Goal: Task Accomplishment & Management: Use online tool/utility

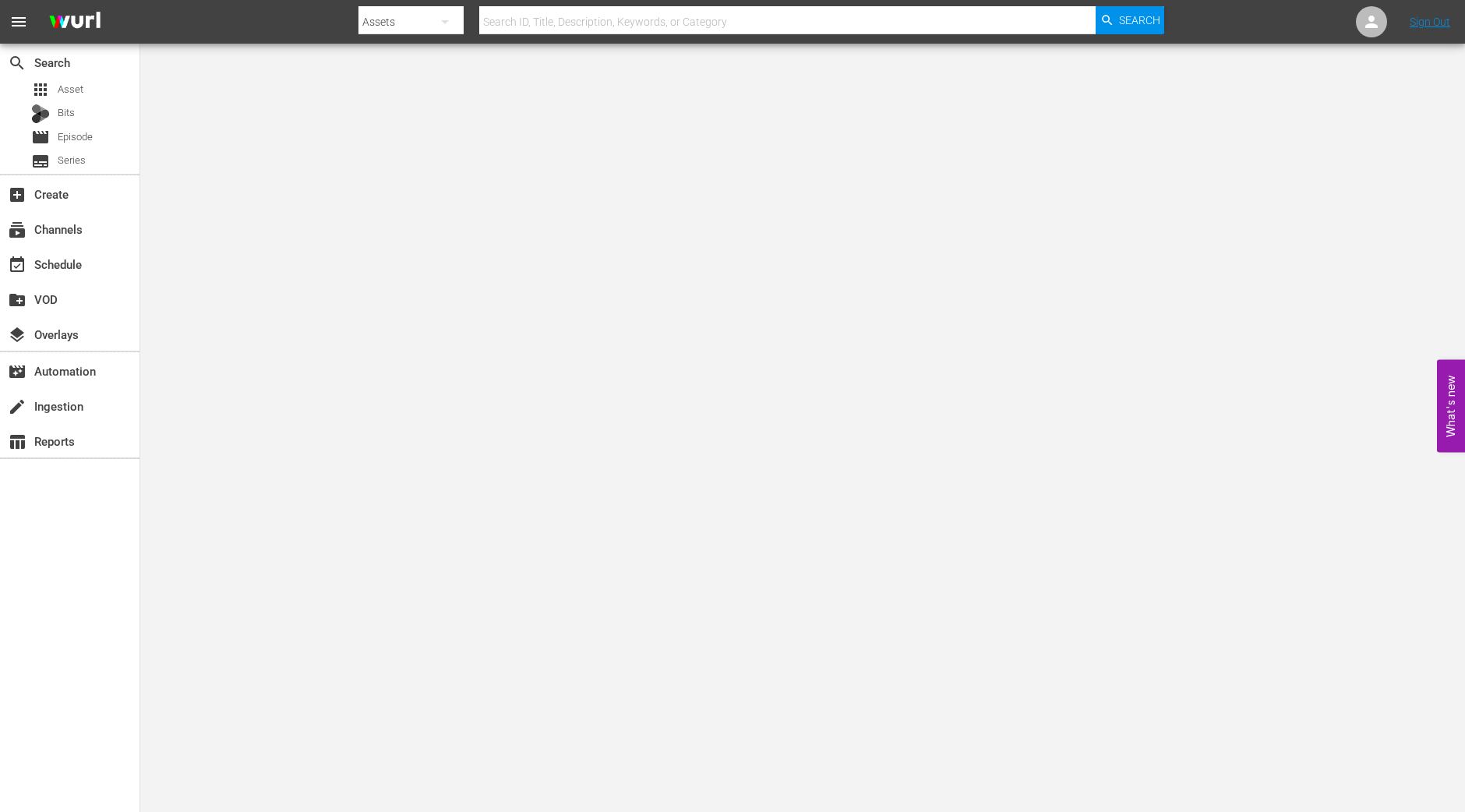
click at [99, 601] on div "search Search apps Asset Bits movie Episode subtitles Series add_box Create sub…" at bounding box center [70, 450] width 140 height 812
click at [55, 264] on div "event_available Schedule" at bounding box center [43, 262] width 87 height 14
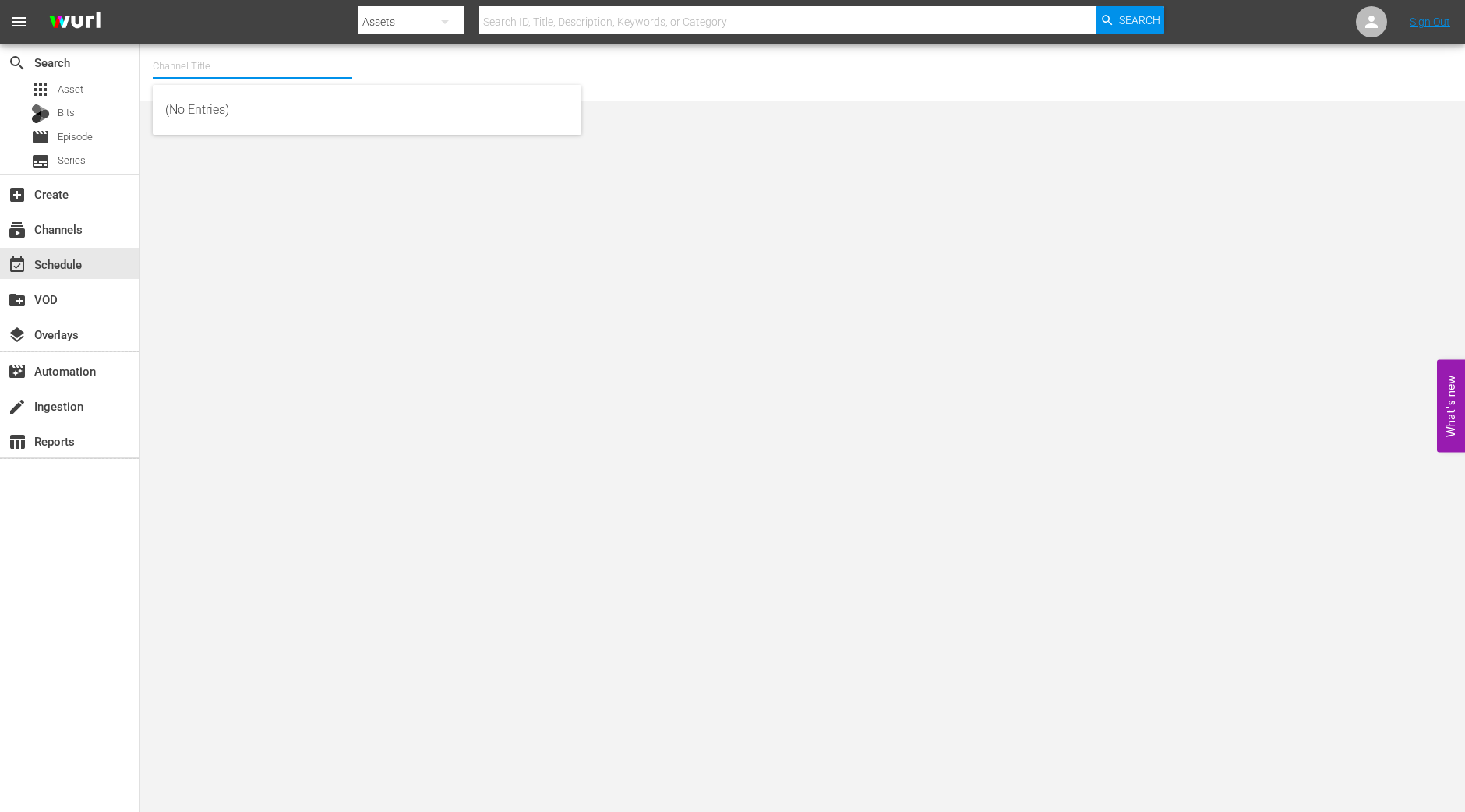
click at [272, 61] on input "text" at bounding box center [252, 66] width 200 height 37
type input "i"
click at [204, 228] on body "menu Search By Assets Search ID, Title, Description, Keywords, or Category Sear…" at bounding box center [732, 406] width 1465 height 812
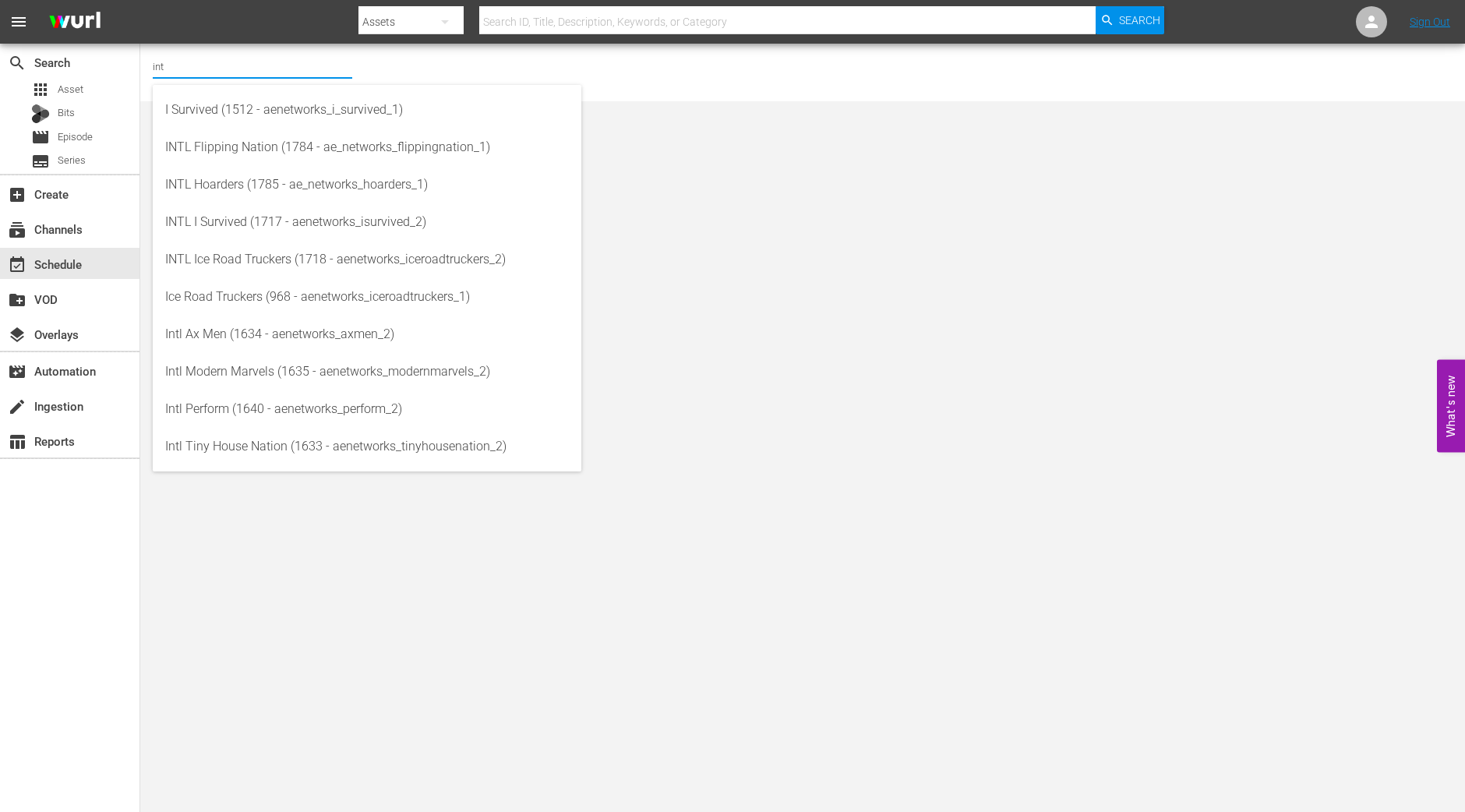
click at [209, 75] on input "int" at bounding box center [252, 66] width 200 height 37
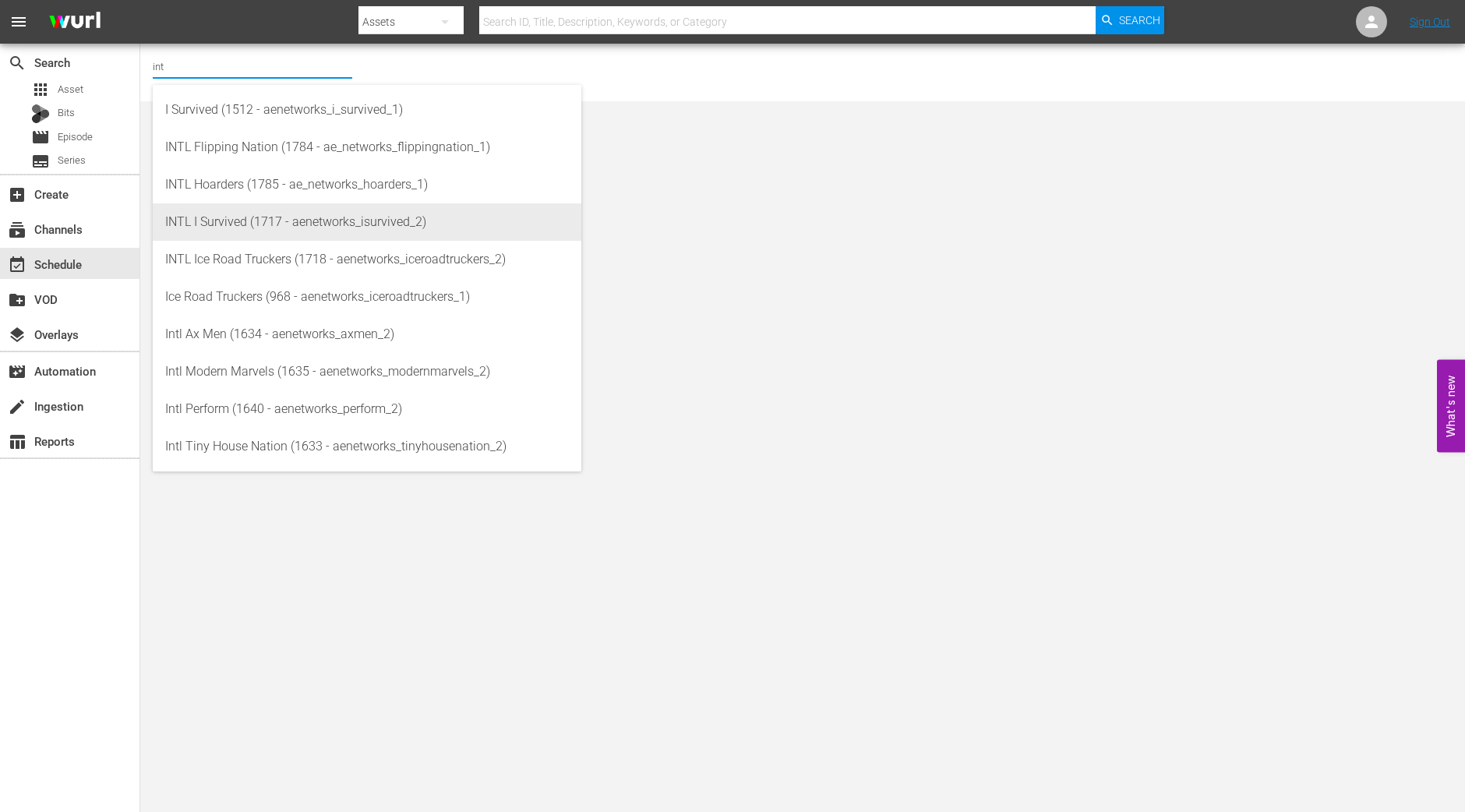
click at [199, 226] on div "INTL I Survived (1717 - aenetworks_isurvived_2)" at bounding box center [367, 222] width 403 height 37
type input "INTL I Survived (1717 - aenetworks_isurvived_2)"
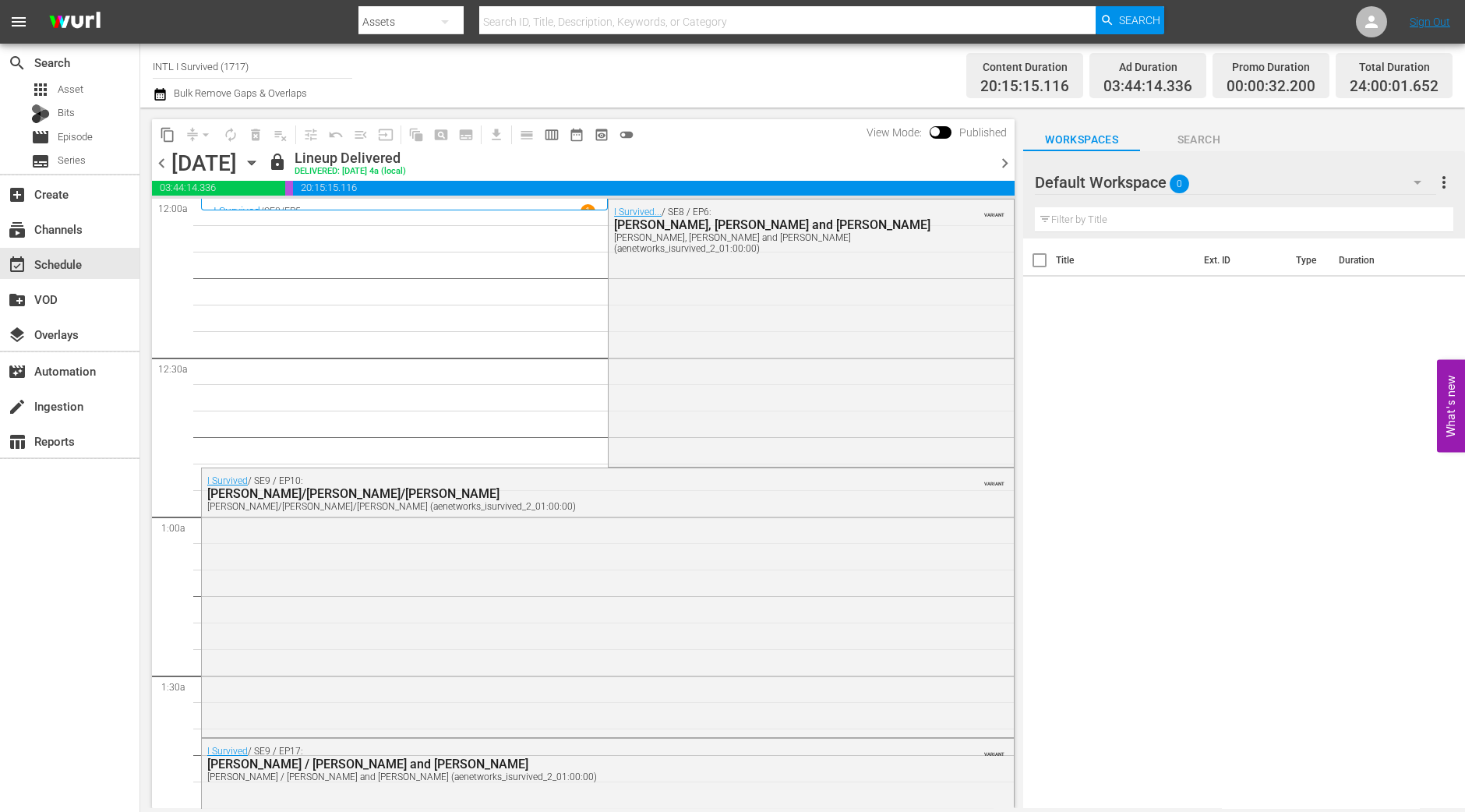
click at [264, 152] on div "Wednesday, August 27th August 27th" at bounding box center [217, 162] width 93 height 26
click at [260, 159] on icon "button" at bounding box center [251, 162] width 17 height 17
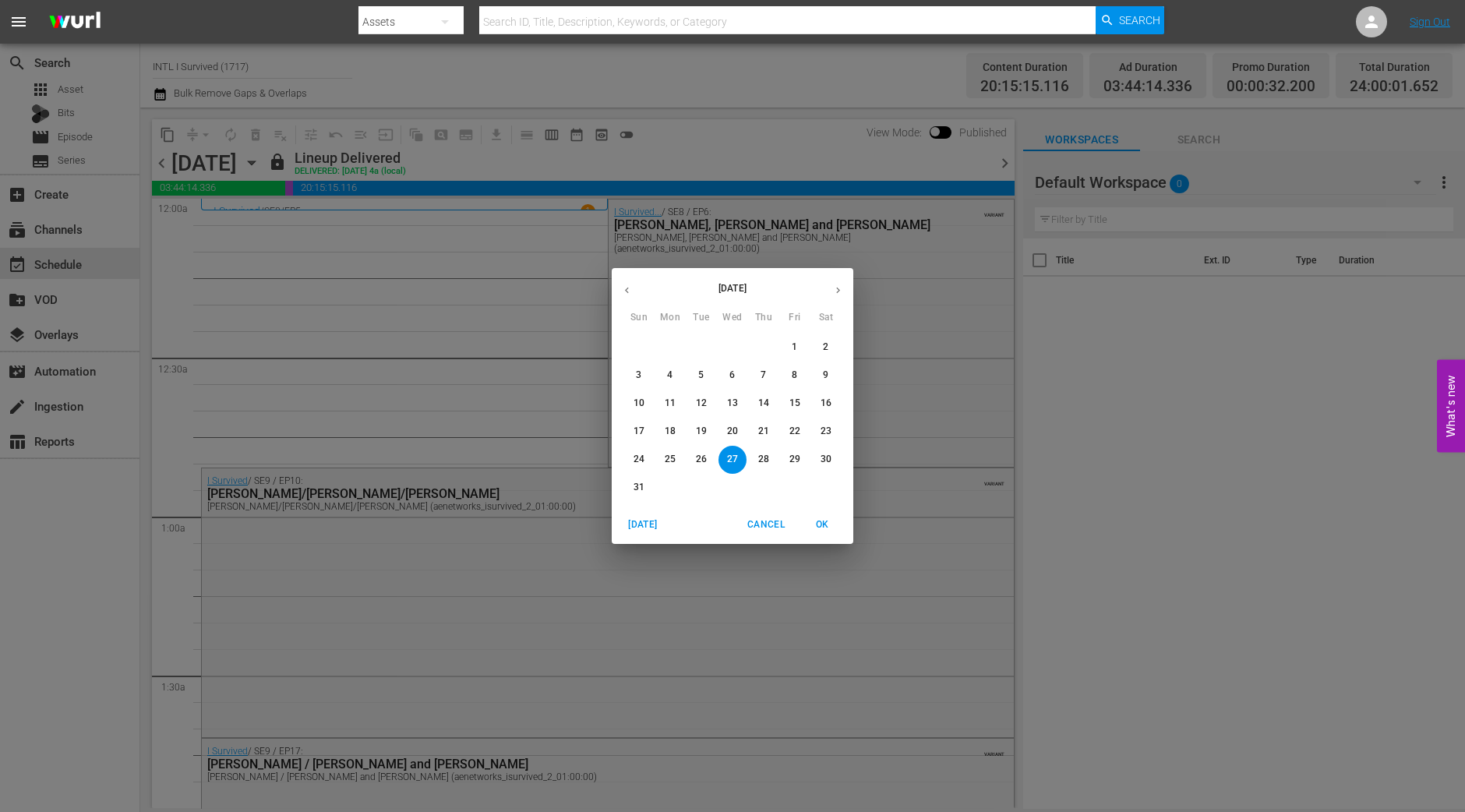
click at [837, 296] on button "button" at bounding box center [838, 290] width 31 height 31
click at [703, 378] on p "9" at bounding box center [701, 375] width 6 height 13
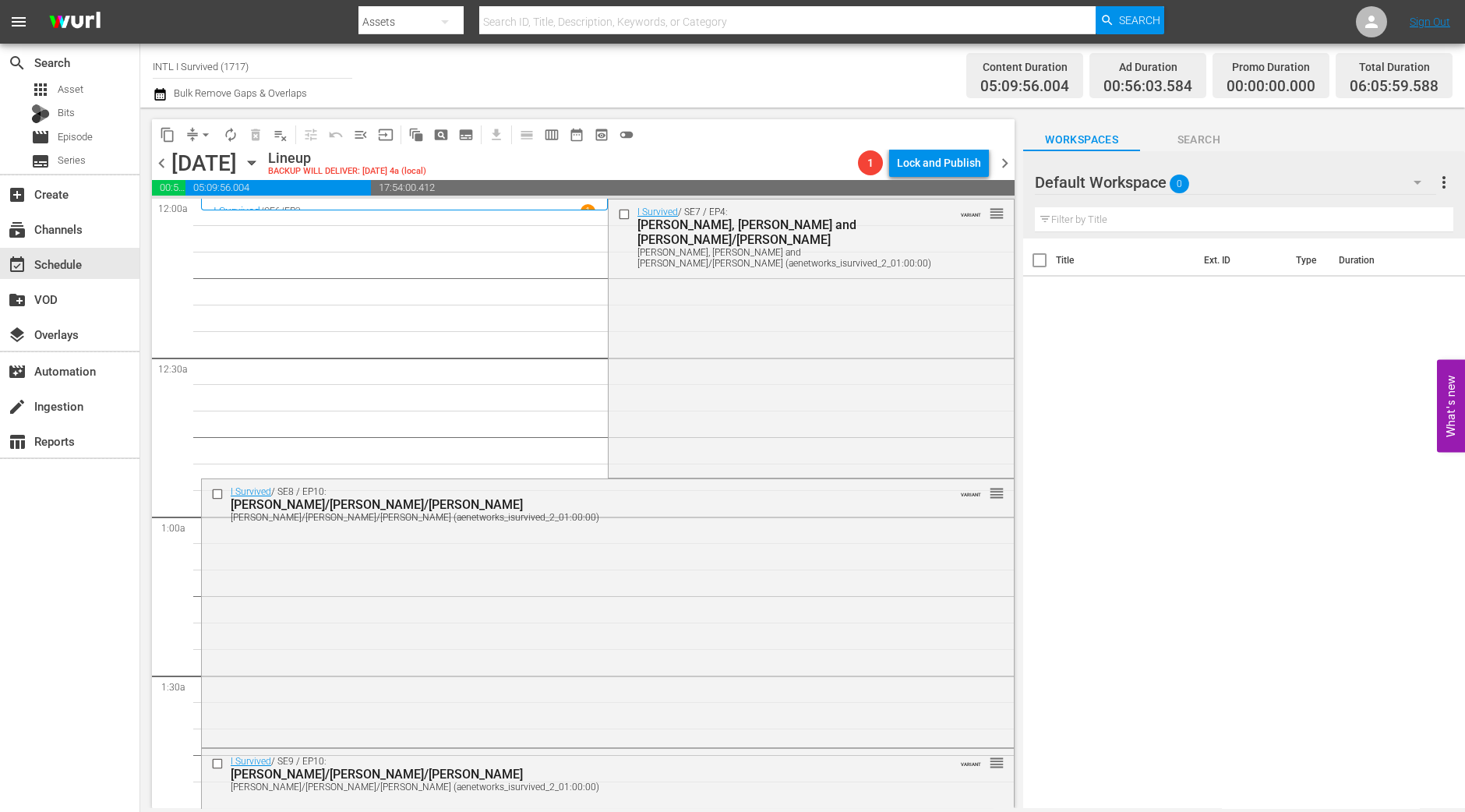
click at [163, 158] on span "chevron_left" at bounding box center [162, 163] width 19 height 19
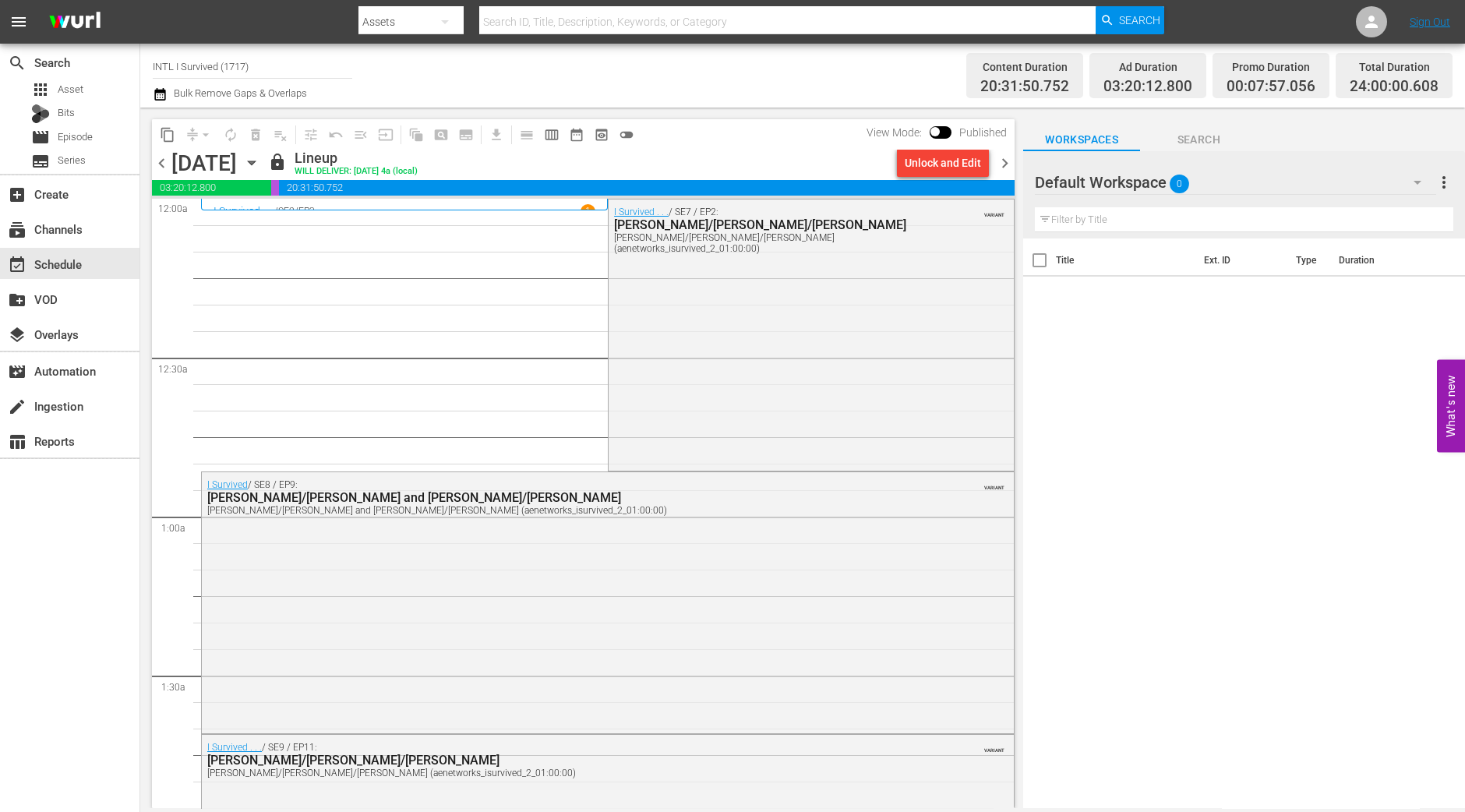
click at [1008, 156] on span "chevron_right" at bounding box center [1004, 163] width 19 height 19
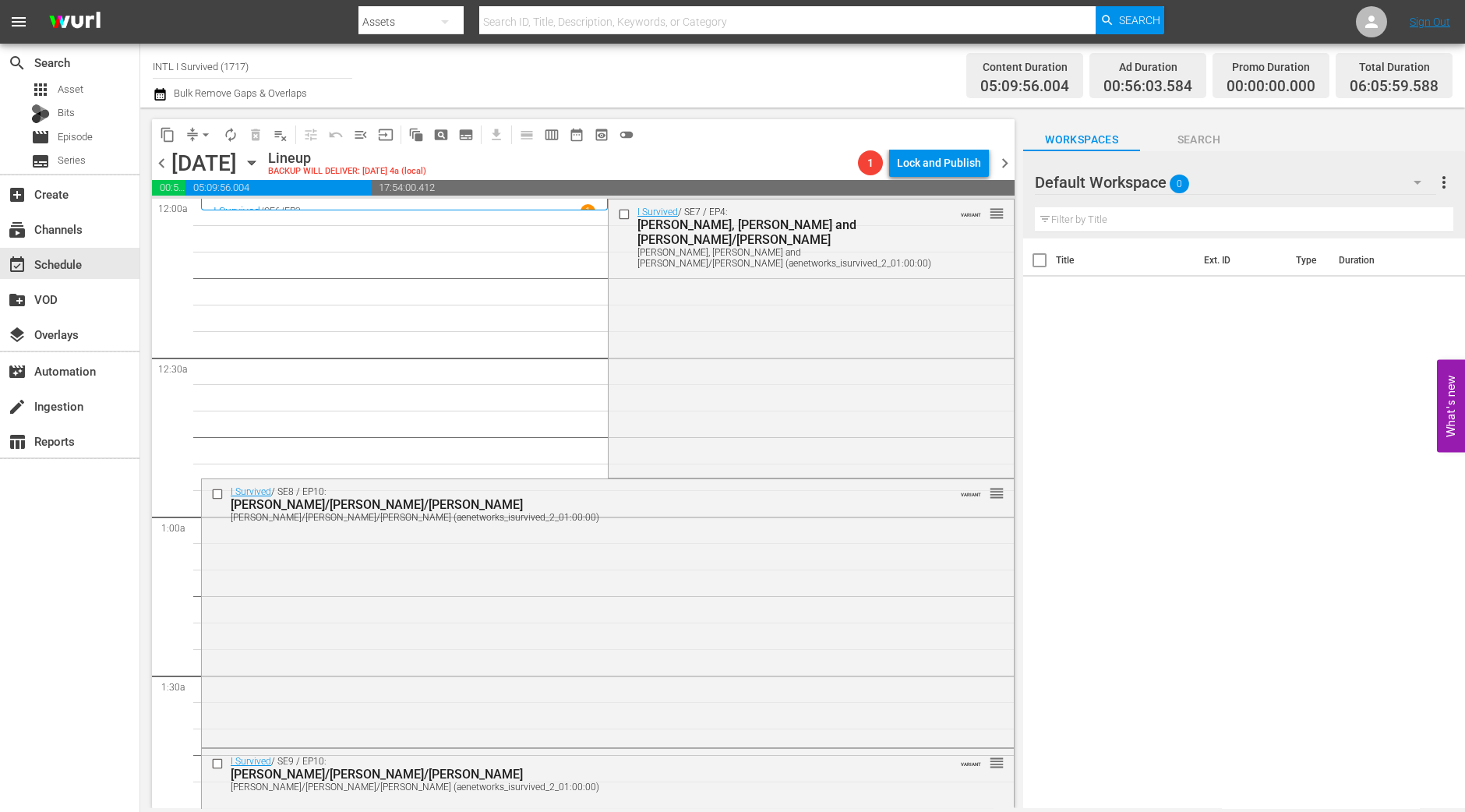
click at [655, 387] on div "I Survived / SE7 / EP4: Jason, Dave and Joe/Martin Jason, Dave and Joe/Martin (…" at bounding box center [811, 337] width 405 height 275
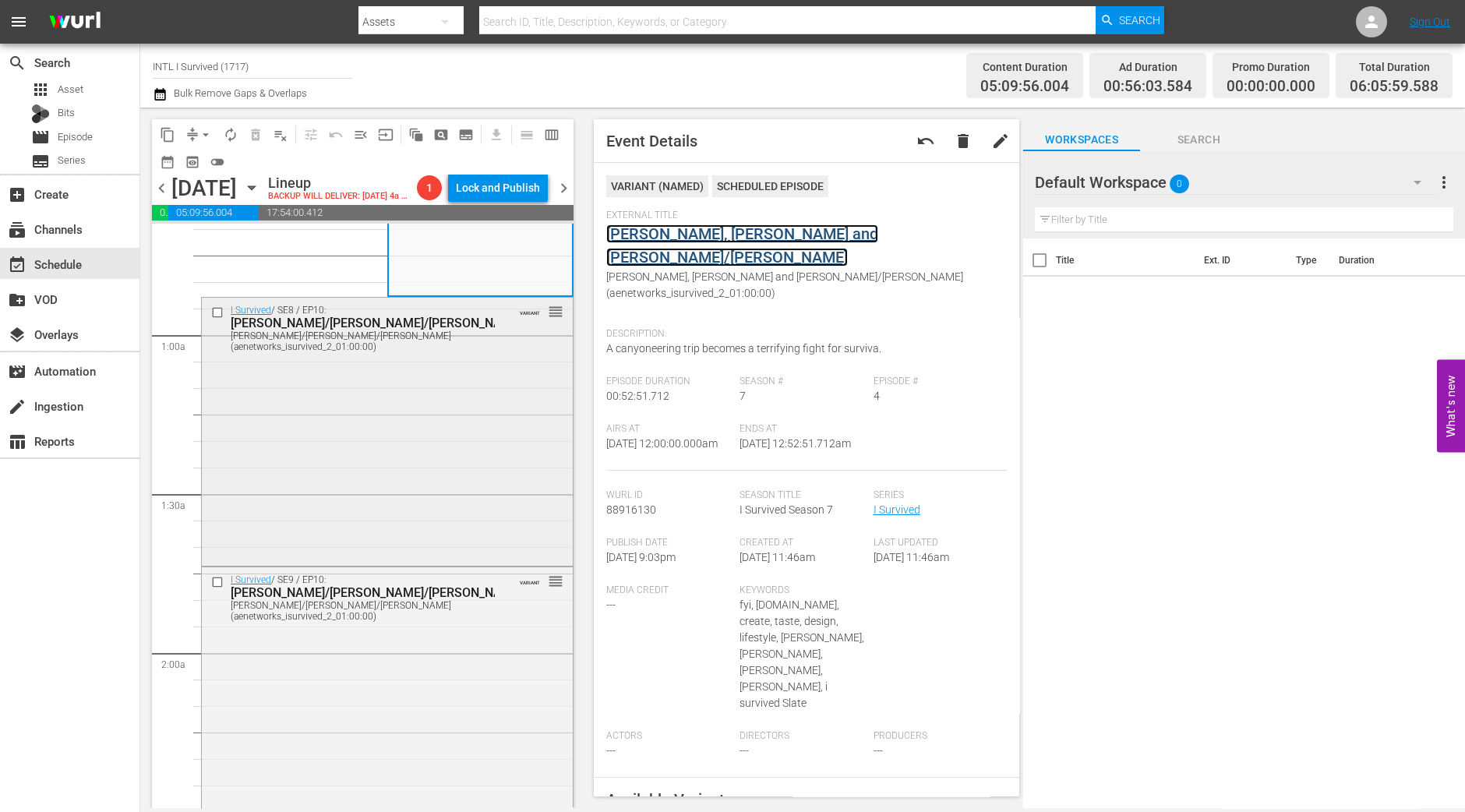
scroll to position [292, 0]
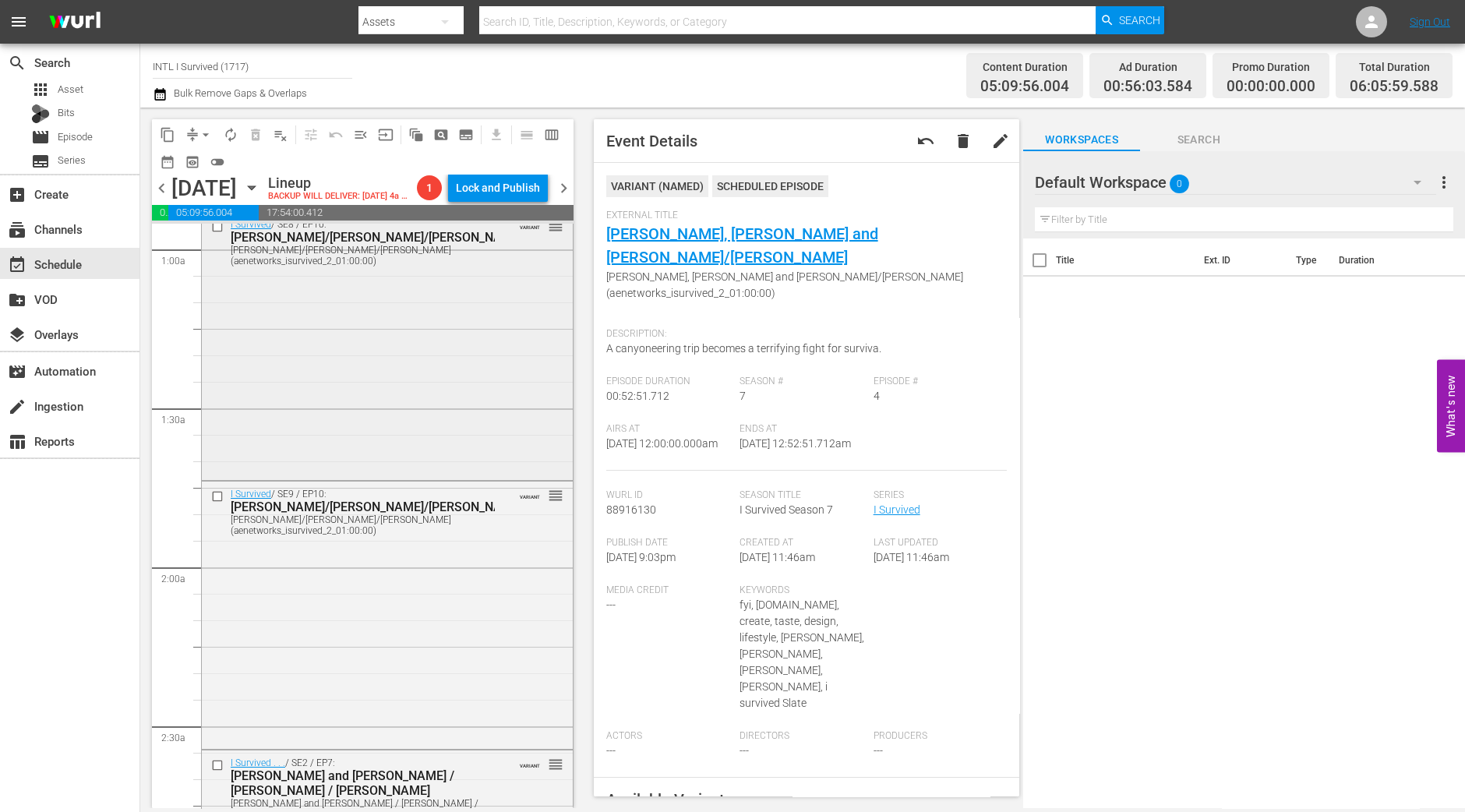
click at [483, 404] on div "I Survived / SE8 / EP10: Donna/Michael/Sheila Donna/Michael/Sheila (aenetworks_…" at bounding box center [387, 344] width 371 height 265
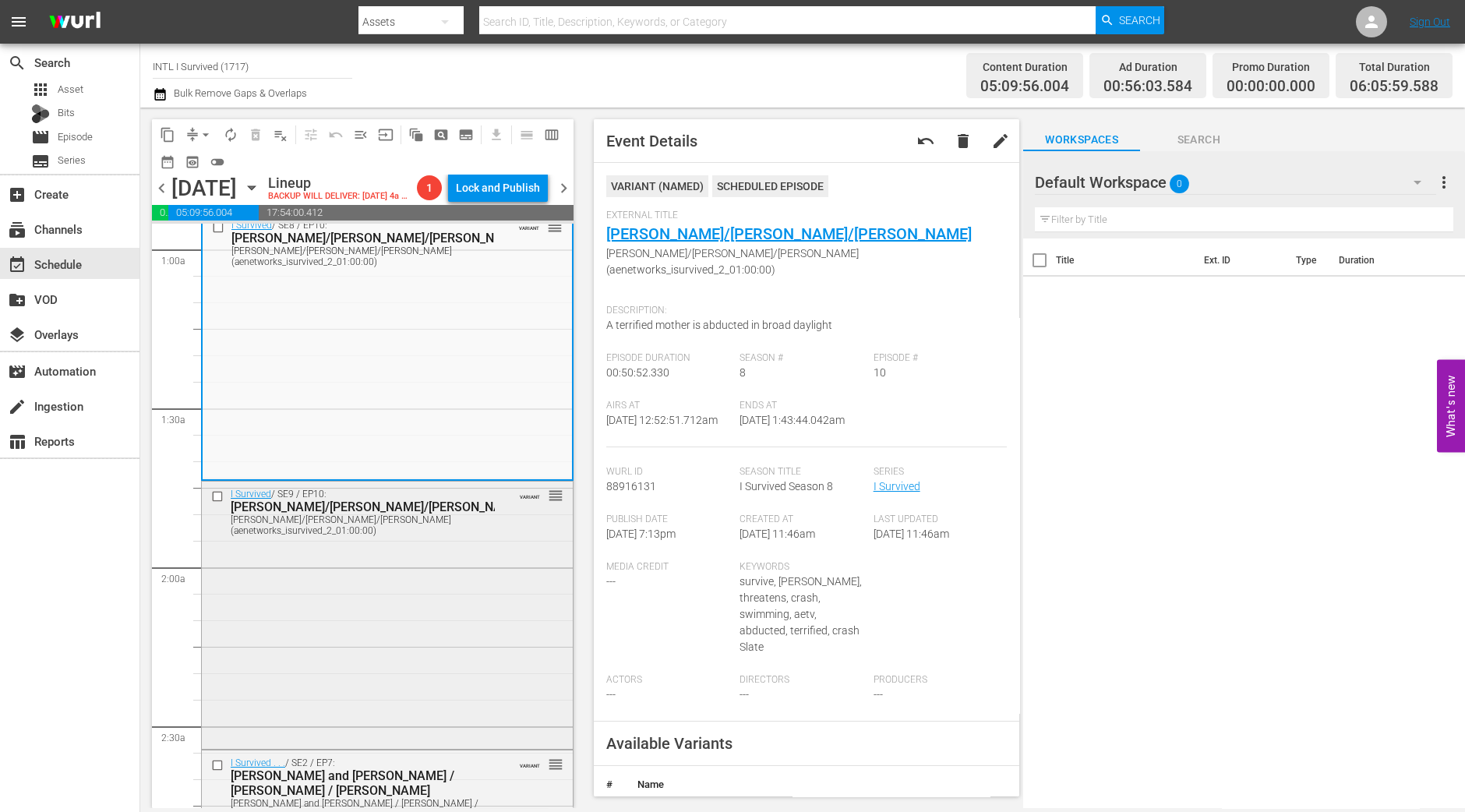
click at [490, 585] on div "I Survived / SE9 / EP10: Laurie/Sandra/Melinda Laurie/Sandra/Melinda (aenetwork…" at bounding box center [387, 613] width 371 height 265
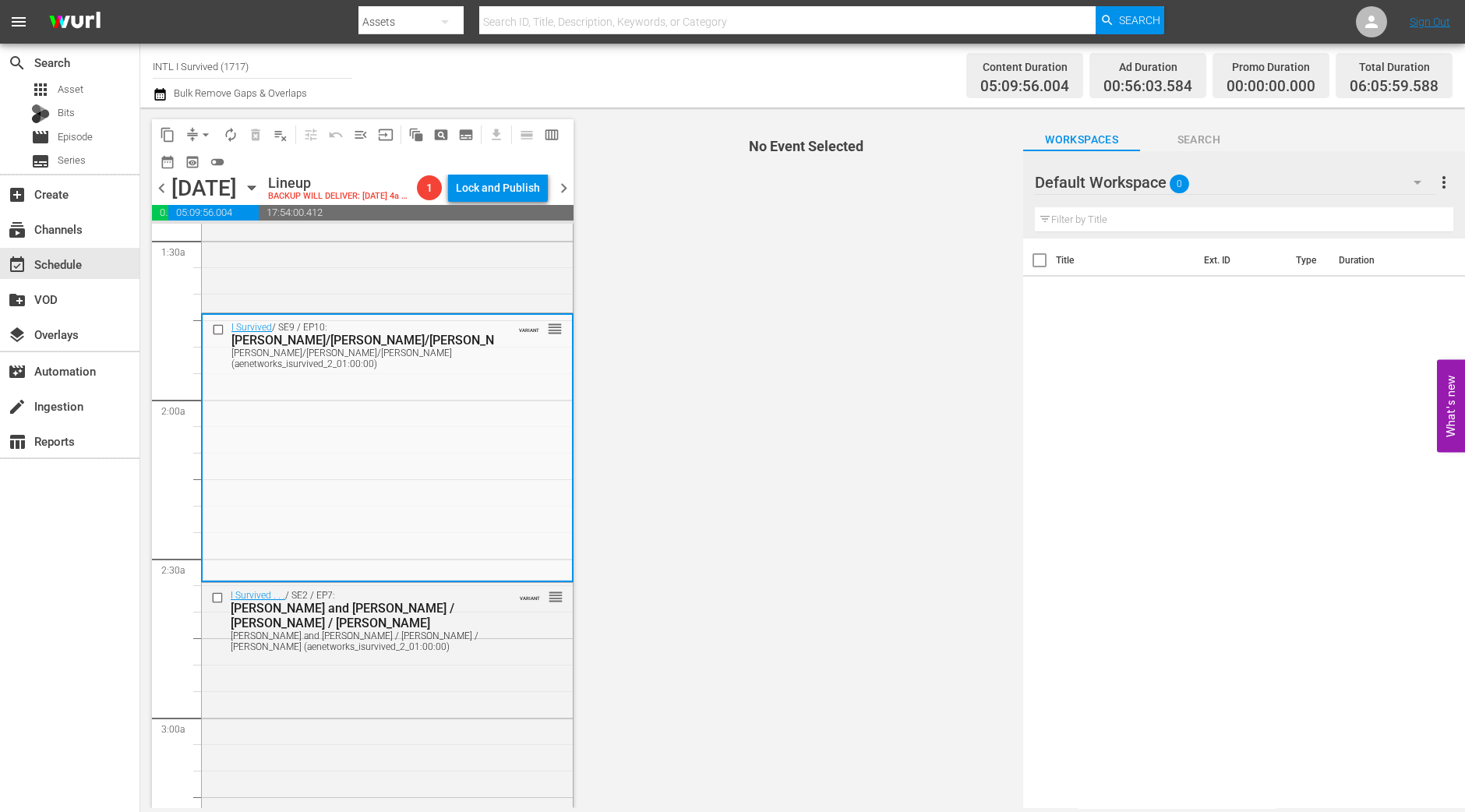
scroll to position [487, 0]
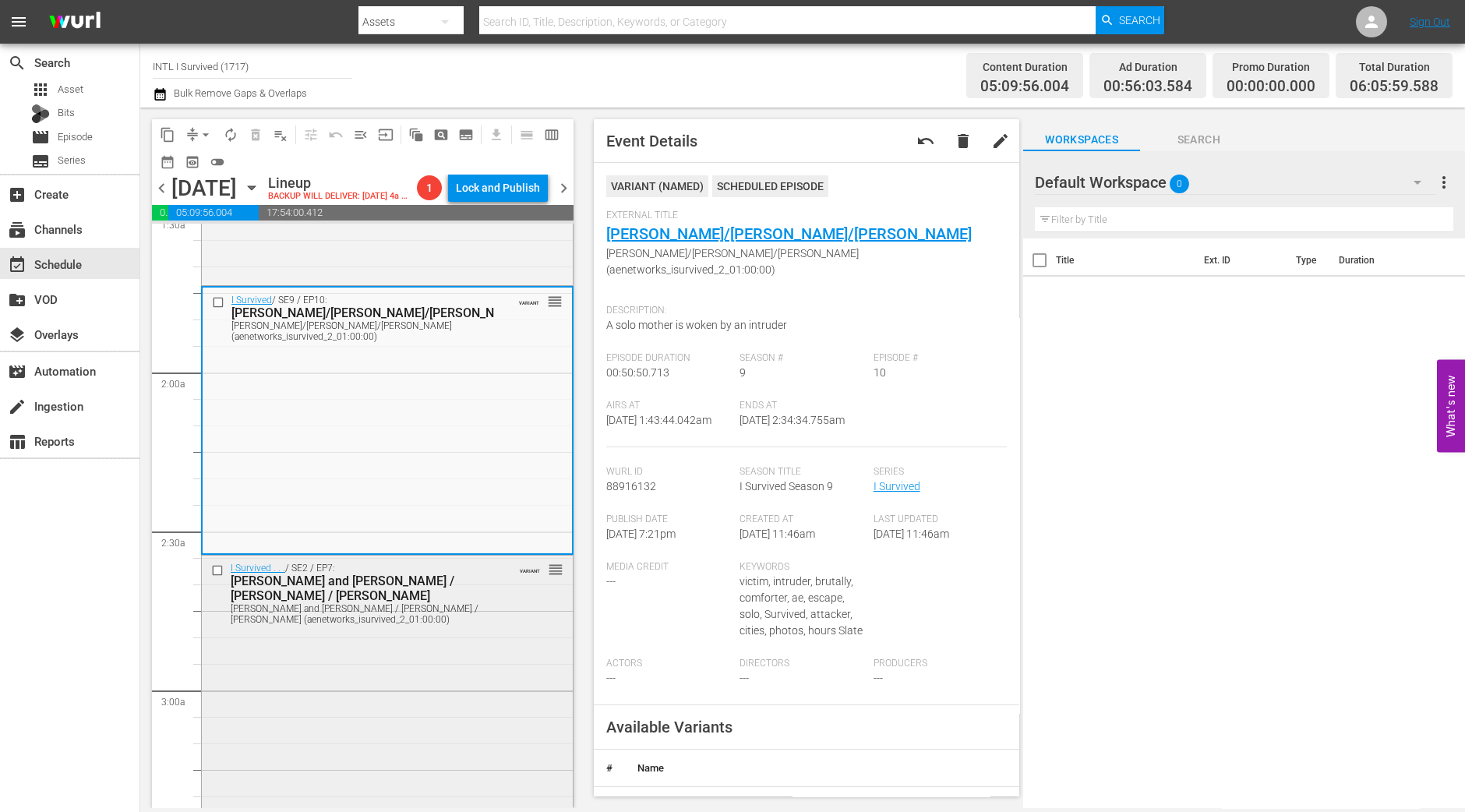
click at [378, 678] on div "I Survived . . . / SE2 / EP7: Darren and Chastity / Ryan / Julie Darren and Cha…" at bounding box center [387, 693] width 371 height 275
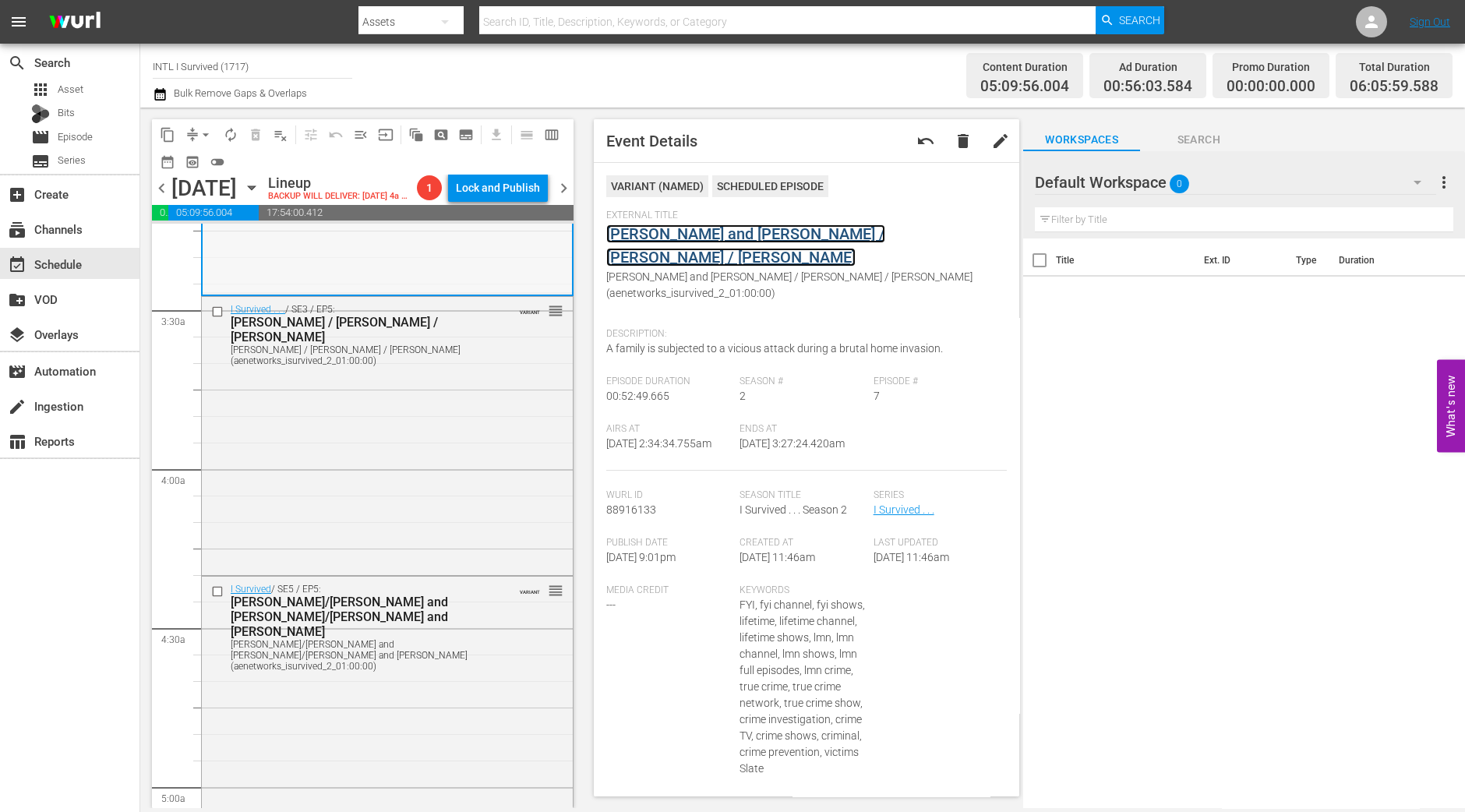
scroll to position [1071, 0]
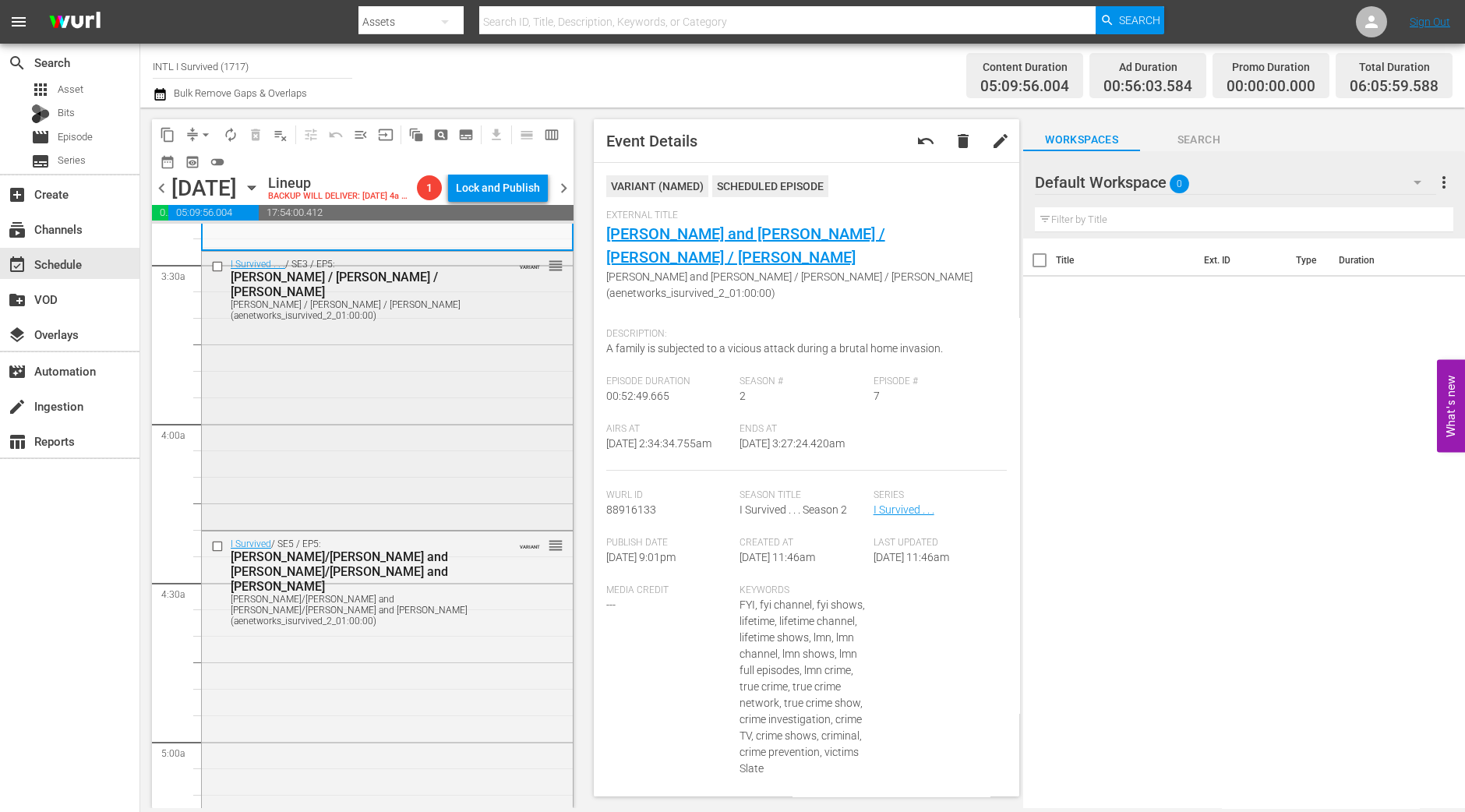
click at [453, 341] on div "I Survived . . . / SE3 / EP5: Susan / Brent / Denise Susan / Brent / Denise (ae…" at bounding box center [387, 389] width 371 height 275
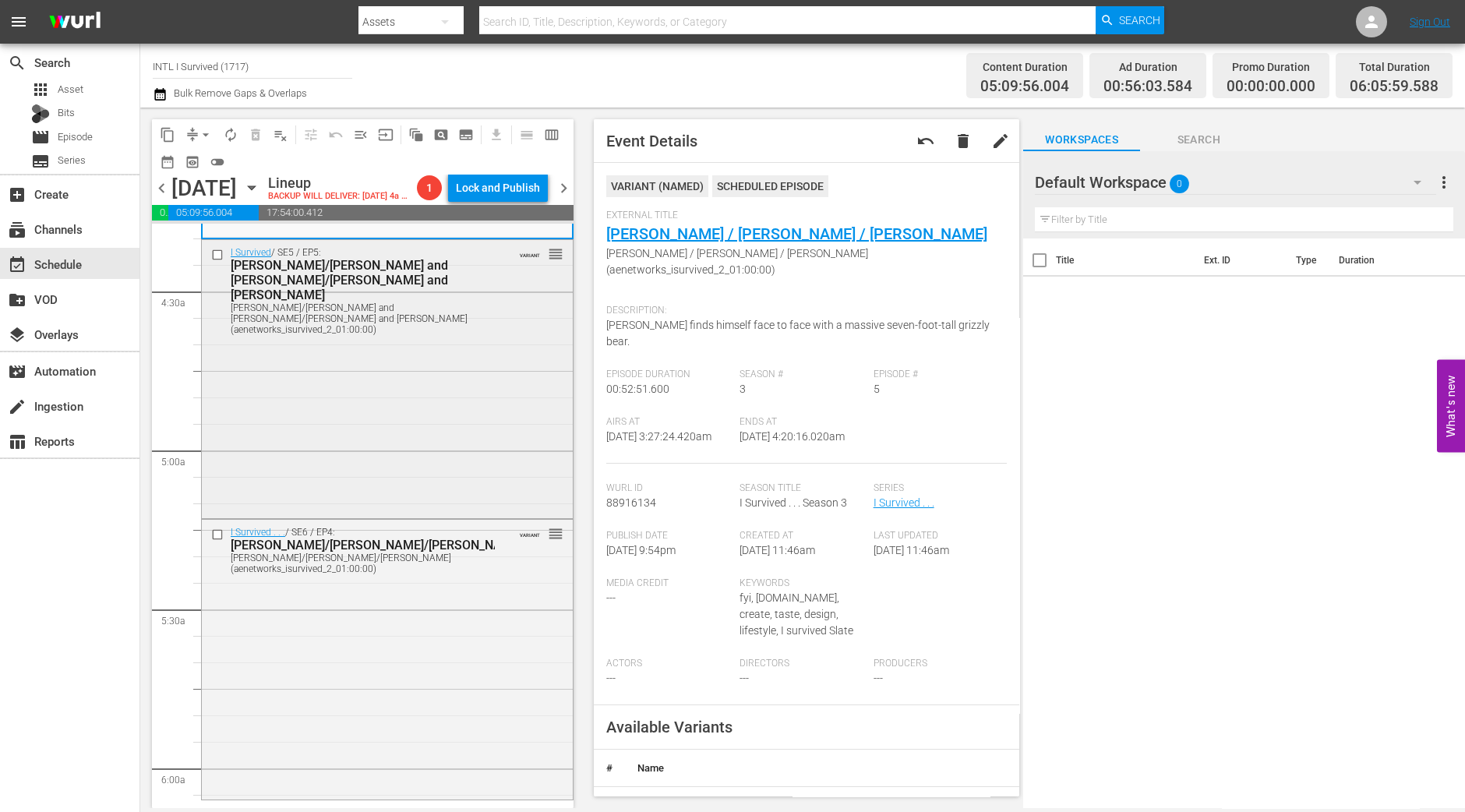
click at [299, 465] on div "I Survived / SE5 / EP5: Frederic/Henry and Becky/Missy and Mandy Frederic/Henry…" at bounding box center [387, 377] width 371 height 275
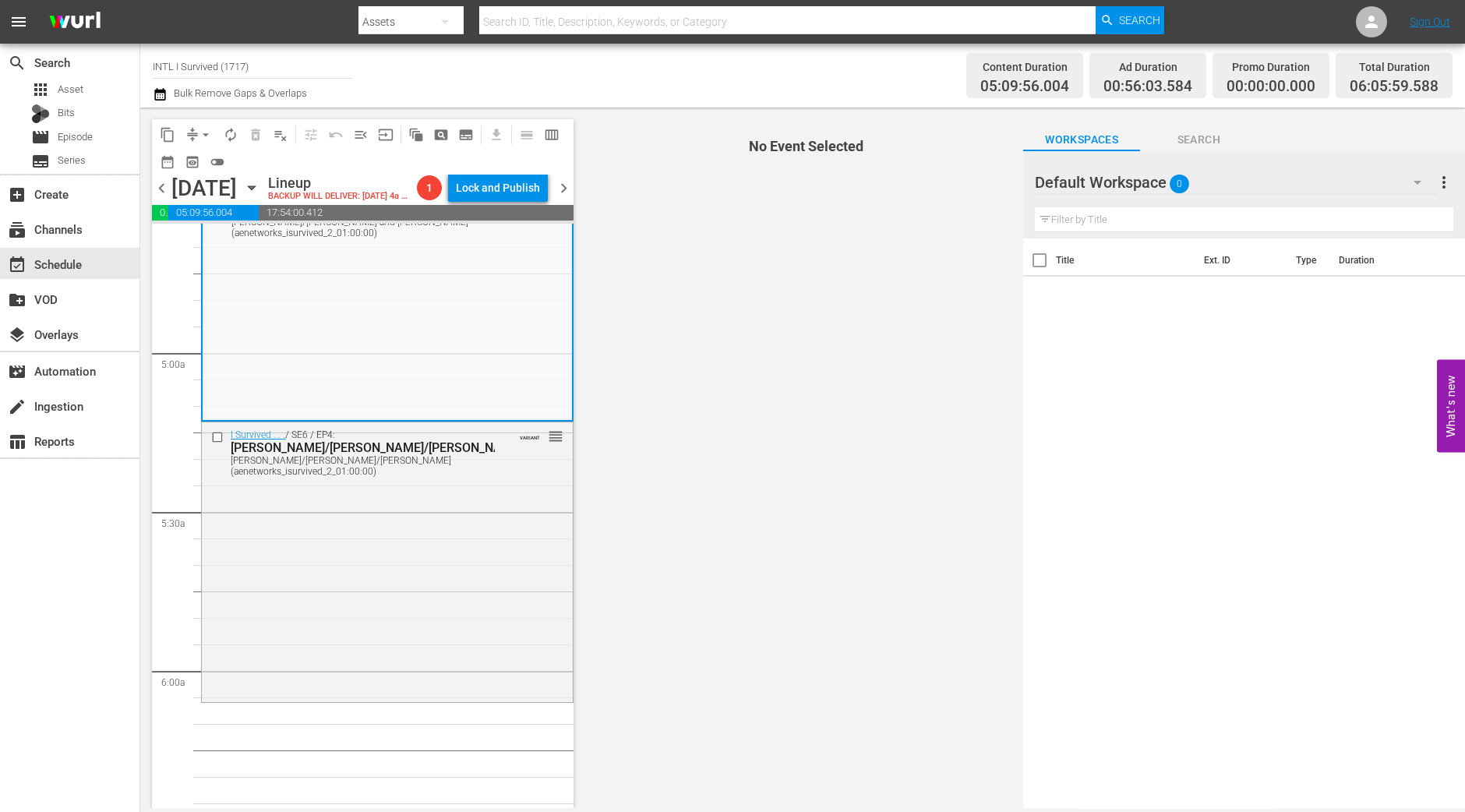
scroll to position [1362, 0]
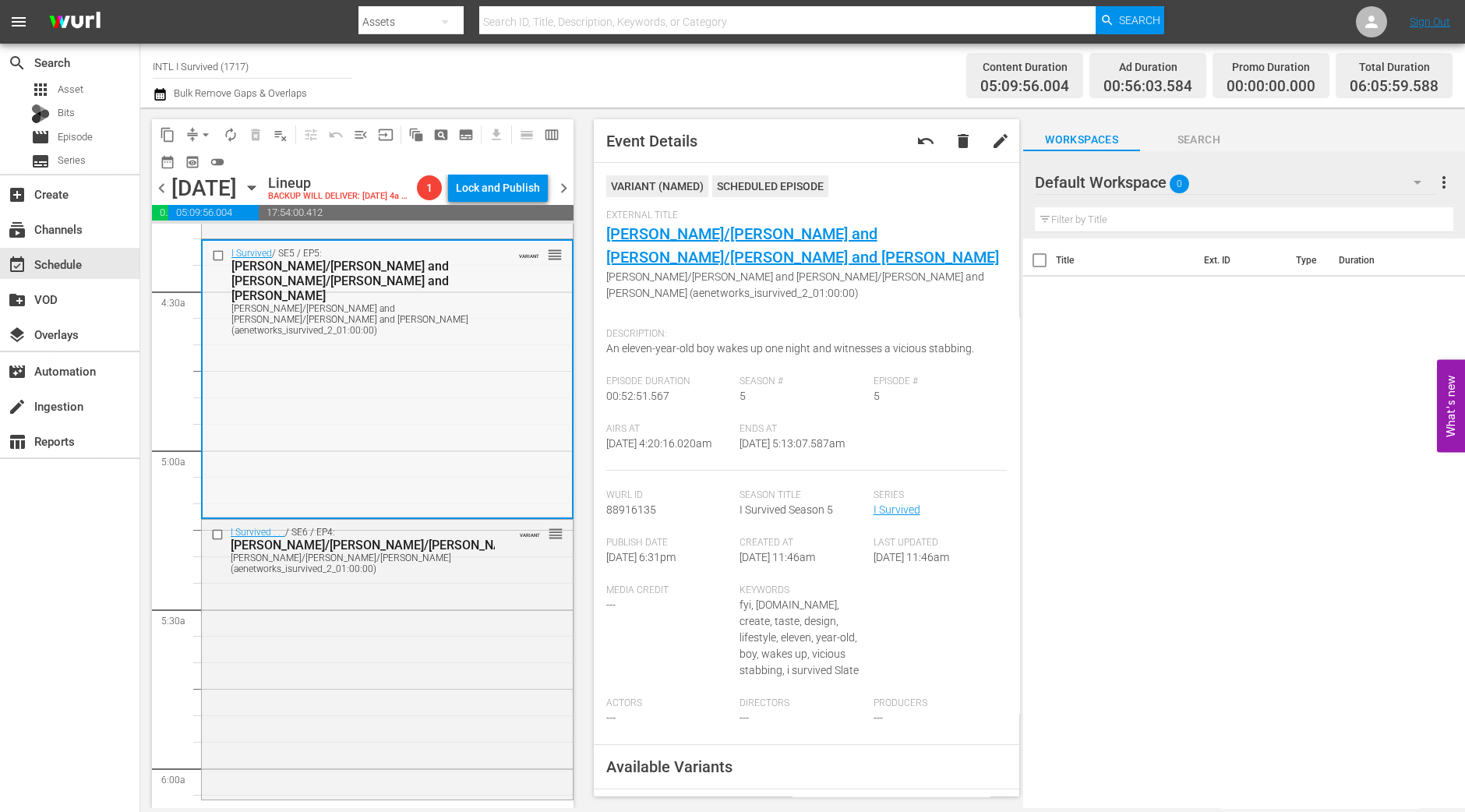
click at [524, 422] on div "I Survived / SE5 / EP5: Frederic/Henry and Becky/Missy and Mandy Frederic/Henry…" at bounding box center [387, 378] width 370 height 275
click at [335, 780] on div "I Survived . . . / SE6 / EP4: Tennille/Chris/Joyce Tennille/Chris/Joyce (aenetw…" at bounding box center [387, 657] width 371 height 275
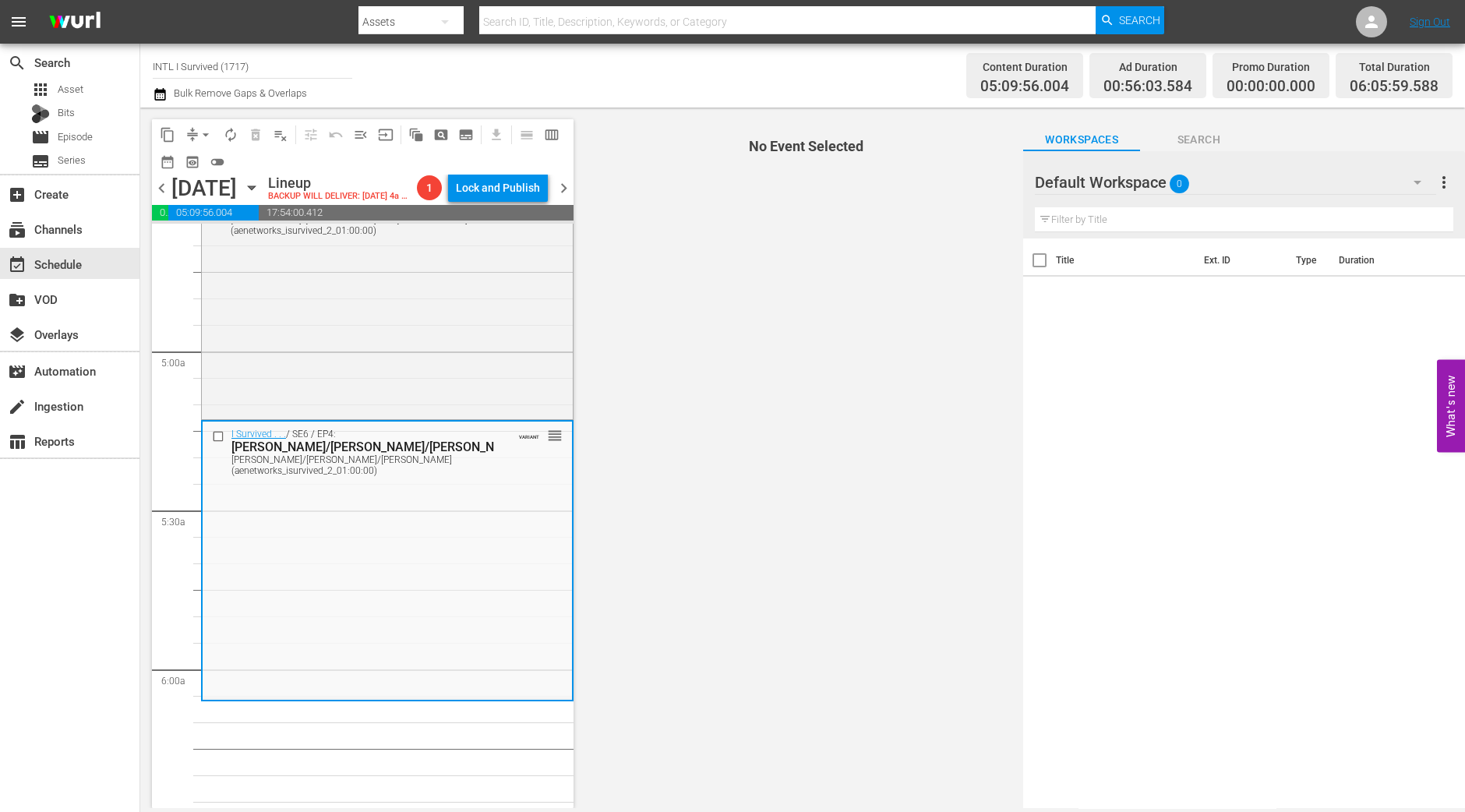
scroll to position [1557, 0]
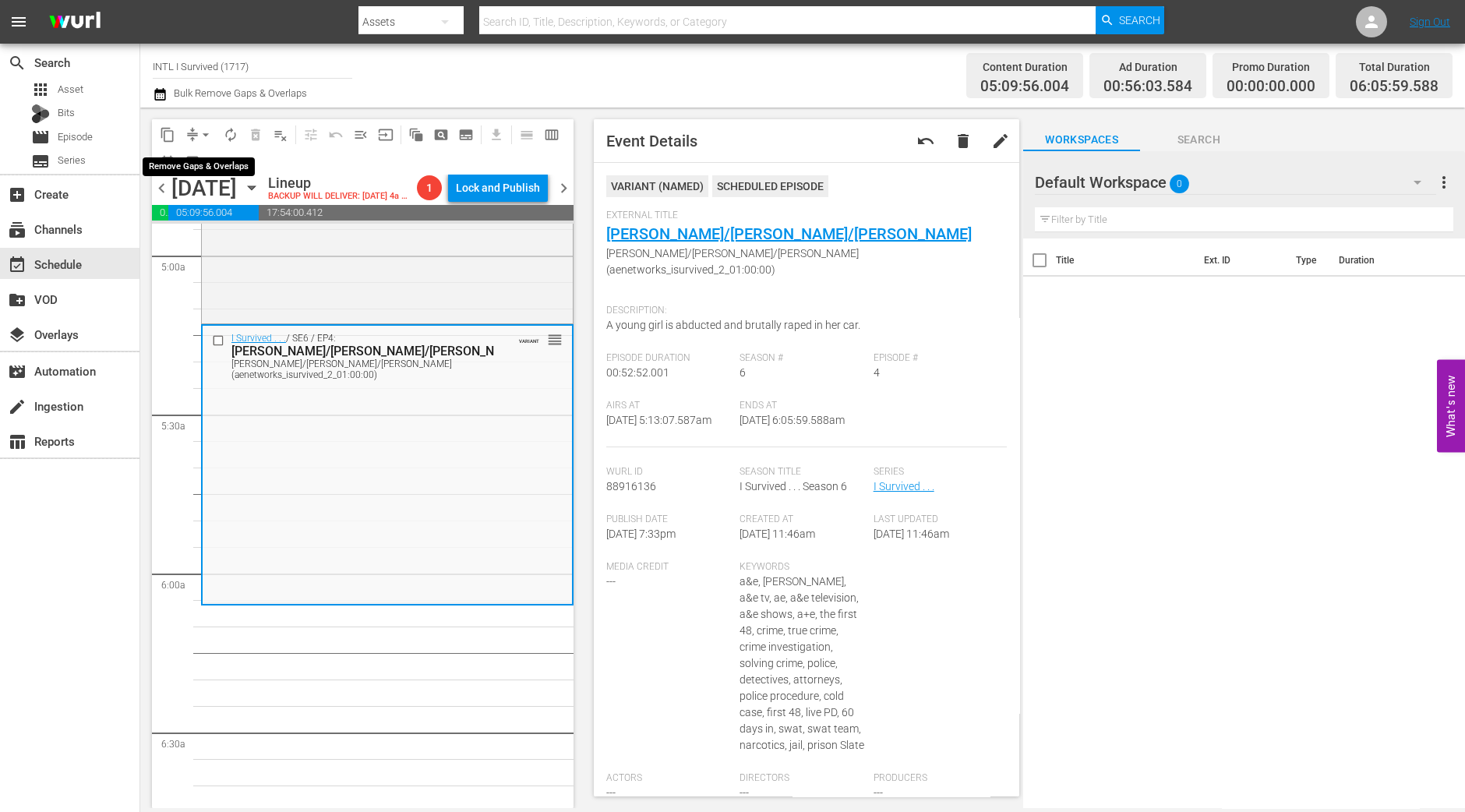
click at [208, 130] on span "arrow_drop_down" at bounding box center [205, 135] width 15 height 15
click at [203, 162] on li "Align to Midnight" at bounding box center [205, 165] width 163 height 26
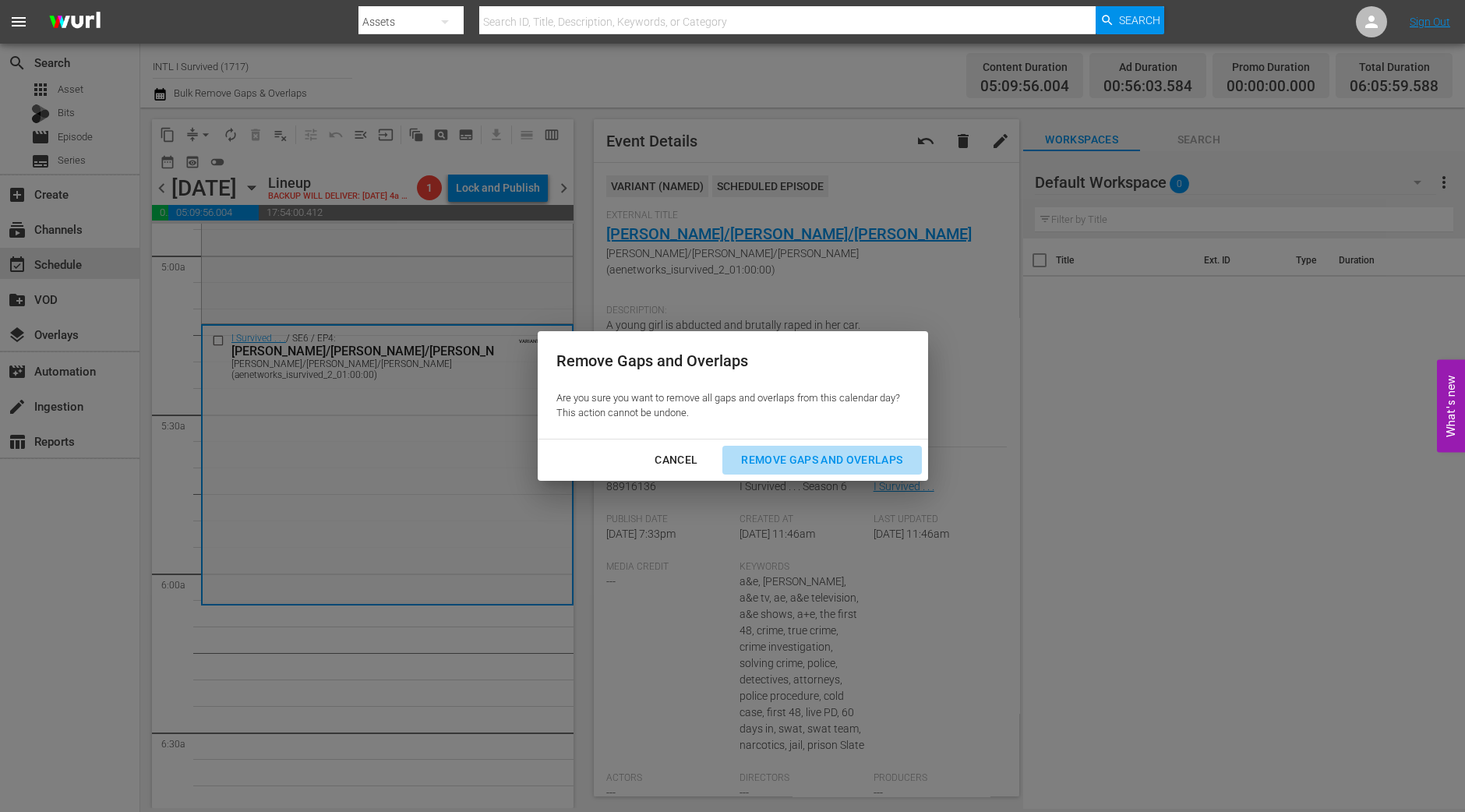
click at [787, 461] on div "Remove Gaps and Overlaps" at bounding box center [822, 459] width 186 height 19
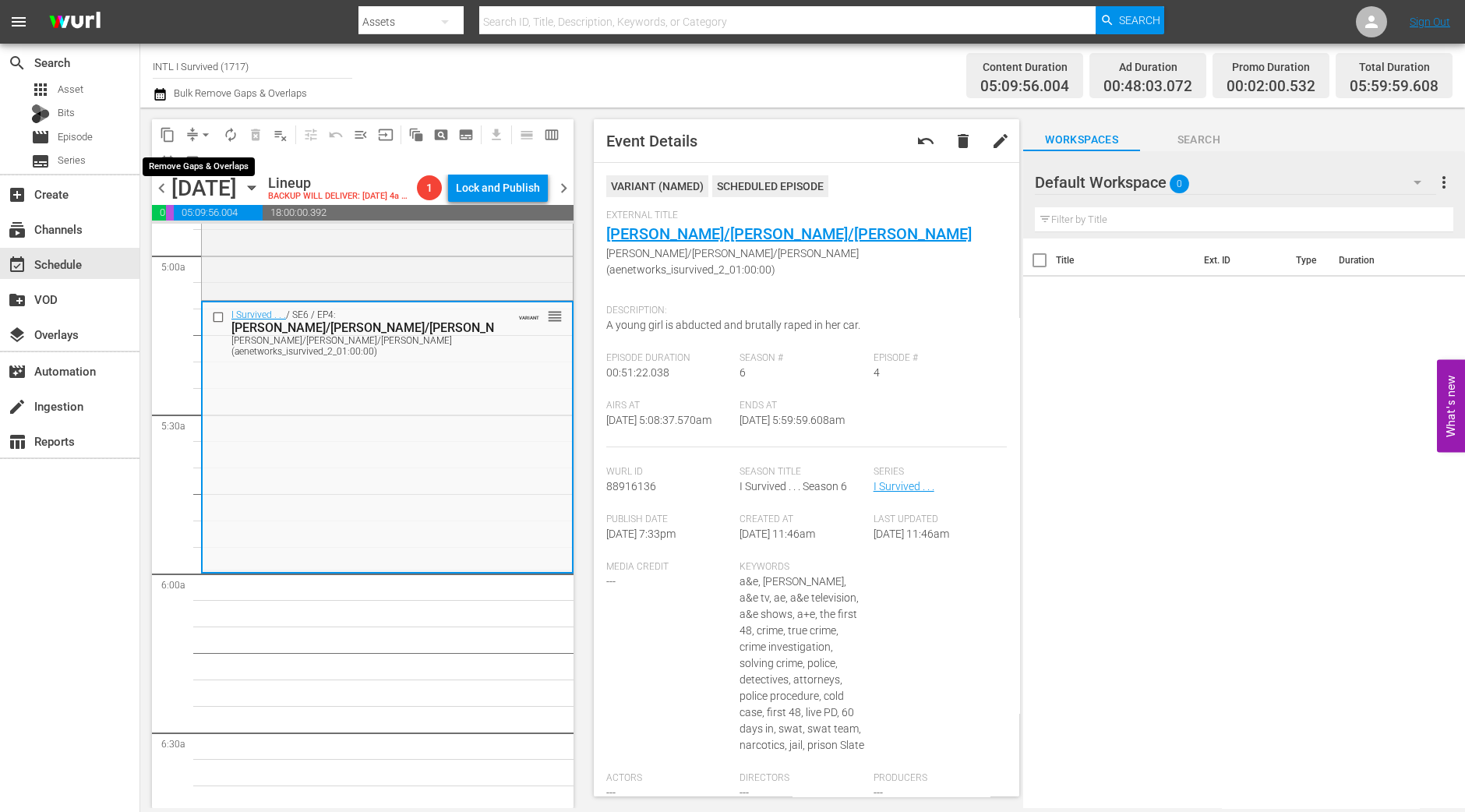
click at [206, 136] on span "arrow_drop_down" at bounding box center [205, 135] width 15 height 15
click at [213, 162] on li "Align to Midnight" at bounding box center [205, 165] width 163 height 26
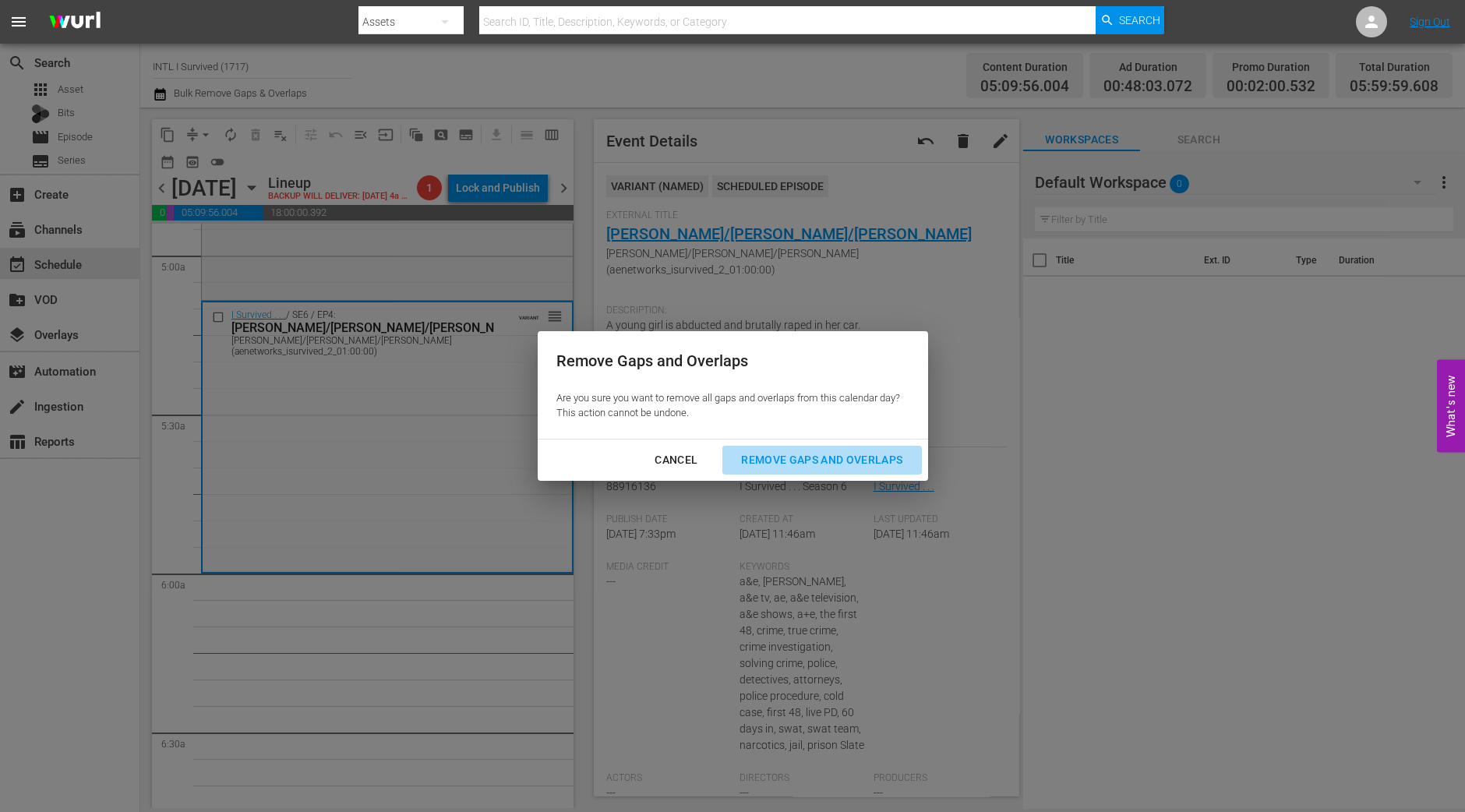
click at [879, 461] on div "Remove Gaps and Overlaps" at bounding box center [822, 459] width 186 height 19
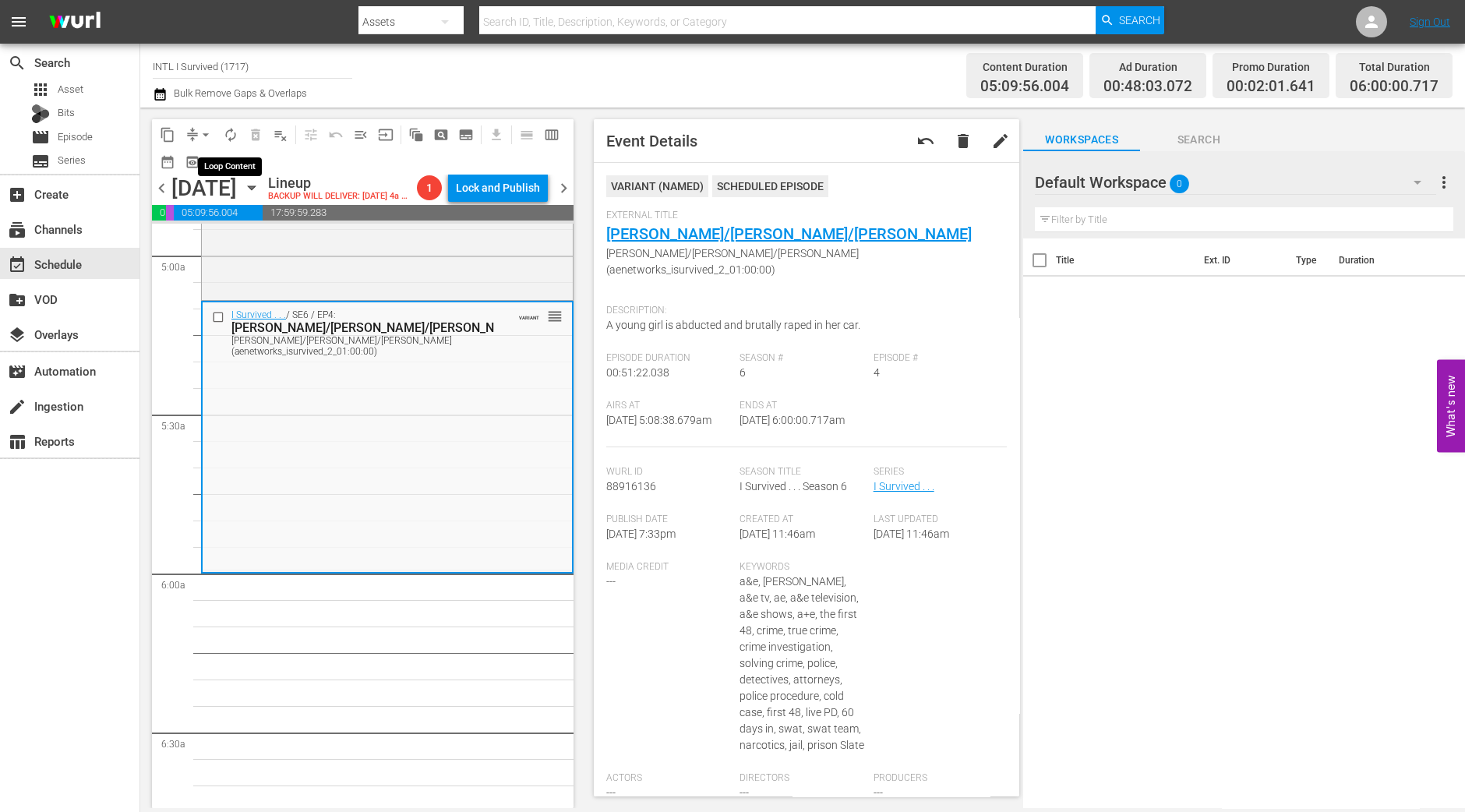
click at [219, 130] on button "autorenew_outlined" at bounding box center [230, 135] width 25 height 25
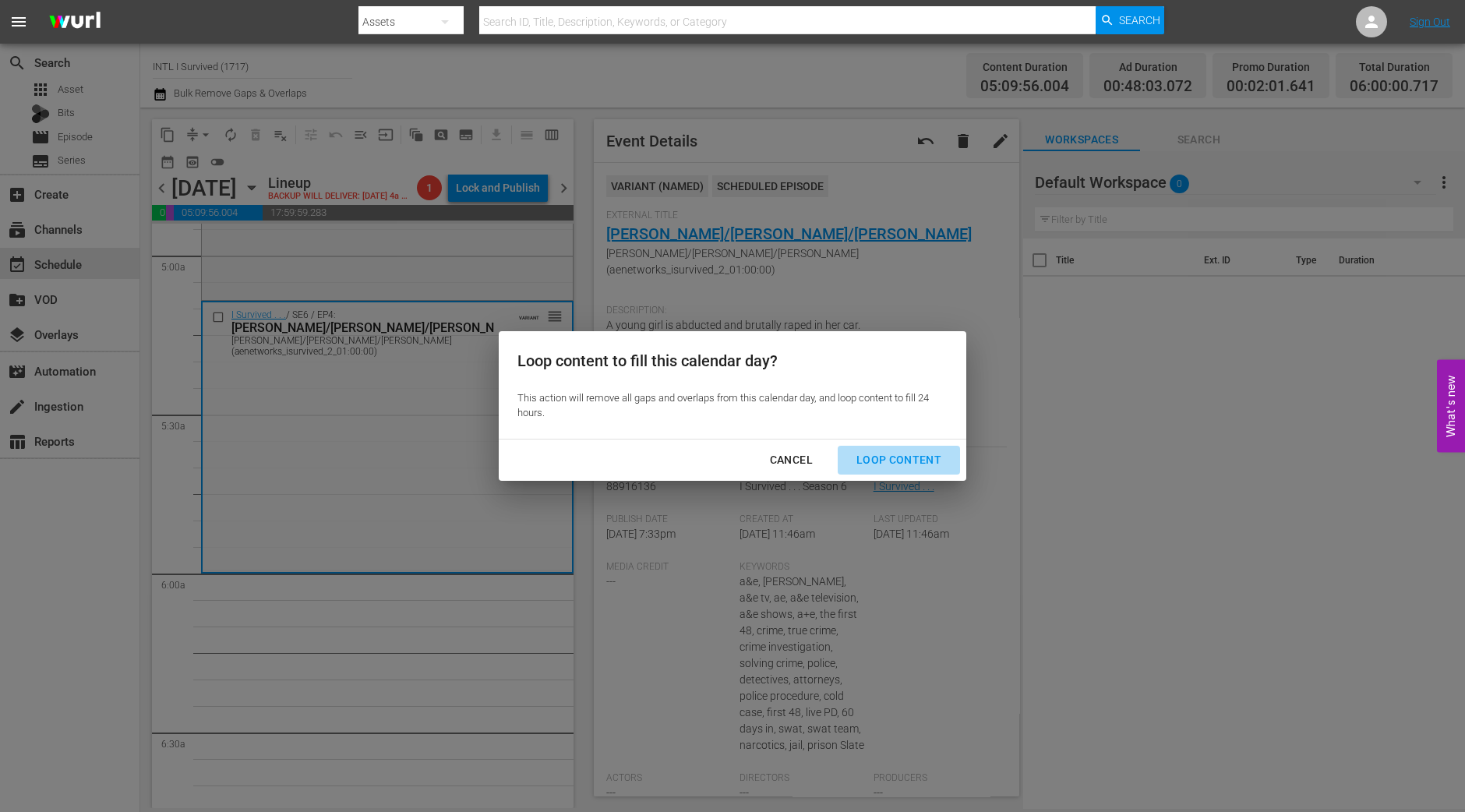
click at [912, 449] on button "Loop Content" at bounding box center [899, 459] width 122 height 29
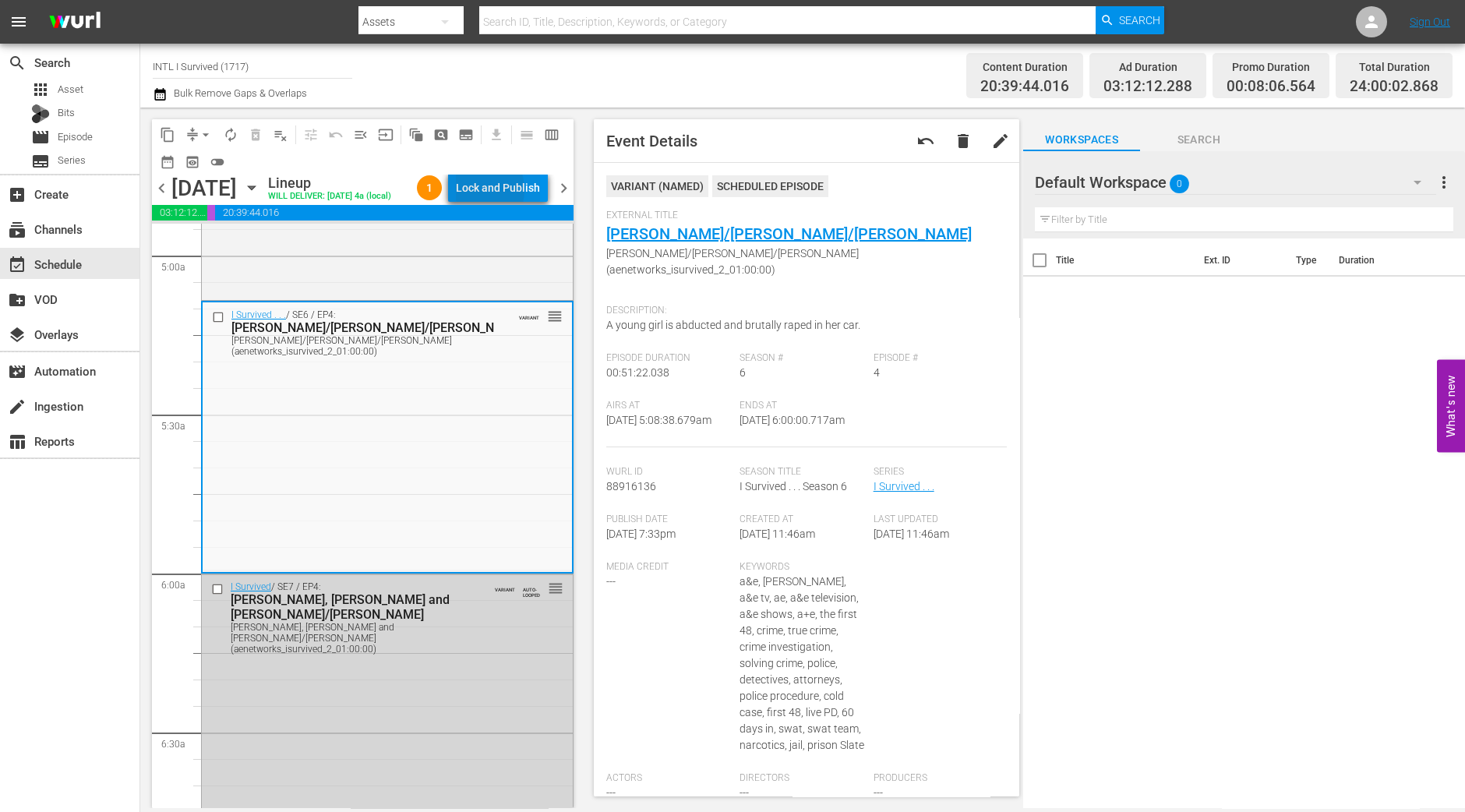
click at [488, 192] on div "Lock and Publish" at bounding box center [498, 187] width 84 height 28
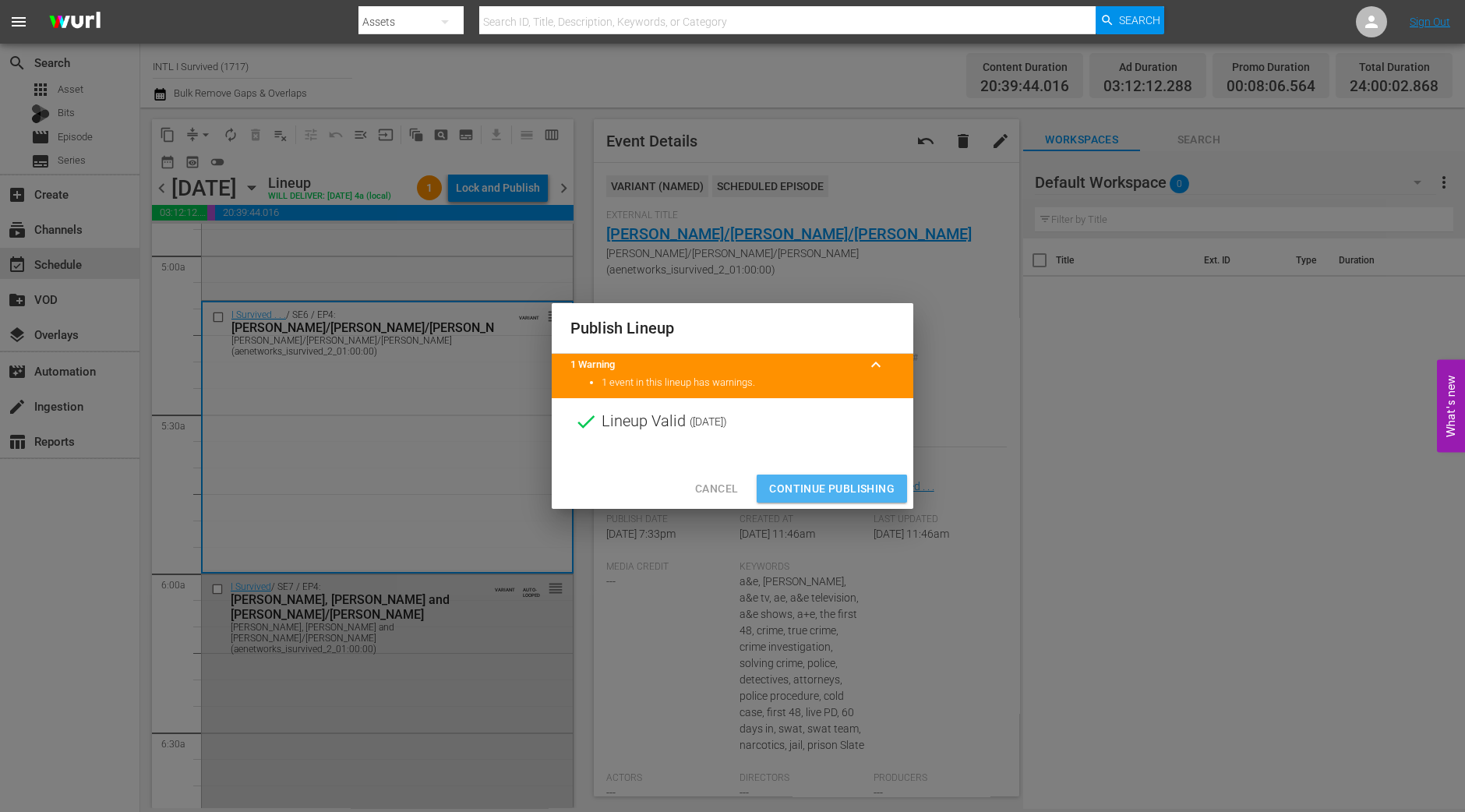
click at [829, 486] on span "Continue Publishing" at bounding box center [831, 489] width 125 height 19
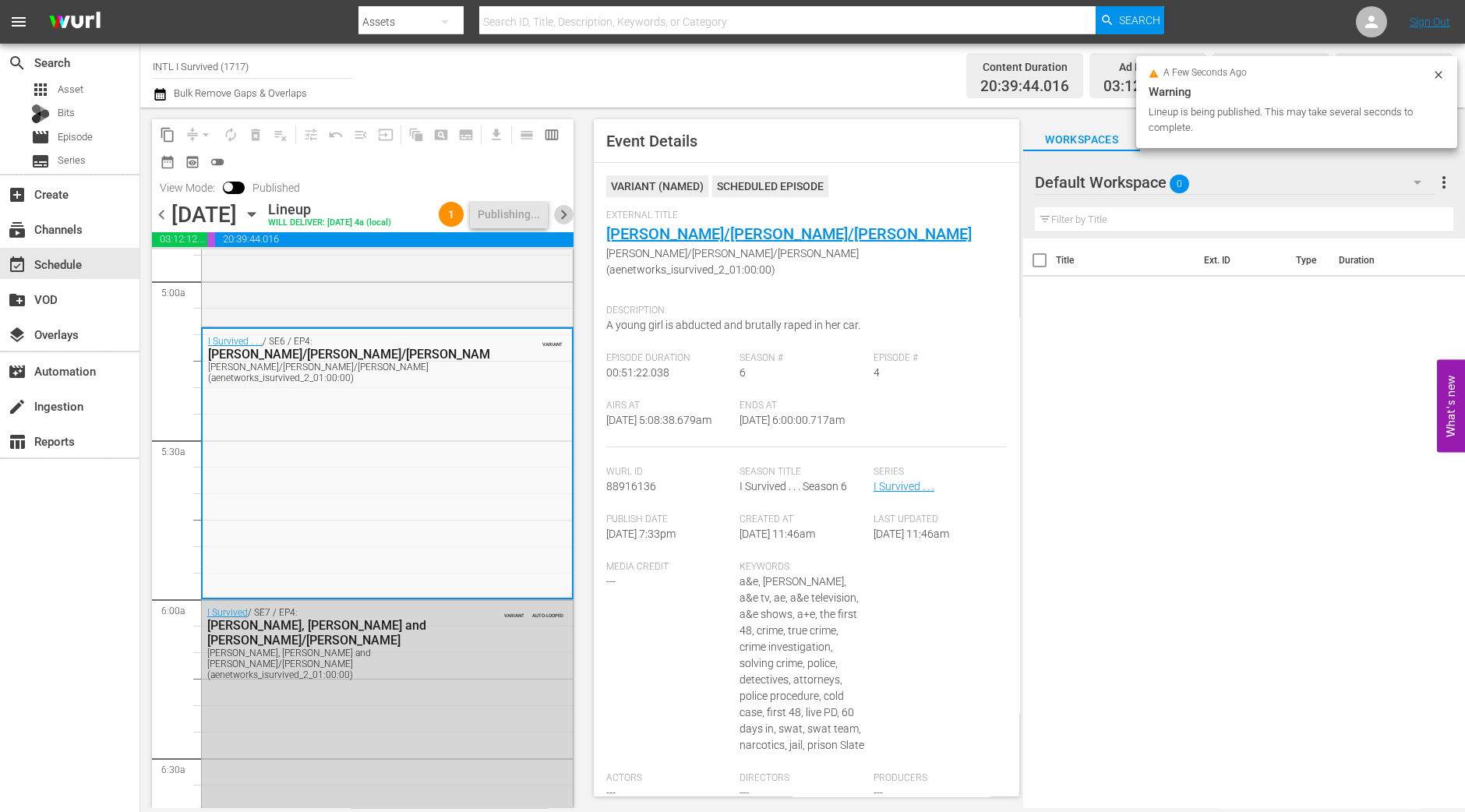
click at [564, 224] on span "chevron_right" at bounding box center [564, 214] width 19 height 19
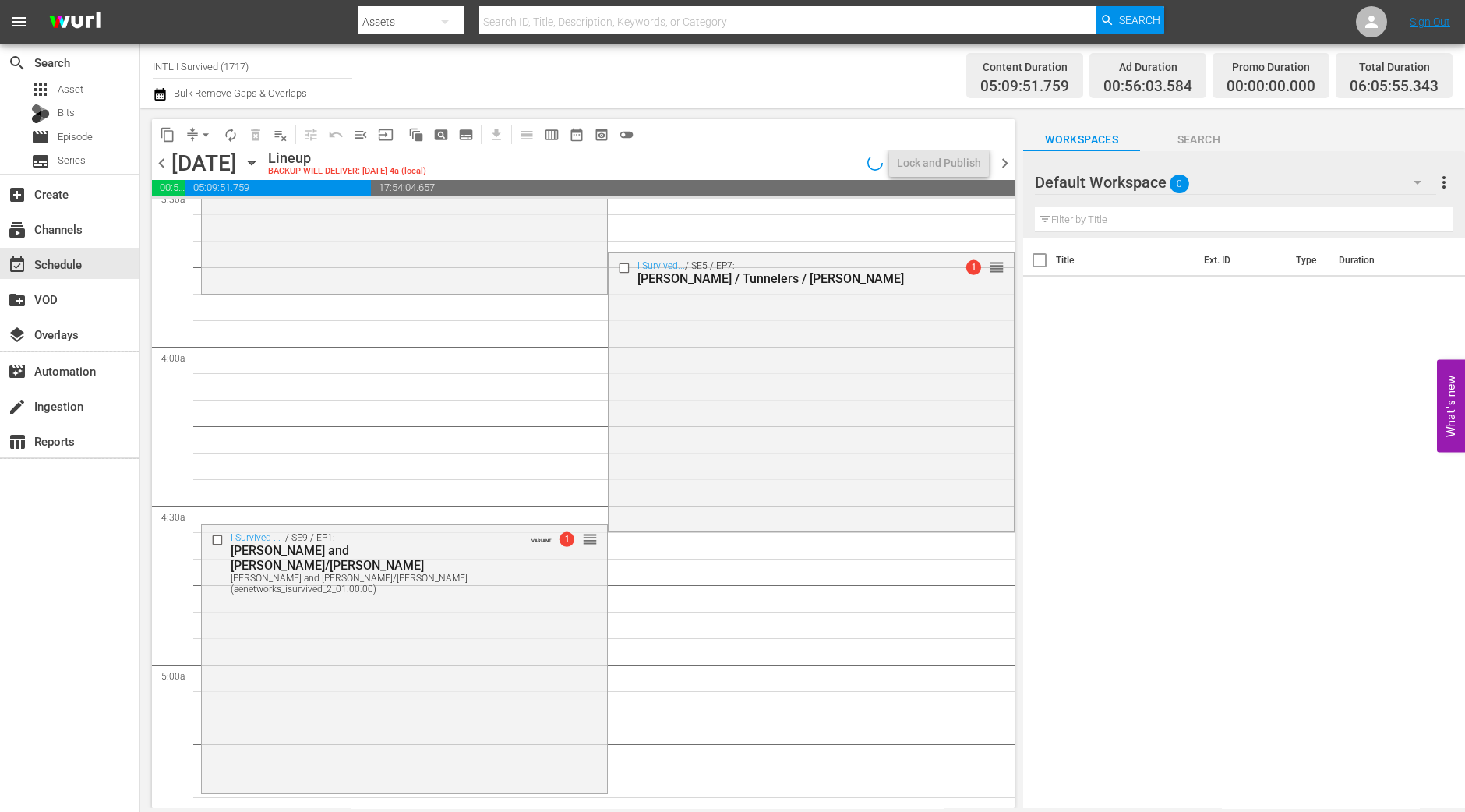
scroll to position [1416, 0]
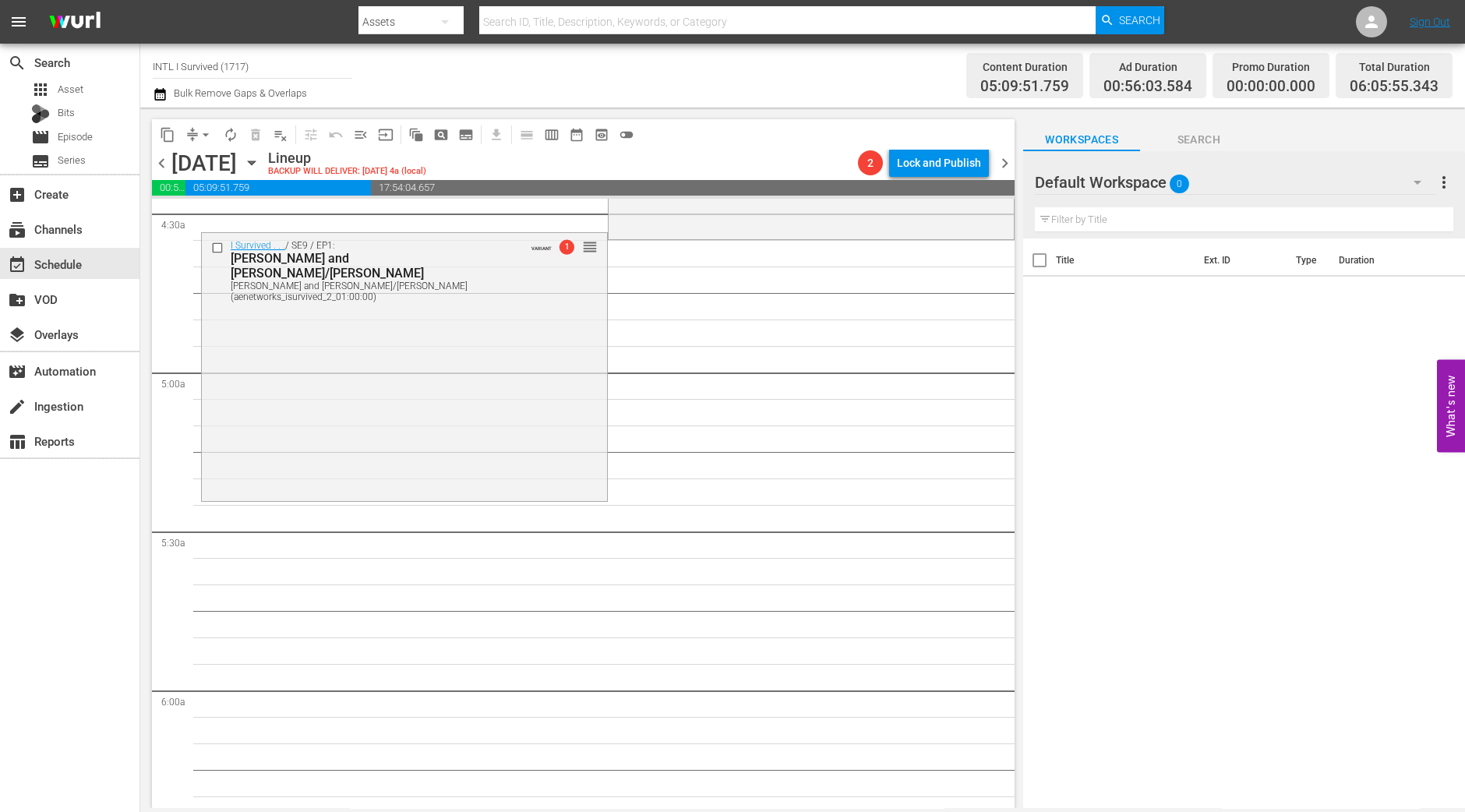
click at [447, 454] on div "I Survived . . . / SE9 / EP1: Mijalina and Yvonne/Peter Mijalina and Yvonne/Pet…" at bounding box center [404, 365] width 405 height 265
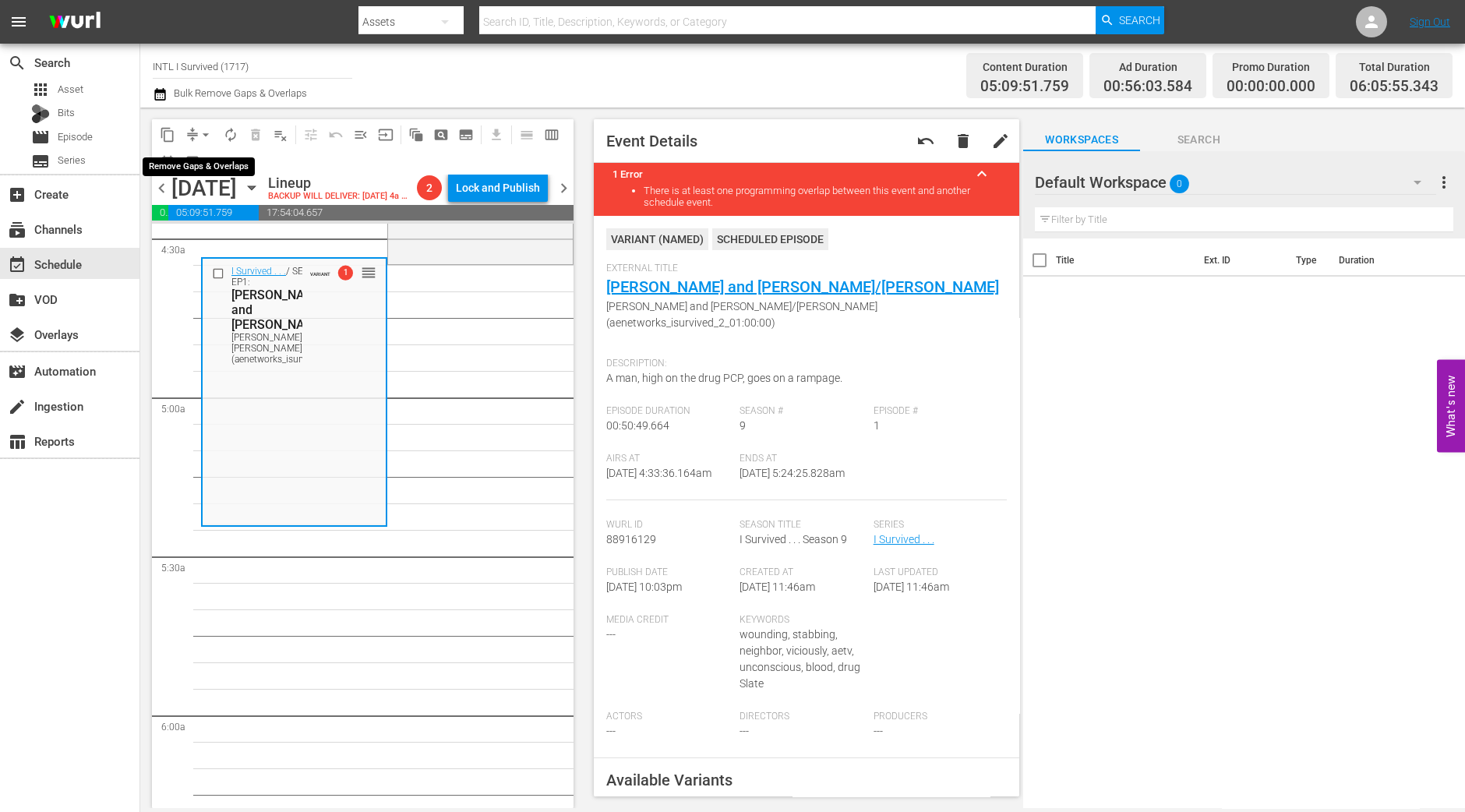
drag, startPoint x: 205, startPoint y: 130, endPoint x: 203, endPoint y: 139, distance: 9.2
click at [205, 130] on span "arrow_drop_down" at bounding box center [205, 135] width 15 height 15
click at [205, 162] on li "Align to Midnight" at bounding box center [205, 165] width 129 height 26
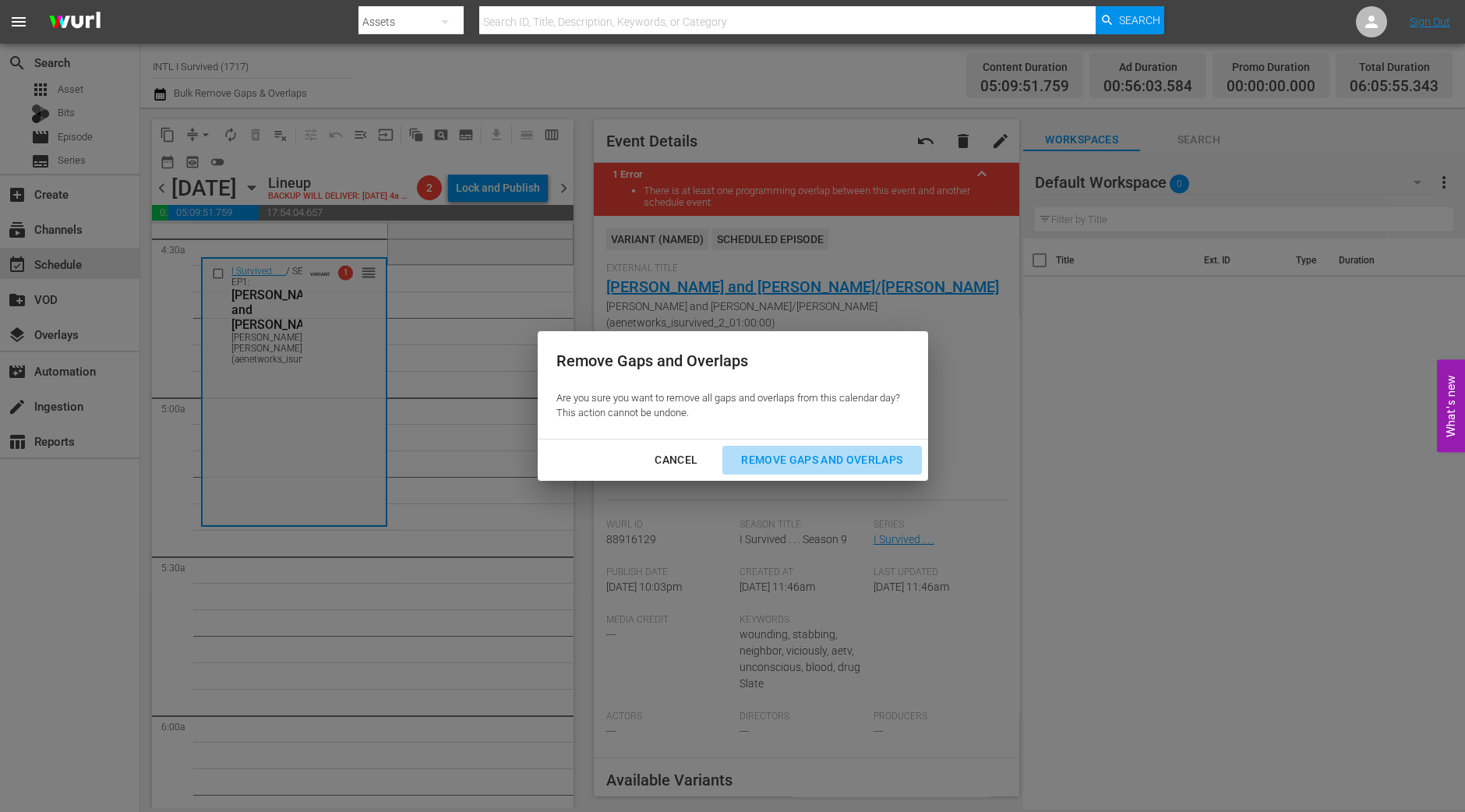
click at [847, 454] on div "Remove Gaps and Overlaps" at bounding box center [822, 459] width 186 height 19
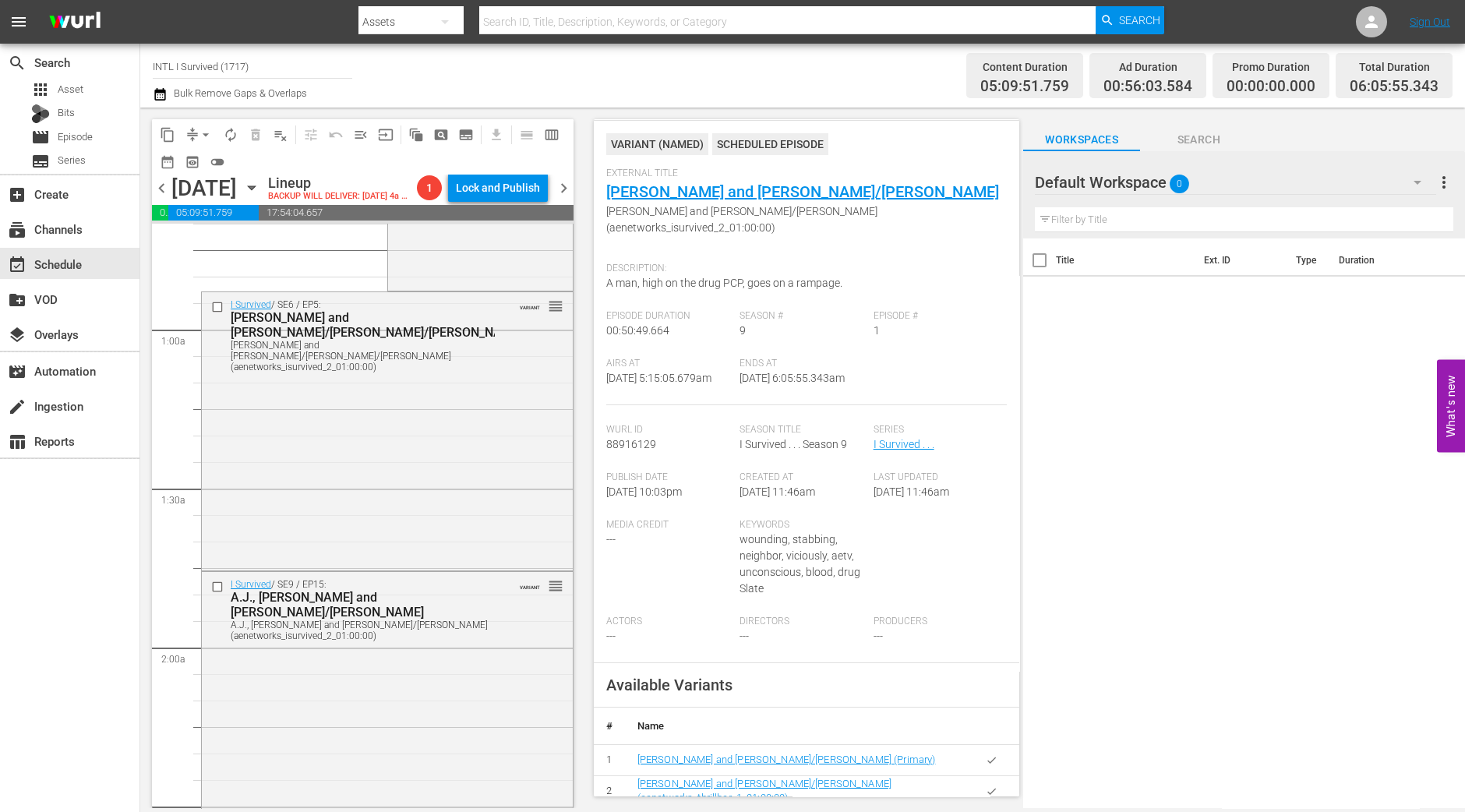
scroll to position [0, 0]
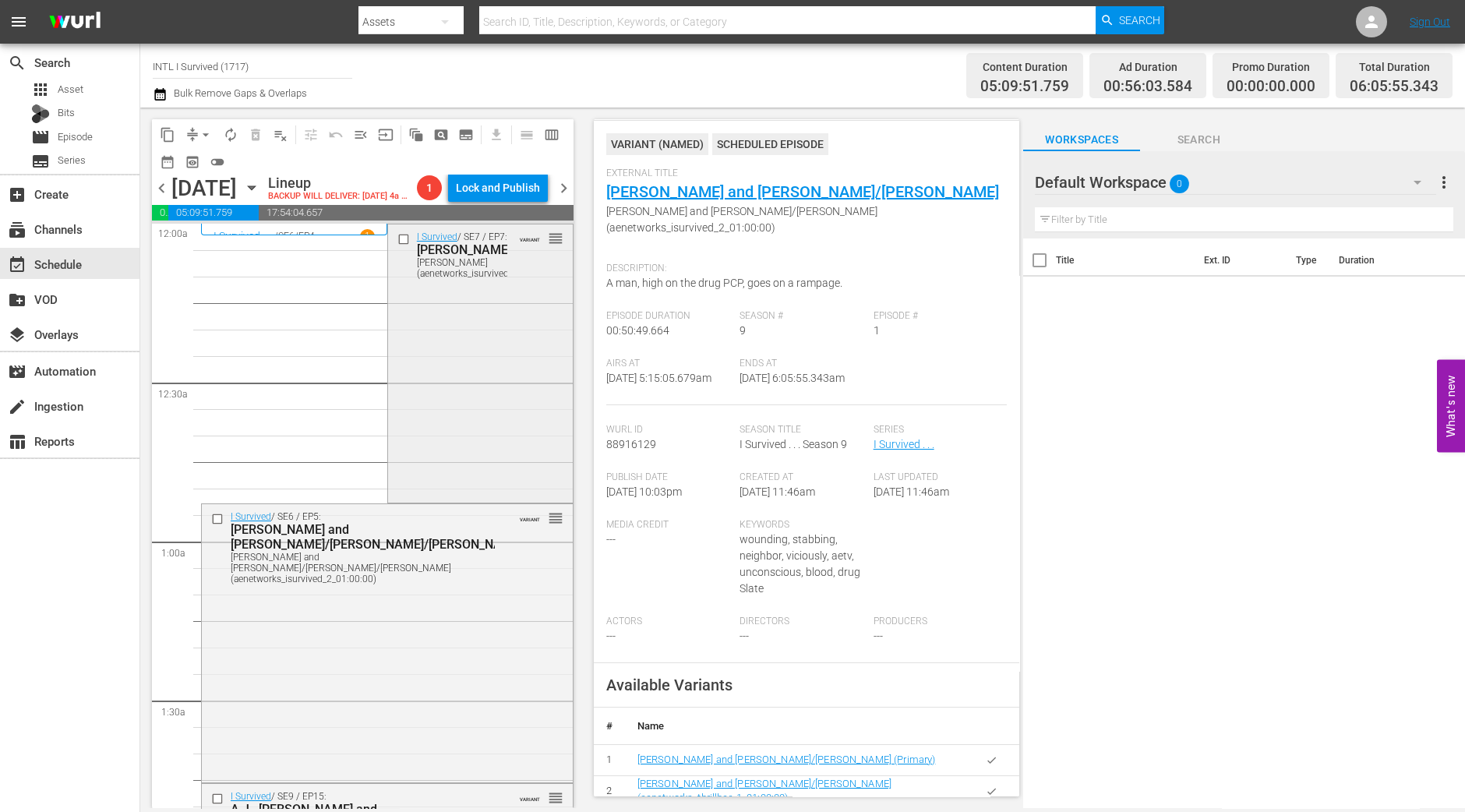
click at [534, 422] on div "I Survived / SE7 / EP7: Harold, John, Lisa Harold, John, Lisa (aenetworks_isurv…" at bounding box center [480, 362] width 184 height 276
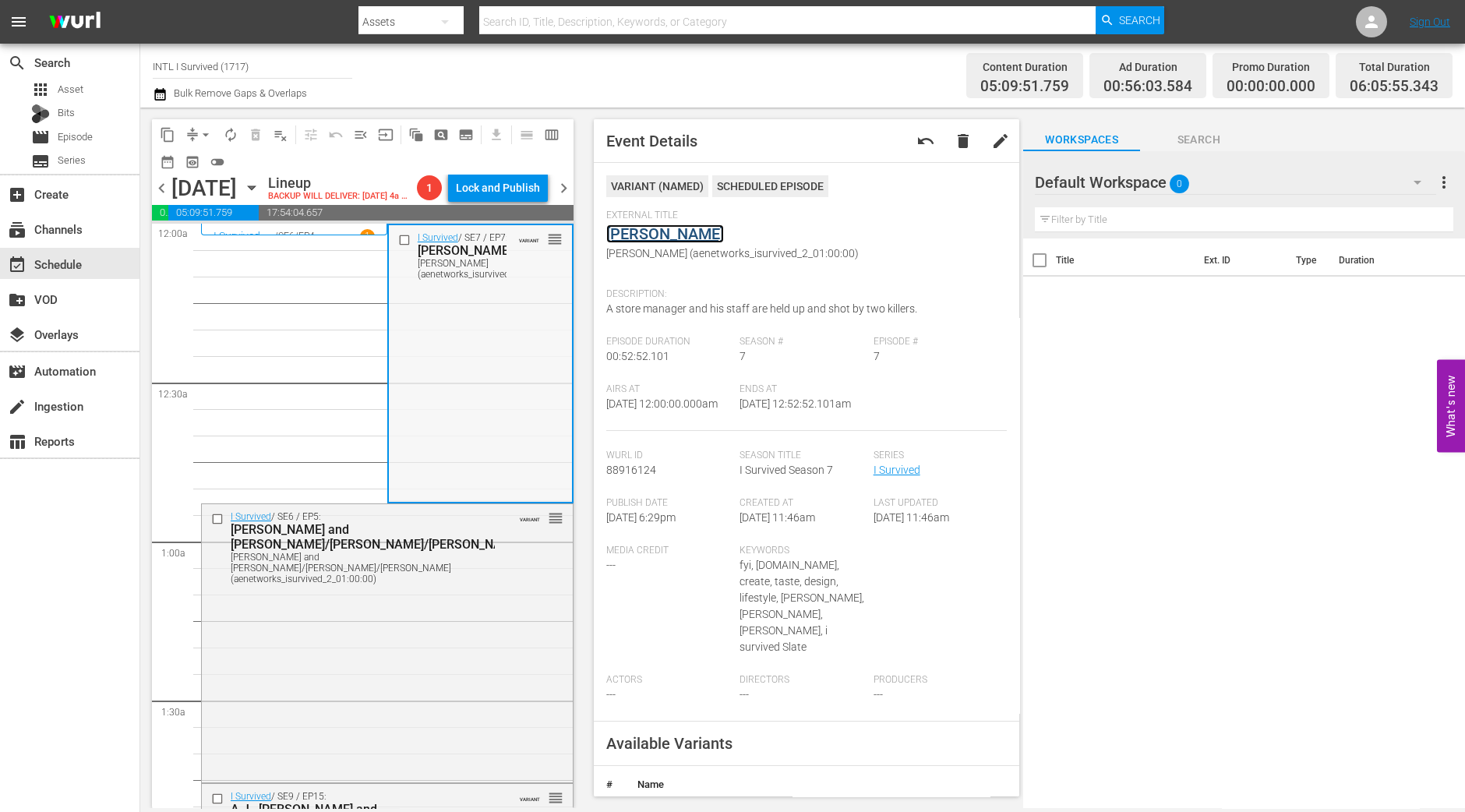
scroll to position [292, 0]
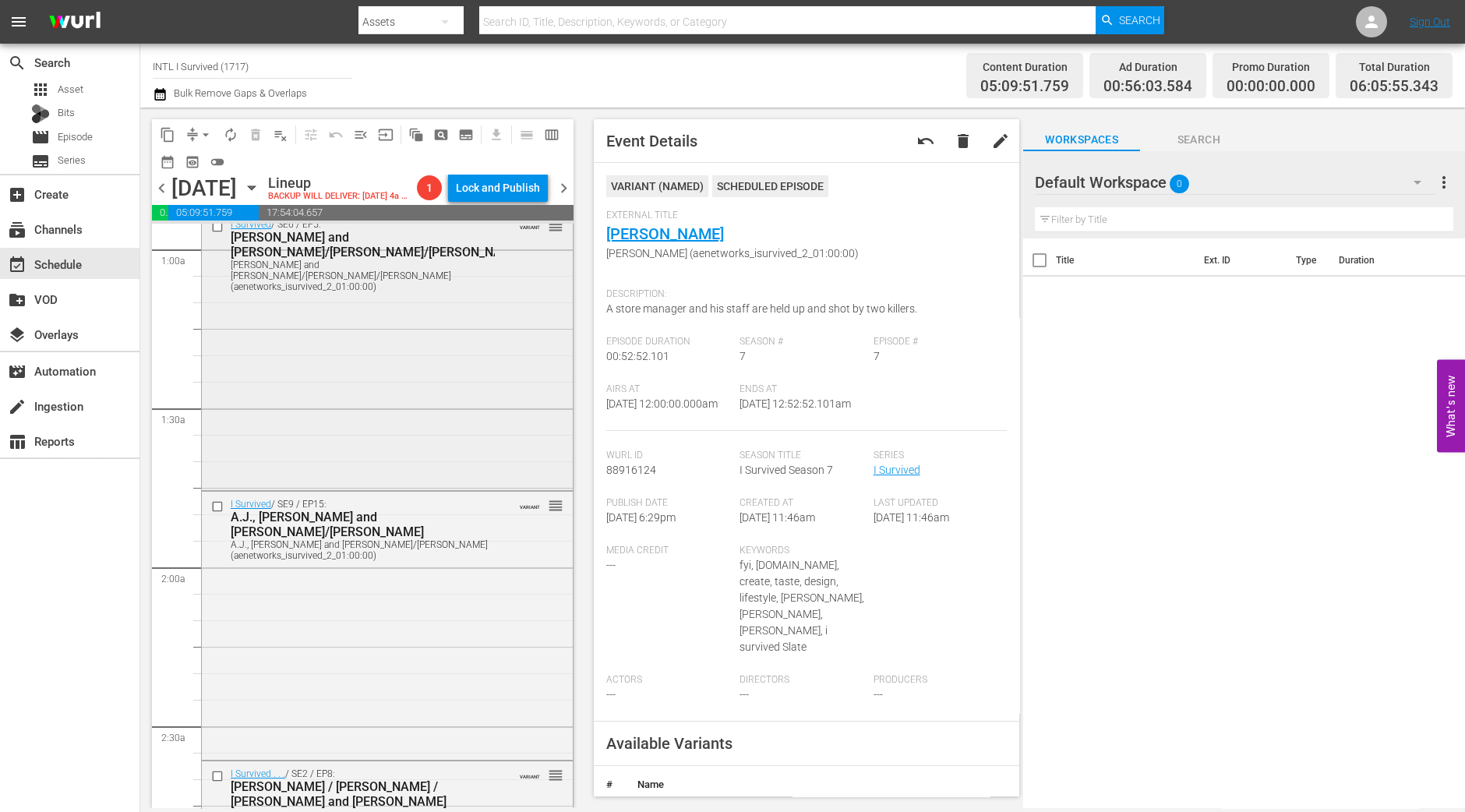
click at [475, 341] on div "I Survived / SE6 / EP5: Lori and Pat/David/Kevin Lori and Pat/David/Kevin (aene…" at bounding box center [387, 350] width 371 height 275
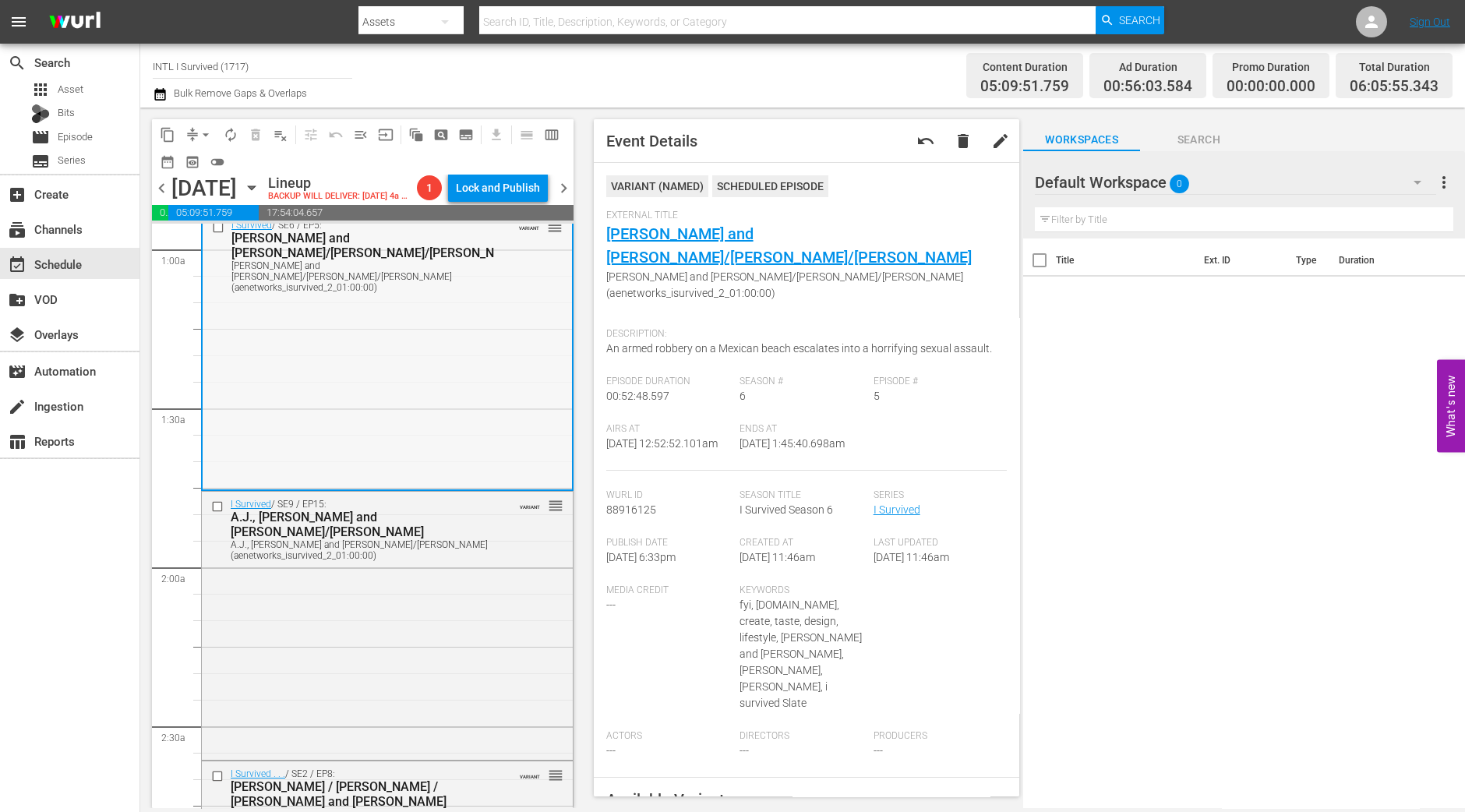
scroll to position [194, 0]
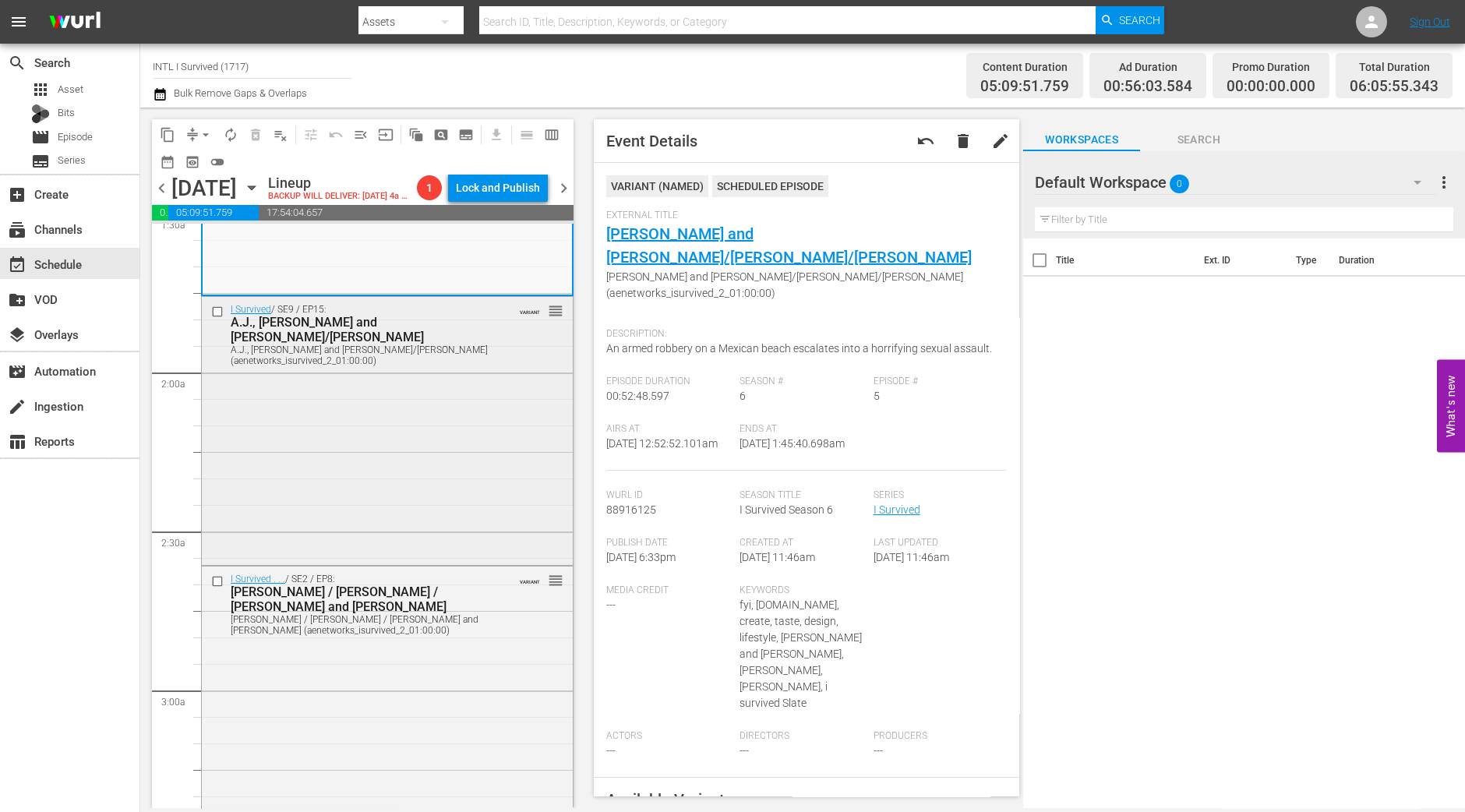
click at [442, 397] on div "I Survived / SE9 / EP15: A.J., Carolyn and Stacy/Lynne A.J., Carolyn and Stacy/…" at bounding box center [387, 429] width 371 height 265
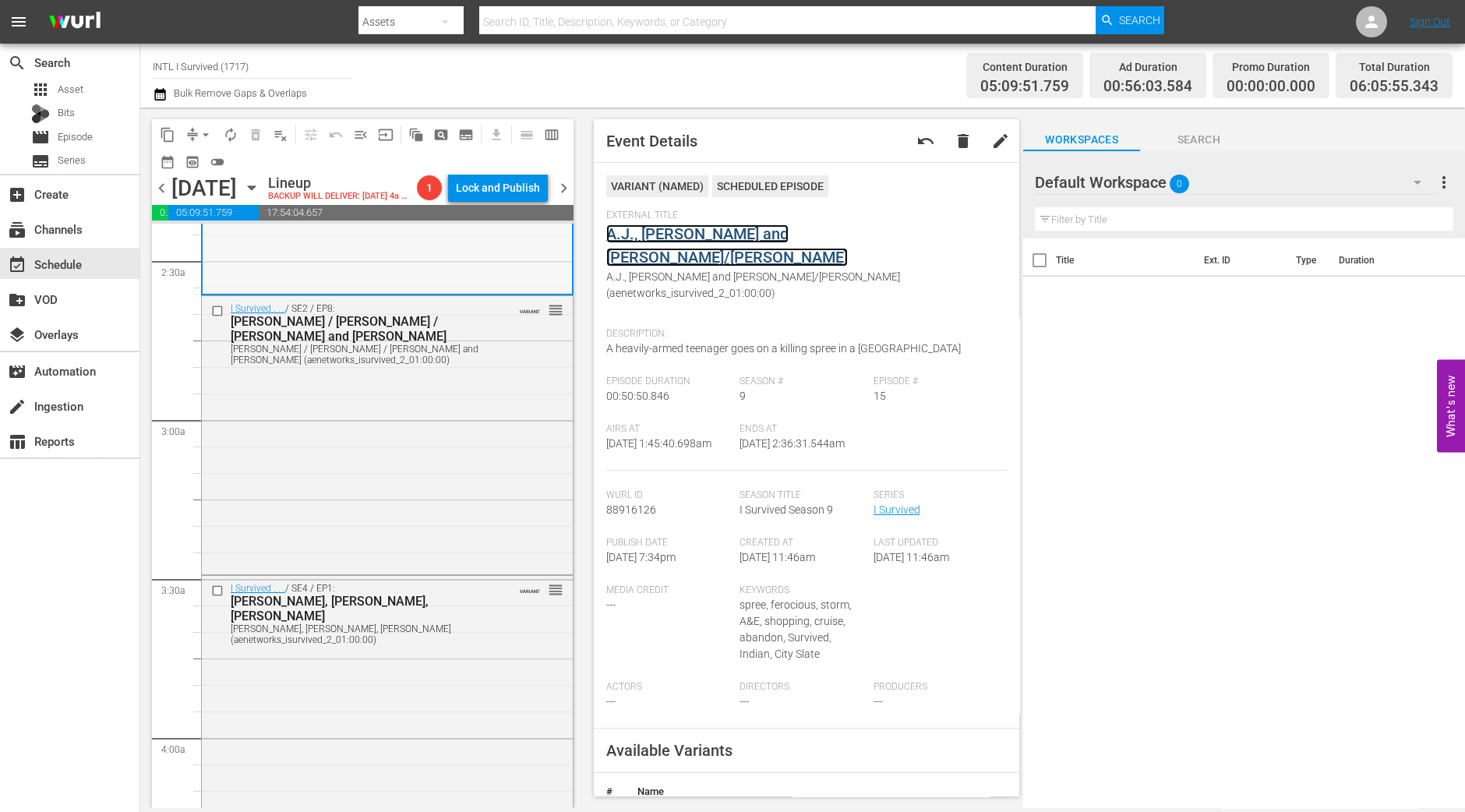
scroll to position [779, 0]
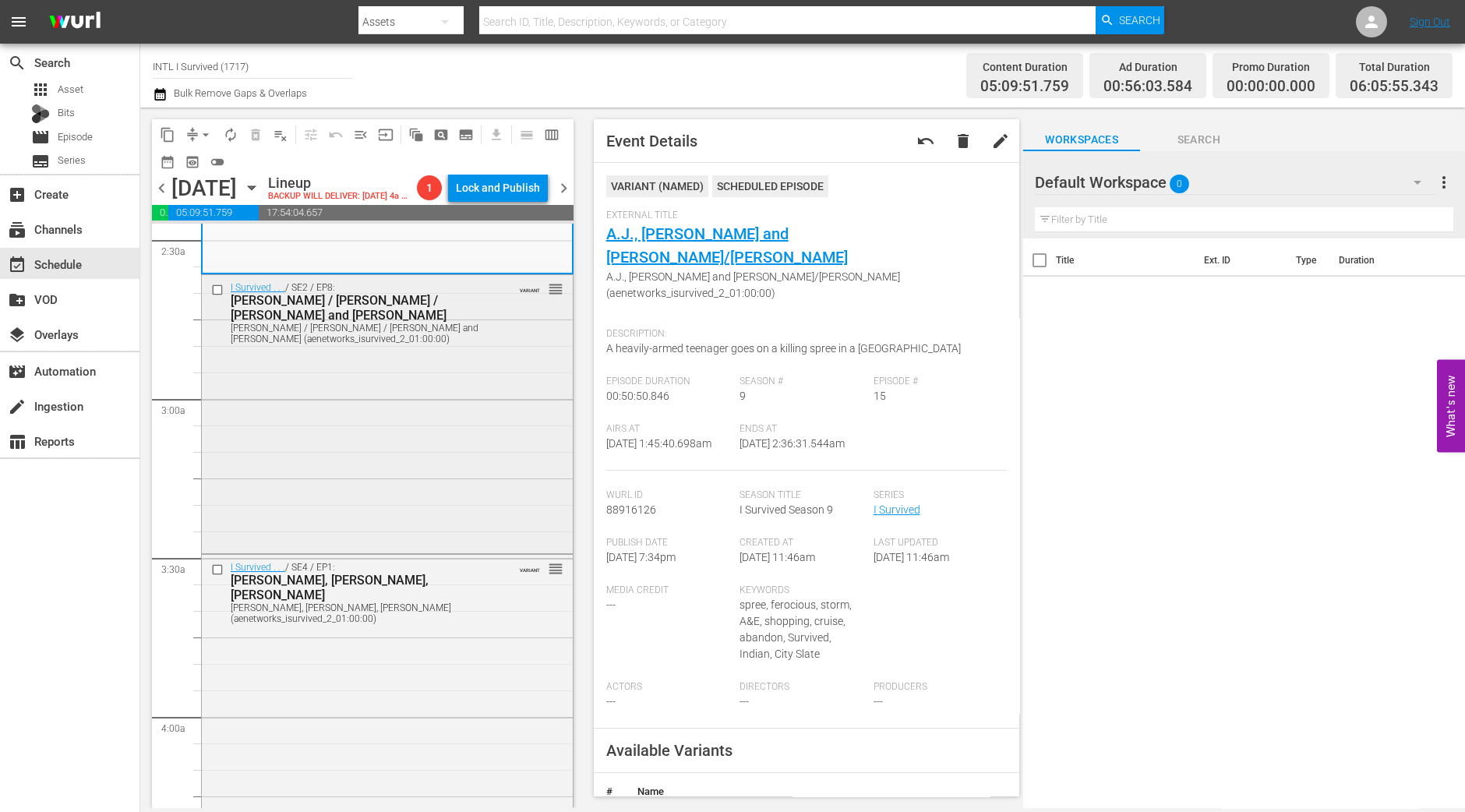
click at [358, 344] on div "Donna / Danelle / Robert and Ana (aenetworks_isurvived_2_01:00:00)" at bounding box center [362, 333] width 264 height 22
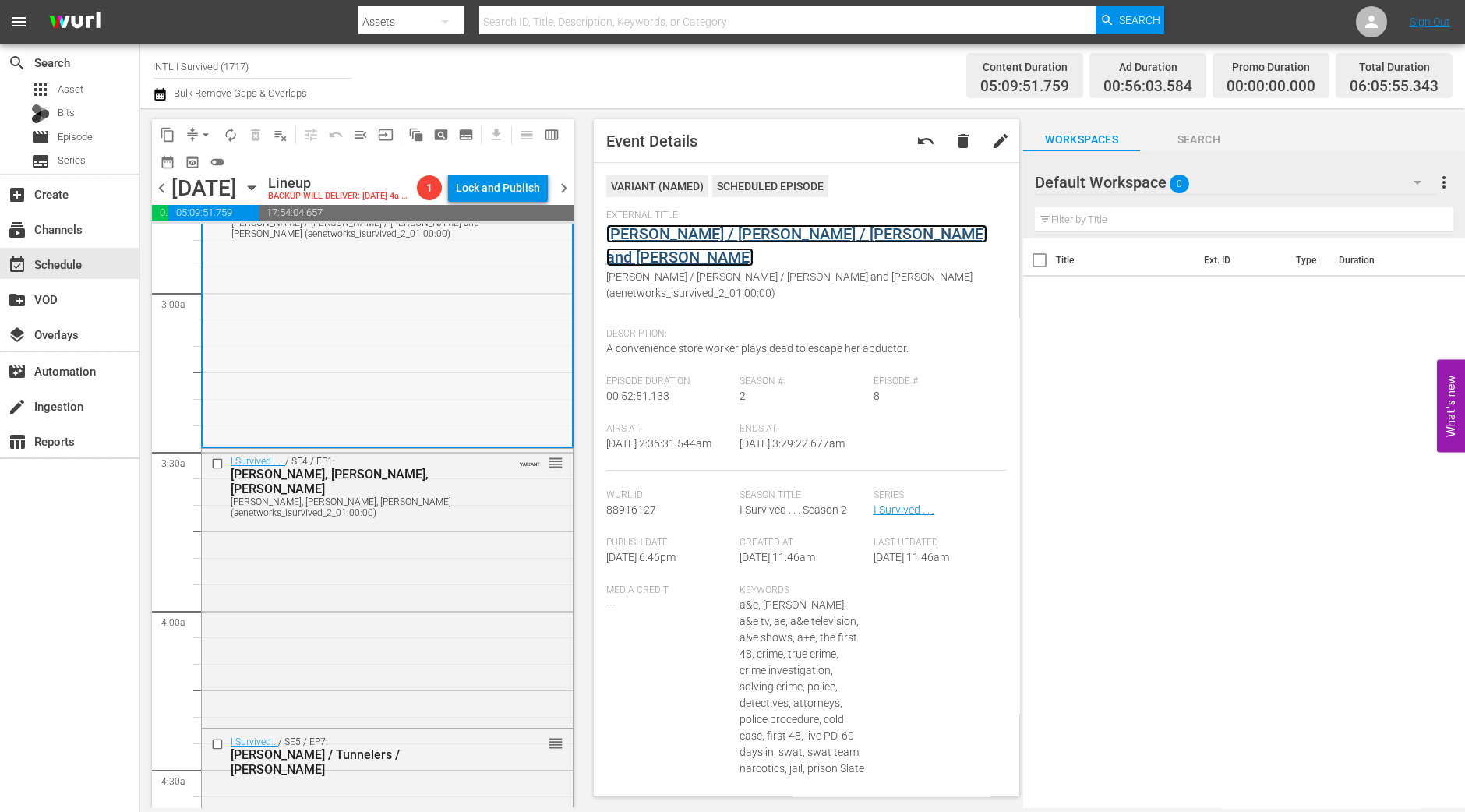
scroll to position [1071, 0]
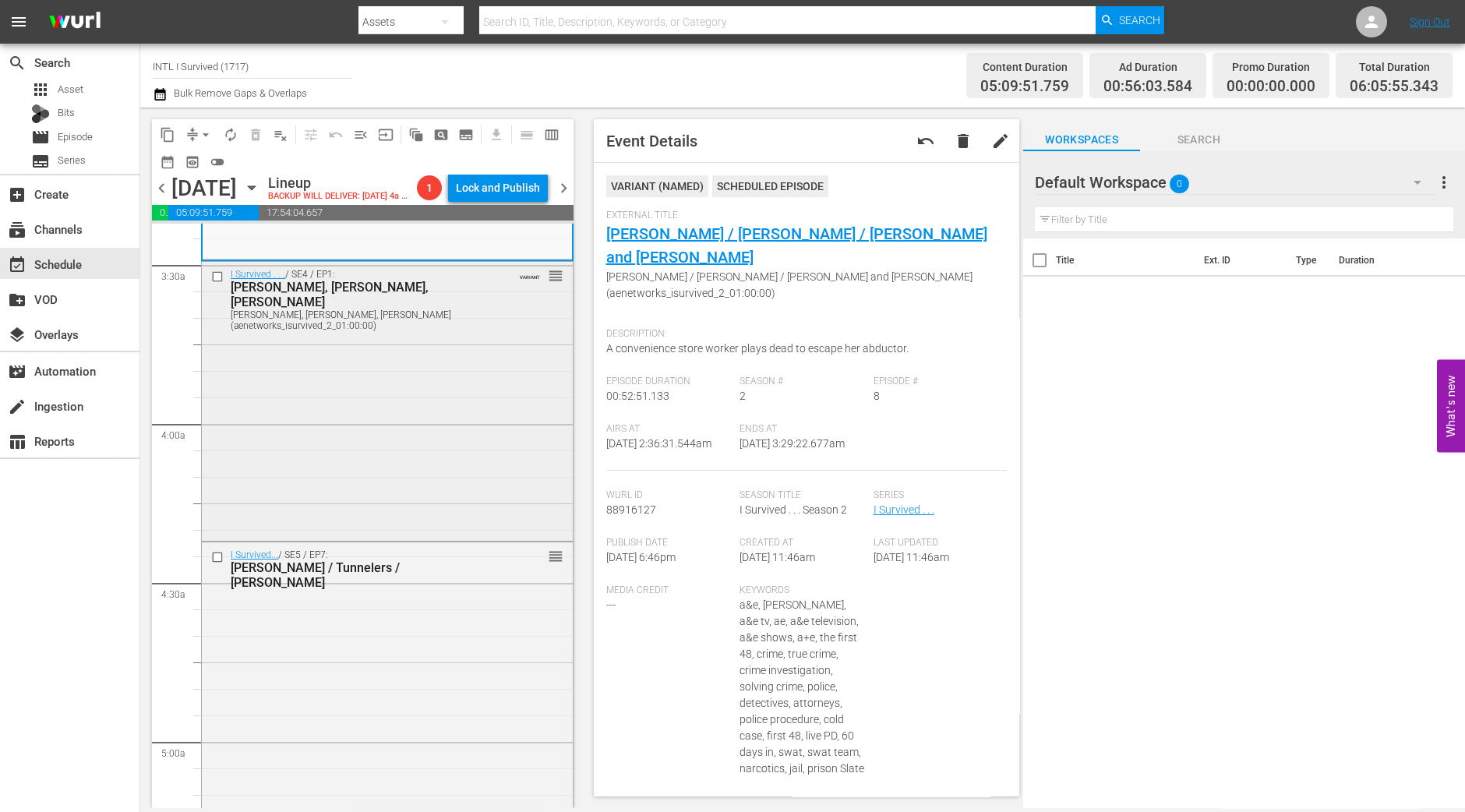
click at [395, 488] on div "I Survived . . . / SE4 / EP1: Mary, Brooke, Sharene Mary, Brooke, Sharene (aene…" at bounding box center [387, 399] width 371 height 275
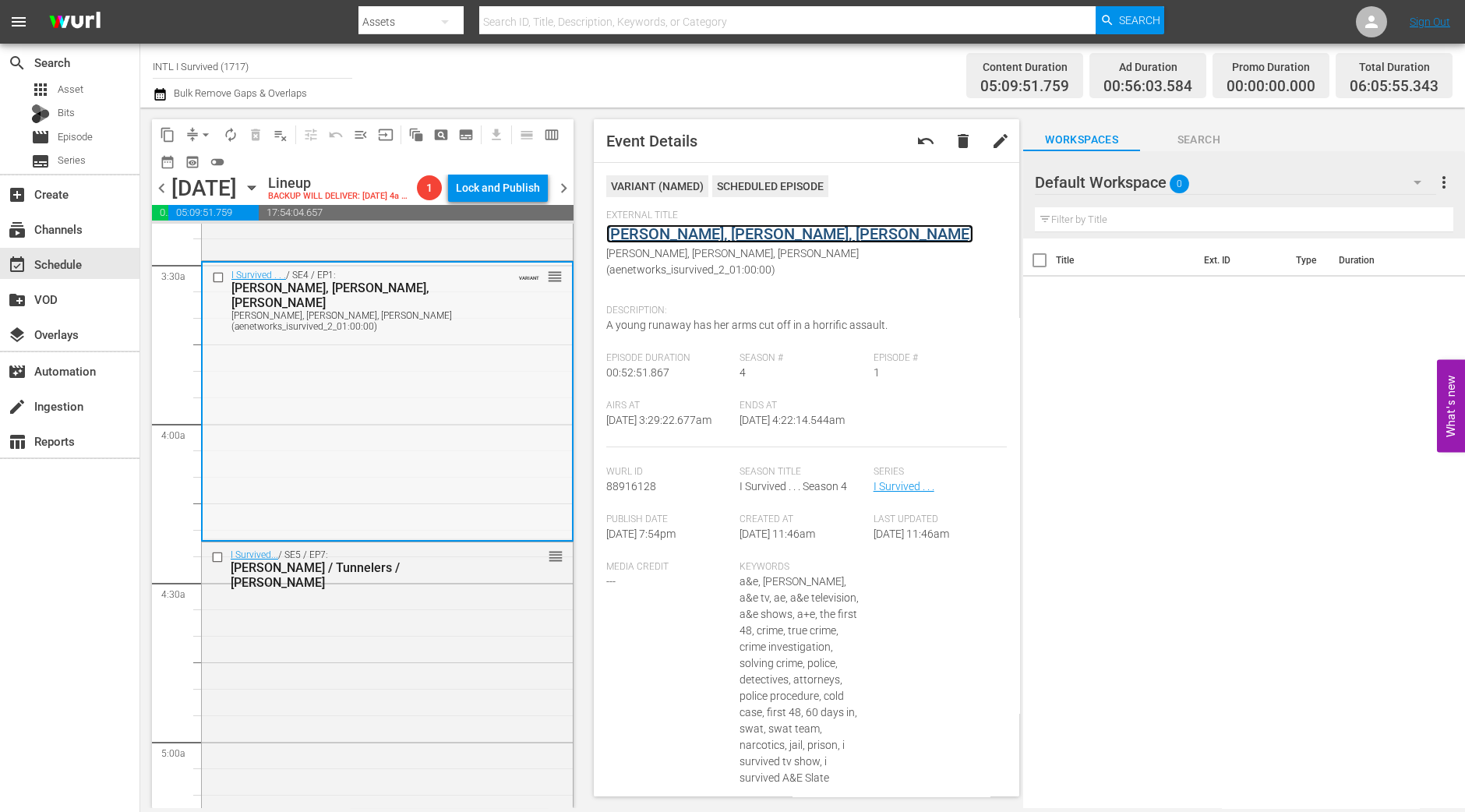
scroll to position [1362, 0]
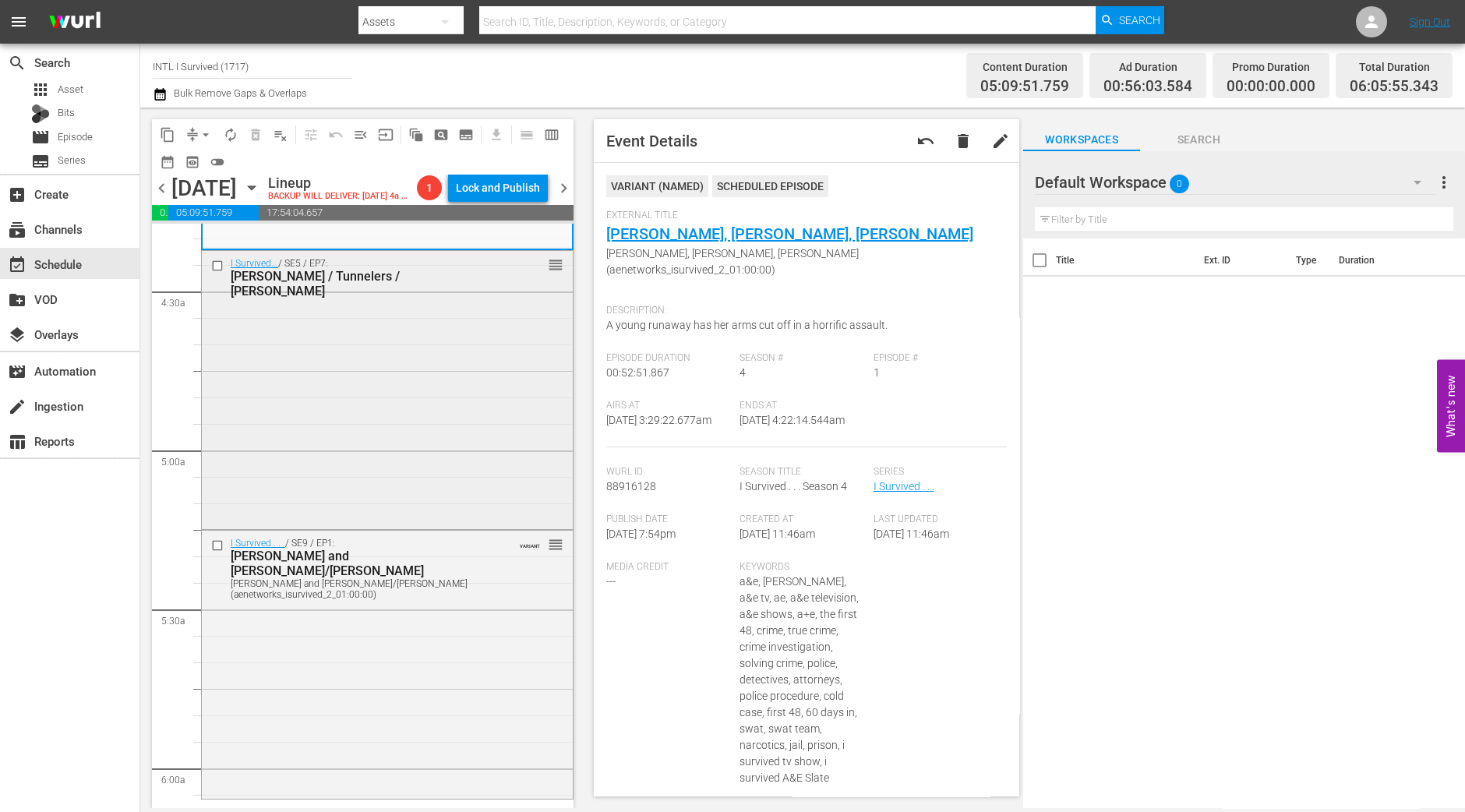
click at [398, 438] on div "I Survived... / SE5 / EP7: Phillip / Tunnelers / Karen reorder" at bounding box center [387, 389] width 371 height 275
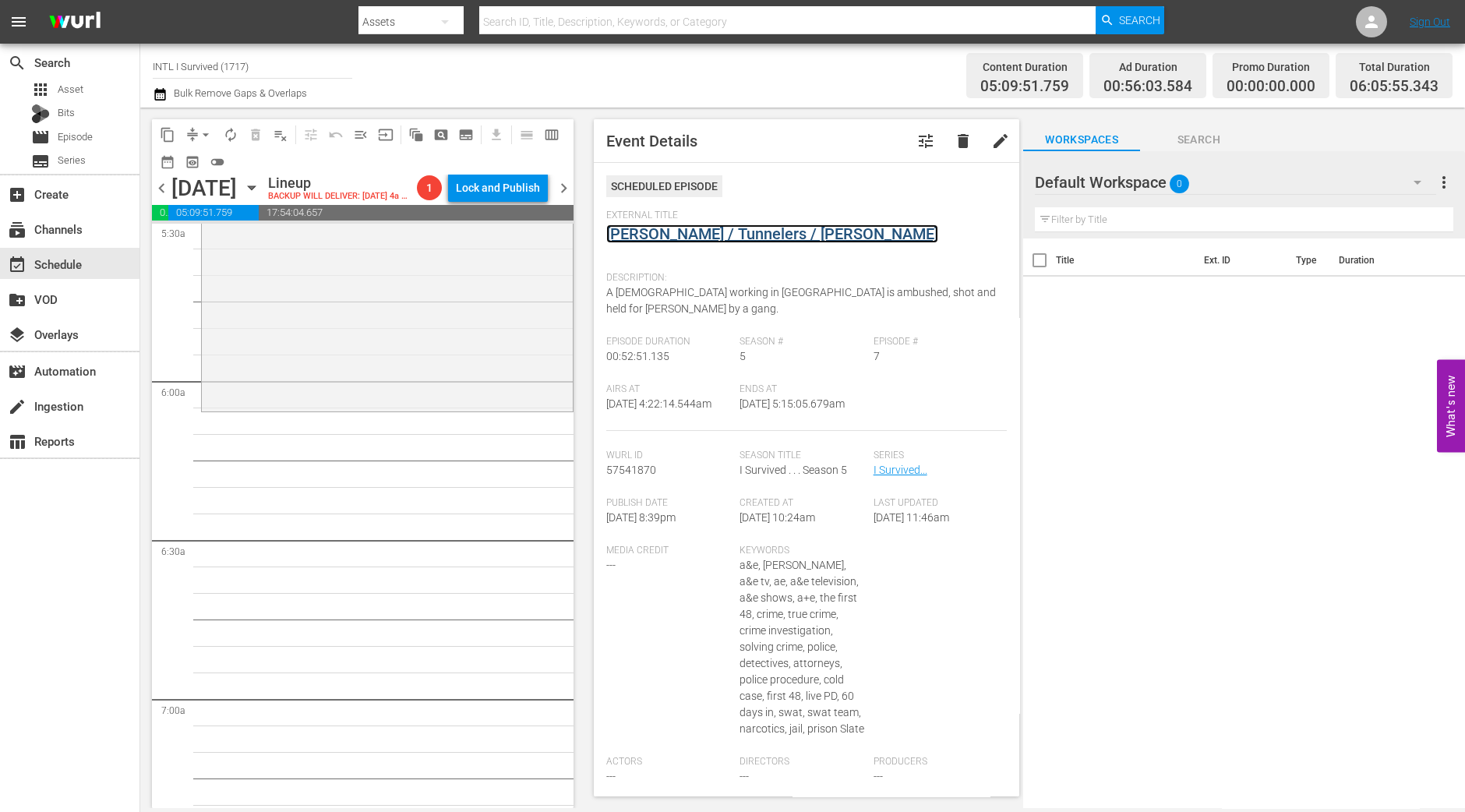
scroll to position [1753, 0]
click at [386, 405] on div "I Survived . . . / SE9 / EP1: Mijalina and Yvonne/Peter Mijalina and Yvonne/Pet…" at bounding box center [387, 272] width 371 height 265
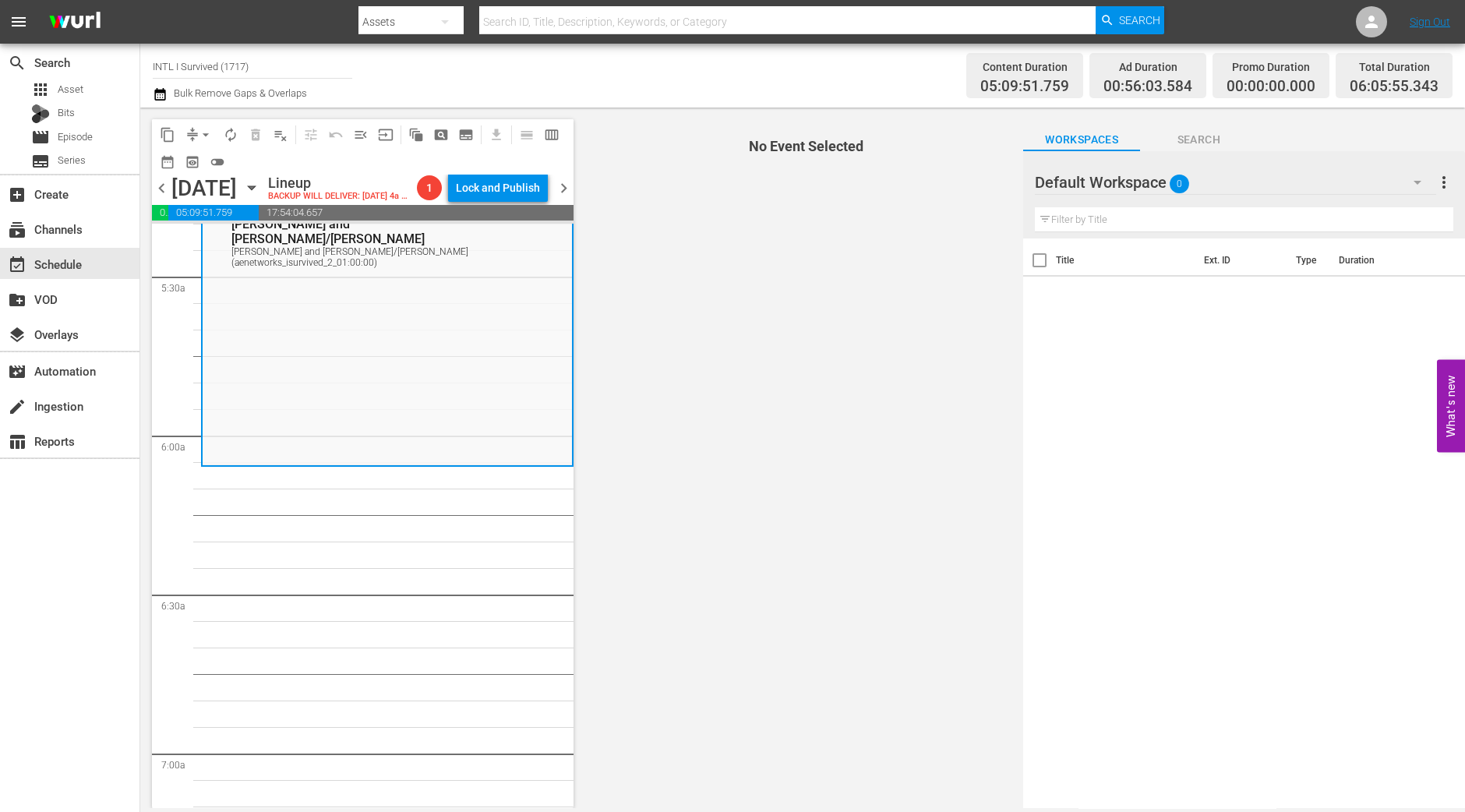
scroll to position [1656, 0]
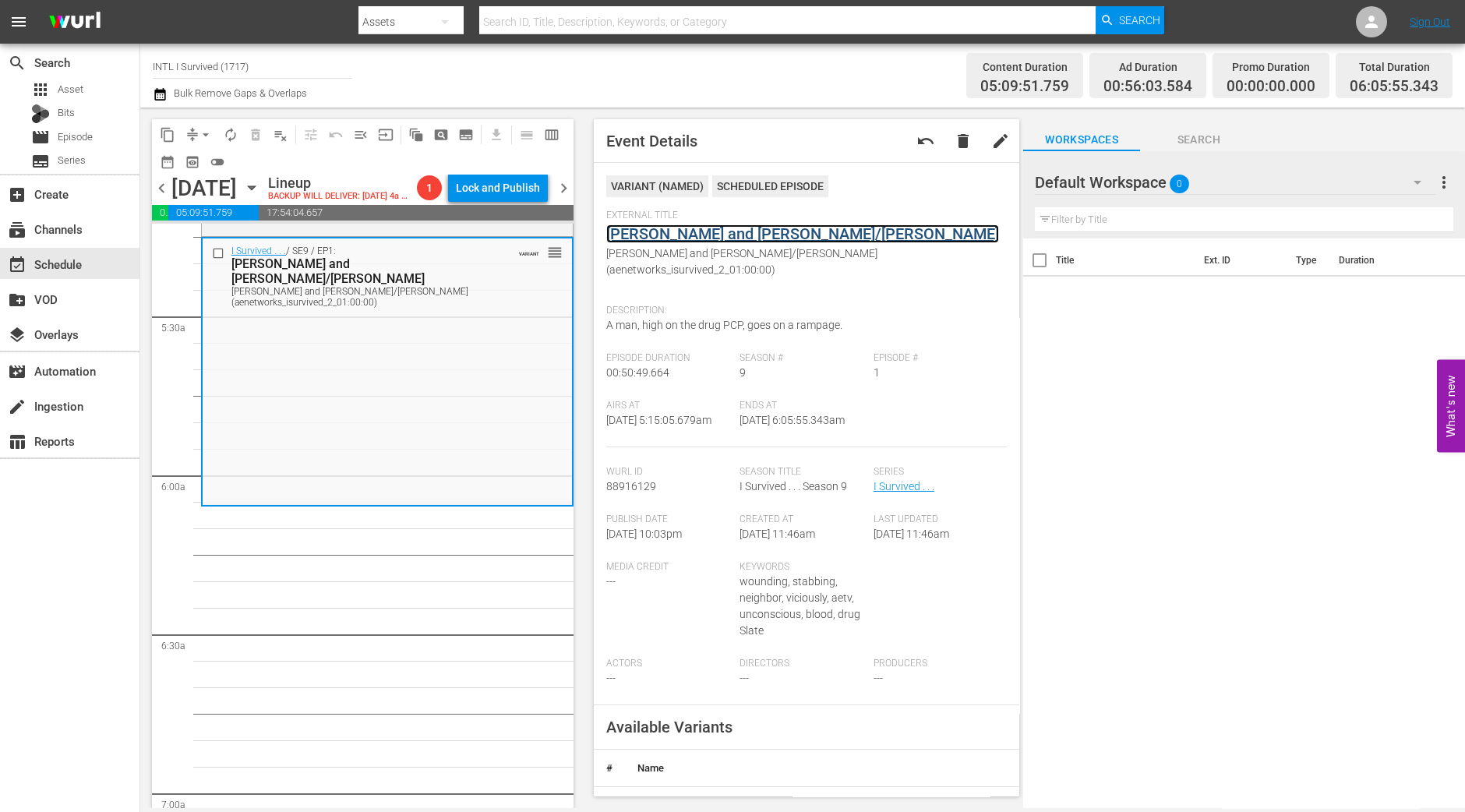
drag, startPoint x: 714, startPoint y: 224, endPoint x: 680, endPoint y: 226, distance: 34.1
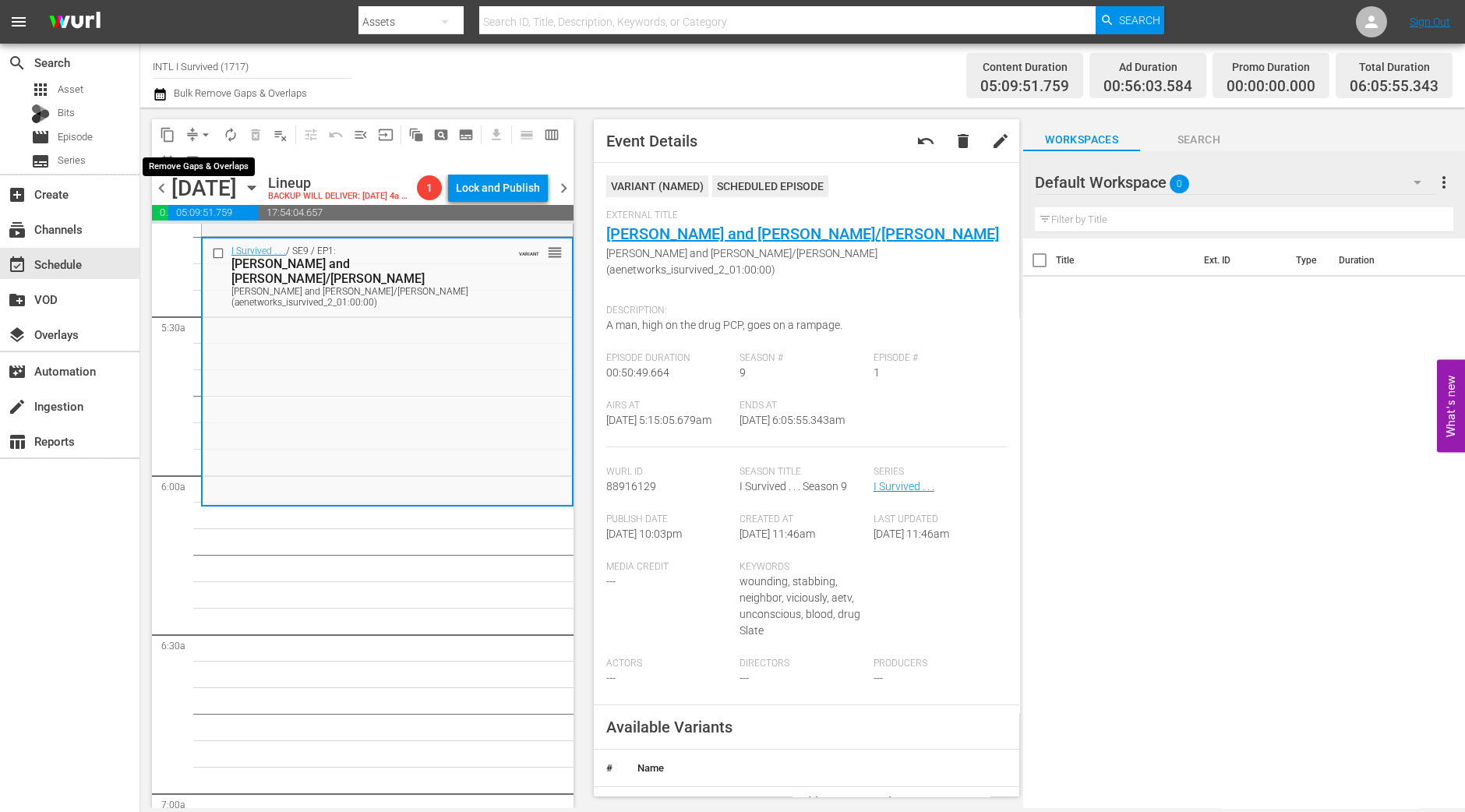
click at [206, 133] on span "arrow_drop_down" at bounding box center [205, 135] width 15 height 15
click at [204, 165] on li "Align to Midnight" at bounding box center [205, 165] width 163 height 26
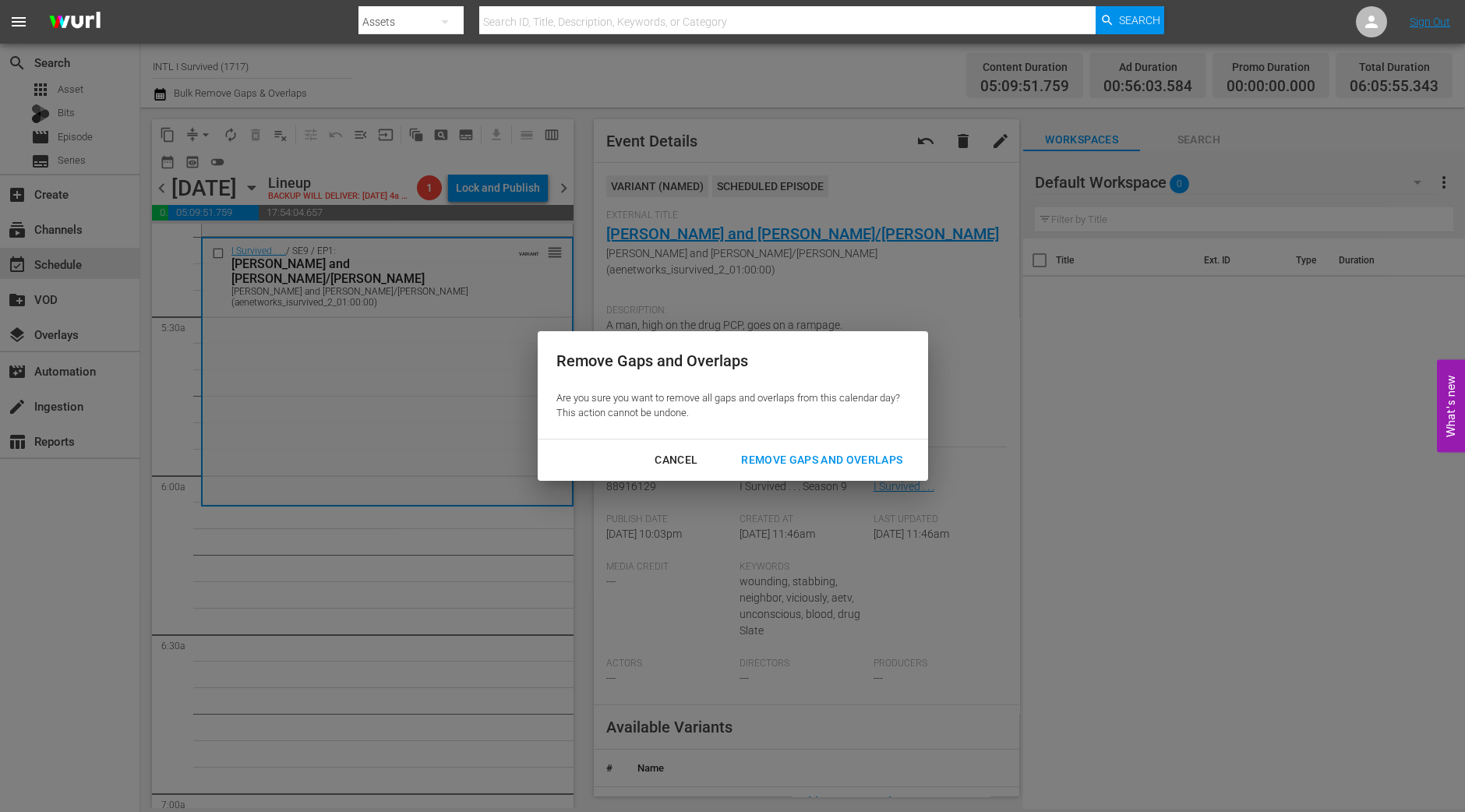
click at [850, 467] on div "Remove Gaps and Overlaps" at bounding box center [822, 459] width 186 height 19
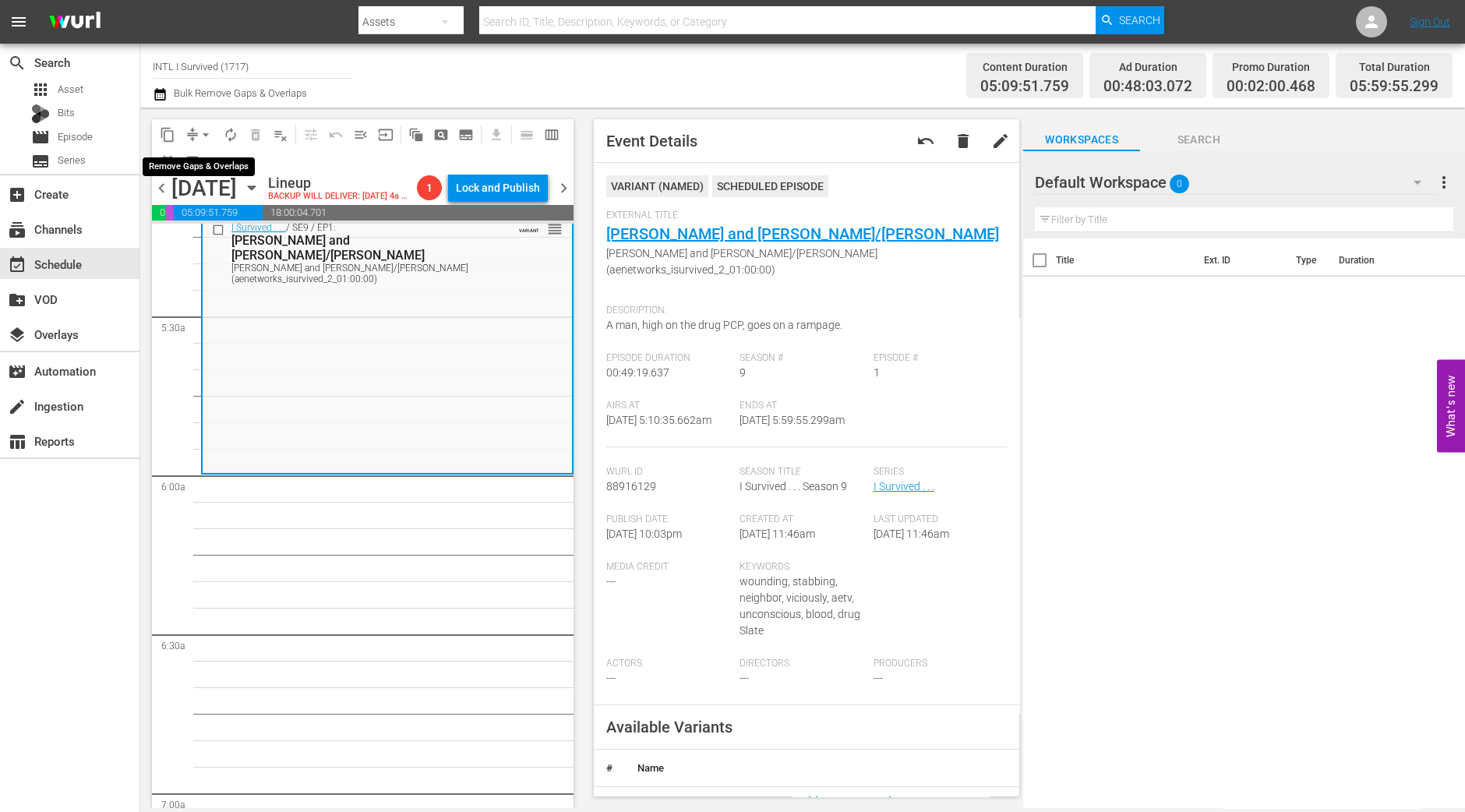
click at [205, 131] on span "arrow_drop_down" at bounding box center [205, 135] width 15 height 15
click at [191, 164] on li "Align to Midnight" at bounding box center [205, 165] width 163 height 26
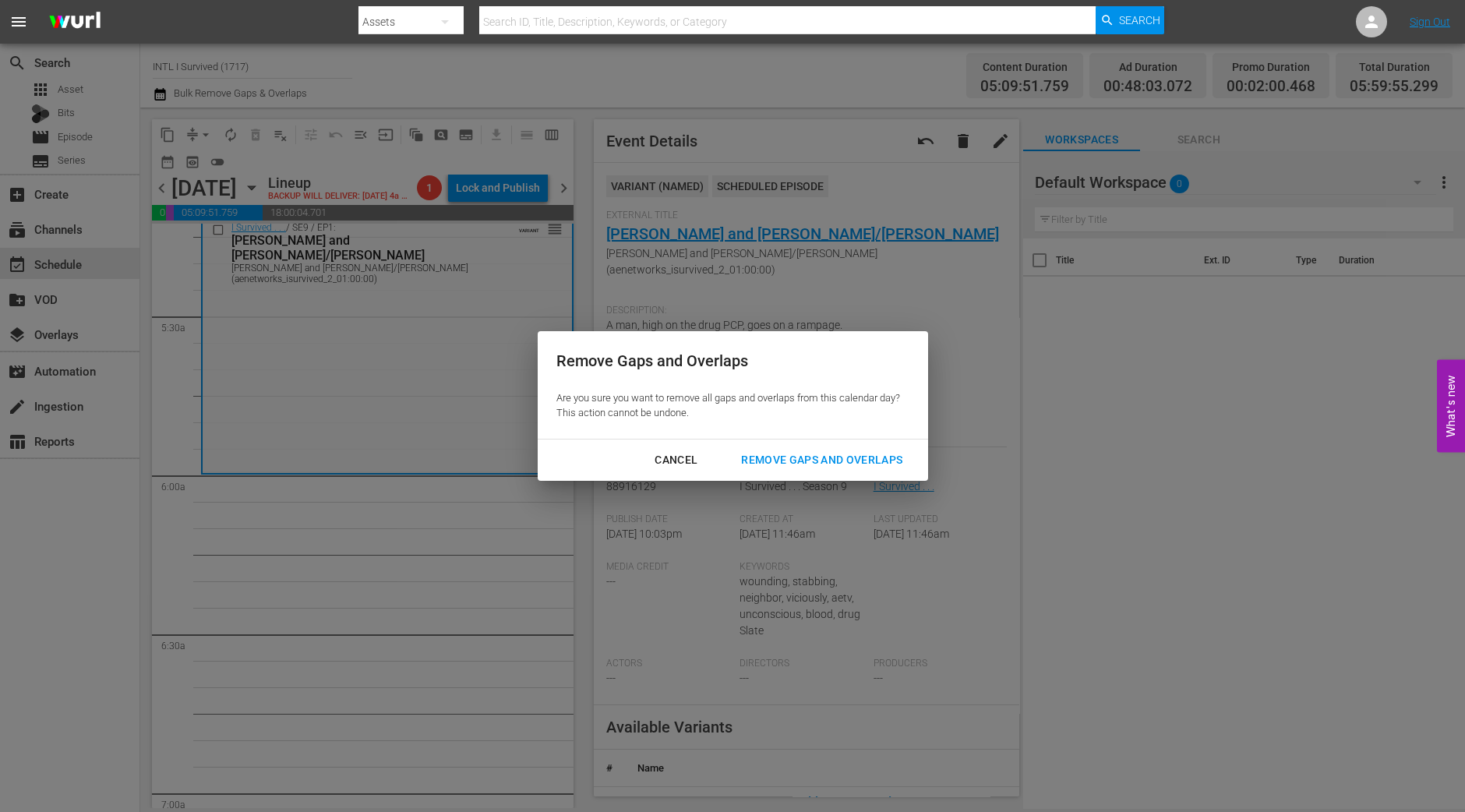
click at [864, 462] on div "Remove Gaps and Overlaps" at bounding box center [822, 459] width 186 height 19
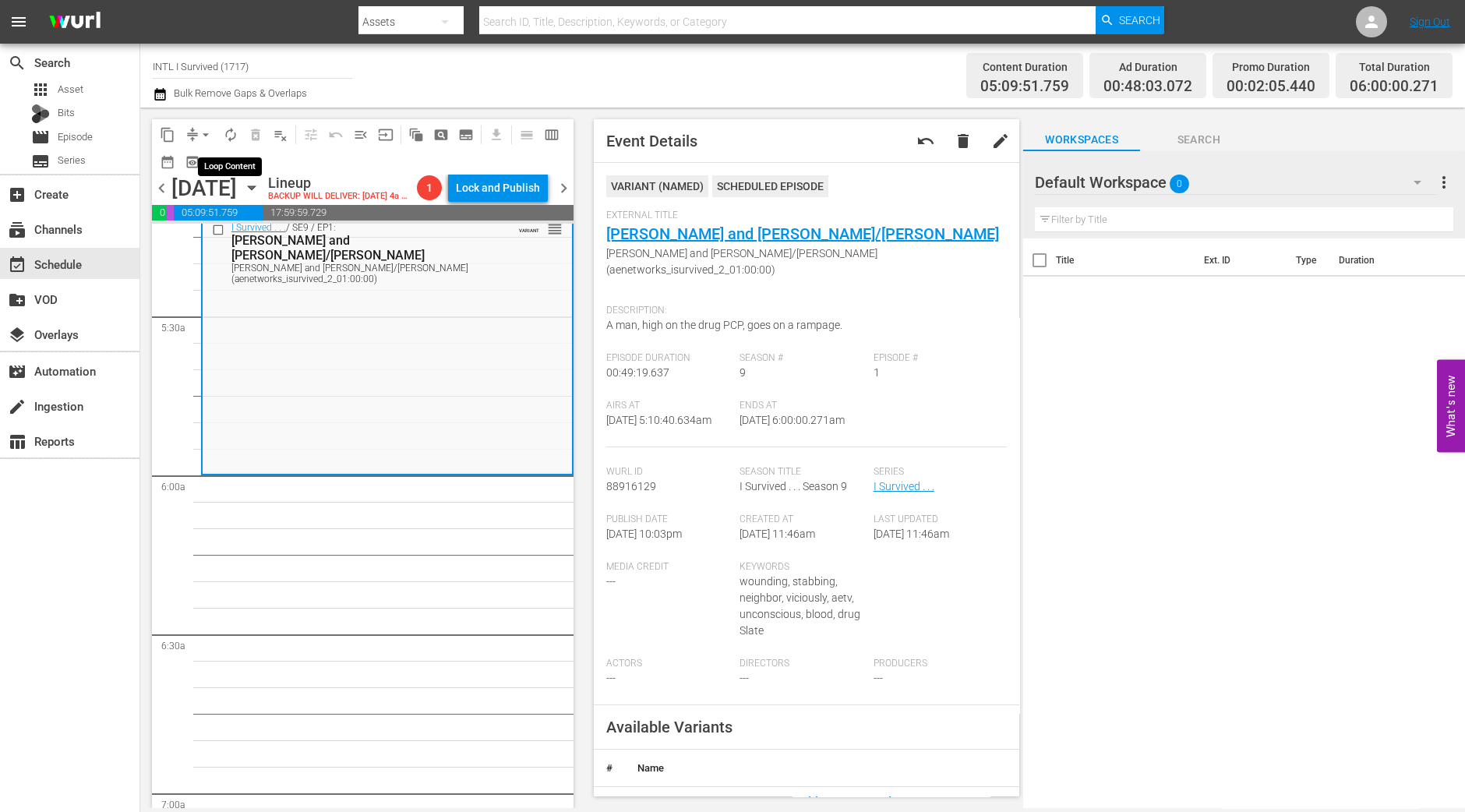
click at [226, 131] on span "autorenew_outlined" at bounding box center [230, 135] width 15 height 15
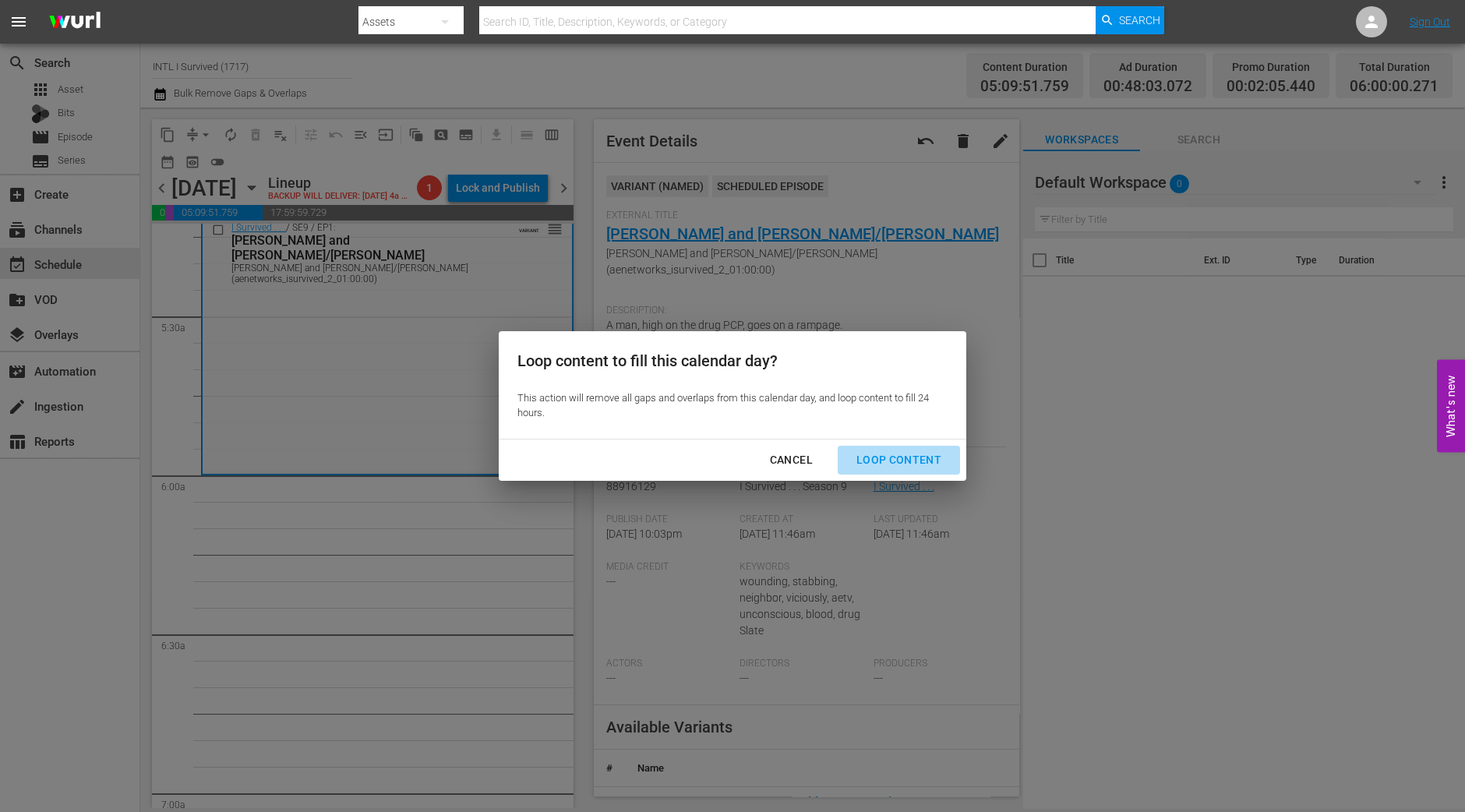
click at [928, 461] on div "Loop Content" at bounding box center [898, 459] width 110 height 19
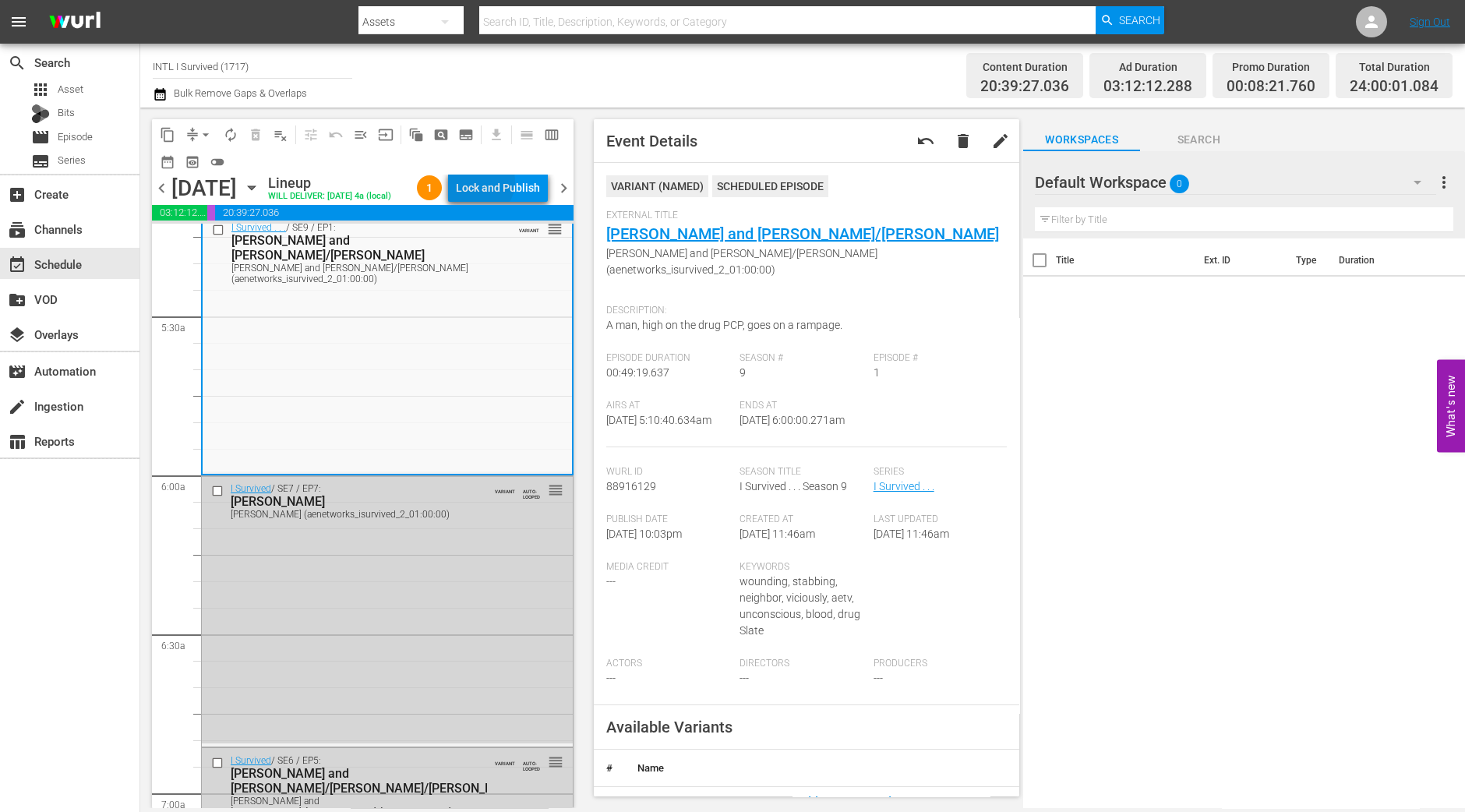
click at [505, 183] on div "Lock and Publish" at bounding box center [498, 187] width 84 height 28
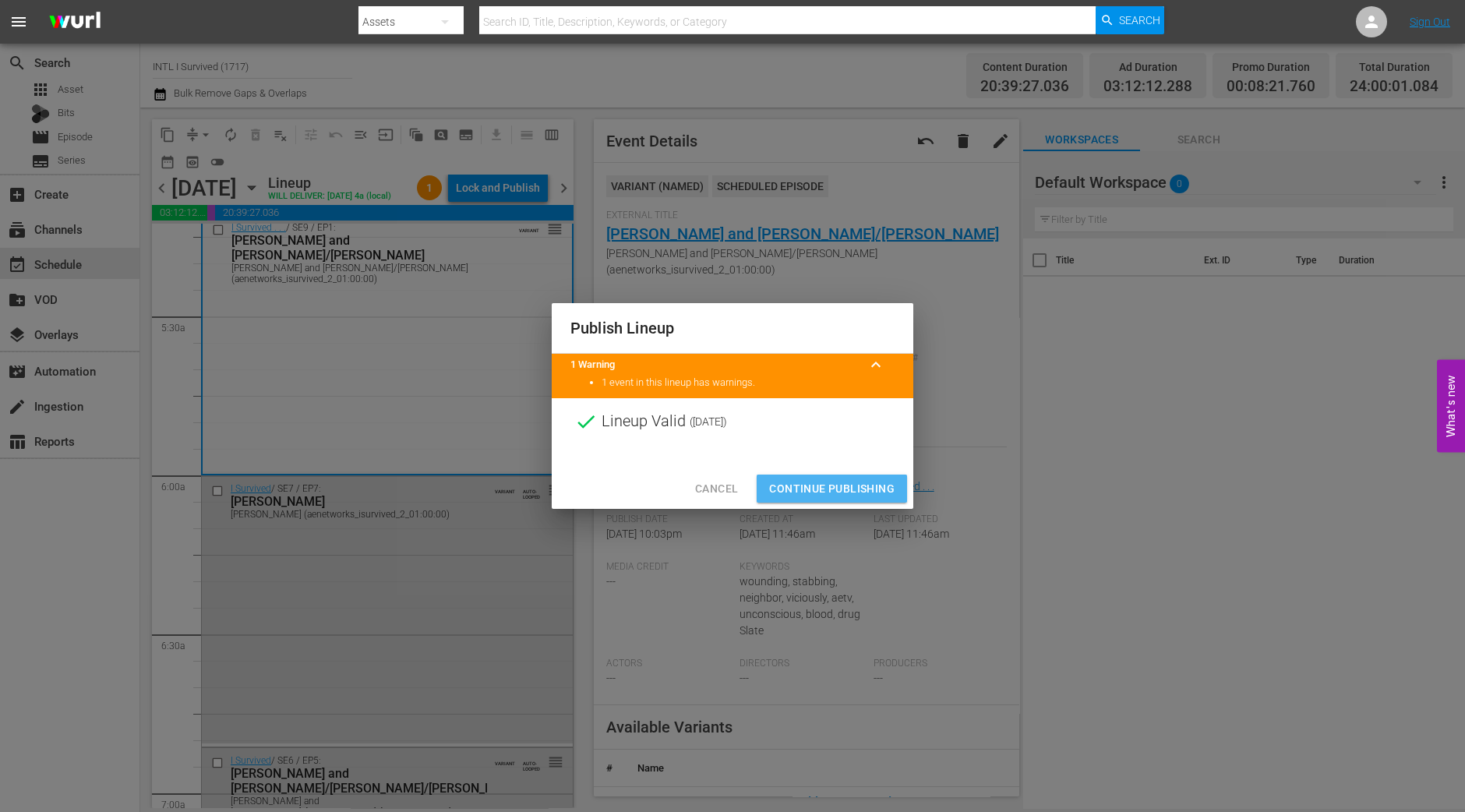
click at [810, 478] on button "Continue Publishing" at bounding box center [831, 489] width 150 height 29
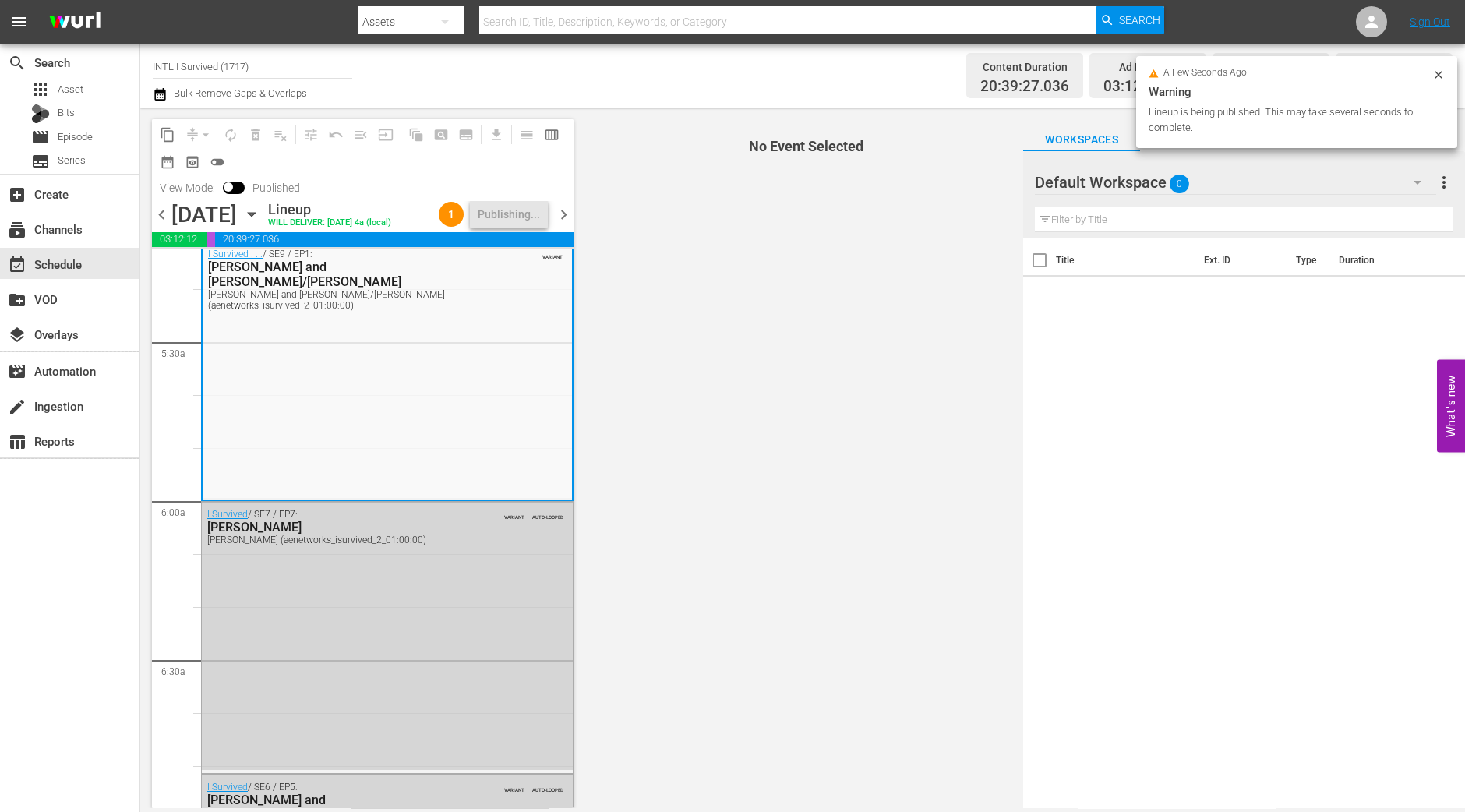
click at [573, 224] on span "chevron_right" at bounding box center [564, 214] width 19 height 19
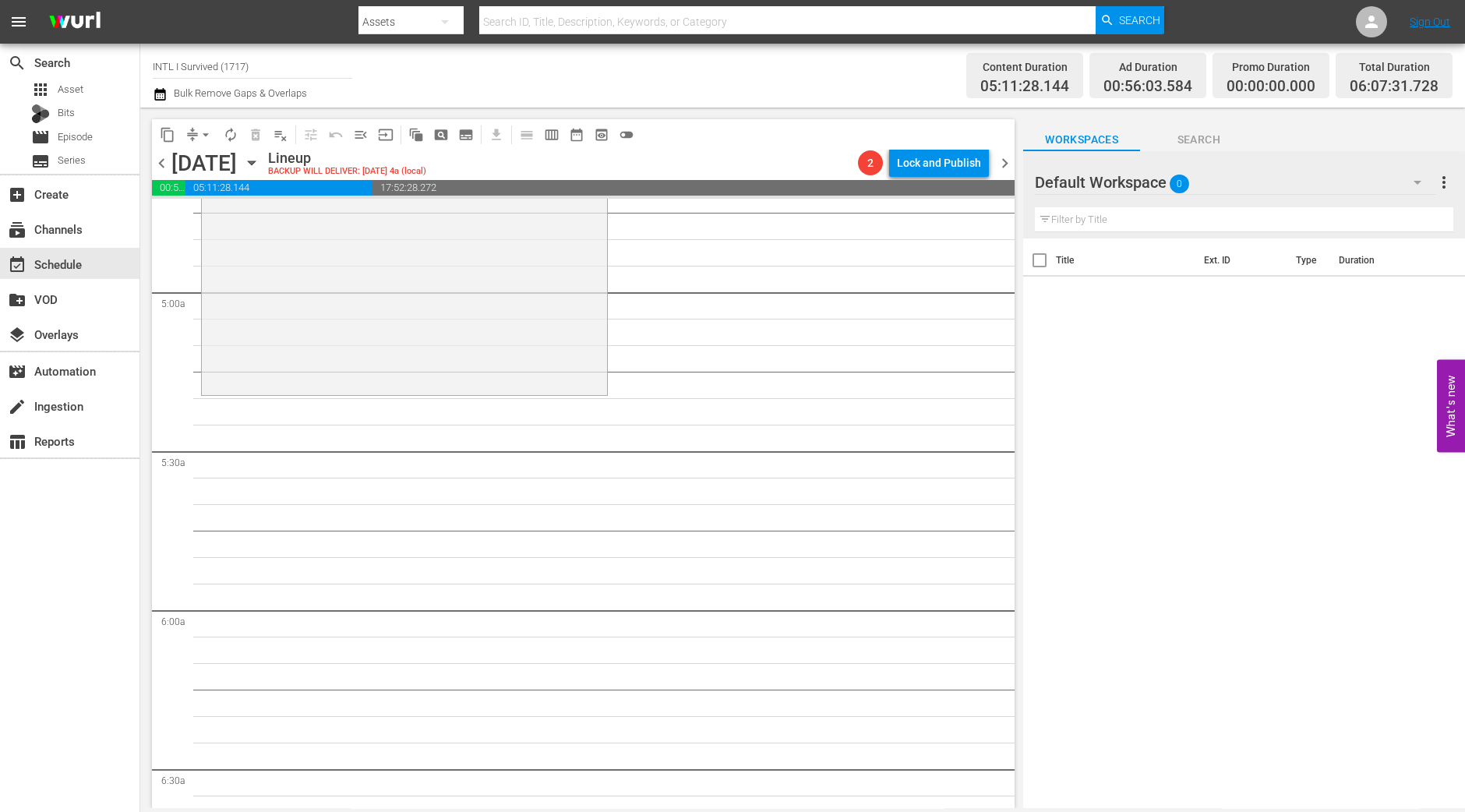
scroll to position [1434, 0]
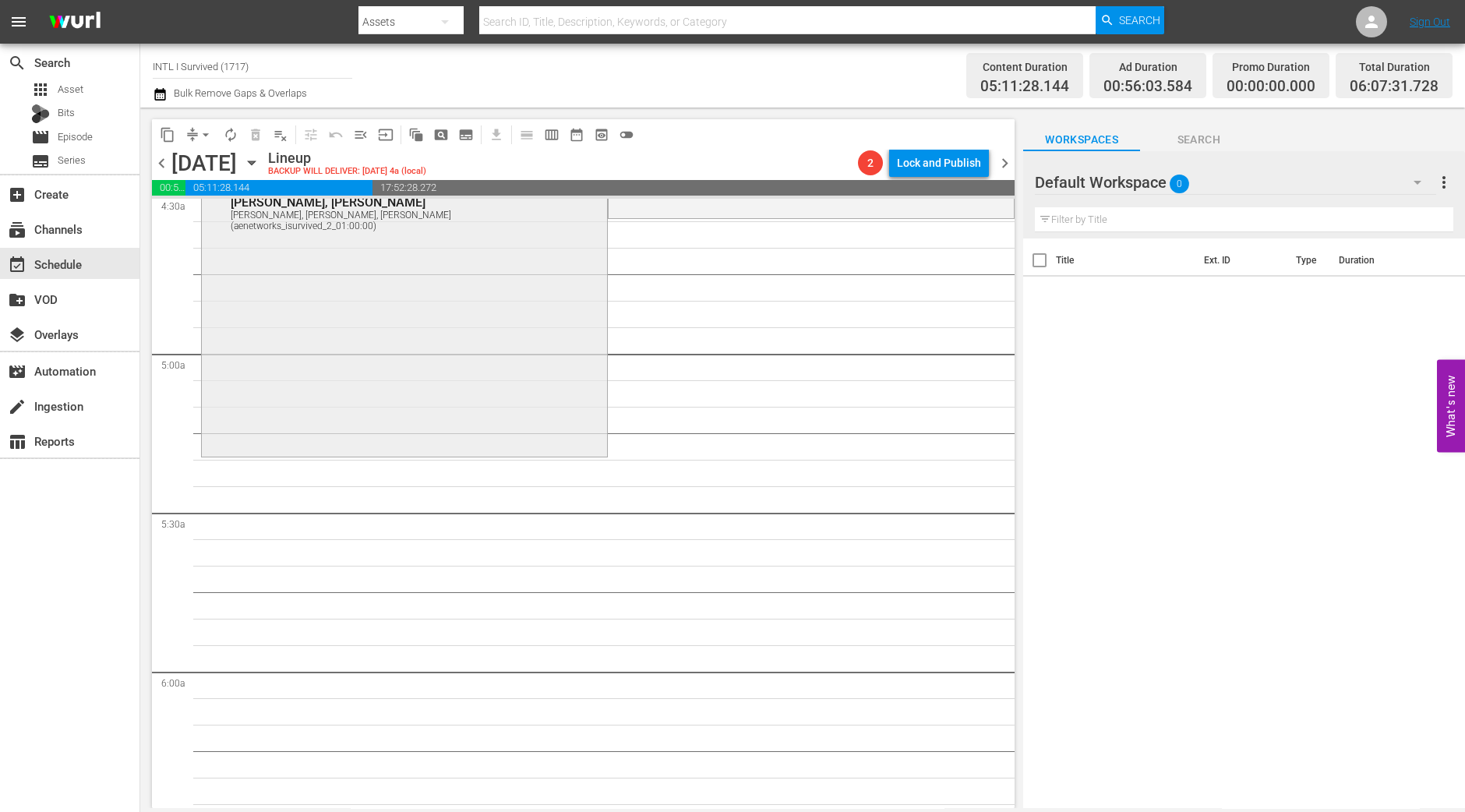
click at [417, 372] on div "I Survived . . . / SE6 / EP7: Danielle, Amy, Mark Danielle, Amy, Mark (aenetwor…" at bounding box center [404, 314] width 405 height 276
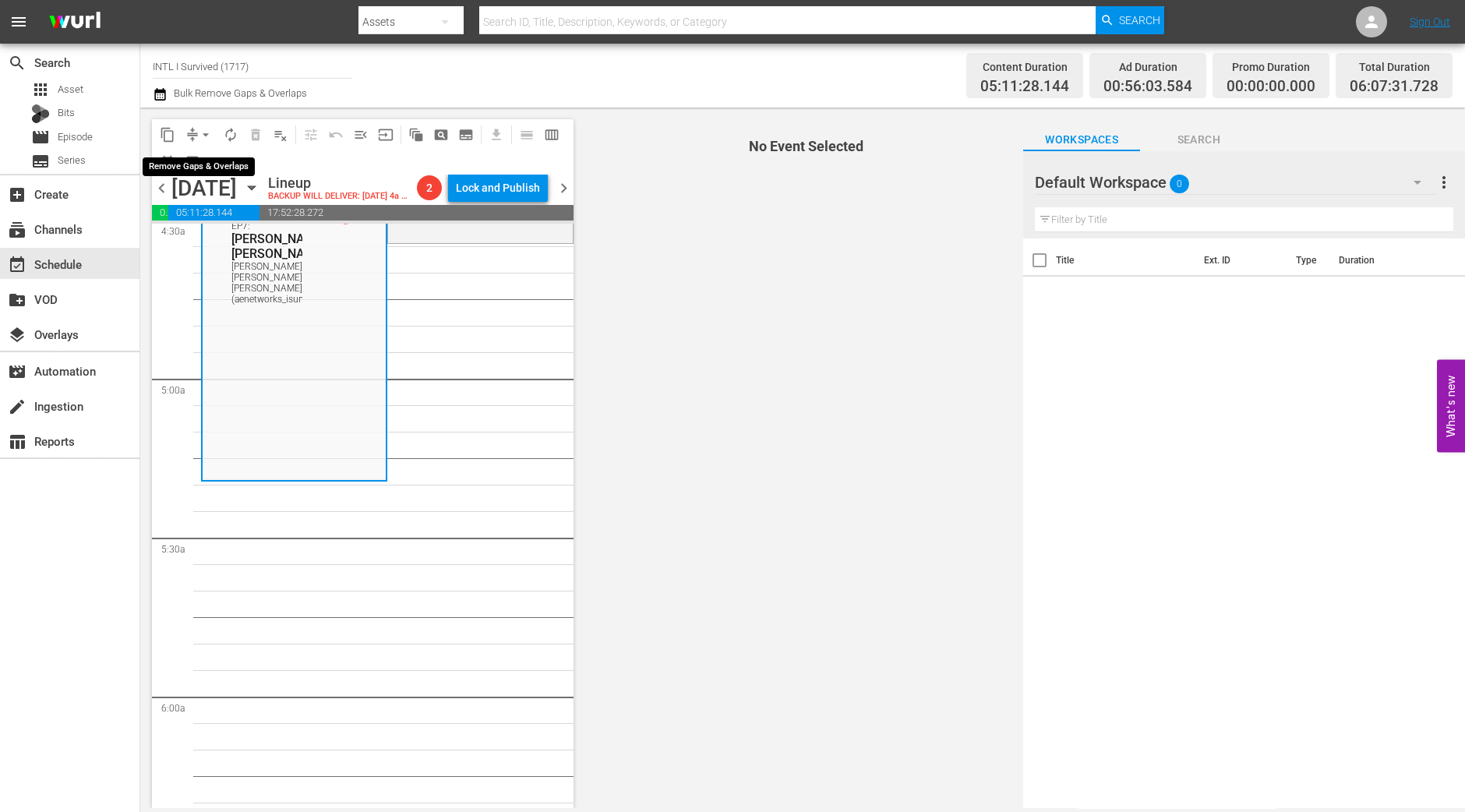
click at [200, 138] on span "arrow_drop_down" at bounding box center [205, 135] width 15 height 15
click at [200, 162] on li "Align to Midnight" at bounding box center [205, 165] width 129 height 26
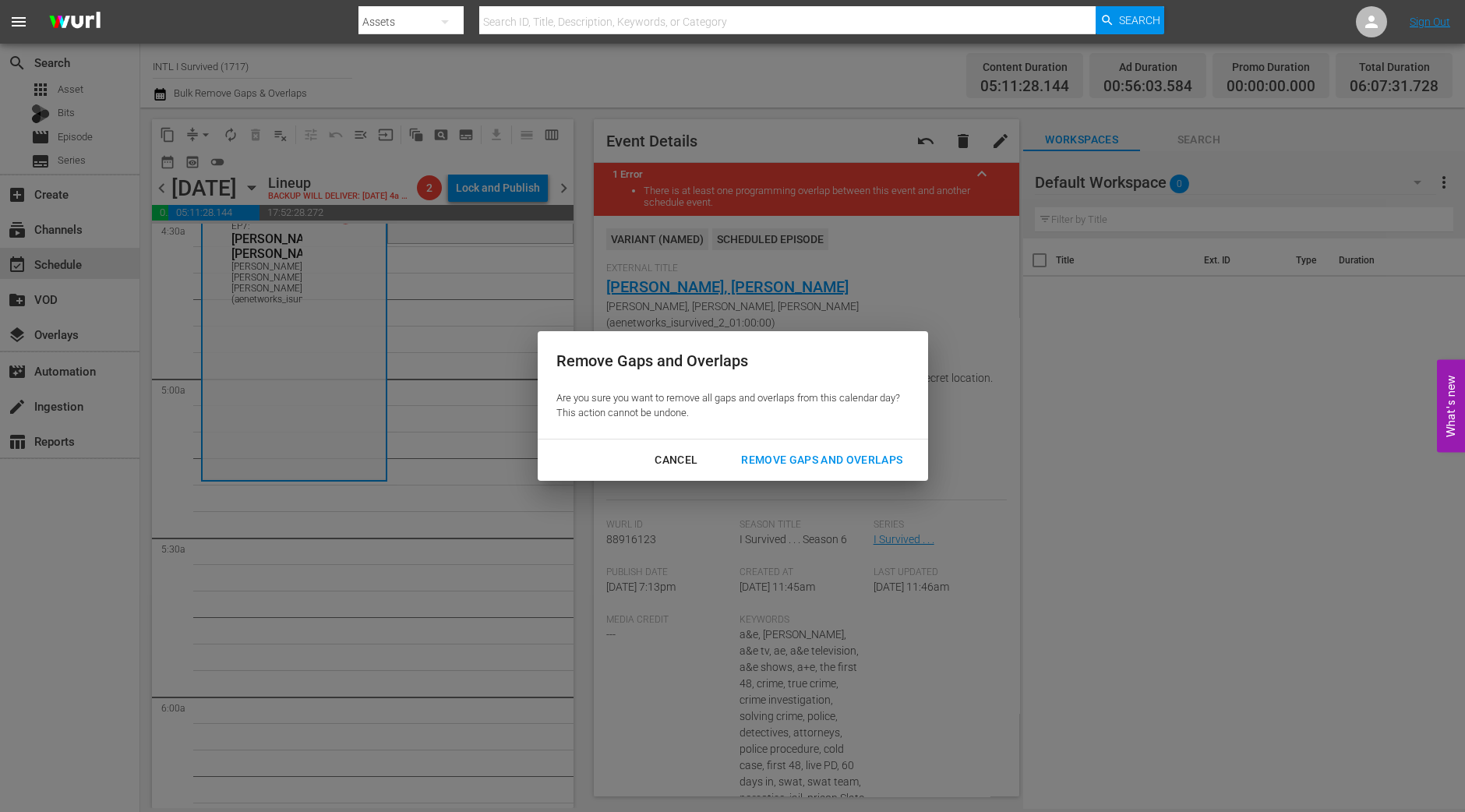
click at [850, 459] on div "Remove Gaps and Overlaps" at bounding box center [822, 459] width 186 height 19
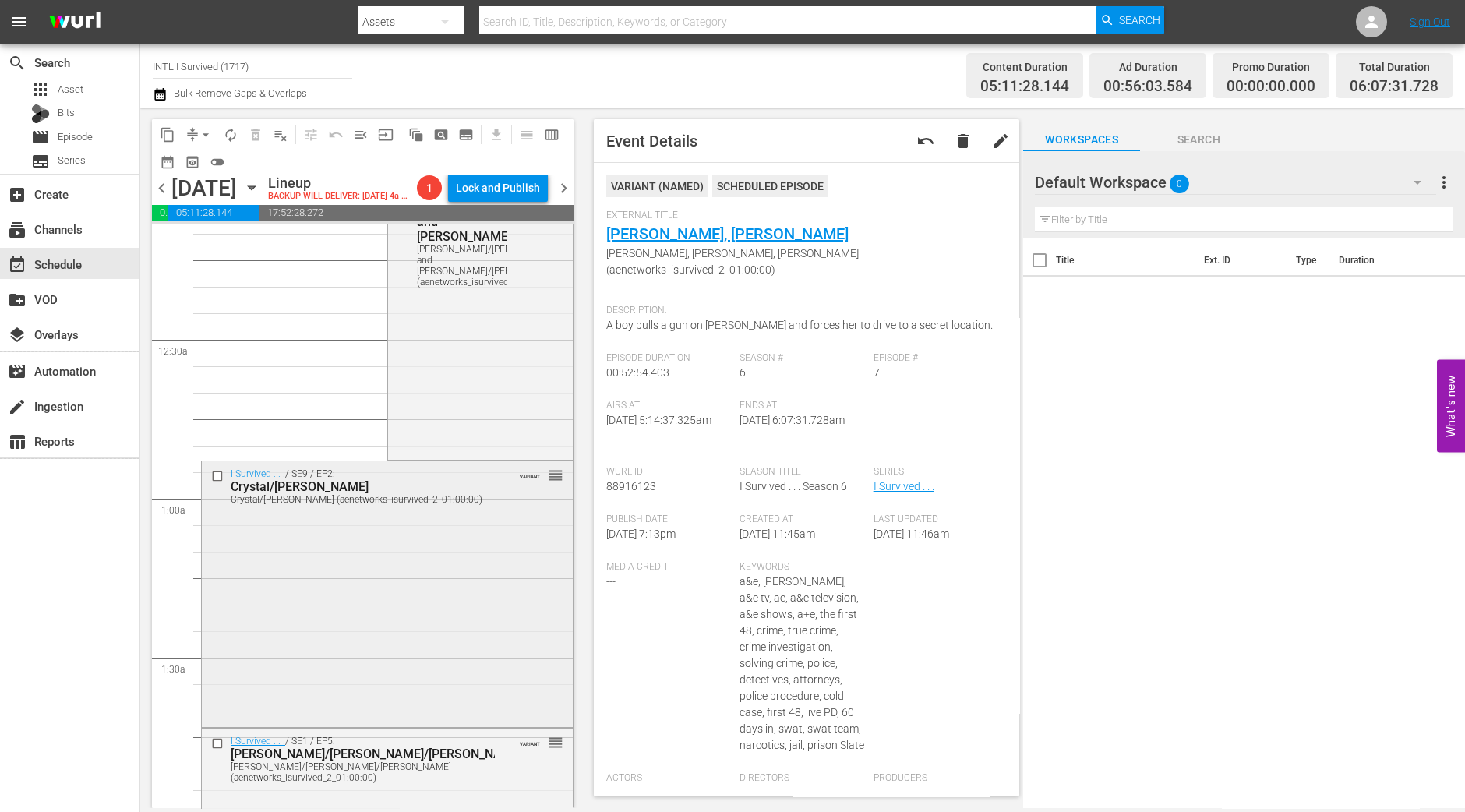
scroll to position [0, 0]
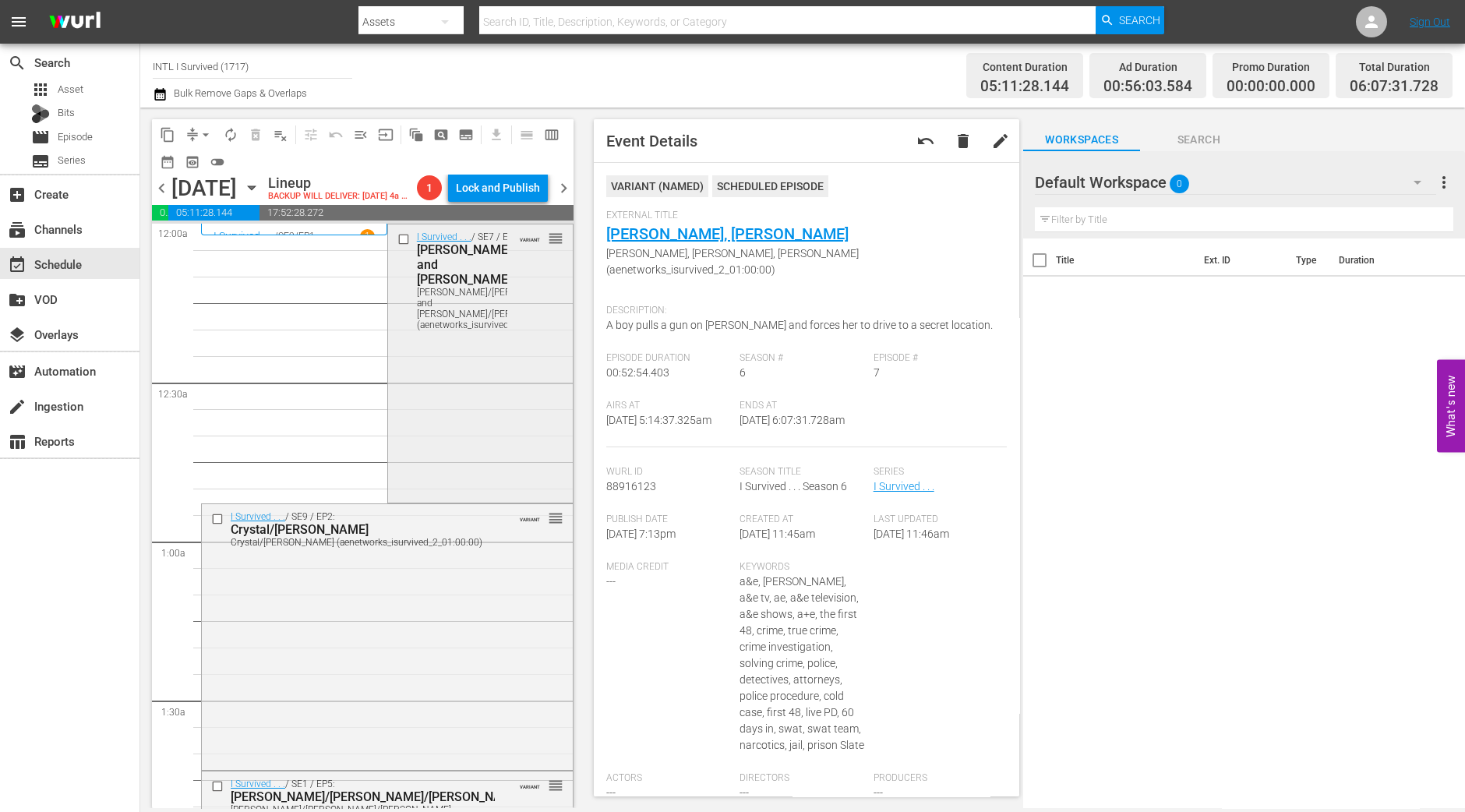
click at [494, 455] on div "I Survived . . . / SE7 / EP8: Yvette/Jeremy and Jenny/Arkesha Yvette/Jeremy and…" at bounding box center [480, 362] width 184 height 275
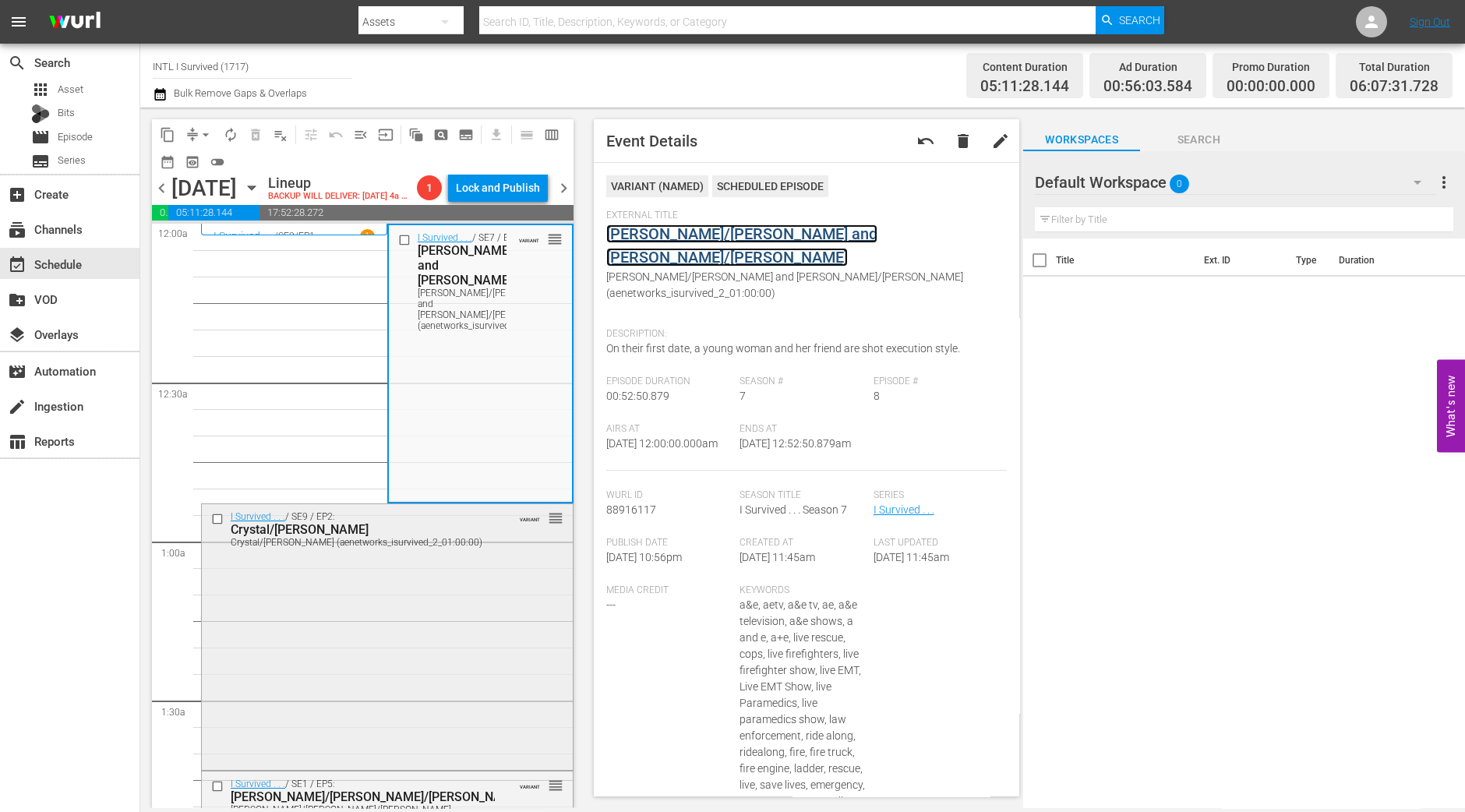
scroll to position [194, 0]
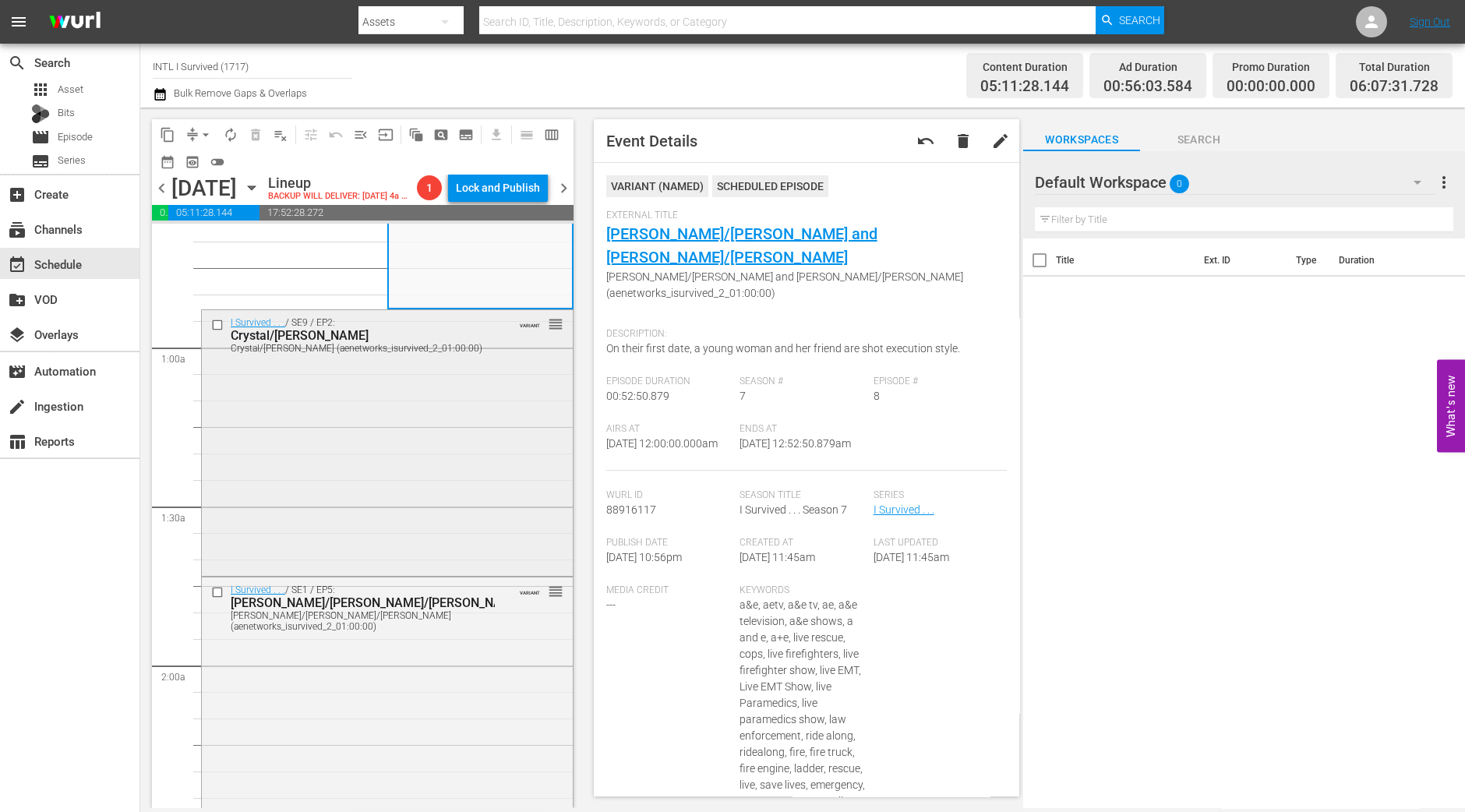
click at [439, 564] on div "I Survived . . . / SE9 / EP2: Crystal/Johanna Crystal/Johanna (aenetworks_isurv…" at bounding box center [387, 441] width 371 height 263
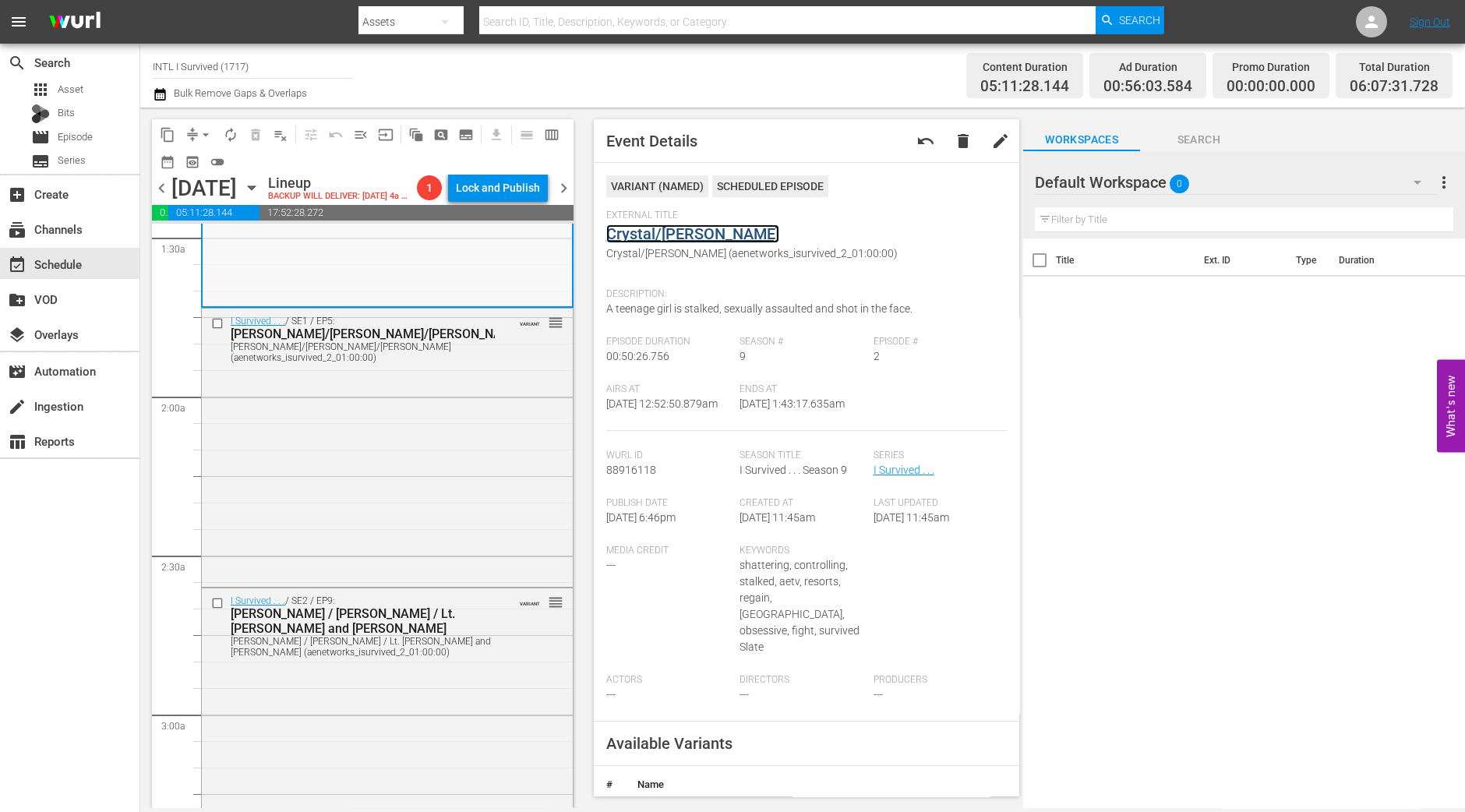
scroll to position [487, 0]
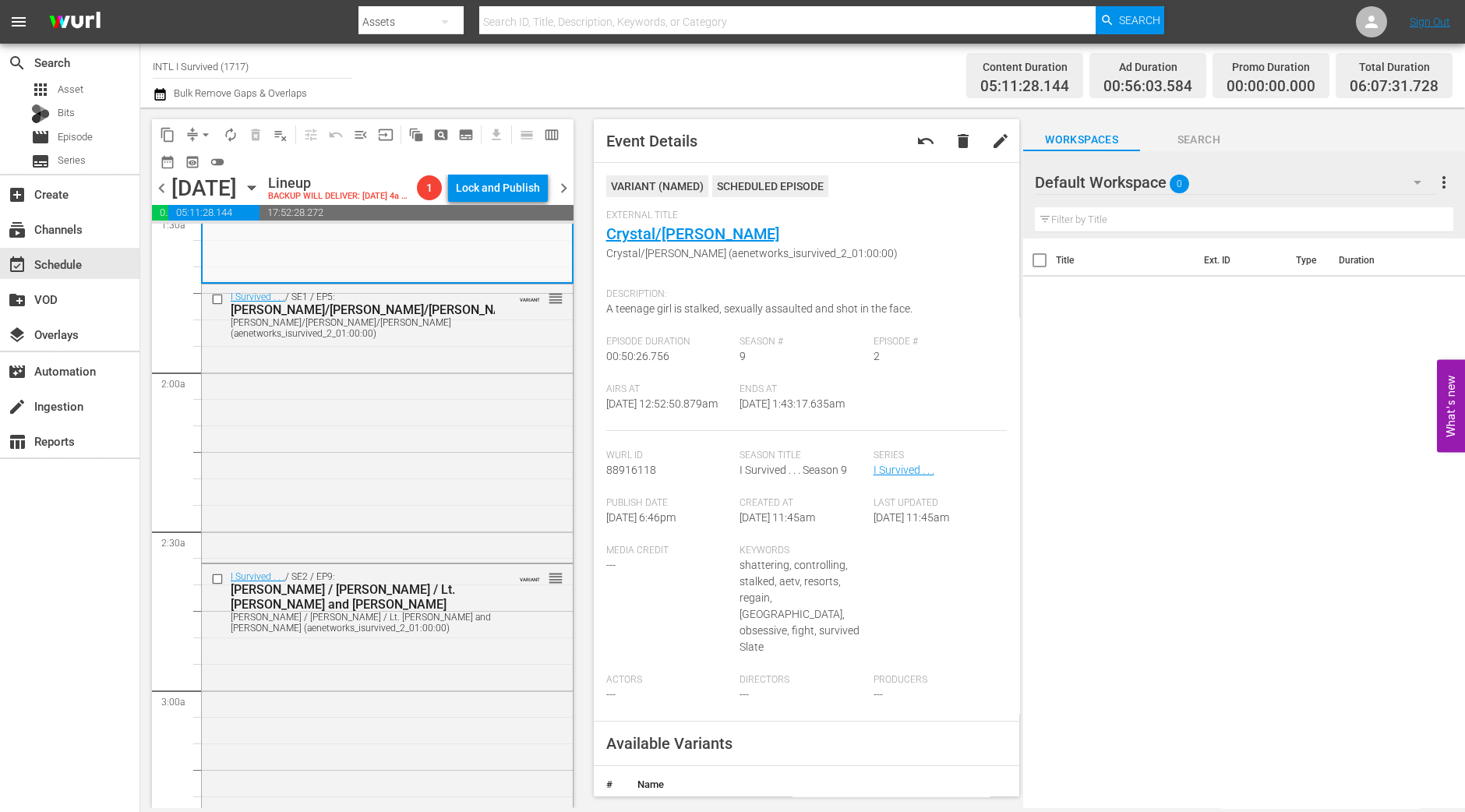
click at [482, 438] on div "I Survived . . . / SE1 / EP5: Denise/Nick/Leonilda Denise/Nick/Leonilda (aenetw…" at bounding box center [387, 422] width 371 height 275
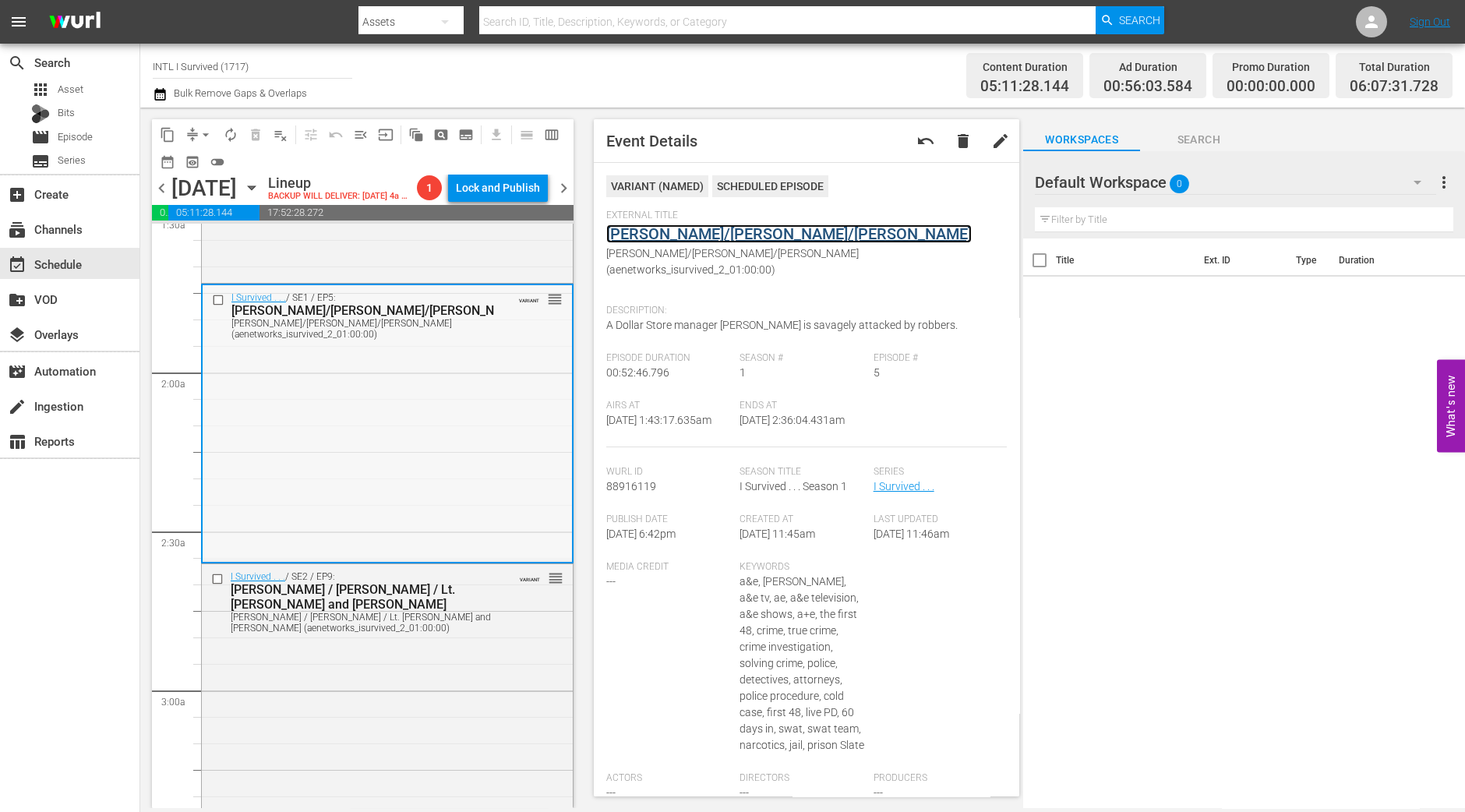
scroll to position [779, 0]
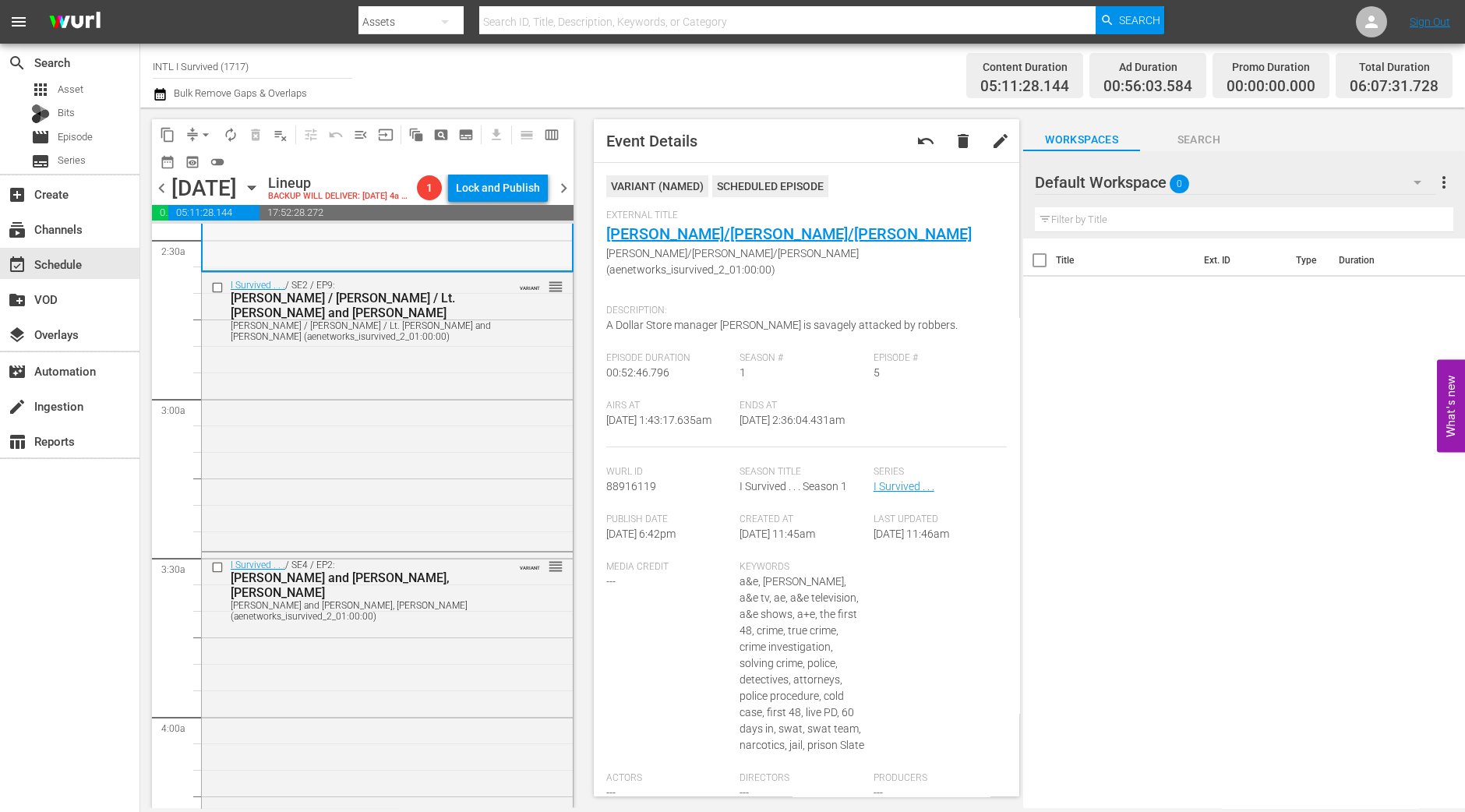
click at [437, 476] on div "I Survived . . . / SE2 / EP9: Kelly / Rose / Lt. Prescott and Gwen Kelly / Rose…" at bounding box center [387, 410] width 371 height 275
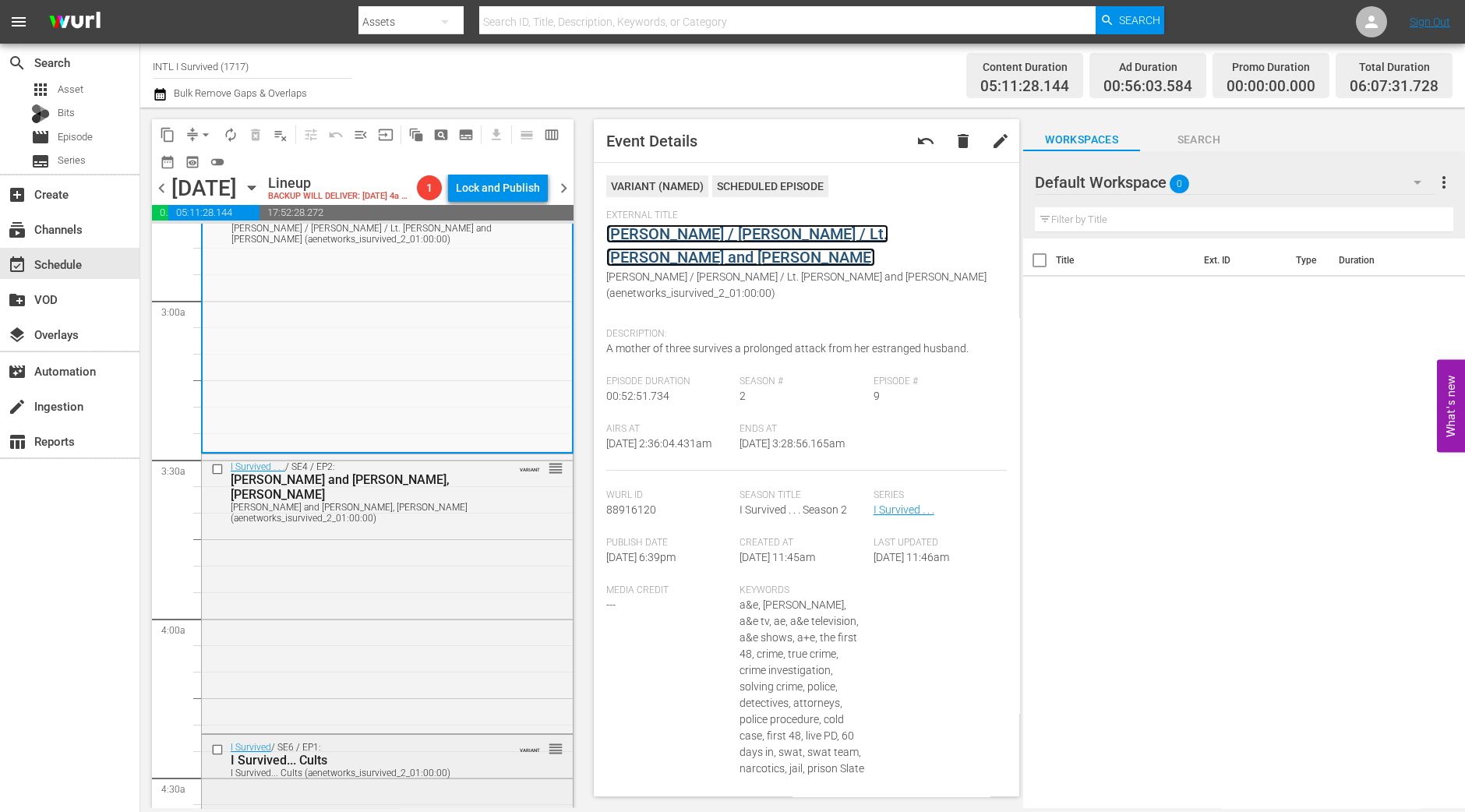
scroll to position [1168, 0]
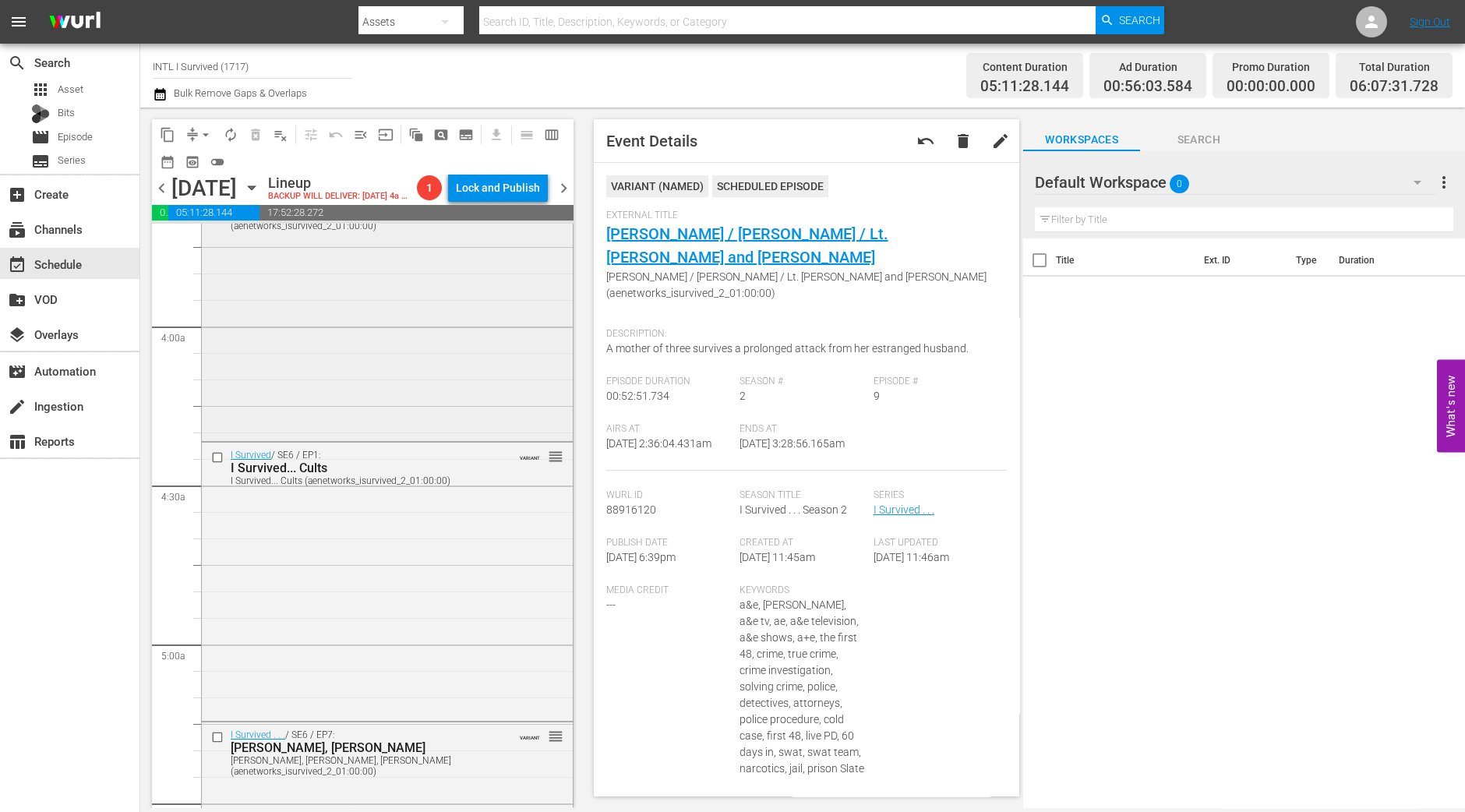
click at [385, 407] on div "I Survived . . . / SE4 / EP2: Terry, Anne and Debi, Earleen Terry, Anne and Deb…" at bounding box center [387, 300] width 371 height 275
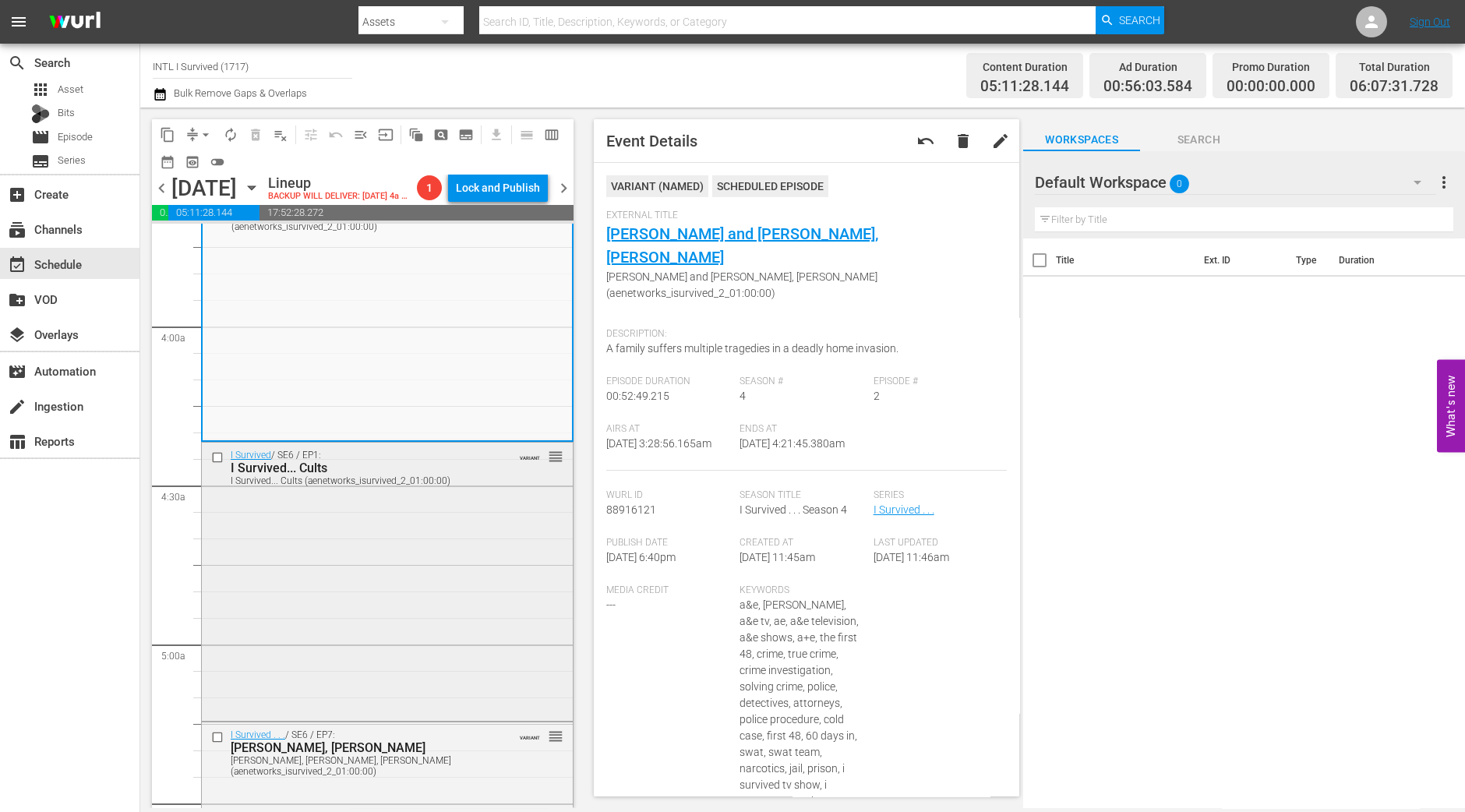
click at [336, 640] on div "I Survived / SE6 / EP1: I Survived... Cults I Survived... Cults (aenetworks_isu…" at bounding box center [387, 580] width 371 height 275
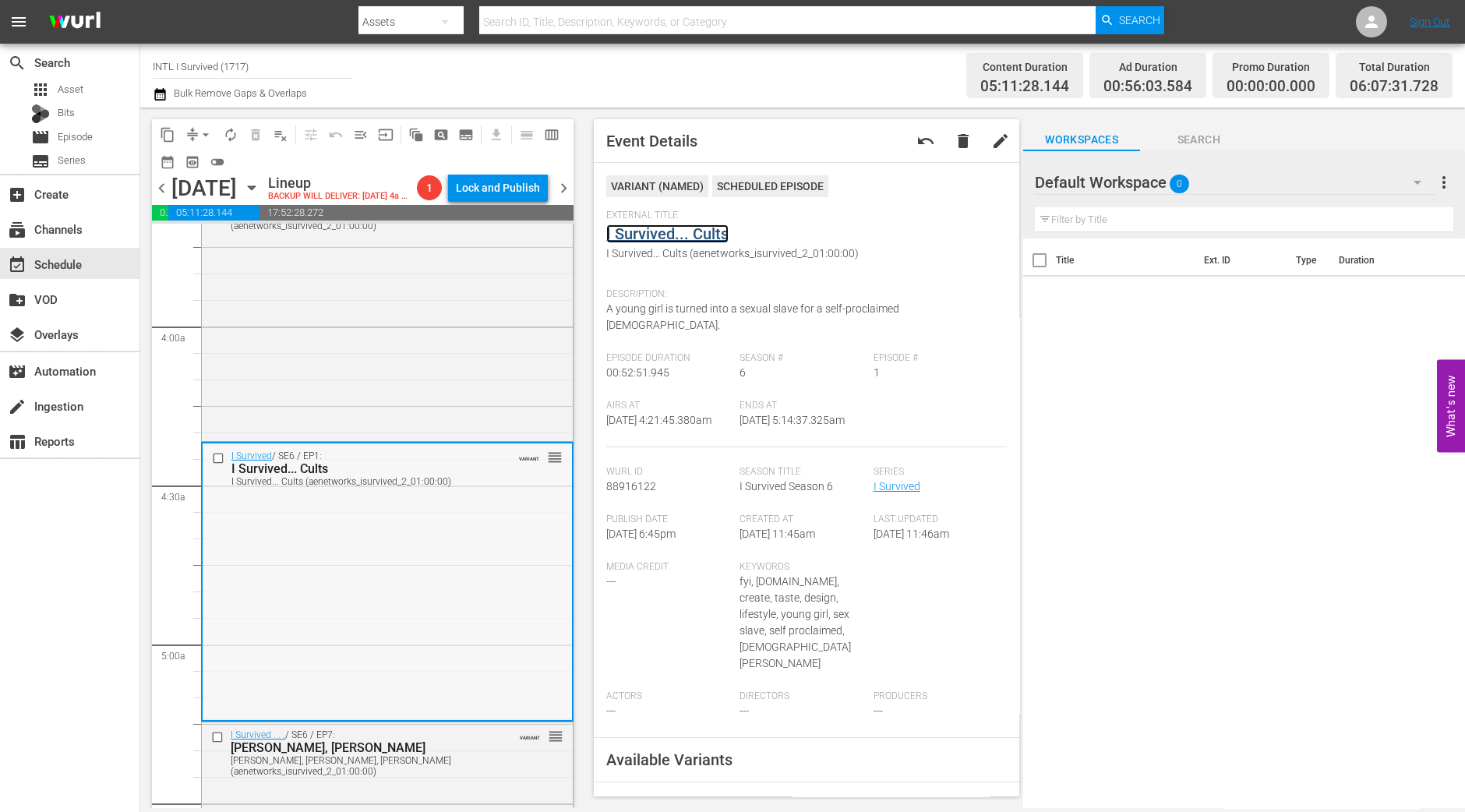
scroll to position [1460, 0]
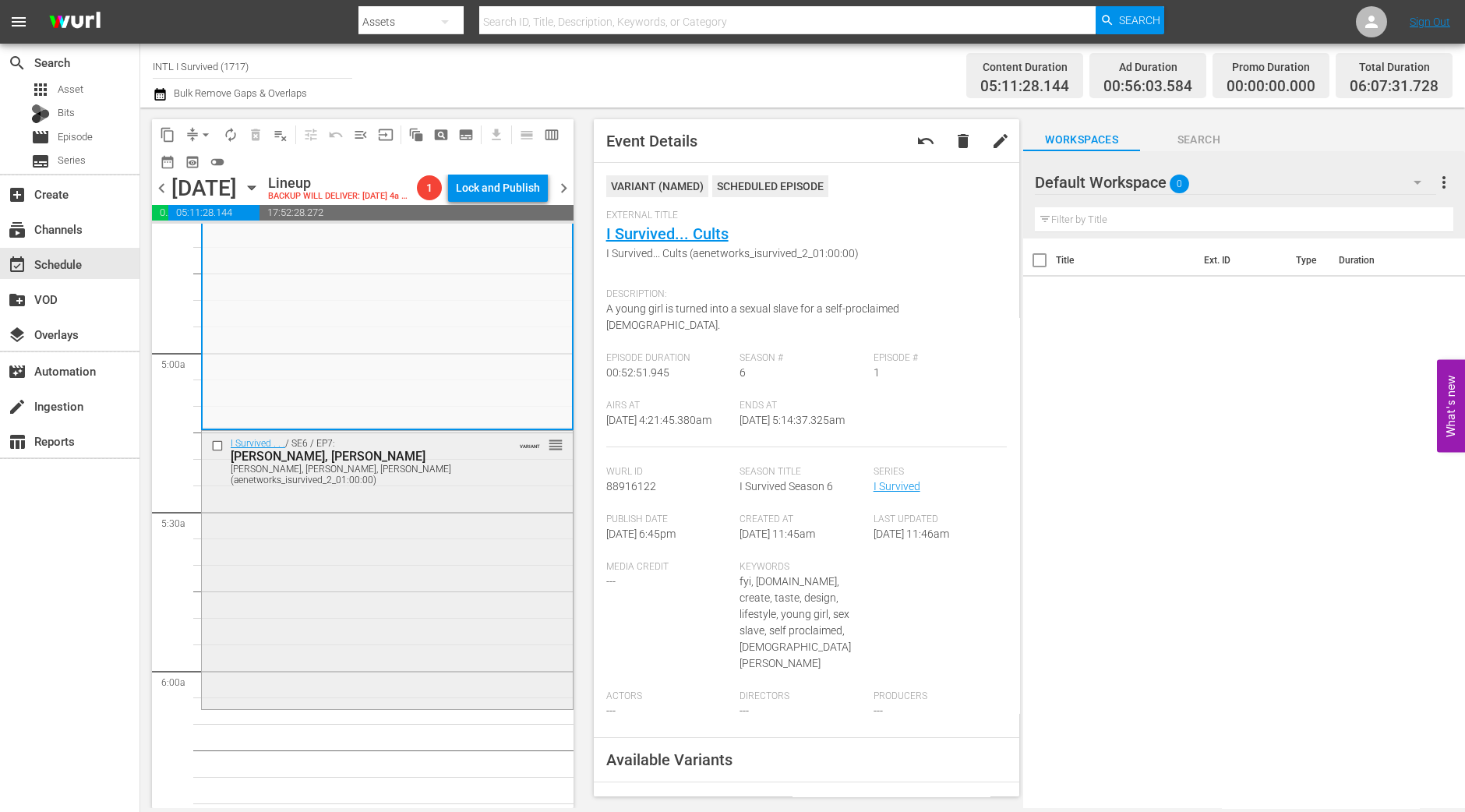
click at [250, 623] on div "I Survived . . . / SE6 / EP7: Danielle, Amy, Mark Danielle, Amy, Mark (aenetwor…" at bounding box center [387, 568] width 371 height 276
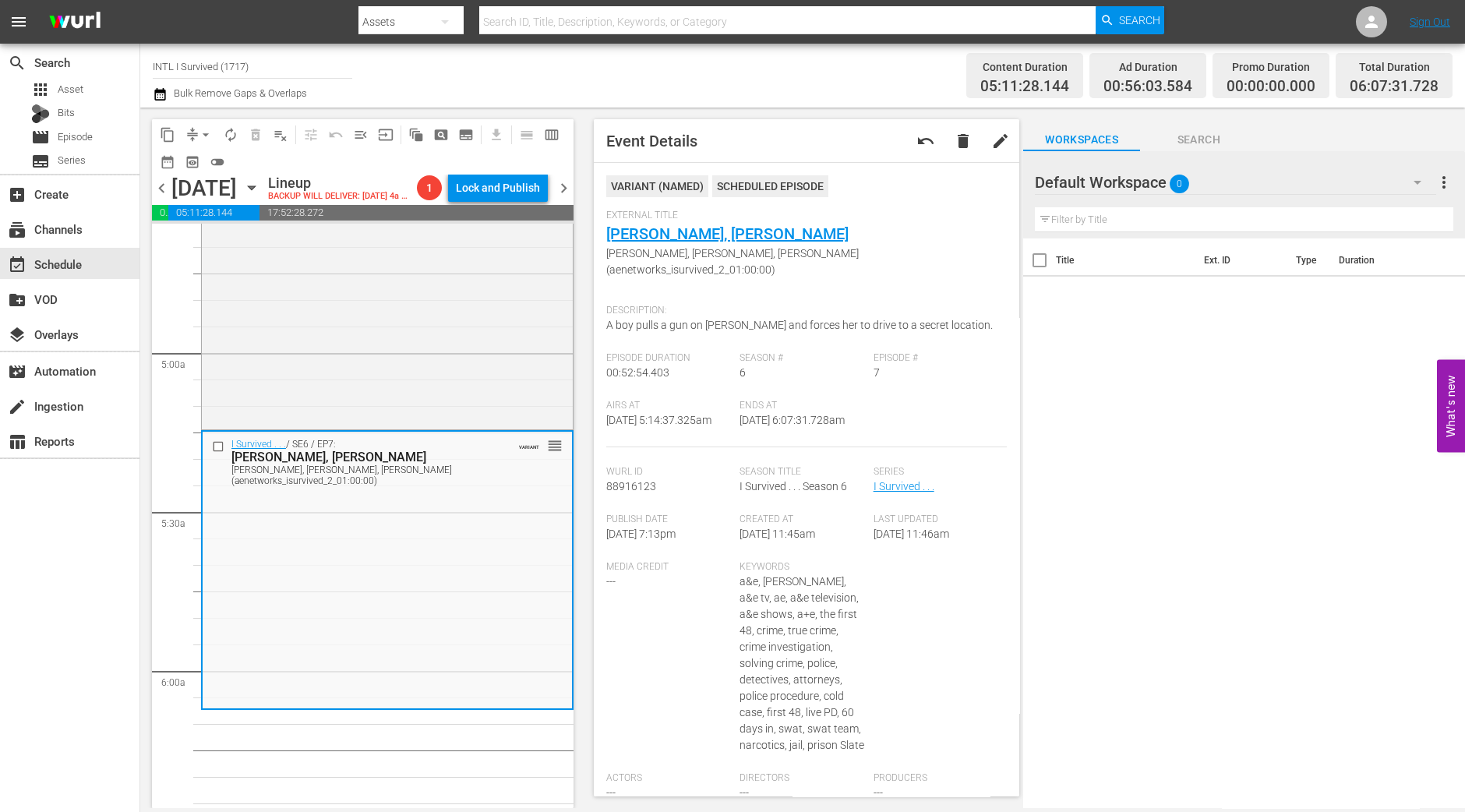
click at [201, 137] on span "arrow_drop_down" at bounding box center [205, 135] width 15 height 15
click at [217, 154] on li "Align to Midnight" at bounding box center [205, 165] width 163 height 26
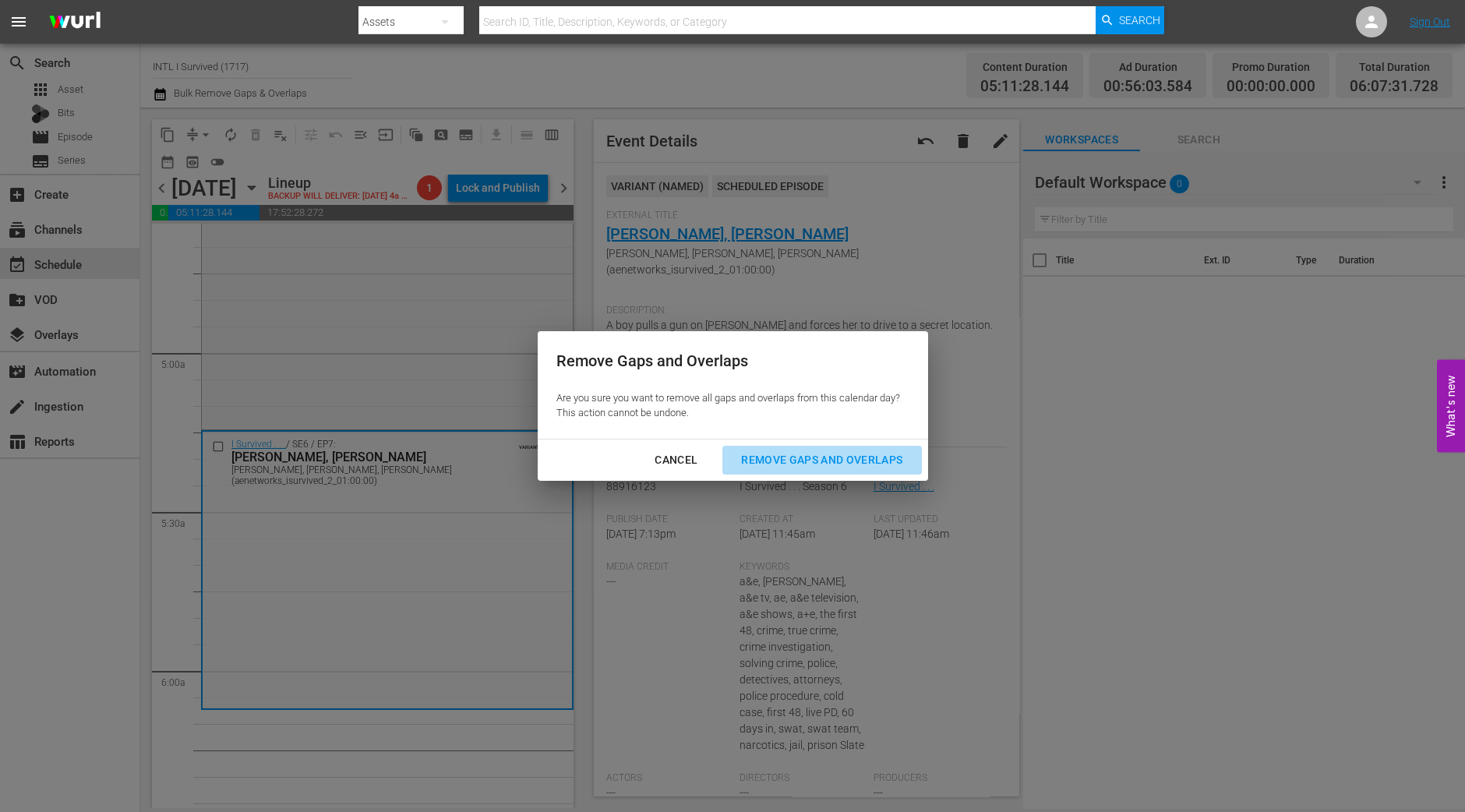
click at [863, 468] on div "Remove Gaps and Overlaps" at bounding box center [822, 459] width 186 height 19
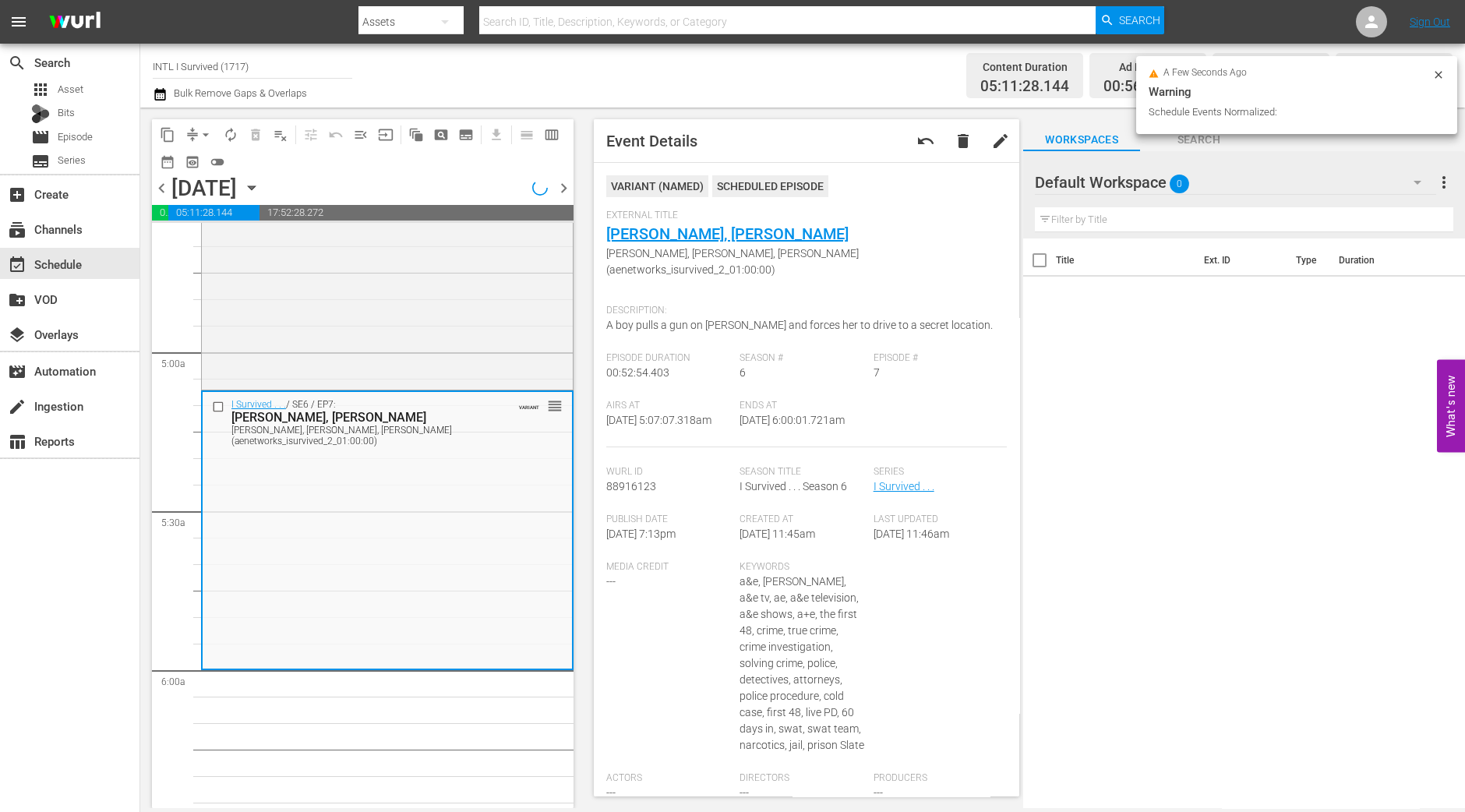
scroll to position [1513, 0]
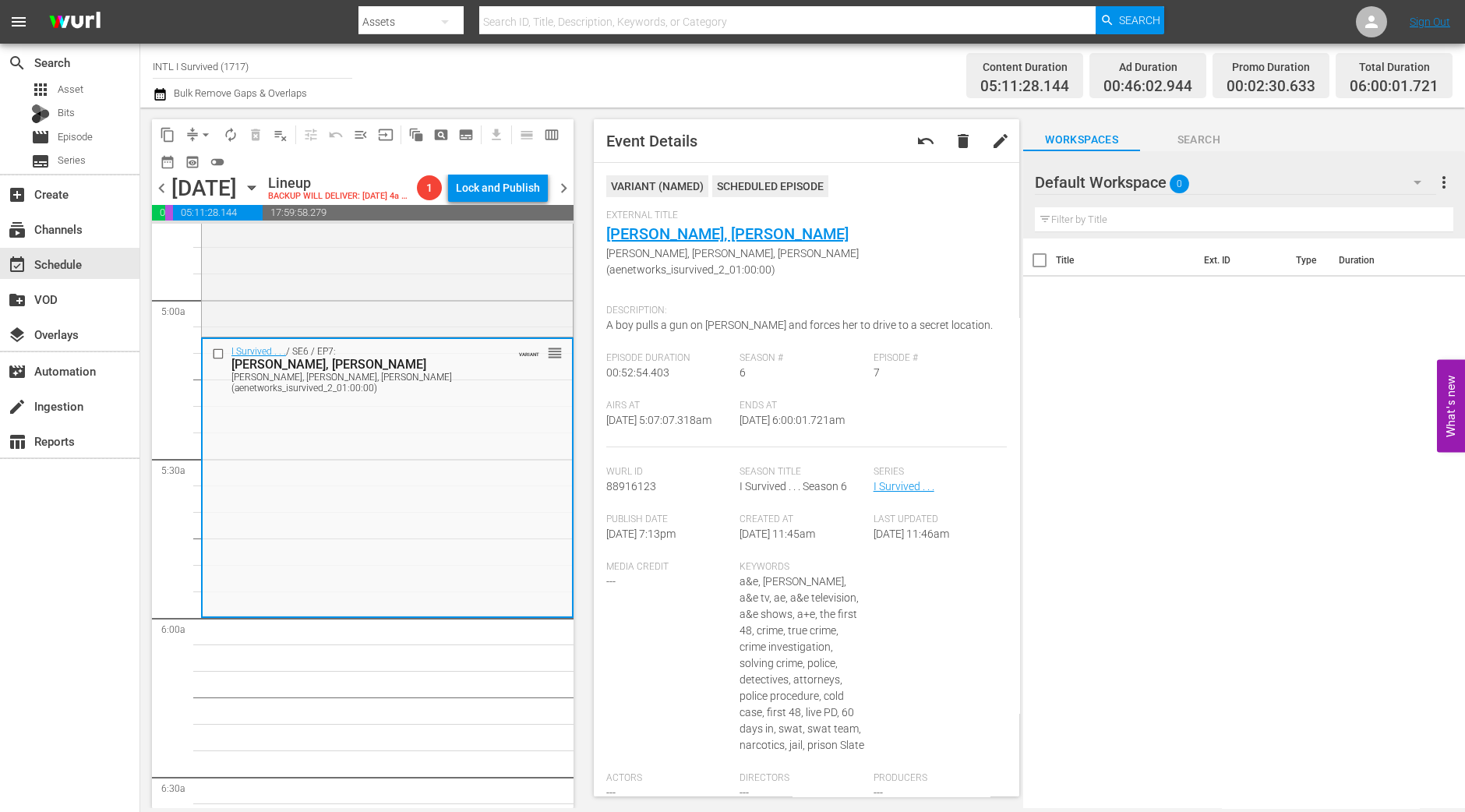
click at [205, 135] on span "arrow_drop_down" at bounding box center [205, 135] width 15 height 15
click at [207, 168] on li "Align to Midnight" at bounding box center [205, 165] width 163 height 26
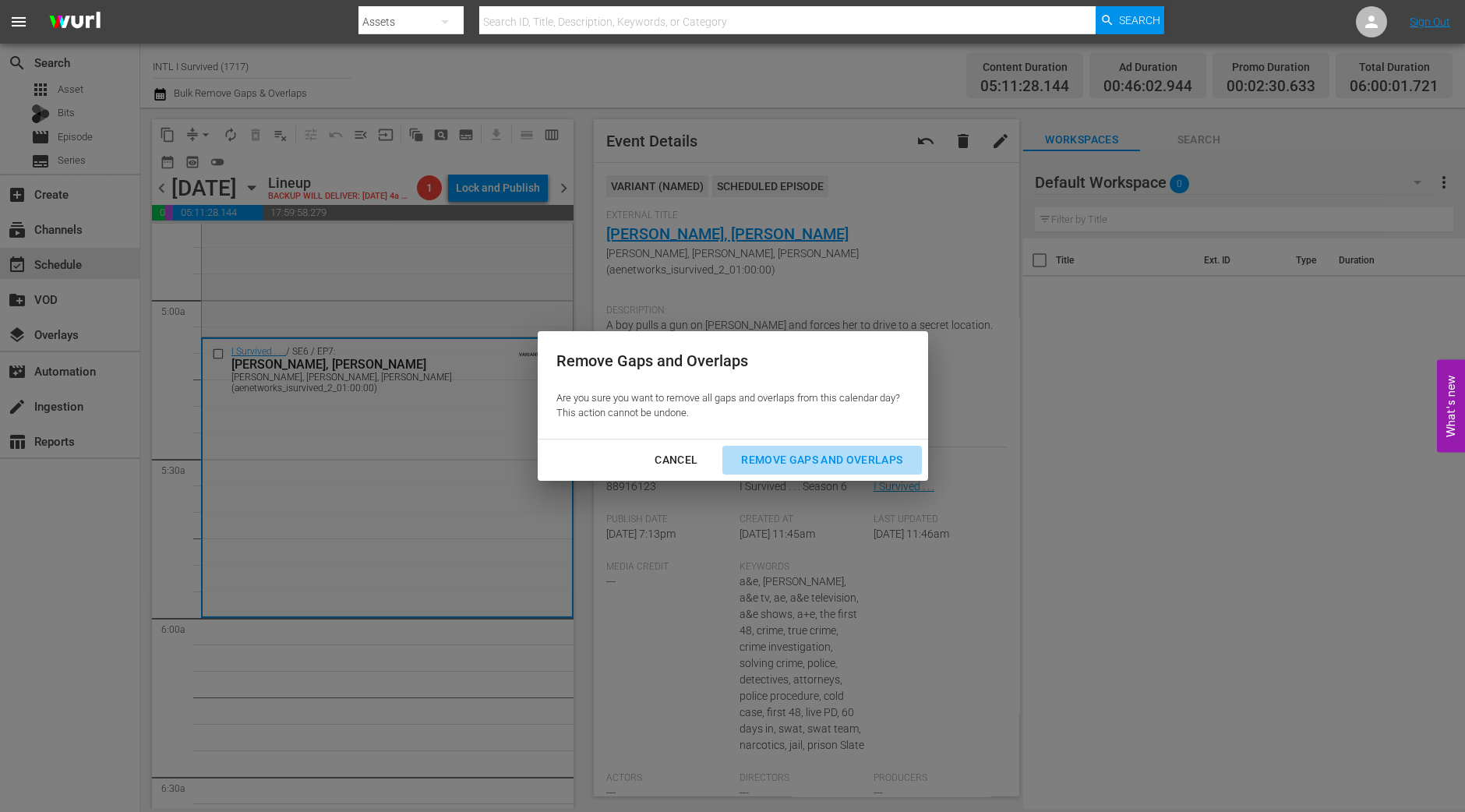
click at [824, 466] on div "Remove Gaps and Overlaps" at bounding box center [822, 459] width 186 height 19
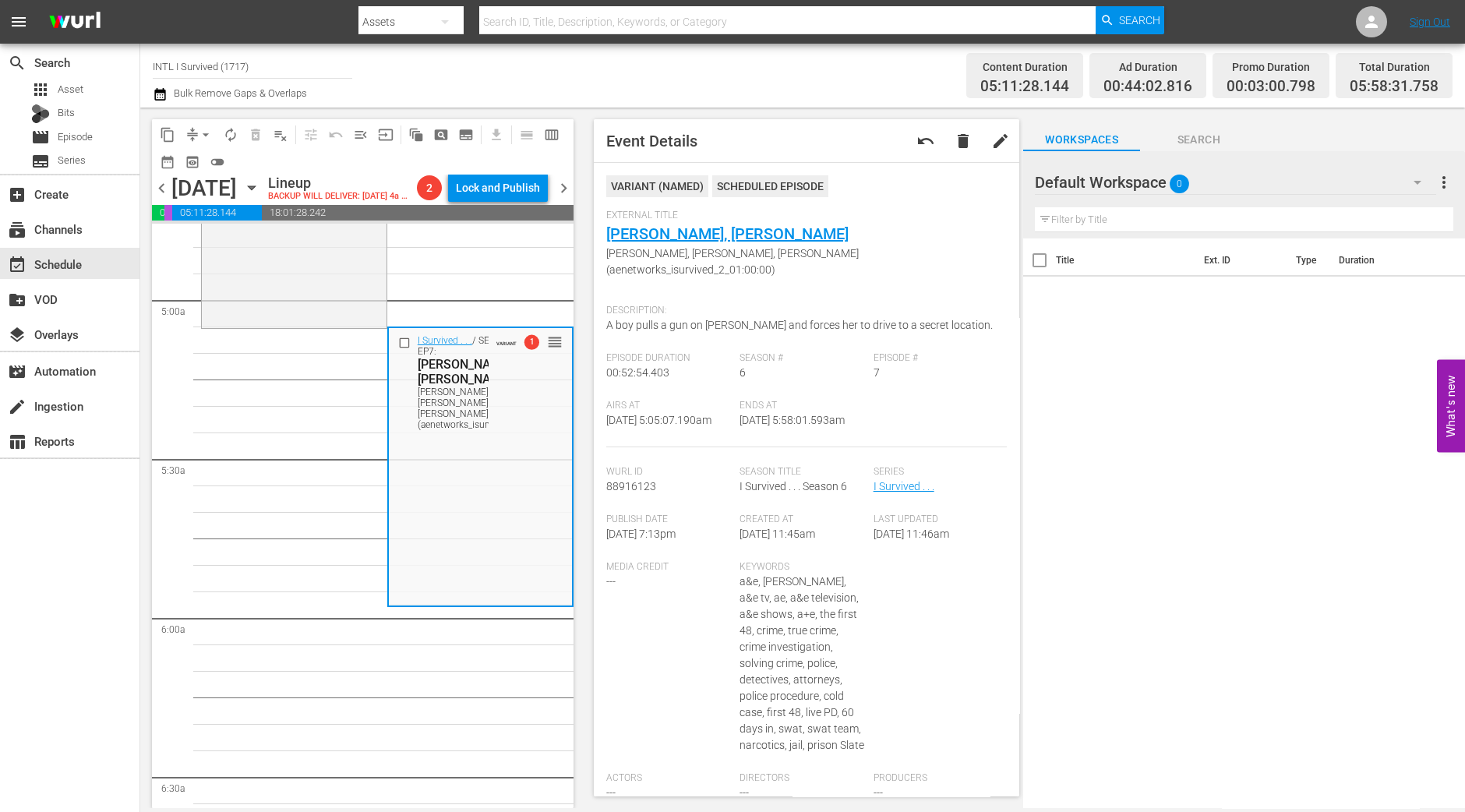
click at [197, 130] on button "arrow_drop_down" at bounding box center [205, 135] width 25 height 25
click at [197, 162] on li "Align to Midnight" at bounding box center [205, 165] width 163 height 26
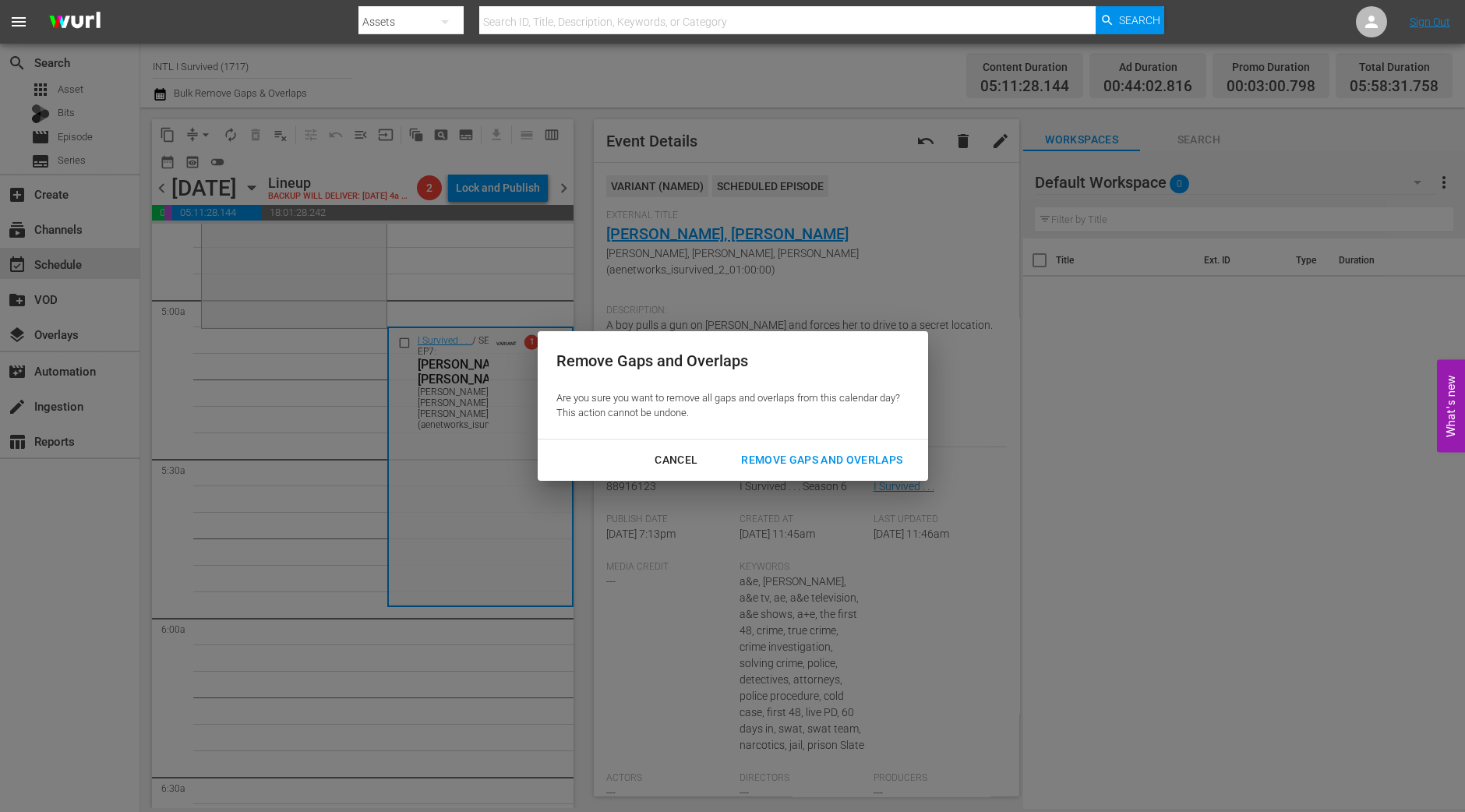
click at [843, 453] on div "Remove Gaps and Overlaps" at bounding box center [822, 459] width 186 height 19
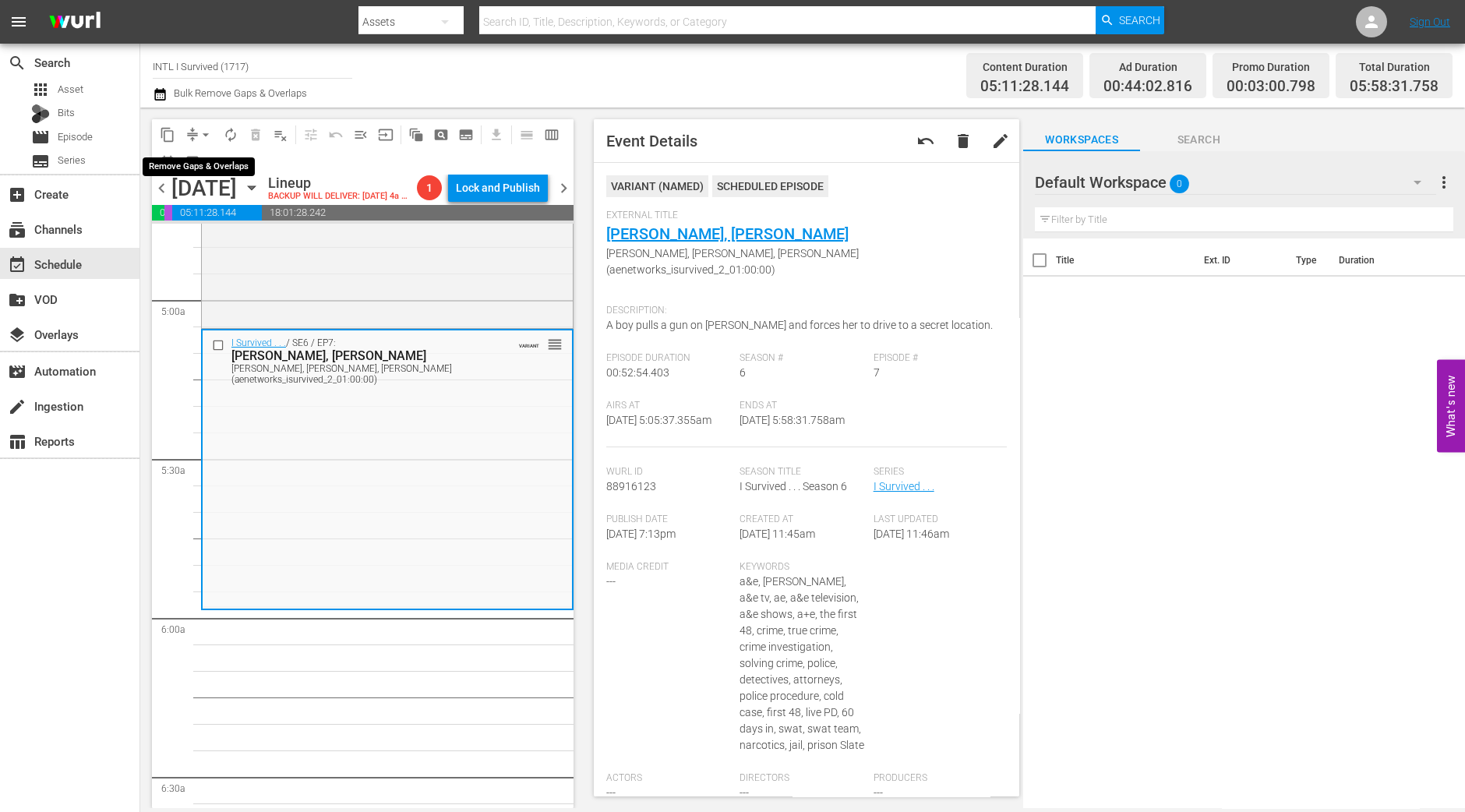
click at [204, 136] on span "arrow_drop_down" at bounding box center [205, 135] width 15 height 15
click at [201, 171] on li "Align to Midnight" at bounding box center [205, 165] width 163 height 26
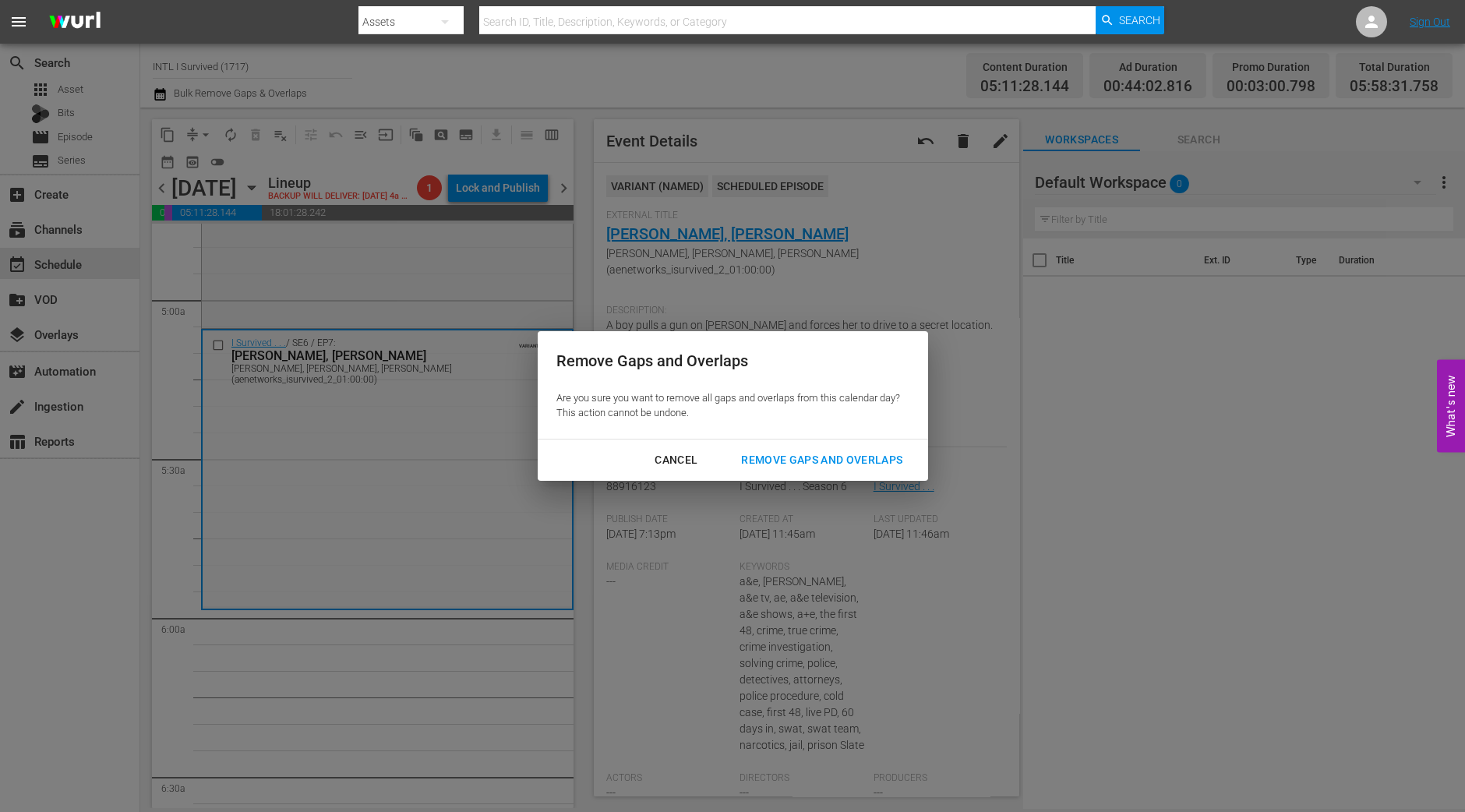
click at [829, 451] on div "Remove Gaps and Overlaps" at bounding box center [822, 459] width 186 height 19
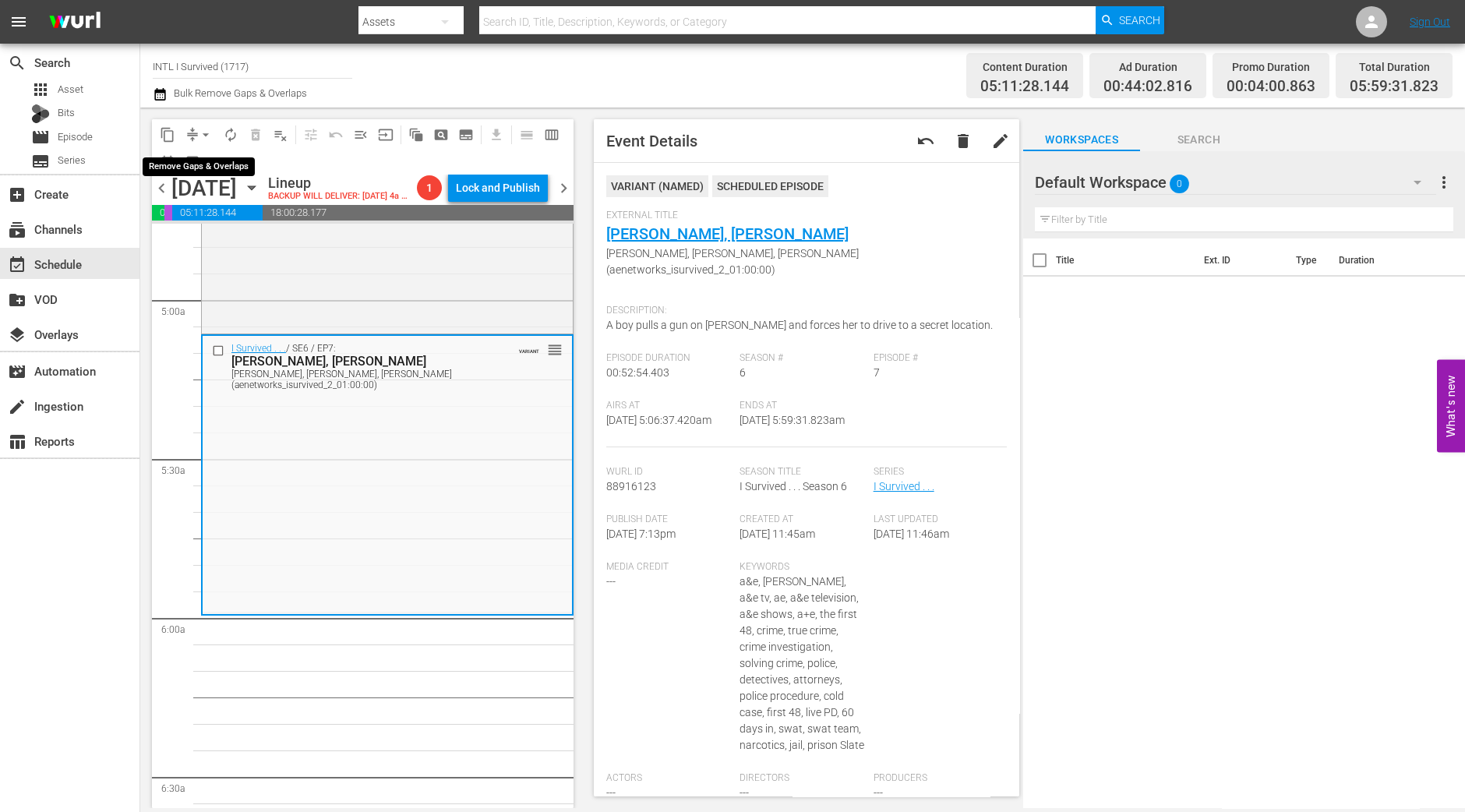
click at [205, 127] on span "arrow_drop_down" at bounding box center [205, 135] width 15 height 15
click at [202, 172] on li "Align to Midnight" at bounding box center [205, 165] width 163 height 26
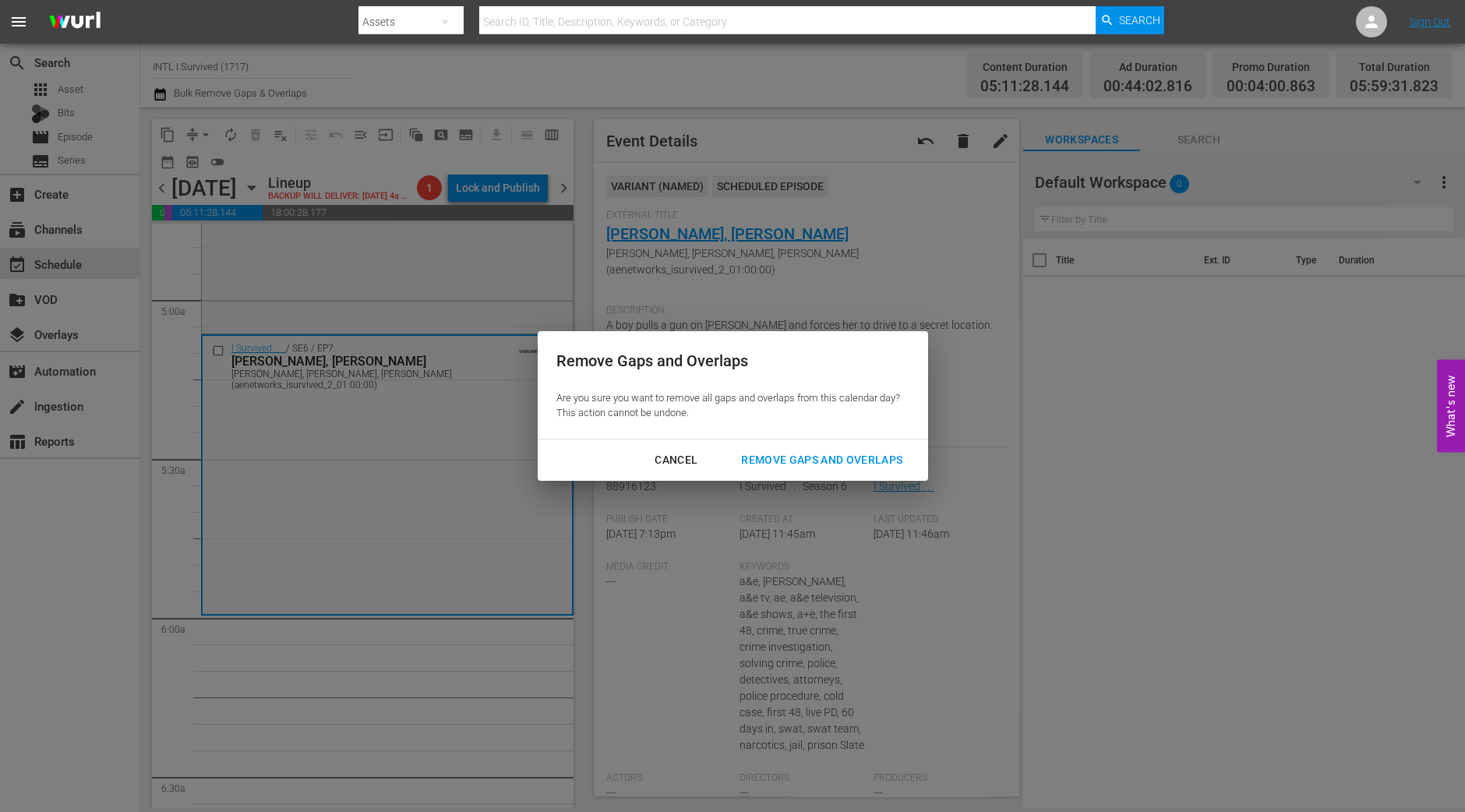
click at [829, 461] on div "Remove Gaps and Overlaps" at bounding box center [822, 459] width 186 height 19
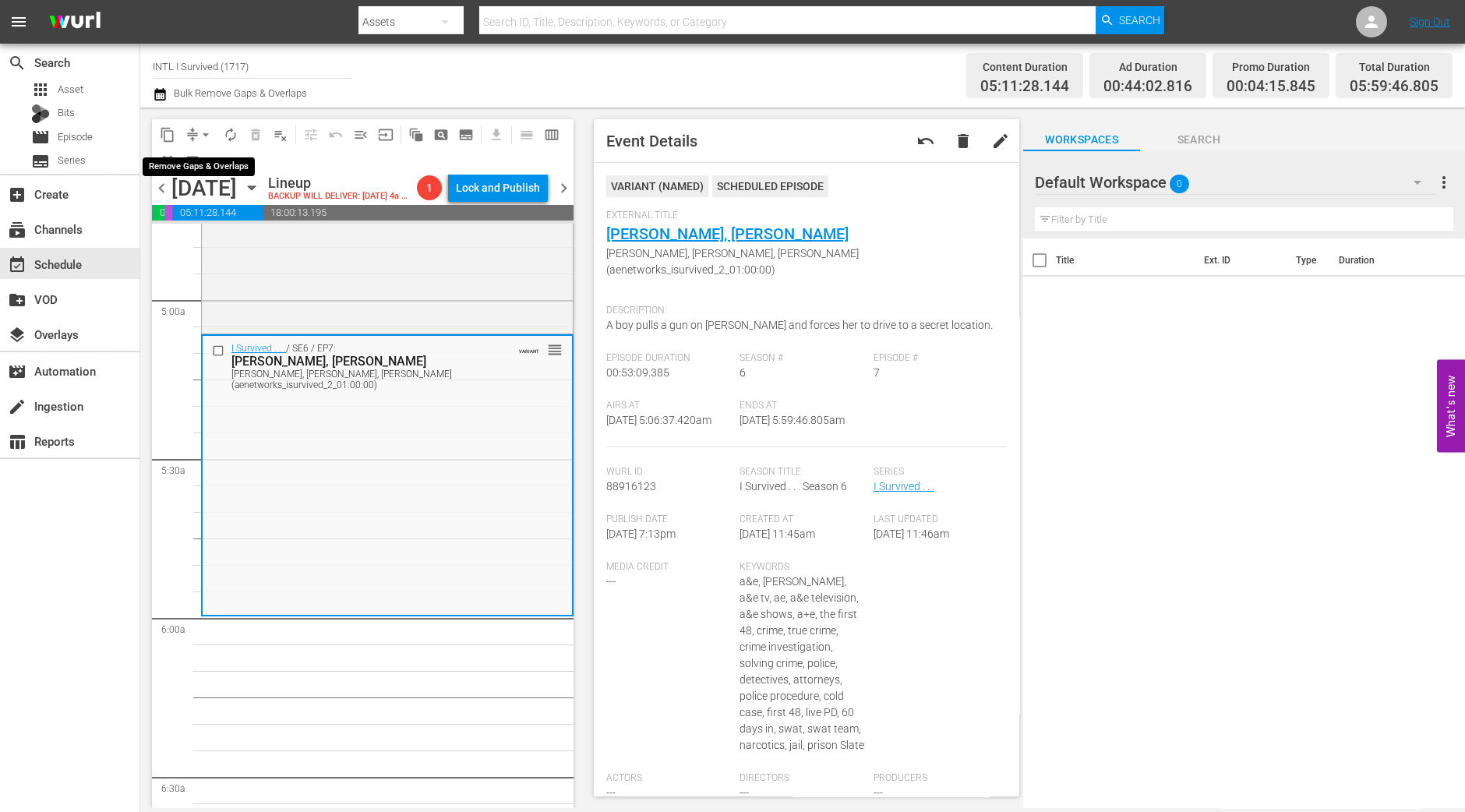
click at [206, 138] on span "arrow_drop_down" at bounding box center [205, 135] width 15 height 15
click at [205, 168] on li "Align to Midnight" at bounding box center [205, 165] width 163 height 26
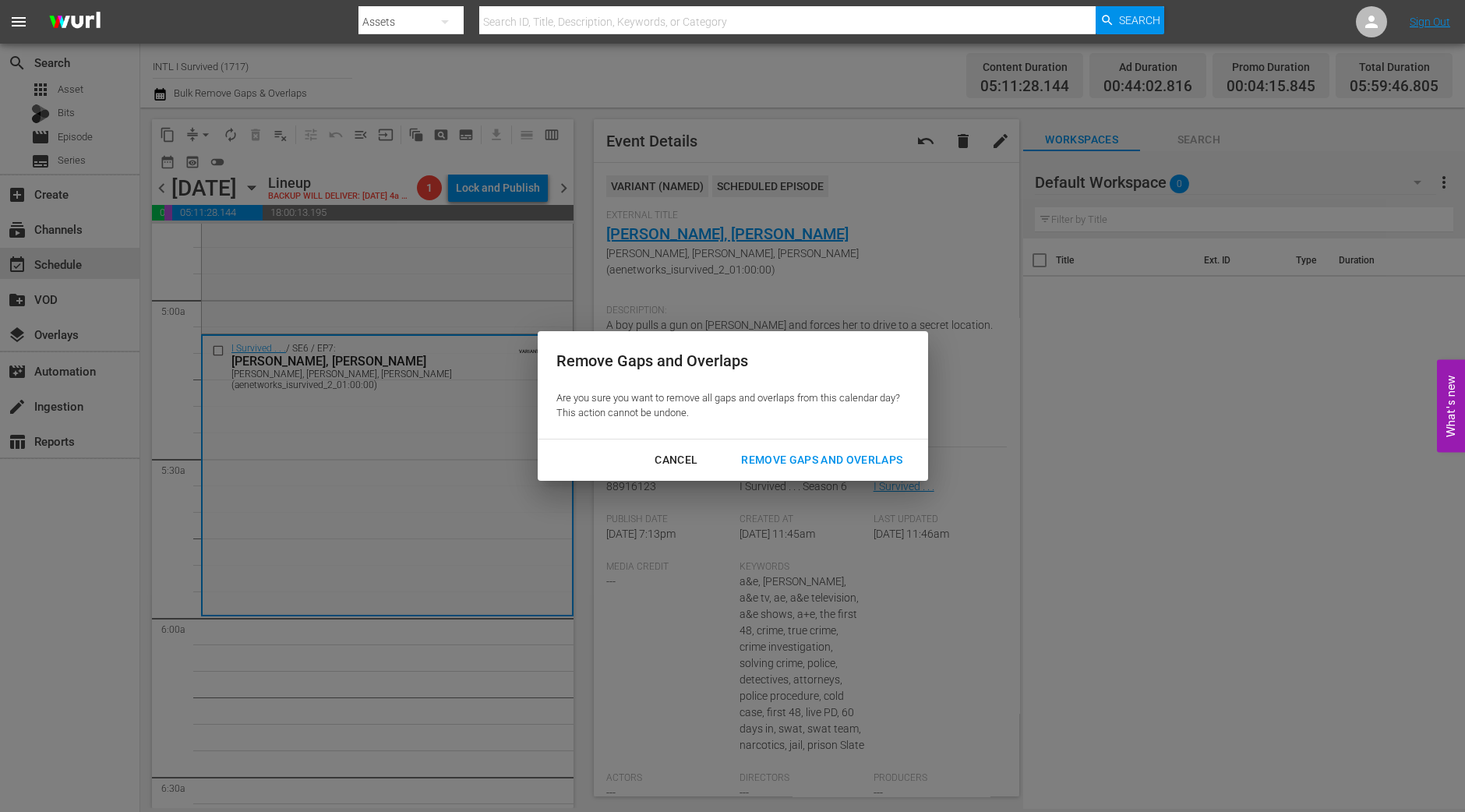
click at [811, 459] on div "Remove Gaps and Overlaps" at bounding box center [822, 459] width 186 height 19
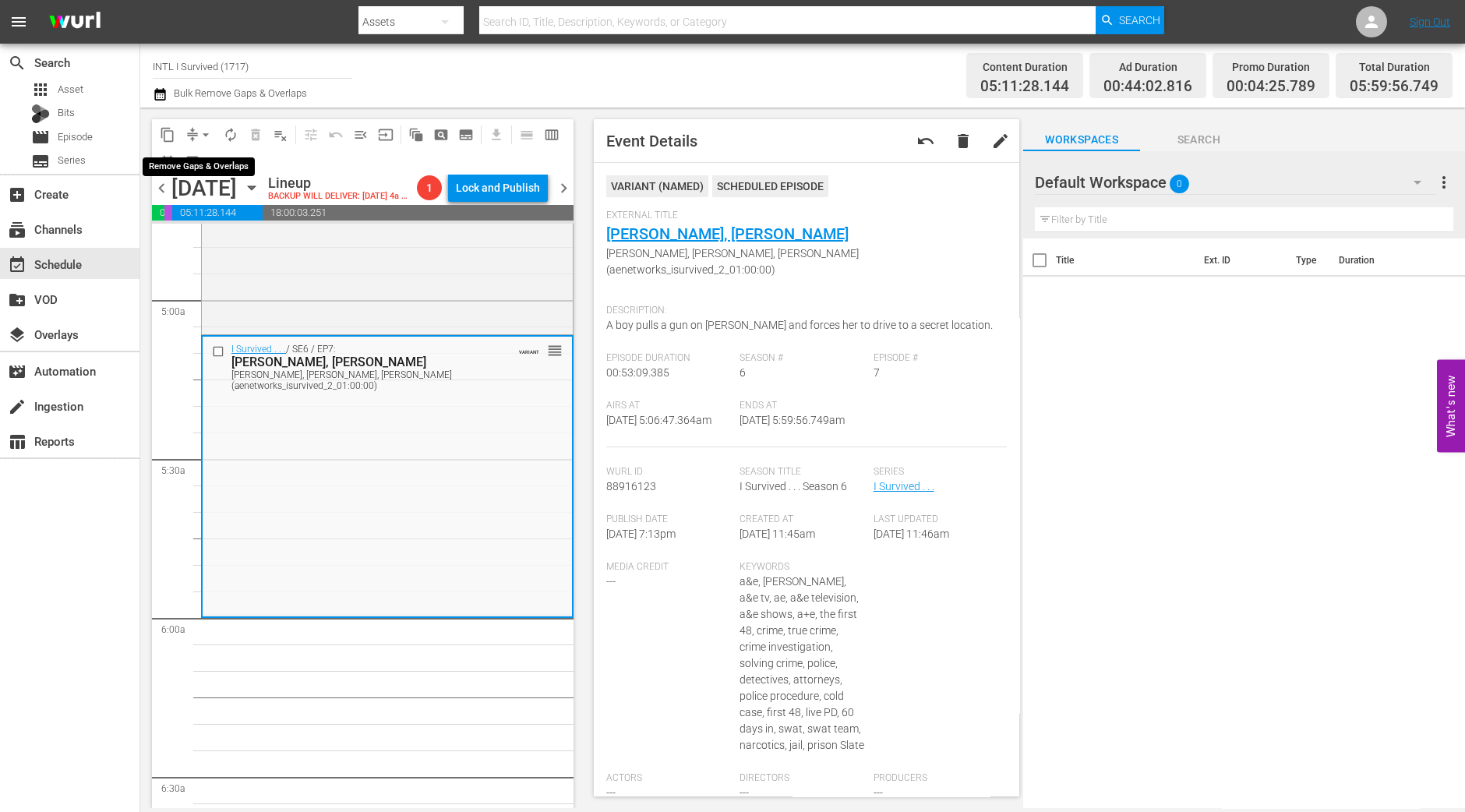
click at [203, 137] on span "arrow_drop_down" at bounding box center [205, 135] width 15 height 15
click at [201, 173] on li "Align to Midnight" at bounding box center [205, 165] width 163 height 26
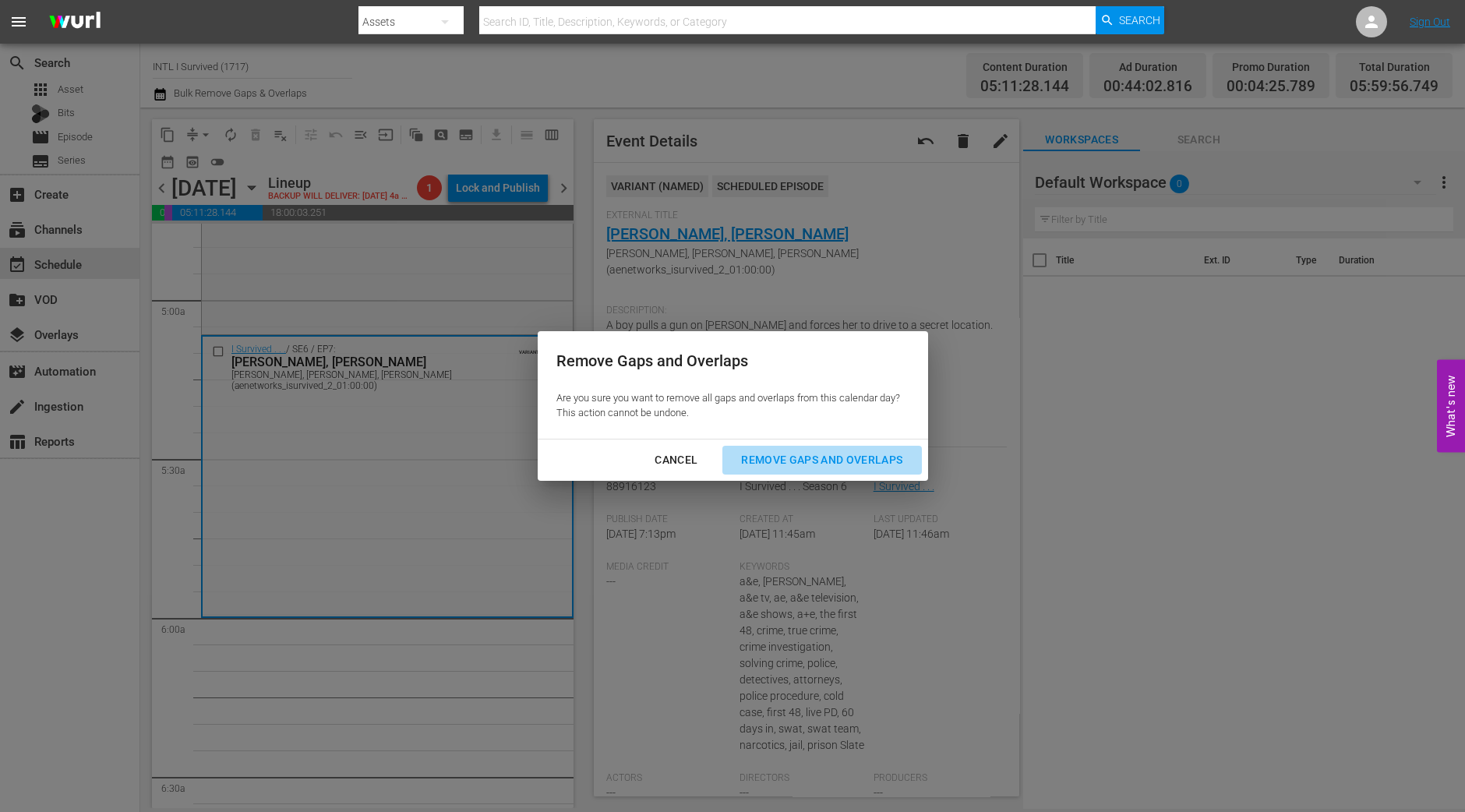
click at [857, 465] on div "Remove Gaps and Overlaps" at bounding box center [822, 459] width 186 height 19
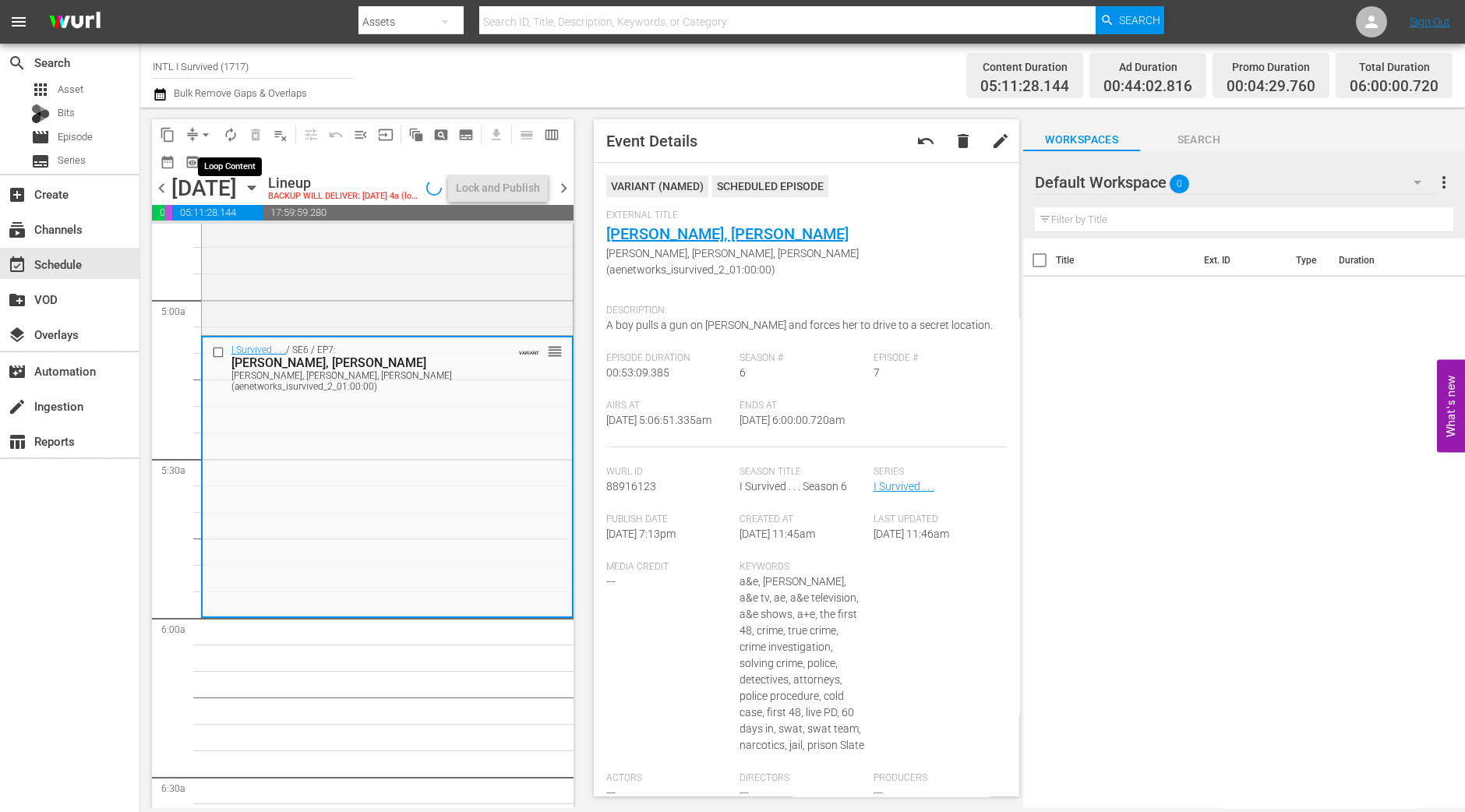
click at [234, 133] on span "autorenew_outlined" at bounding box center [230, 135] width 15 height 15
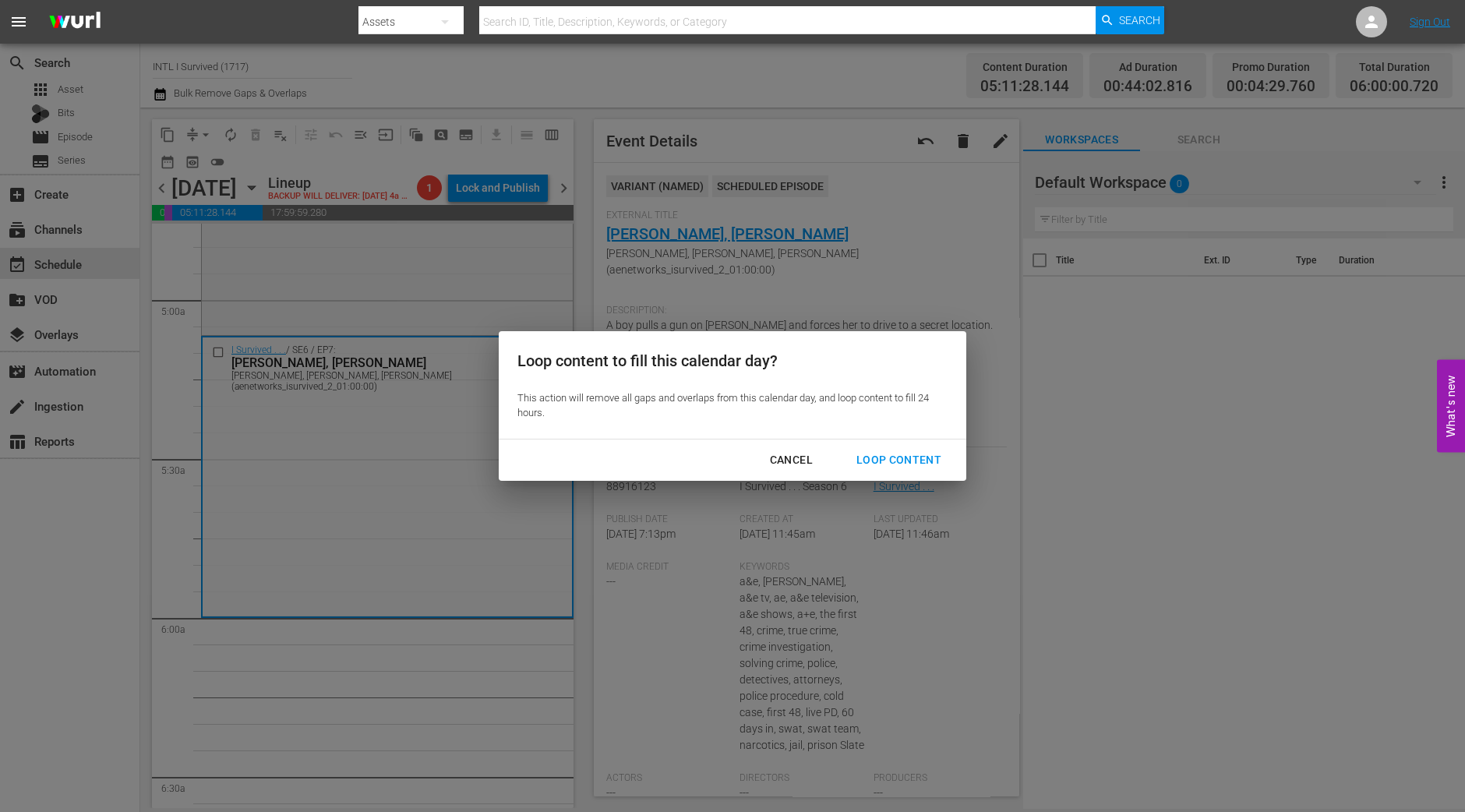
click at [897, 464] on div "Loop Content" at bounding box center [898, 459] width 110 height 19
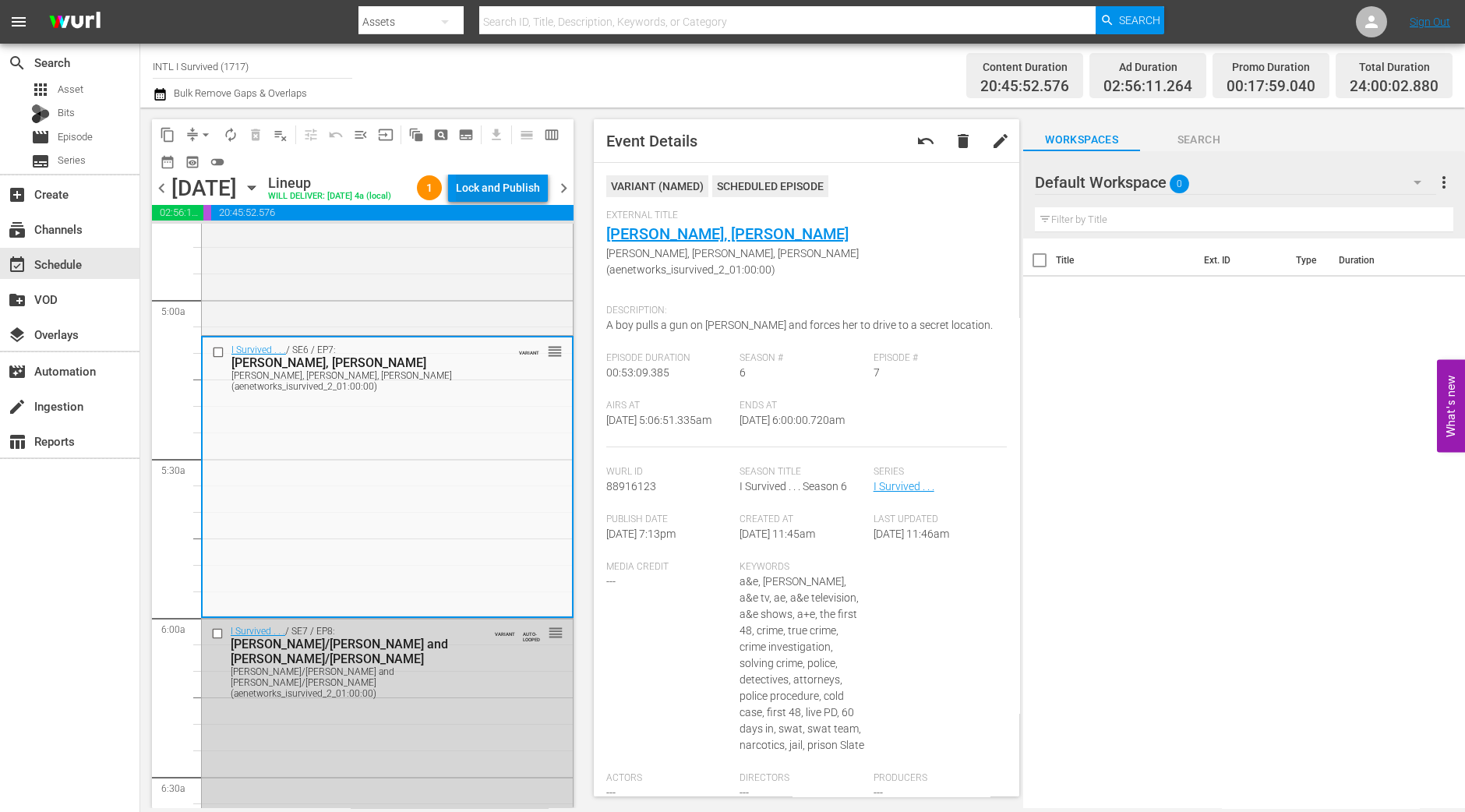
click at [489, 188] on div "Lock and Publish" at bounding box center [498, 187] width 84 height 28
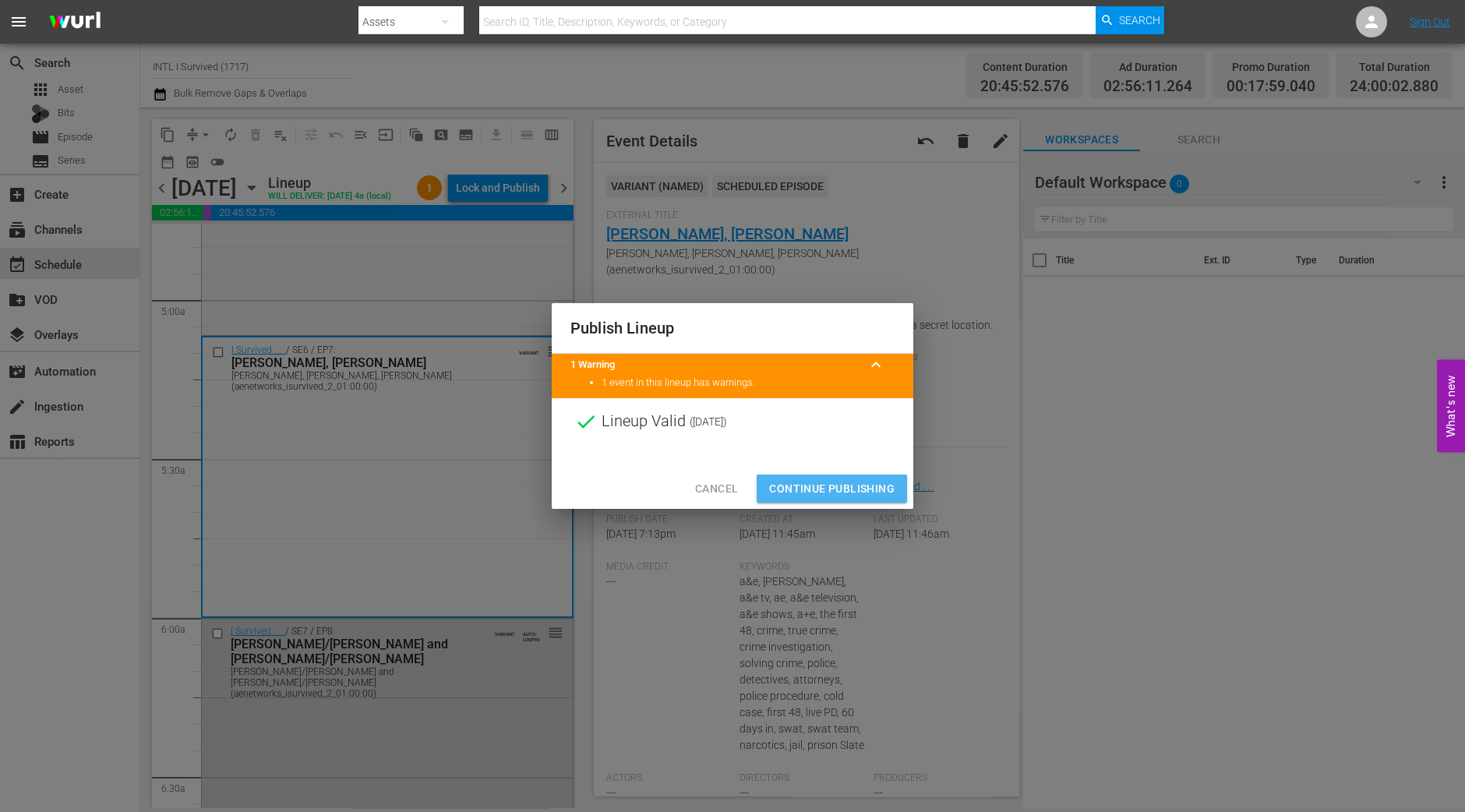
click at [864, 478] on button "Continue Publishing" at bounding box center [831, 489] width 150 height 29
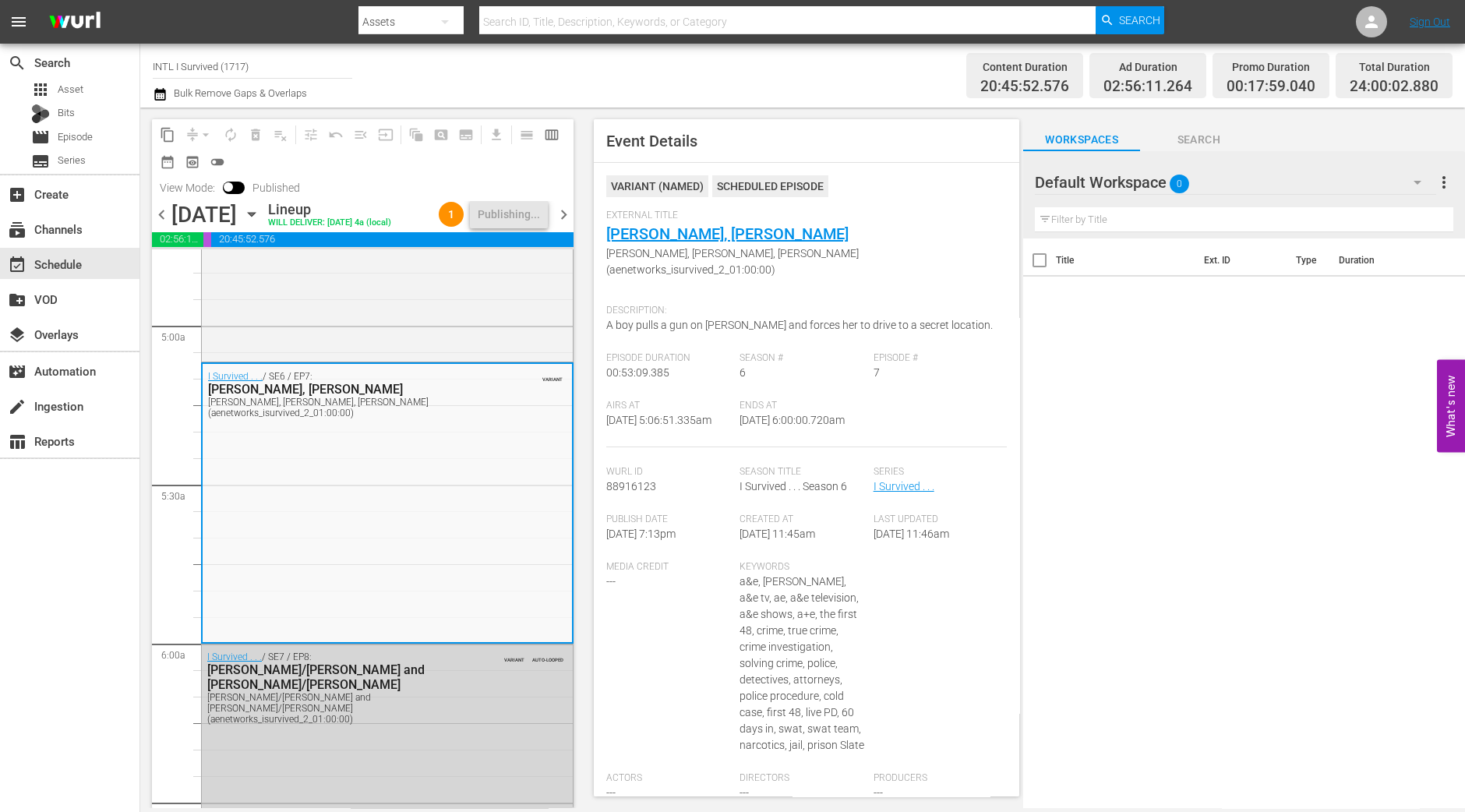
click at [570, 224] on span "chevron_right" at bounding box center [564, 214] width 19 height 19
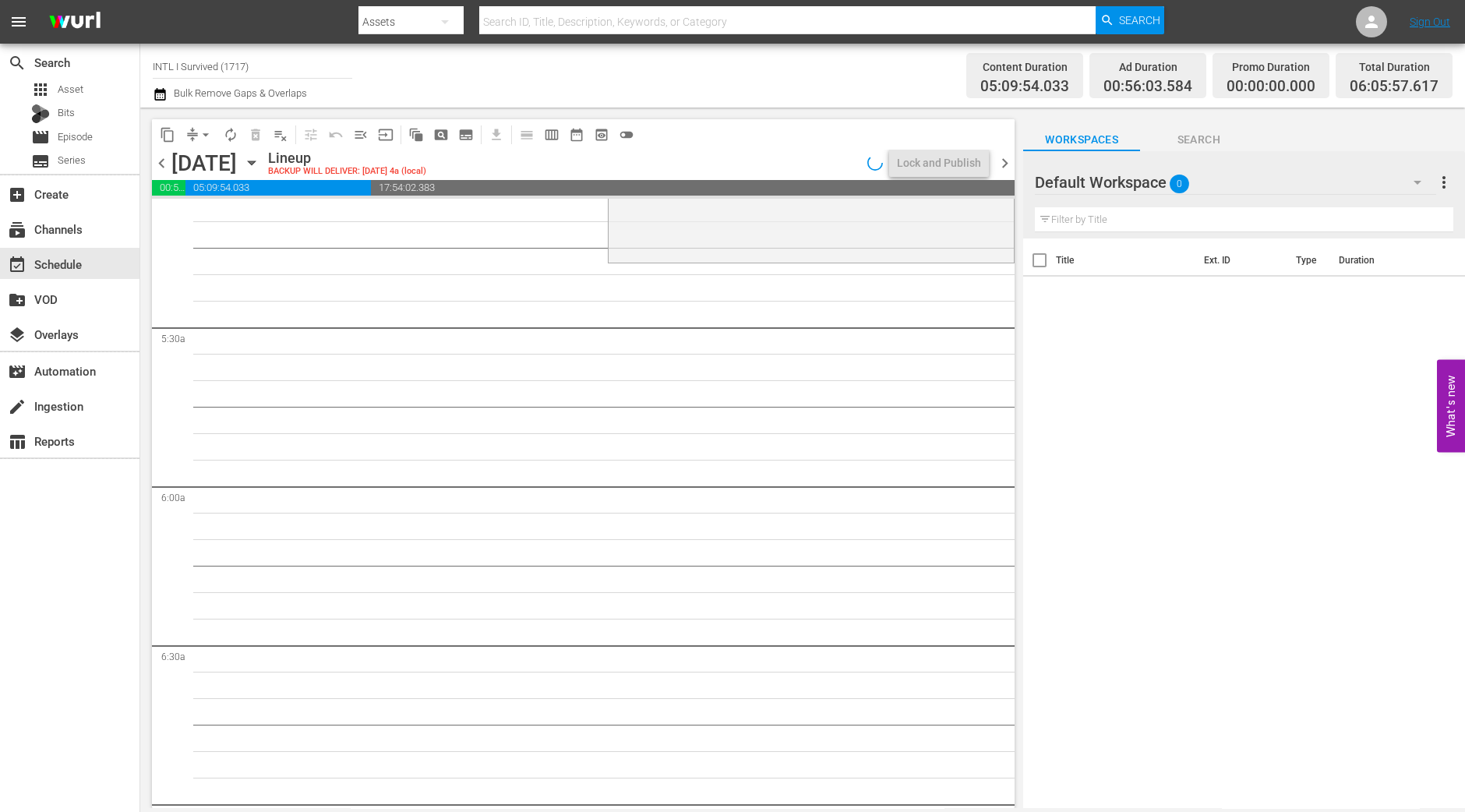
scroll to position [1540, 0]
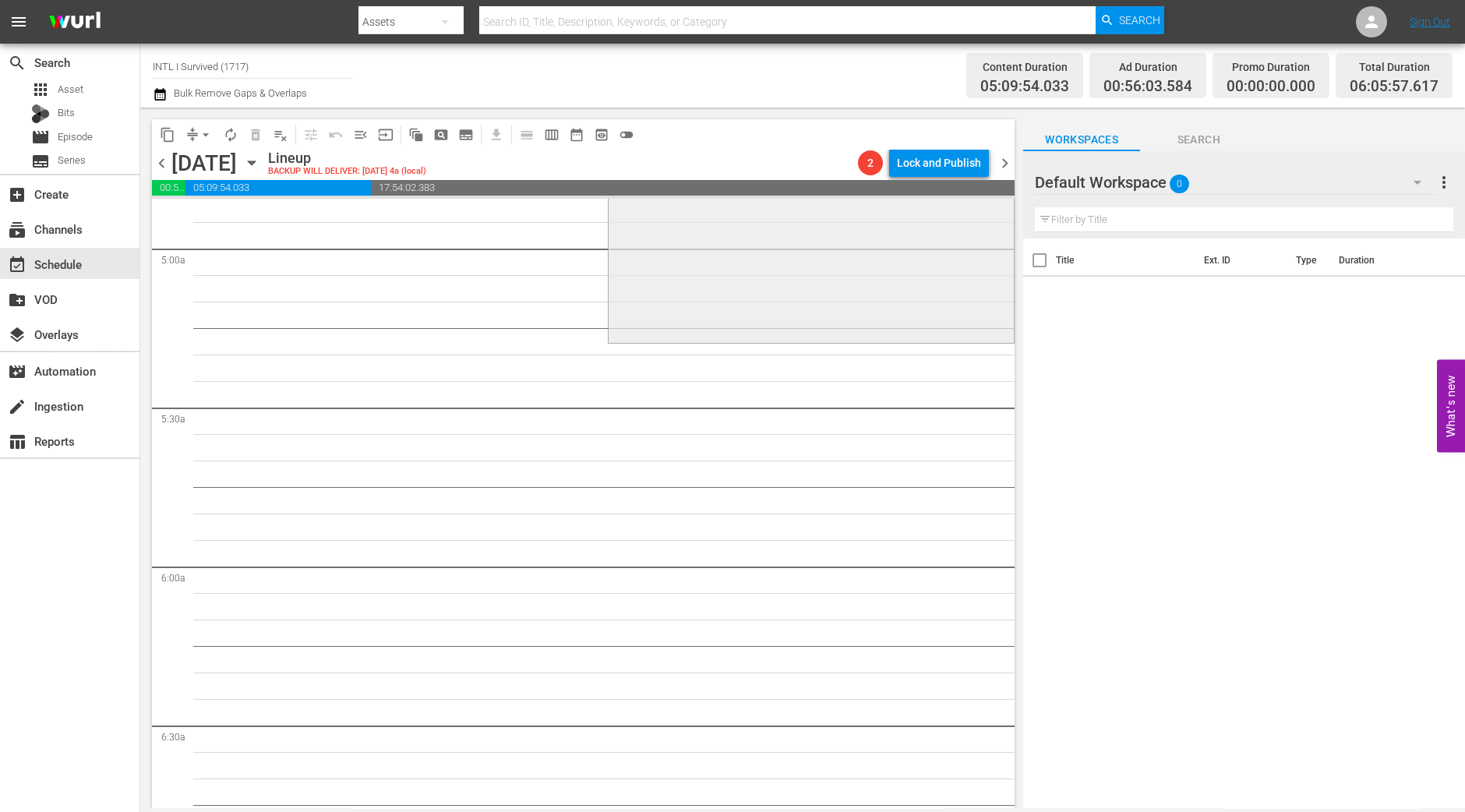
click at [782, 298] on div "I Survived / SE7 / EP1: Jennifer/Neely Ann Jennifer/Neely Ann (aenetworks_isurv…" at bounding box center [811, 202] width 405 height 275
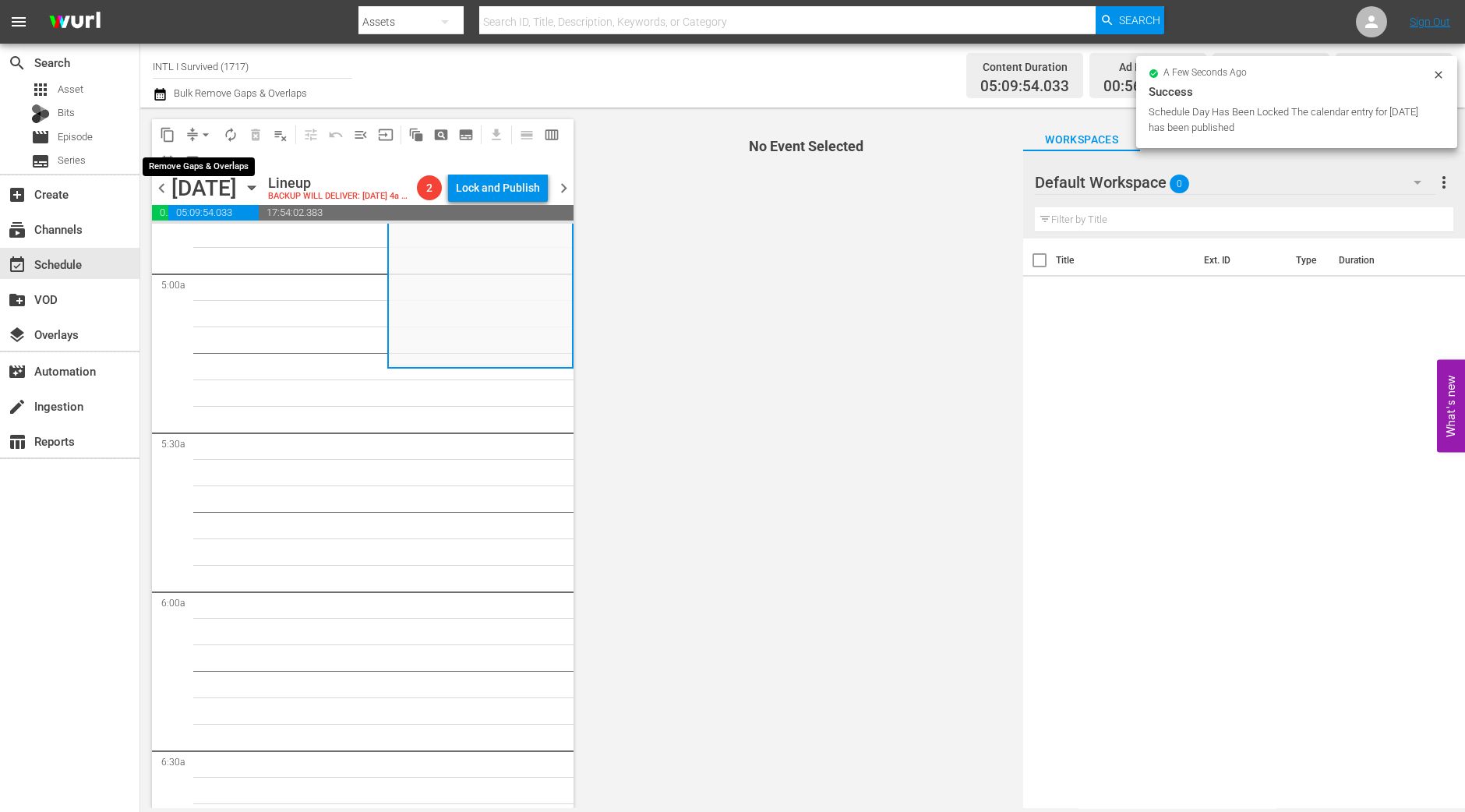
click at [207, 131] on span "arrow_drop_down" at bounding box center [205, 135] width 15 height 15
click at [196, 158] on li "Align to Midnight" at bounding box center [205, 165] width 163 height 26
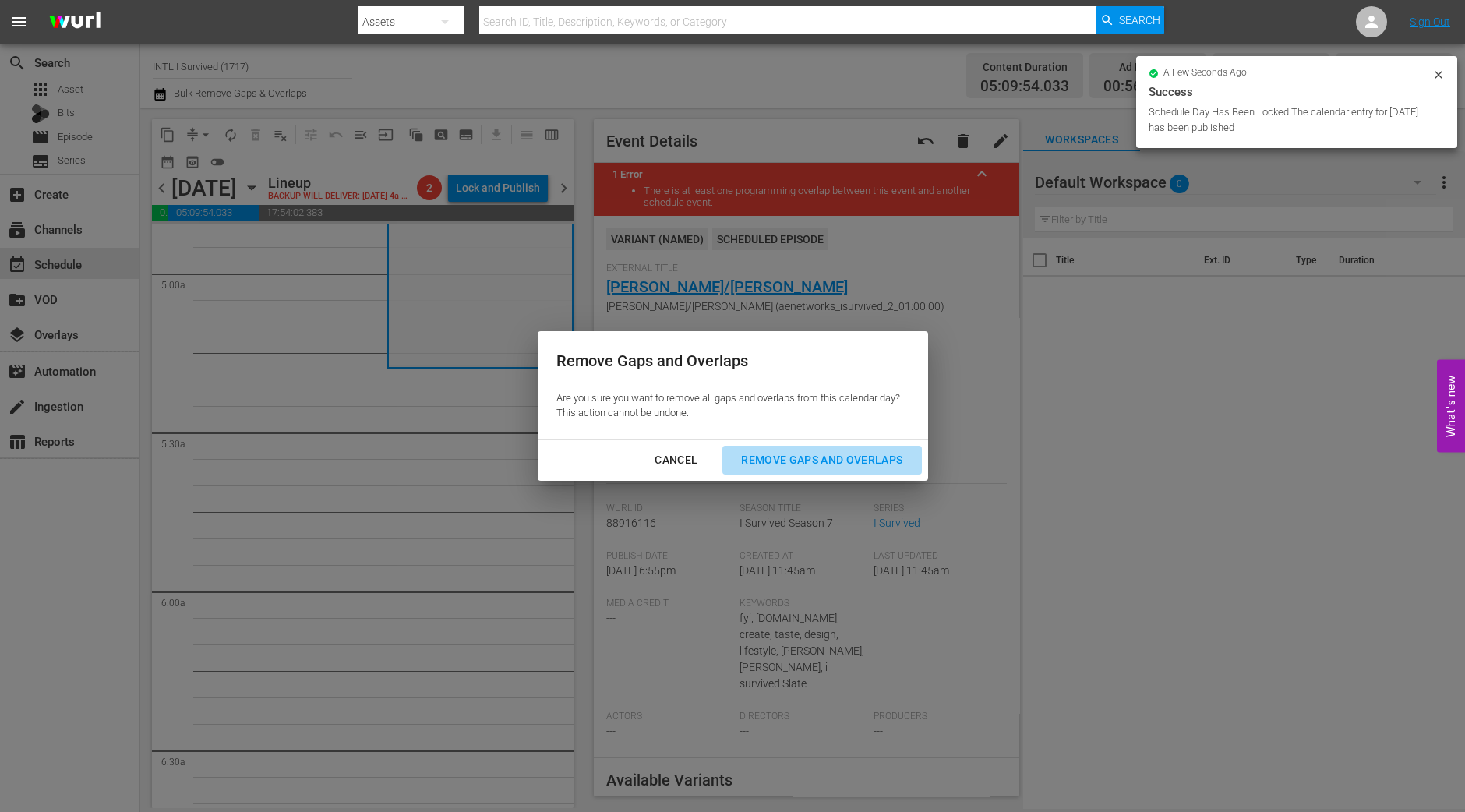
click at [846, 459] on div "Remove Gaps and Overlaps" at bounding box center [822, 459] width 186 height 19
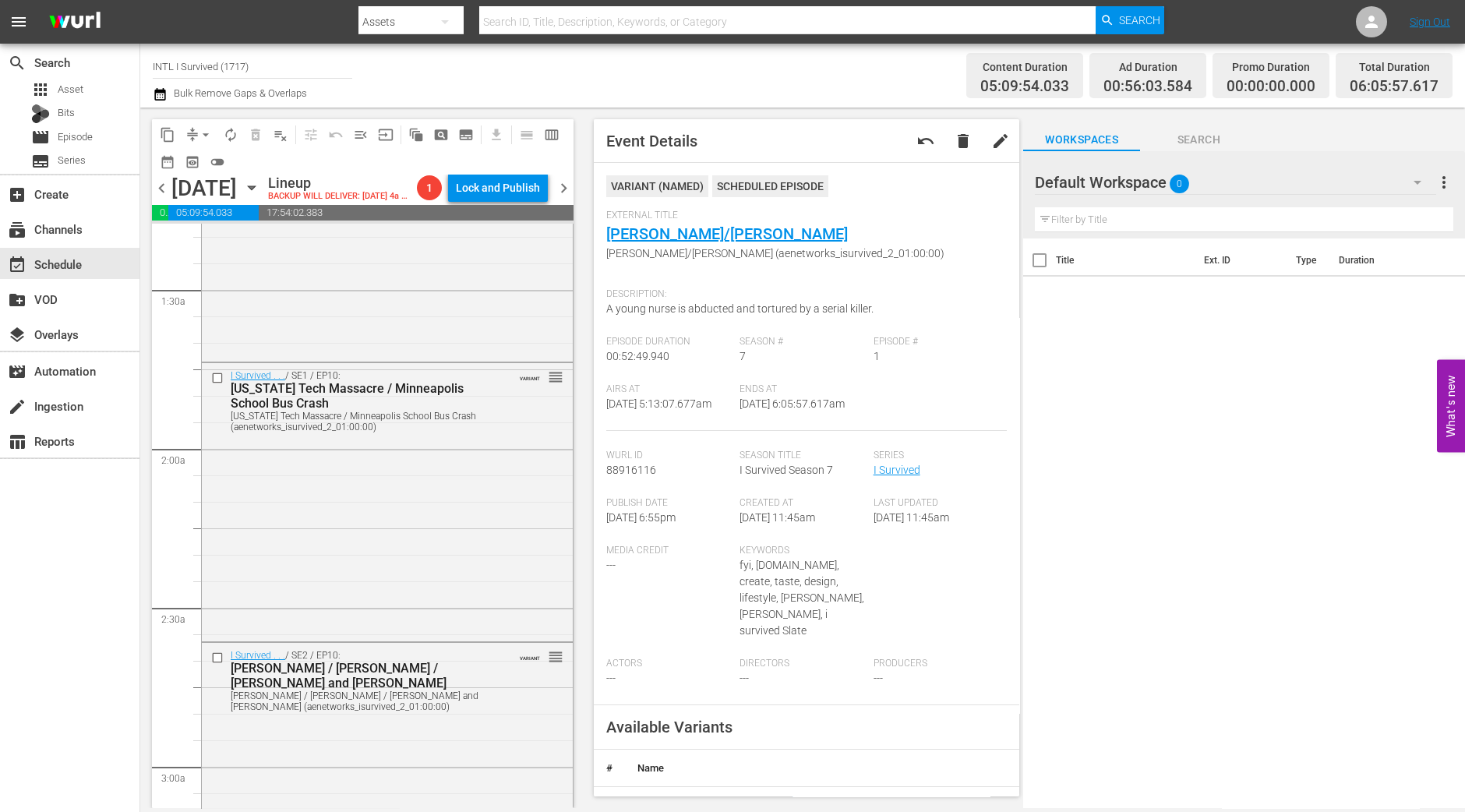
scroll to position [0, 0]
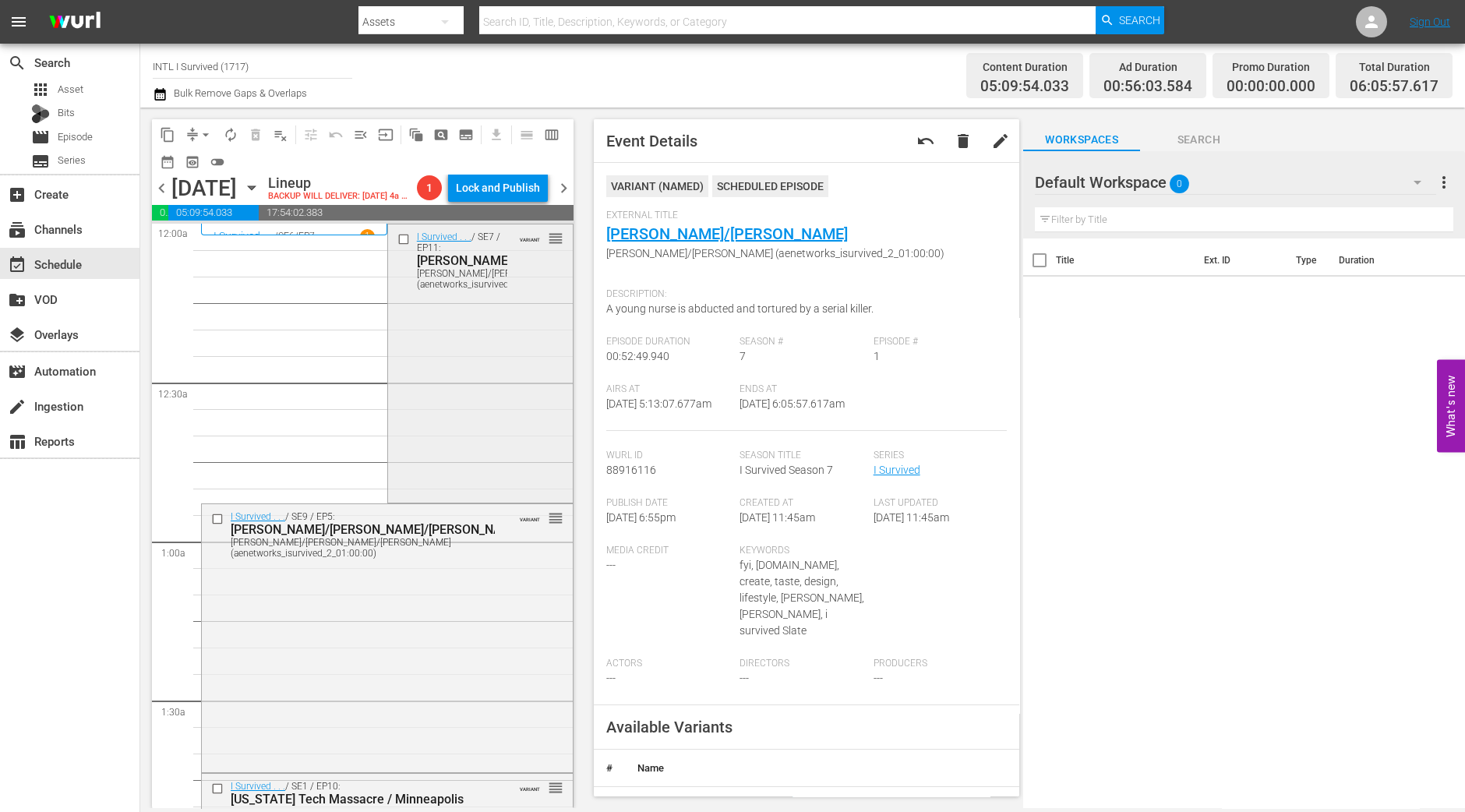
click at [420, 474] on div "I Survived . . . / SE7 / EP11: Michelle/Terri-Lynn/Jennifer Michelle/Terri-Lynn…" at bounding box center [480, 362] width 184 height 275
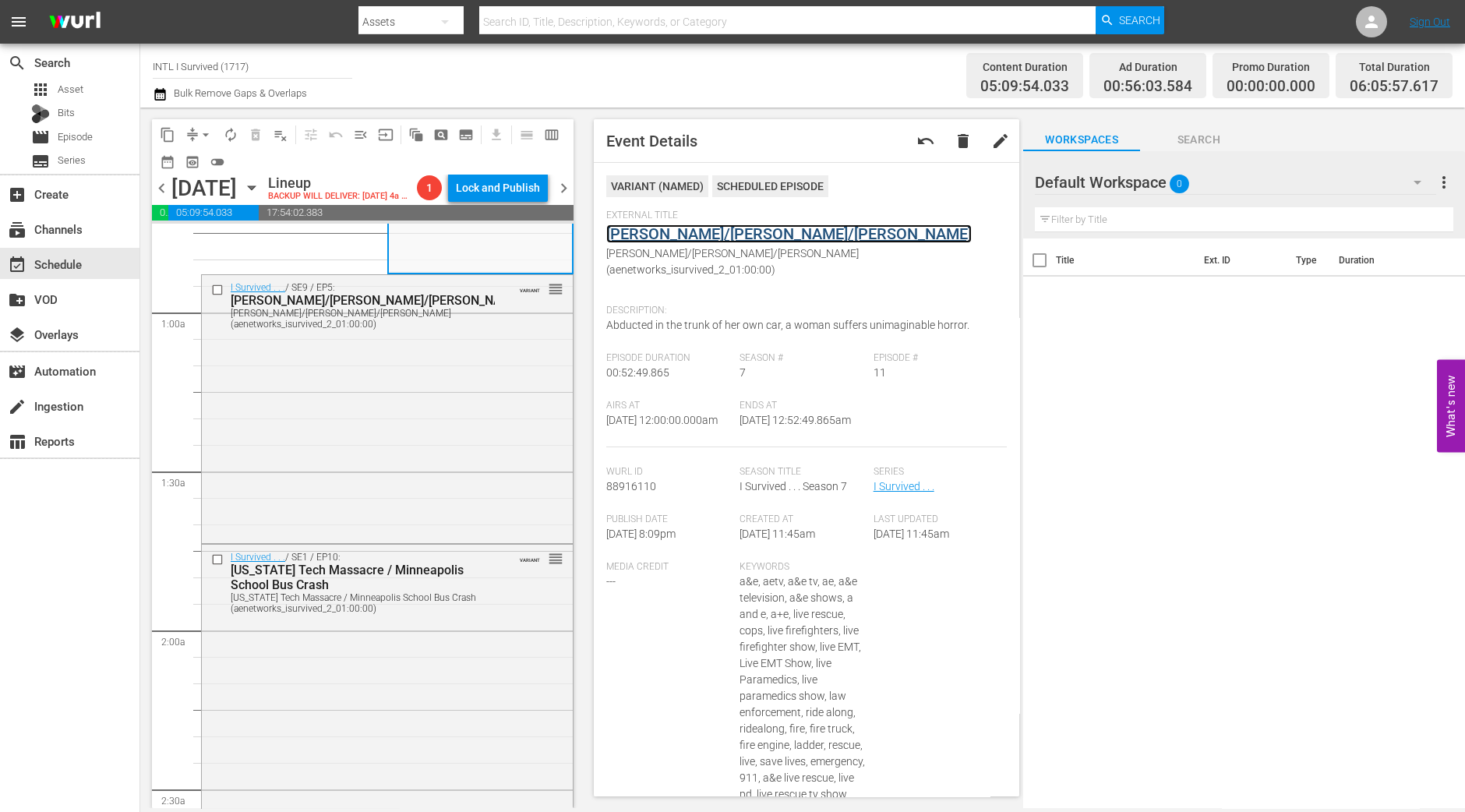
scroll to position [292, 0]
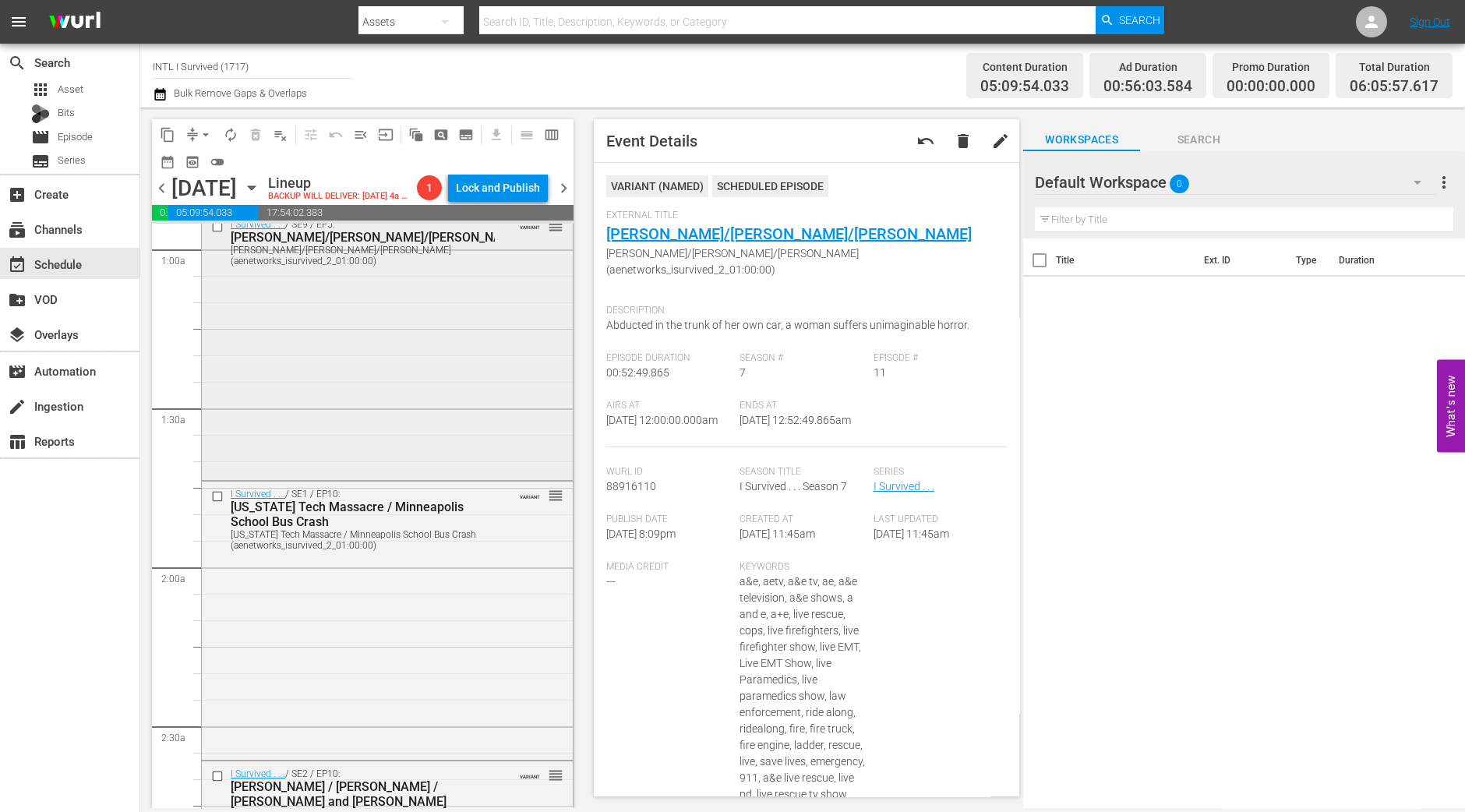
click at [355, 474] on div "I Survived . . . / SE9 / EP5: Terri/Walter/James Terri/Walter/James (aenetworks…" at bounding box center [387, 344] width 371 height 265
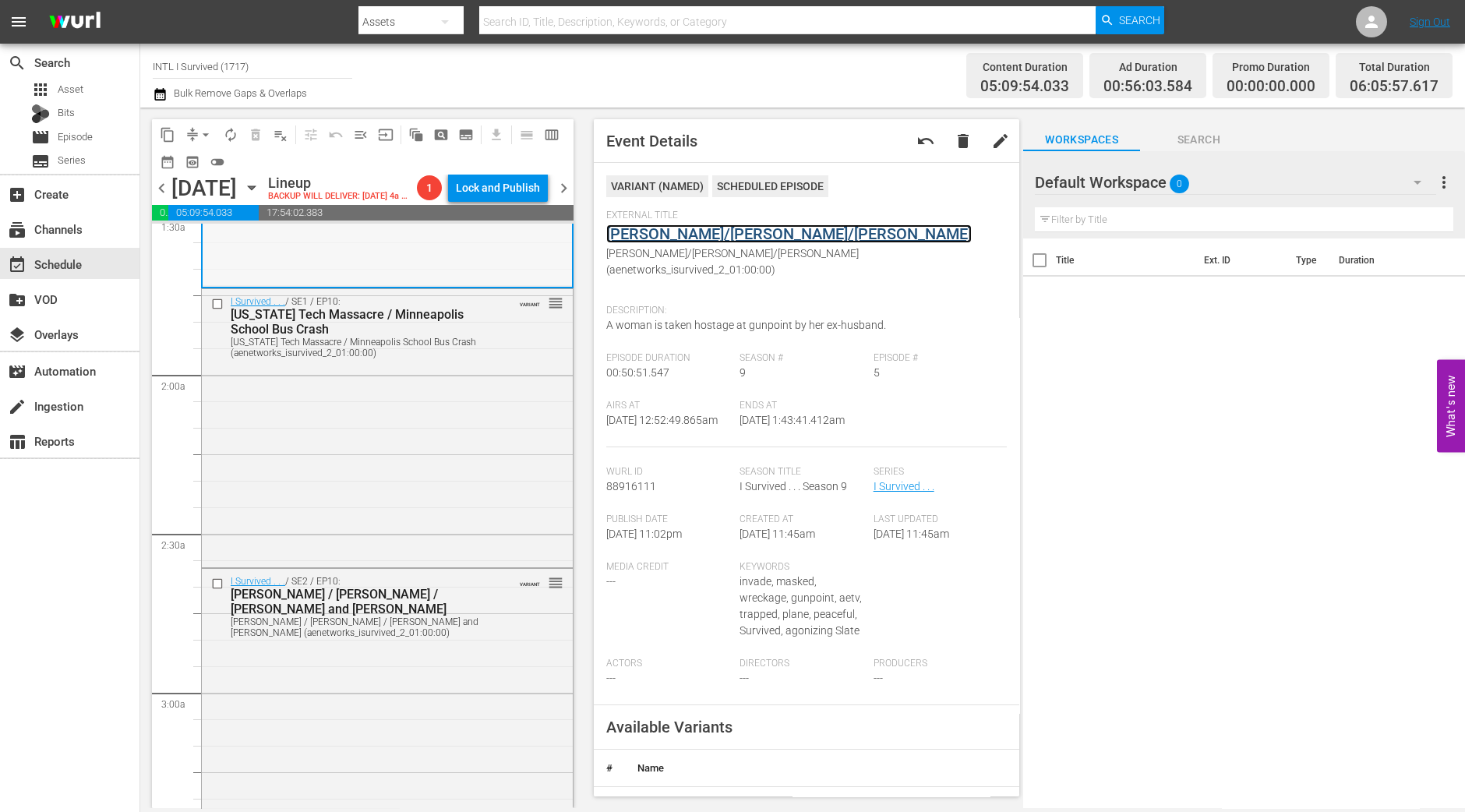
scroll to position [487, 0]
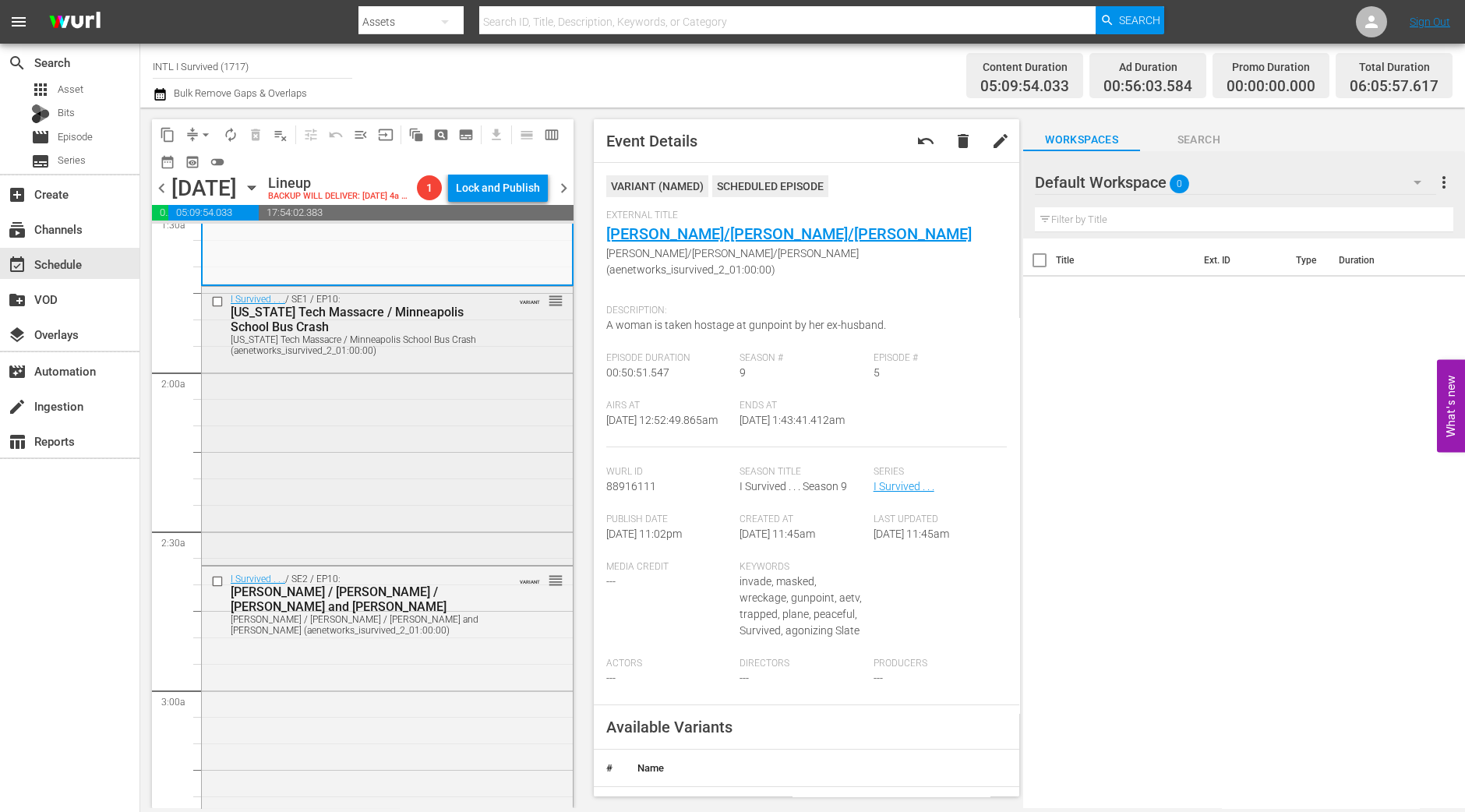
click at [398, 463] on div "I Survived . . . / SE1 / EP10: Virginia Tech Massacre / Minneapolis School Bus …" at bounding box center [387, 424] width 371 height 275
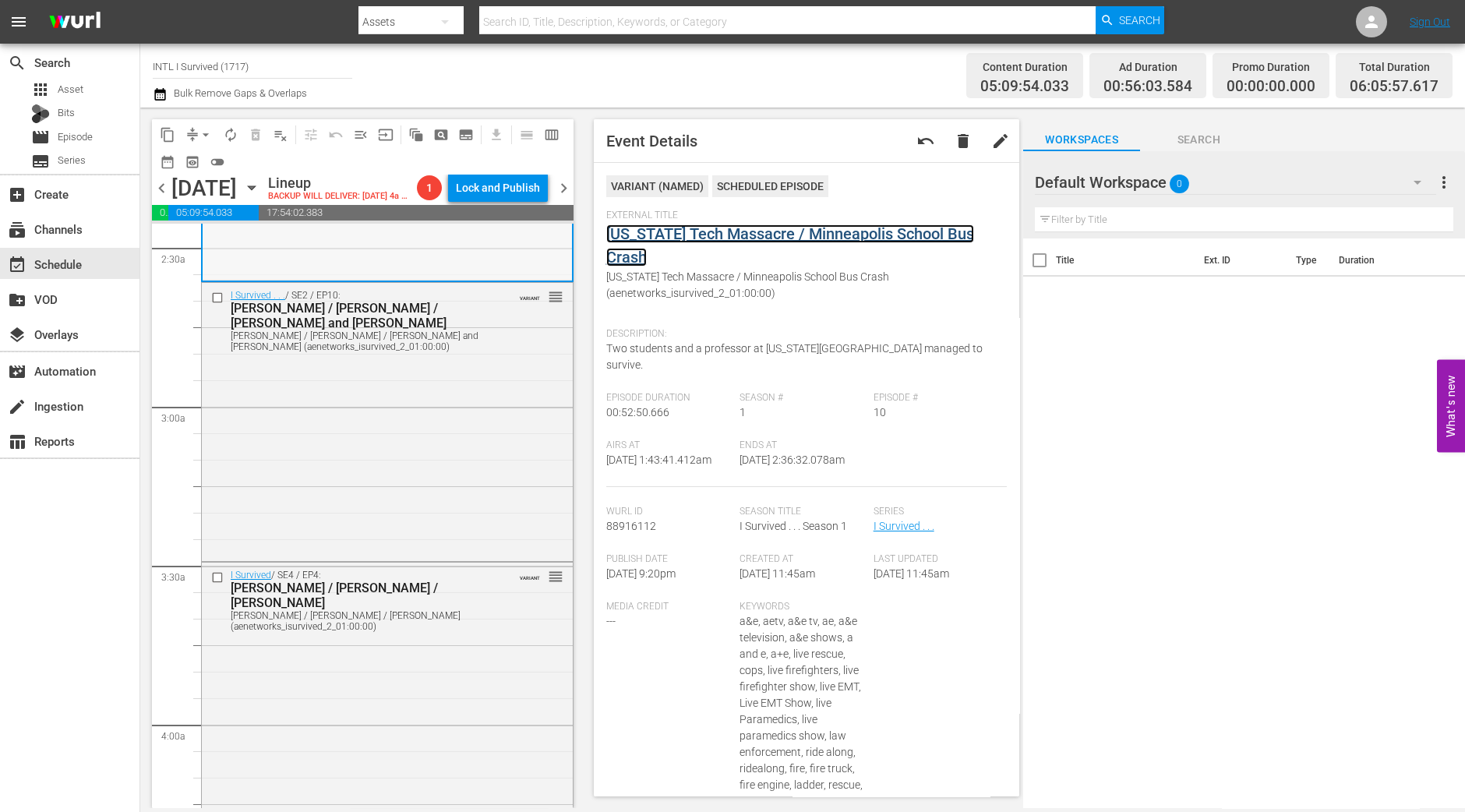
scroll to position [779, 0]
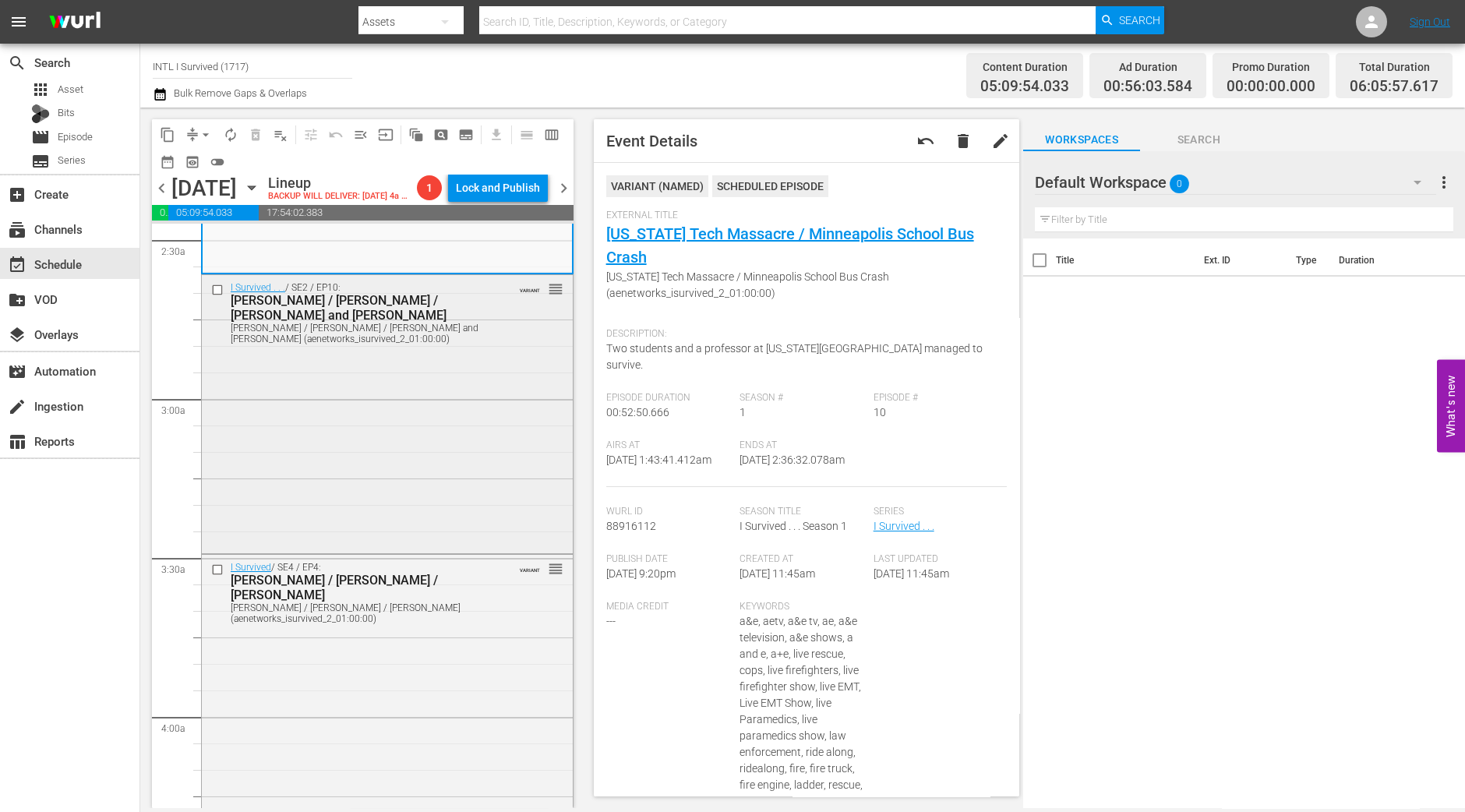
click at [495, 378] on div "I Survived . . . / SE2 / EP10: Sarah / Ellen / Sherman and Dee Ann Sarah / Elle…" at bounding box center [387, 413] width 371 height 275
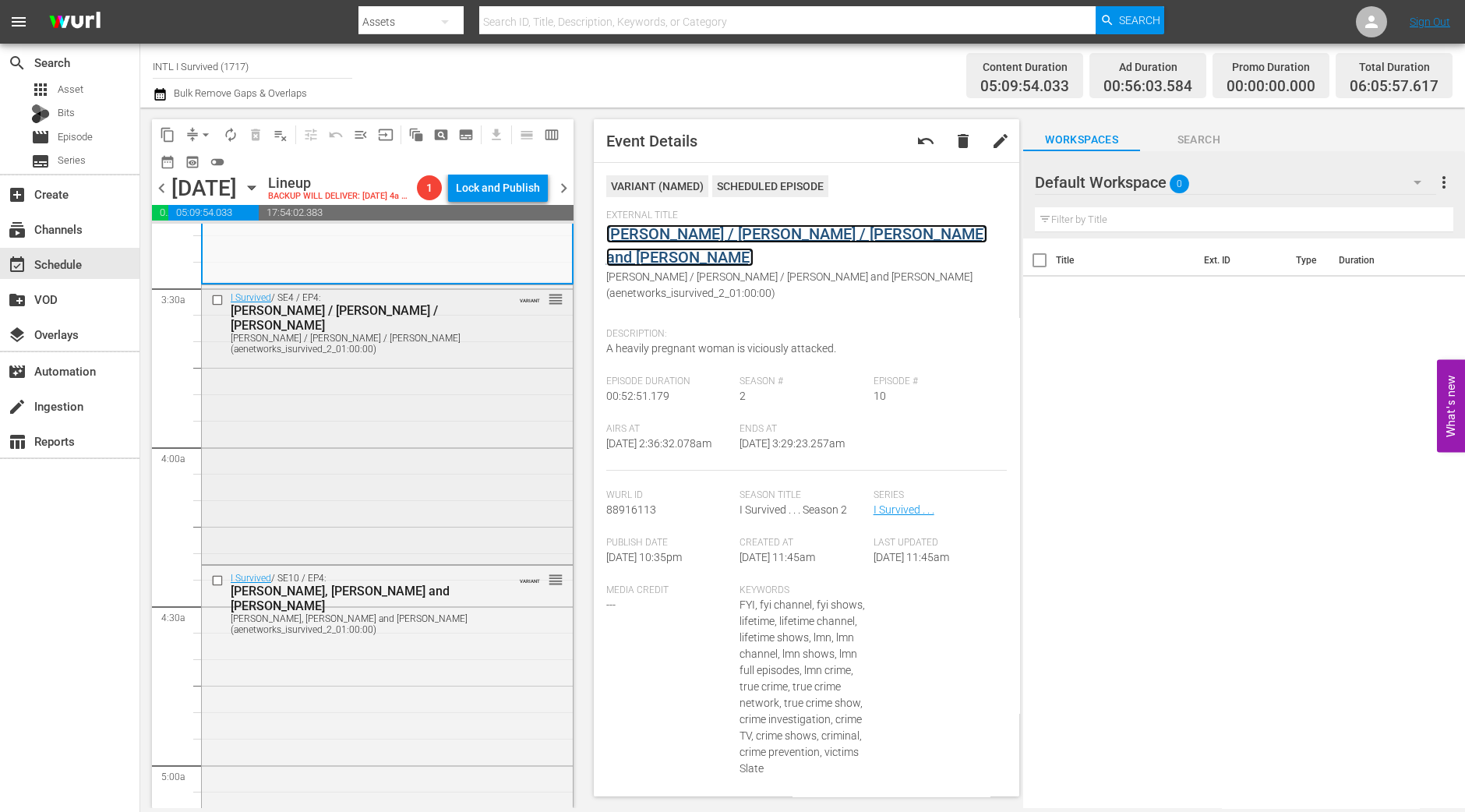
scroll to position [1071, 0]
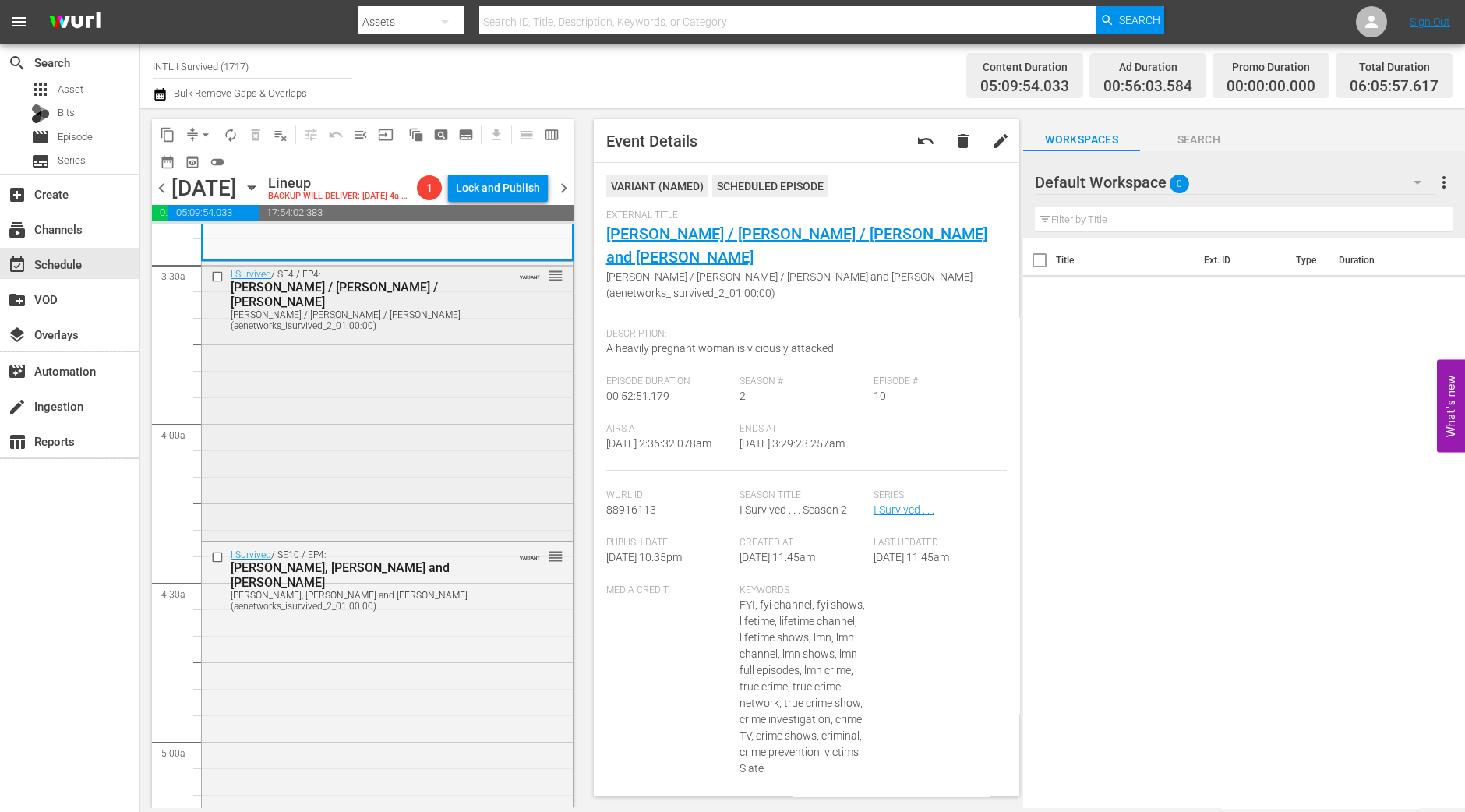
click at [331, 467] on div "I Survived / SE4 / EP4: Jessyca / Derek / LaToya Jessyca / Derek / LaToya (aene…" at bounding box center [387, 399] width 371 height 276
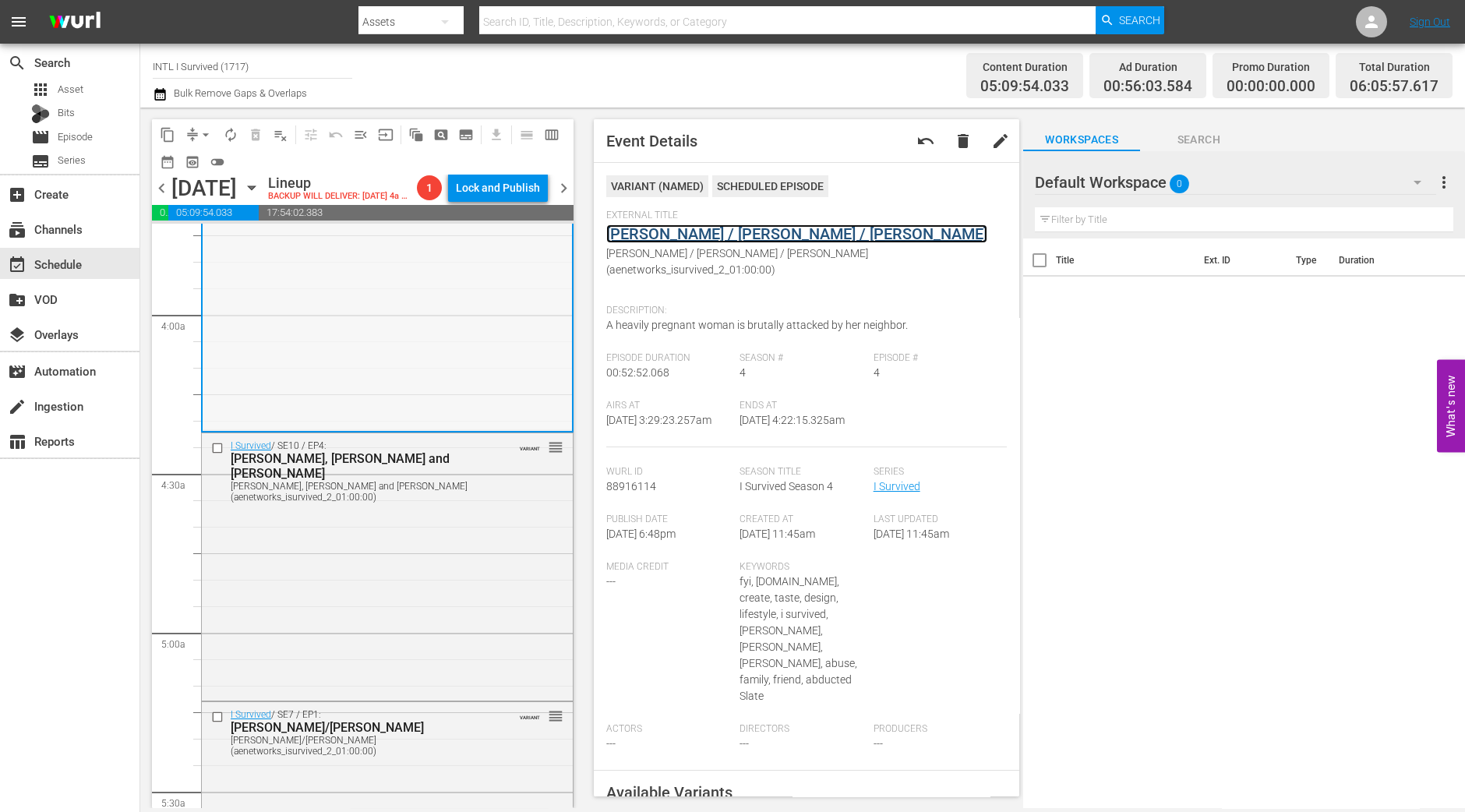
scroll to position [1362, 0]
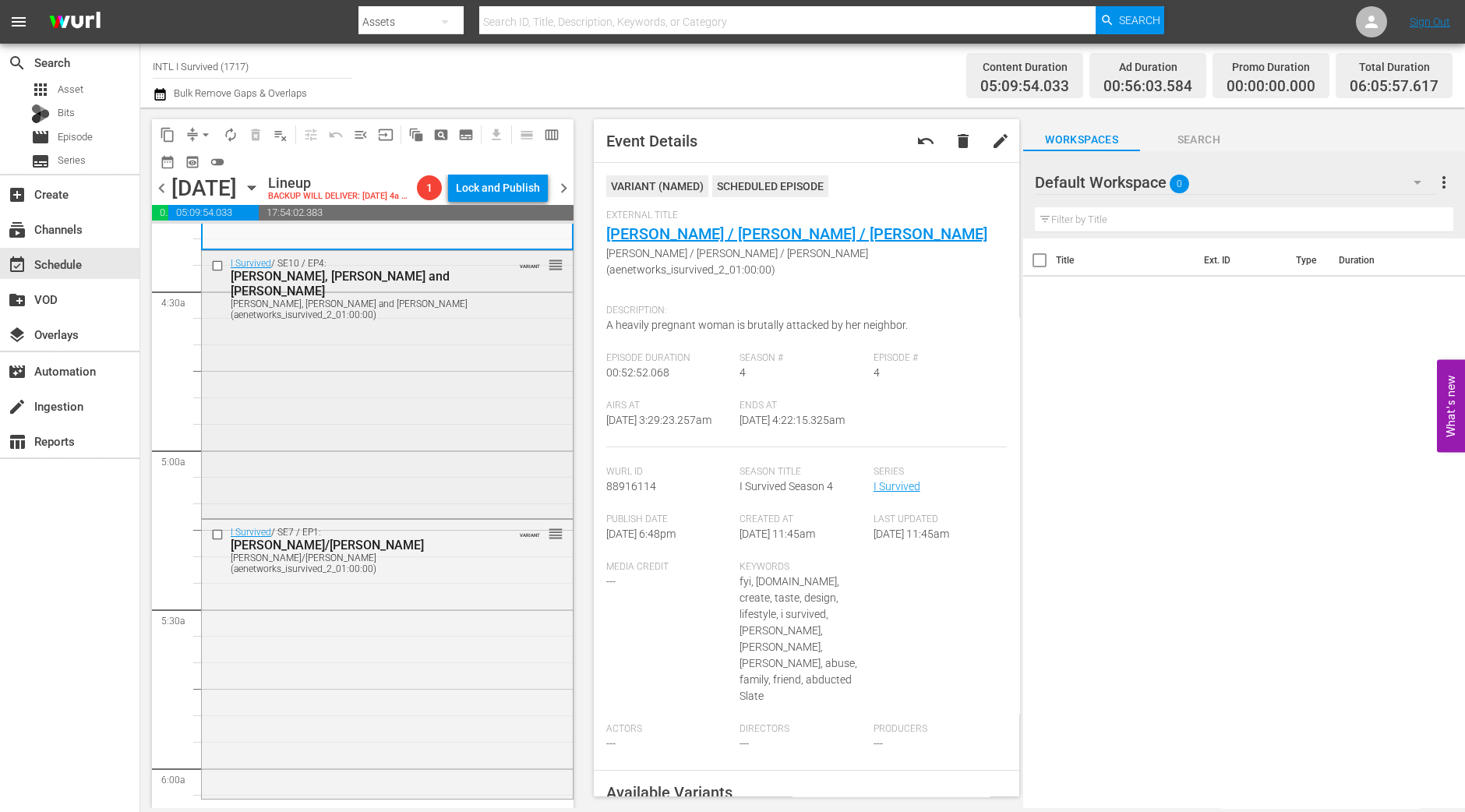
click at [467, 387] on div "I Survived / SE10 / EP4: Kristen, Kimball and Thadius Kristen, Kimball and Thad…" at bounding box center [387, 383] width 371 height 265
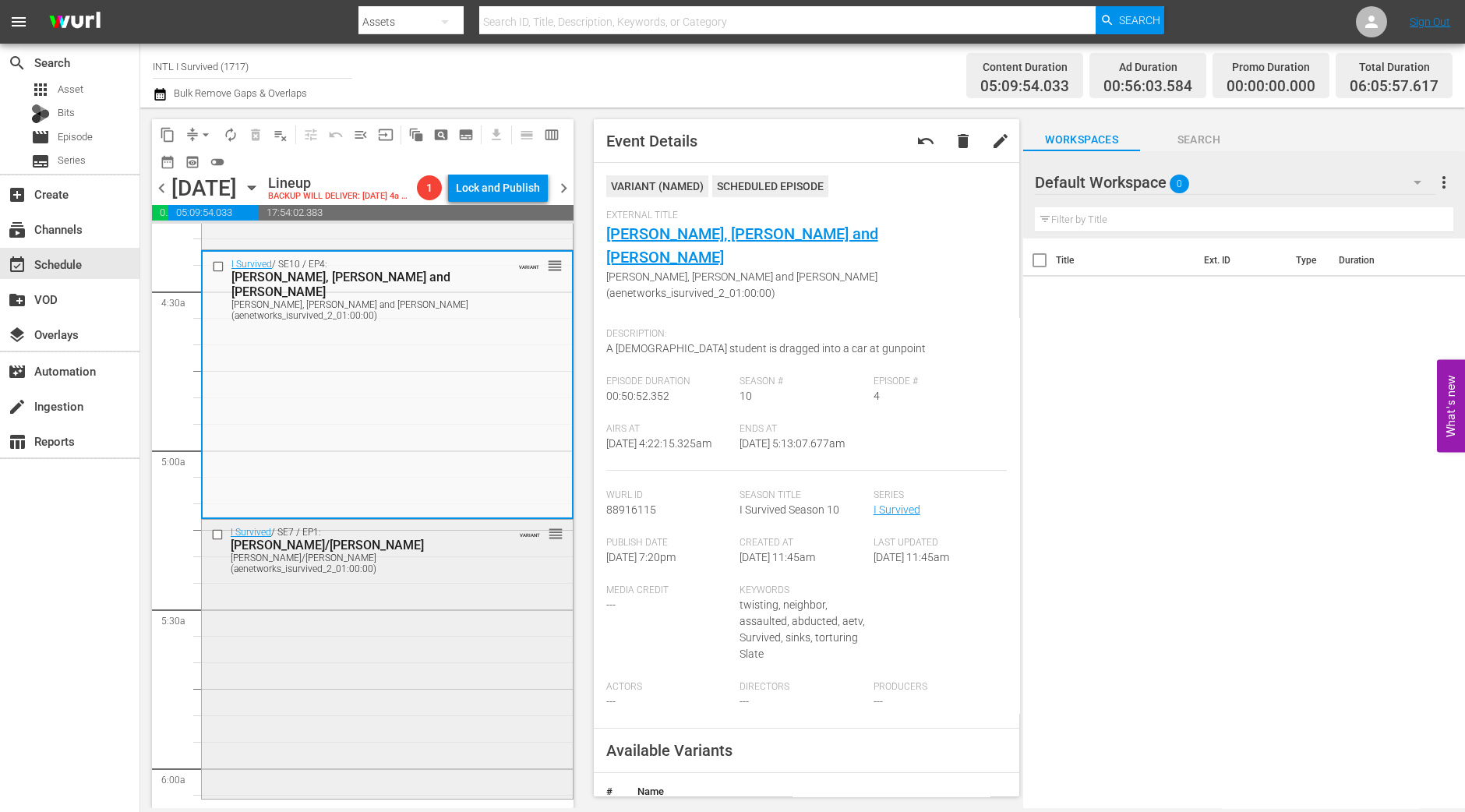
click at [316, 659] on div "I Survived / SE7 / EP1: Jennifer/Neely Ann Jennifer/Neely Ann (aenetworks_isurv…" at bounding box center [387, 657] width 371 height 275
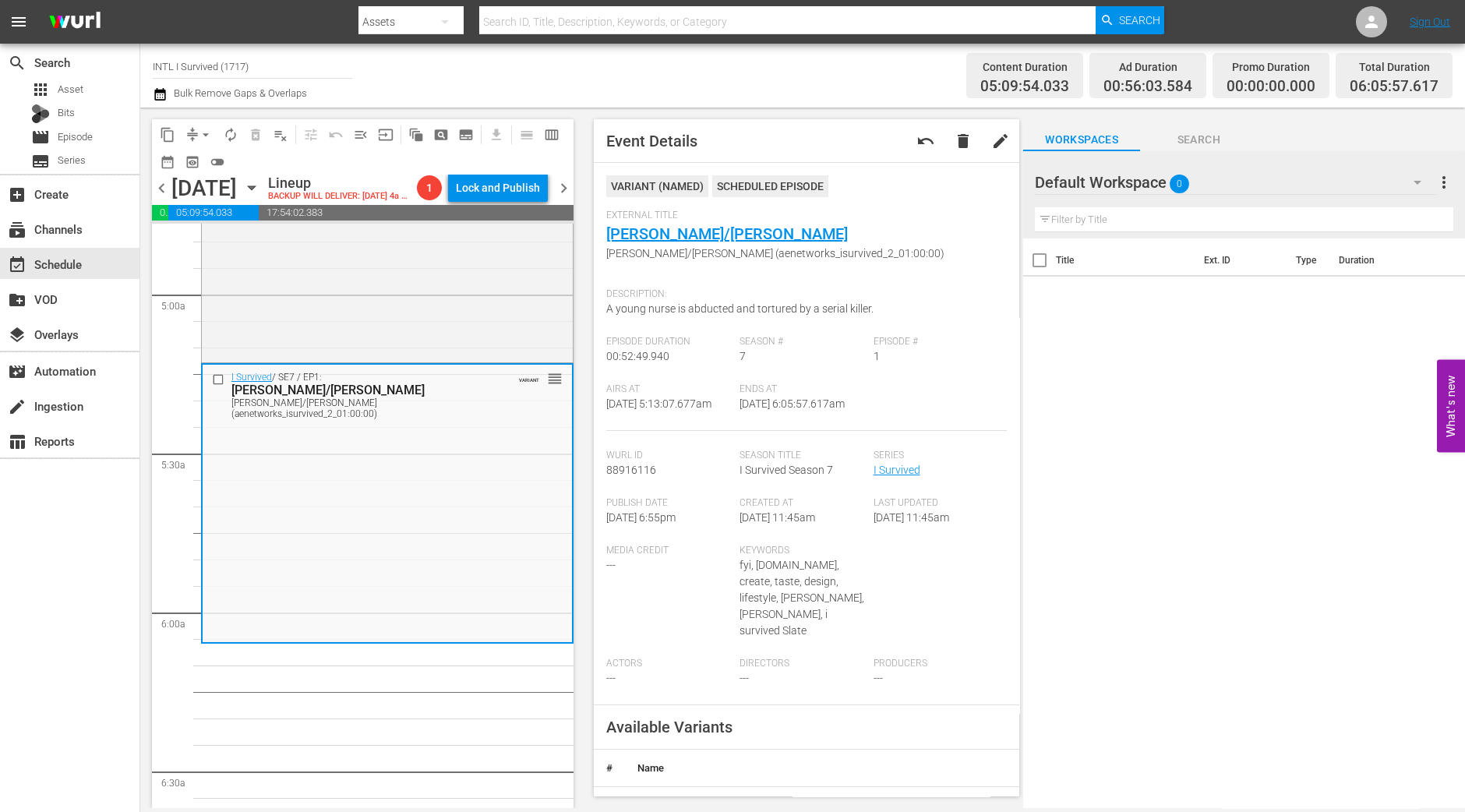
scroll to position [1557, 0]
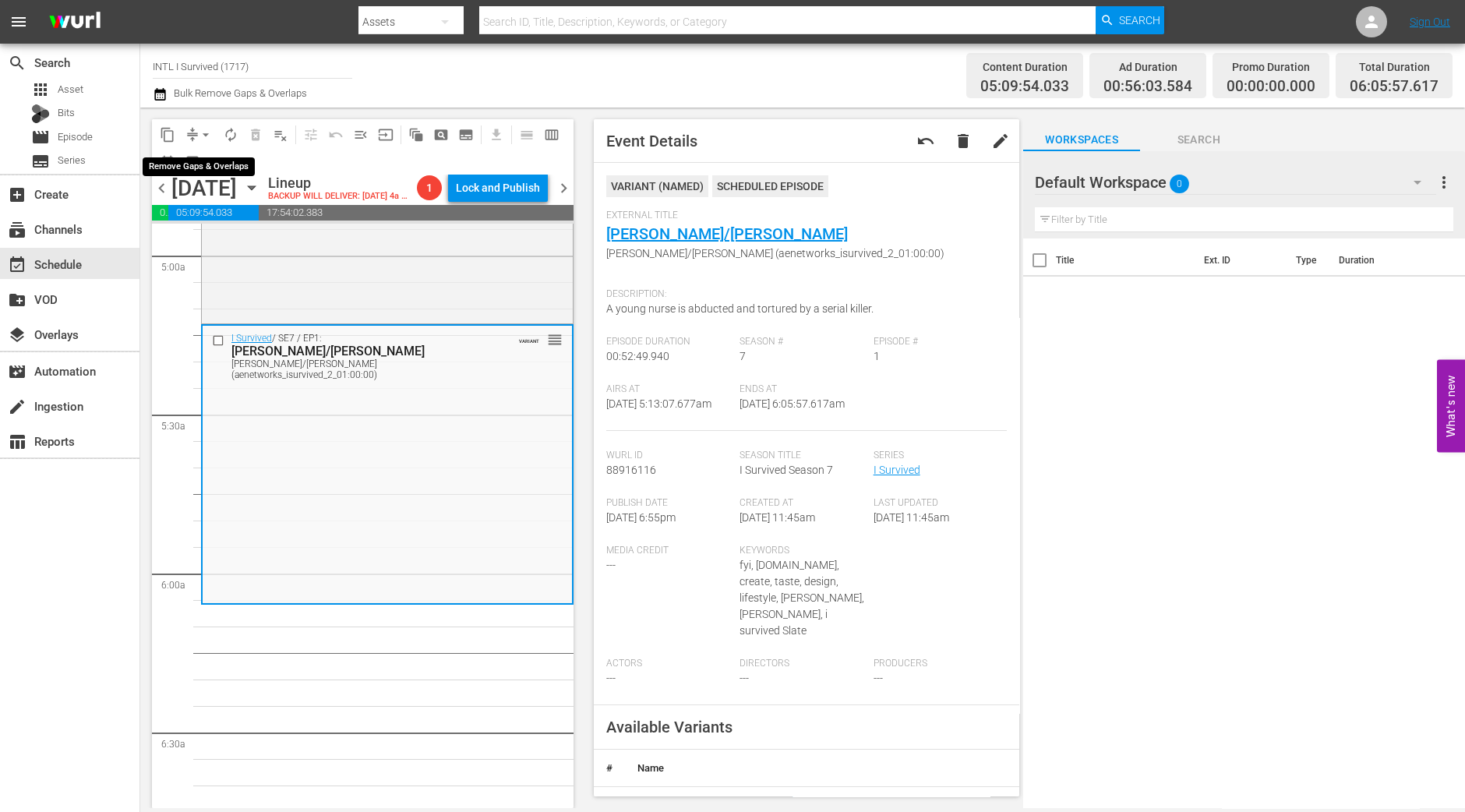
click at [200, 136] on span "arrow_drop_down" at bounding box center [205, 135] width 15 height 15
click at [199, 158] on li "Align to Midnight" at bounding box center [205, 165] width 163 height 26
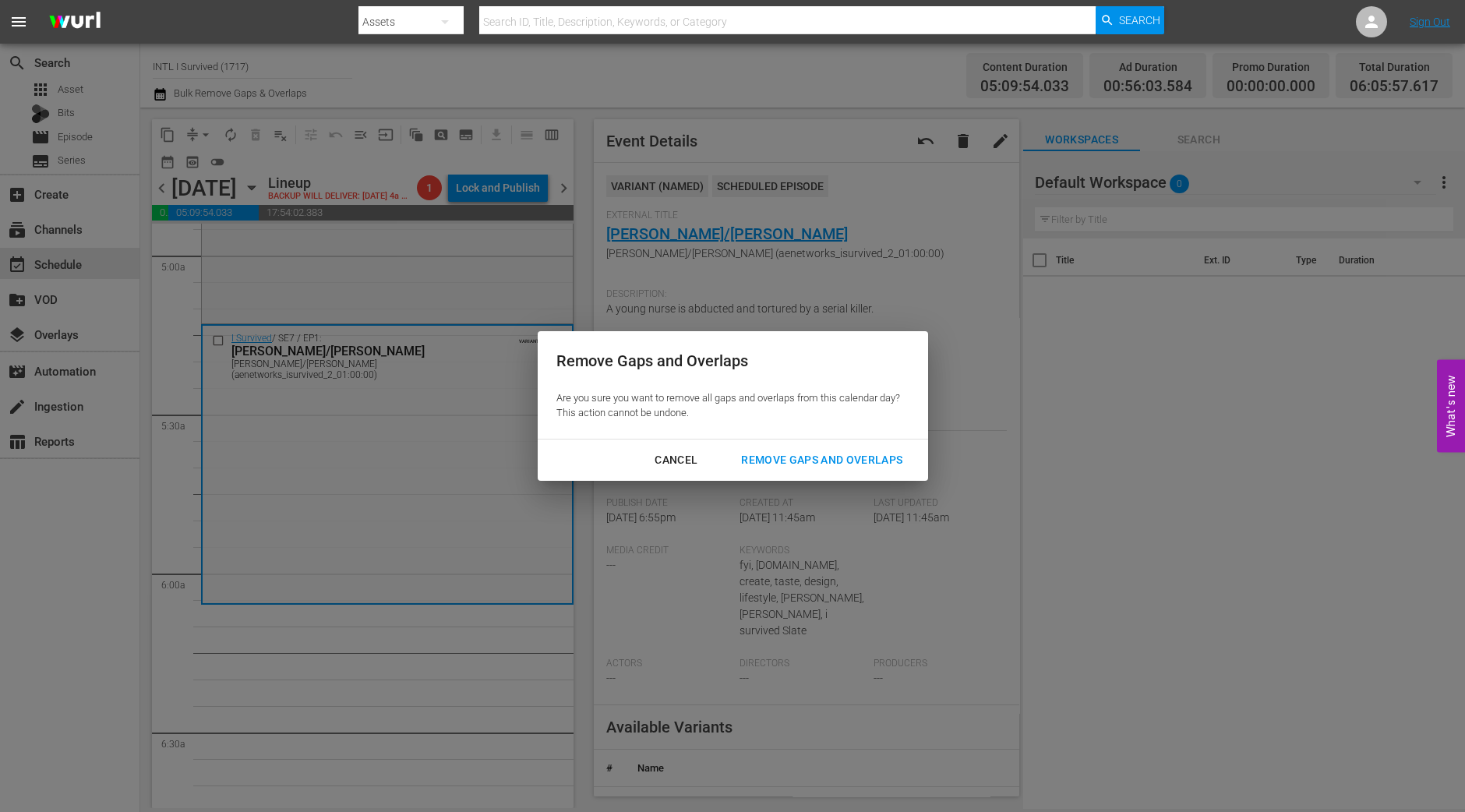
click at [824, 459] on div "Remove Gaps and Overlaps" at bounding box center [822, 459] width 186 height 19
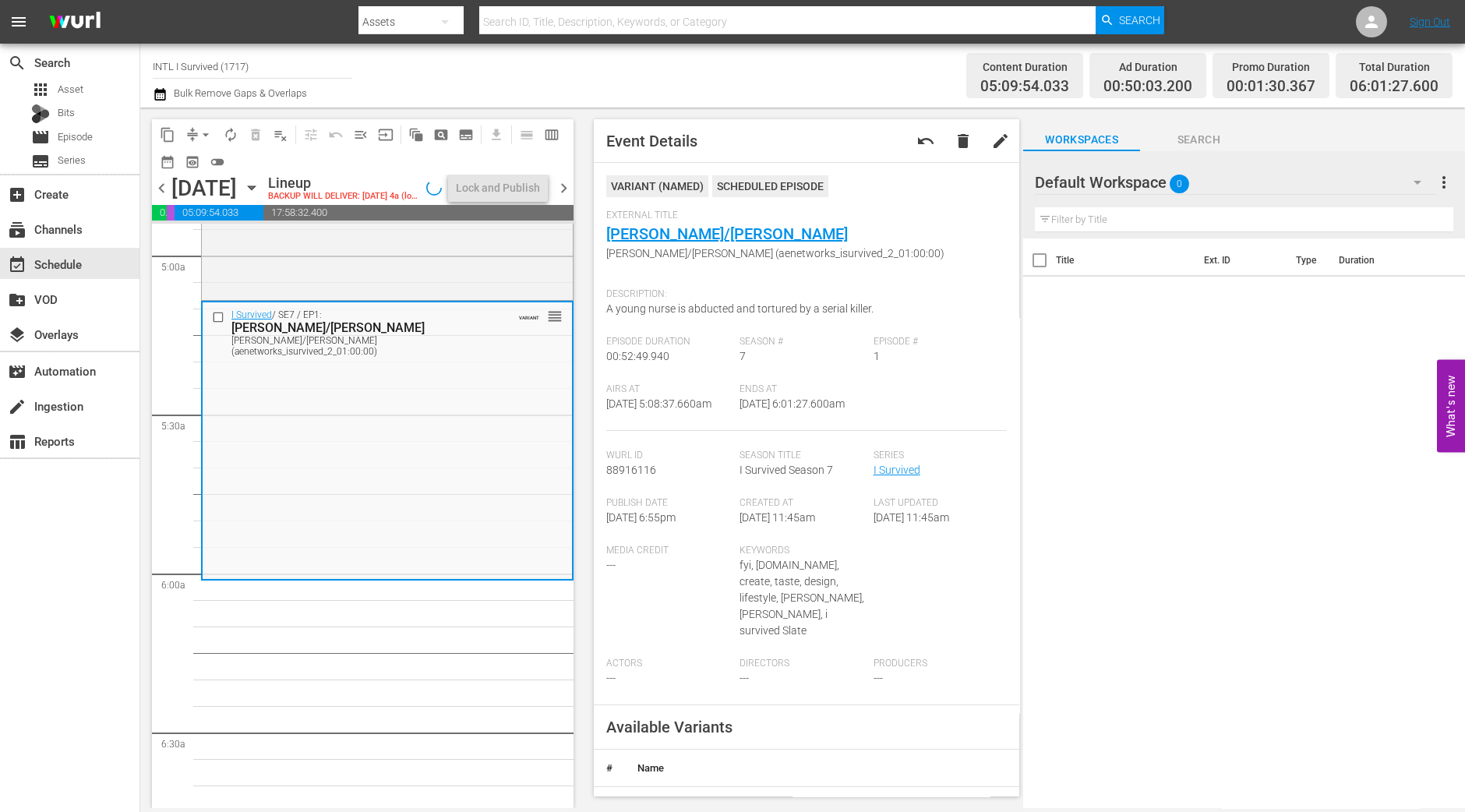
scroll to position [1531, 0]
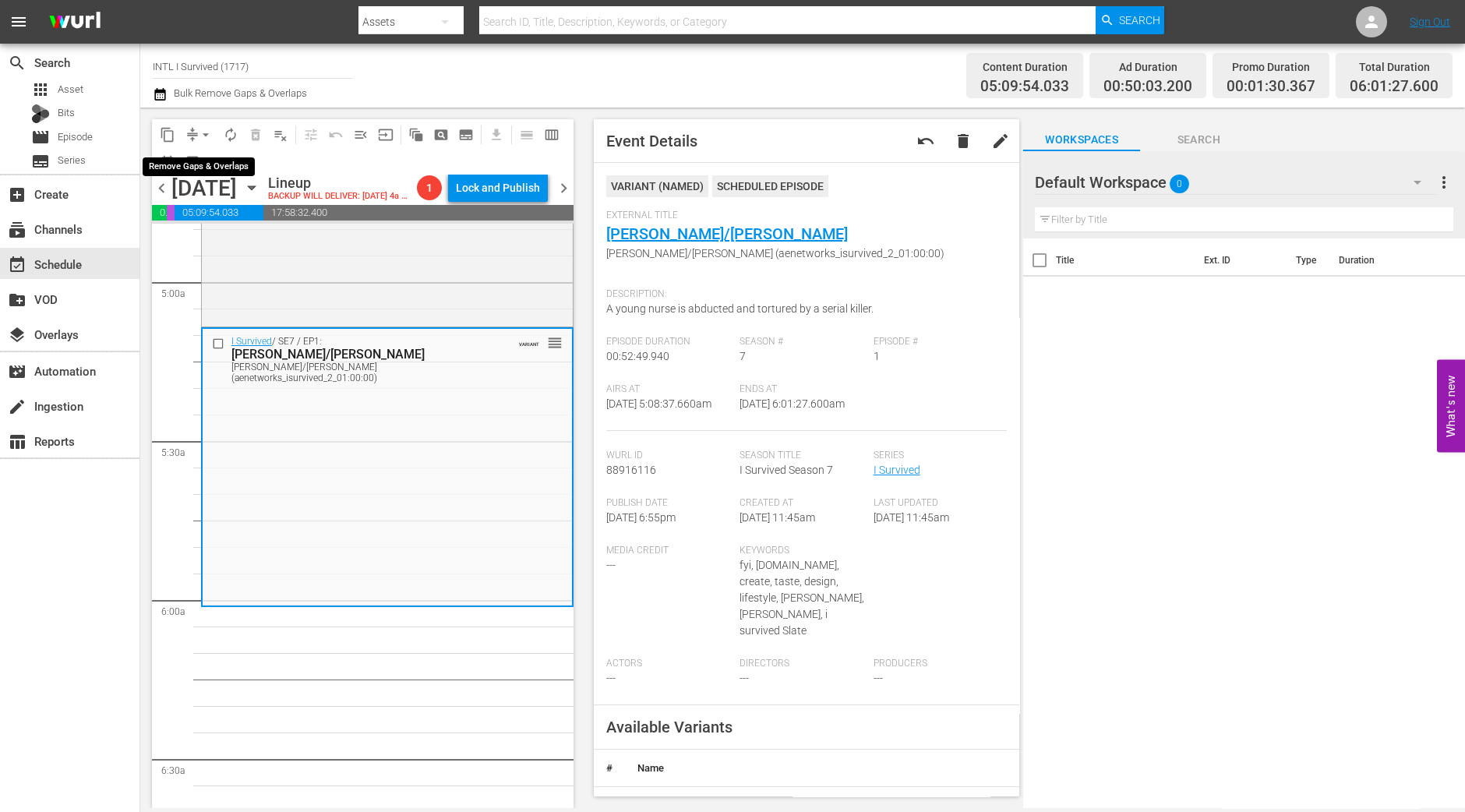
click at [191, 129] on span "compress" at bounding box center [192, 135] width 15 height 15
click at [203, 129] on span "arrow_drop_down" at bounding box center [205, 135] width 15 height 15
click at [210, 167] on li "Align to Midnight" at bounding box center [205, 165] width 163 height 26
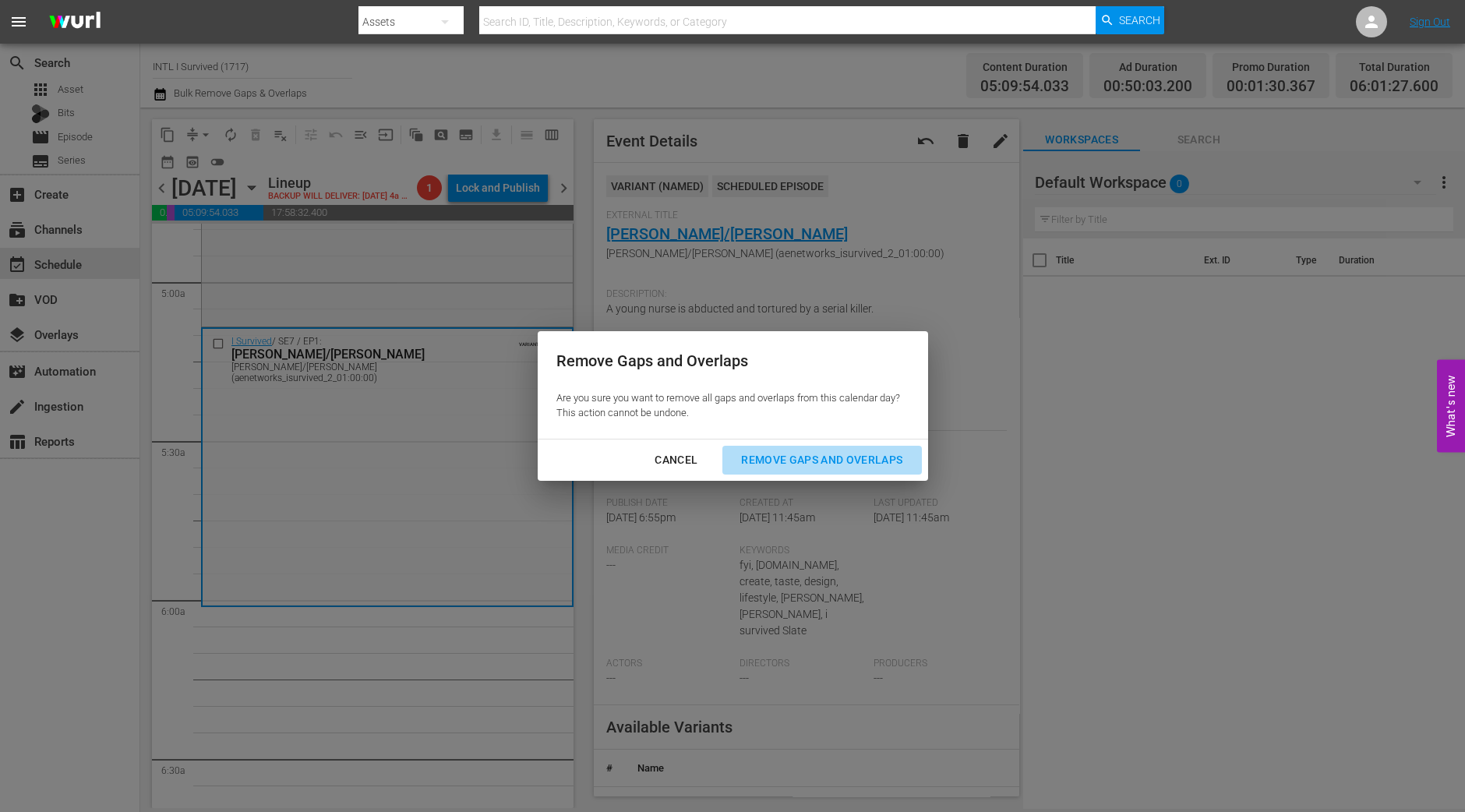
click at [860, 456] on div "Remove Gaps and Overlaps" at bounding box center [822, 459] width 186 height 19
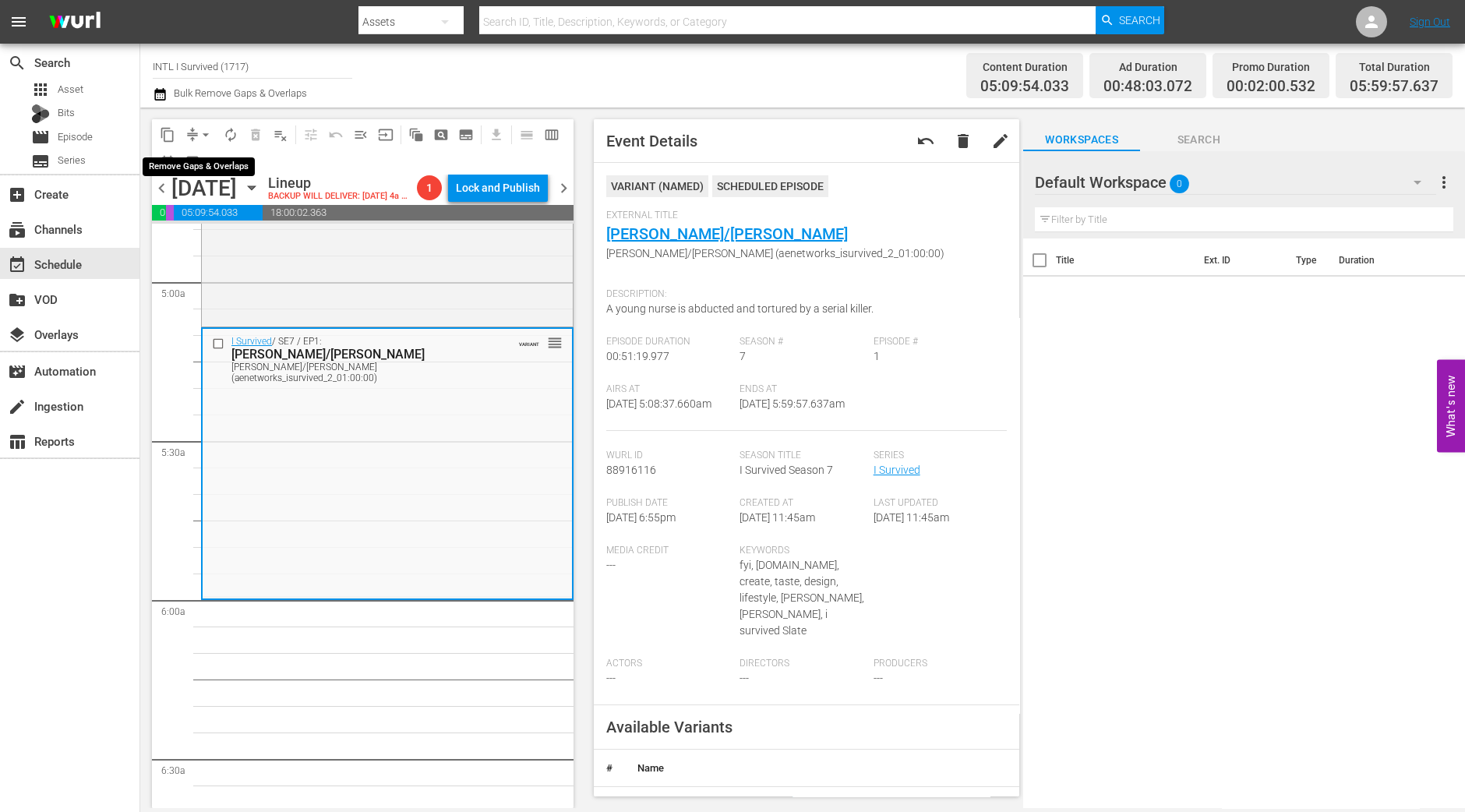
click at [195, 138] on button "arrow_drop_down" at bounding box center [205, 135] width 25 height 25
click at [195, 148] on ul "Align to Midnight Align to First Episode Align to End of Previous Day" at bounding box center [205, 191] width 163 height 90
click at [197, 157] on li "Align to Midnight" at bounding box center [205, 165] width 163 height 26
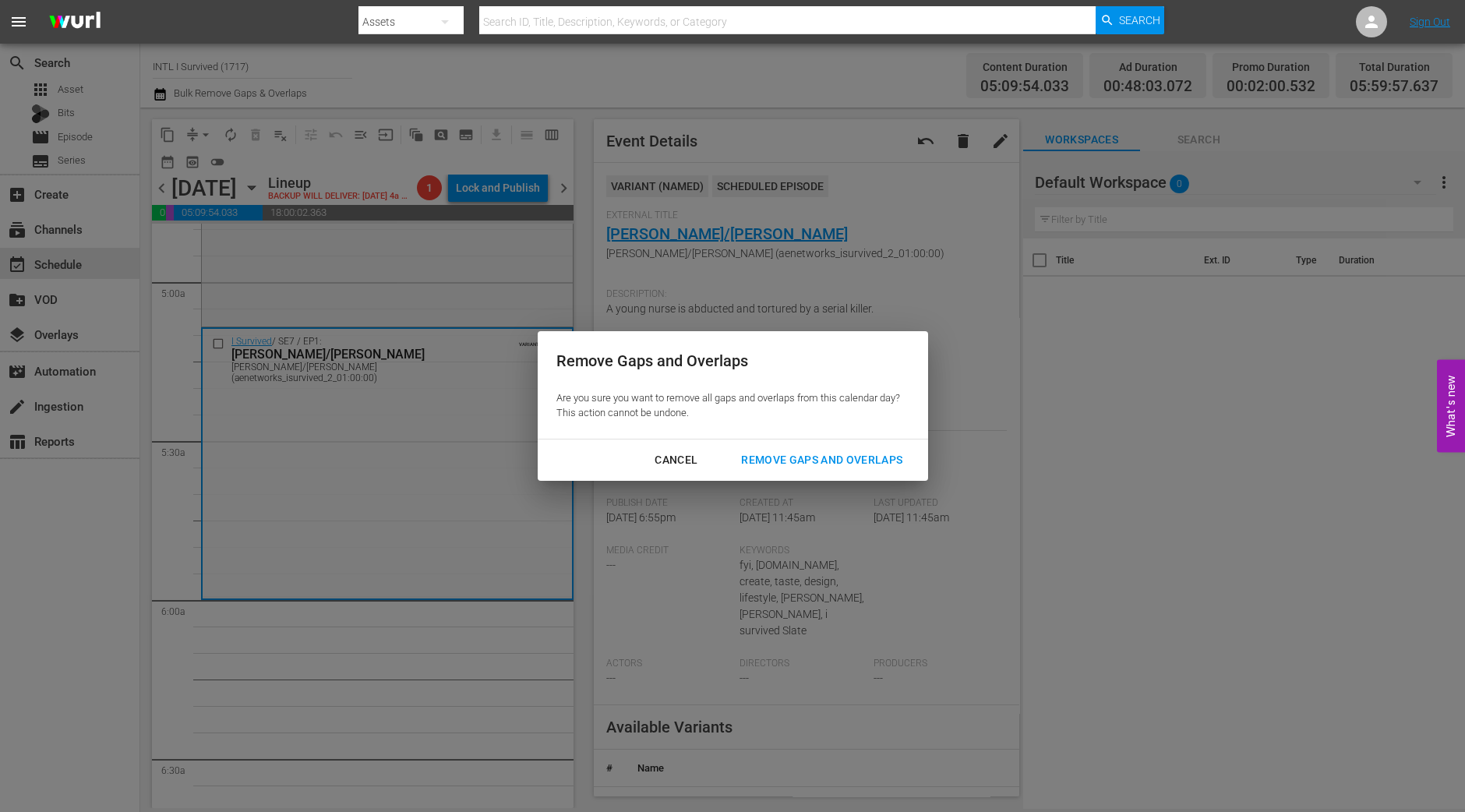
click at [861, 462] on div "Remove Gaps and Overlaps" at bounding box center [822, 459] width 186 height 19
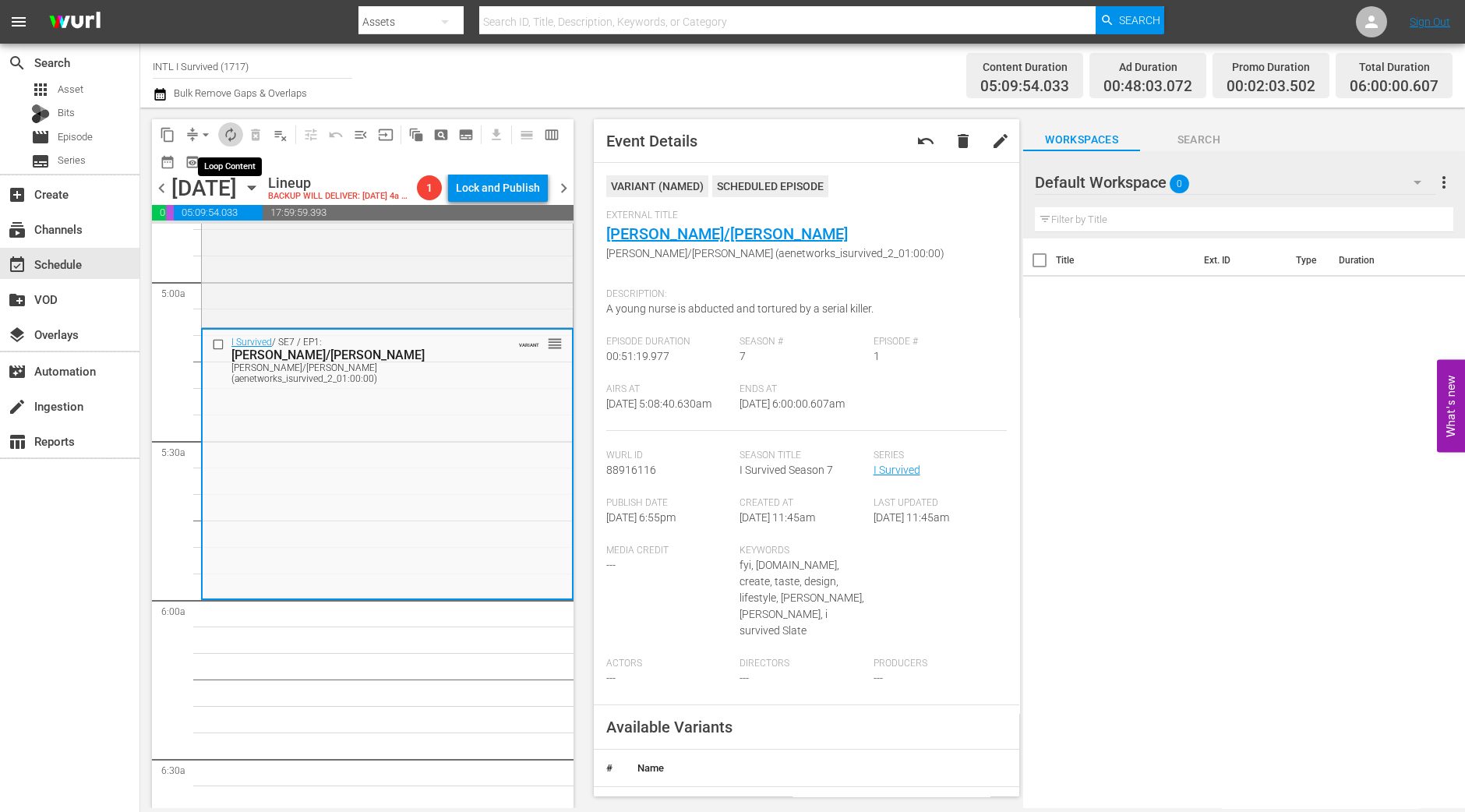
click at [224, 136] on span "autorenew_outlined" at bounding box center [230, 135] width 15 height 15
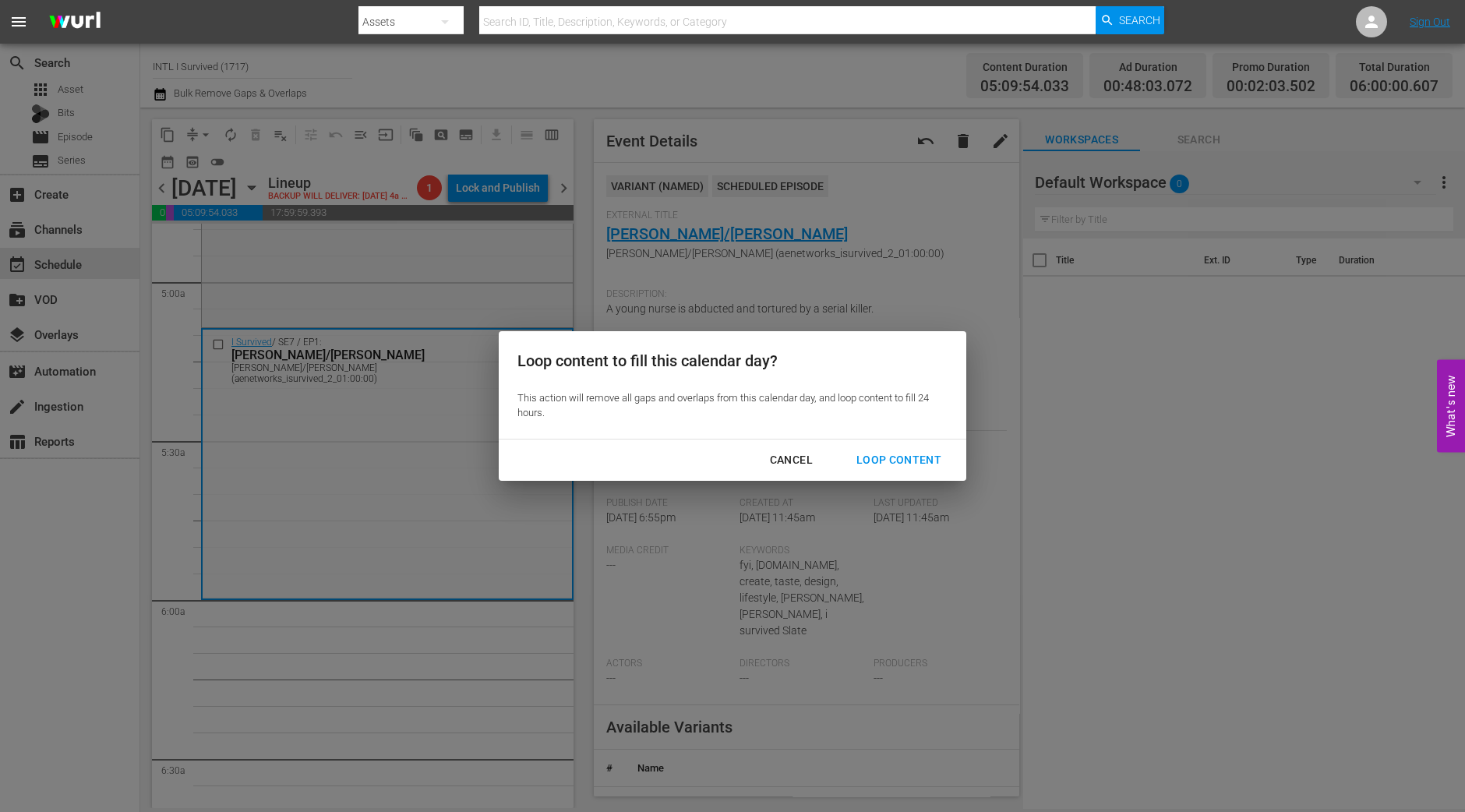
click at [905, 449] on button "Loop Content" at bounding box center [899, 459] width 122 height 29
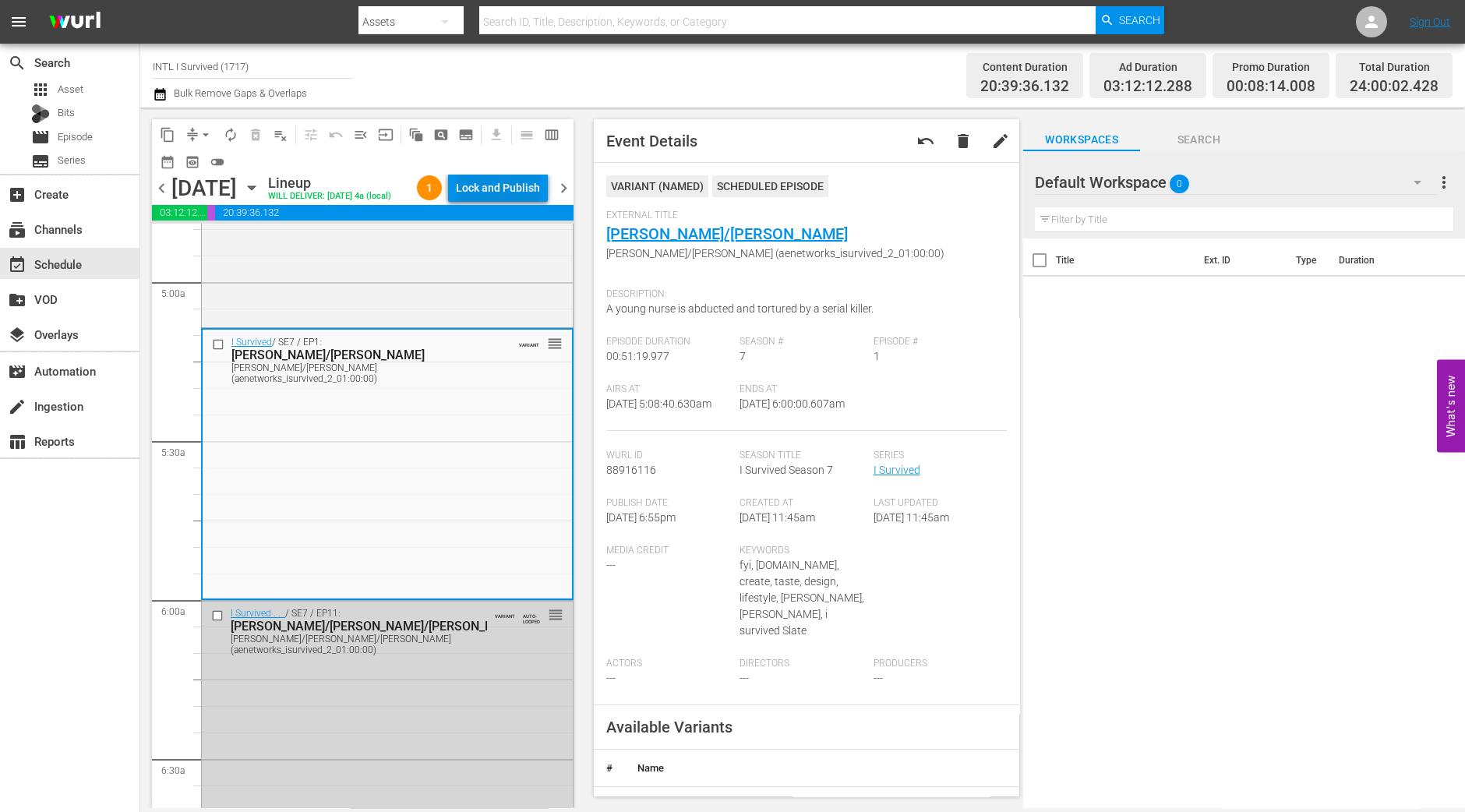
click at [479, 180] on div "Lock and Publish" at bounding box center [498, 187] width 84 height 28
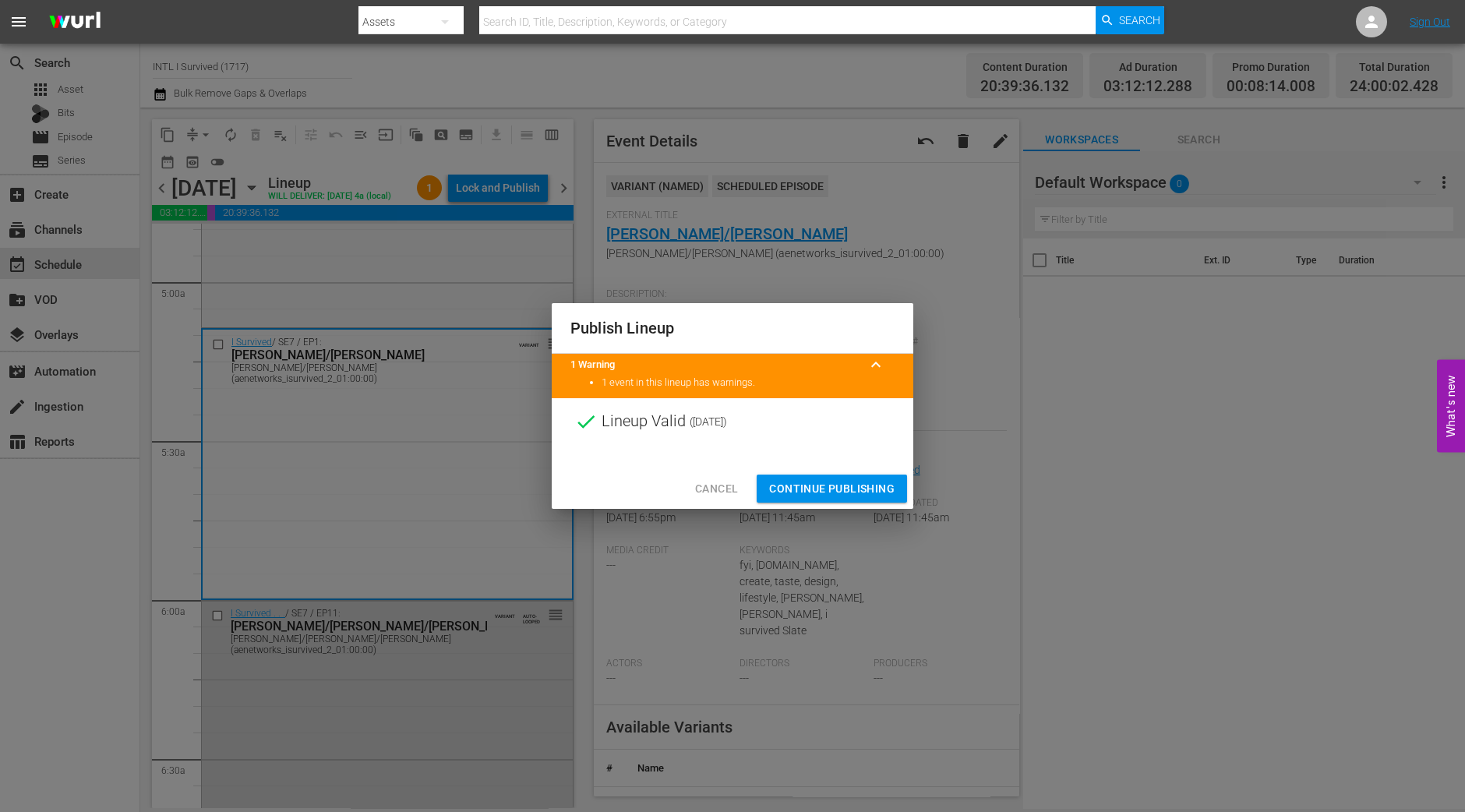
click at [850, 484] on span "Continue Publishing" at bounding box center [831, 489] width 125 height 19
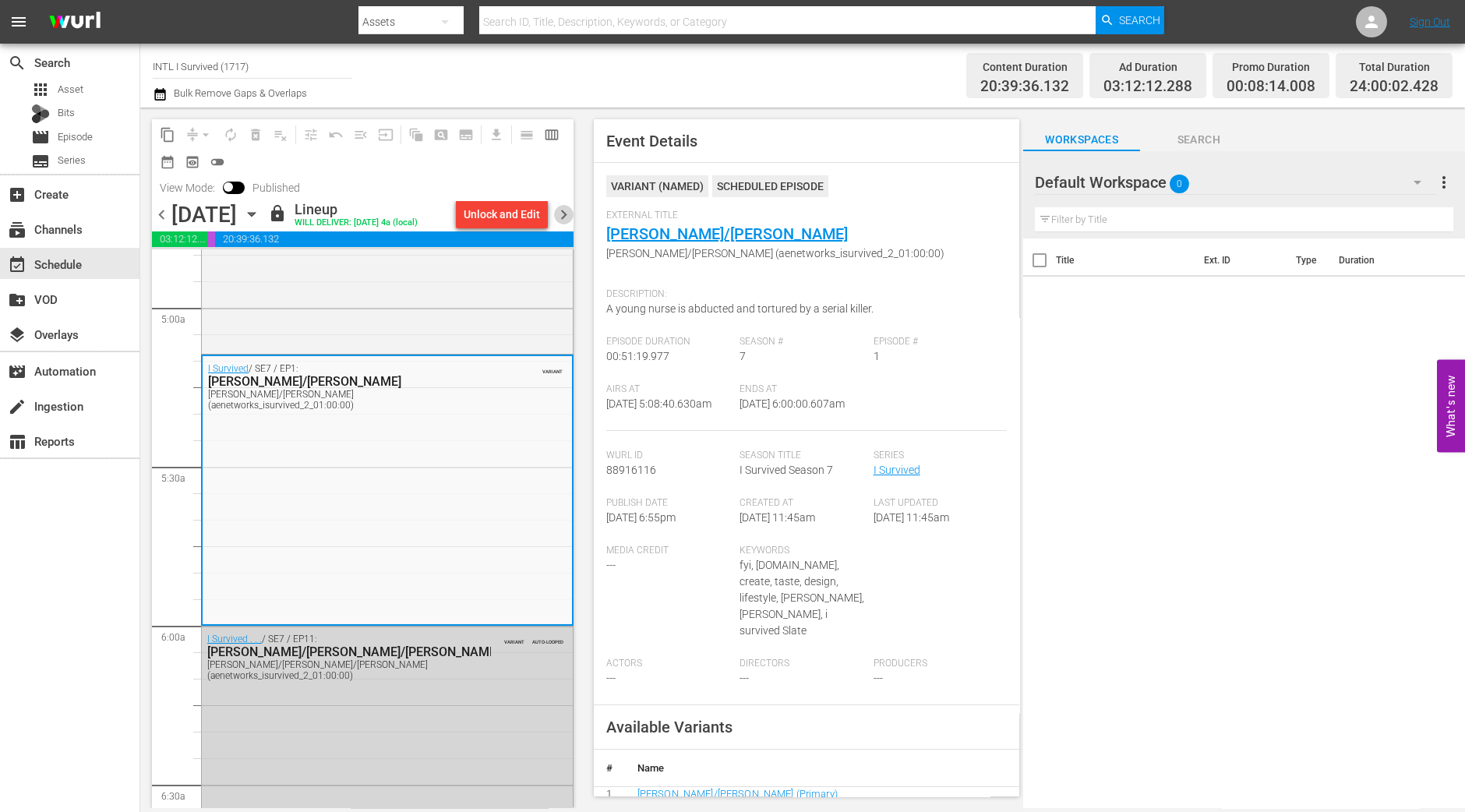
click at [565, 215] on span "chevron_right" at bounding box center [564, 214] width 19 height 19
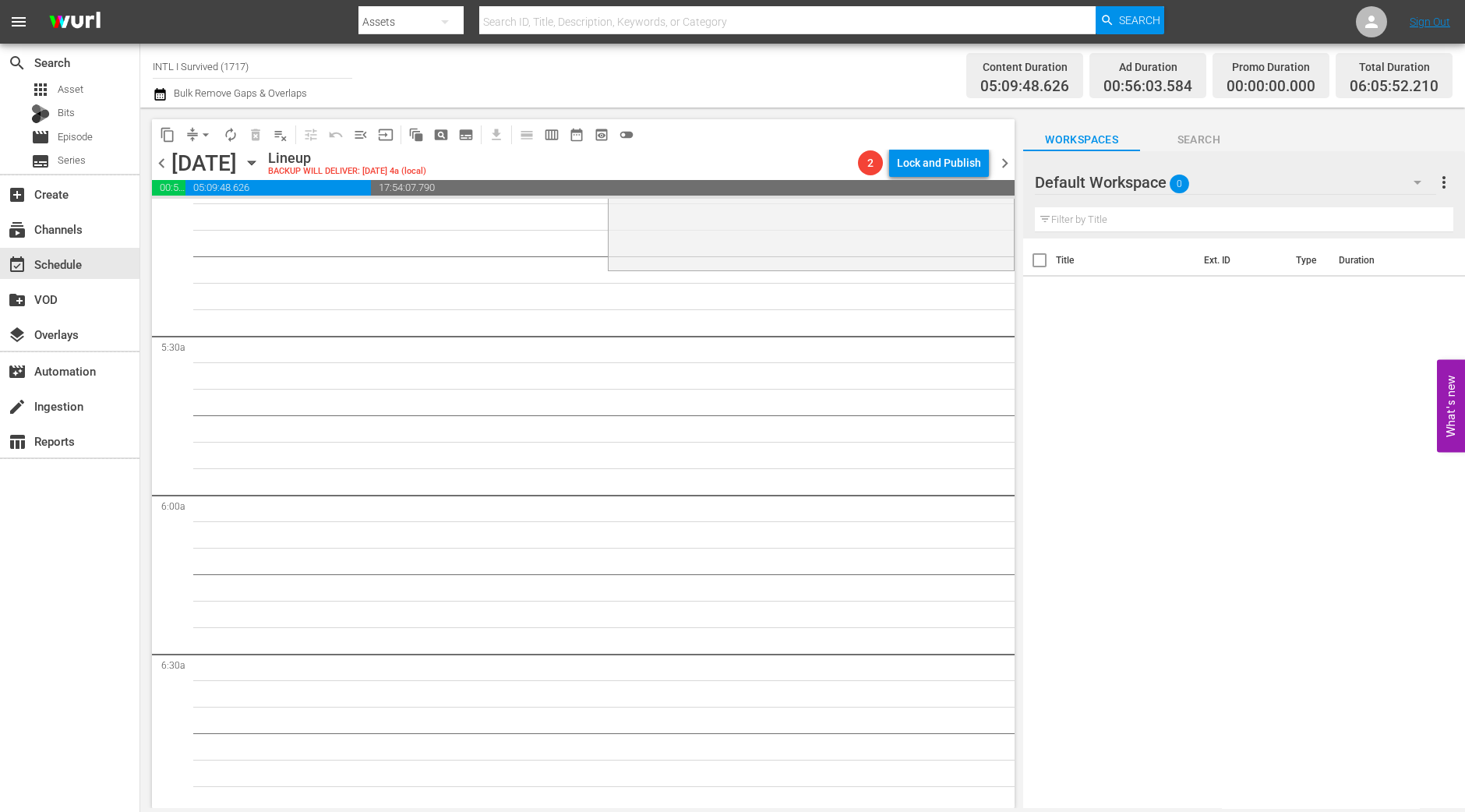
scroll to position [1222, 0]
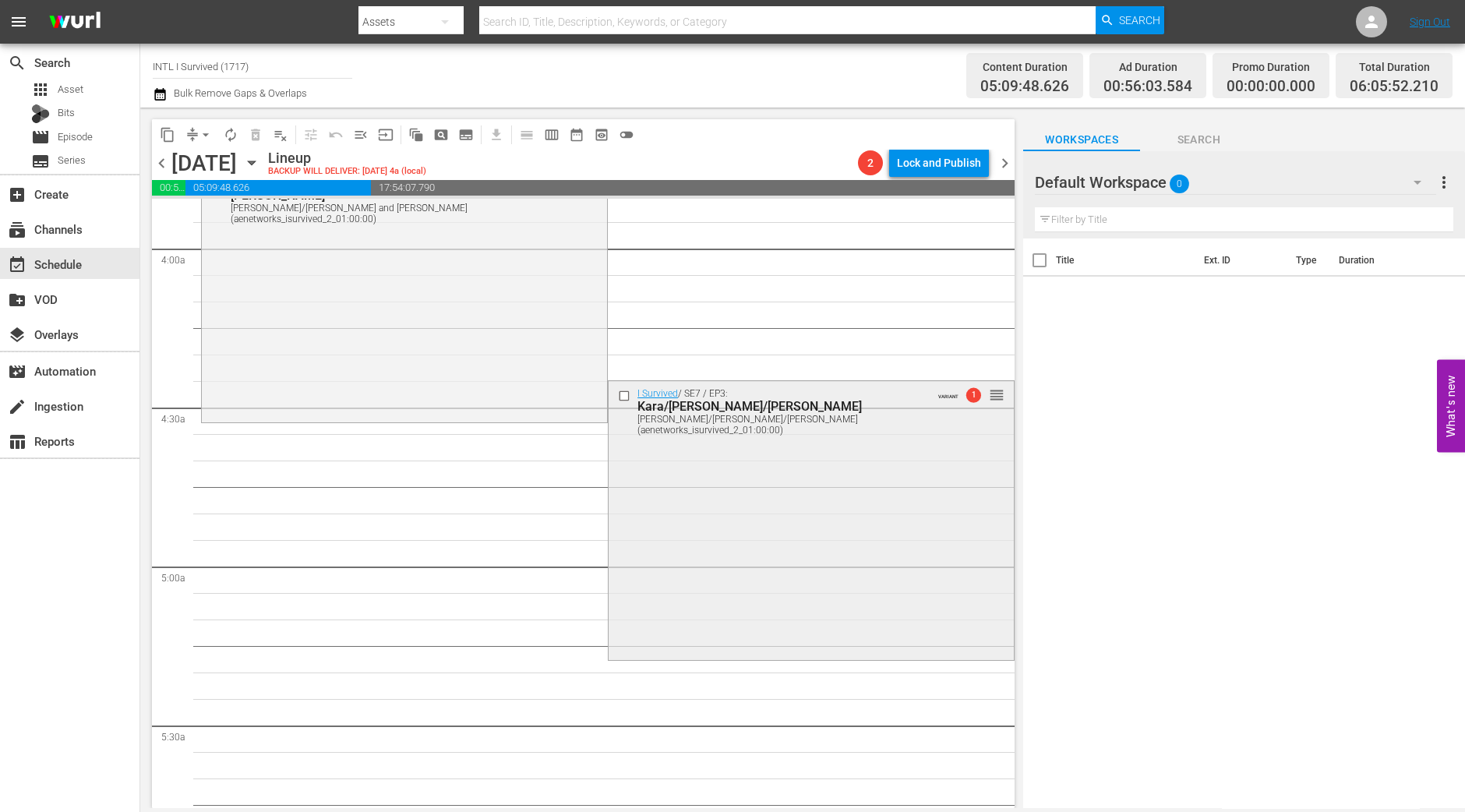
click at [765, 563] on div "I Survived / SE7 / EP3: Kara/Dan/Tamecka Kara/Dan/Tamecka (aenetworks_isurvived…" at bounding box center [811, 519] width 405 height 275
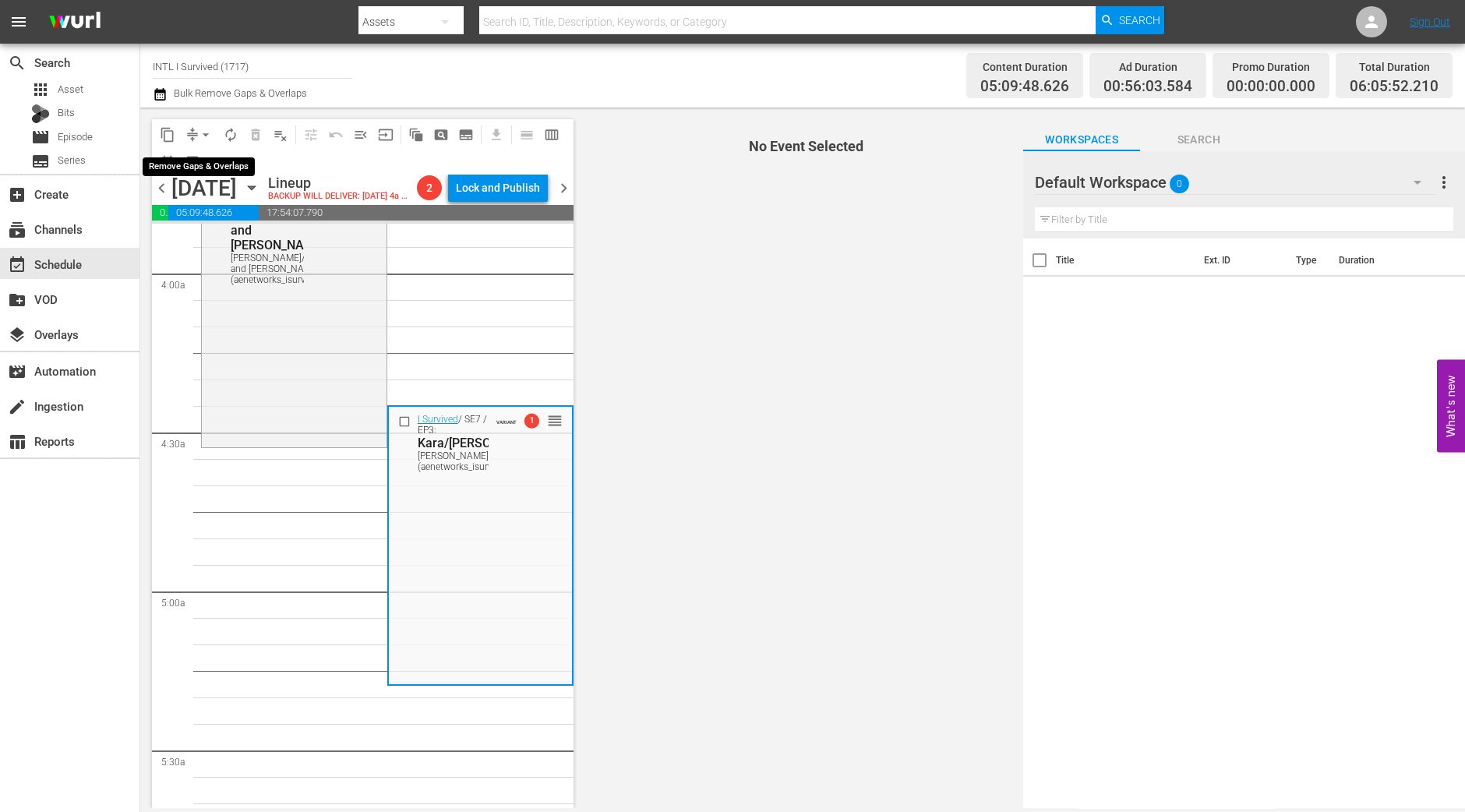
click at [206, 133] on span "arrow_drop_down" at bounding box center [205, 135] width 15 height 15
click at [205, 165] on li "Align to Midnight" at bounding box center [205, 165] width 163 height 26
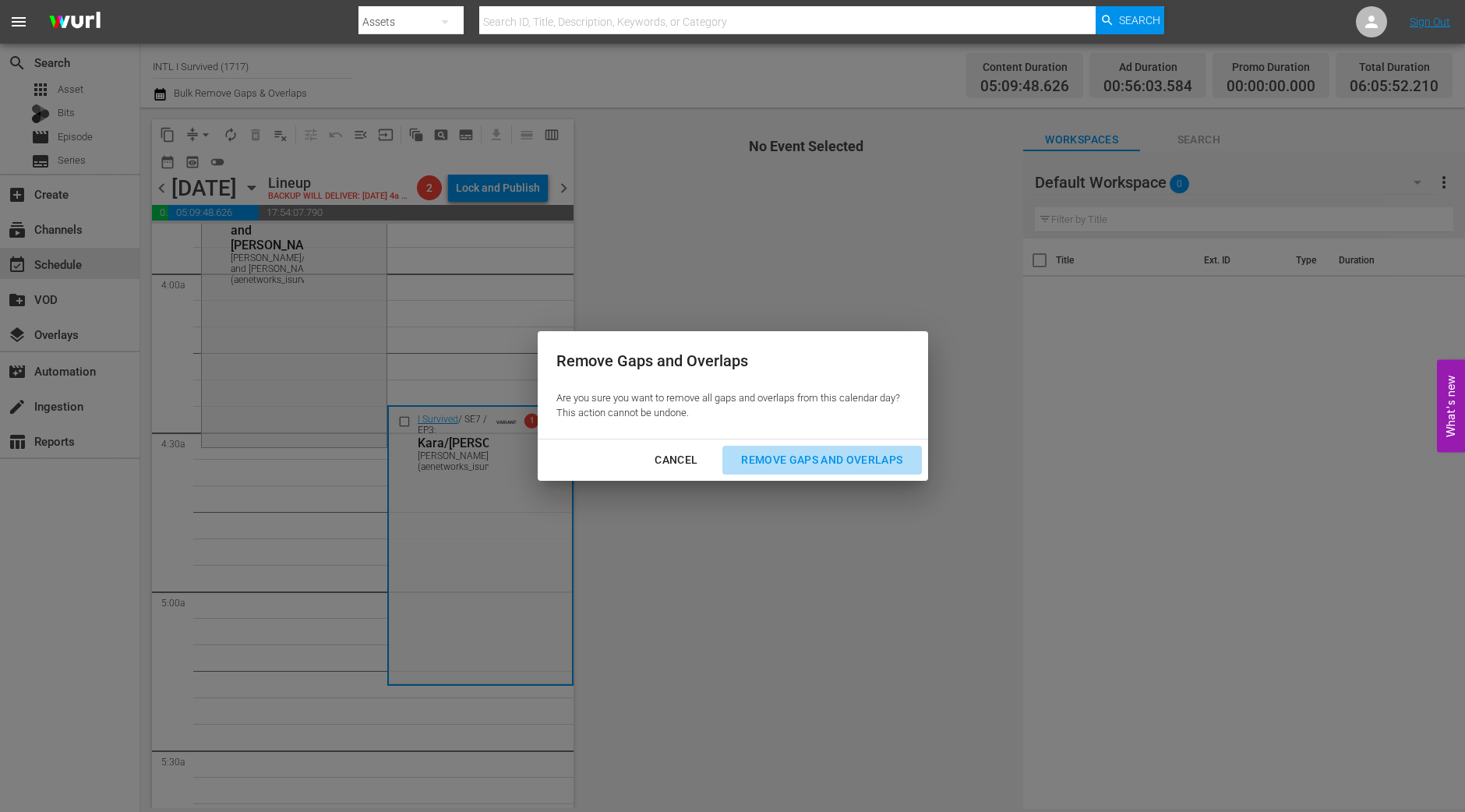
click at [845, 459] on div "Remove Gaps and Overlaps" at bounding box center [822, 459] width 186 height 19
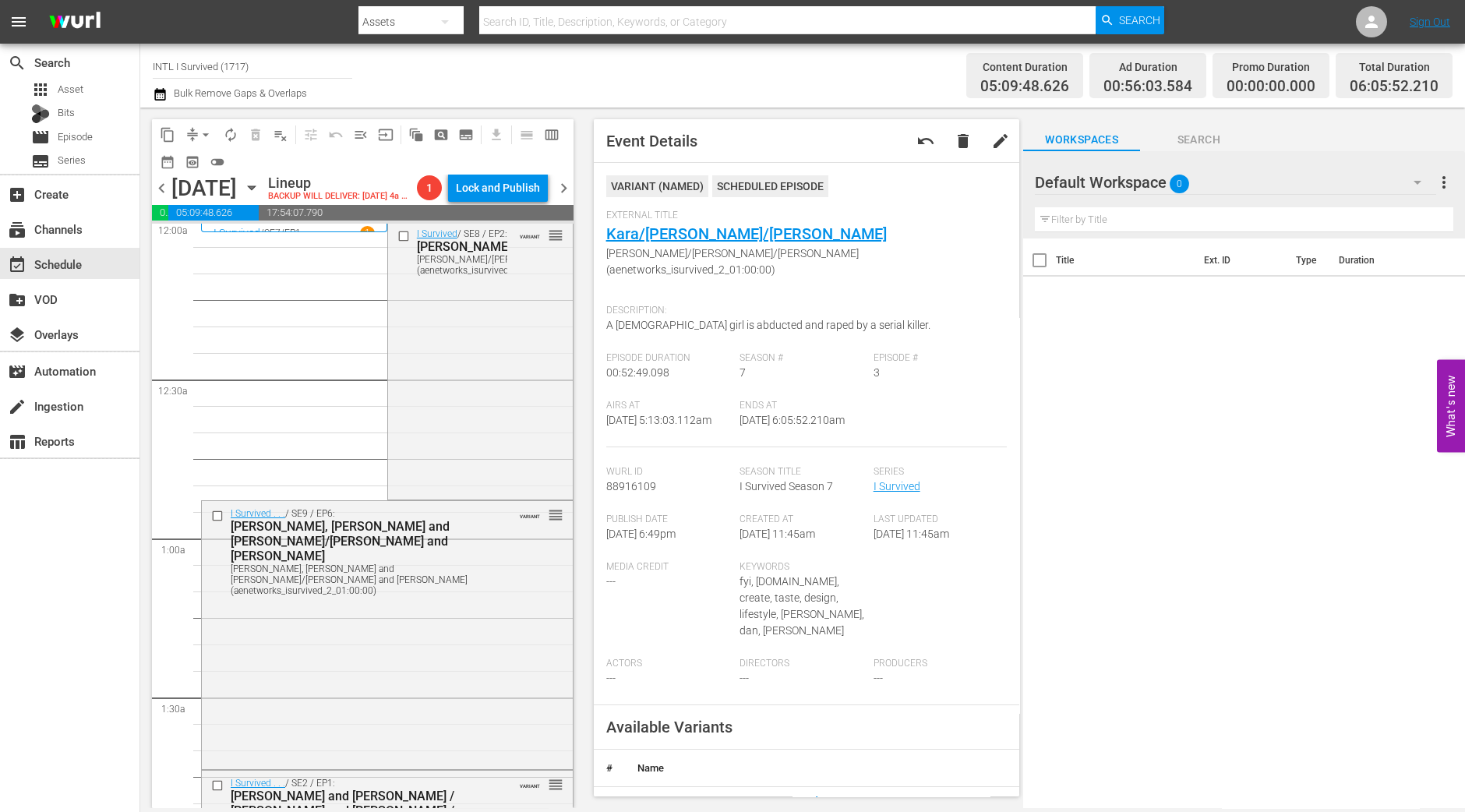
scroll to position [0, 0]
click at [448, 406] on div "I Survived / SE8 / EP2: Lisa/Chris/Jeannette Lisa/Chris/Jeannette (aenetworks_i…" at bounding box center [480, 362] width 184 height 275
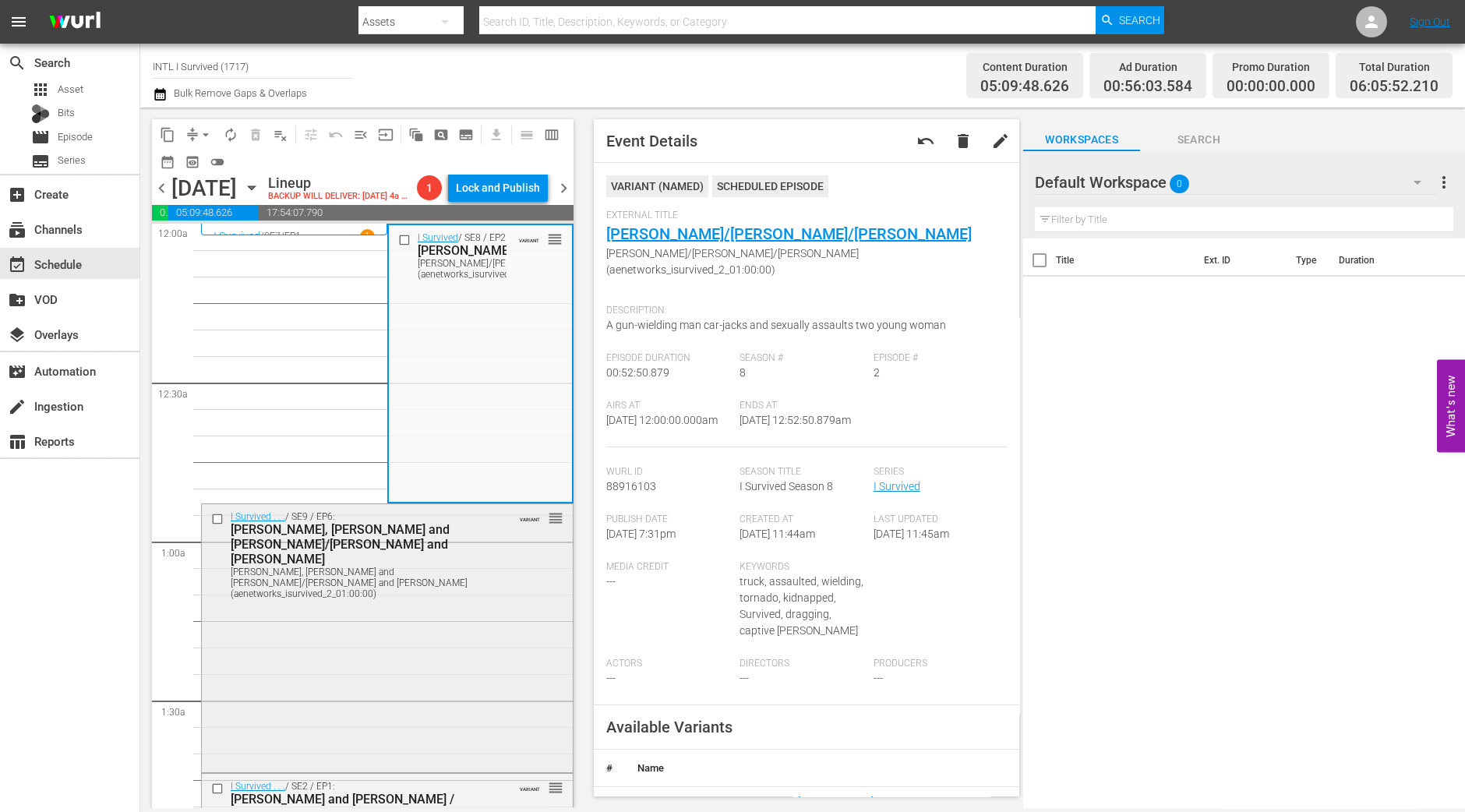
click at [390, 703] on div "I Survived . . . / SE9 / EP6: Cynthia, Russ and Carol/Ron and Christine Cynthia…" at bounding box center [387, 636] width 371 height 265
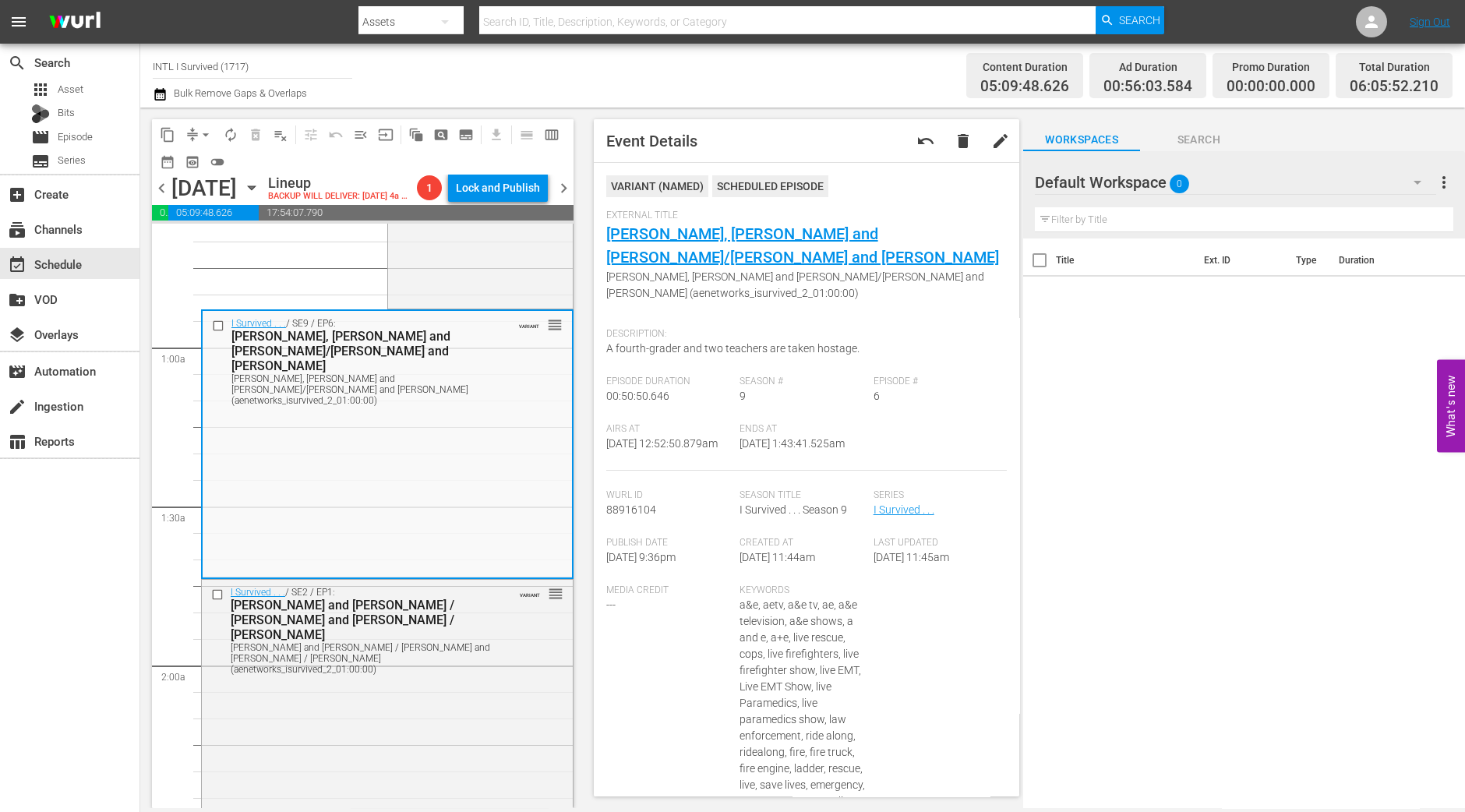
scroll to position [292, 0]
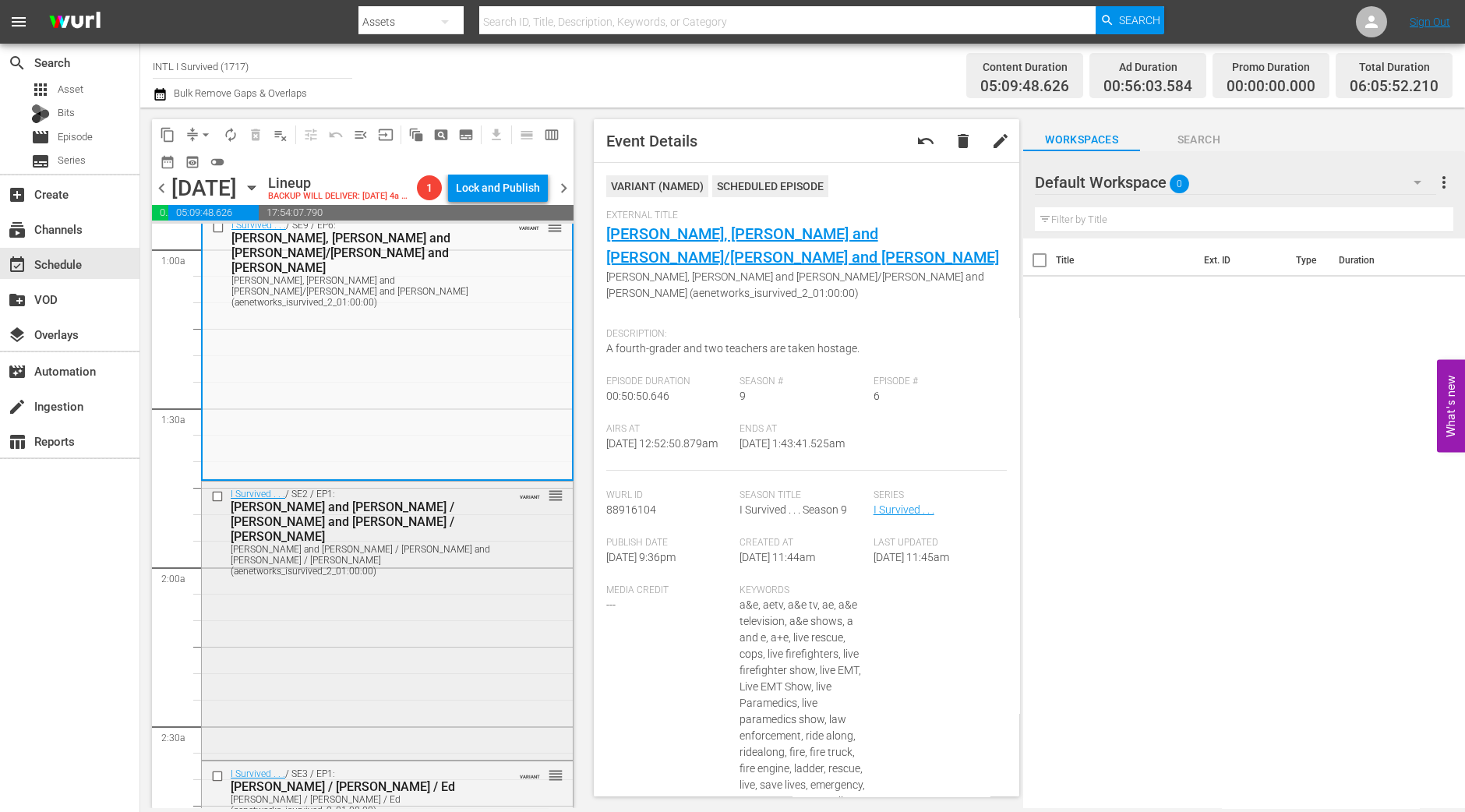
click at [374, 723] on div "I Survived . . . / SE2 / EP1: Dan and Danielle / James and David / Karli Dan an…" at bounding box center [387, 619] width 371 height 276
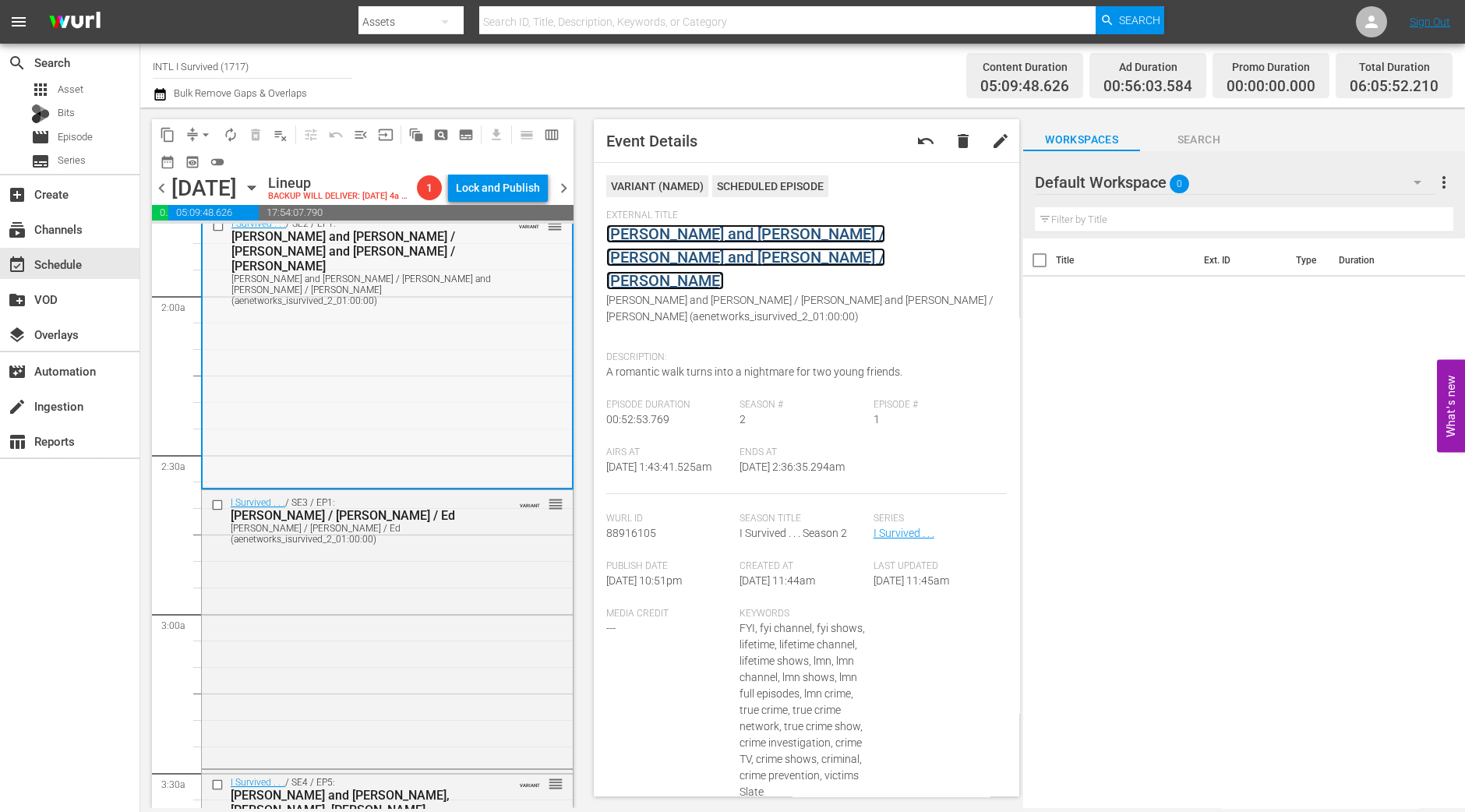
scroll to position [779, 0]
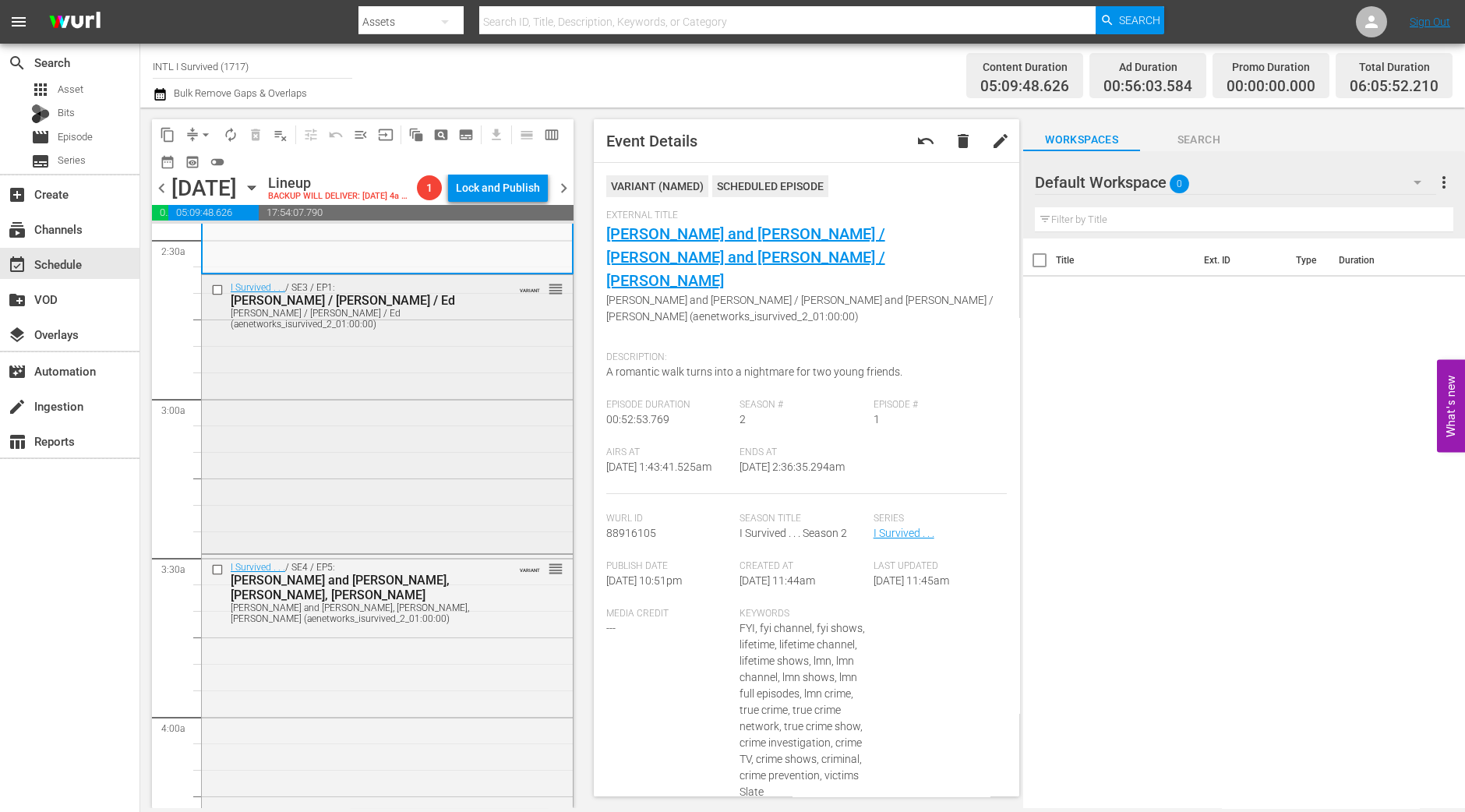
click at [365, 432] on div "I Survived . . . / SE3 / EP1: Teri / Angela / Ed Teri / Angela / Ed (aenetworks…" at bounding box center [387, 413] width 371 height 275
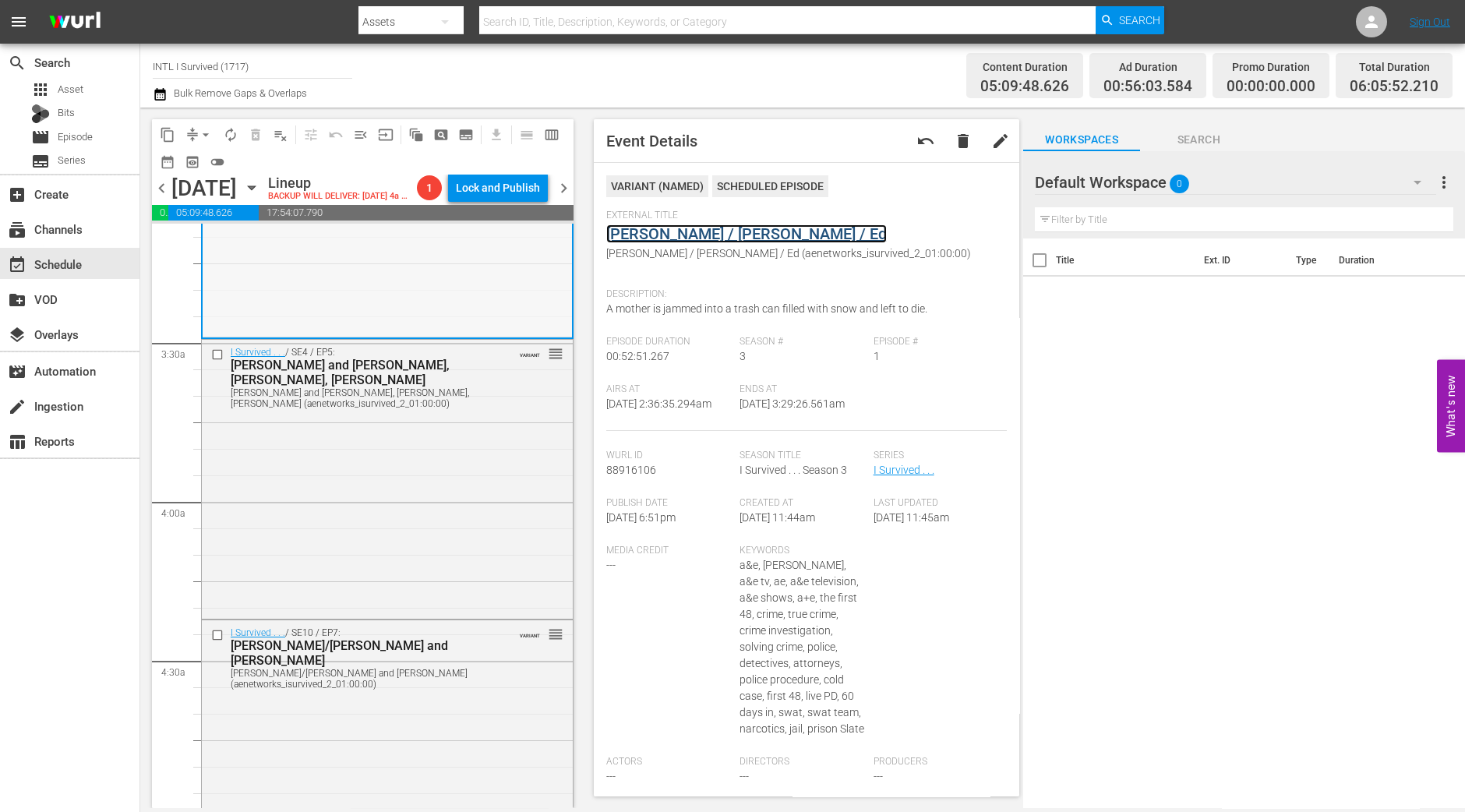
scroll to position [1071, 0]
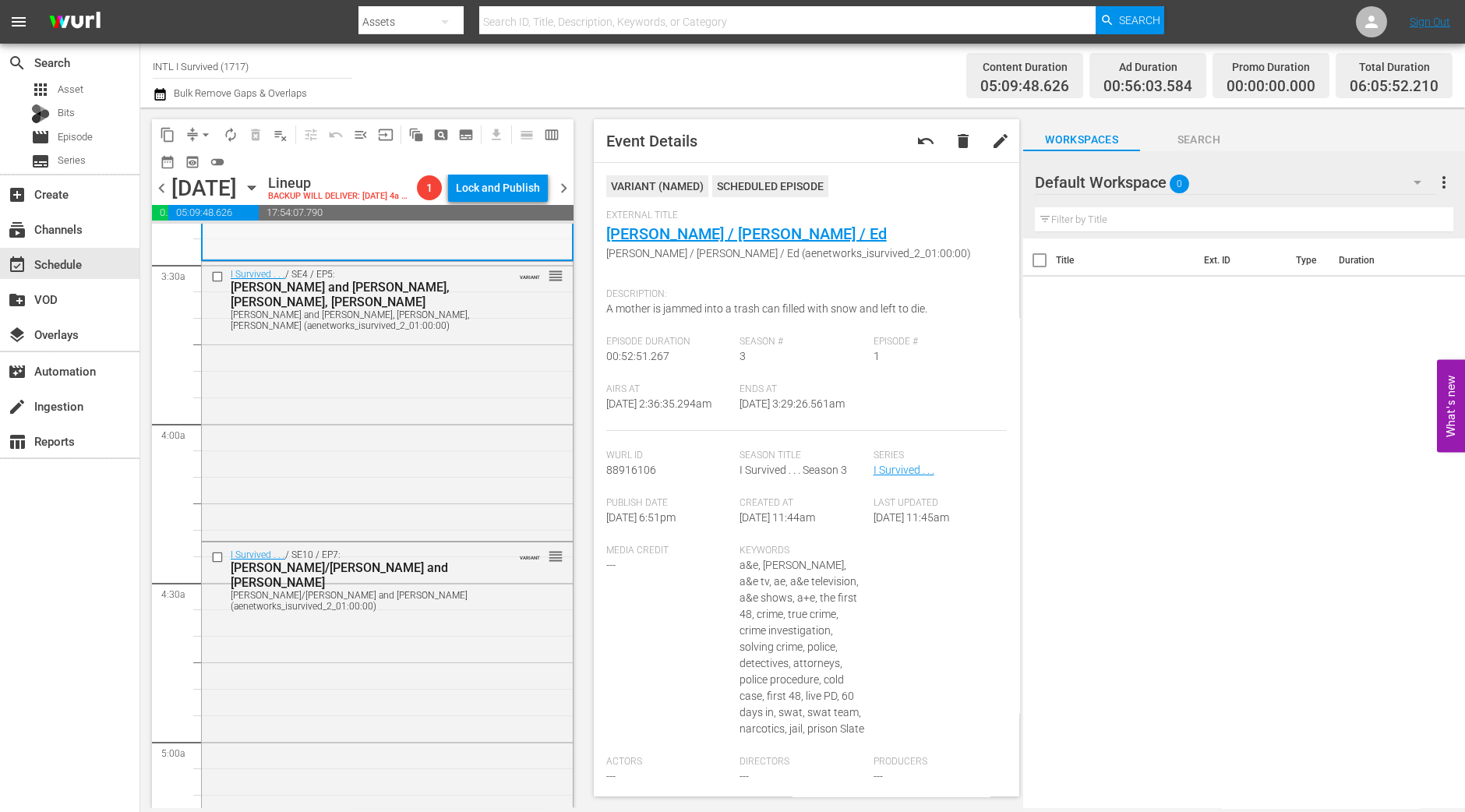
click at [408, 385] on div "I Survived . . . / SE4 / EP5: Ron and Jill, Randy, Julie Ron and Jill, Randy, J…" at bounding box center [387, 399] width 371 height 275
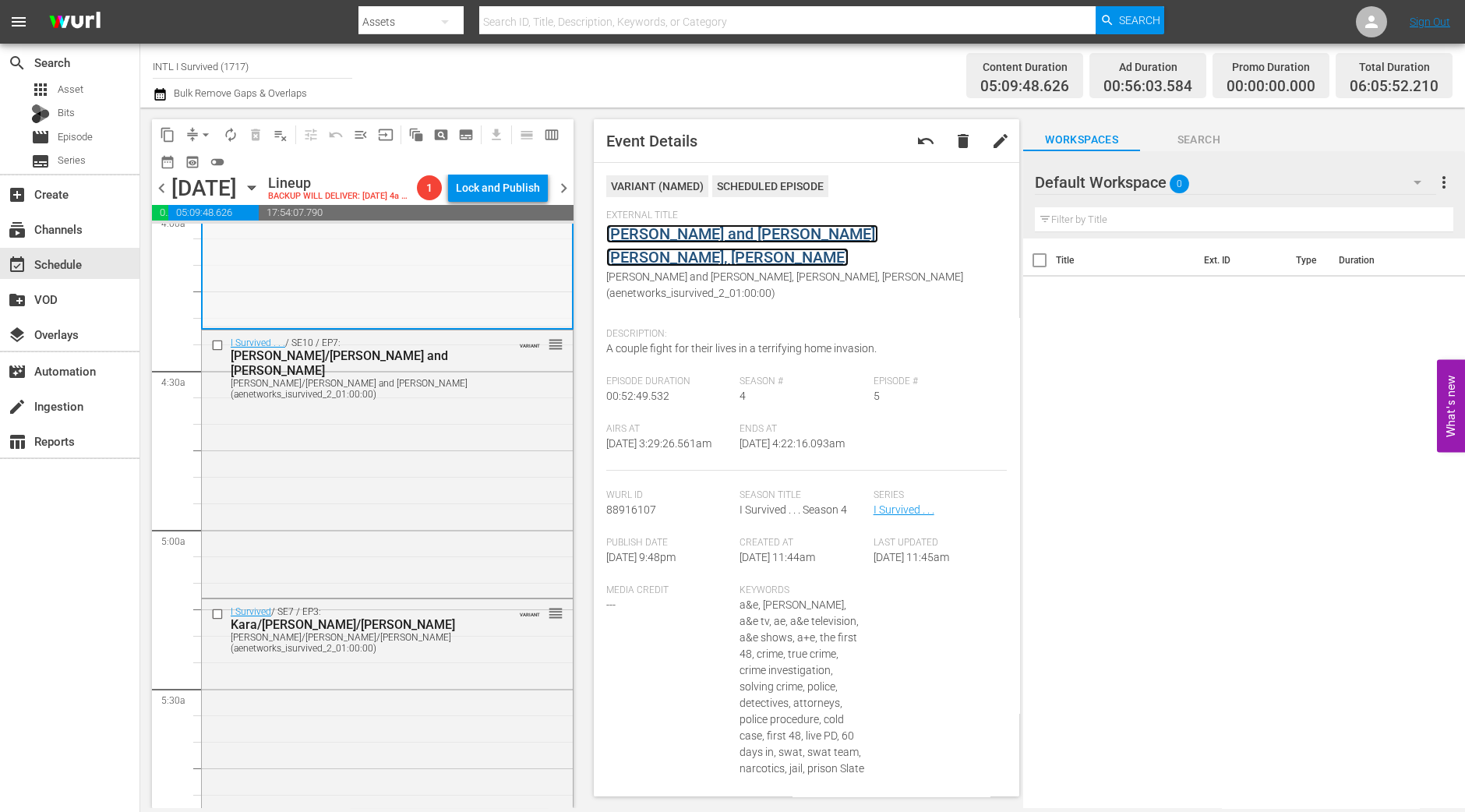
scroll to position [1362, 0]
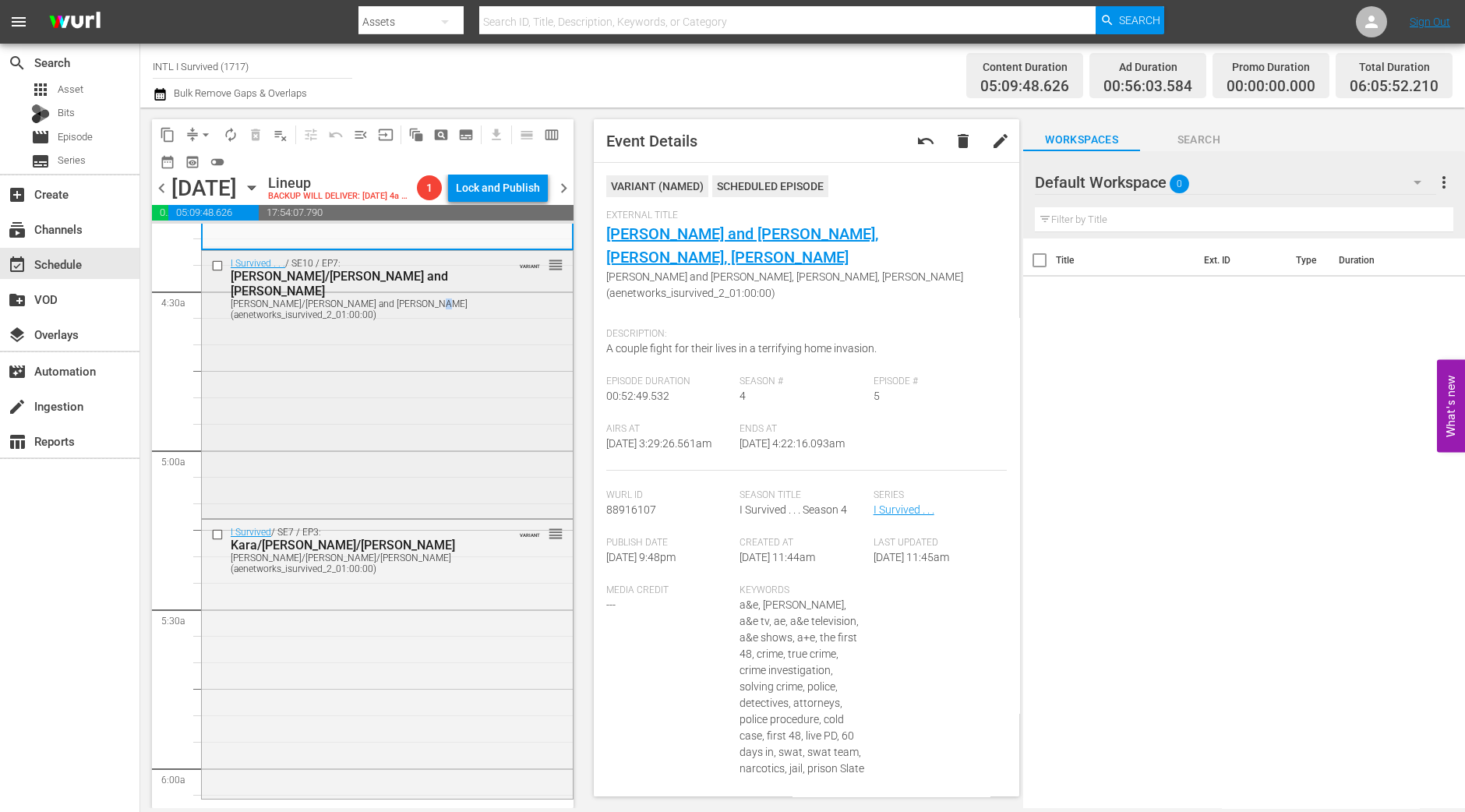
click at [412, 434] on div "I Survived . . . / SE10 / EP7: Regan/Gary and Scott Regan/Gary and Scott (aenet…" at bounding box center [387, 383] width 371 height 264
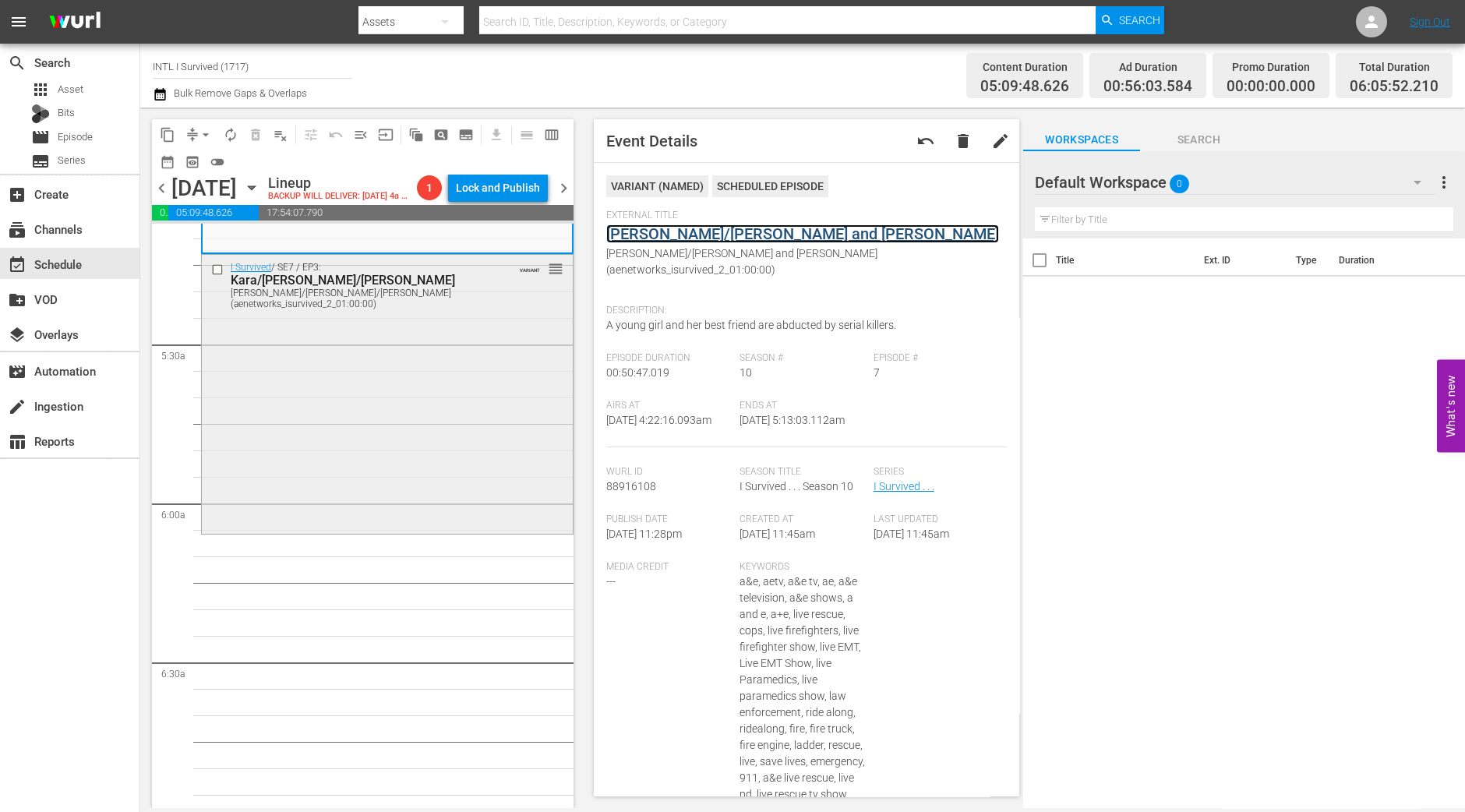
scroll to position [1656, 0]
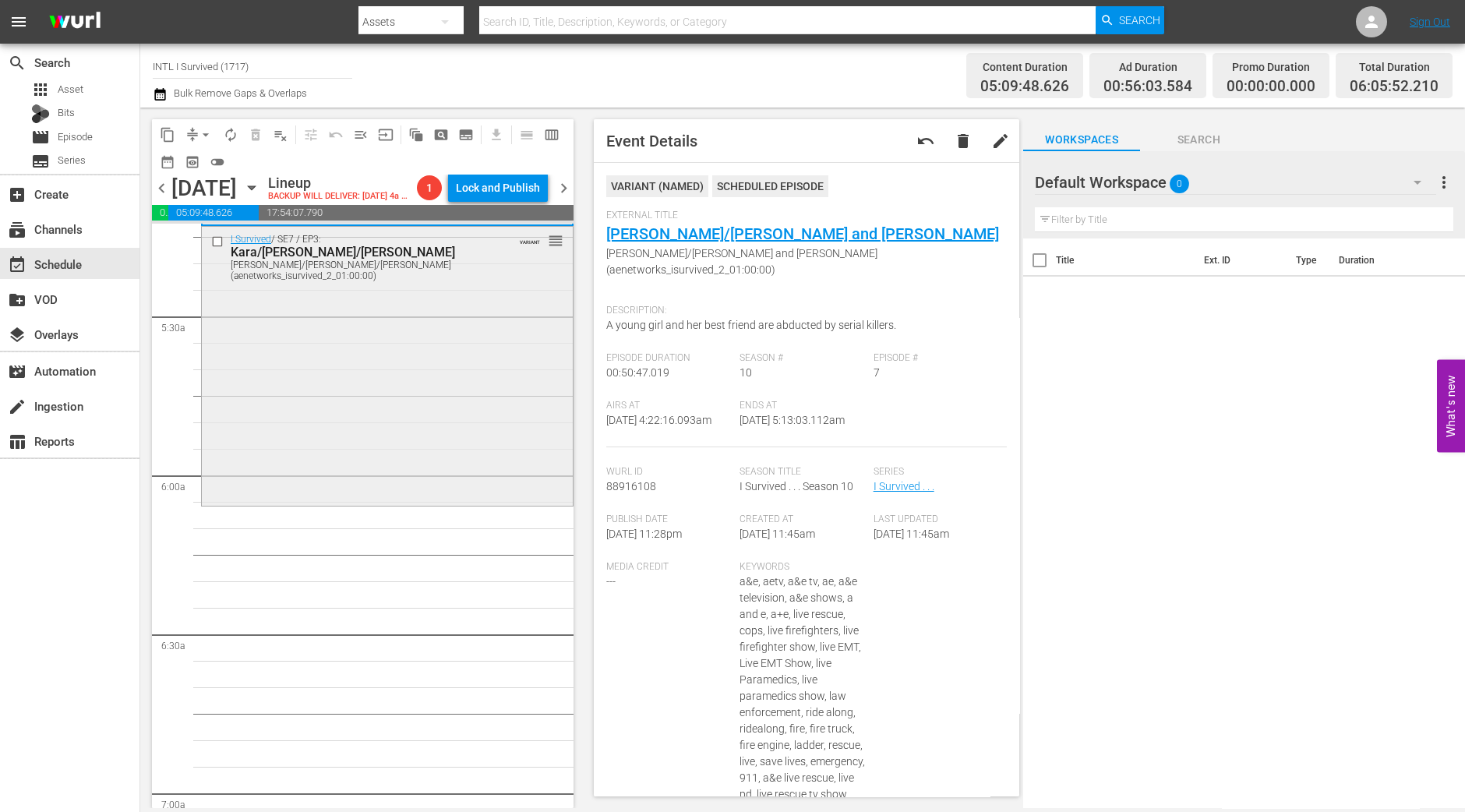
click at [346, 488] on div "I Survived / SE7 / EP3: Kara/Dan/Tamecka Kara/Dan/Tamecka (aenetworks_isurvived…" at bounding box center [387, 364] width 371 height 275
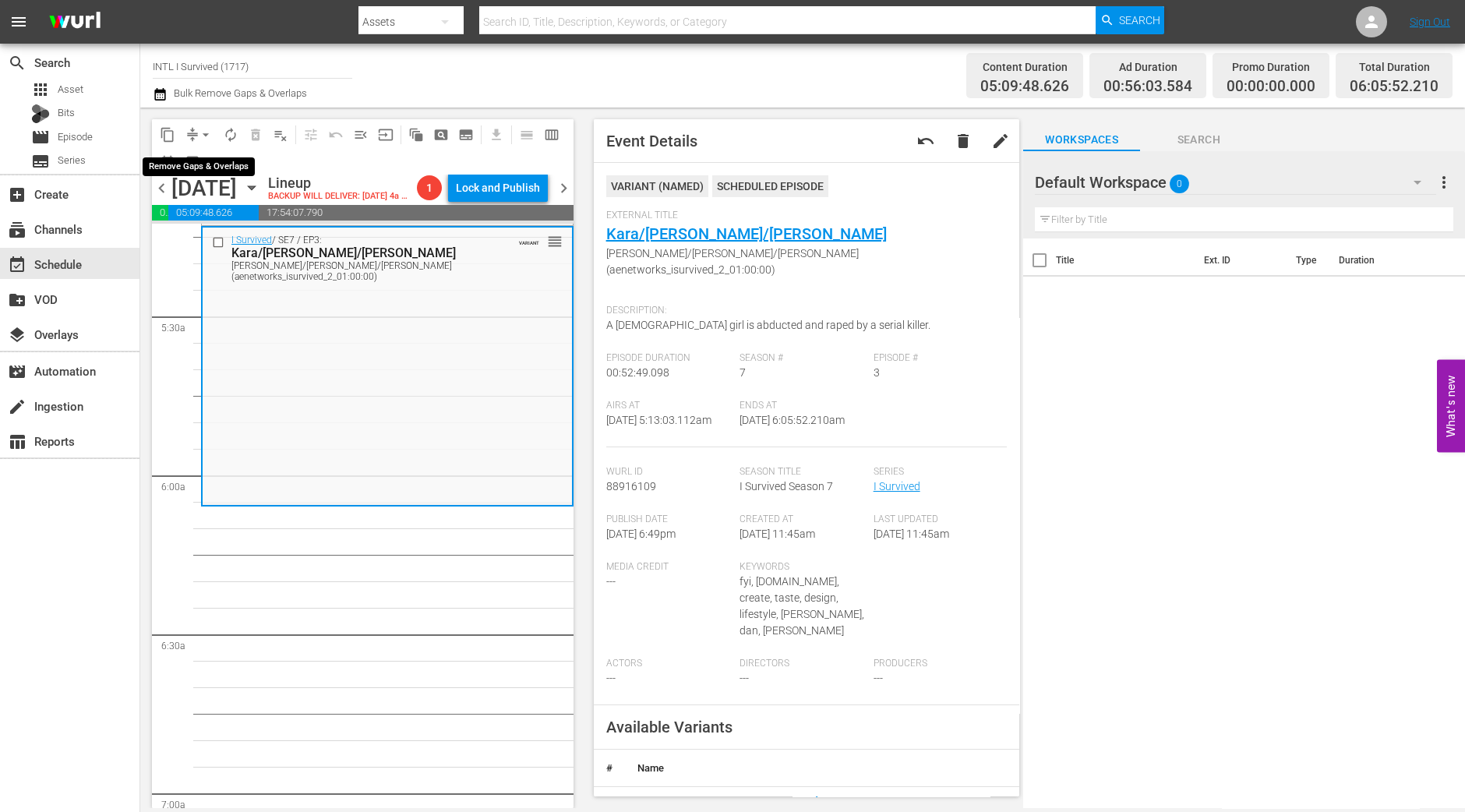
click at [203, 131] on span "arrow_drop_down" at bounding box center [205, 135] width 15 height 15
click at [198, 167] on li "Align to Midnight" at bounding box center [205, 165] width 163 height 26
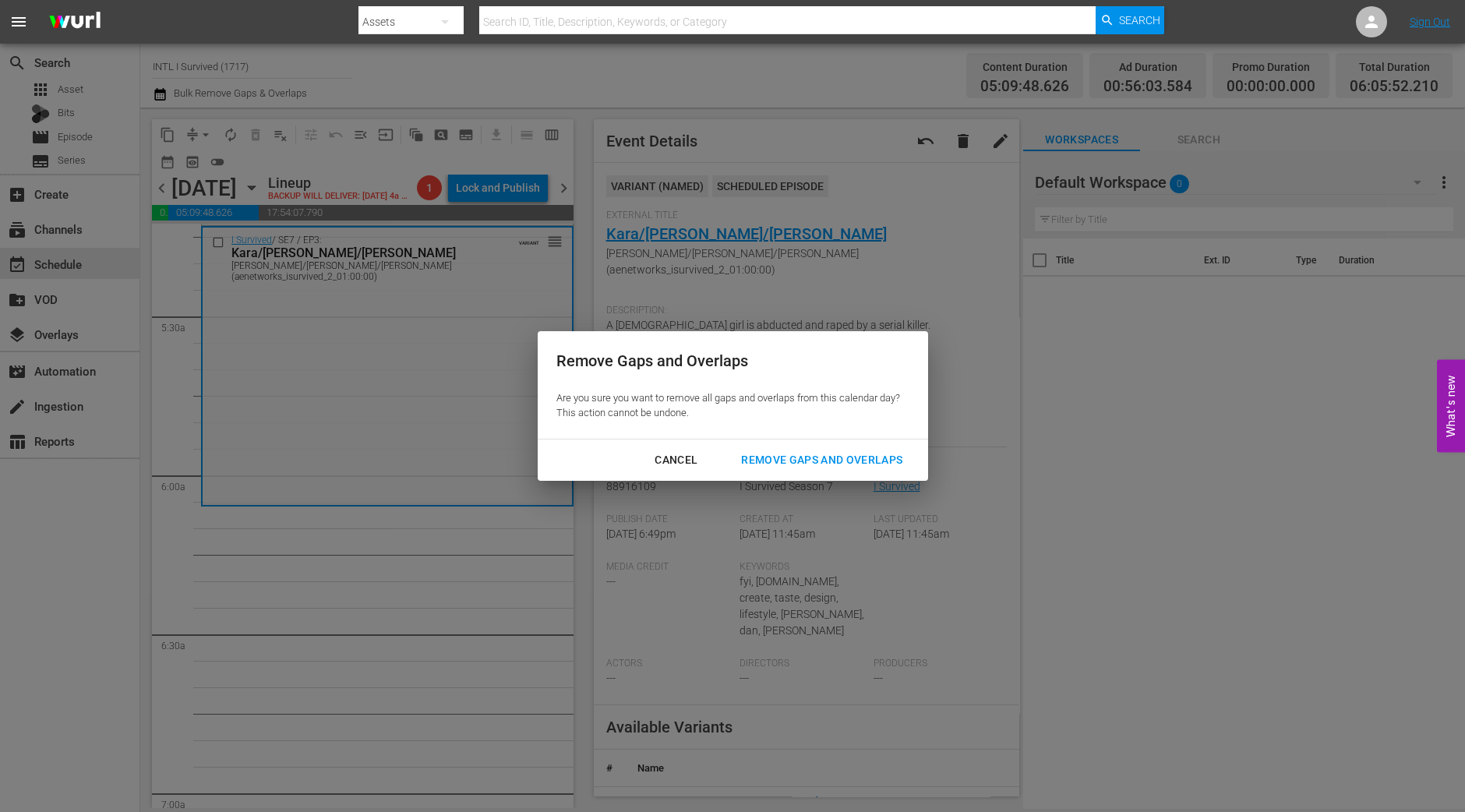
click at [822, 458] on div "Remove Gaps and Overlaps" at bounding box center [822, 459] width 186 height 19
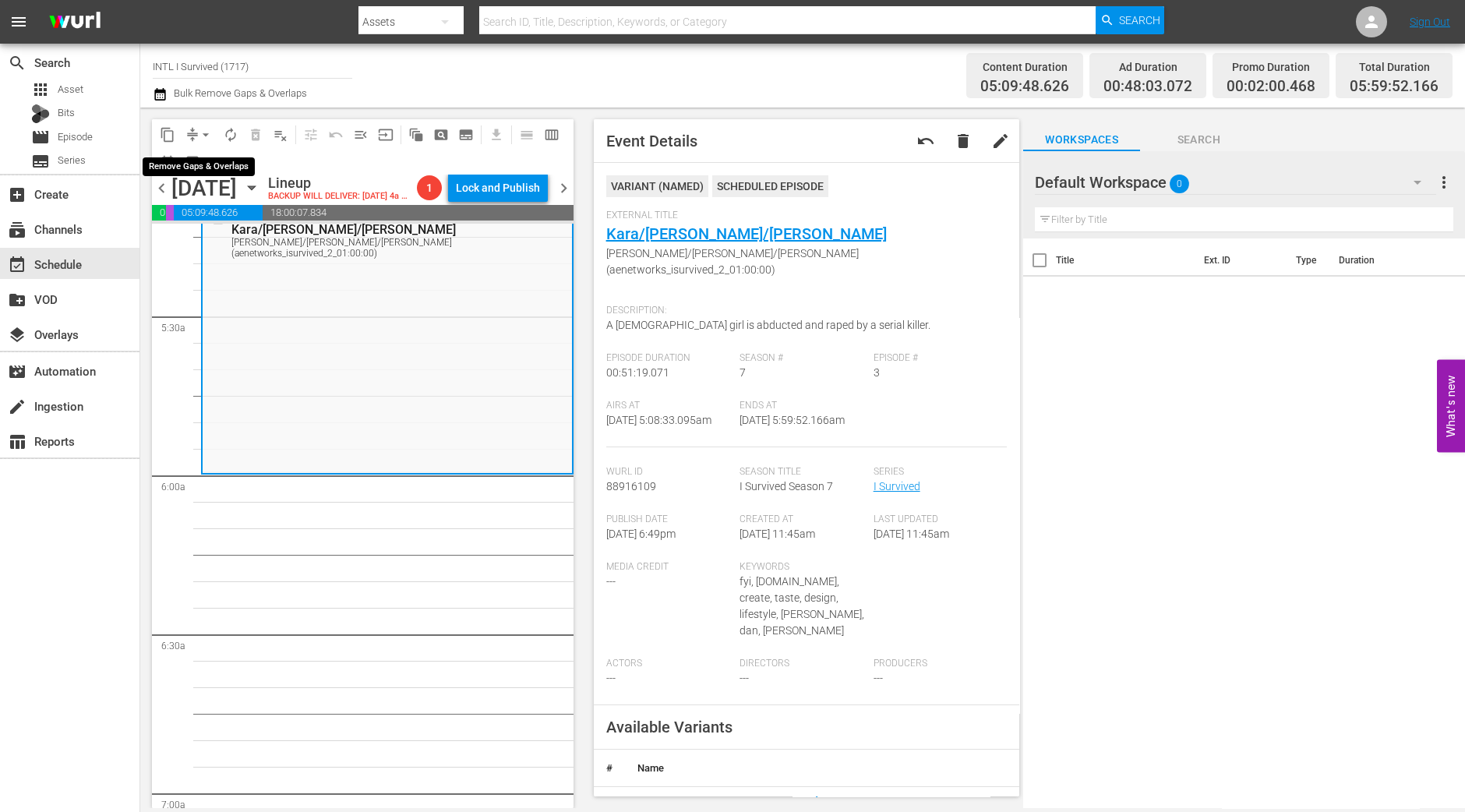
click at [205, 138] on span "arrow_drop_down" at bounding box center [205, 135] width 15 height 15
click at [205, 159] on li "Align to Midnight" at bounding box center [205, 165] width 163 height 26
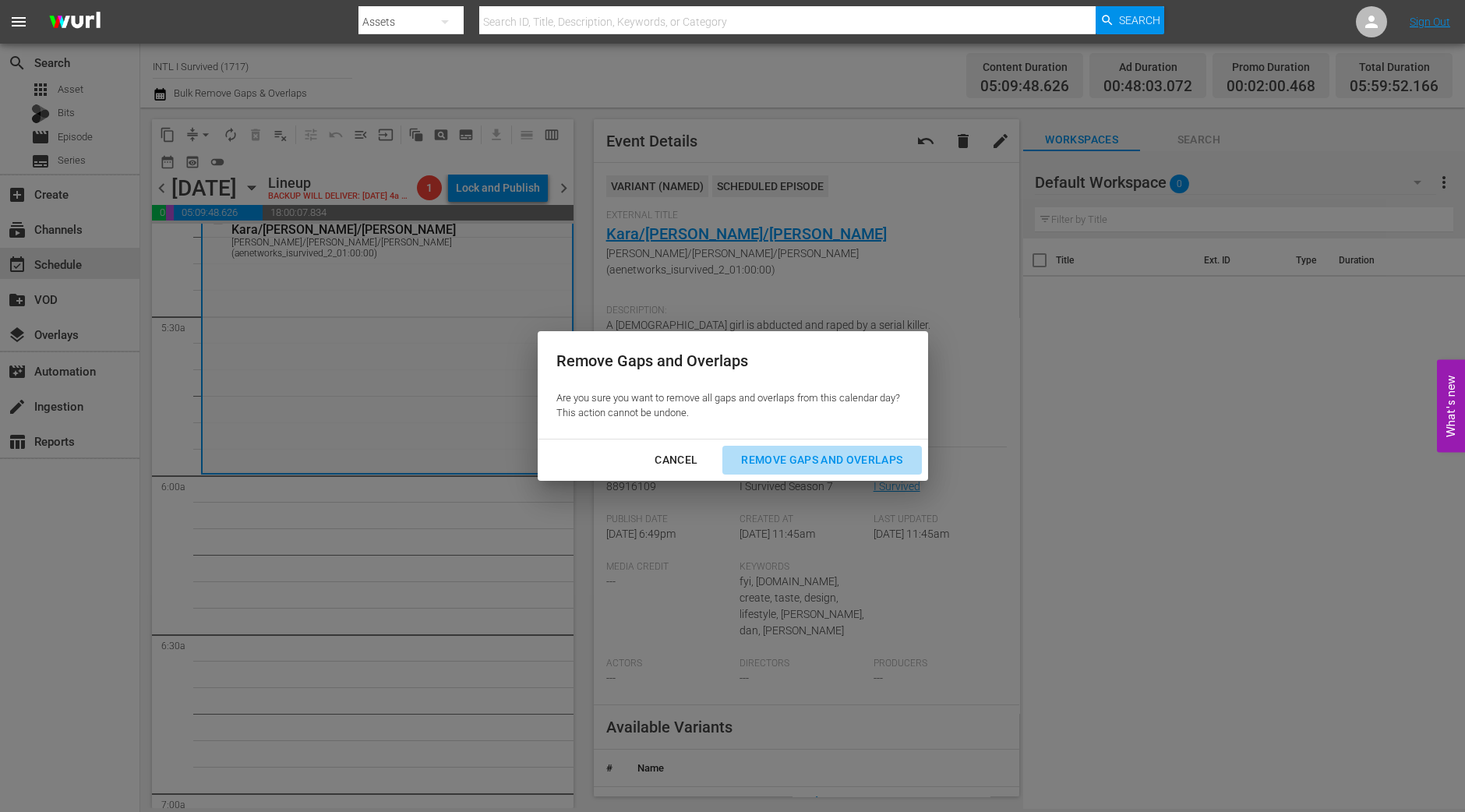
click at [881, 459] on div "Remove Gaps and Overlaps" at bounding box center [822, 459] width 186 height 19
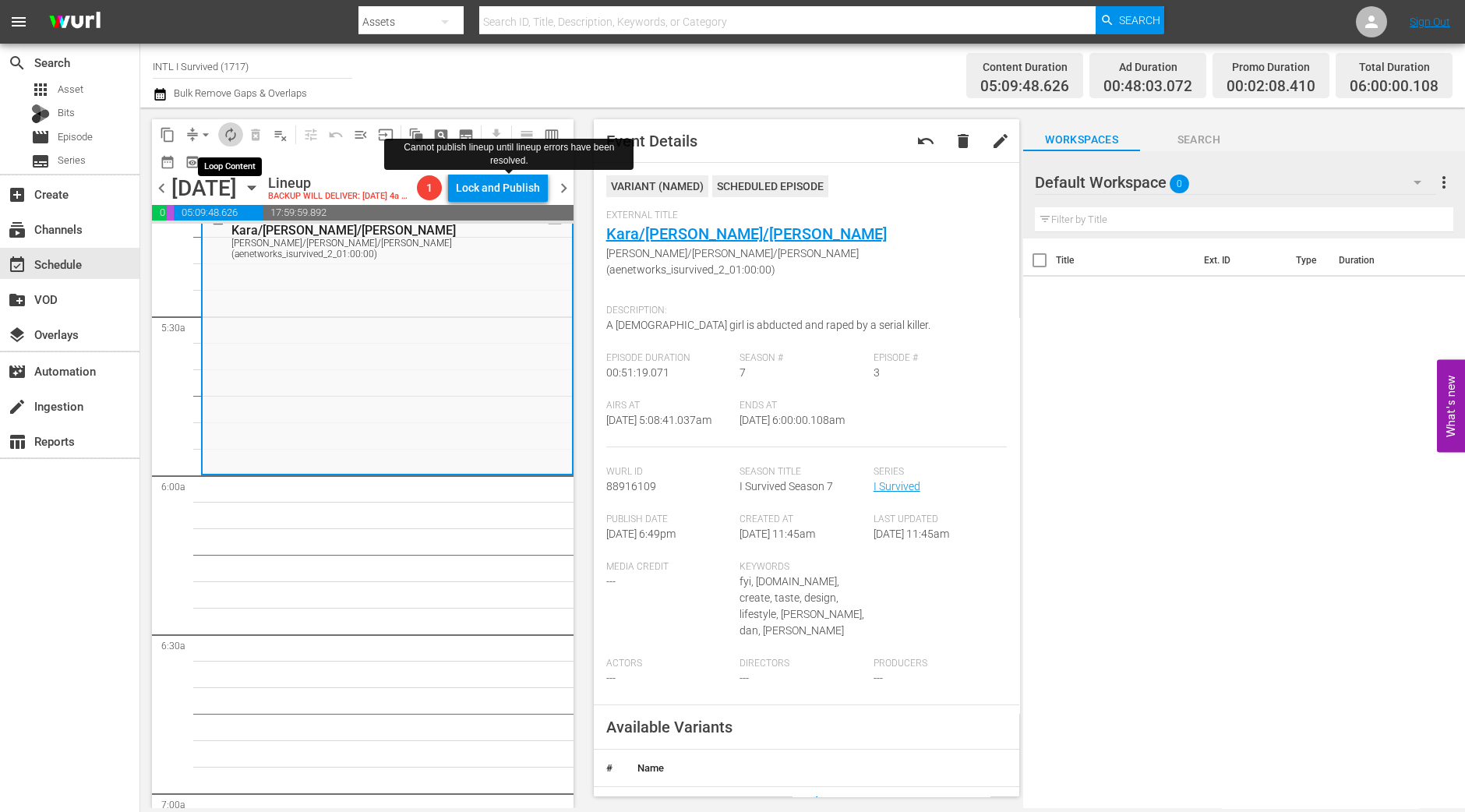
click at [224, 137] on span "autorenew_outlined" at bounding box center [230, 135] width 15 height 15
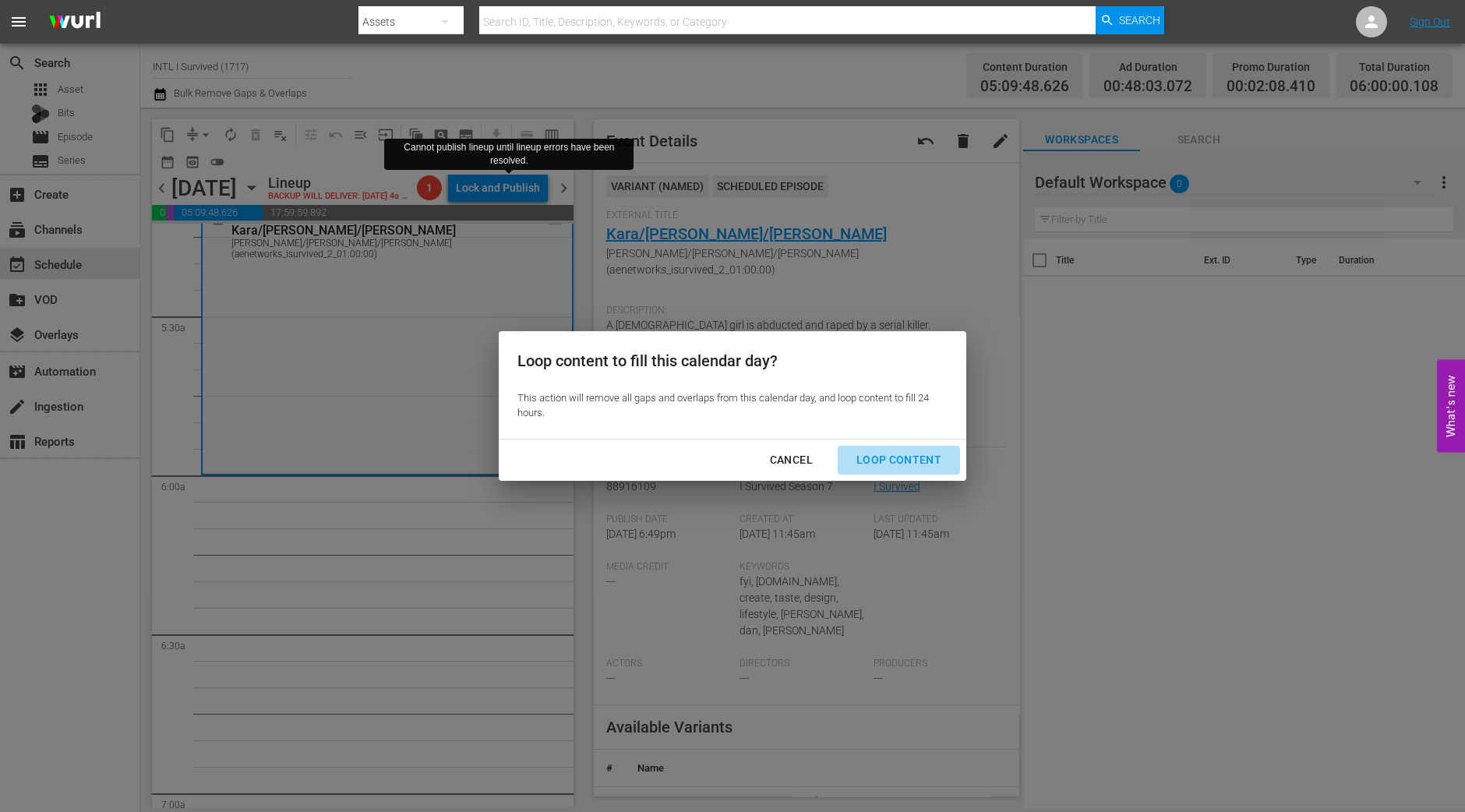
click at [931, 469] on button "Loop Content" at bounding box center [899, 459] width 122 height 29
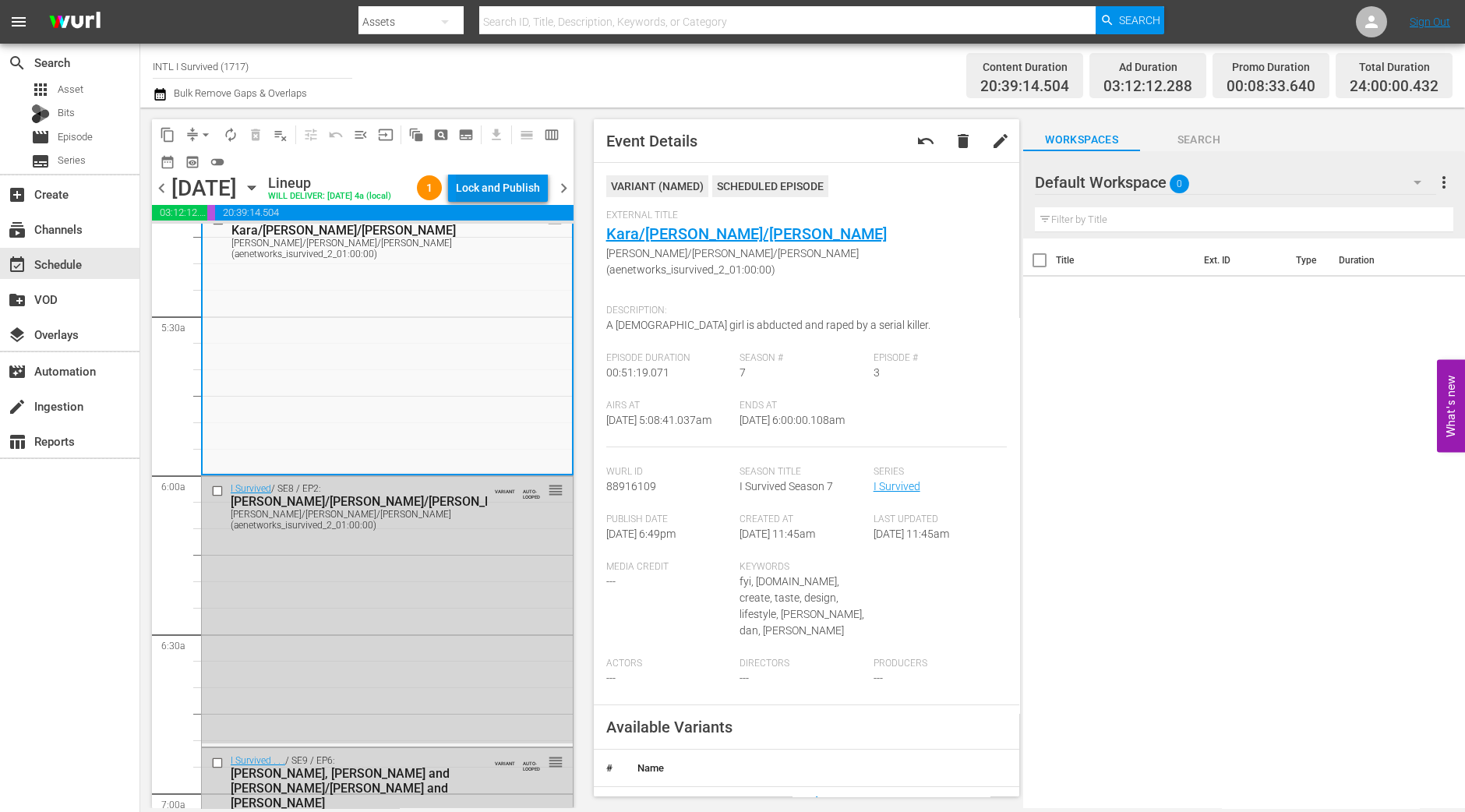
click at [500, 186] on div "Lock and Publish" at bounding box center [498, 187] width 84 height 28
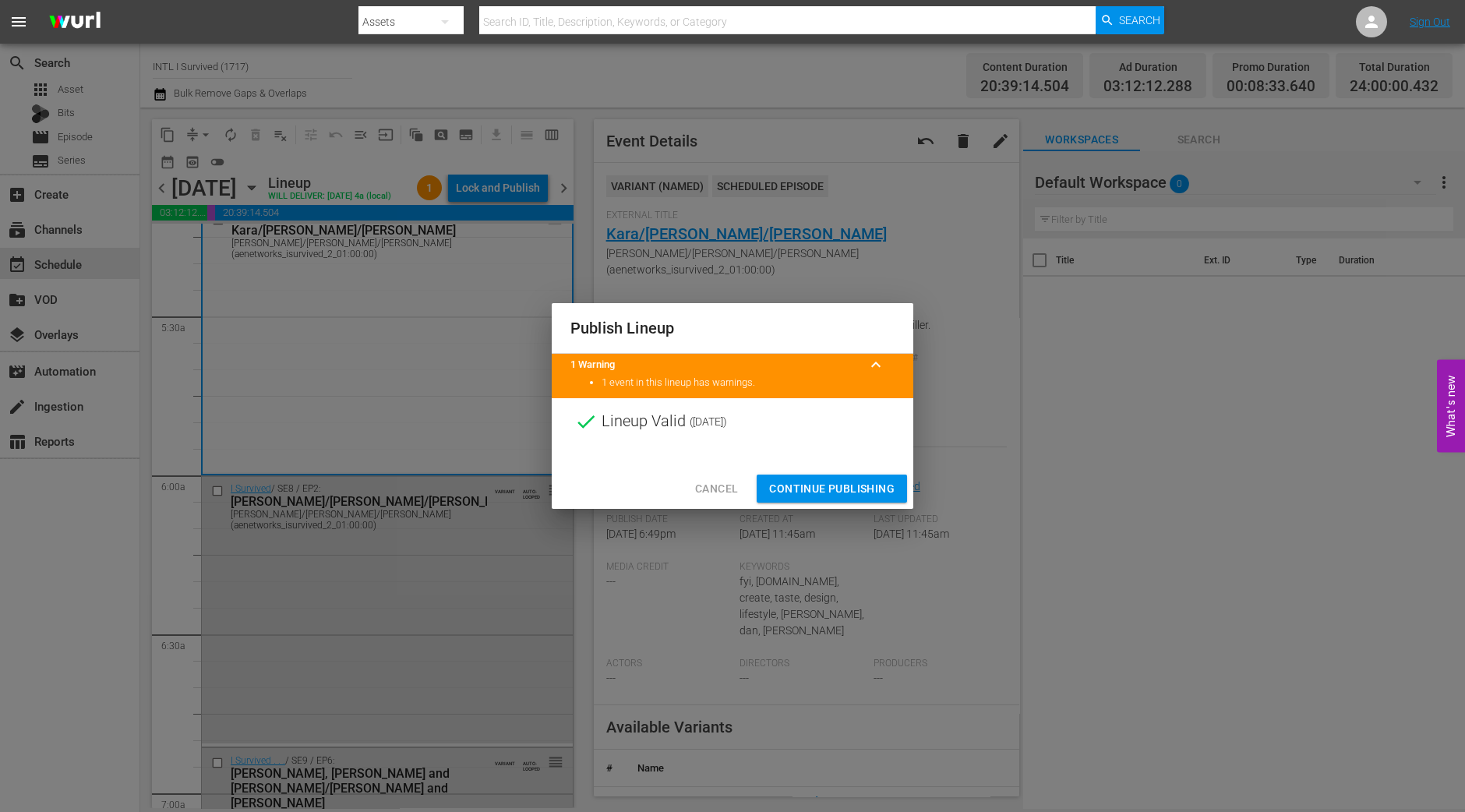
click at [808, 476] on button "Continue Publishing" at bounding box center [831, 489] width 150 height 29
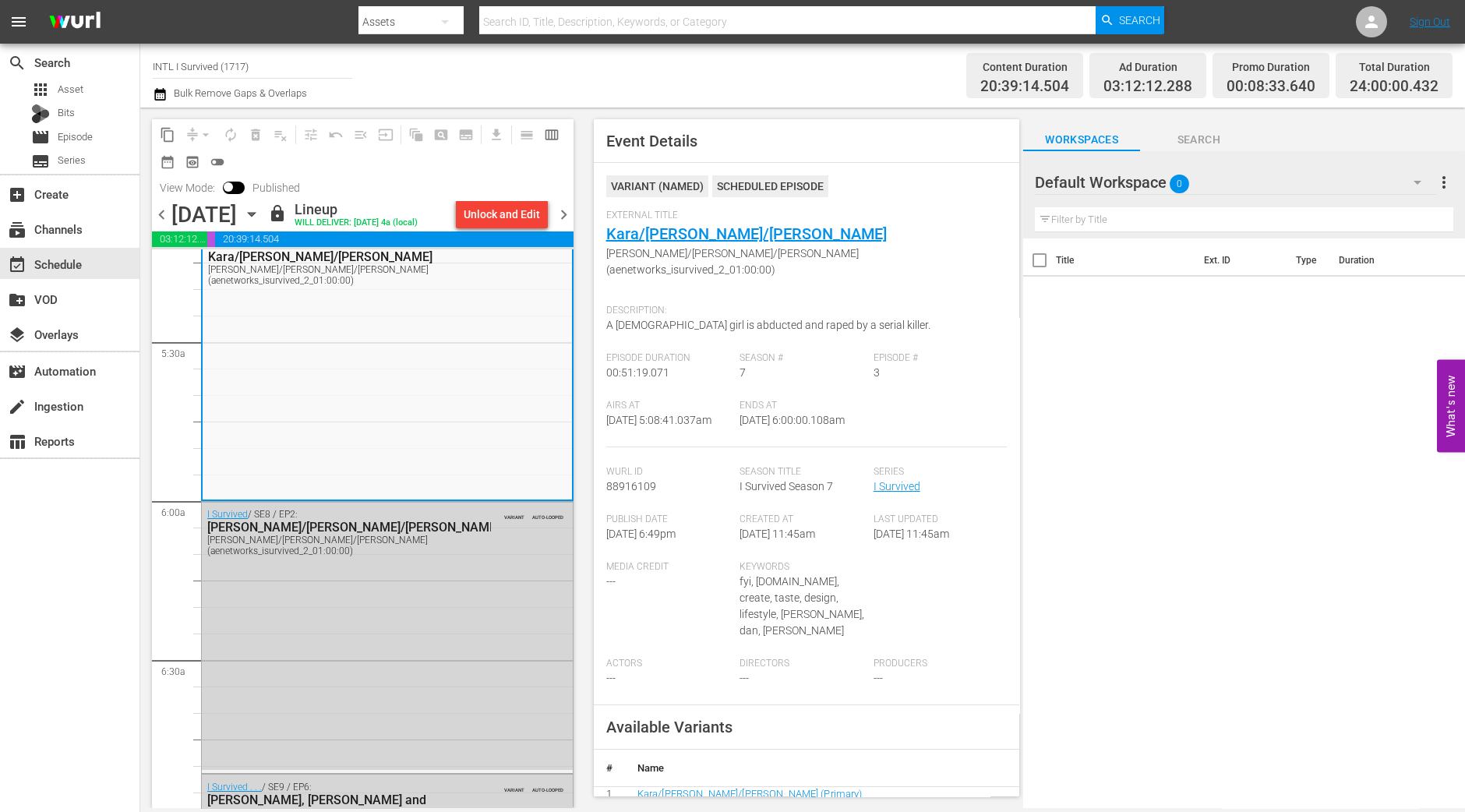
click at [564, 224] on span "chevron_right" at bounding box center [564, 214] width 19 height 19
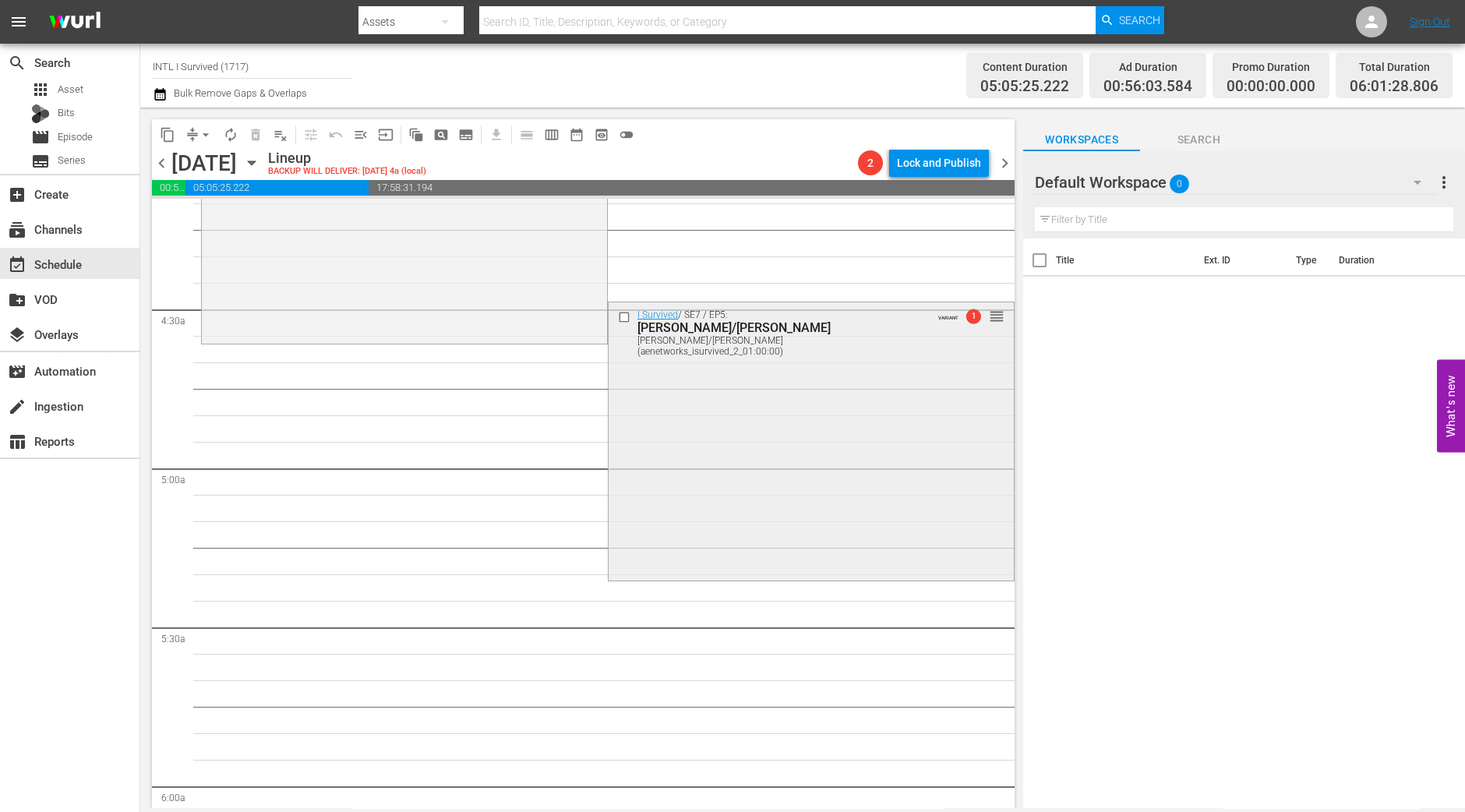
scroll to position [1195, 0]
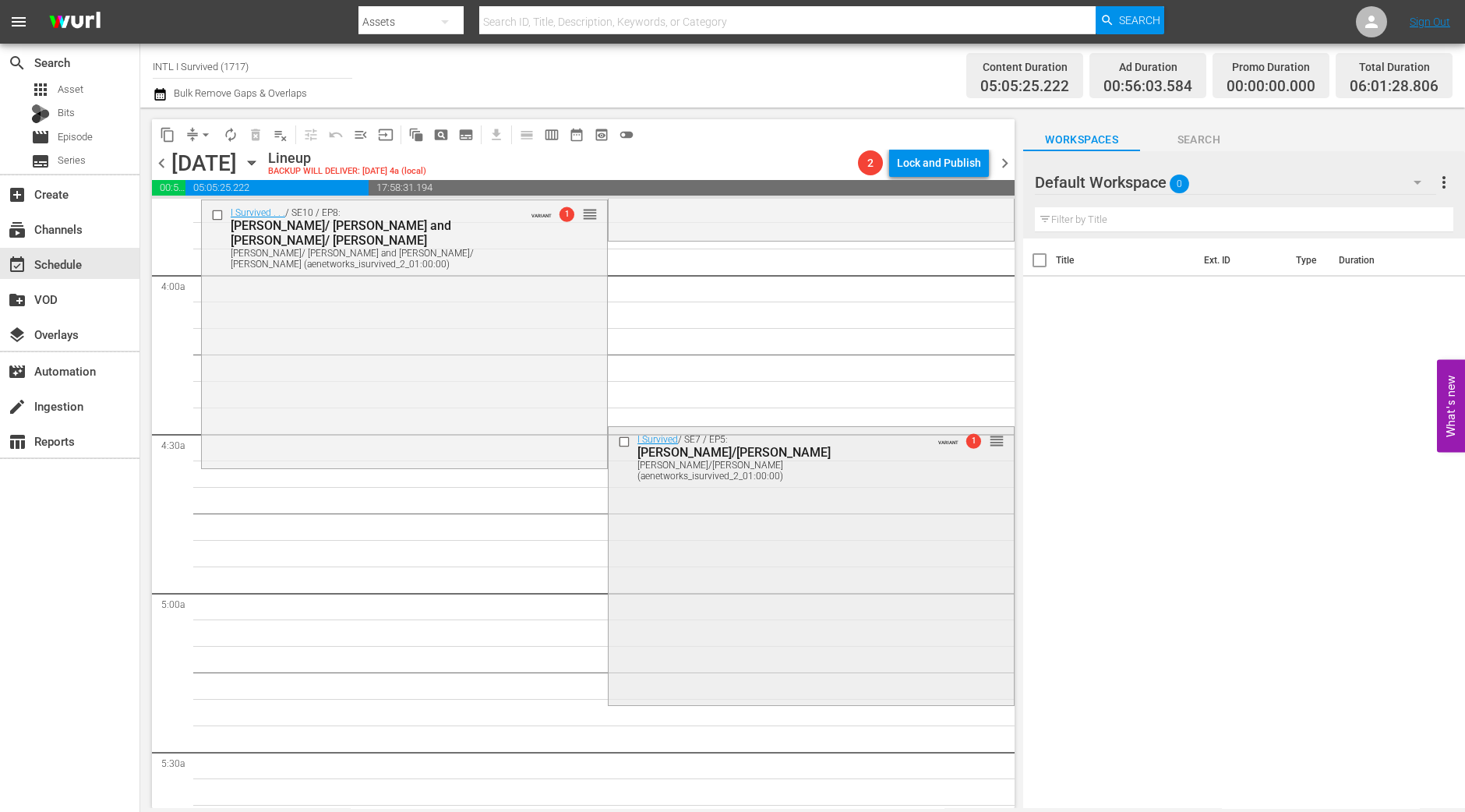
click at [753, 608] on div "I Survived / SE7 / EP5: Julie/John Julie/John (aenetworks_isurvived_2_01:00:00)…" at bounding box center [811, 565] width 405 height 276
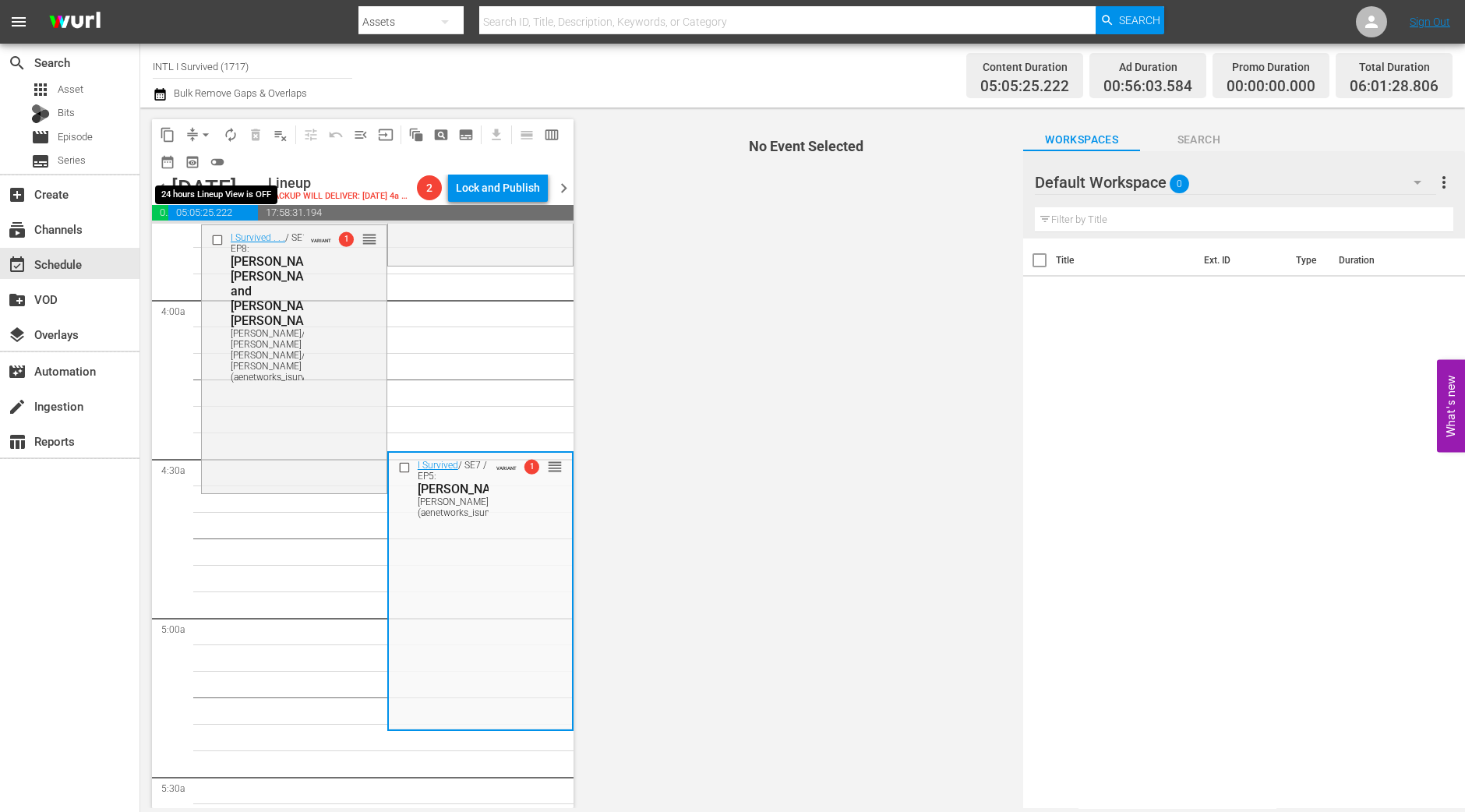
click at [209, 145] on button "arrow_drop_down" at bounding box center [205, 135] width 25 height 25
click at [209, 161] on li "Align to Midnight" at bounding box center [205, 165] width 163 height 26
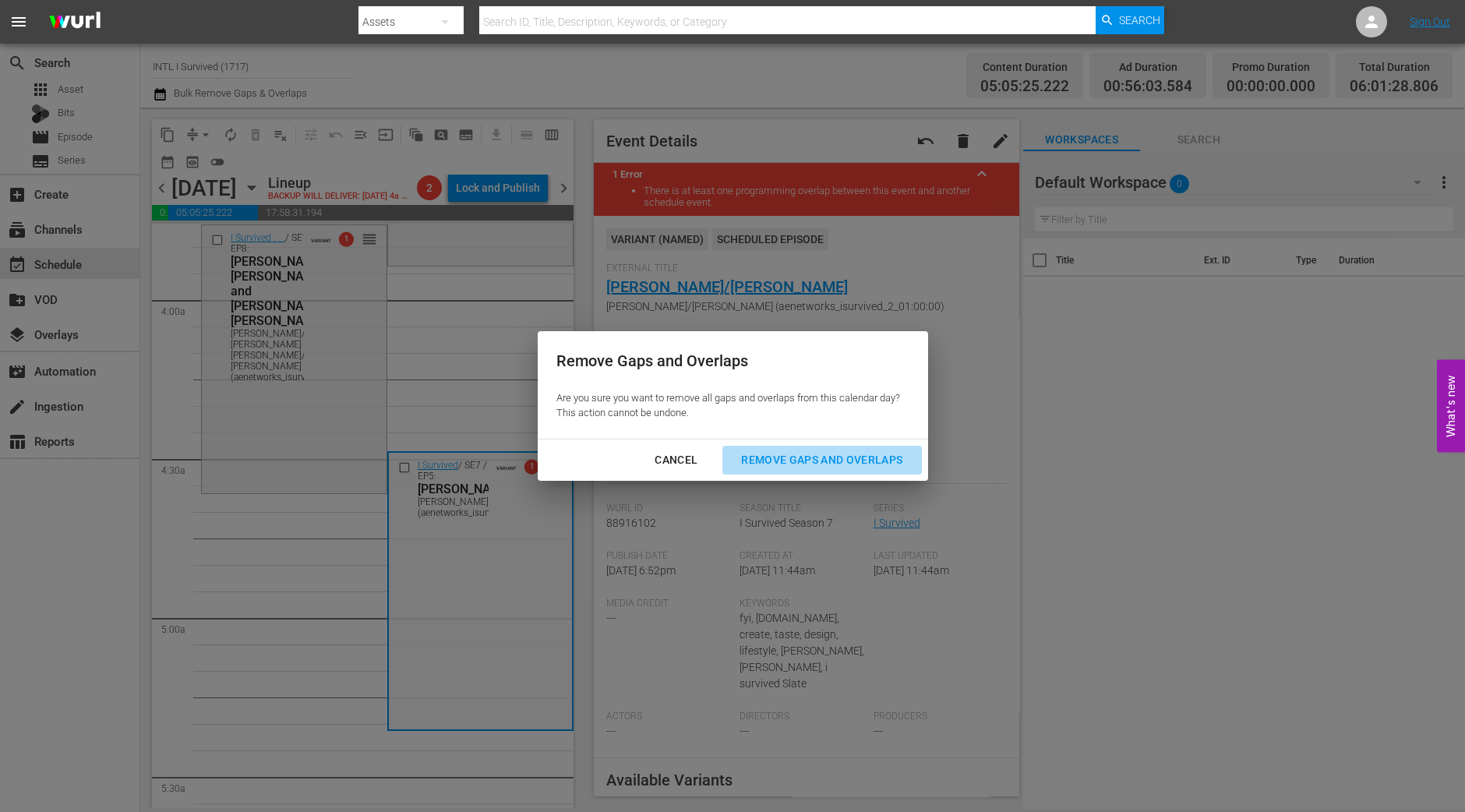
click at [863, 459] on div "Remove Gaps and Overlaps" at bounding box center [822, 459] width 186 height 19
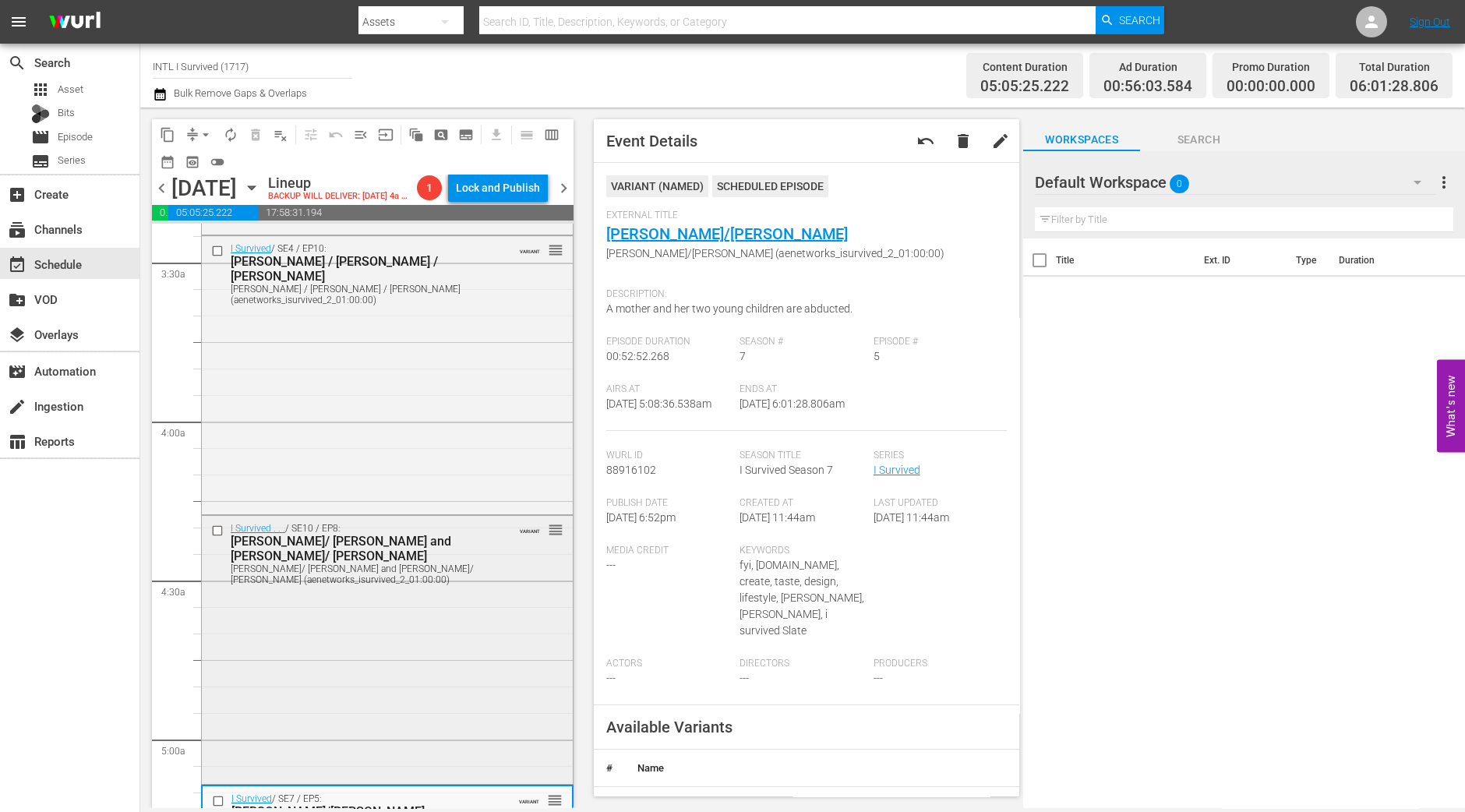
scroll to position [858, 0]
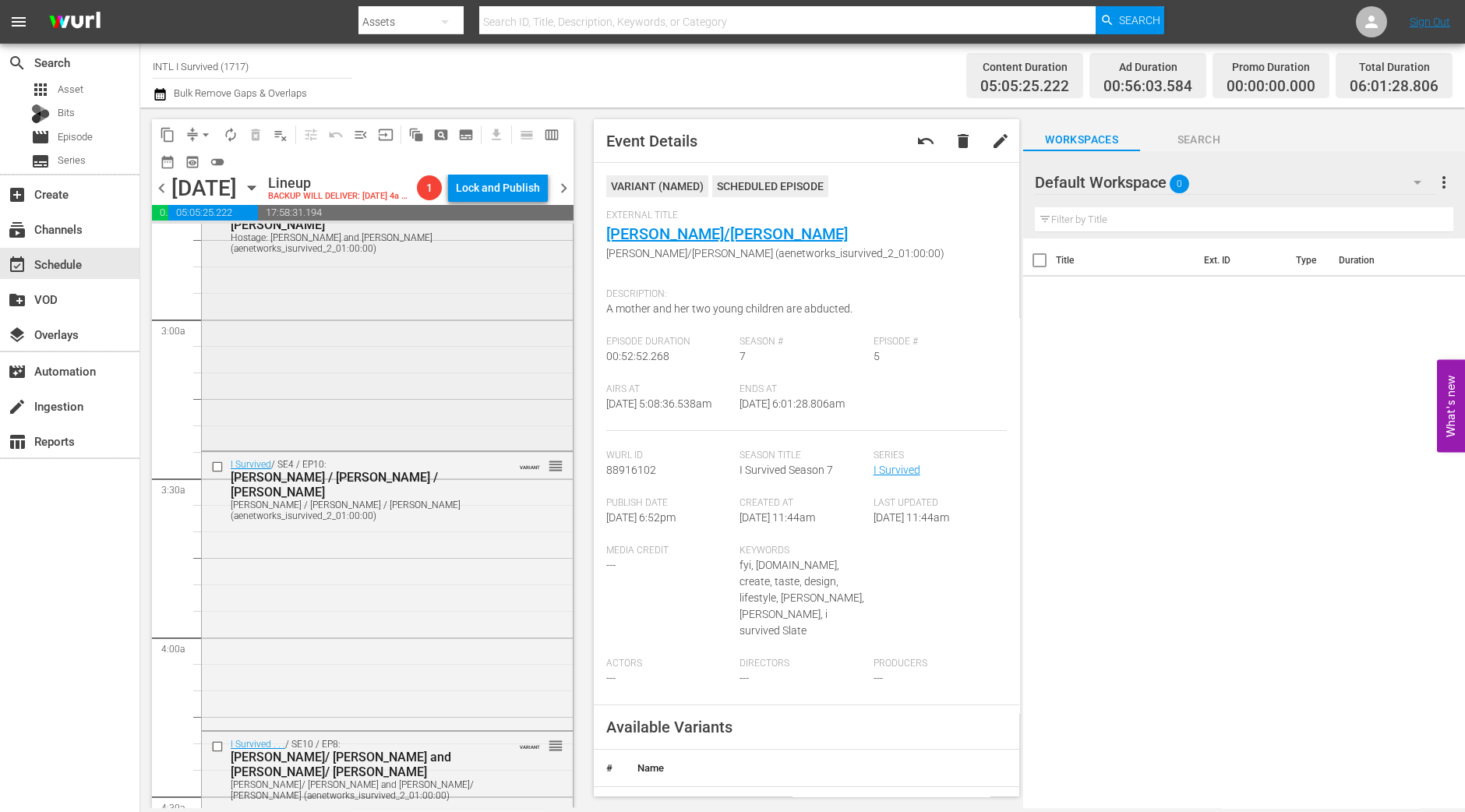
click at [393, 393] on div "I Survived / SE10 / EP1: Hostage: Keith and Marc Hostage: Keith and Marc (aenet…" at bounding box center [387, 315] width 371 height 263
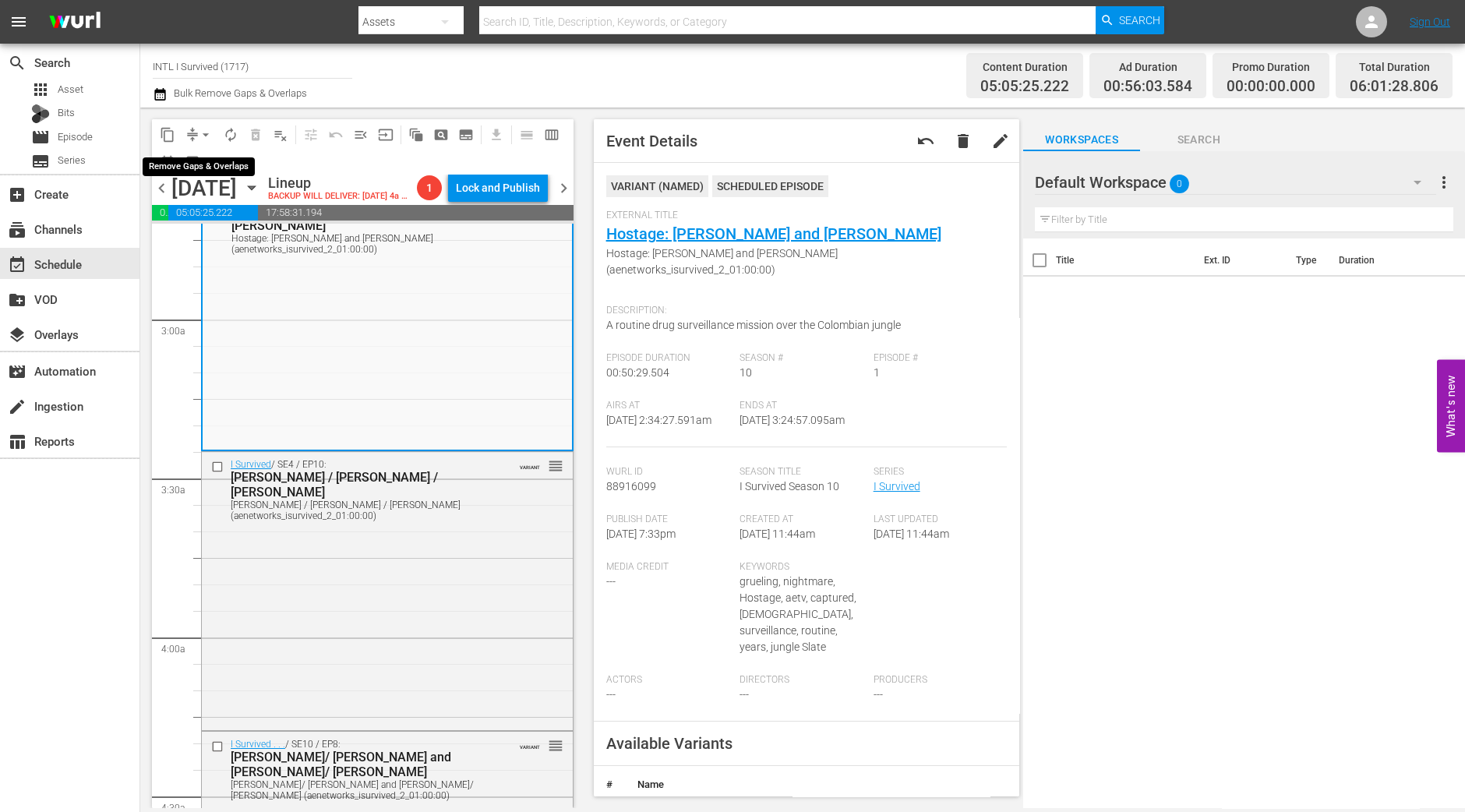
click at [201, 138] on span "arrow_drop_down" at bounding box center [205, 135] width 15 height 15
click at [206, 161] on li "Align to Midnight" at bounding box center [205, 165] width 163 height 26
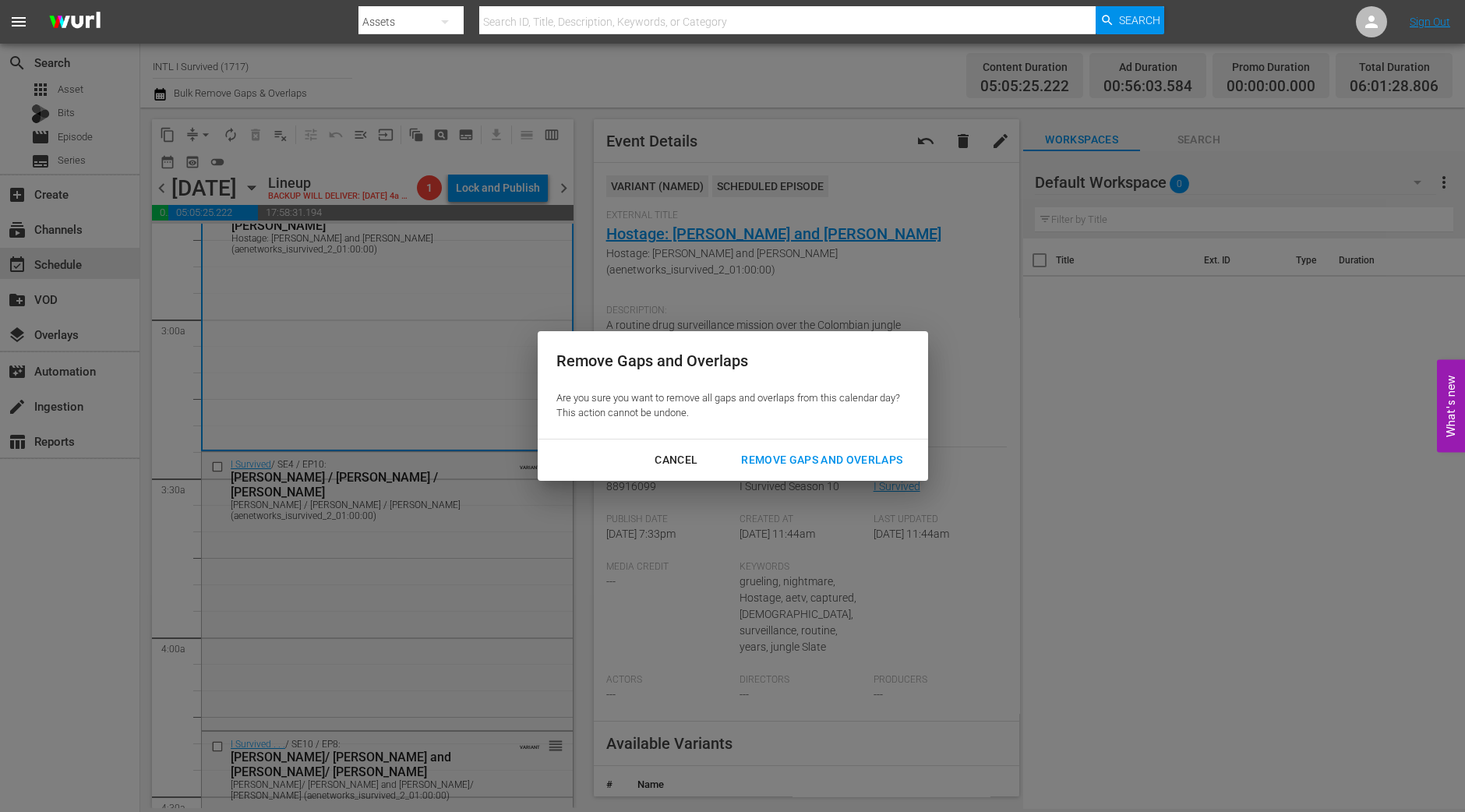
click at [803, 465] on div "Remove Gaps and Overlaps" at bounding box center [822, 459] width 186 height 19
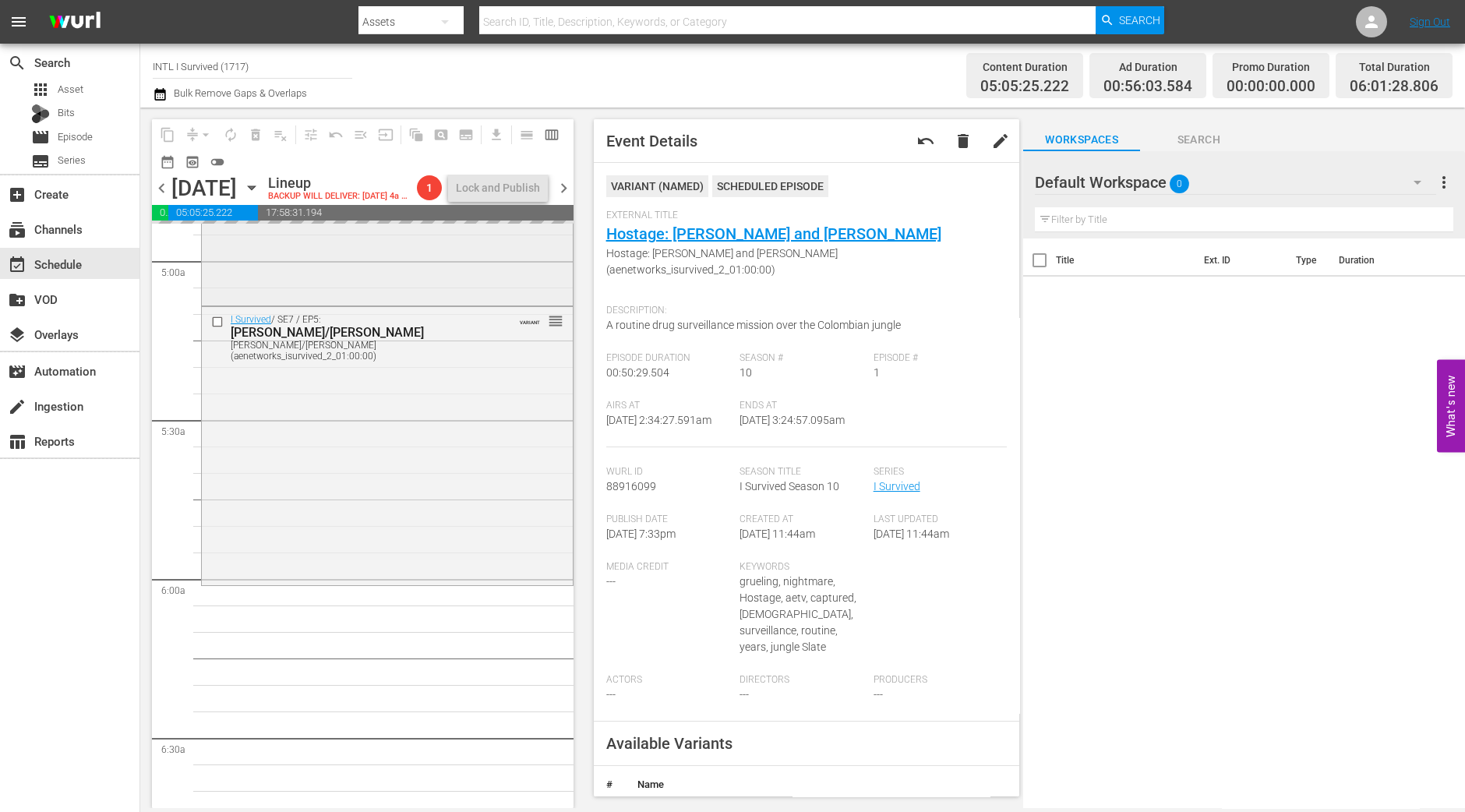
scroll to position [1734, 0]
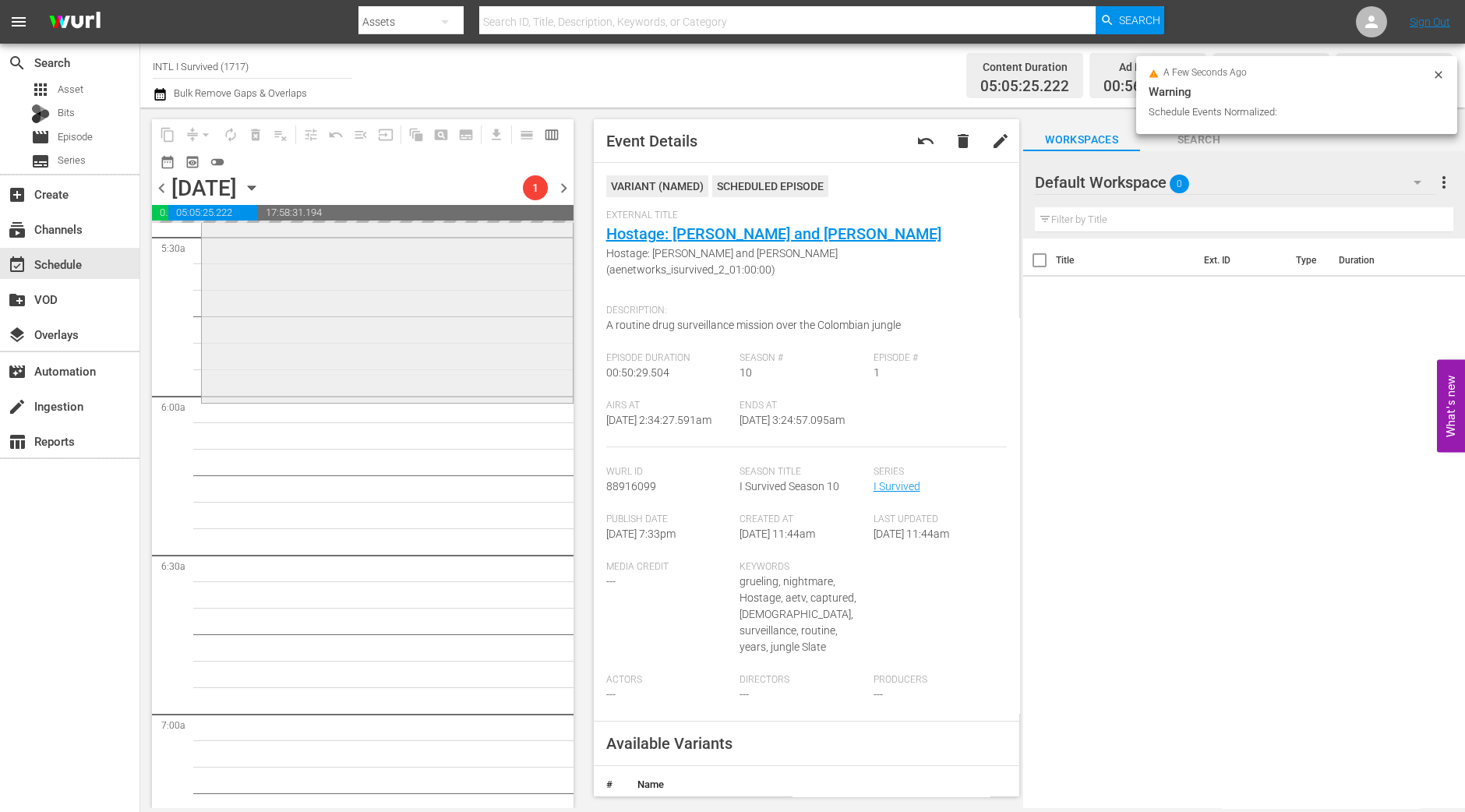
click at [463, 378] on div "I Survived / SE7 / EP5: Julie/John Julie/John (aenetworks_isurvived_2_01:00:00)…" at bounding box center [387, 262] width 371 height 276
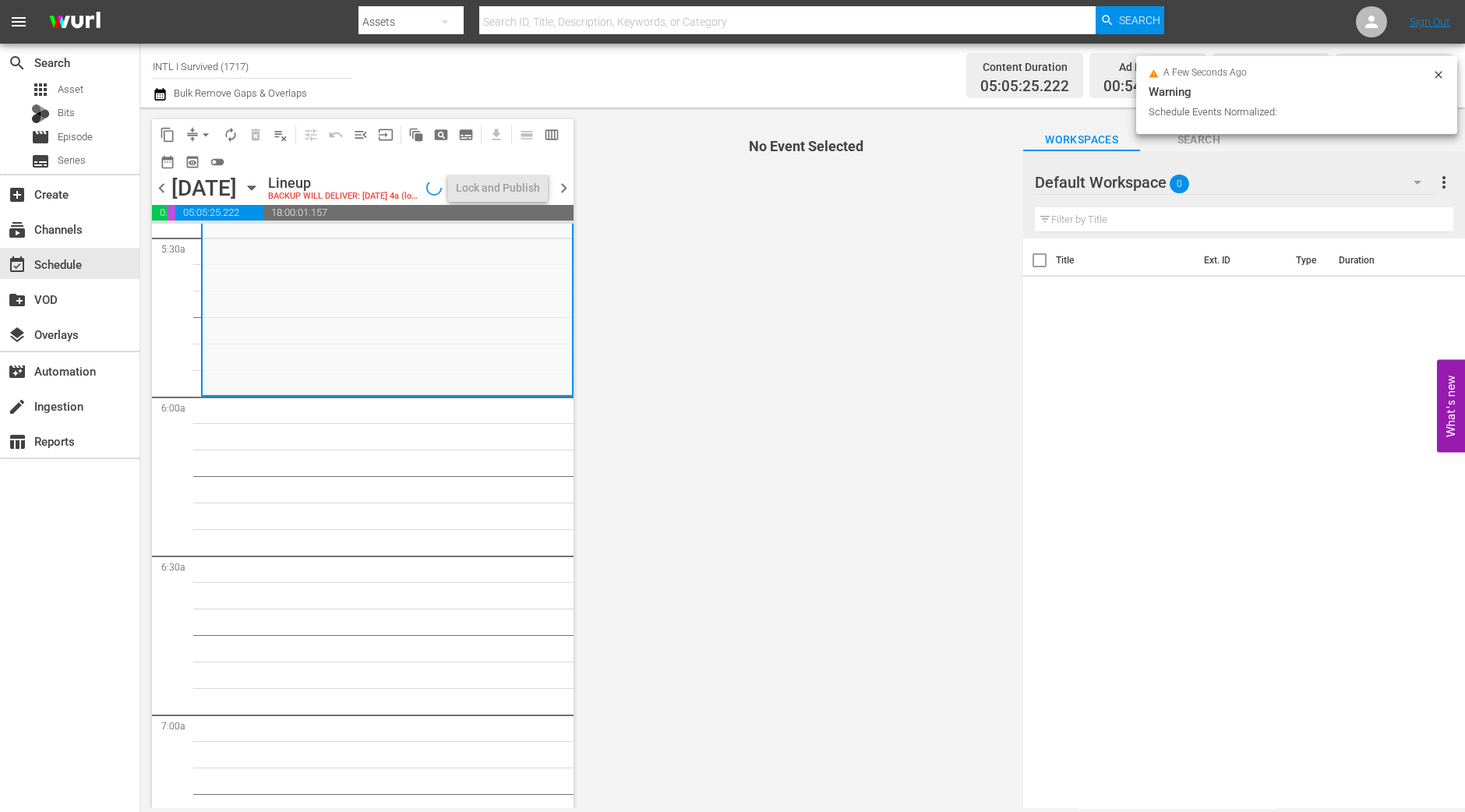
scroll to position [1708, 0]
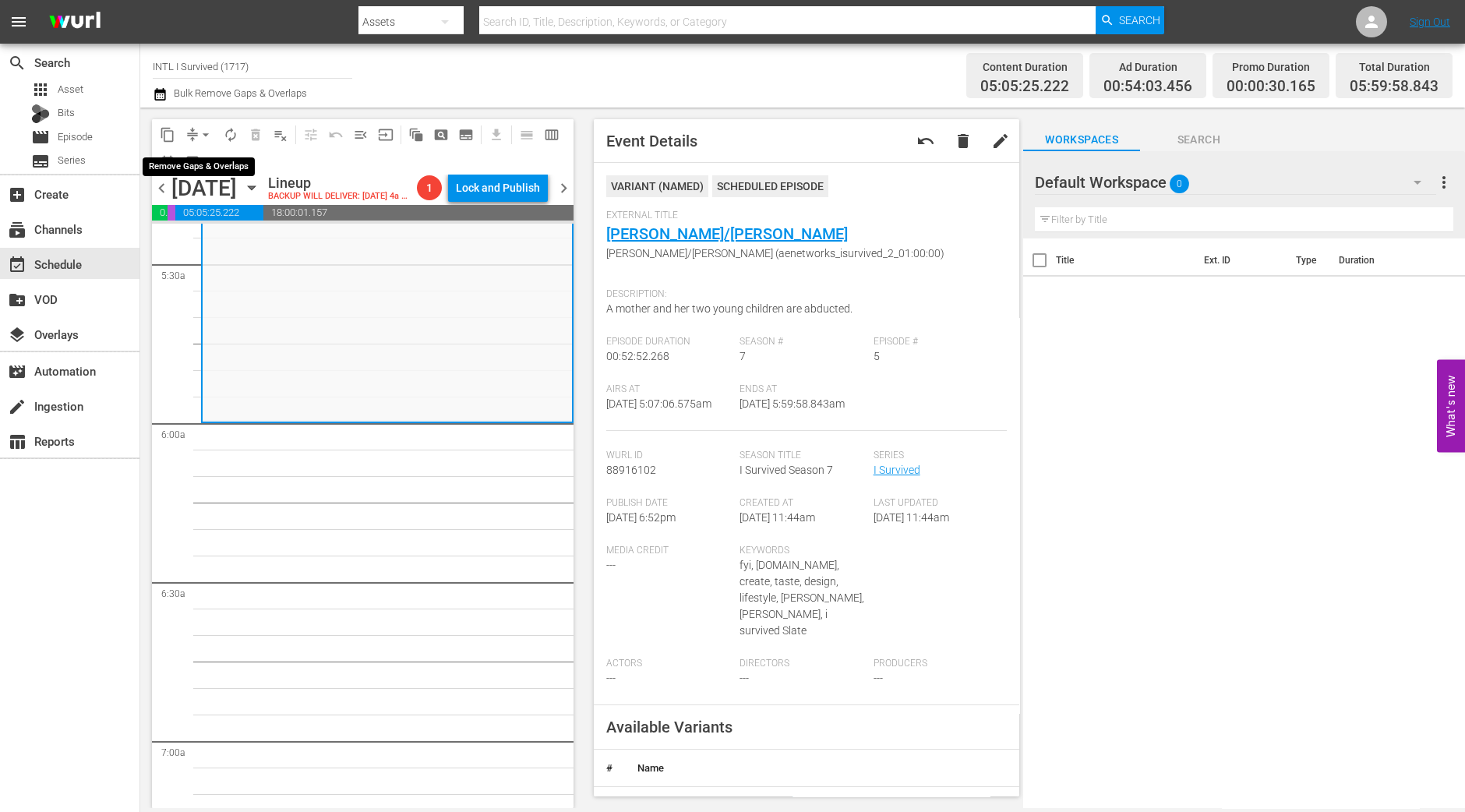
click at [201, 135] on span "arrow_drop_down" at bounding box center [205, 135] width 15 height 15
click at [199, 157] on li "Align to Midnight" at bounding box center [205, 165] width 163 height 26
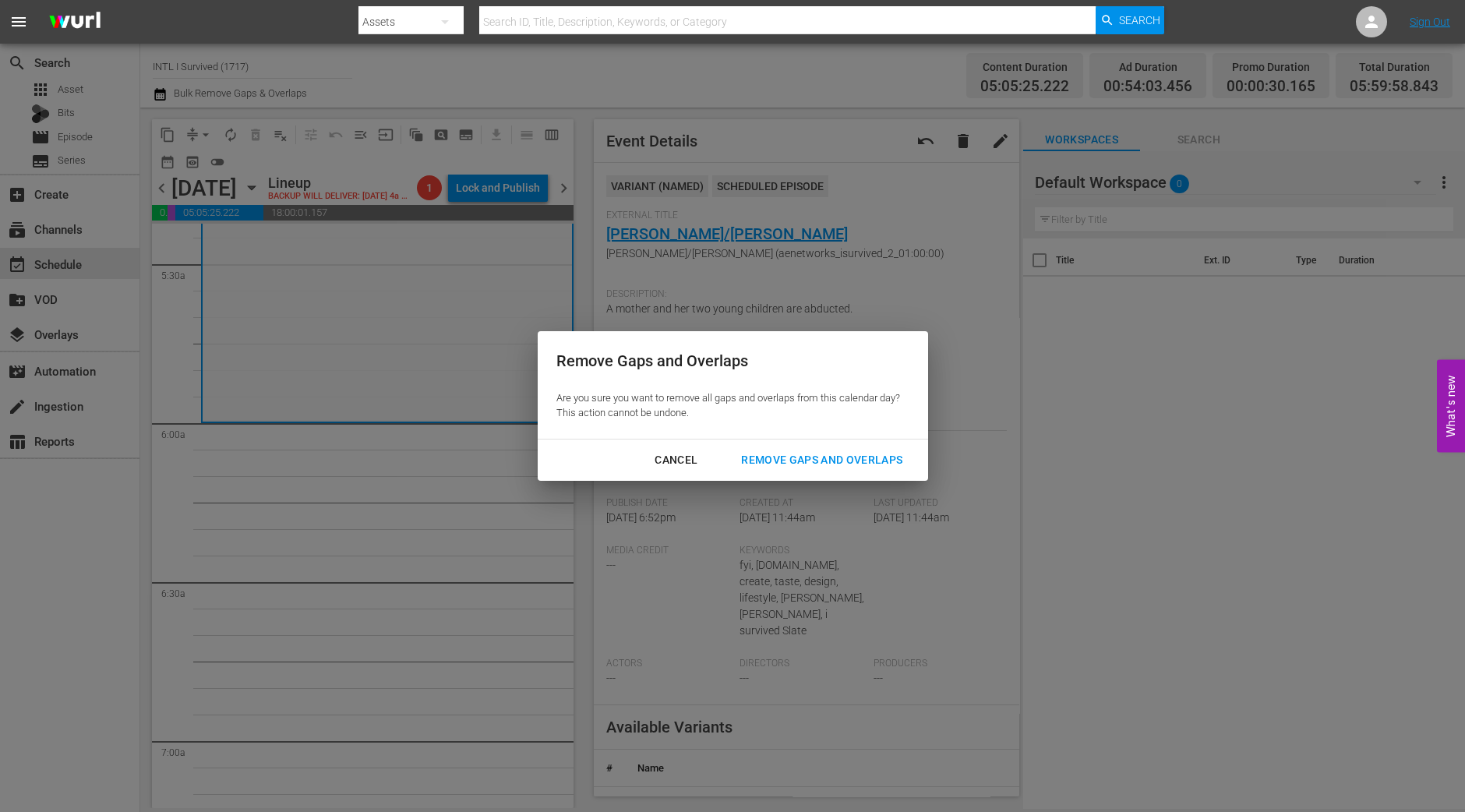
click at [864, 456] on div "Remove Gaps and Overlaps" at bounding box center [822, 459] width 186 height 19
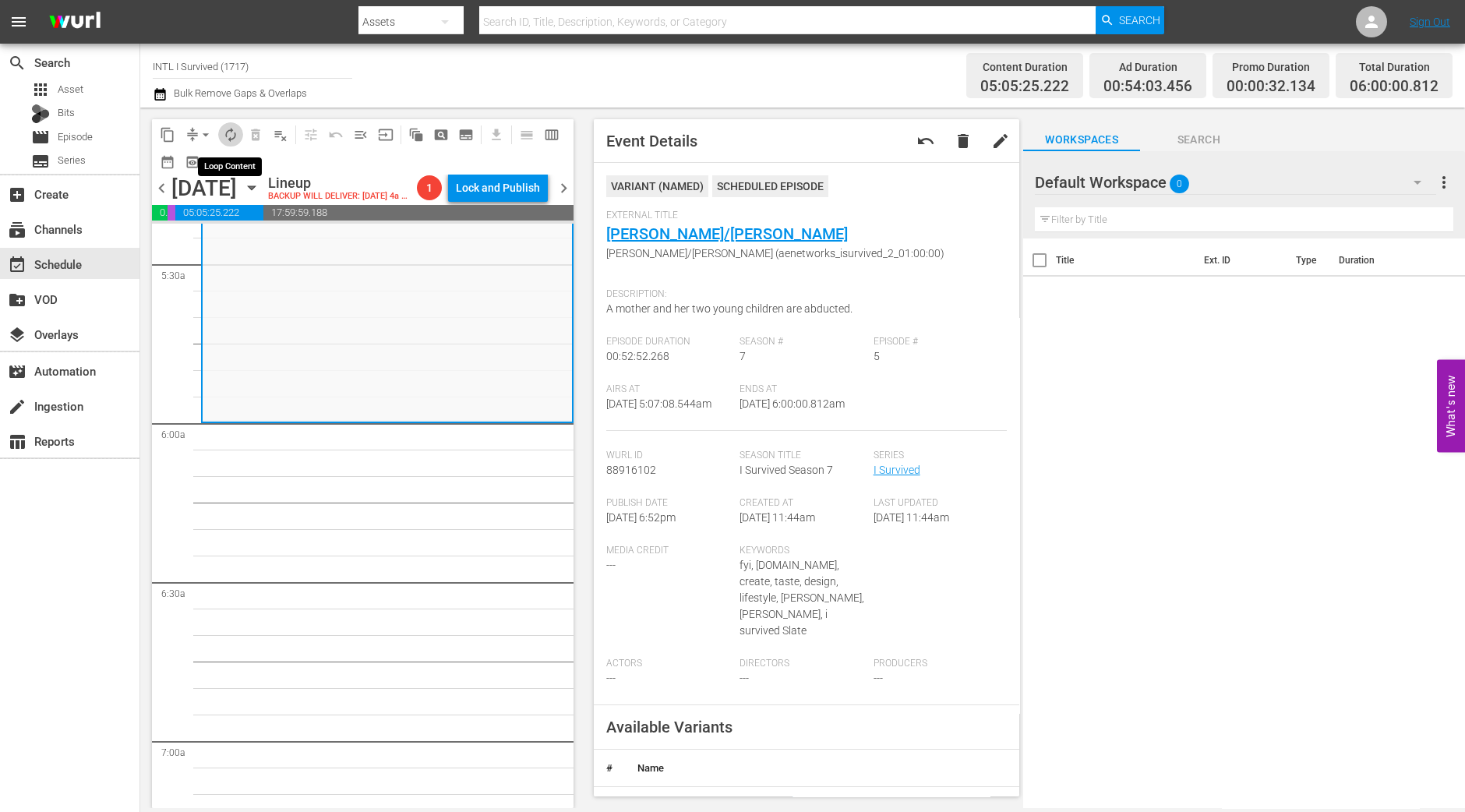
click at [224, 124] on button "autorenew_outlined" at bounding box center [230, 135] width 25 height 25
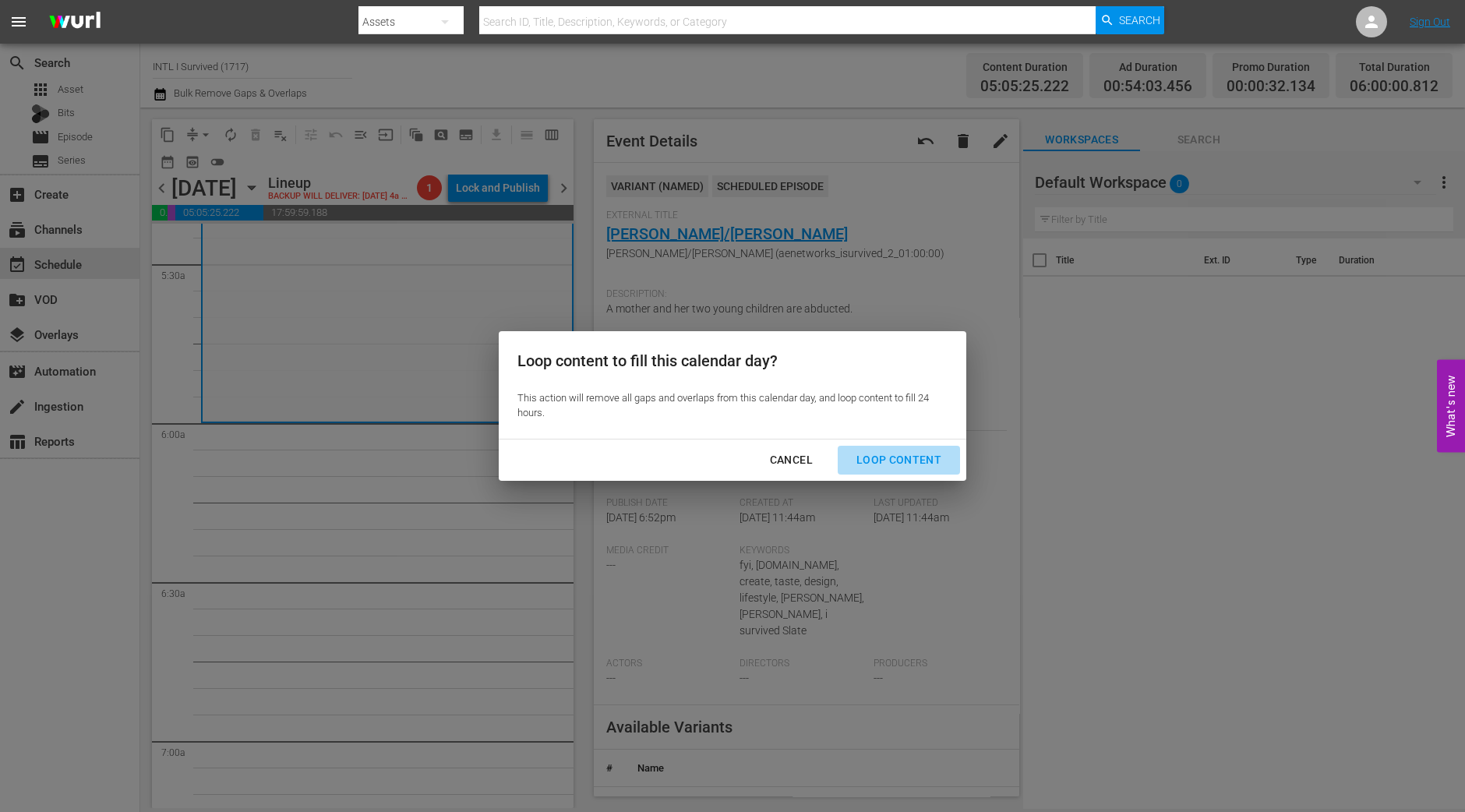
click at [902, 467] on div "Loop Content" at bounding box center [898, 459] width 110 height 19
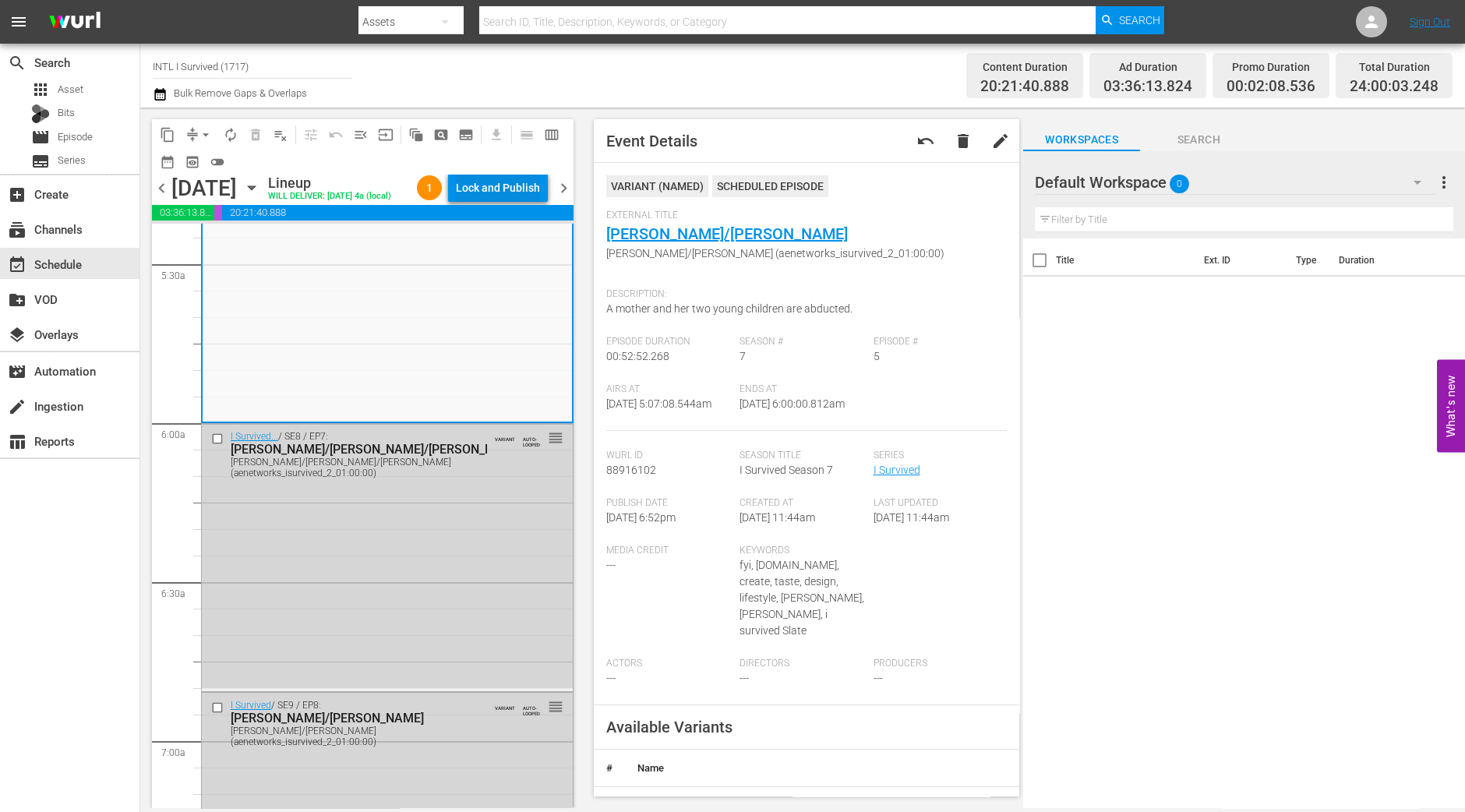
click at [496, 184] on div "Lock and Publish" at bounding box center [498, 187] width 84 height 28
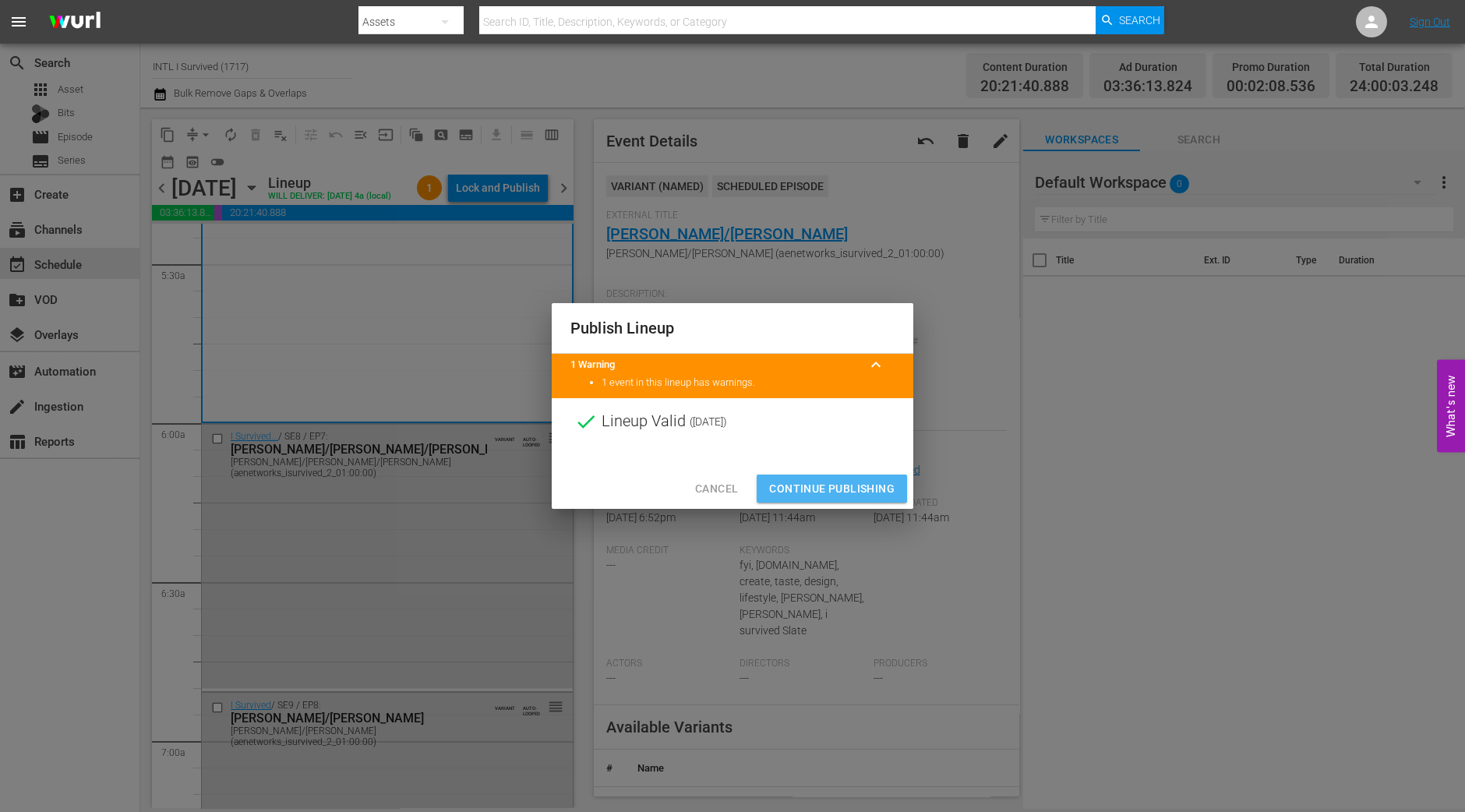
click at [796, 488] on span "Continue Publishing" at bounding box center [831, 489] width 125 height 19
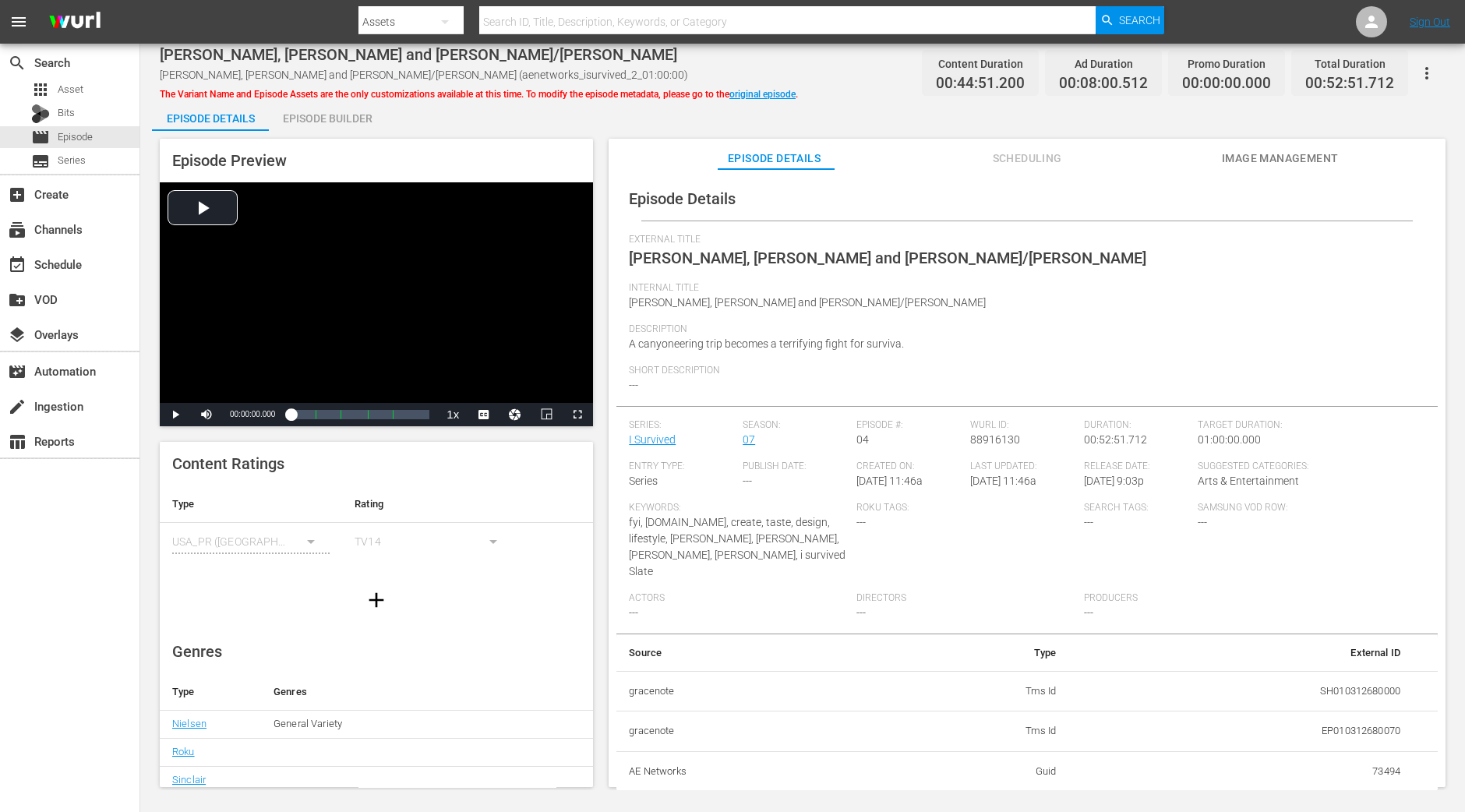
click at [377, 124] on div "Episode Builder" at bounding box center [327, 118] width 117 height 37
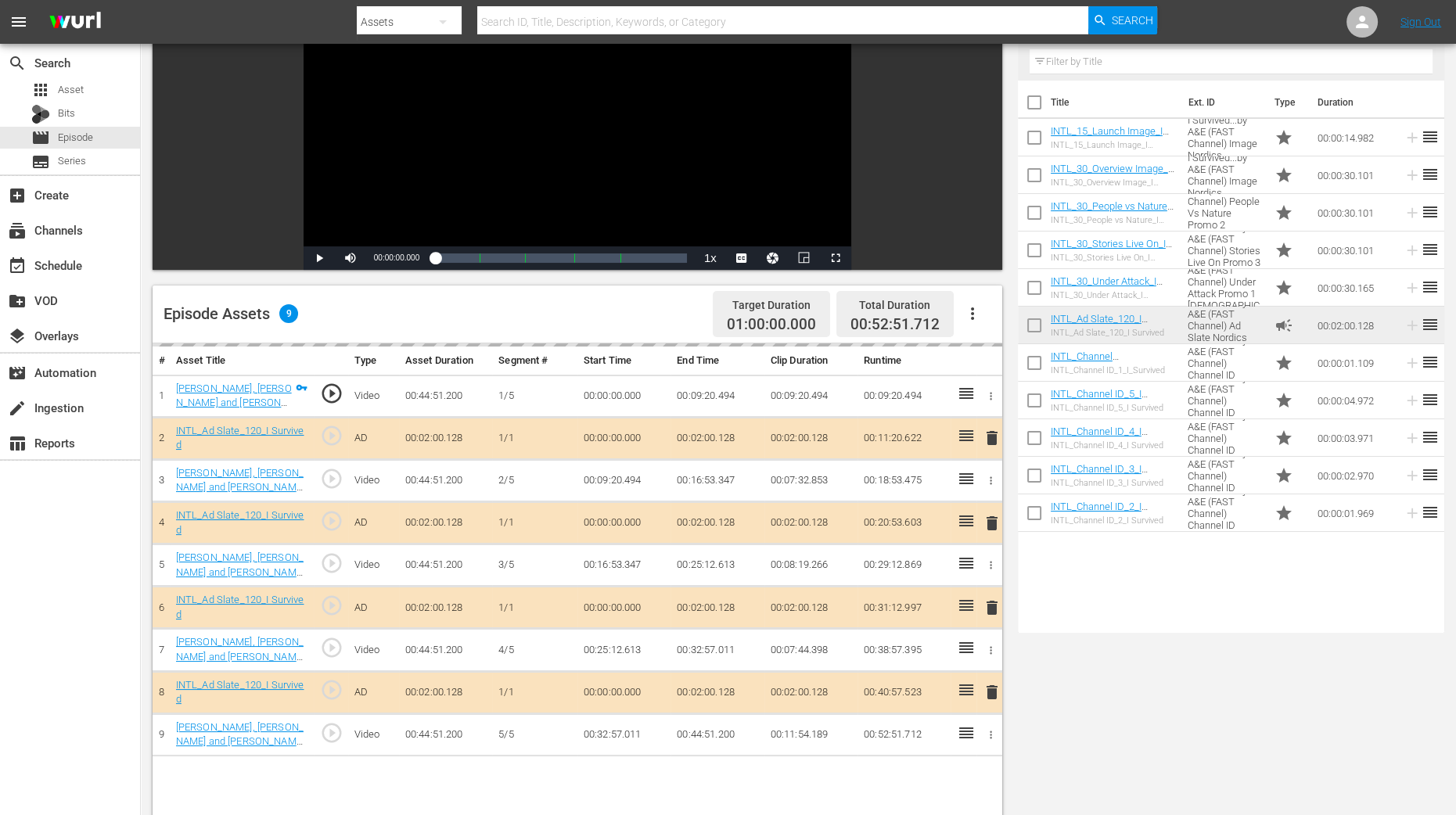
scroll to position [390, 0]
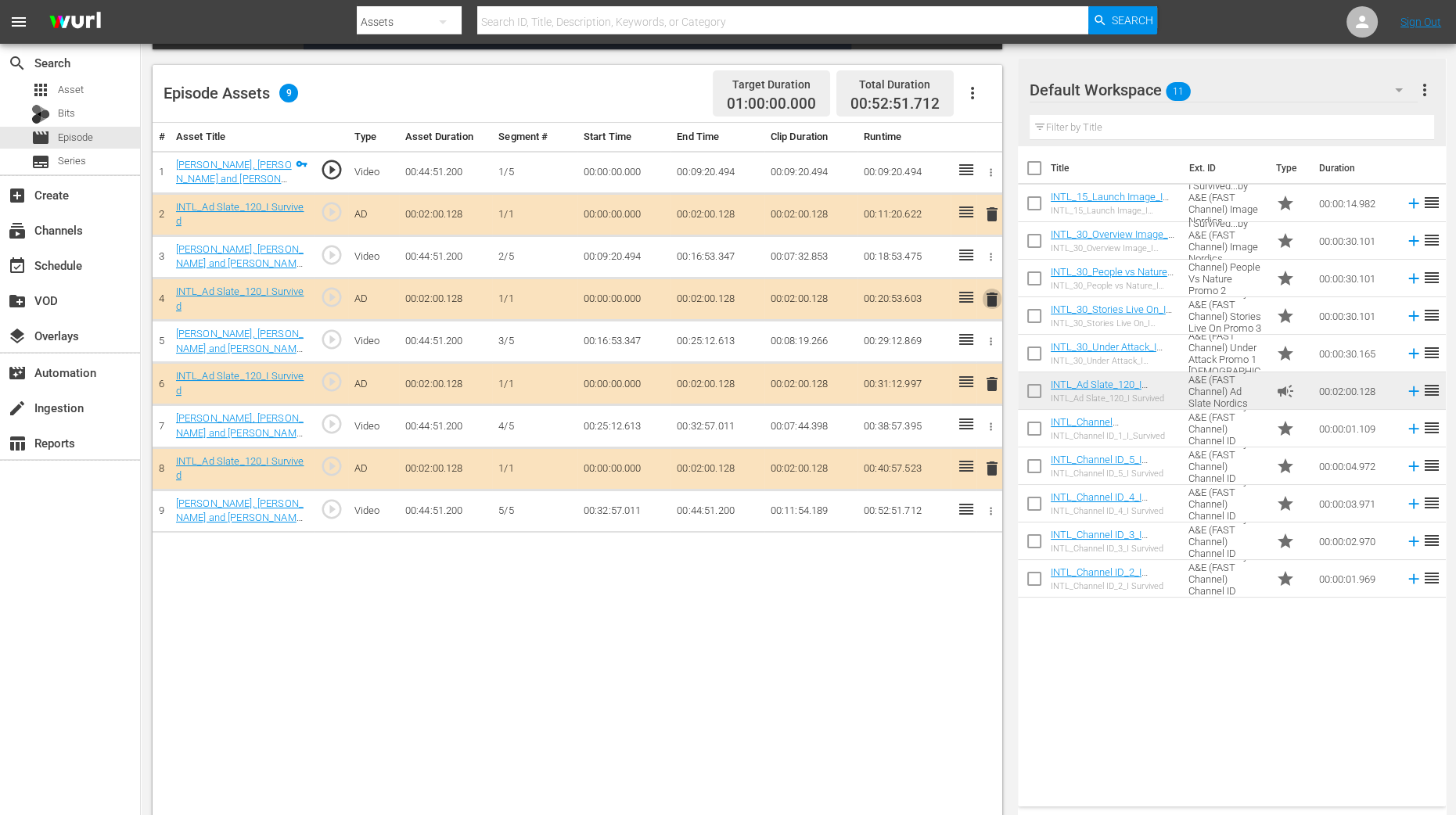
click at [992, 303] on span "delete" at bounding box center [992, 300] width 19 height 19
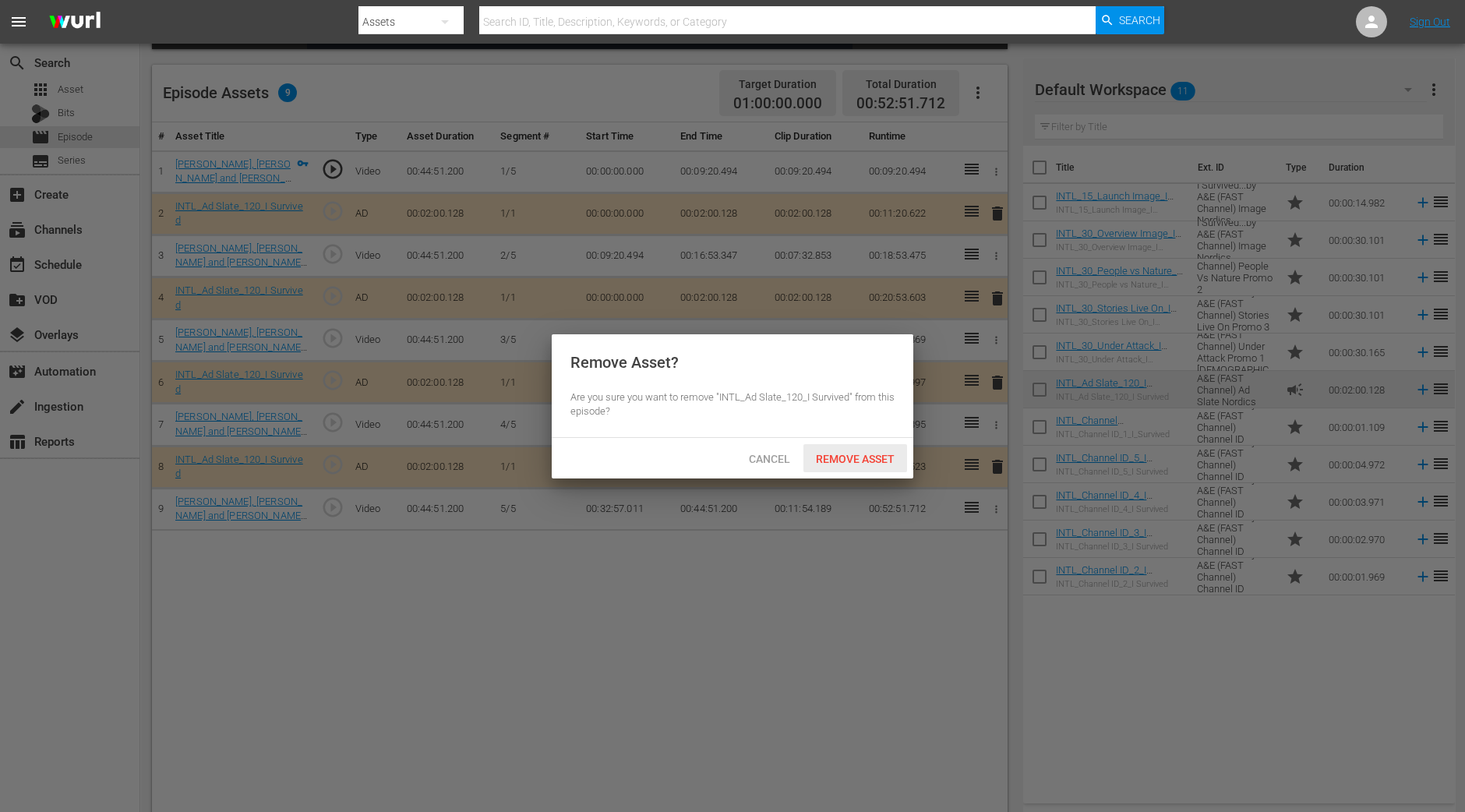
click at [840, 455] on span "Remove Asset" at bounding box center [855, 459] width 103 height 12
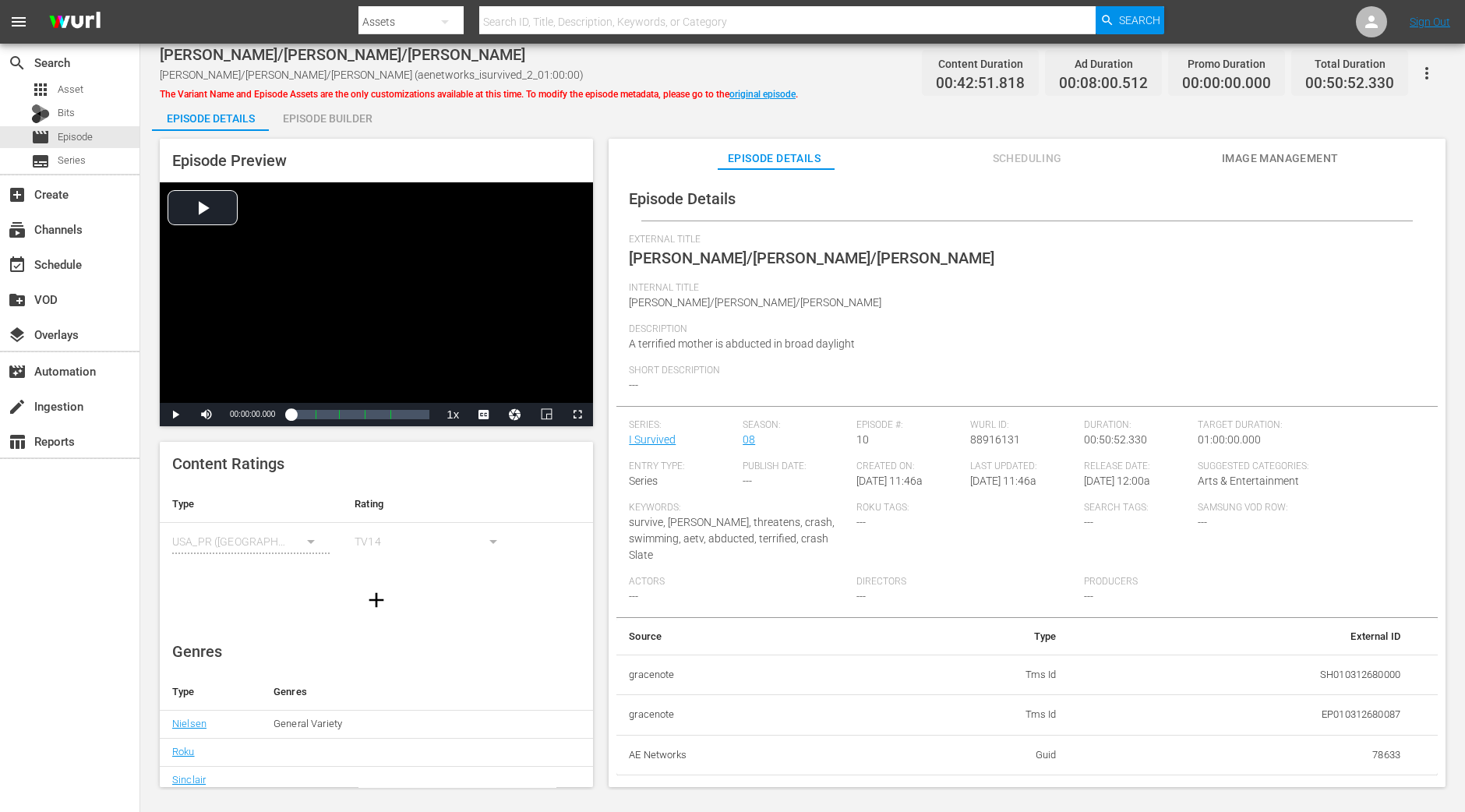
click at [357, 106] on div "Episode Builder" at bounding box center [327, 118] width 117 height 37
click at [378, 110] on div "Episode Builder" at bounding box center [327, 118] width 117 height 37
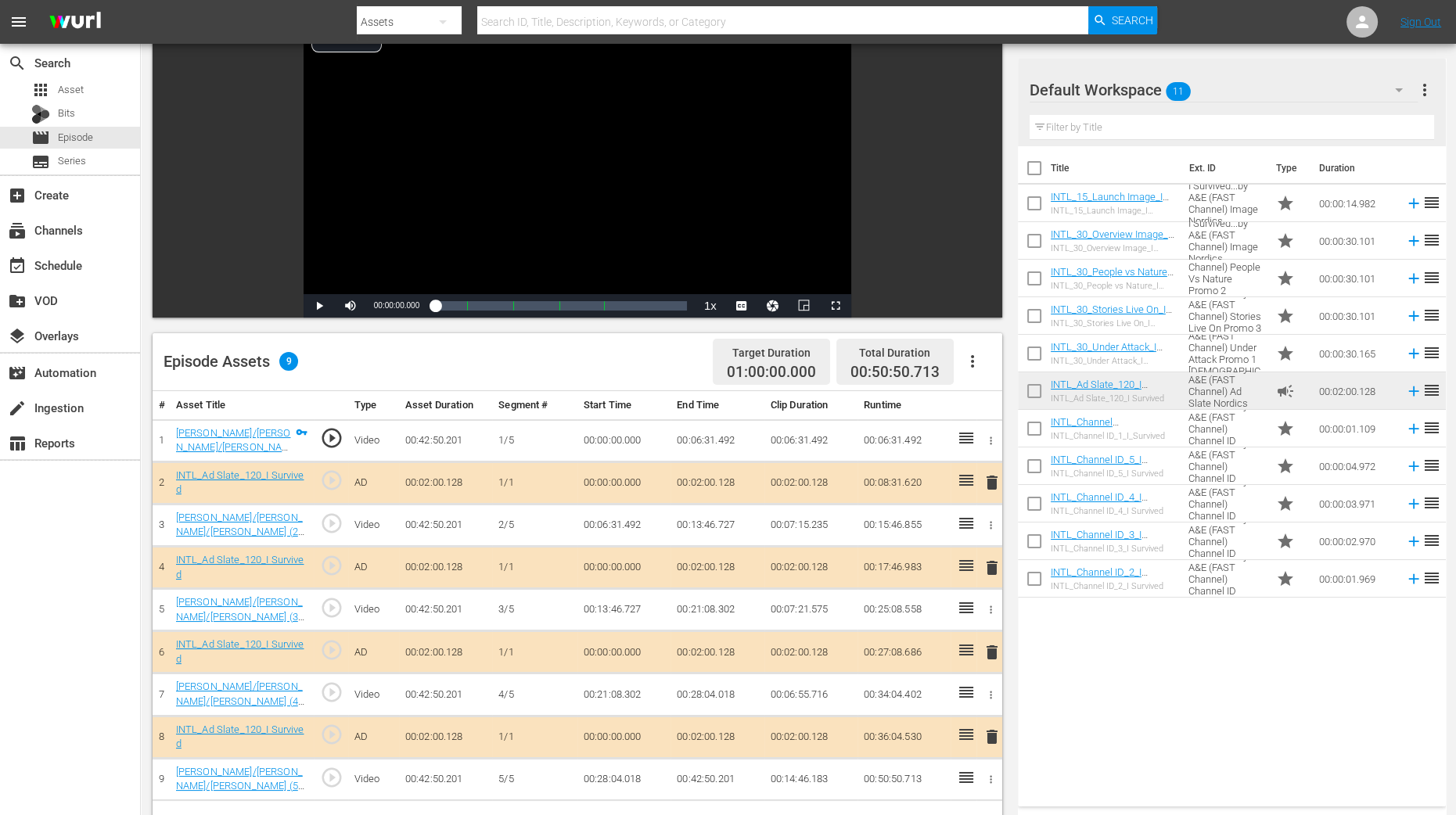
scroll to position [407, 0]
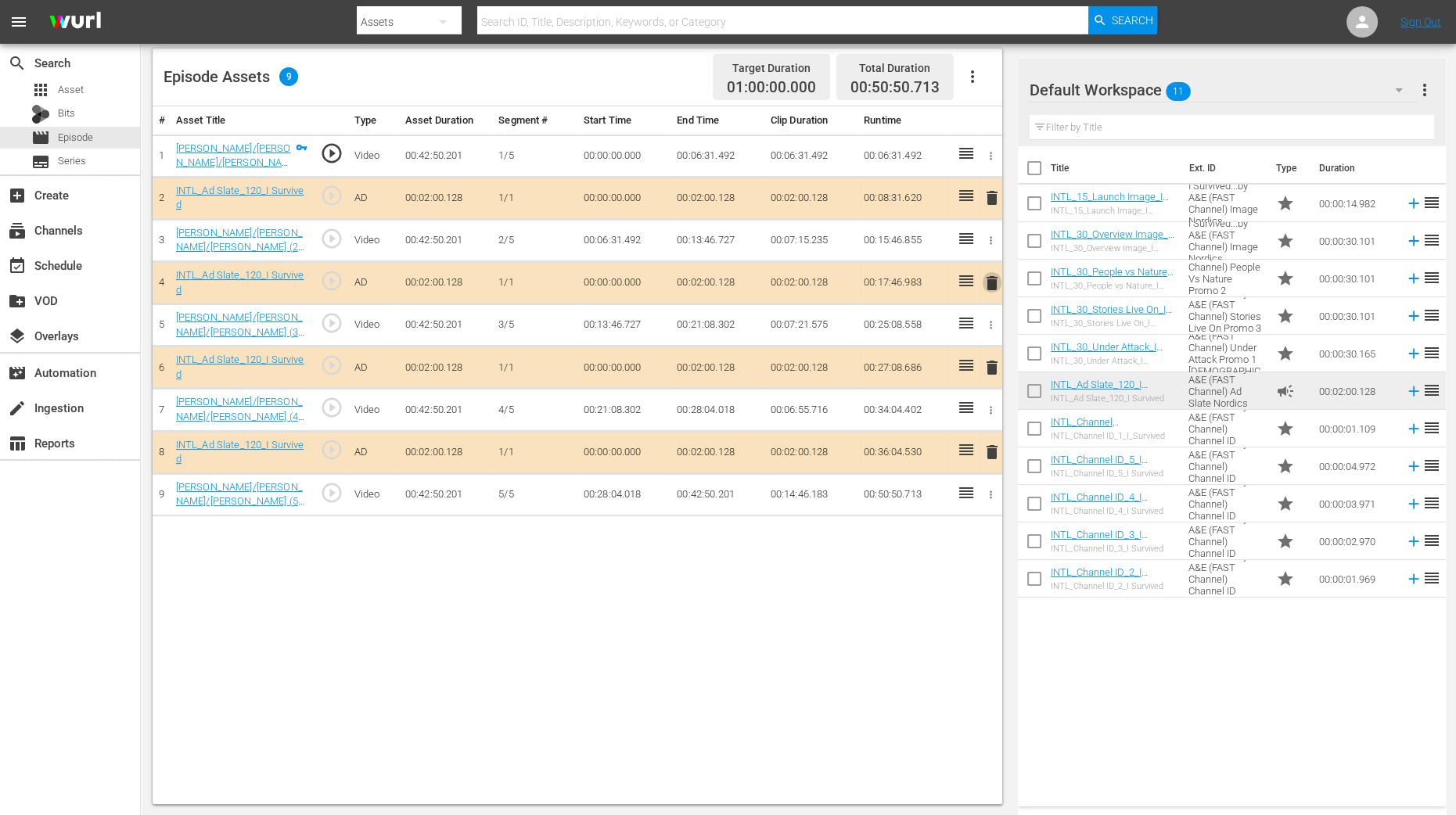
click at [992, 280] on span "delete" at bounding box center [992, 283] width 19 height 19
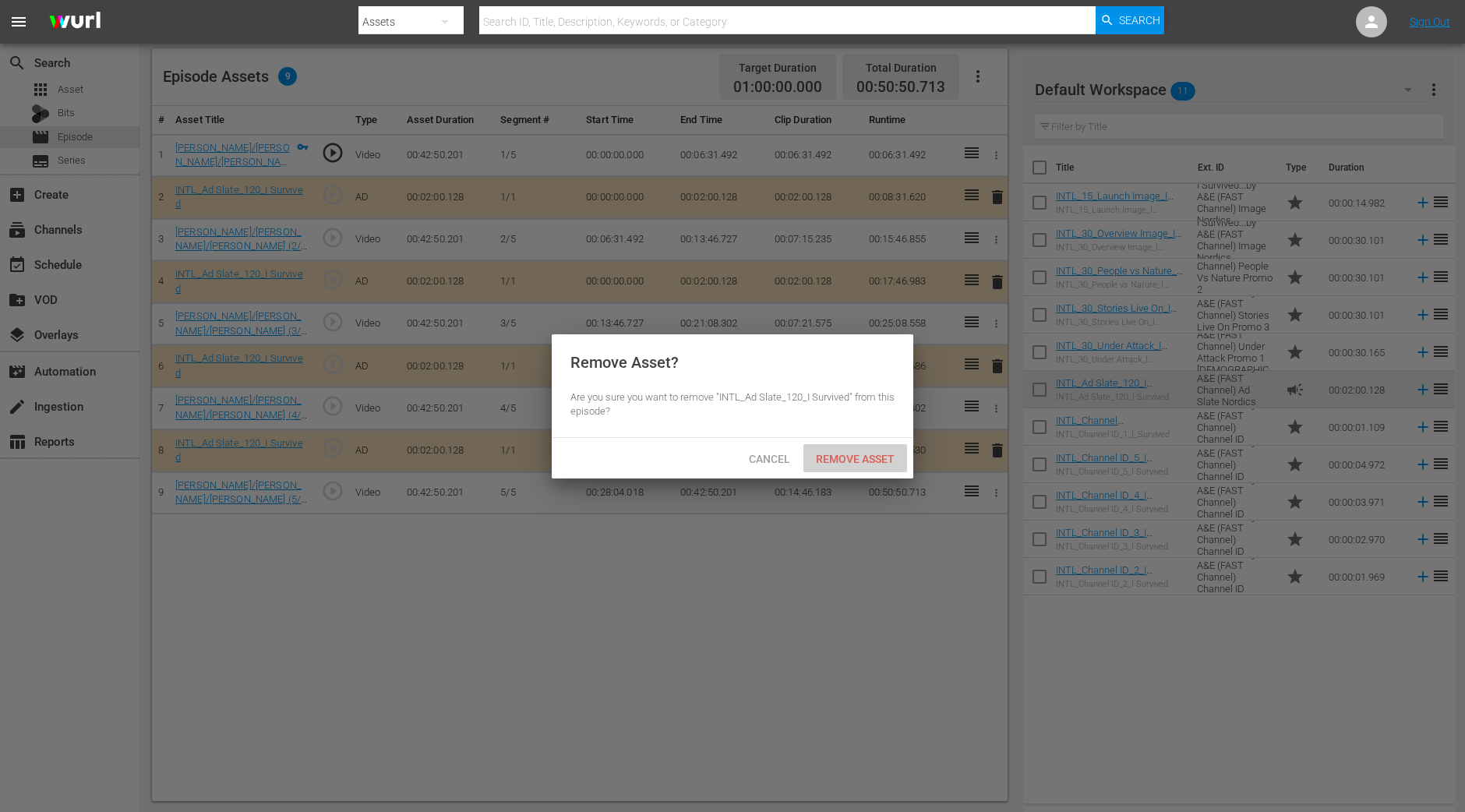
click at [832, 461] on span "Remove Asset" at bounding box center [855, 459] width 103 height 12
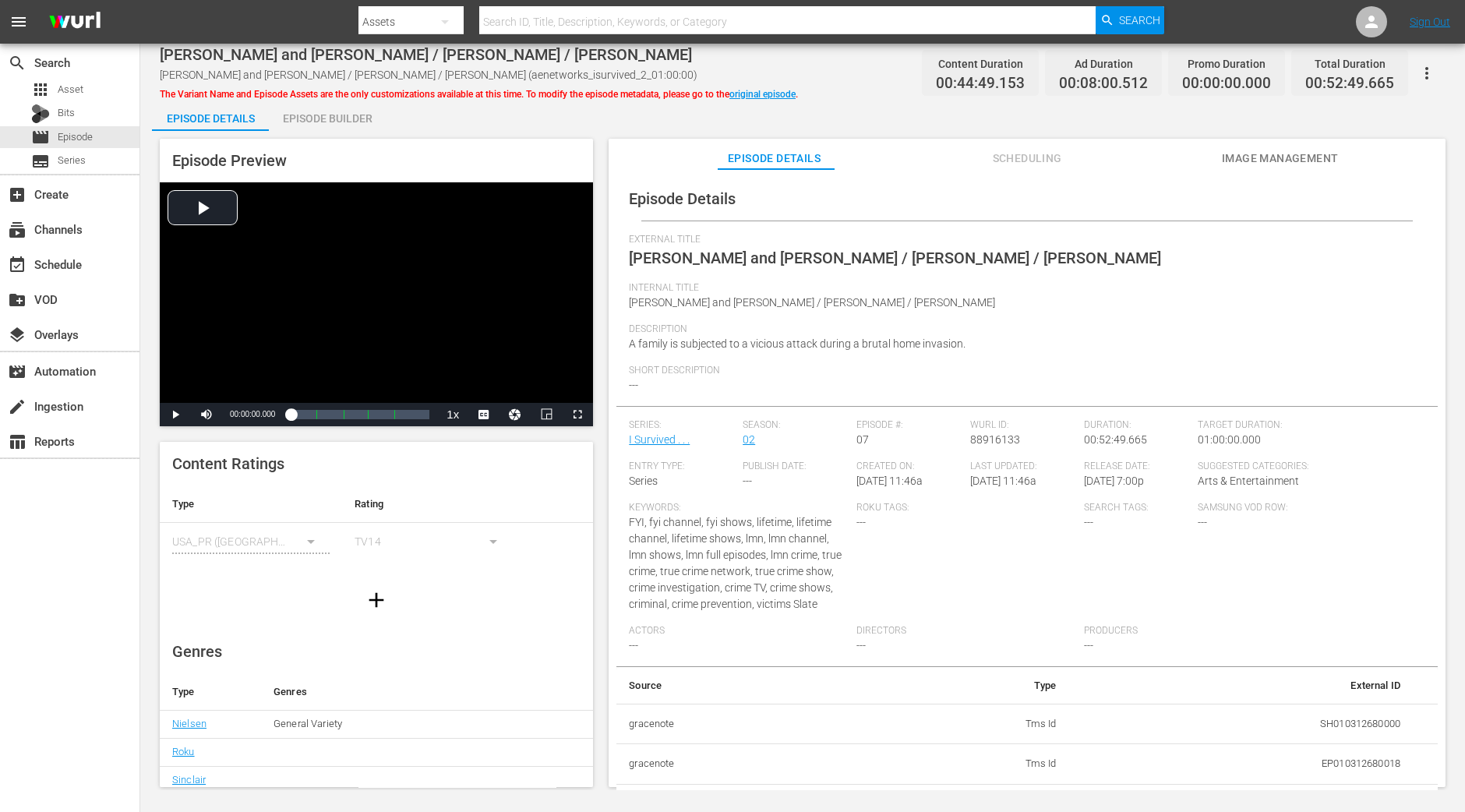
drag, startPoint x: 326, startPoint y: 108, endPoint x: 329, endPoint y: 121, distance: 13.3
click at [325, 120] on div "Episode Builder" at bounding box center [327, 118] width 117 height 37
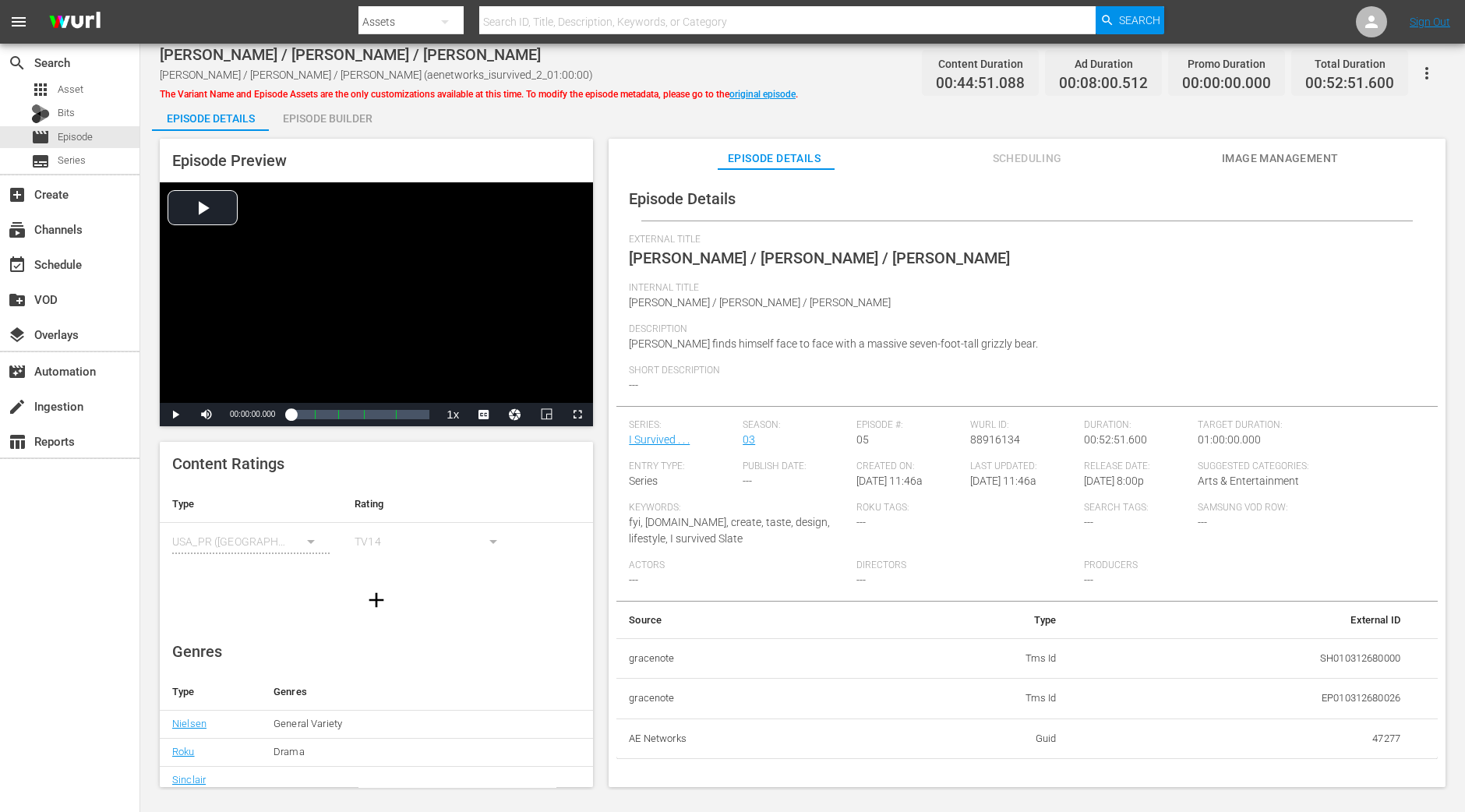
click at [323, 114] on div "Episode Builder" at bounding box center [327, 118] width 117 height 37
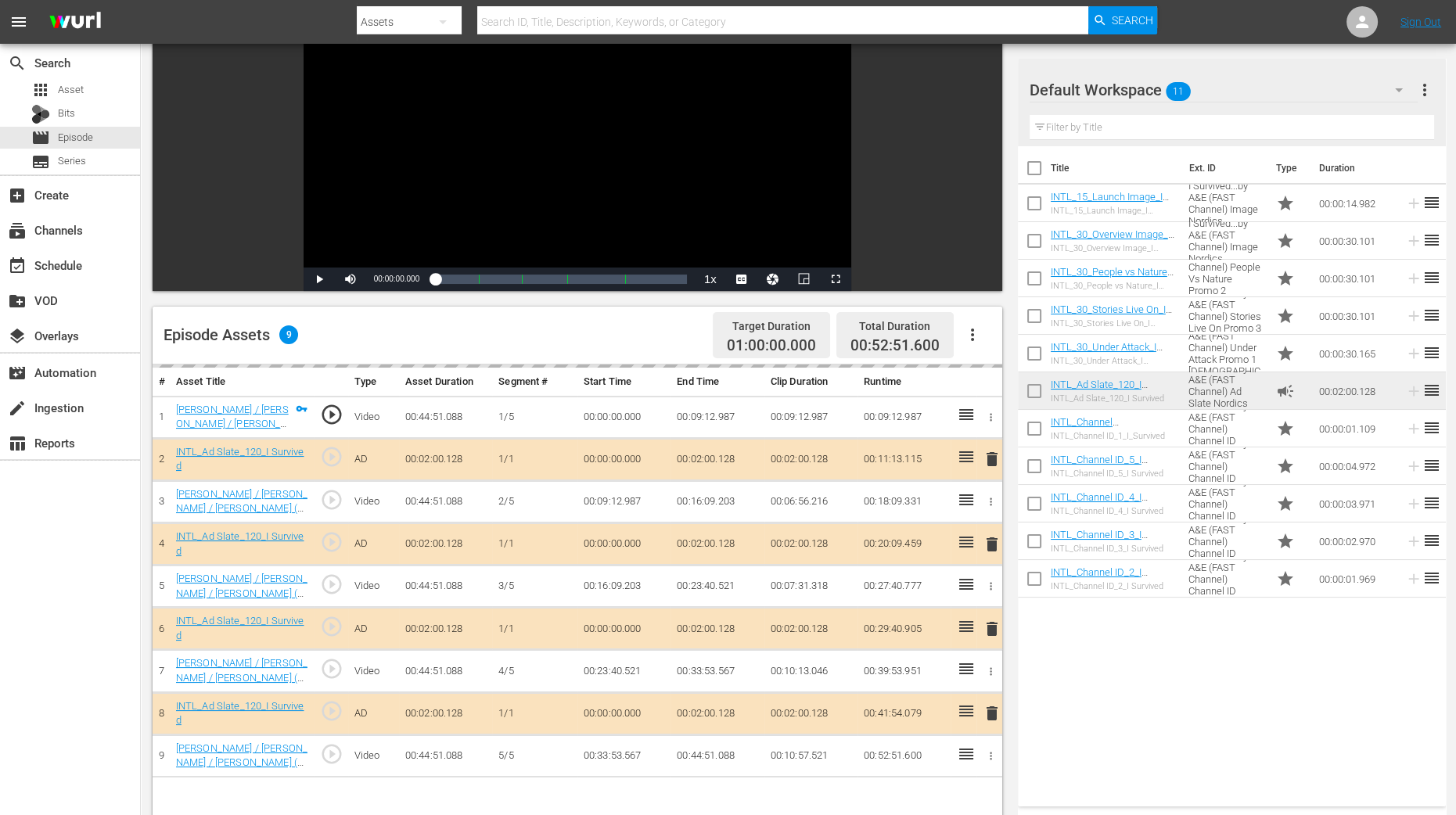
scroll to position [407, 0]
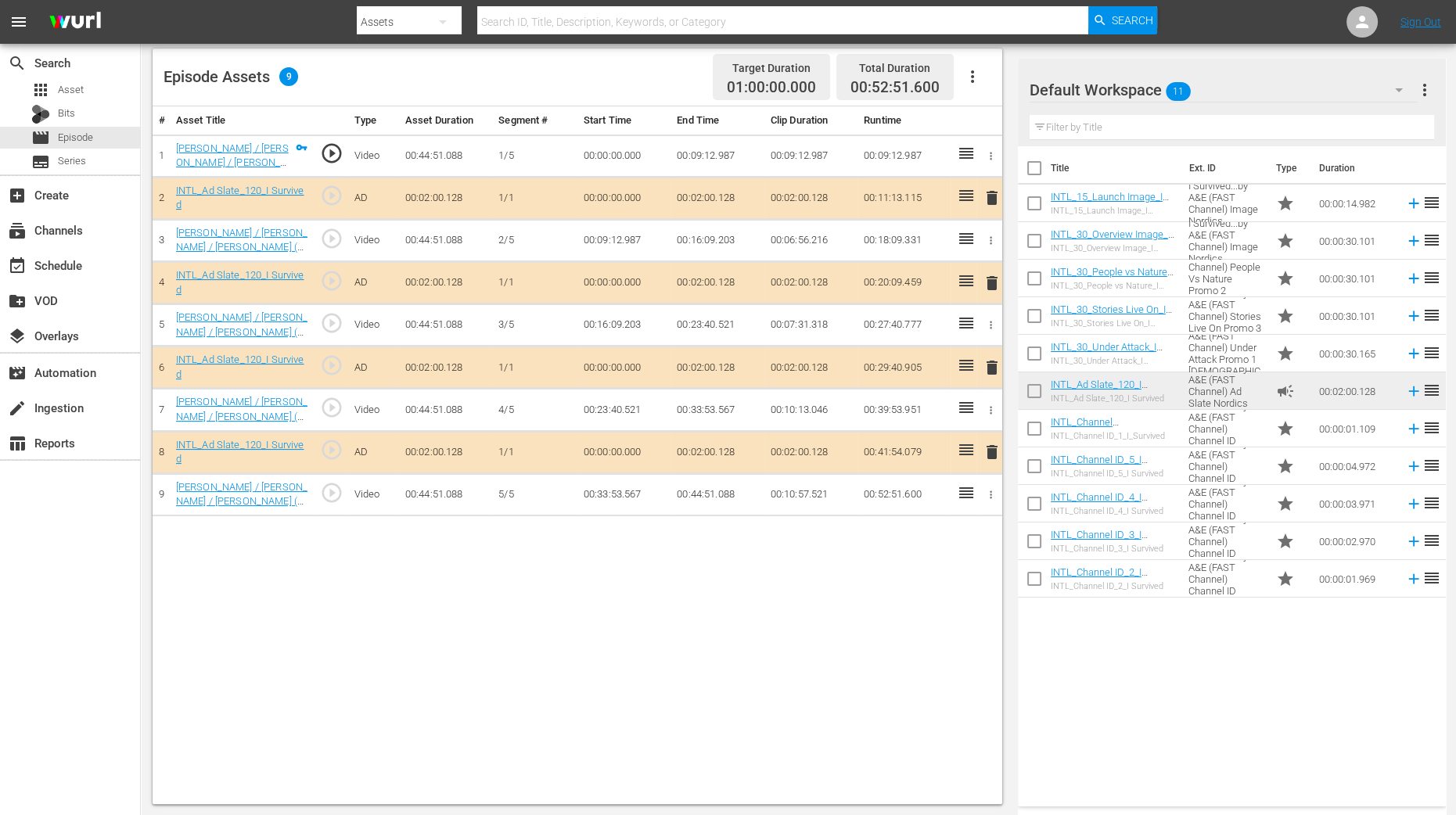
click at [991, 281] on span "delete" at bounding box center [992, 283] width 19 height 19
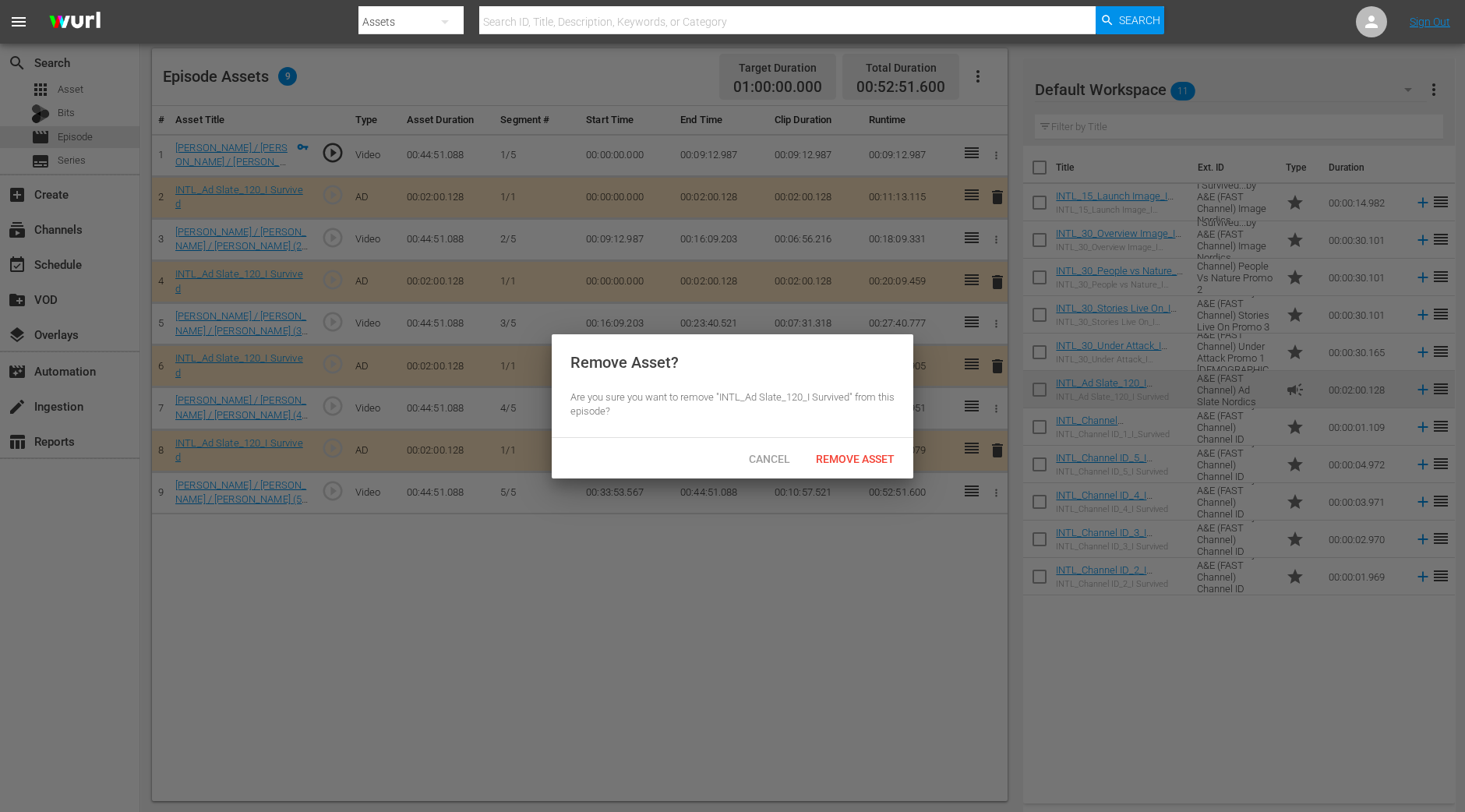
click at [867, 441] on div "Cancel Remove Asset" at bounding box center [732, 458] width 361 height 40
click at [866, 453] on span "Remove Asset" at bounding box center [855, 459] width 103 height 12
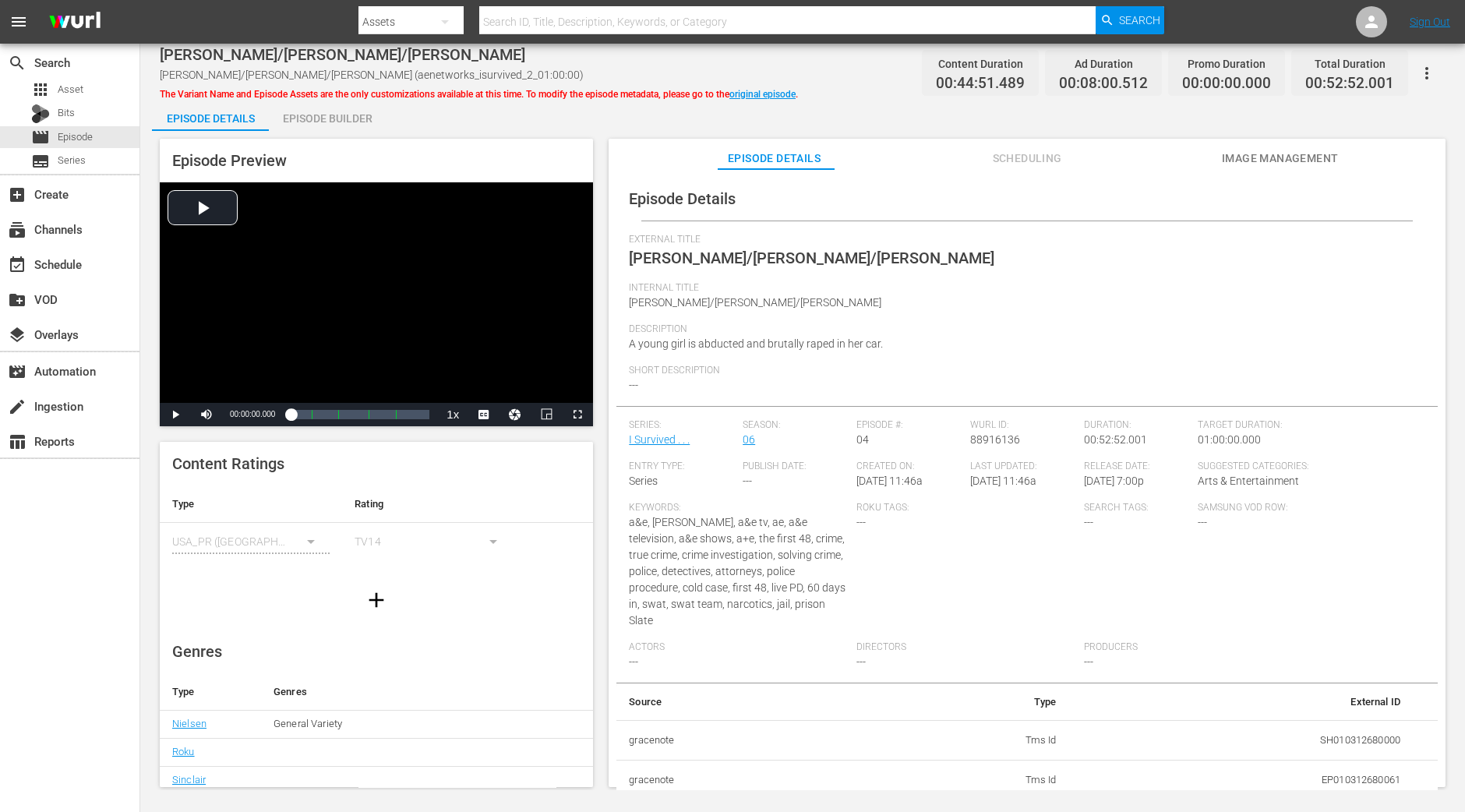
click at [328, 103] on div "Episode Builder" at bounding box center [327, 118] width 117 height 37
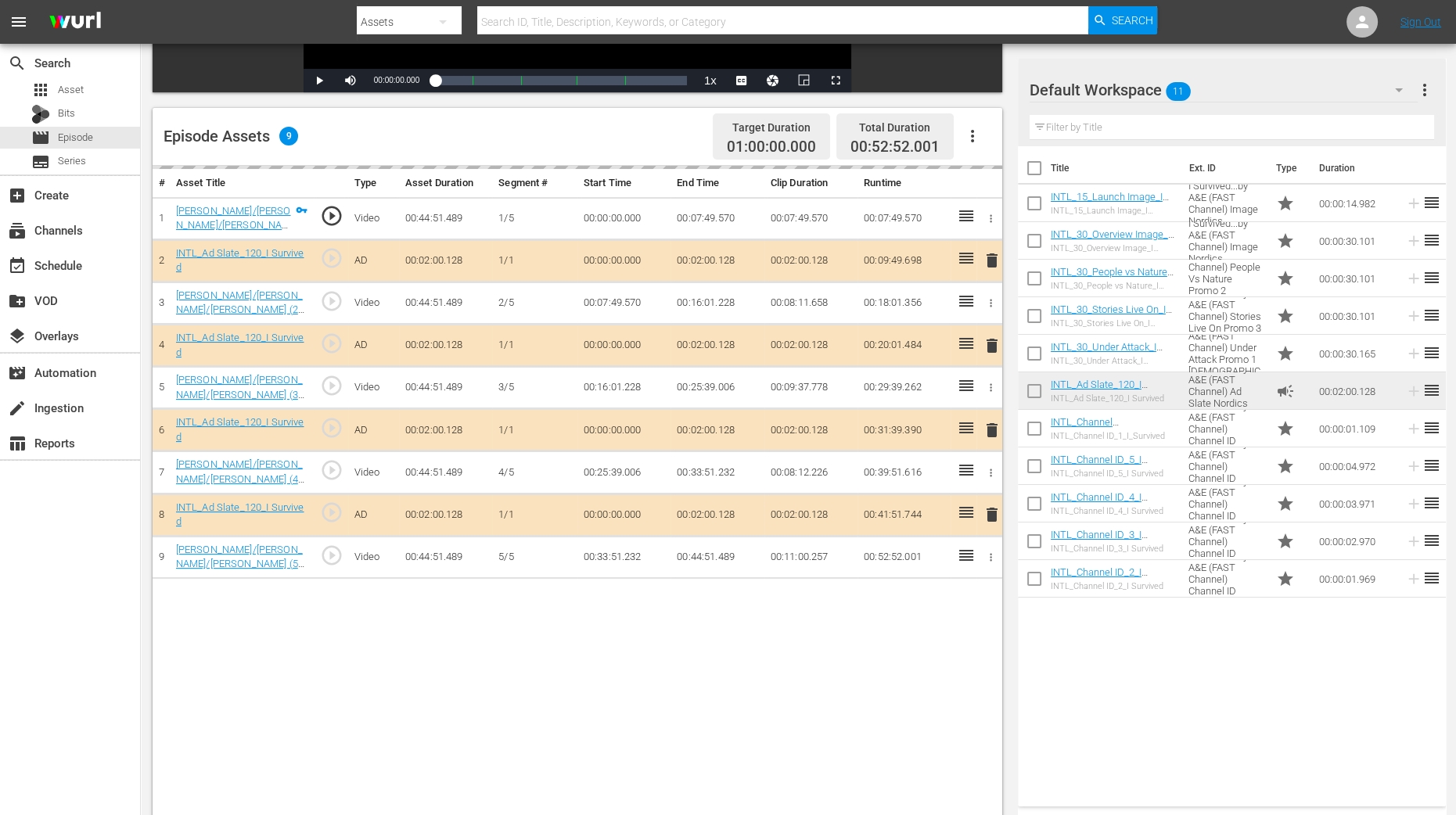
scroll to position [407, 0]
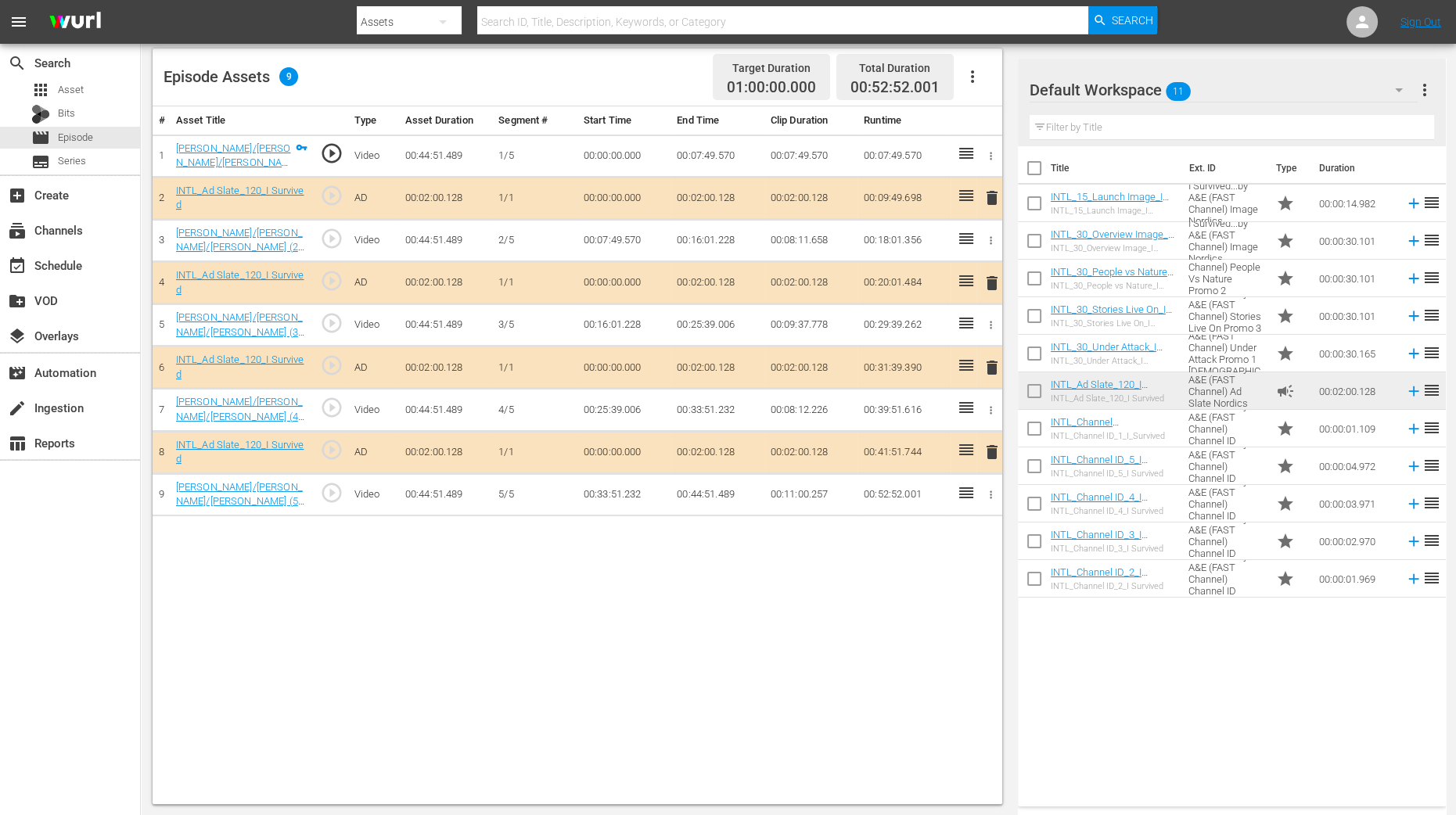
click at [992, 280] on span "delete" at bounding box center [992, 283] width 19 height 19
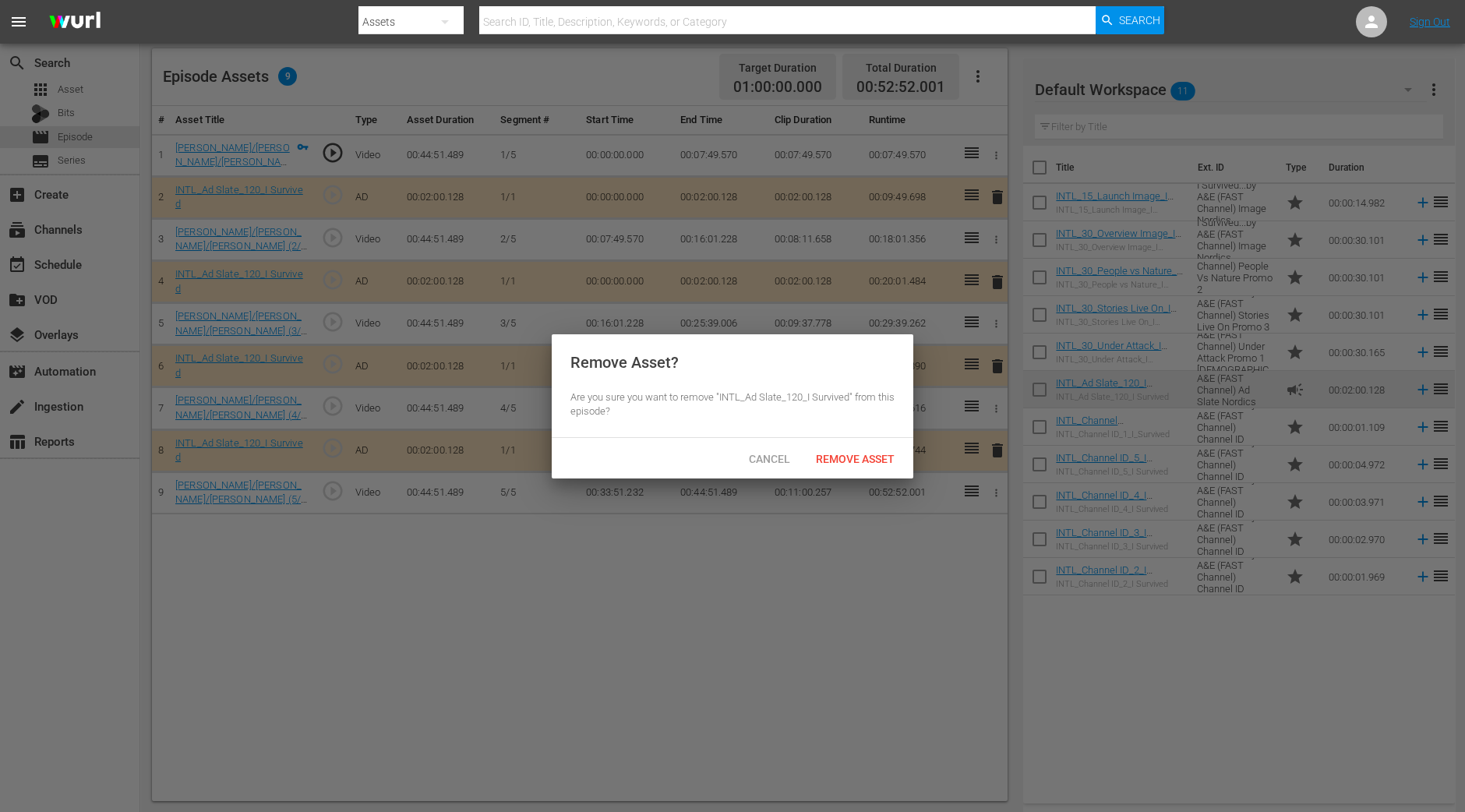
click at [873, 450] on div "Remove Asset" at bounding box center [855, 459] width 103 height 29
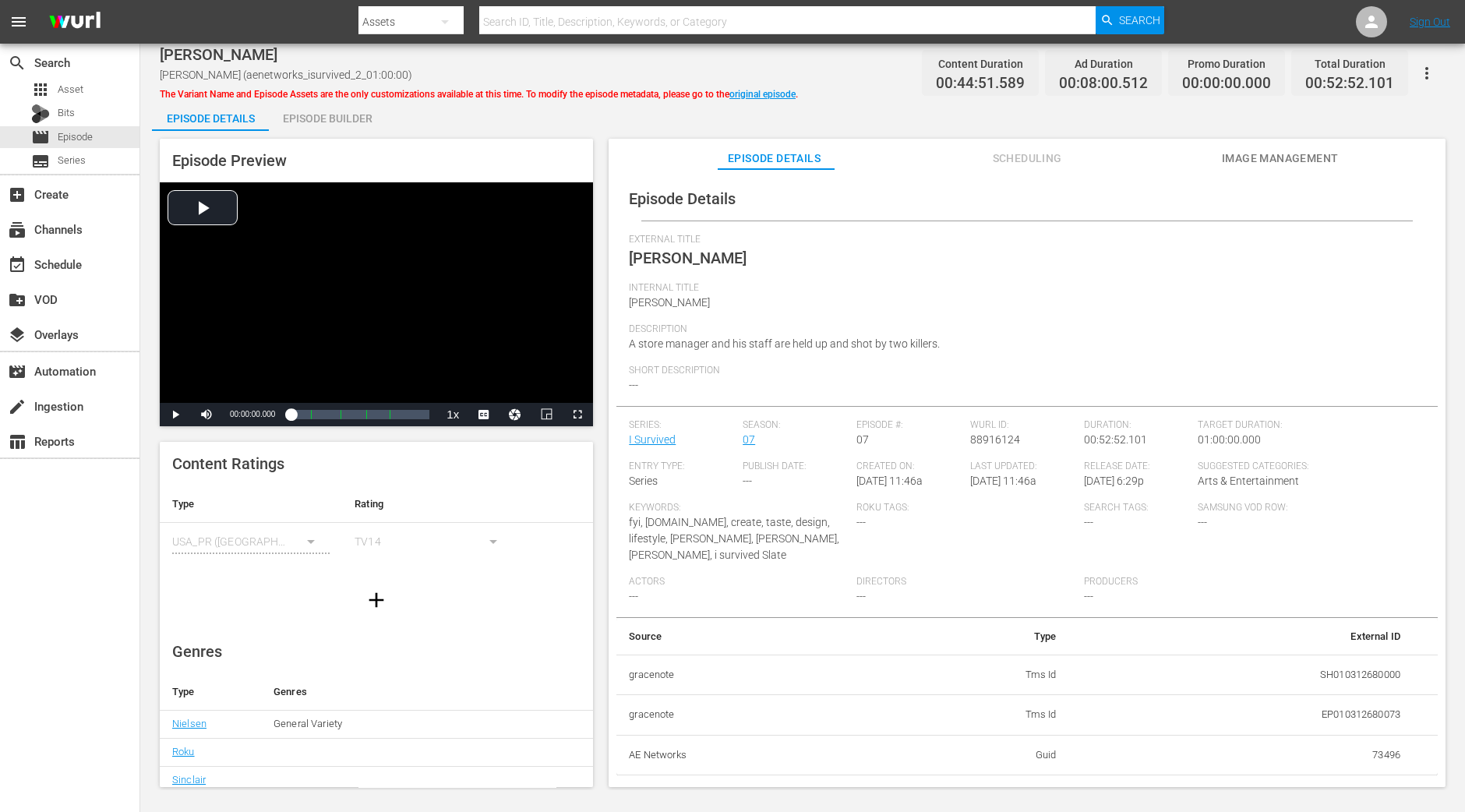
click at [332, 118] on div "Episode Builder" at bounding box center [327, 118] width 117 height 37
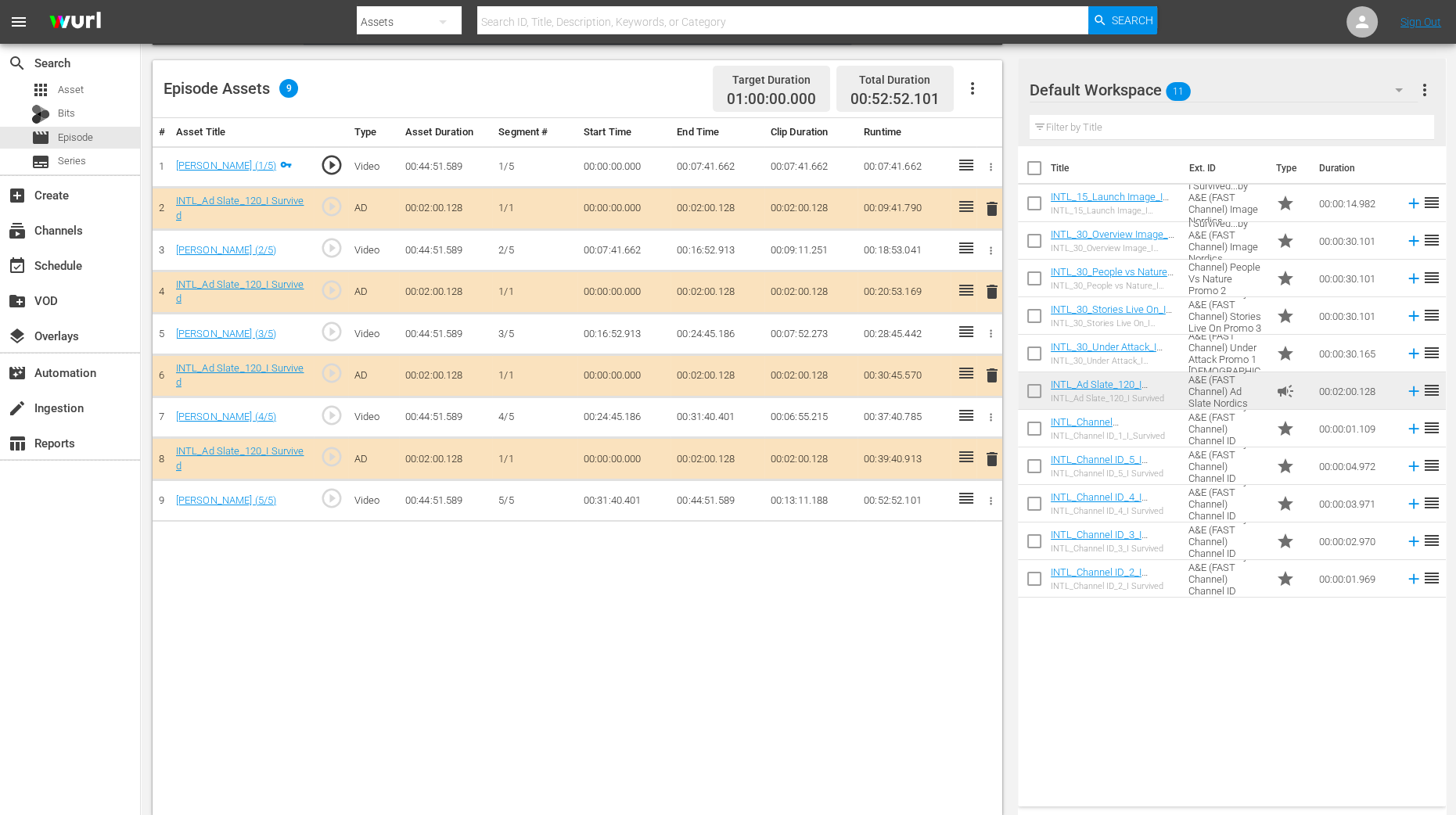
scroll to position [407, 0]
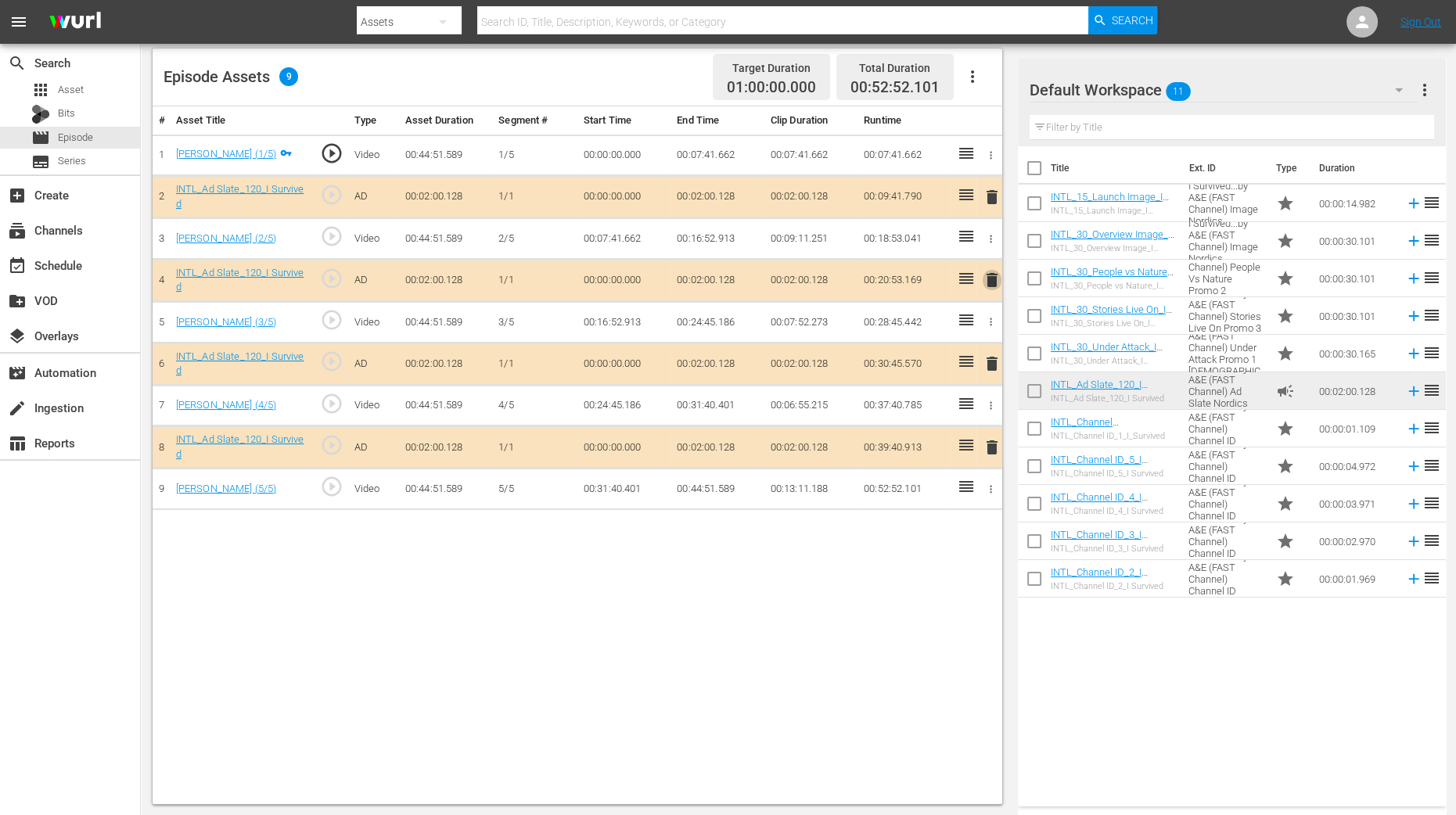
click at [990, 282] on span "delete" at bounding box center [992, 280] width 19 height 19
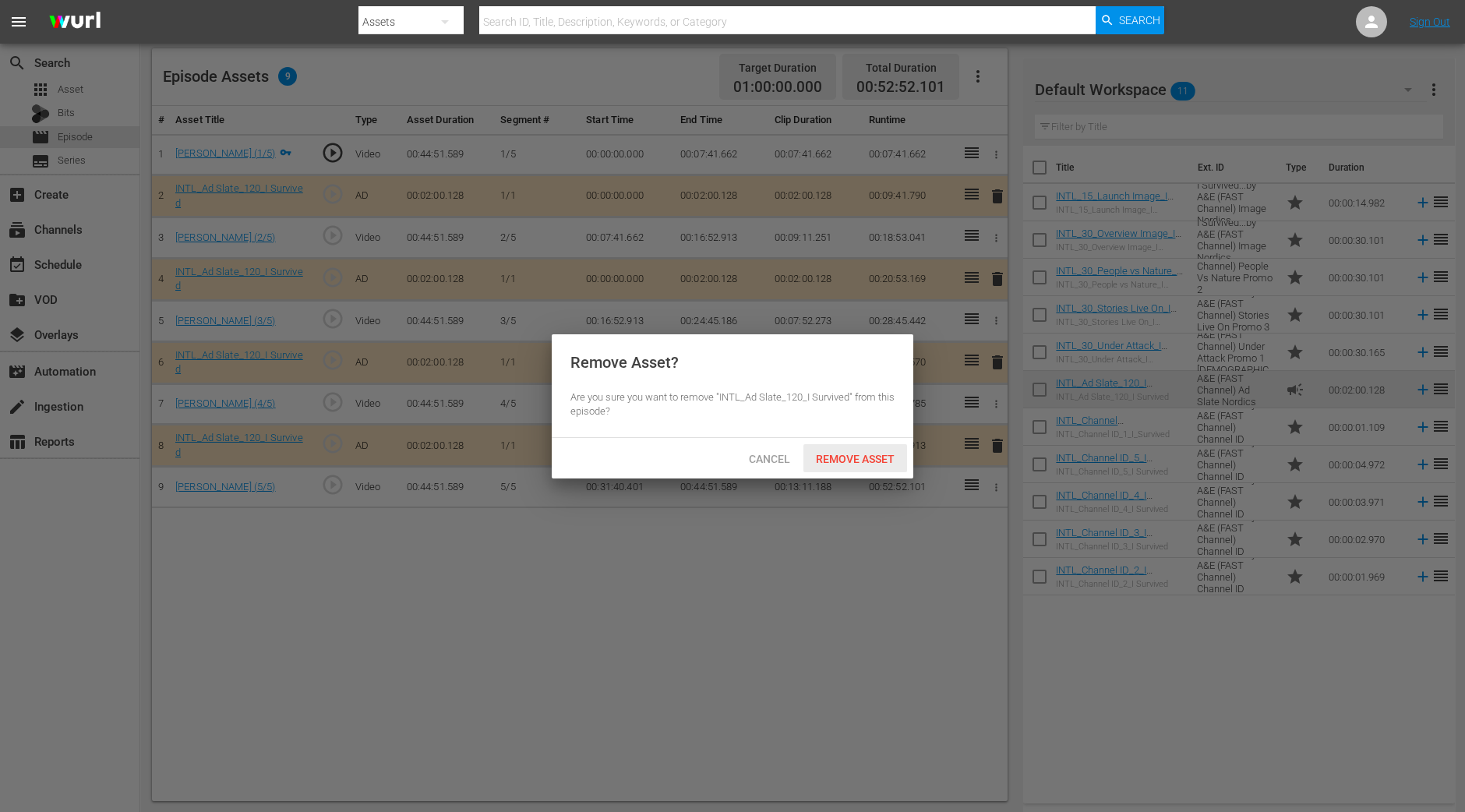
click at [856, 459] on span "Remove Asset" at bounding box center [855, 459] width 103 height 12
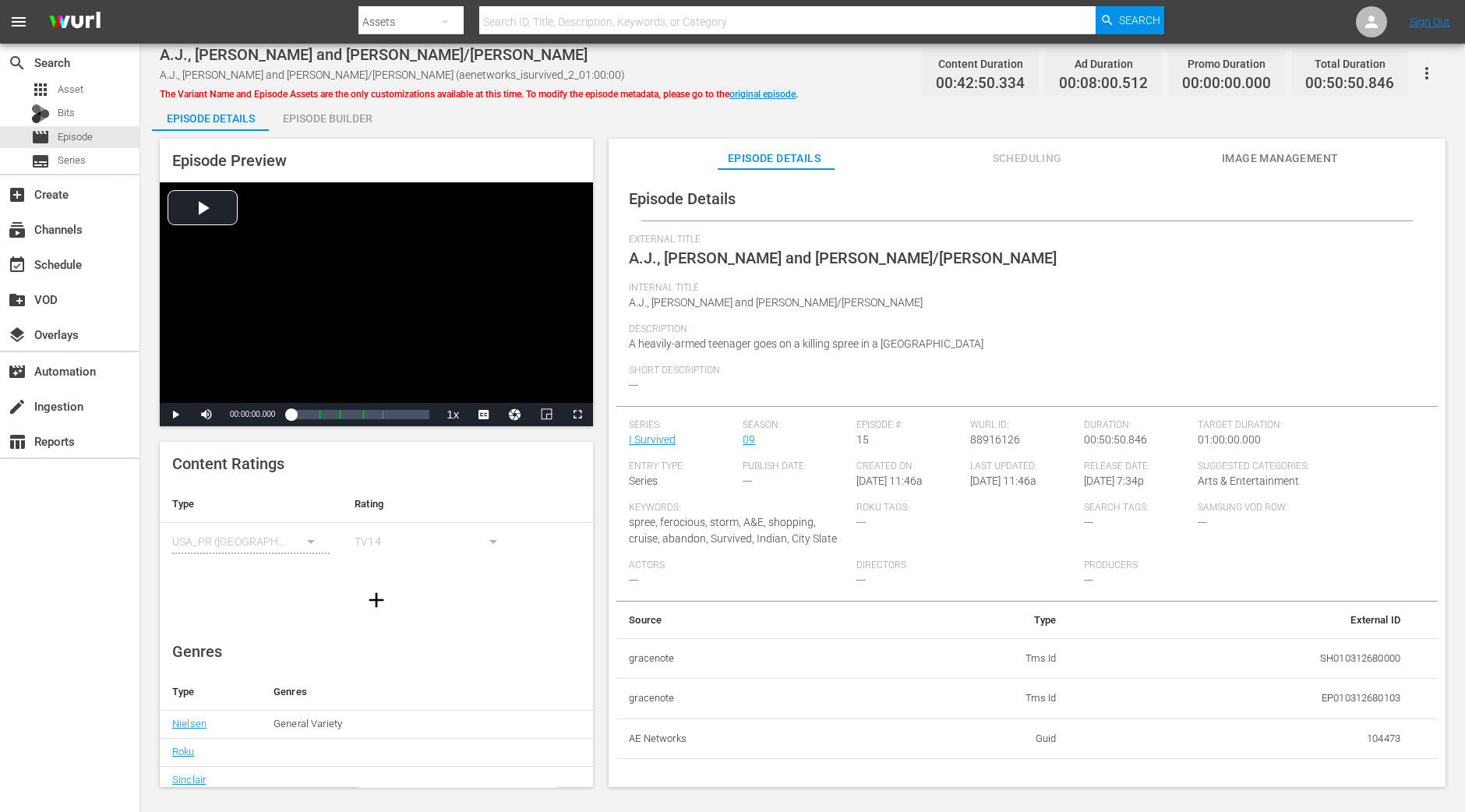
click at [370, 115] on div "Episode Builder" at bounding box center [327, 118] width 117 height 37
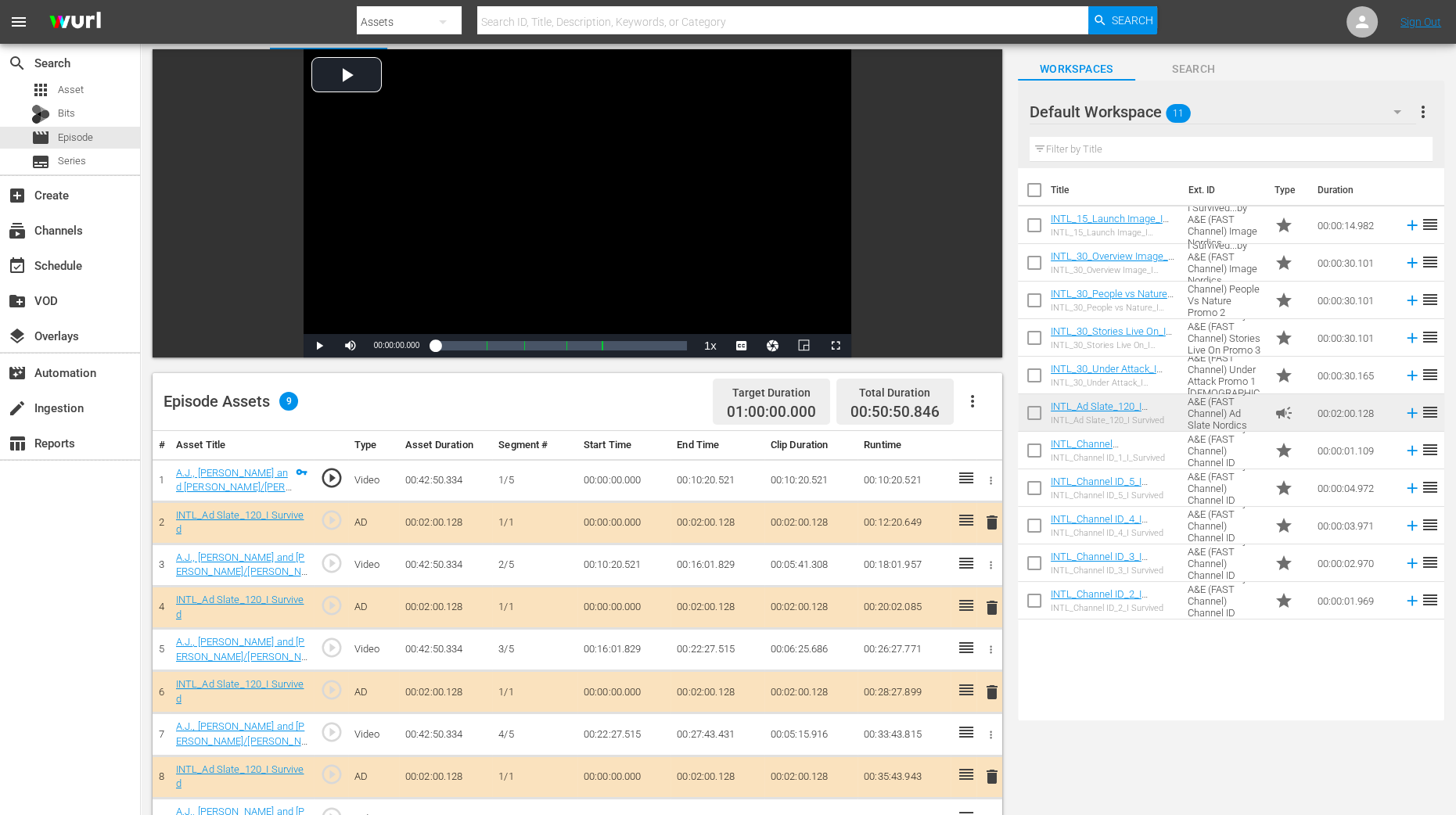
scroll to position [195, 0]
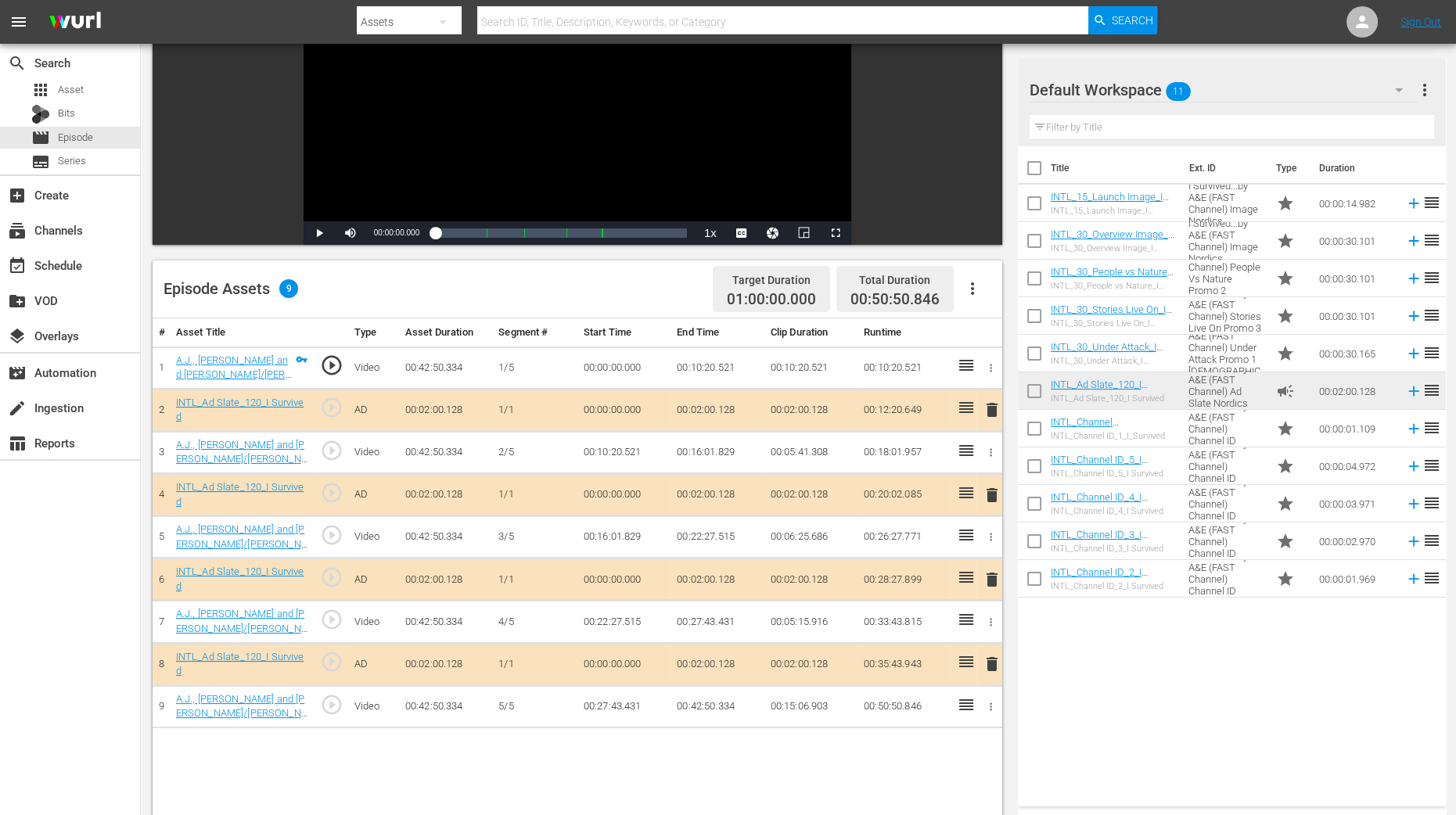
click at [990, 494] on span "delete" at bounding box center [992, 495] width 19 height 19
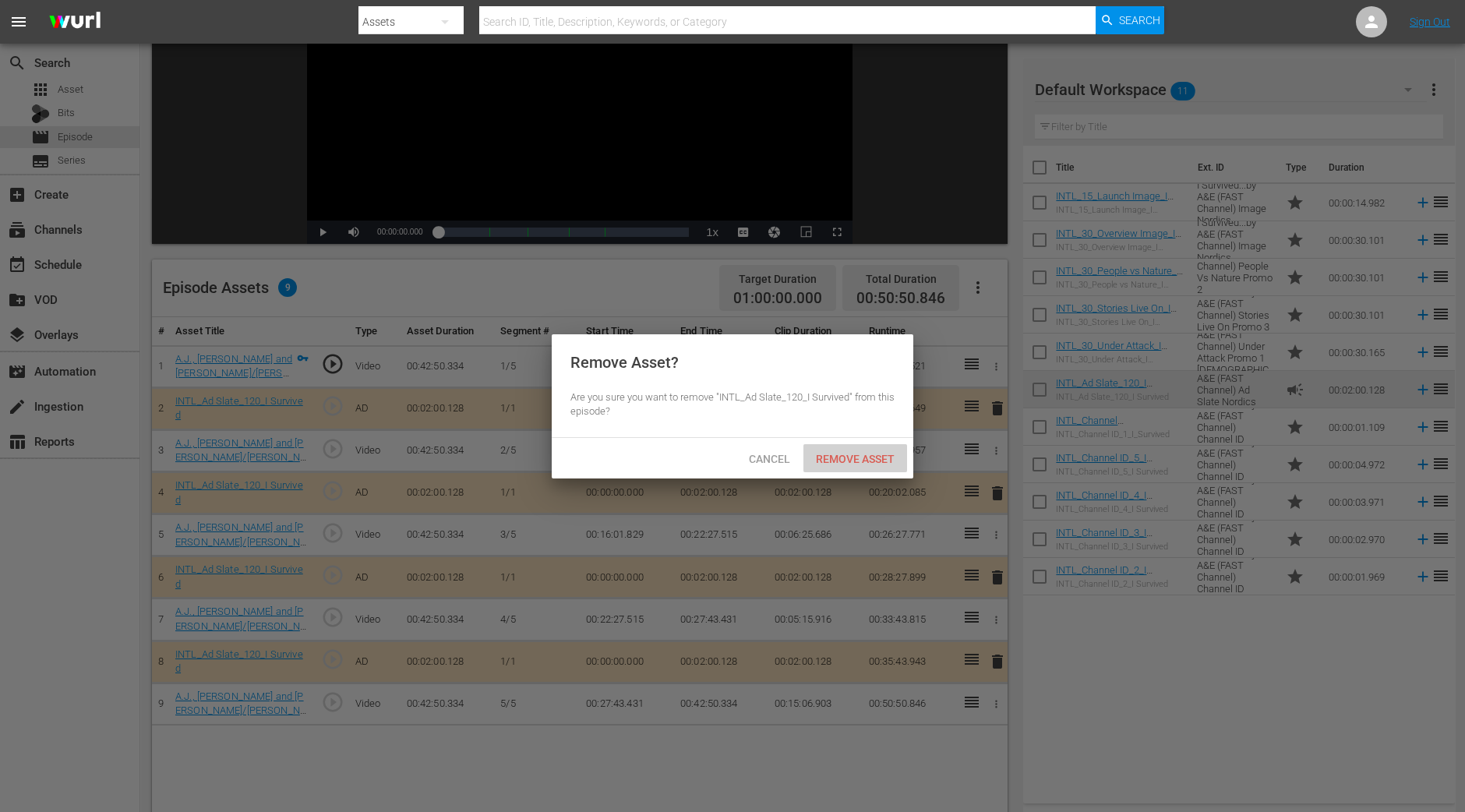
click at [885, 459] on span "Remove Asset" at bounding box center [855, 459] width 103 height 12
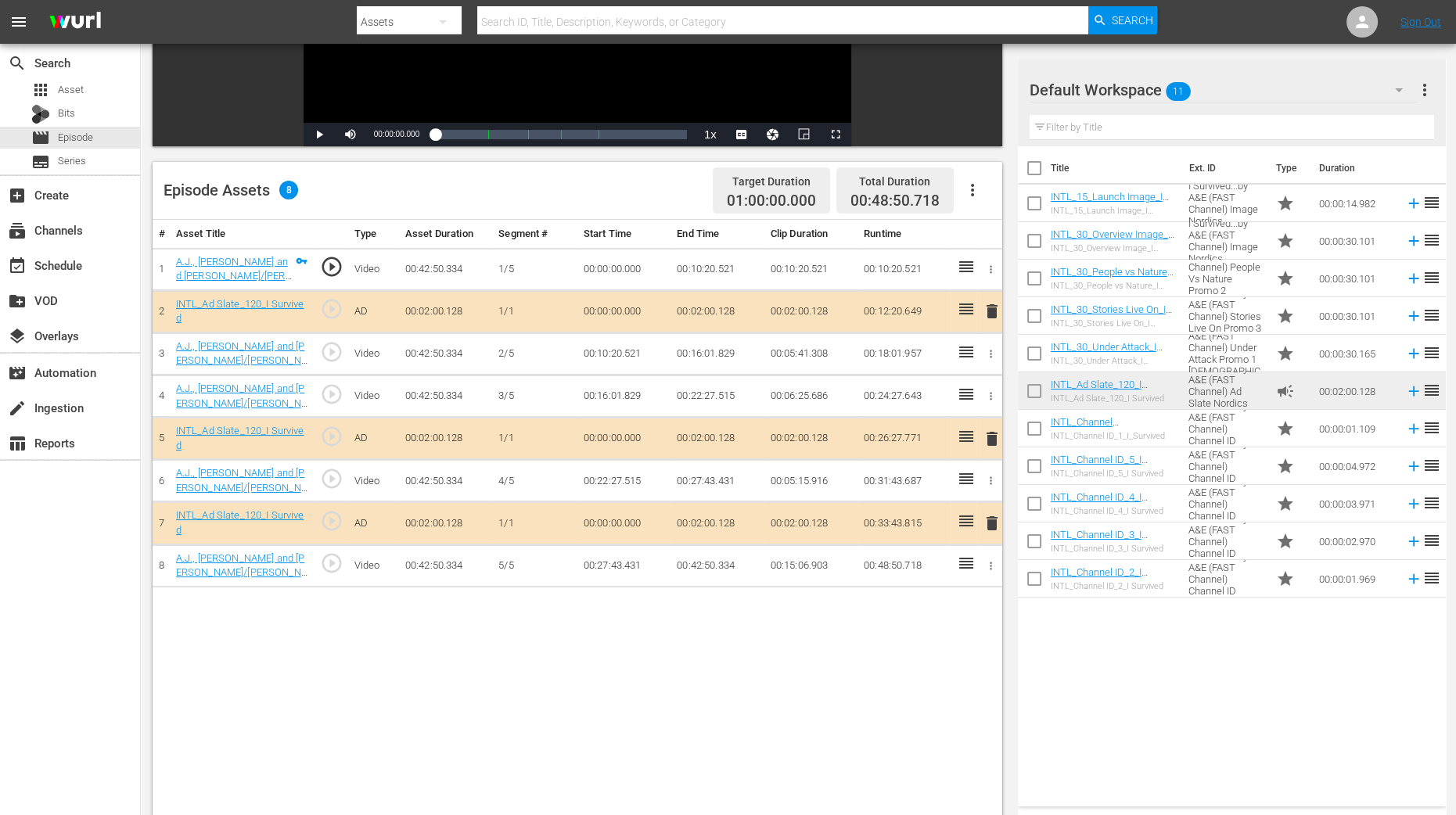
scroll to position [407, 0]
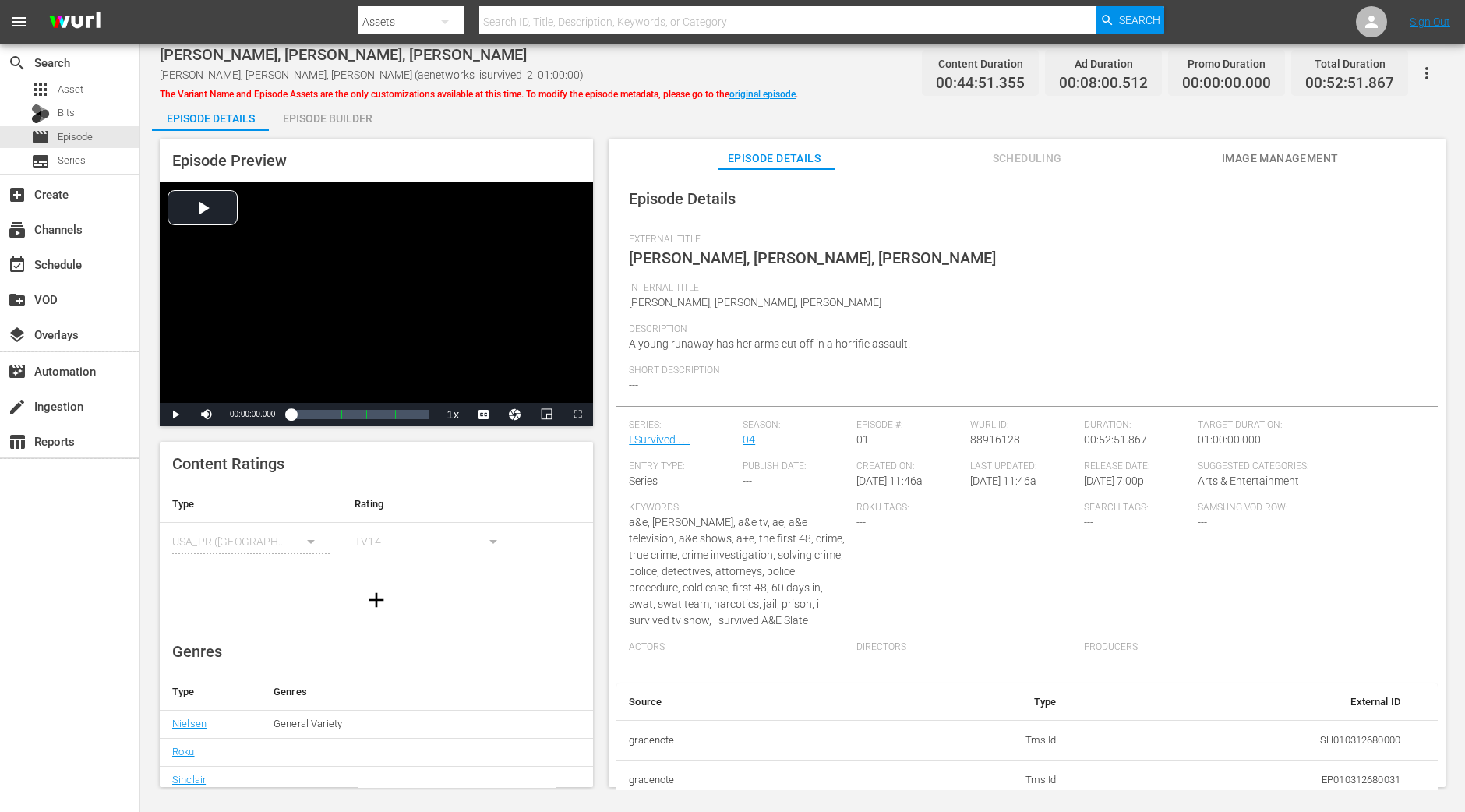
drag, startPoint x: 307, startPoint y: 108, endPoint x: 337, endPoint y: 94, distance: 33.1
click at [308, 108] on div "Episode Builder" at bounding box center [327, 118] width 117 height 37
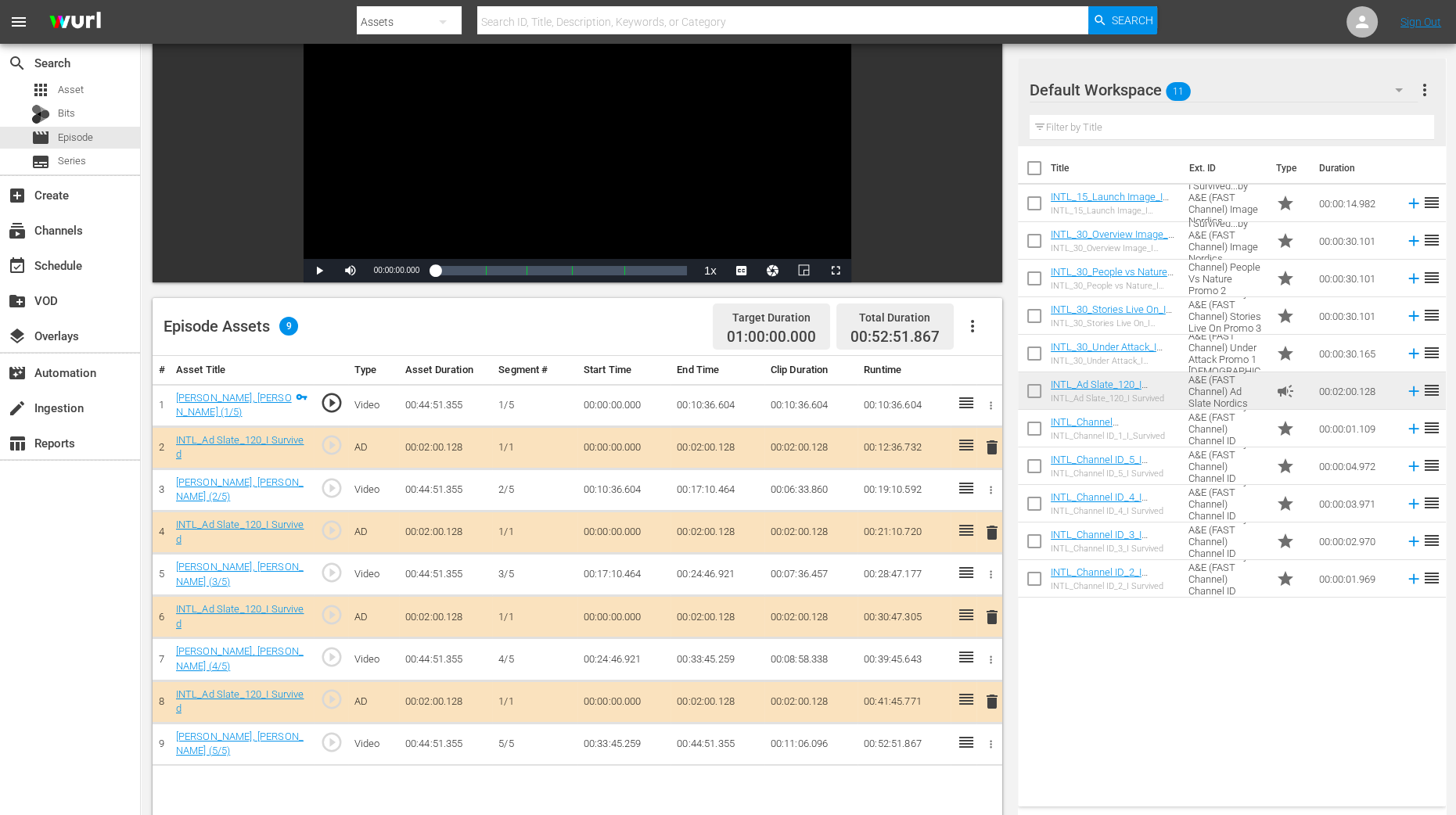
scroll to position [293, 0]
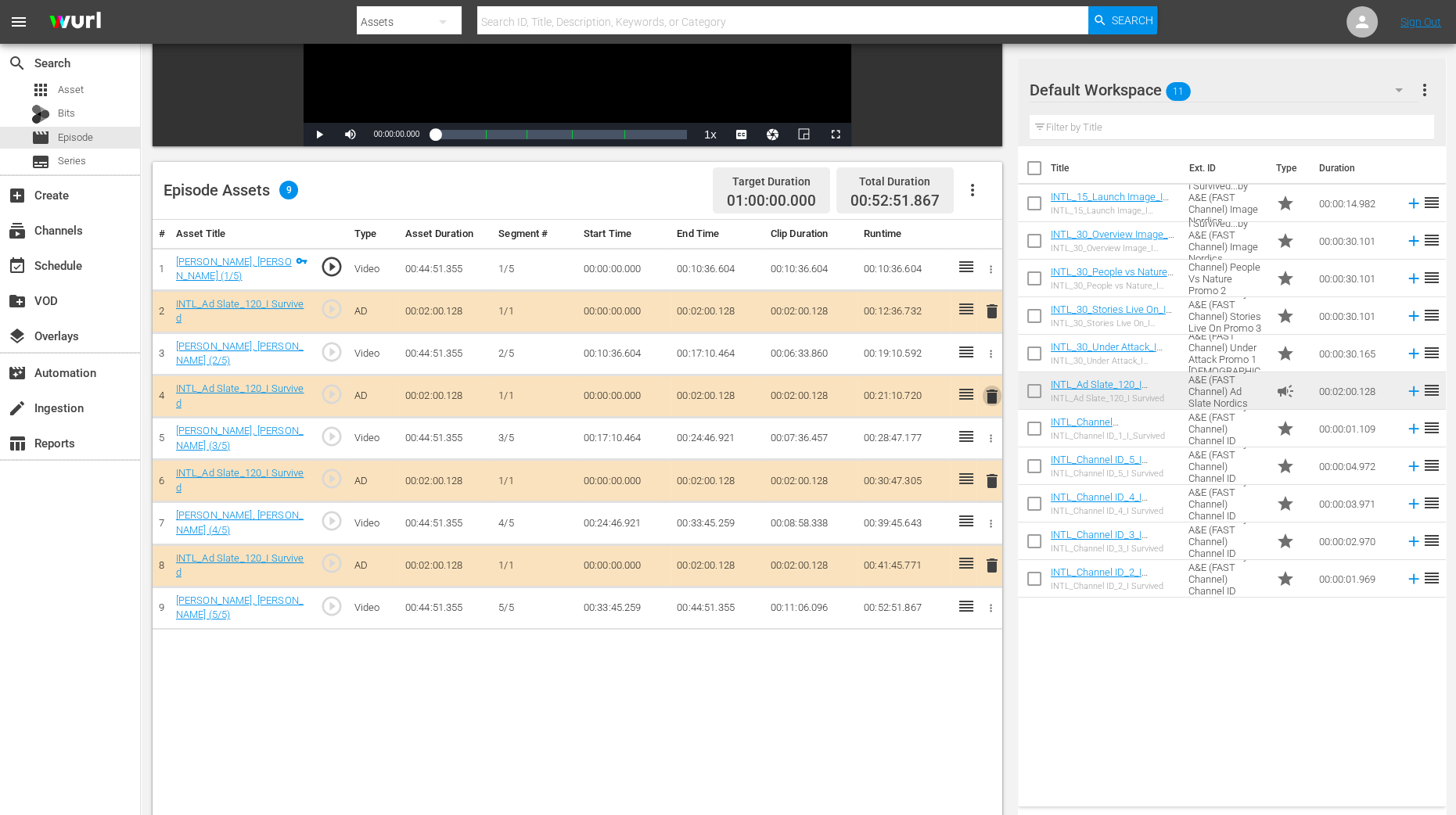
click at [992, 391] on span "delete" at bounding box center [992, 397] width 19 height 19
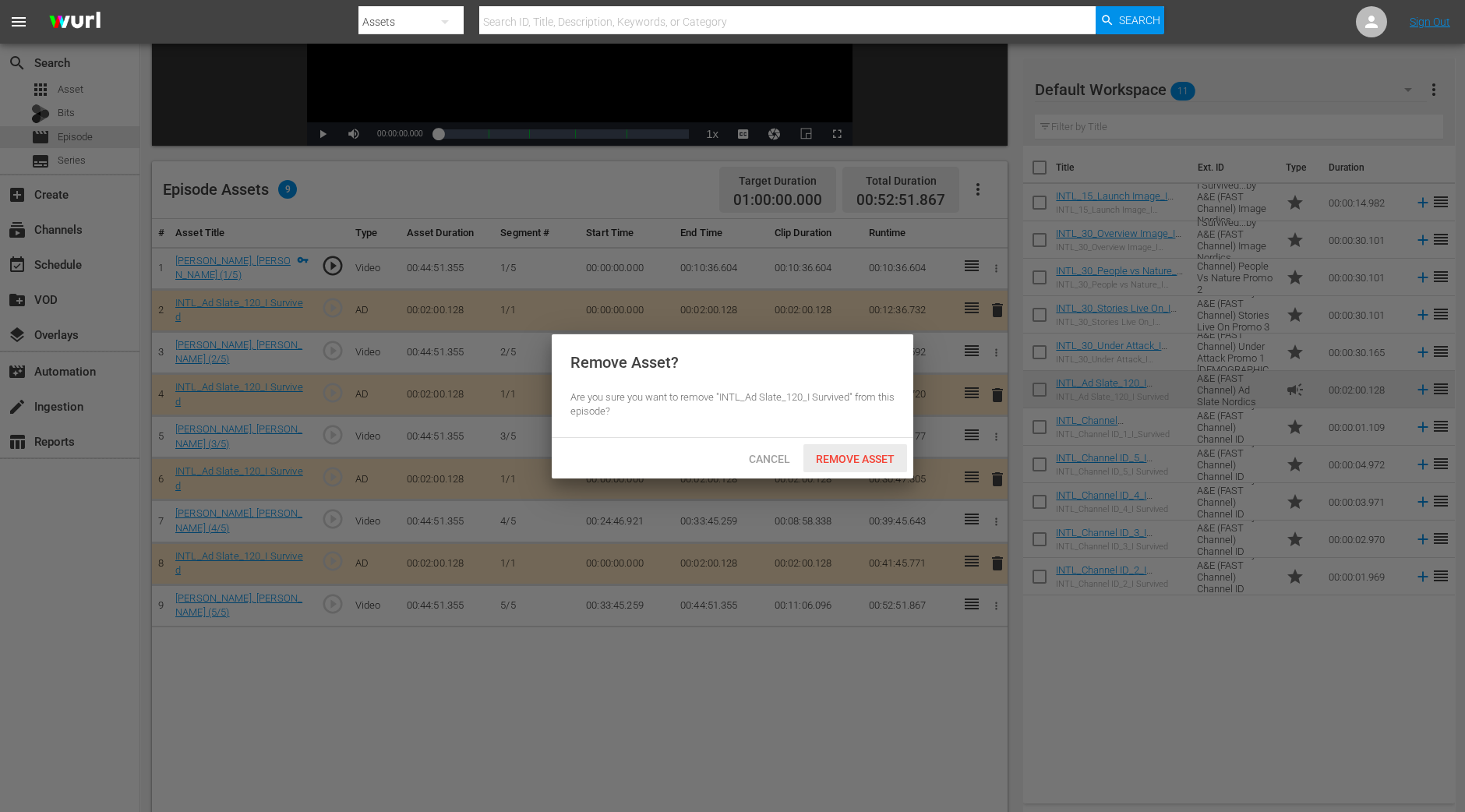
click at [885, 456] on span "Remove Asset" at bounding box center [855, 459] width 103 height 12
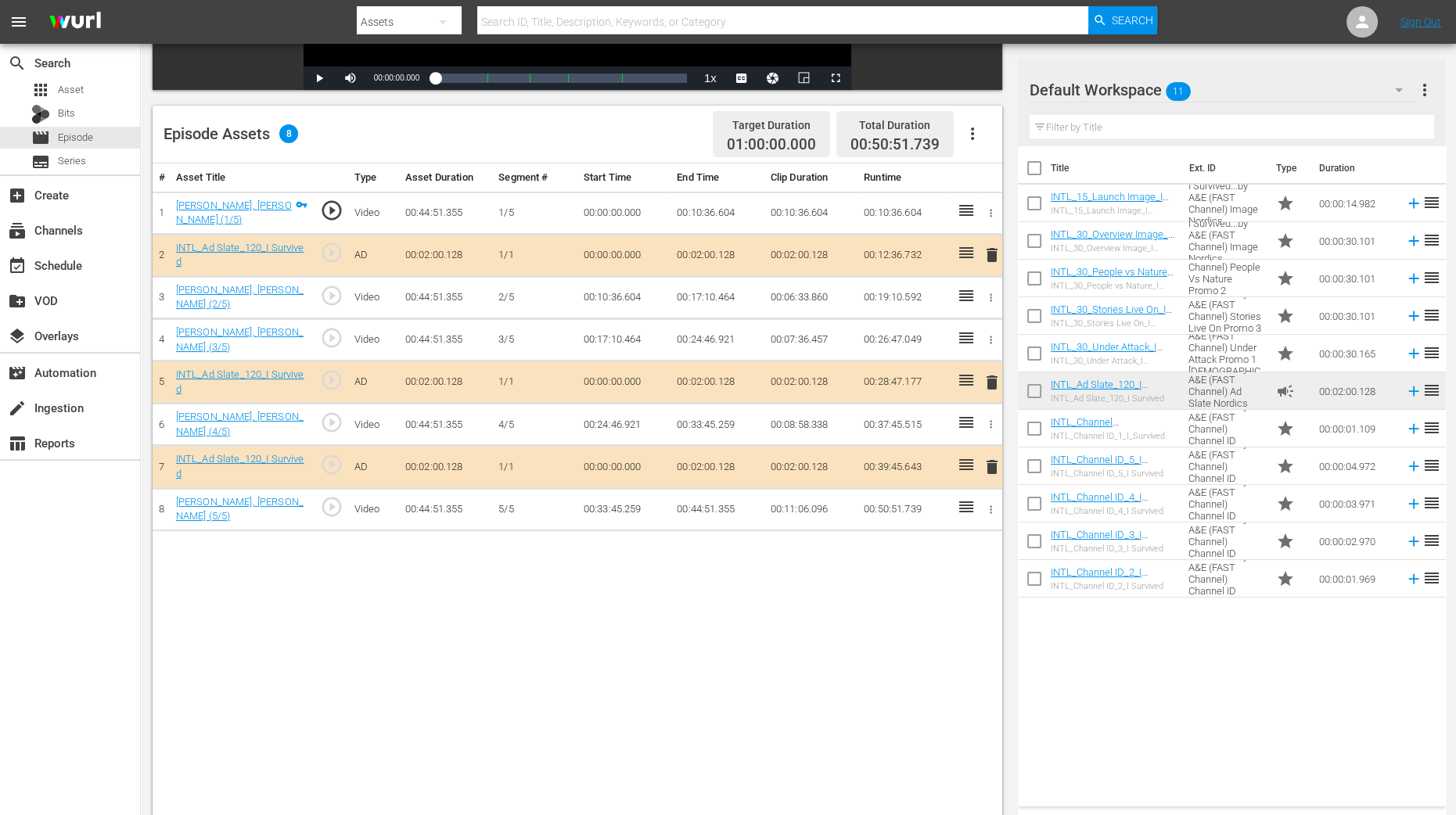
scroll to position [407, 0]
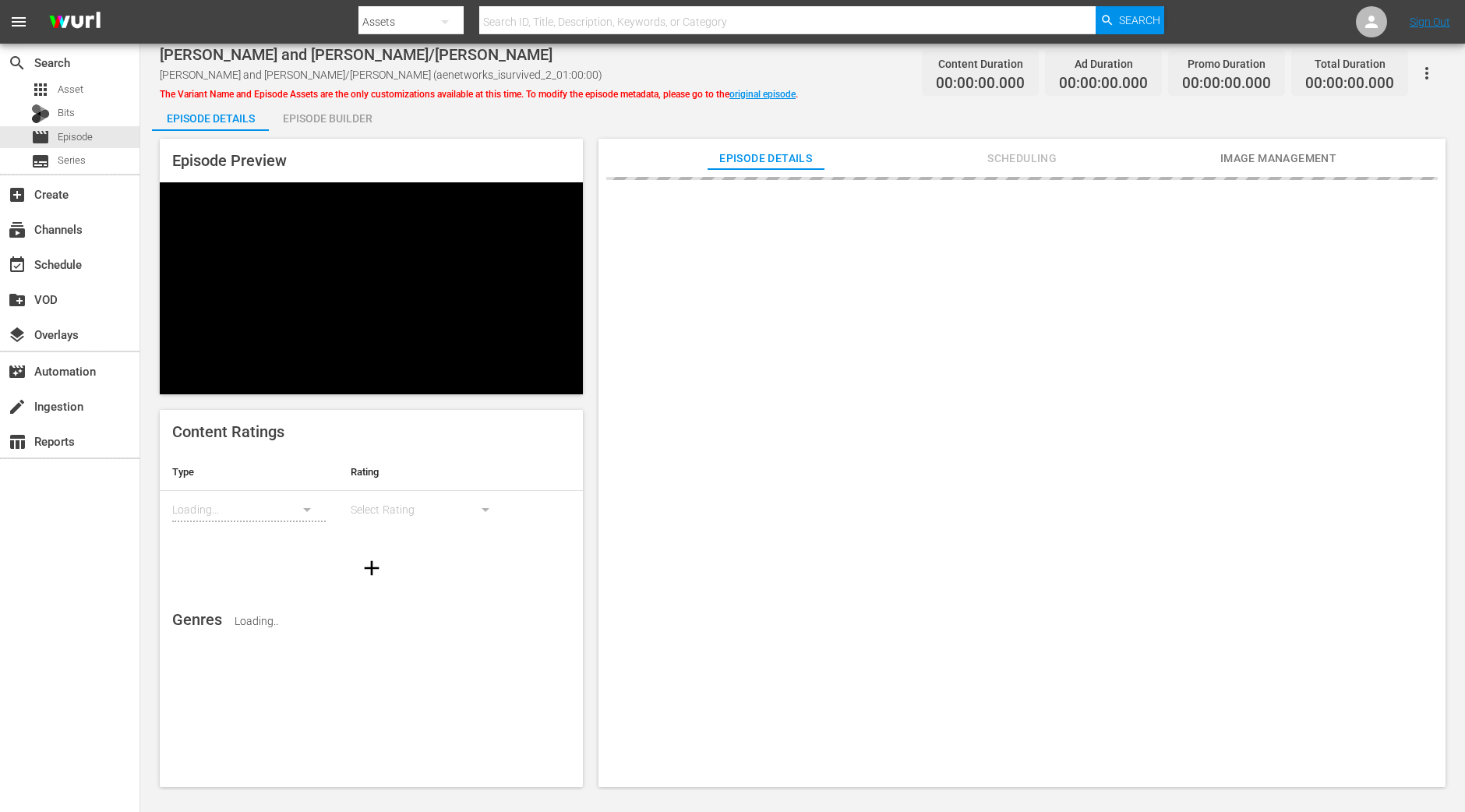
click at [321, 117] on div "Episode Builder" at bounding box center [327, 118] width 117 height 37
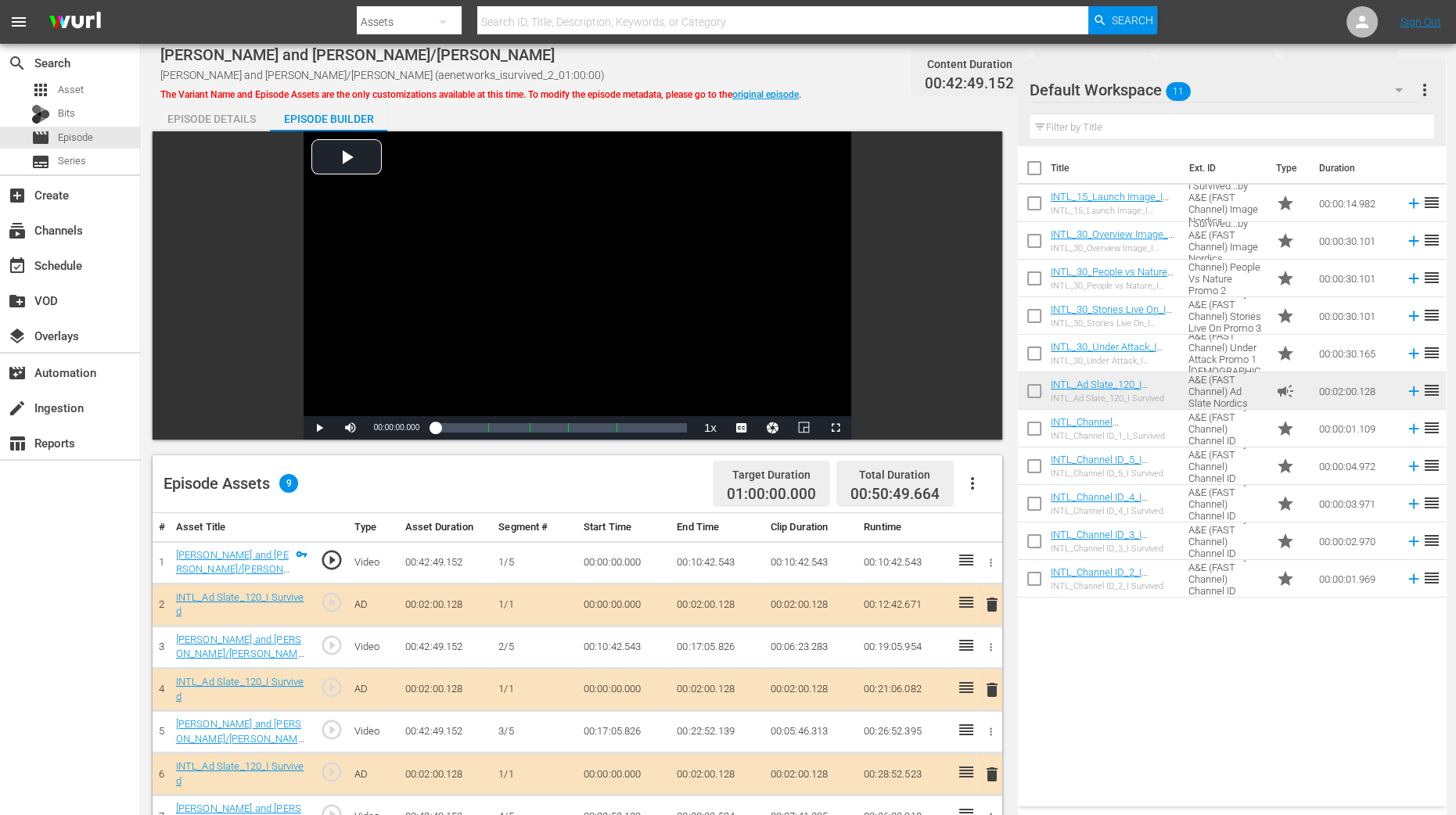
scroll to position [390, 0]
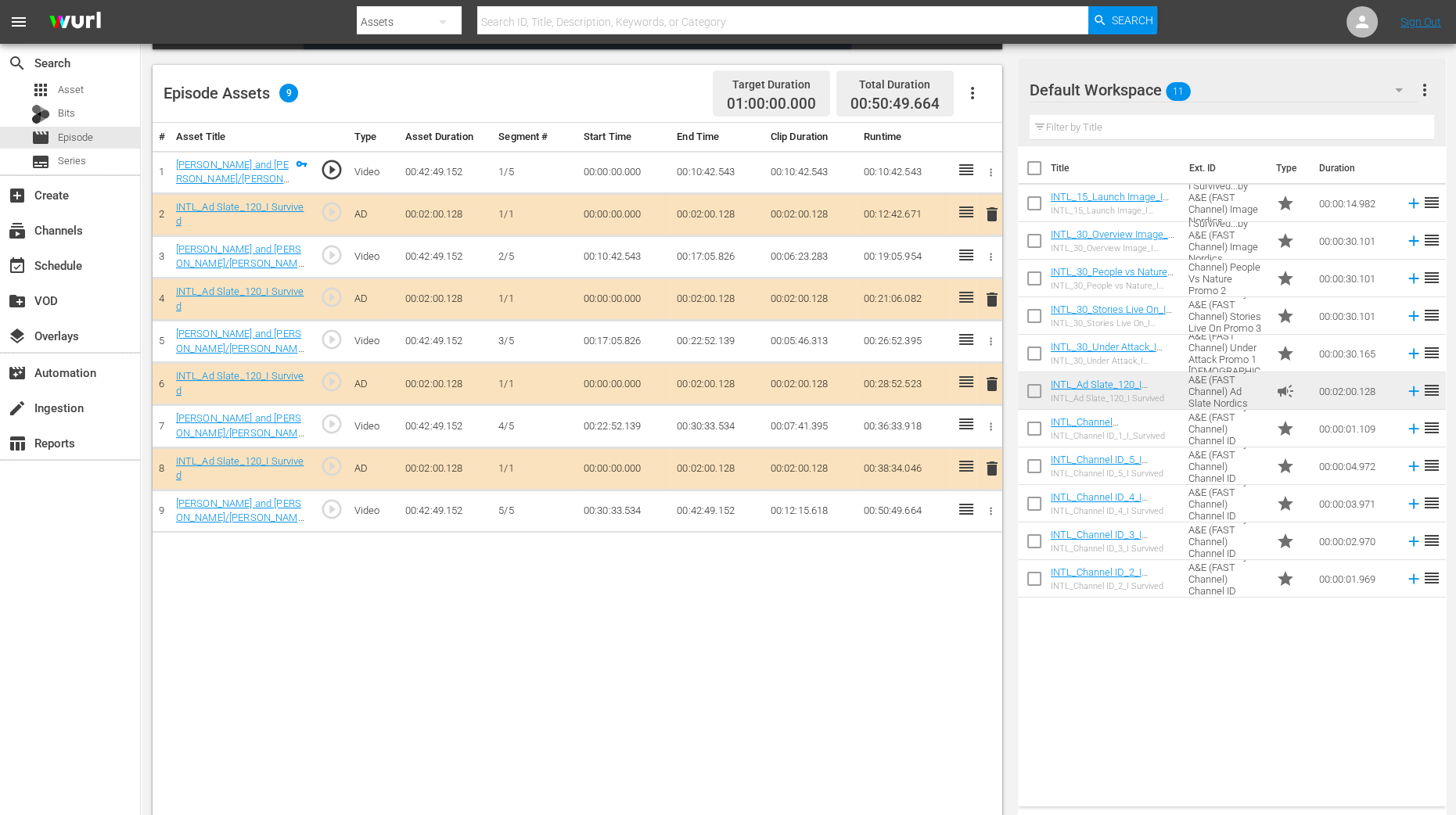
click at [994, 299] on span "delete" at bounding box center [992, 300] width 19 height 19
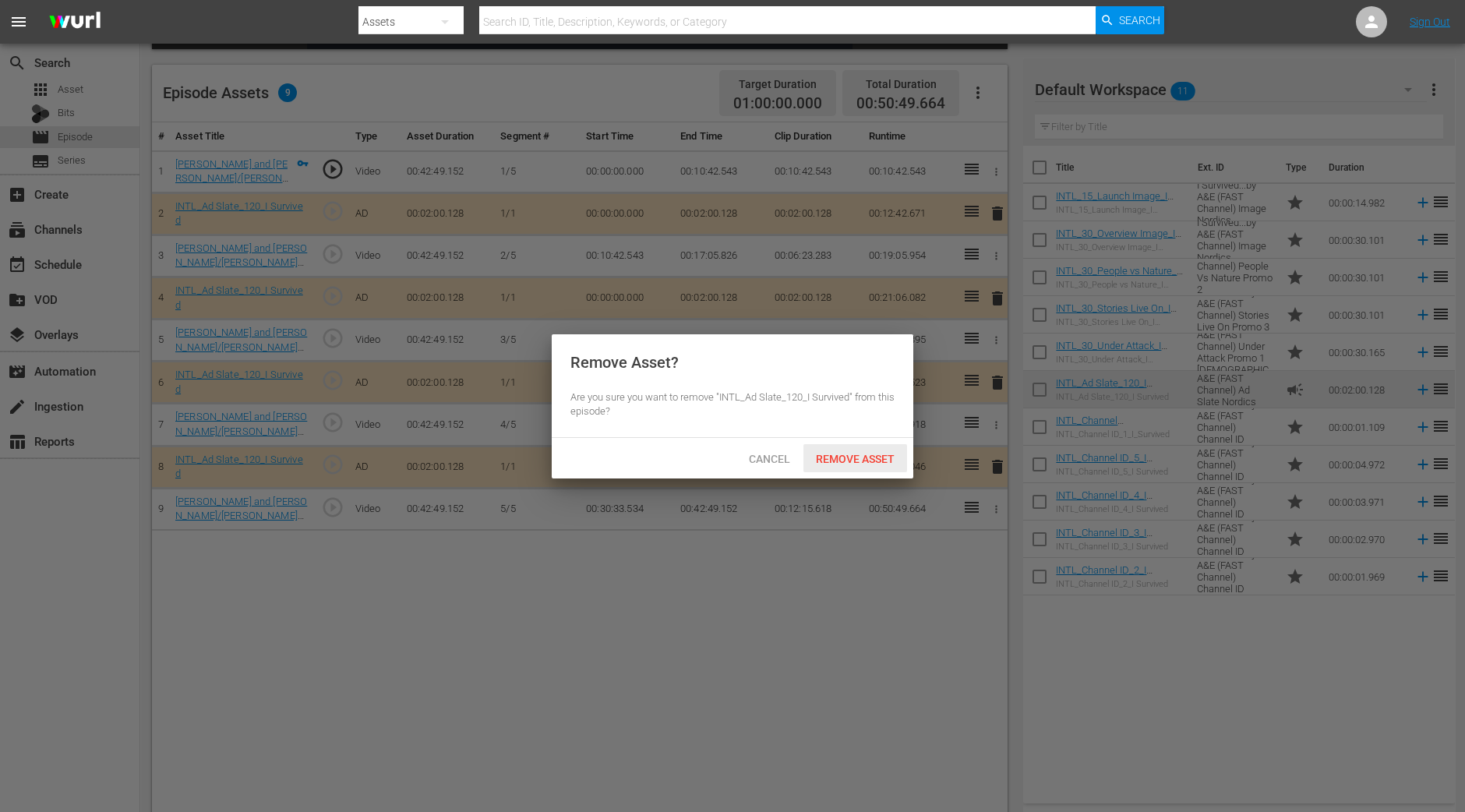
click at [869, 465] on div "Remove Asset" at bounding box center [855, 459] width 103 height 29
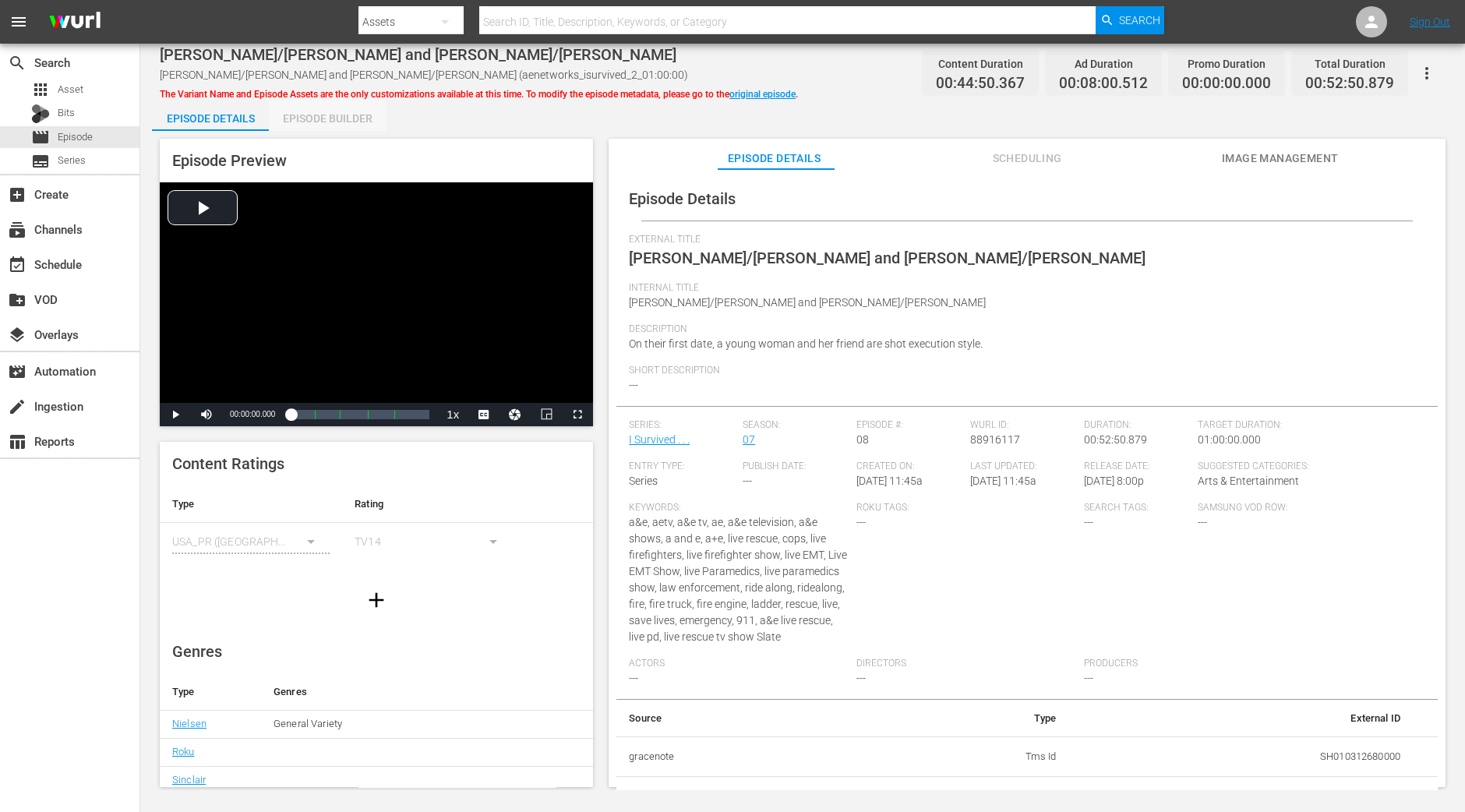
click at [324, 103] on div "Episode Builder" at bounding box center [327, 118] width 117 height 37
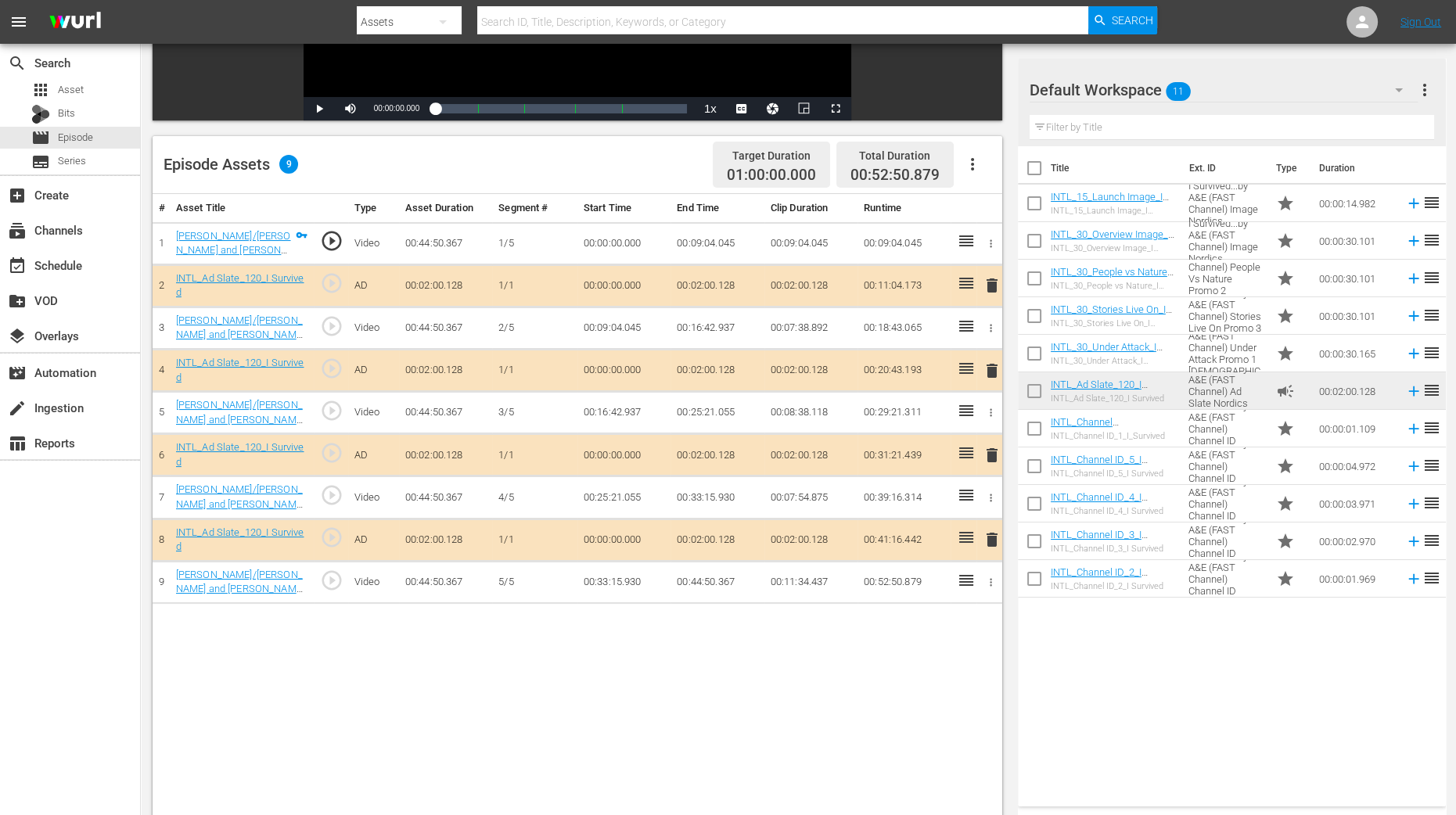
scroll to position [407, 0]
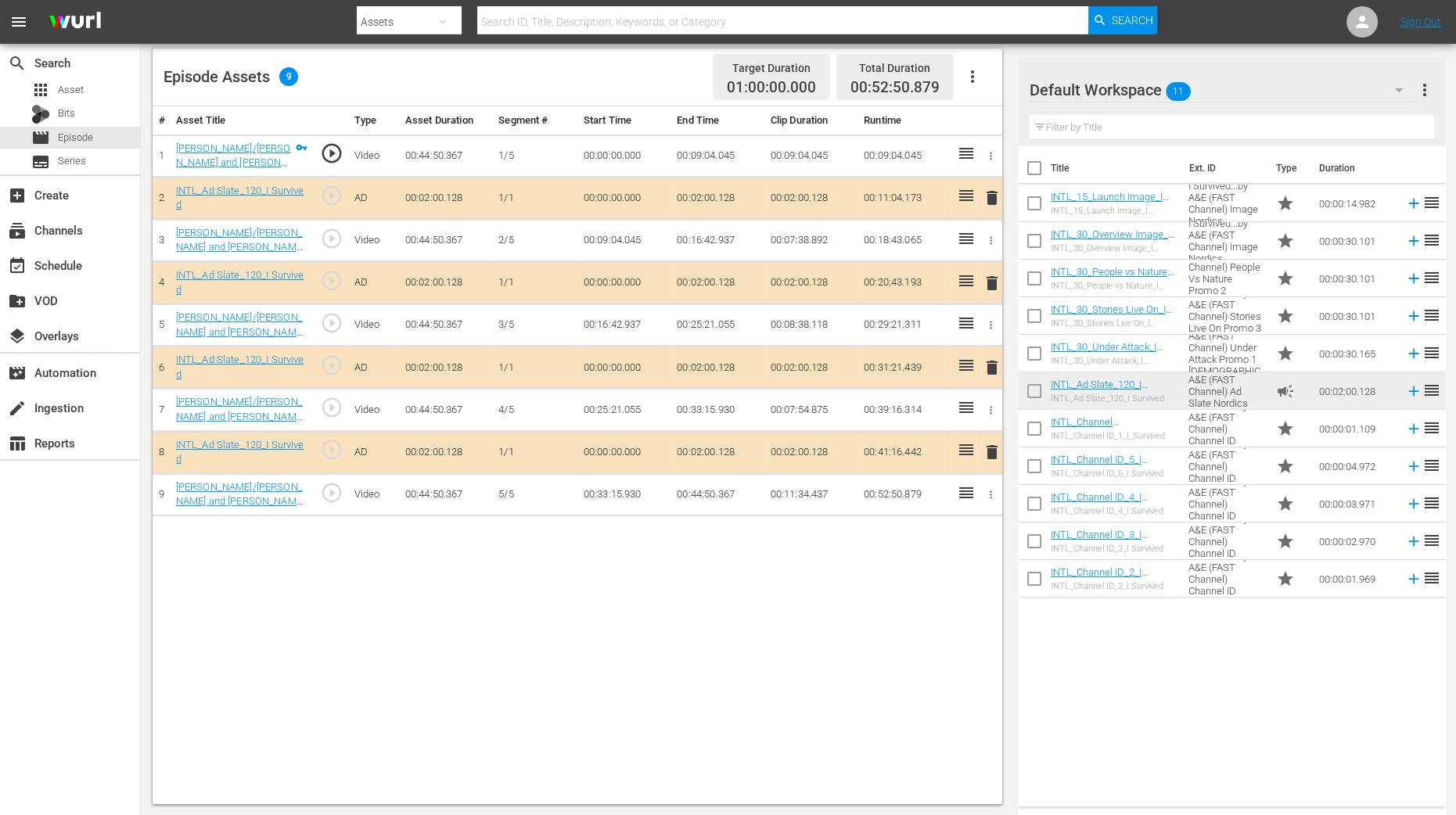
click at [995, 284] on span "delete" at bounding box center [992, 283] width 19 height 19
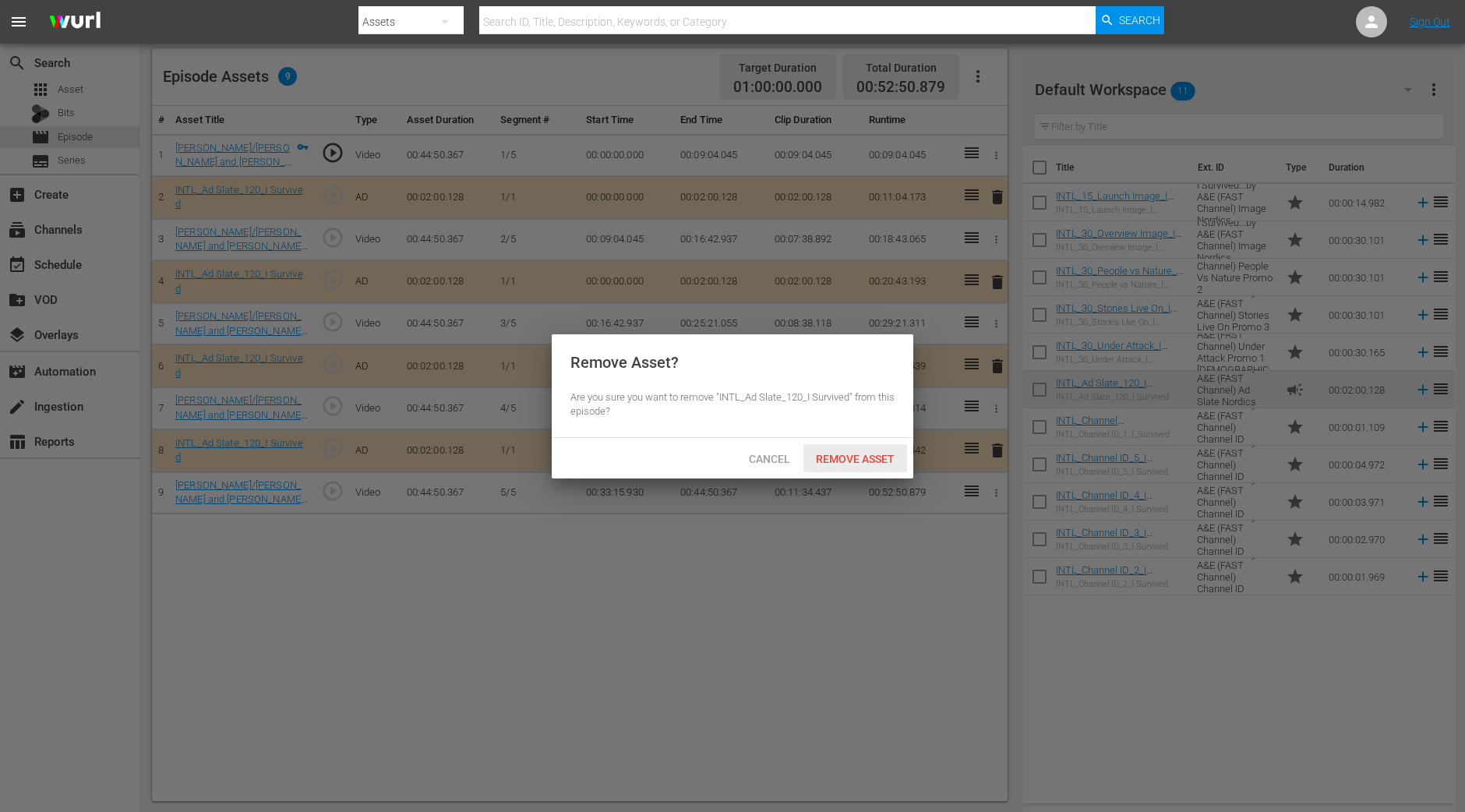
click at [873, 454] on span "Remove Asset" at bounding box center [855, 459] width 103 height 12
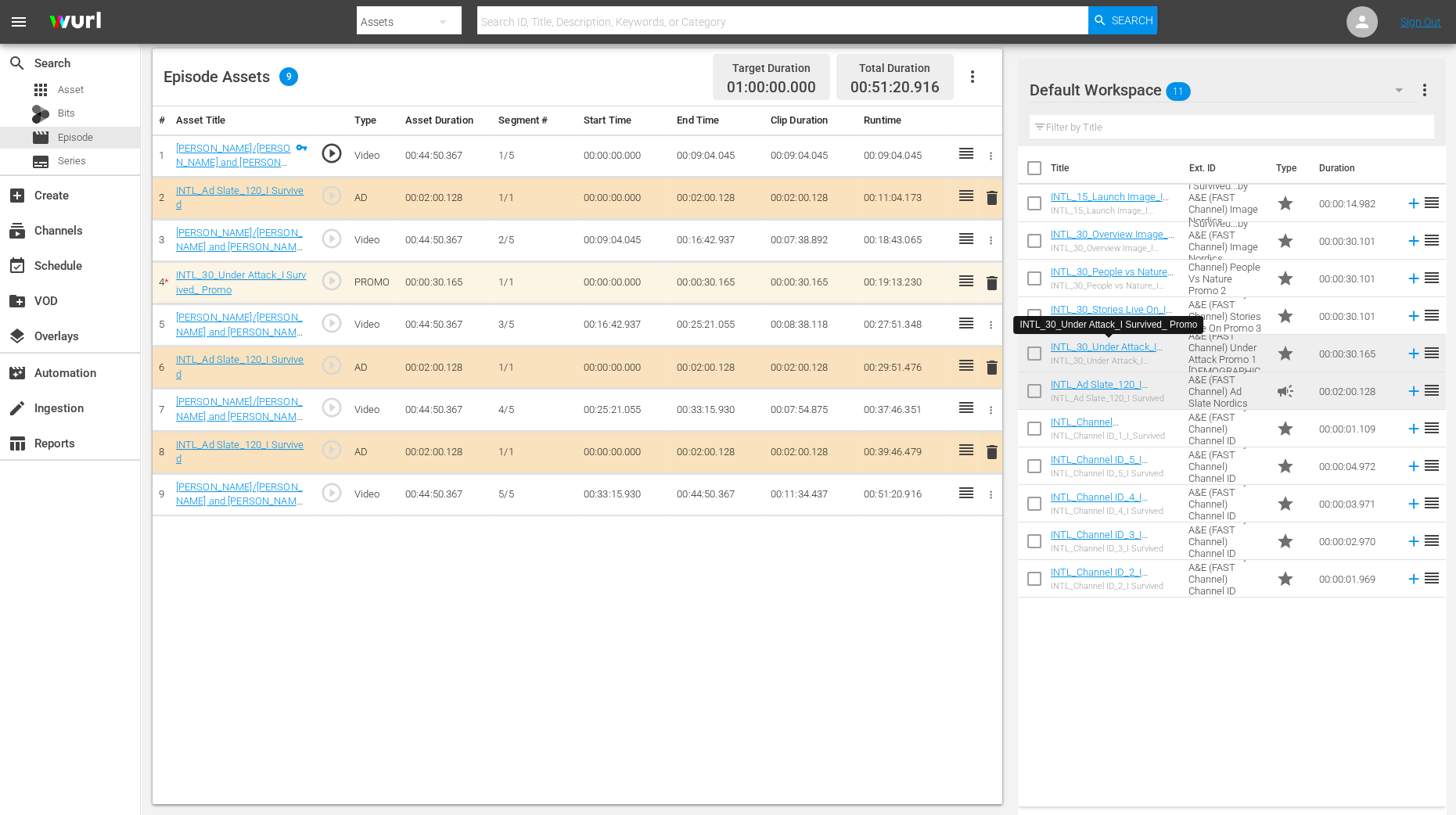
click at [954, 580] on div "# Asset Title Type Asset Duration Segment # Start Time End Time Clip Duration R…" at bounding box center [577, 454] width 850 height 697
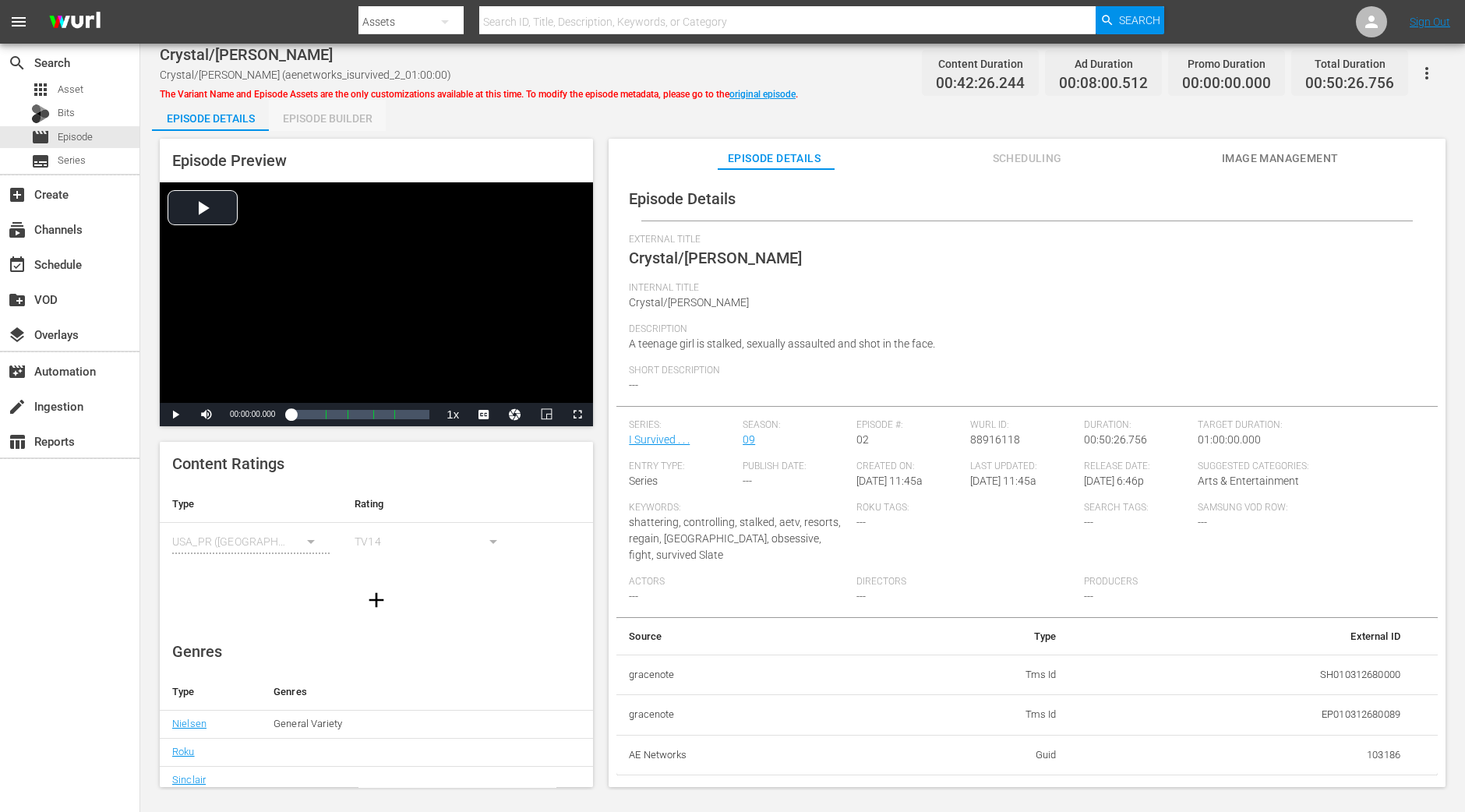
click at [345, 107] on div "Episode Builder" at bounding box center [327, 118] width 117 height 37
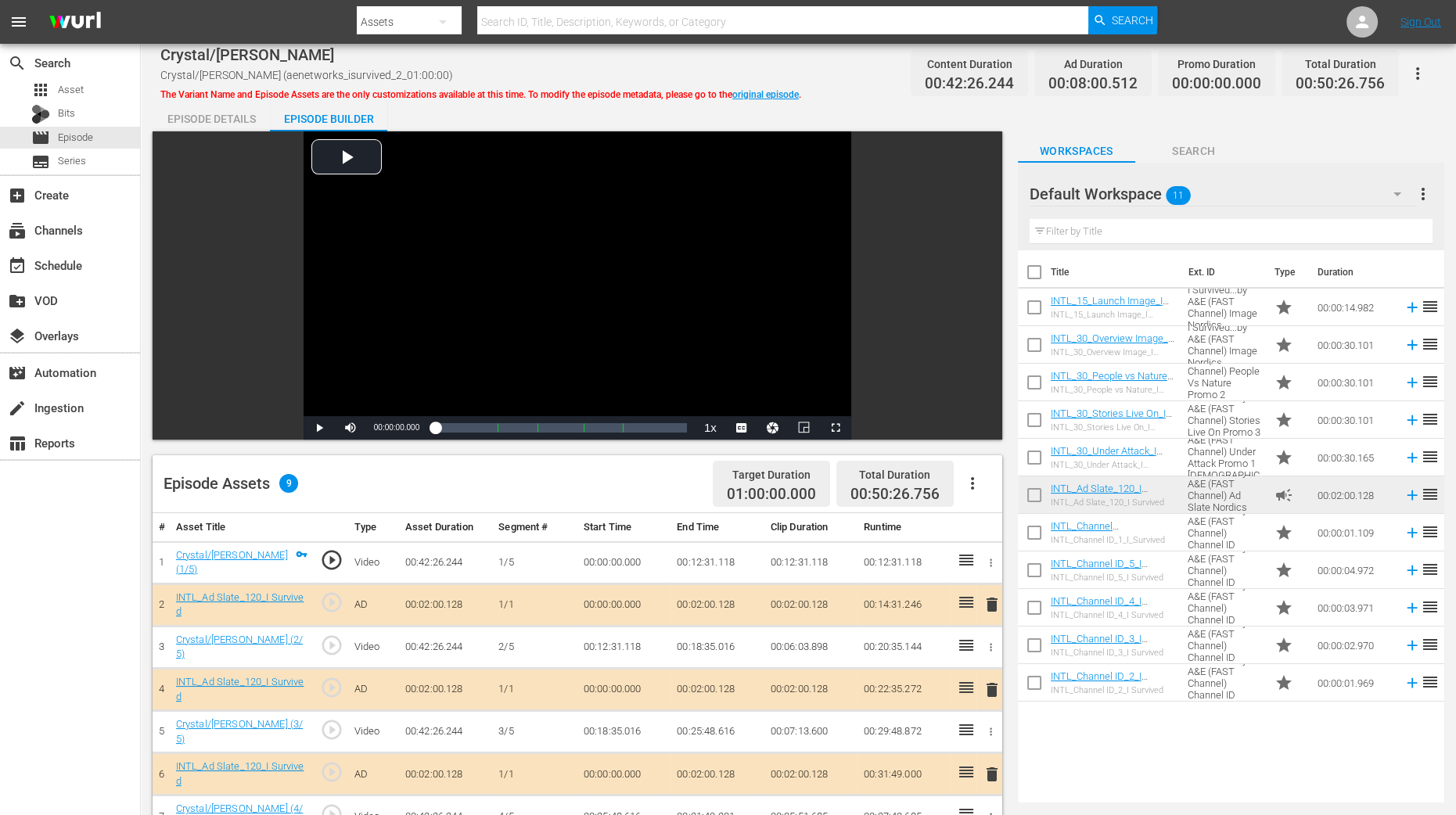
scroll to position [195, 0]
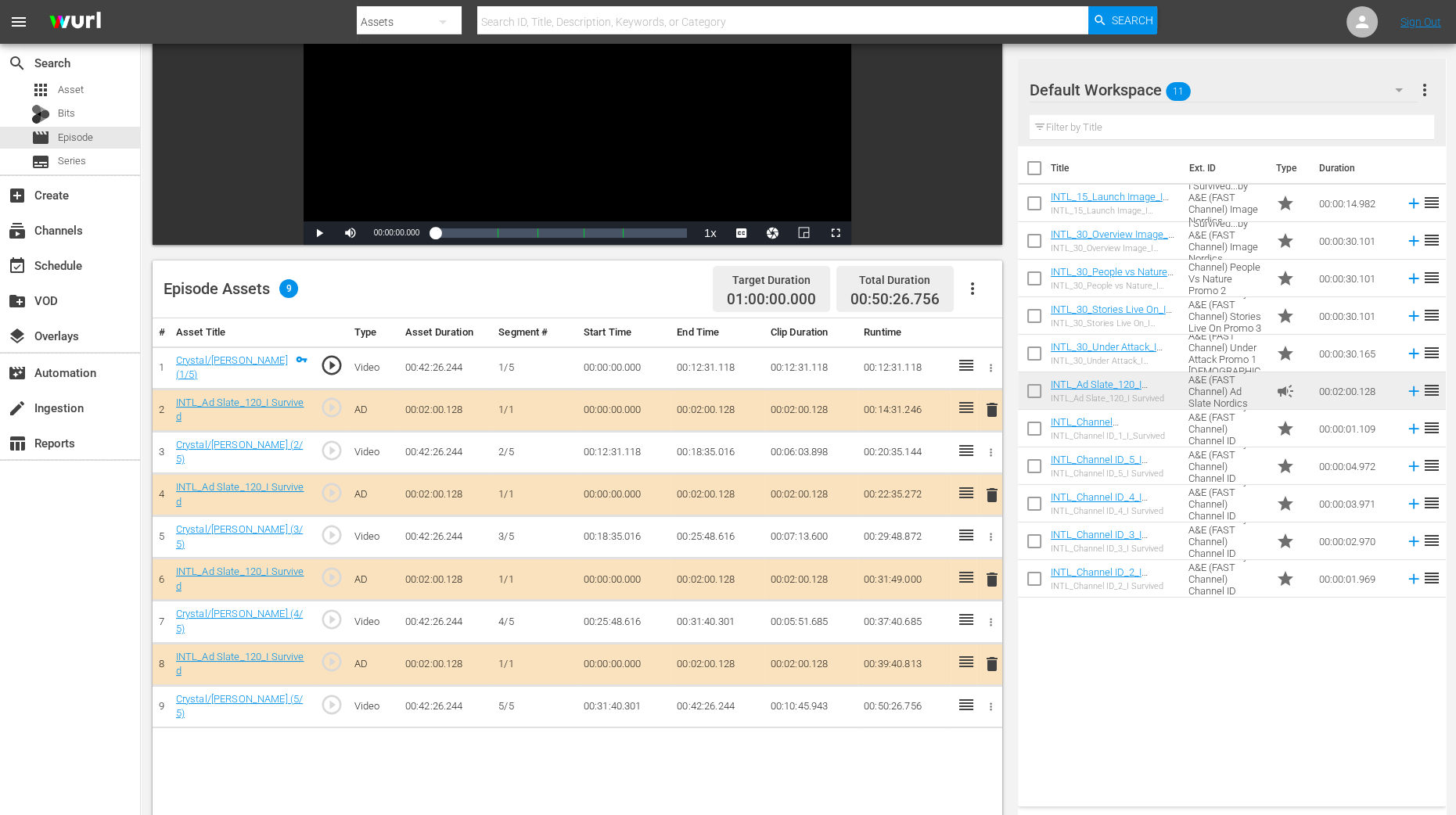
click at [990, 494] on span "delete" at bounding box center [992, 495] width 19 height 19
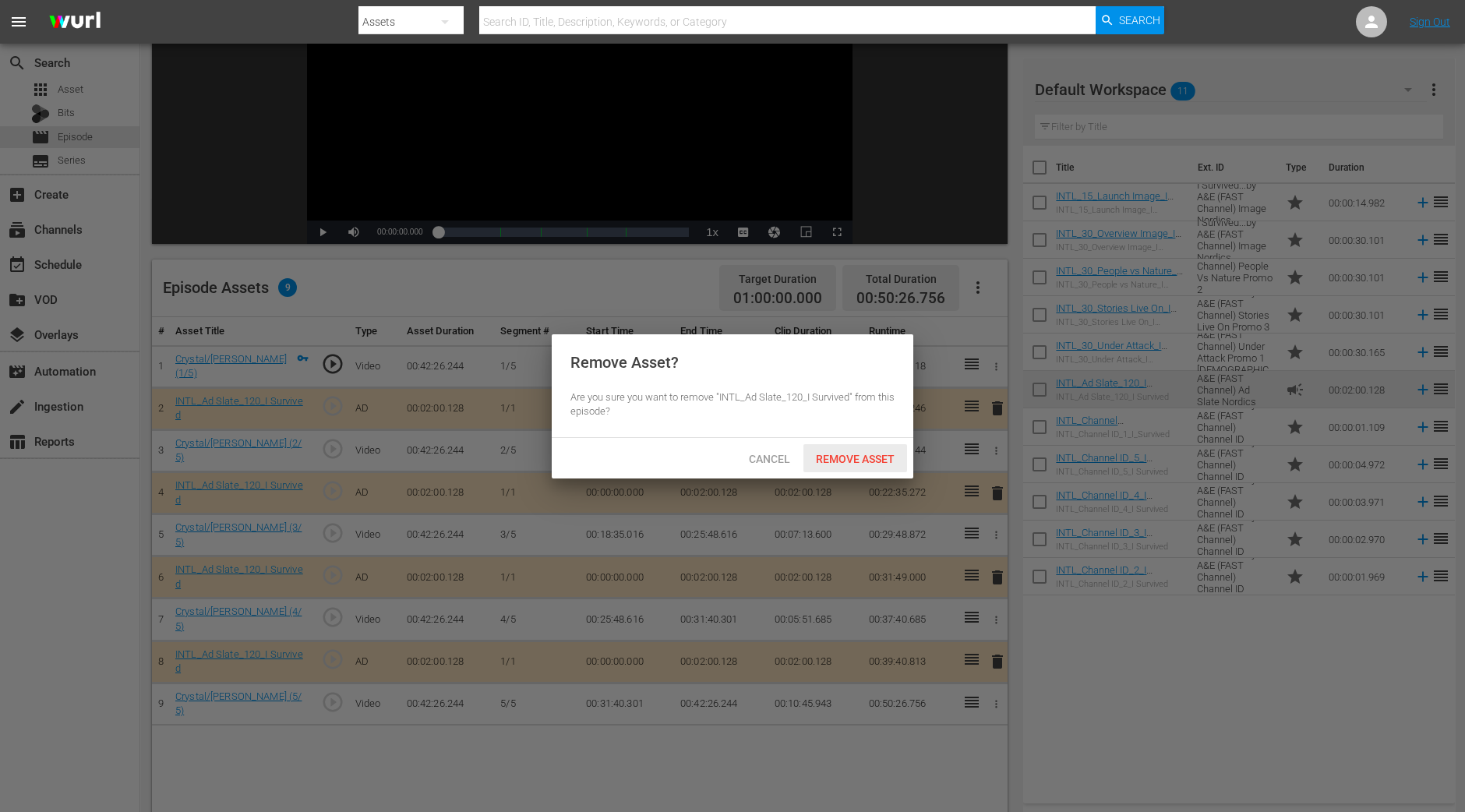
click at [861, 461] on span "Remove Asset" at bounding box center [855, 459] width 103 height 12
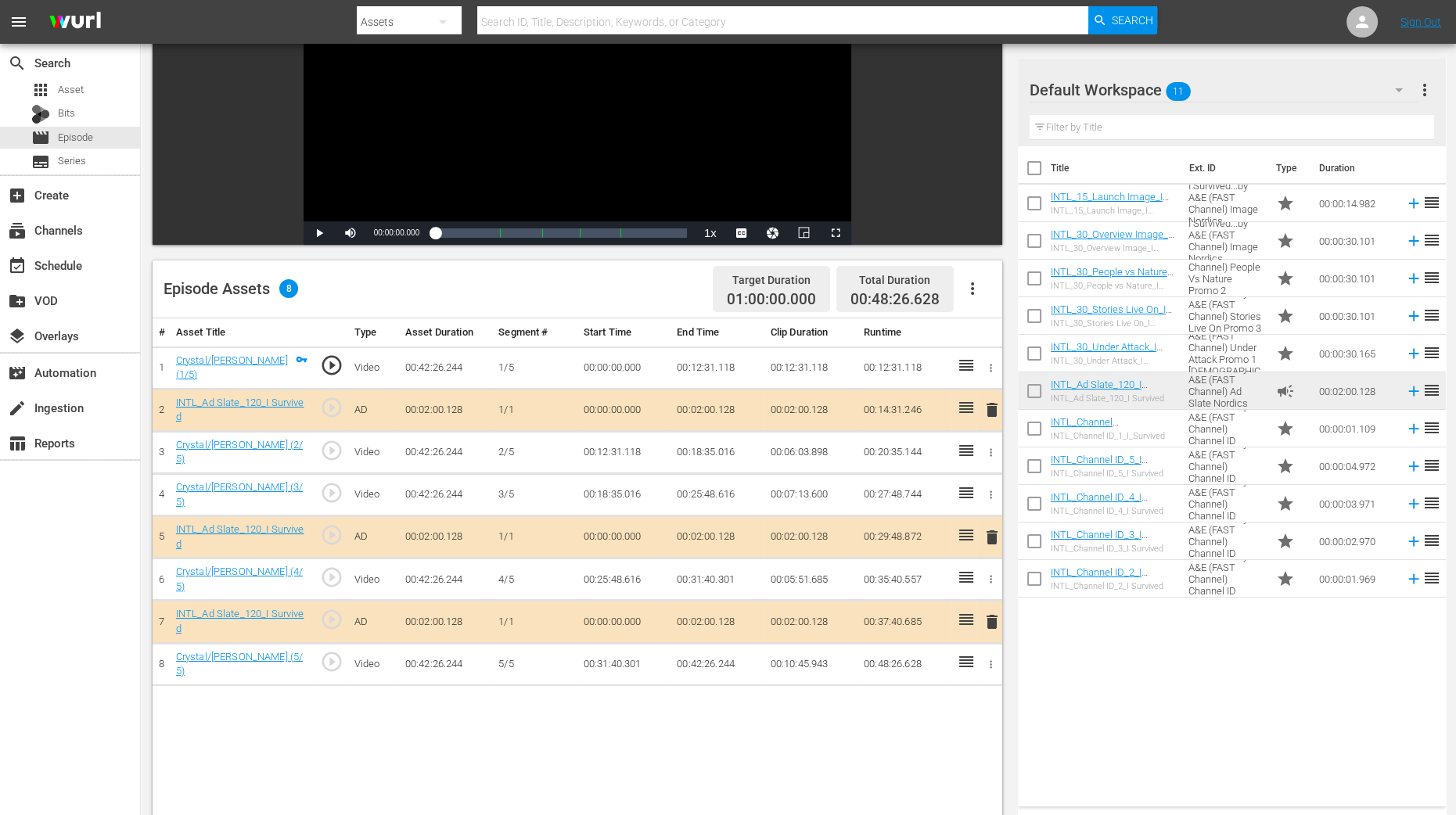
scroll to position [390, 0]
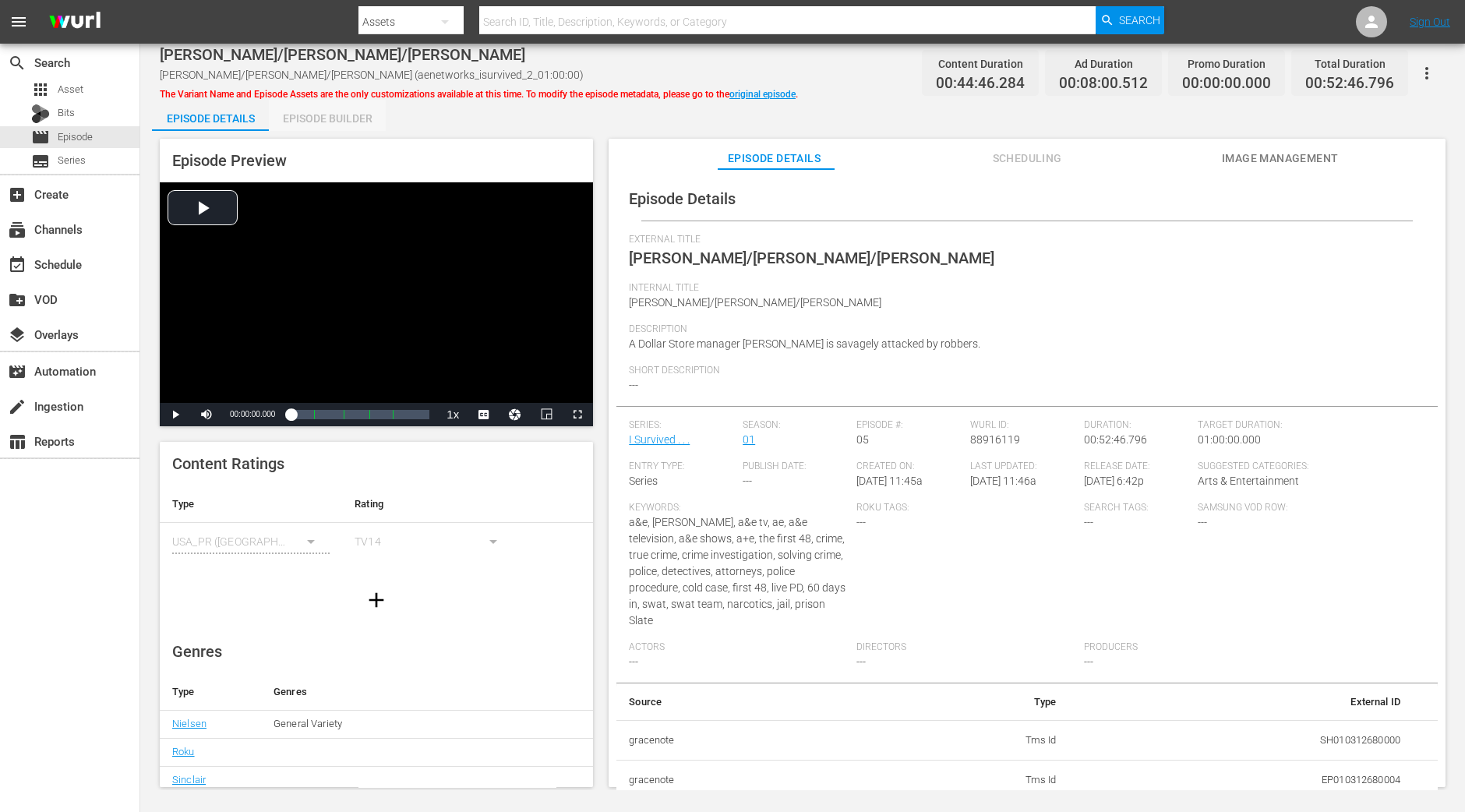
click at [343, 116] on div "Episode Builder" at bounding box center [327, 118] width 117 height 37
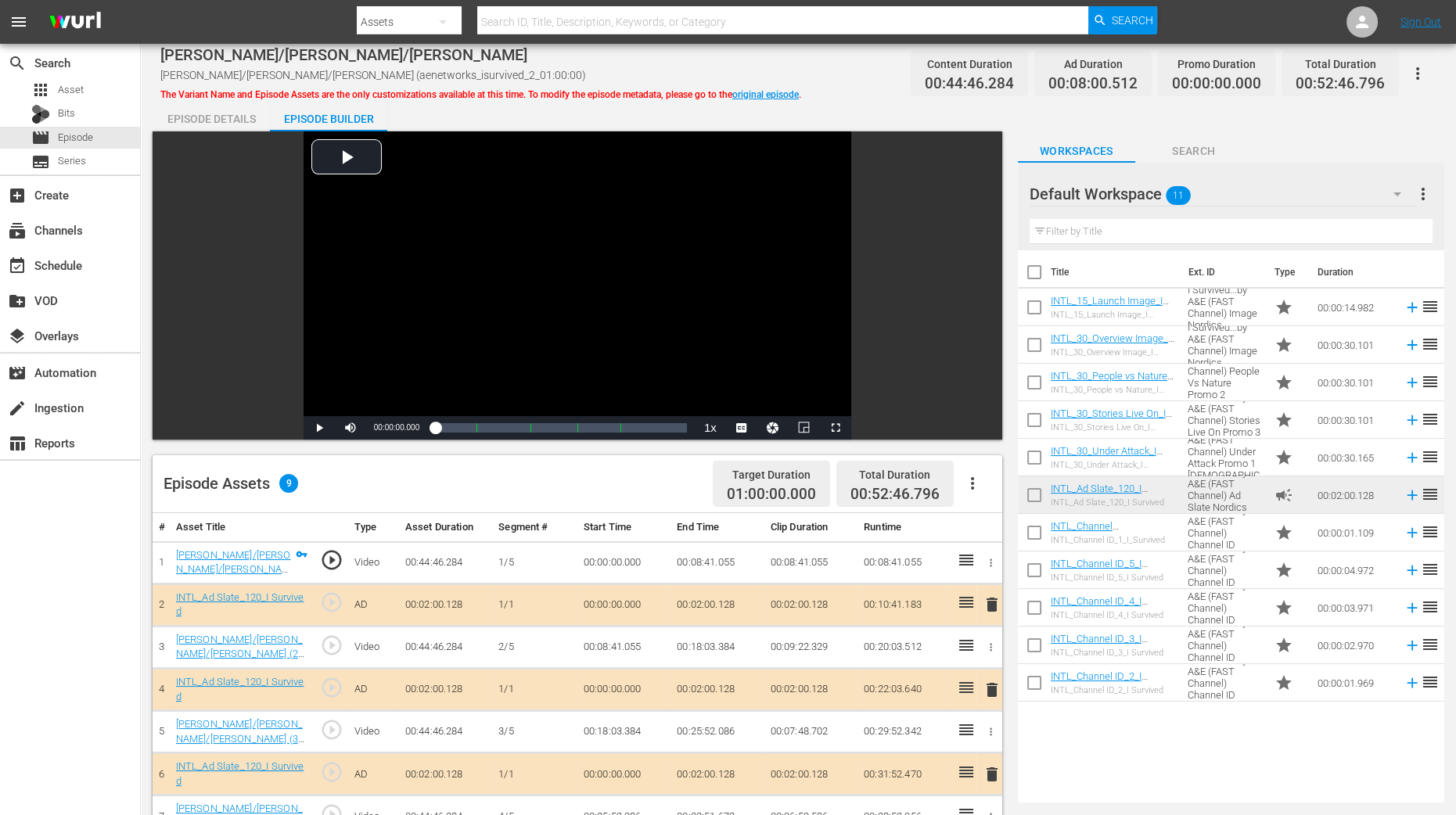
scroll to position [293, 0]
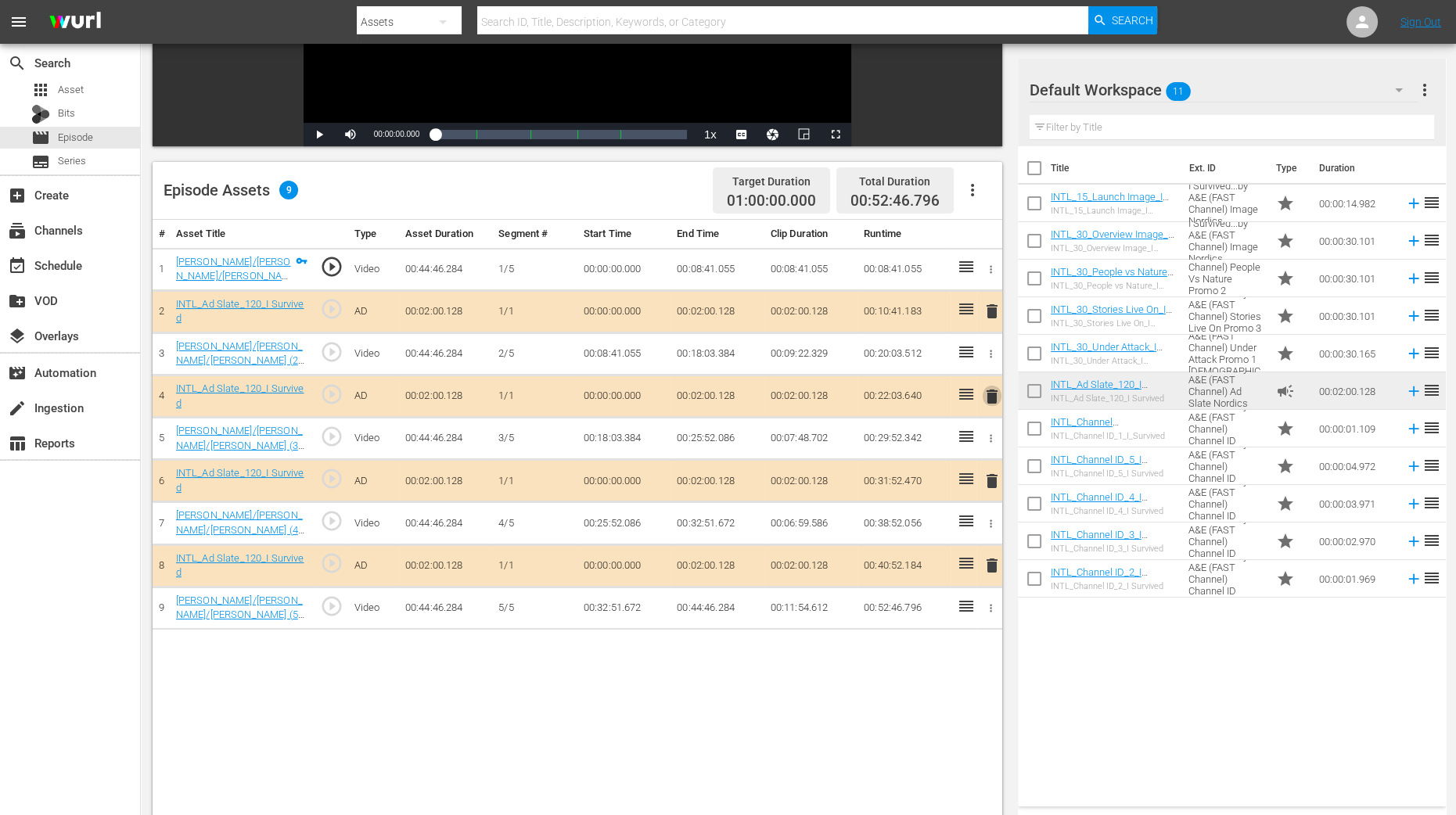
click at [990, 392] on span "delete" at bounding box center [992, 397] width 19 height 19
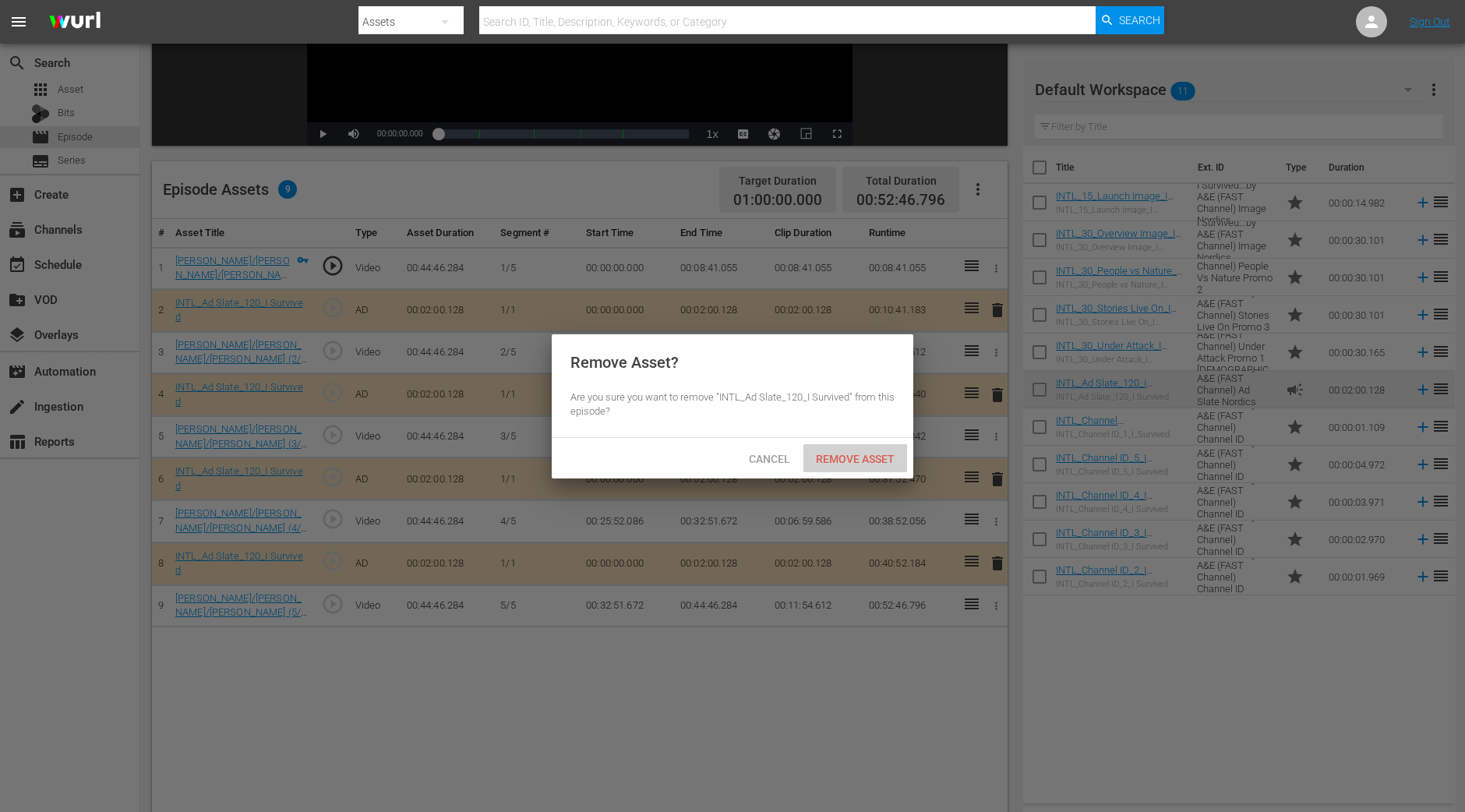
click at [871, 459] on span "Remove Asset" at bounding box center [855, 459] width 103 height 12
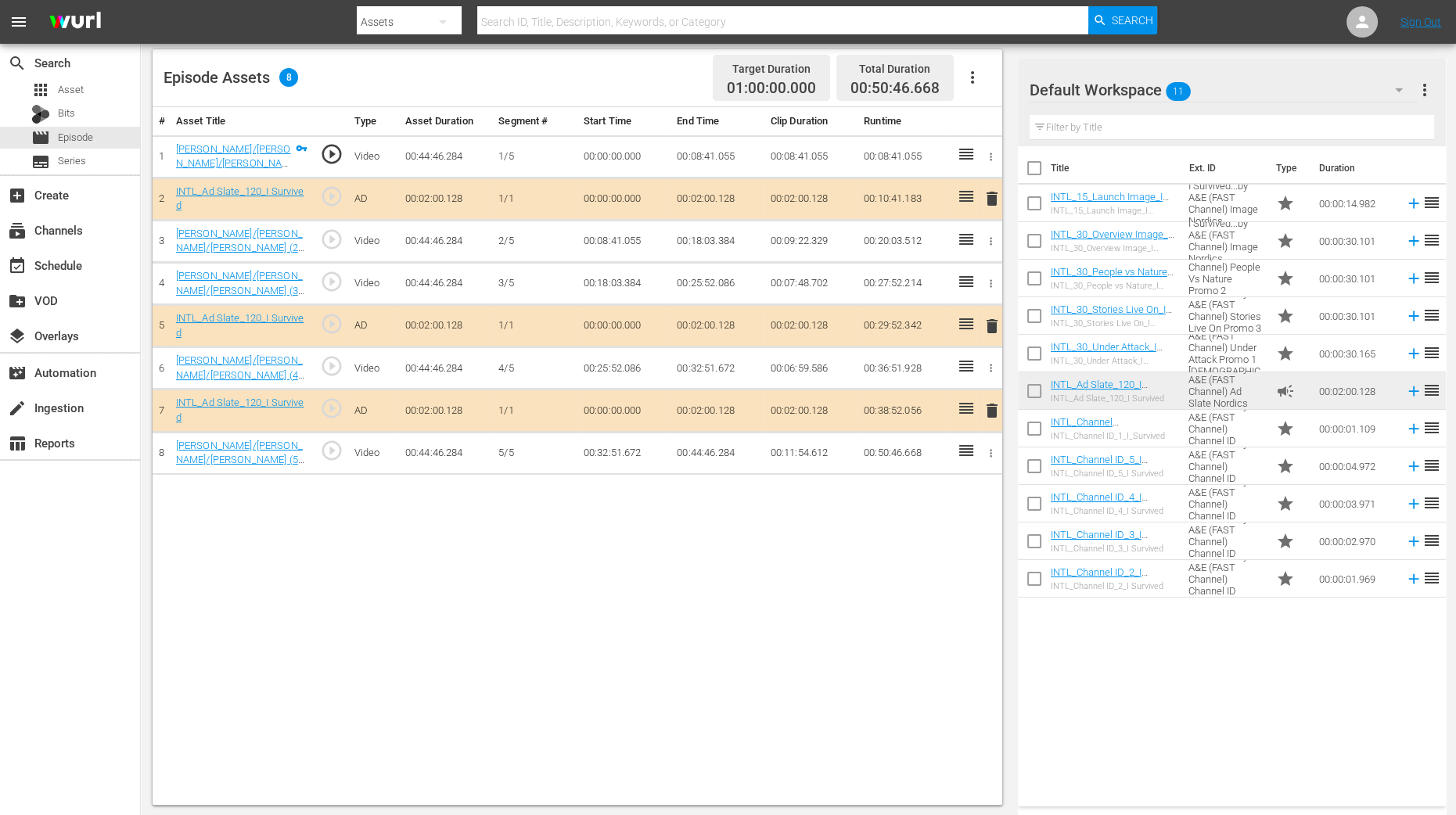
scroll to position [407, 0]
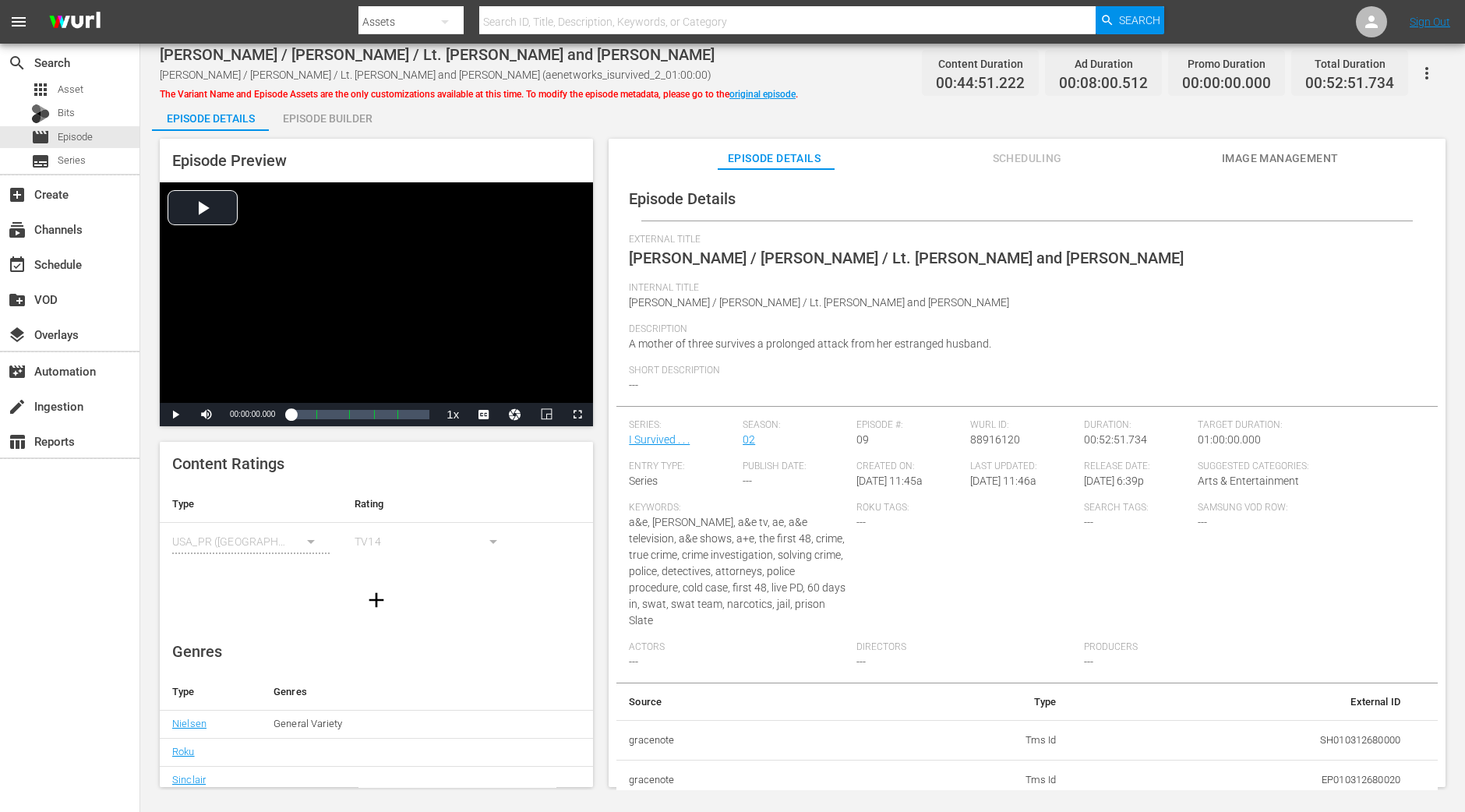
click at [321, 121] on div "Episode Builder" at bounding box center [327, 118] width 117 height 37
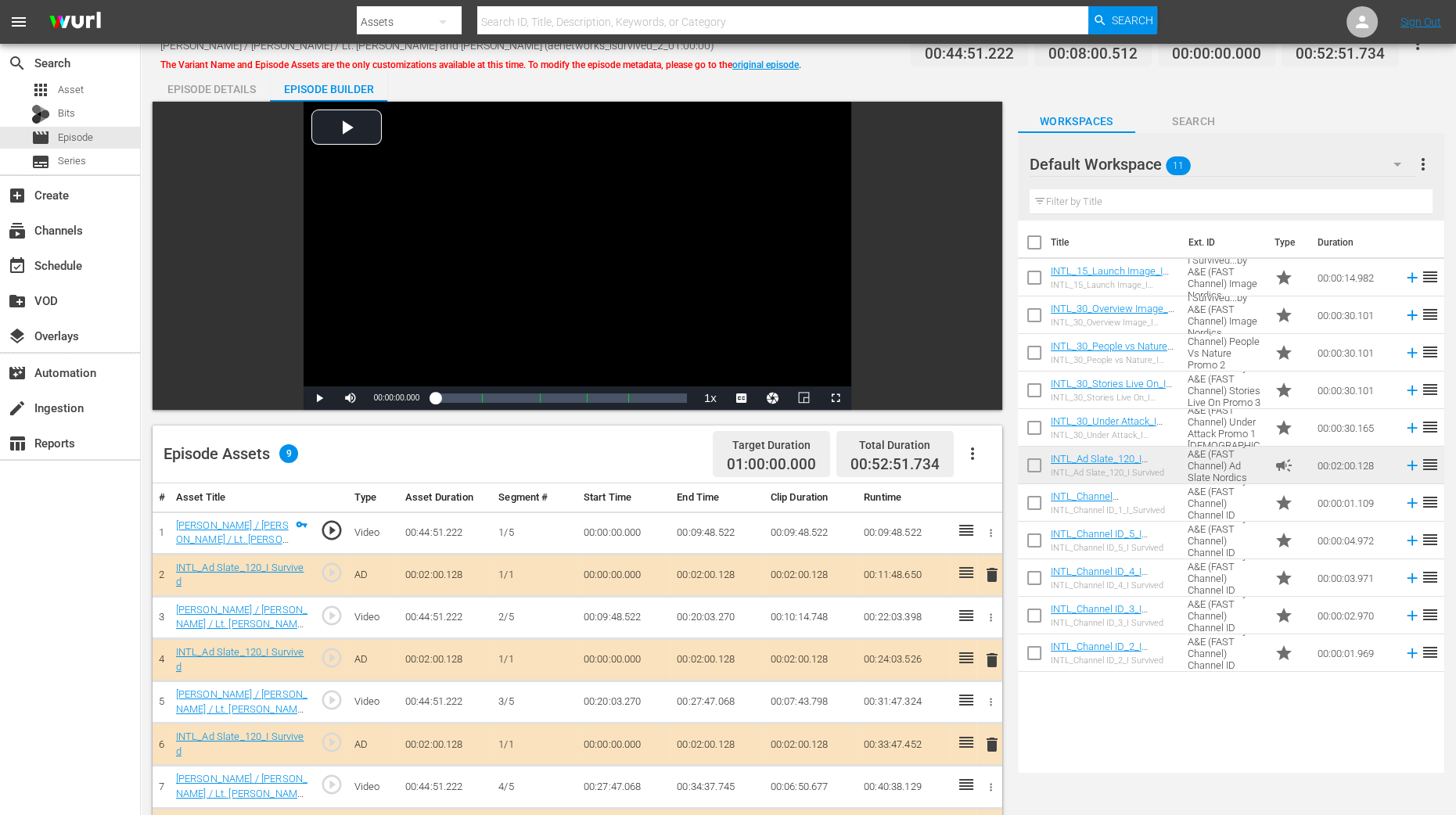
scroll to position [293, 0]
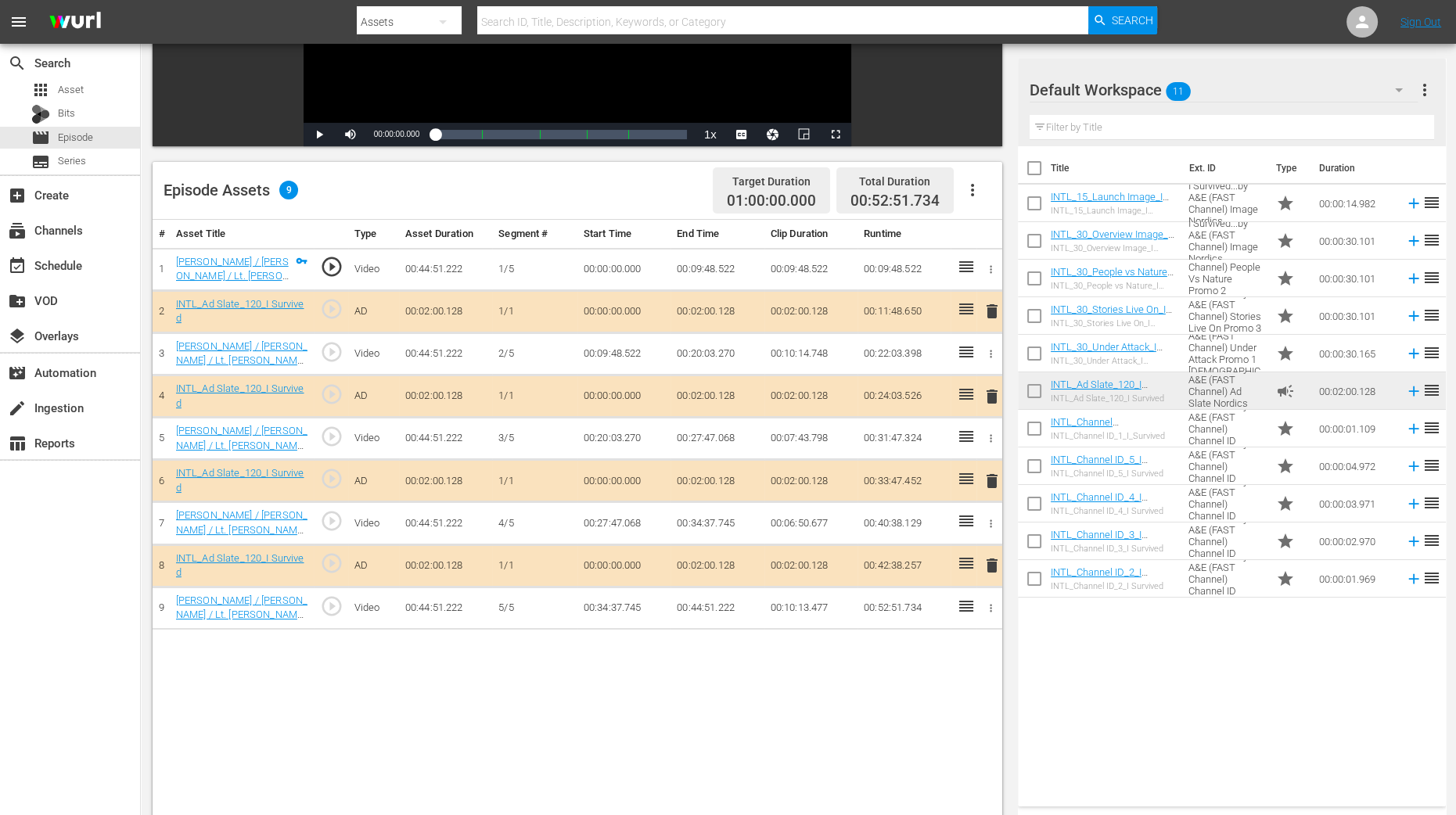
click at [990, 394] on span "delete" at bounding box center [992, 397] width 19 height 19
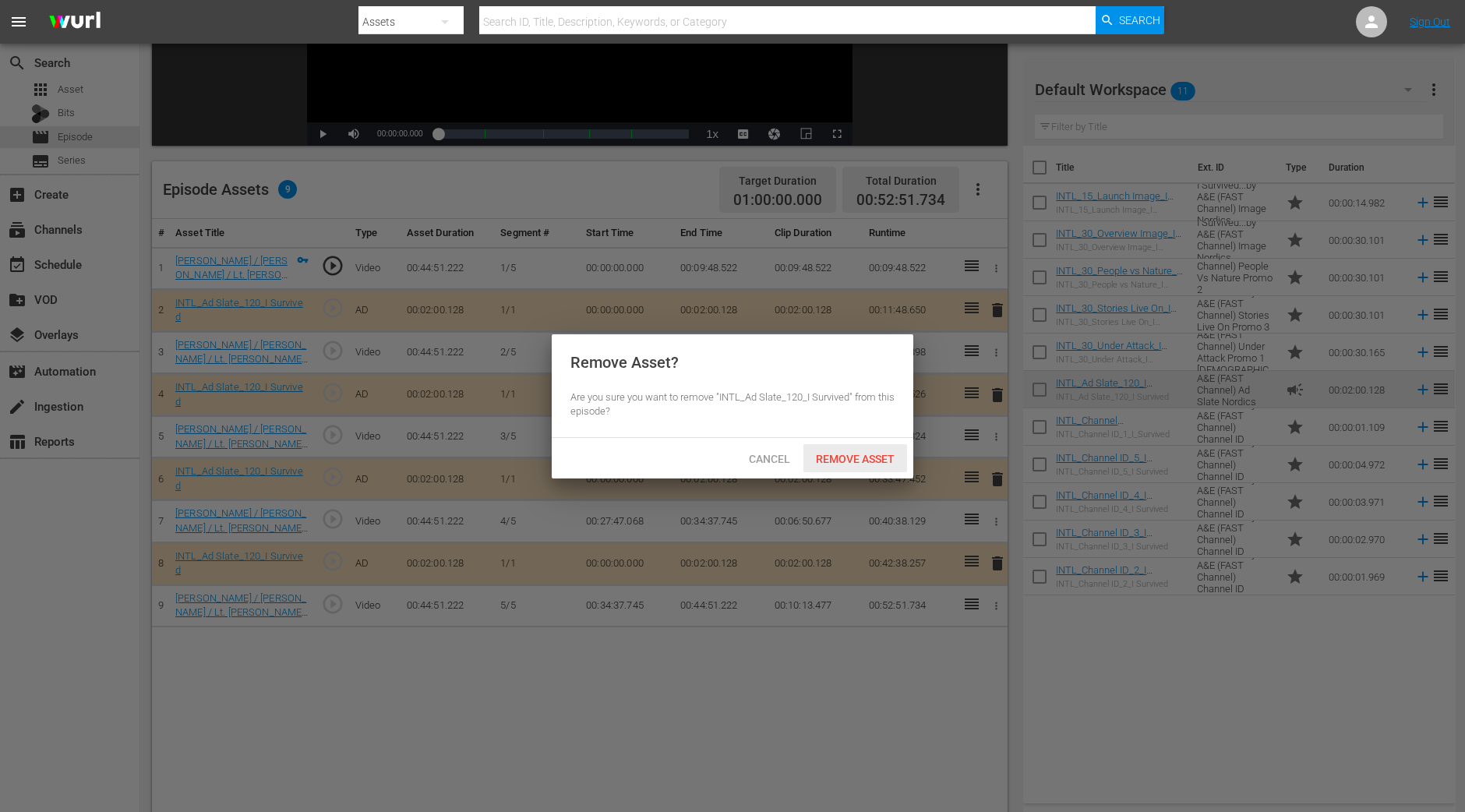
click at [854, 470] on div "Remove Asset" at bounding box center [855, 459] width 103 height 29
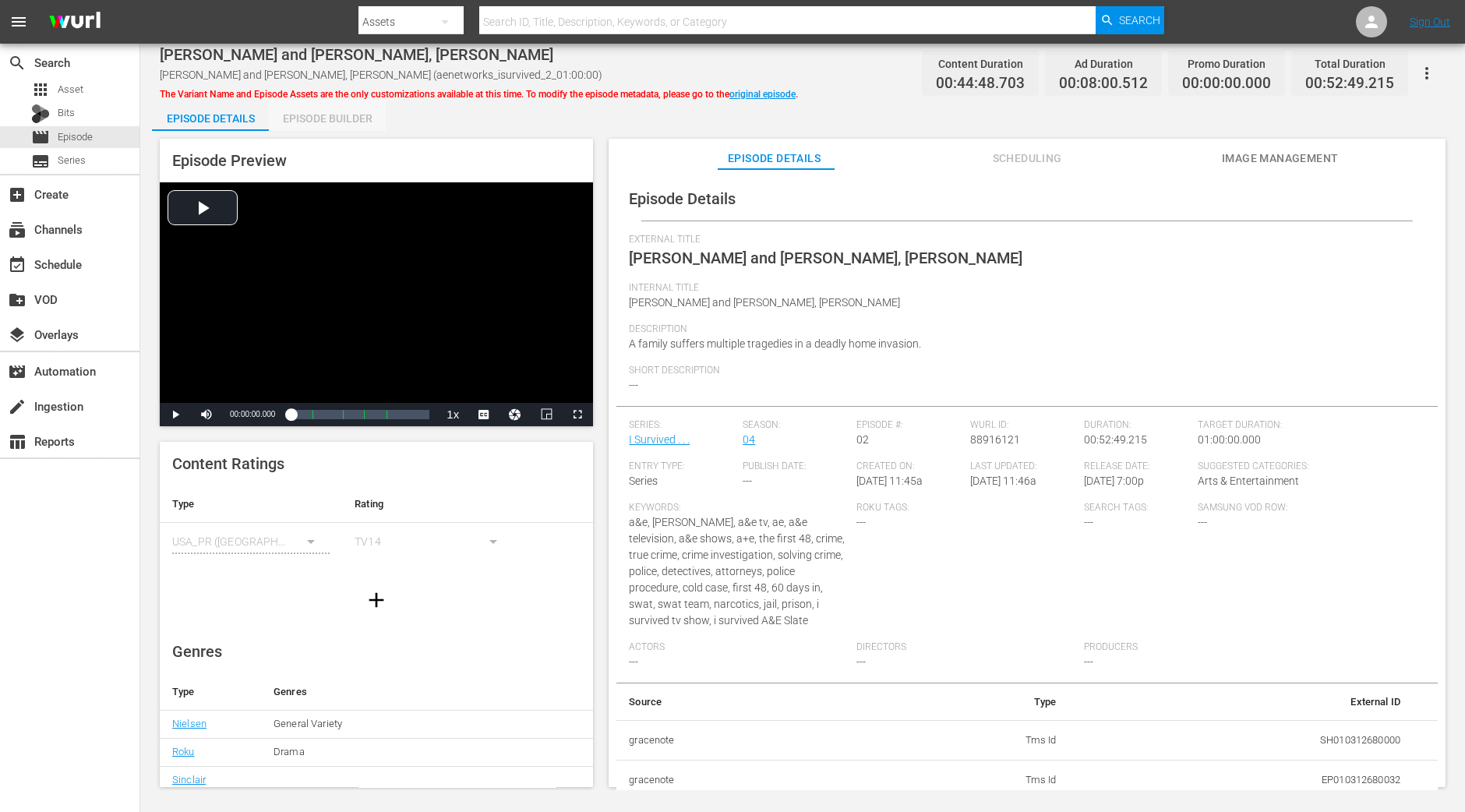
click at [341, 117] on div "Episode Builder" at bounding box center [327, 118] width 117 height 37
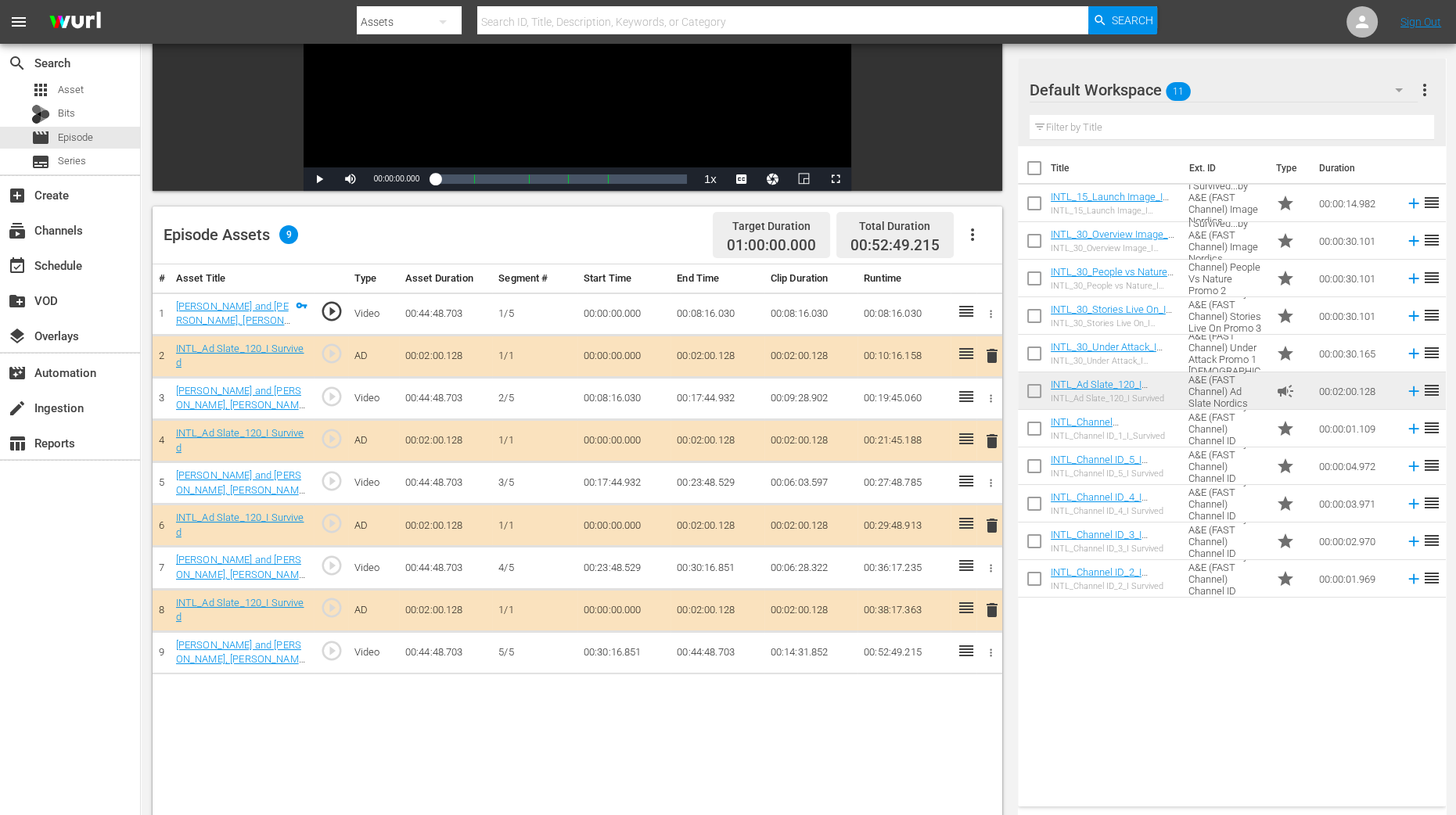
scroll to position [293, 0]
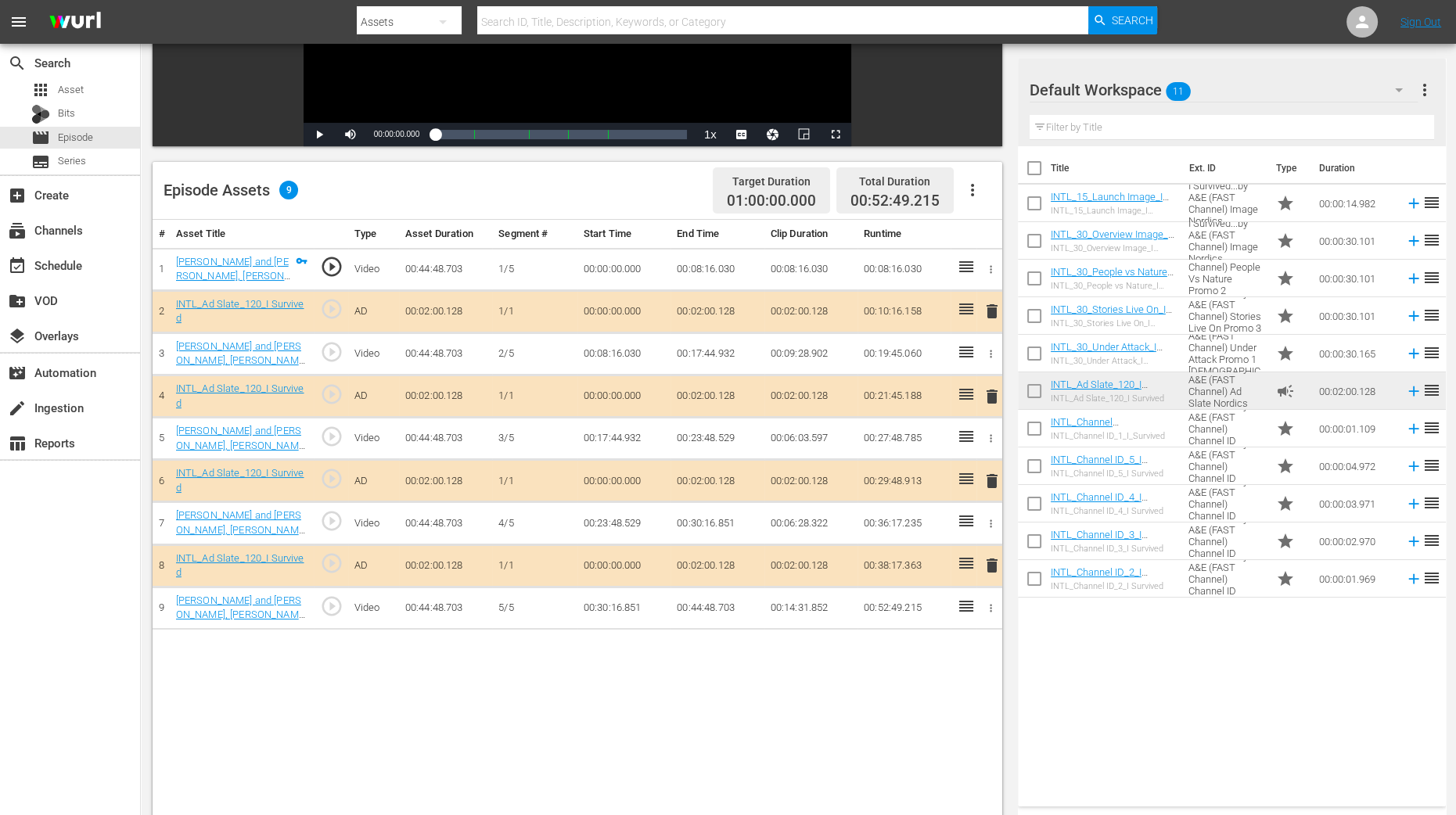
click at [990, 396] on span "delete" at bounding box center [992, 397] width 19 height 19
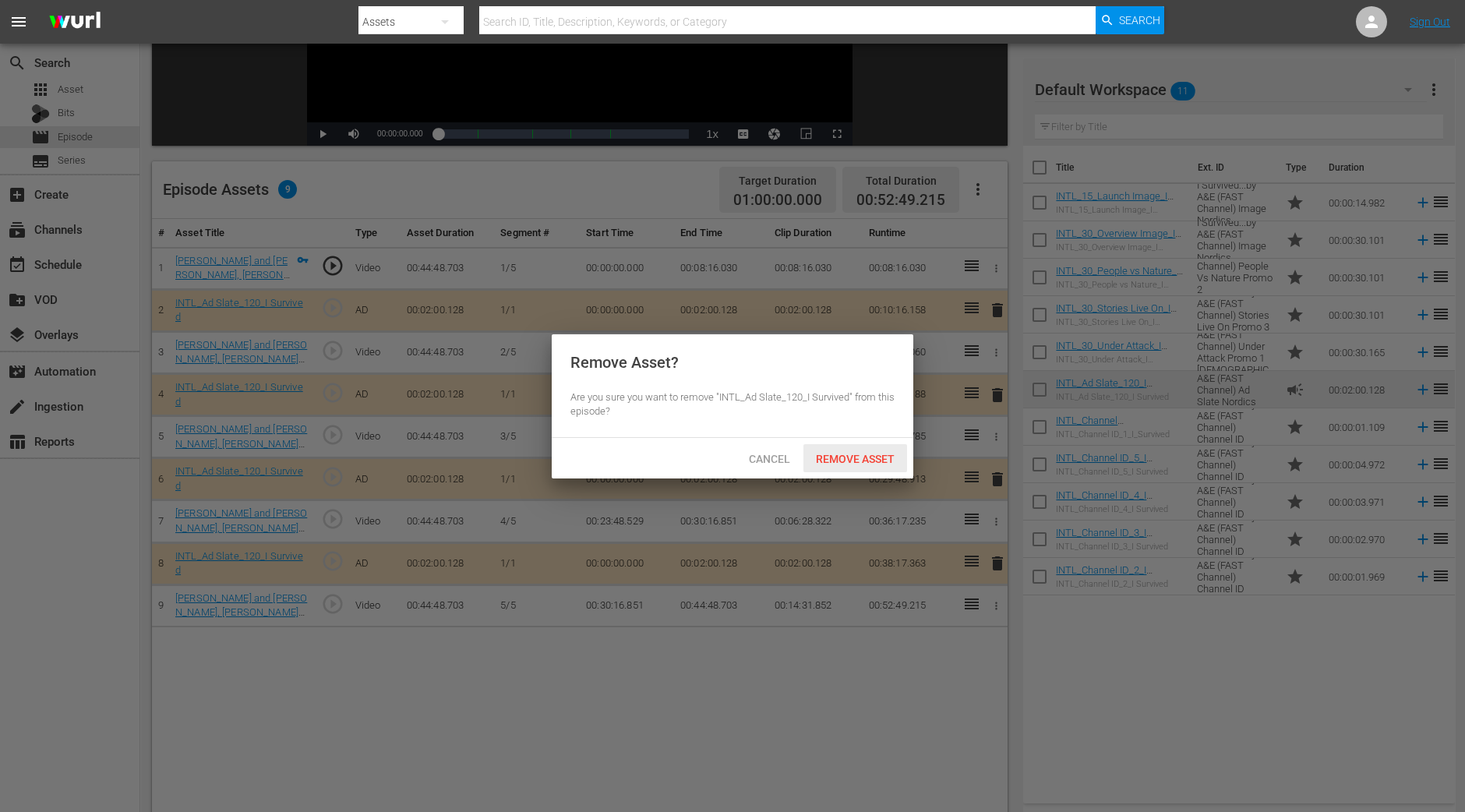
click at [872, 459] on span "Remove Asset" at bounding box center [855, 459] width 103 height 12
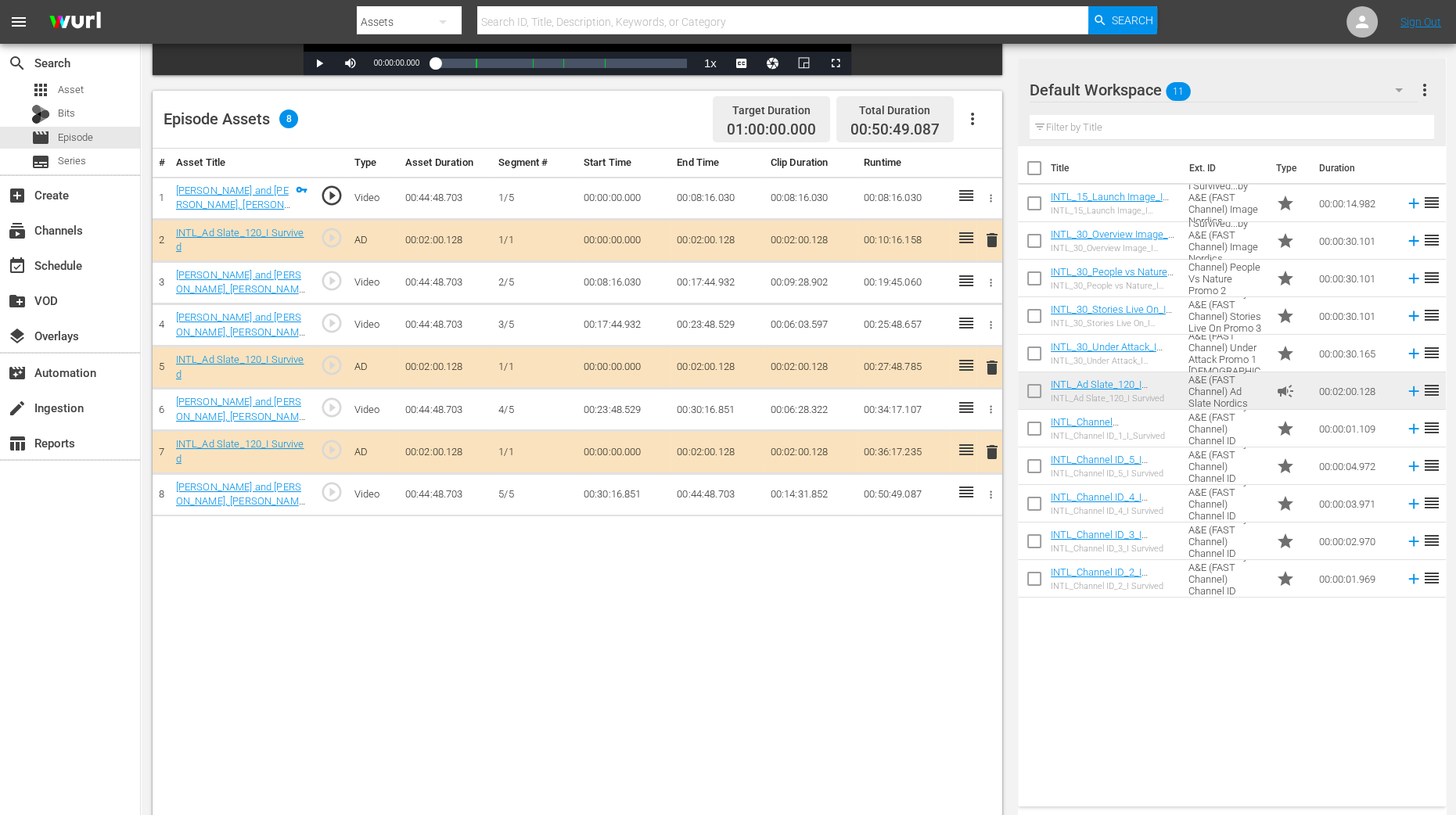
scroll to position [390, 0]
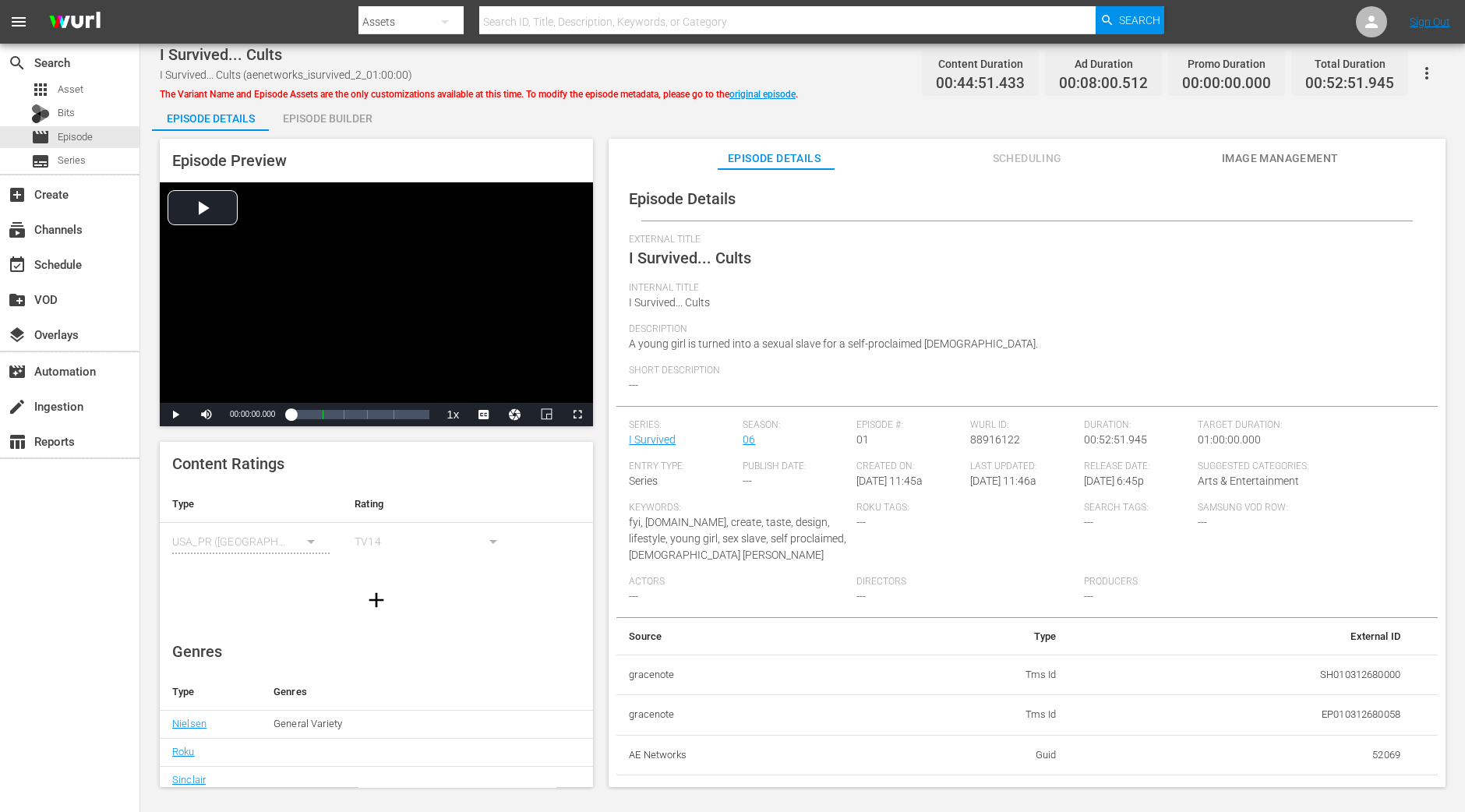
click at [303, 138] on div "Episode Preview Video Player is loading. Play Video Play Mute Current Time 00:0…" at bounding box center [803, 465] width 1302 height 669
click at [308, 125] on div "Episode Builder" at bounding box center [327, 118] width 117 height 37
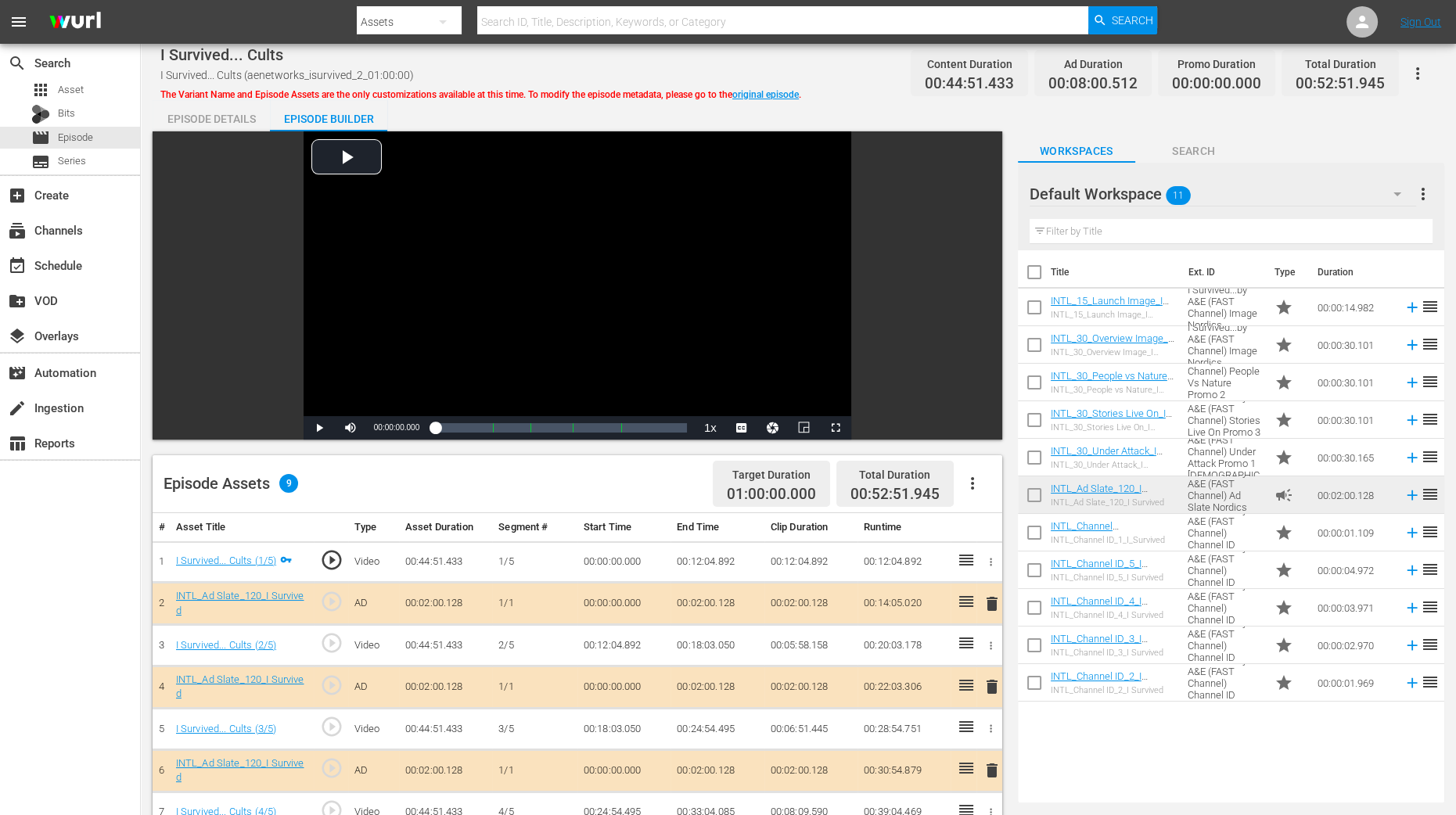
scroll to position [390, 0]
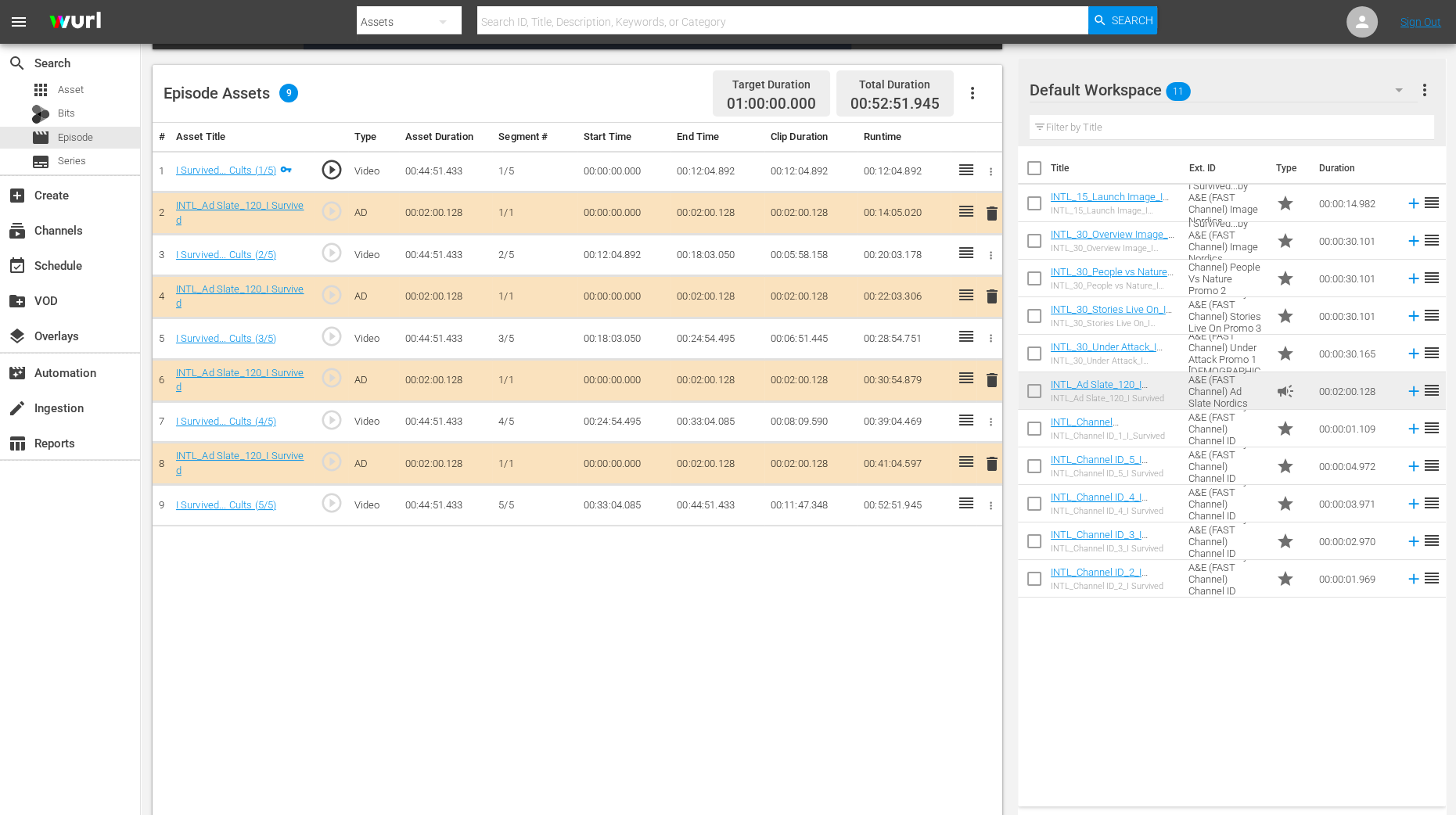
click at [994, 295] on span "delete" at bounding box center [992, 296] width 19 height 19
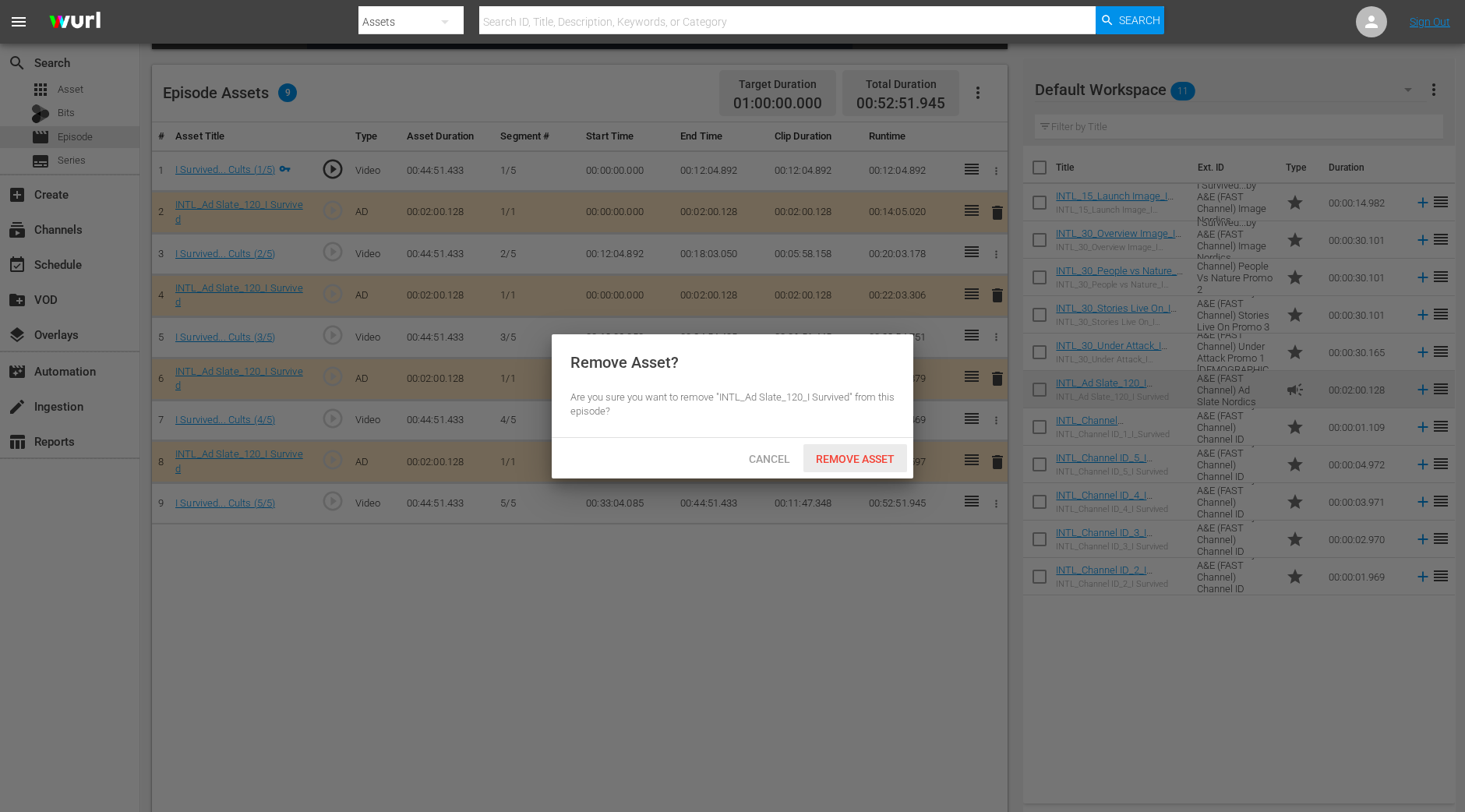
click at [843, 454] on span "Remove Asset" at bounding box center [855, 459] width 103 height 12
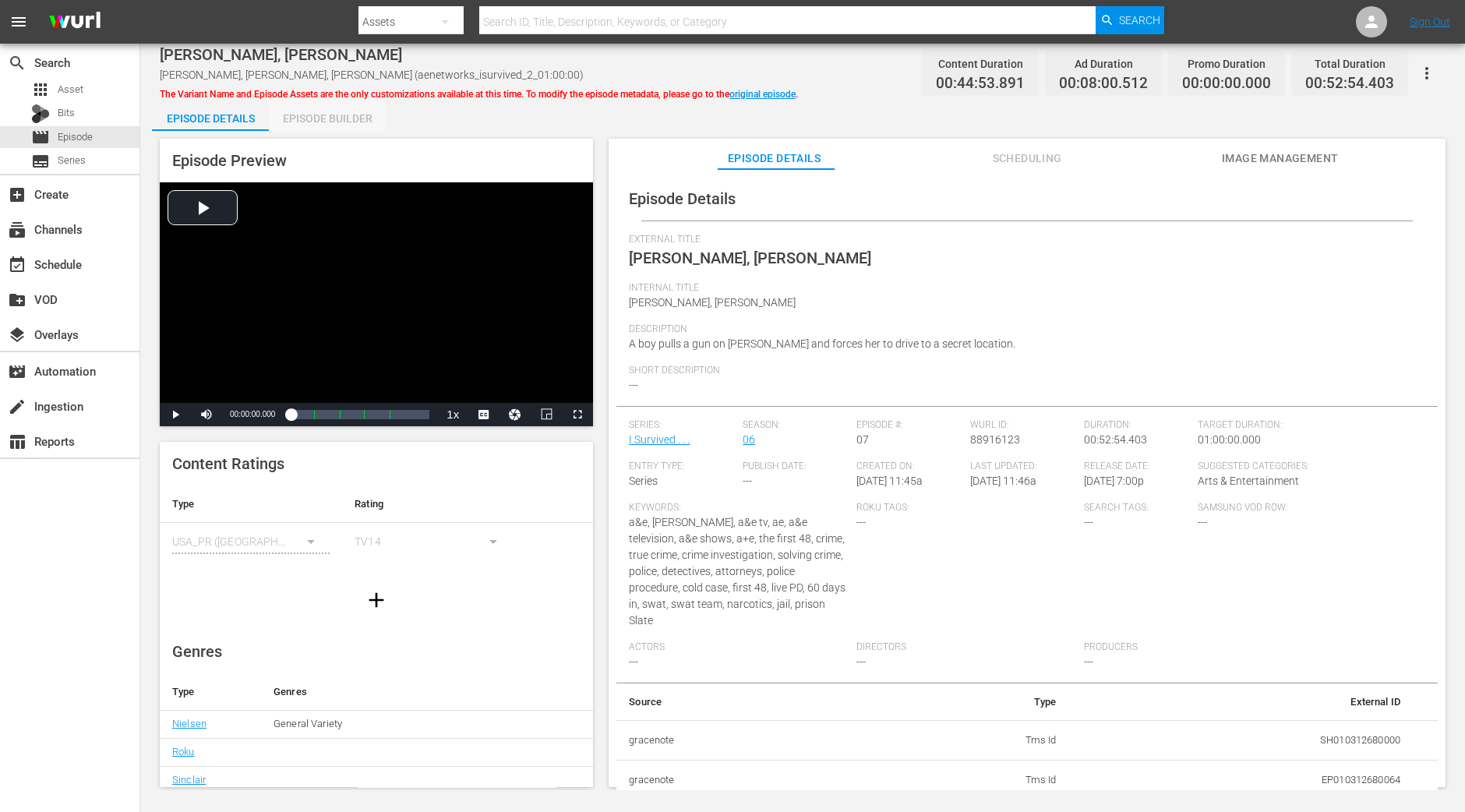
click at [374, 126] on div "Episode Builder" at bounding box center [327, 118] width 117 height 37
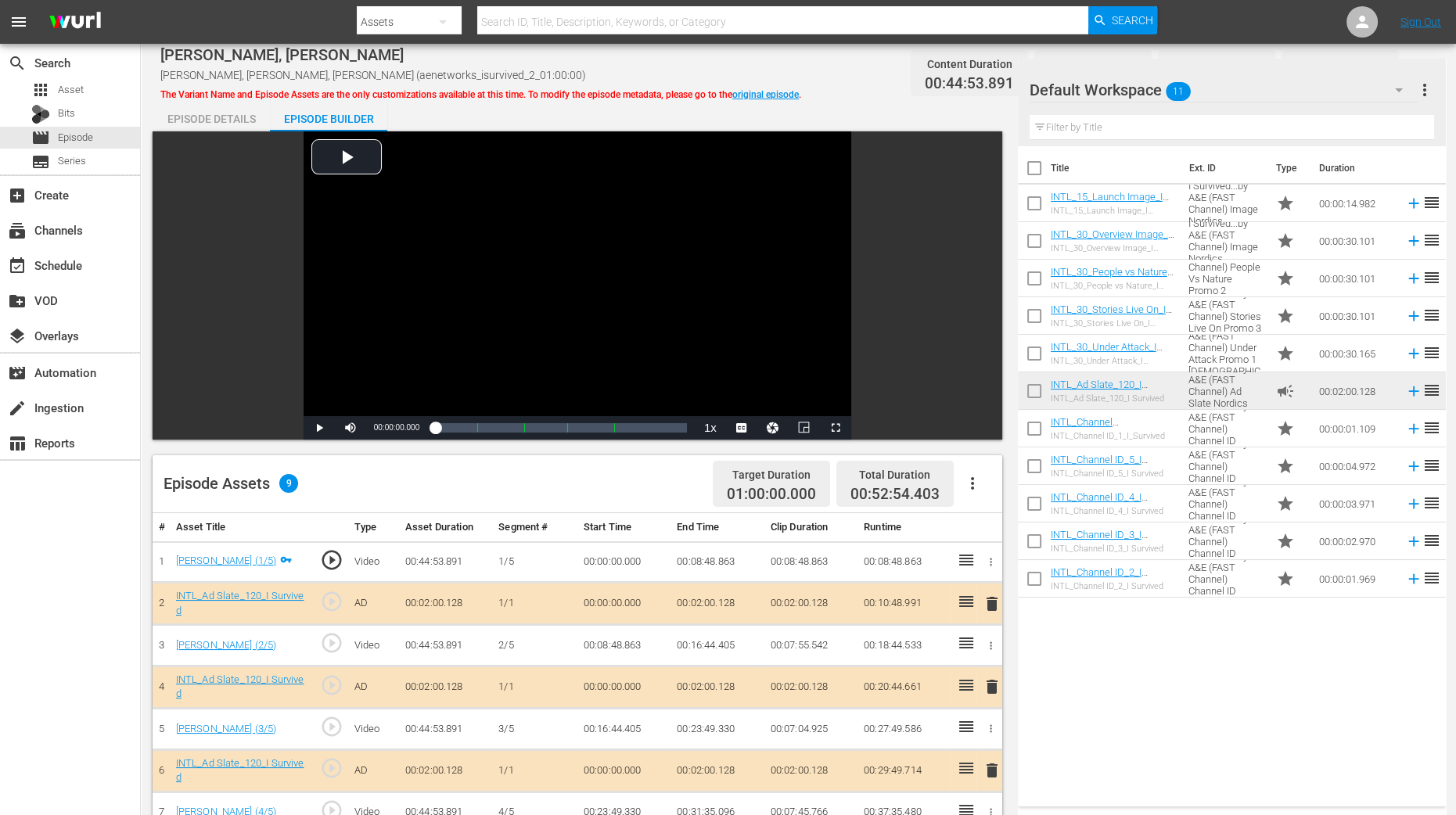
scroll to position [390, 0]
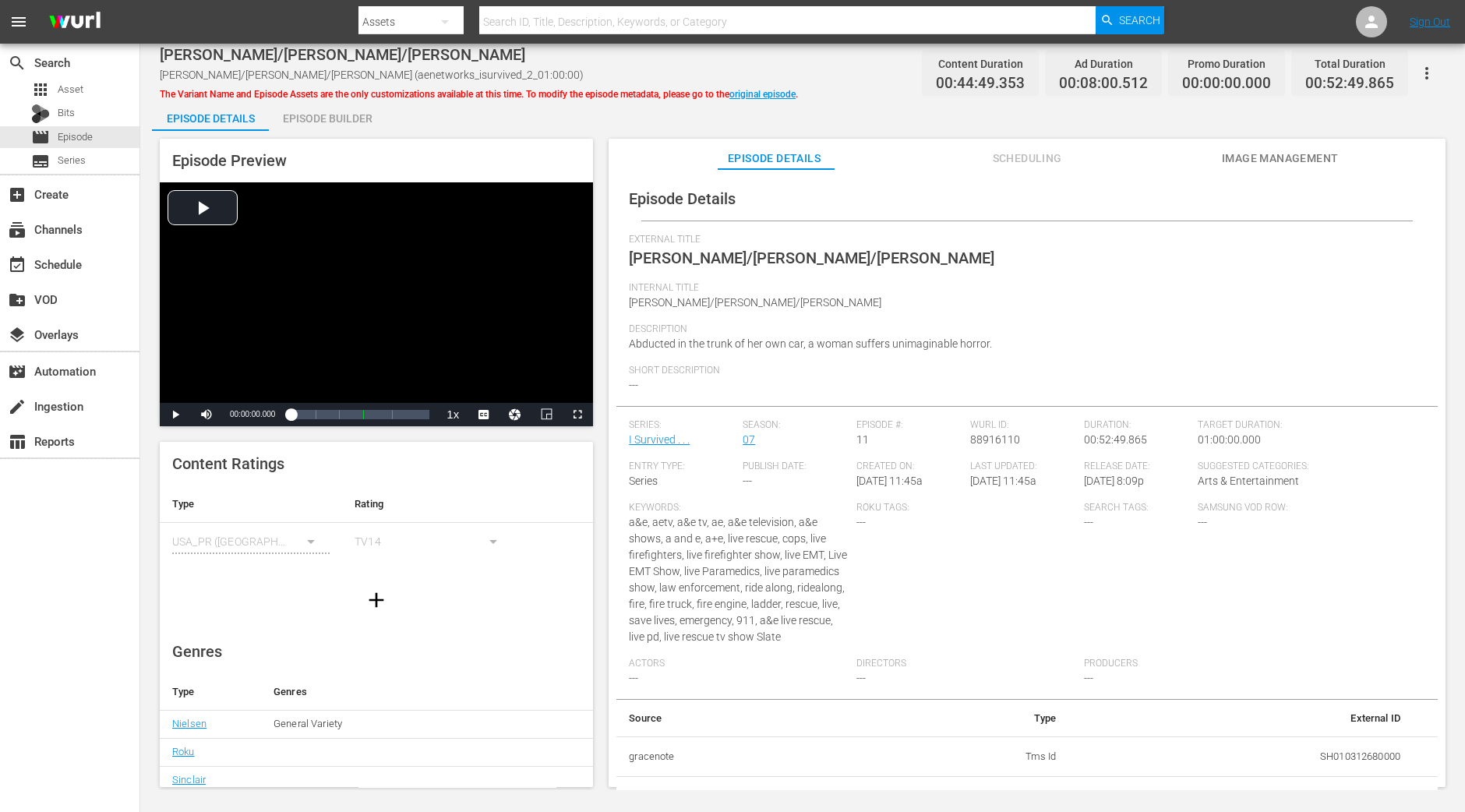
click at [339, 110] on div "Episode Builder" at bounding box center [327, 118] width 117 height 37
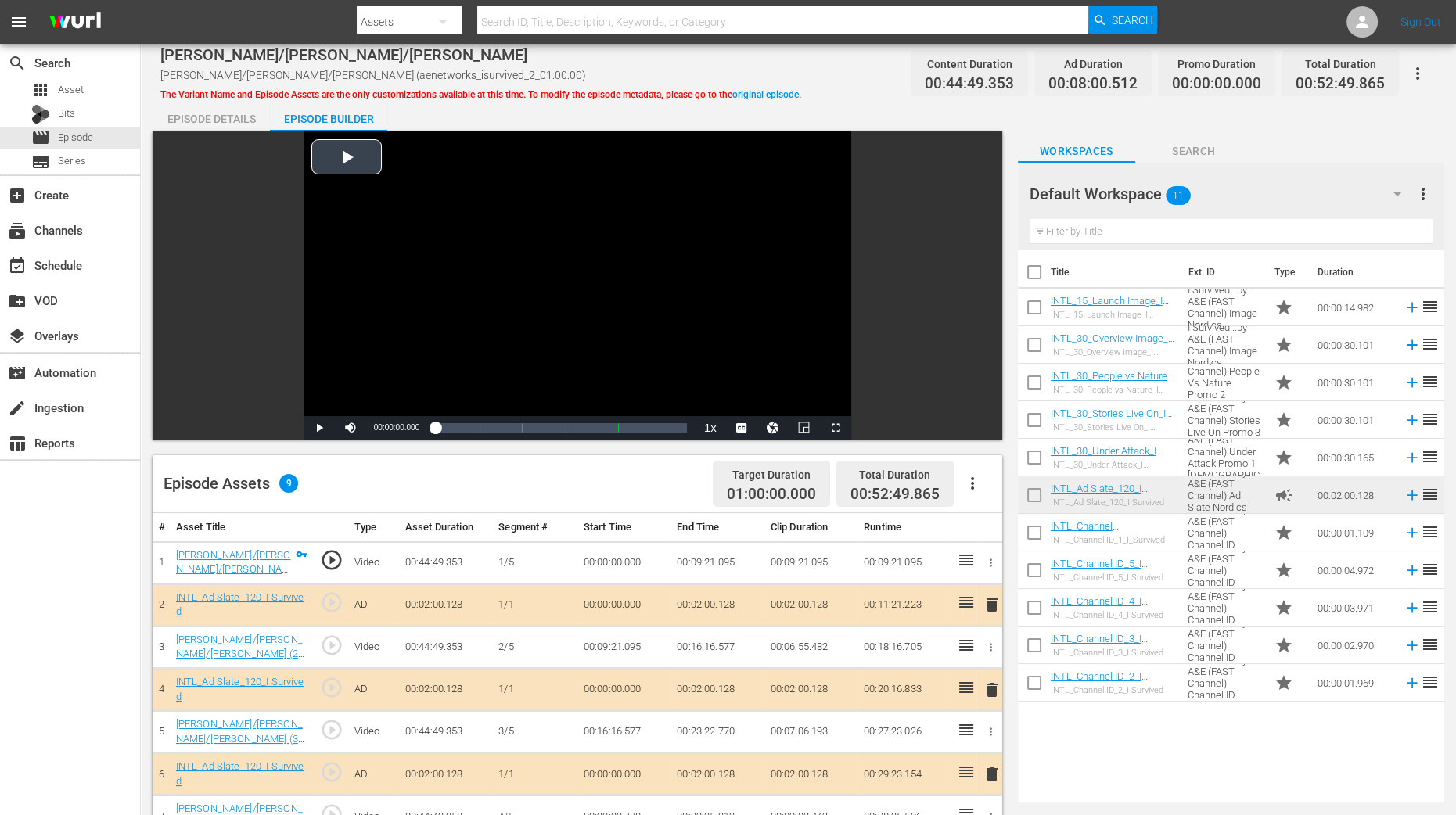
scroll to position [407, 0]
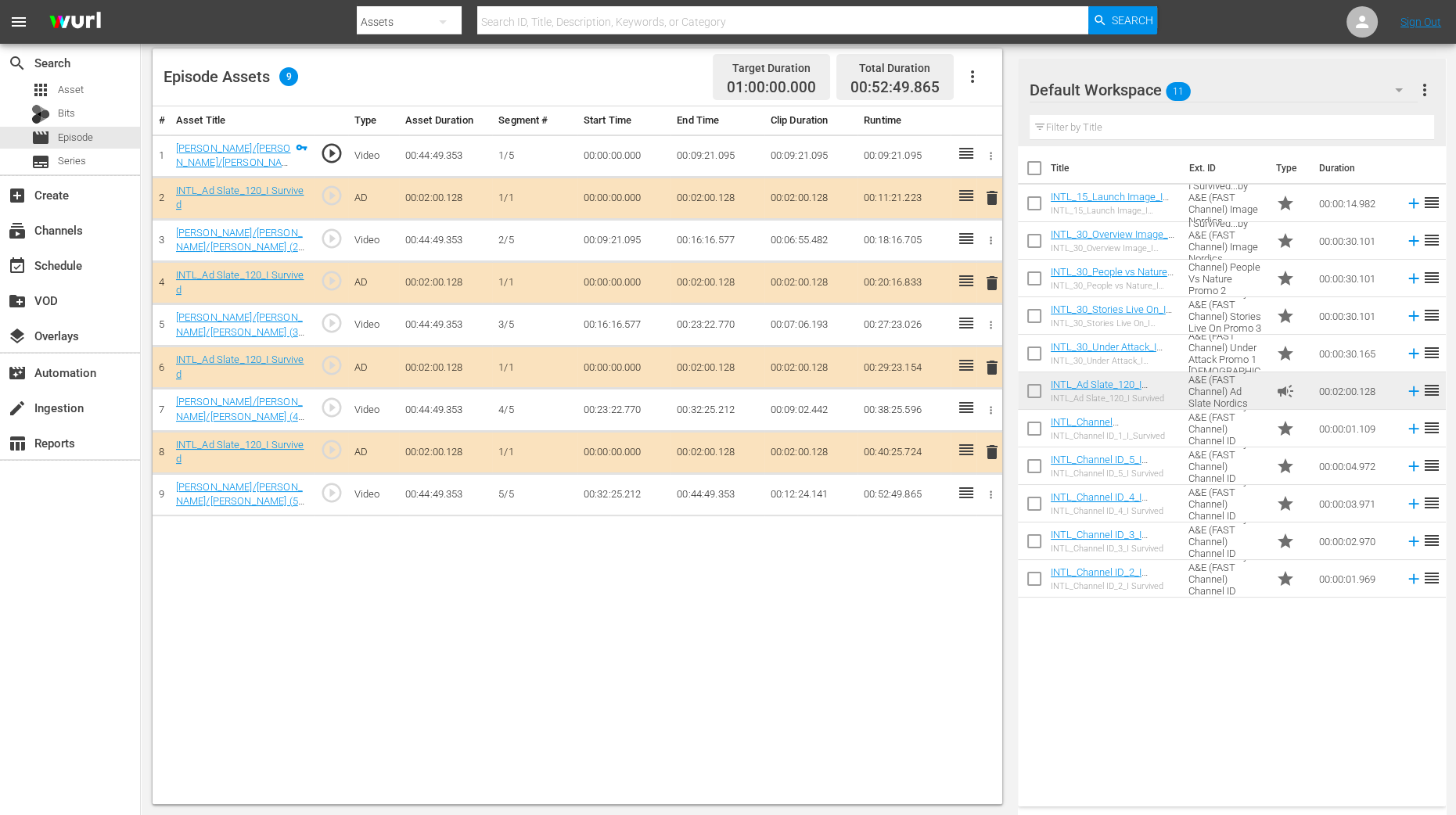
click at [994, 278] on span "delete" at bounding box center [992, 283] width 19 height 19
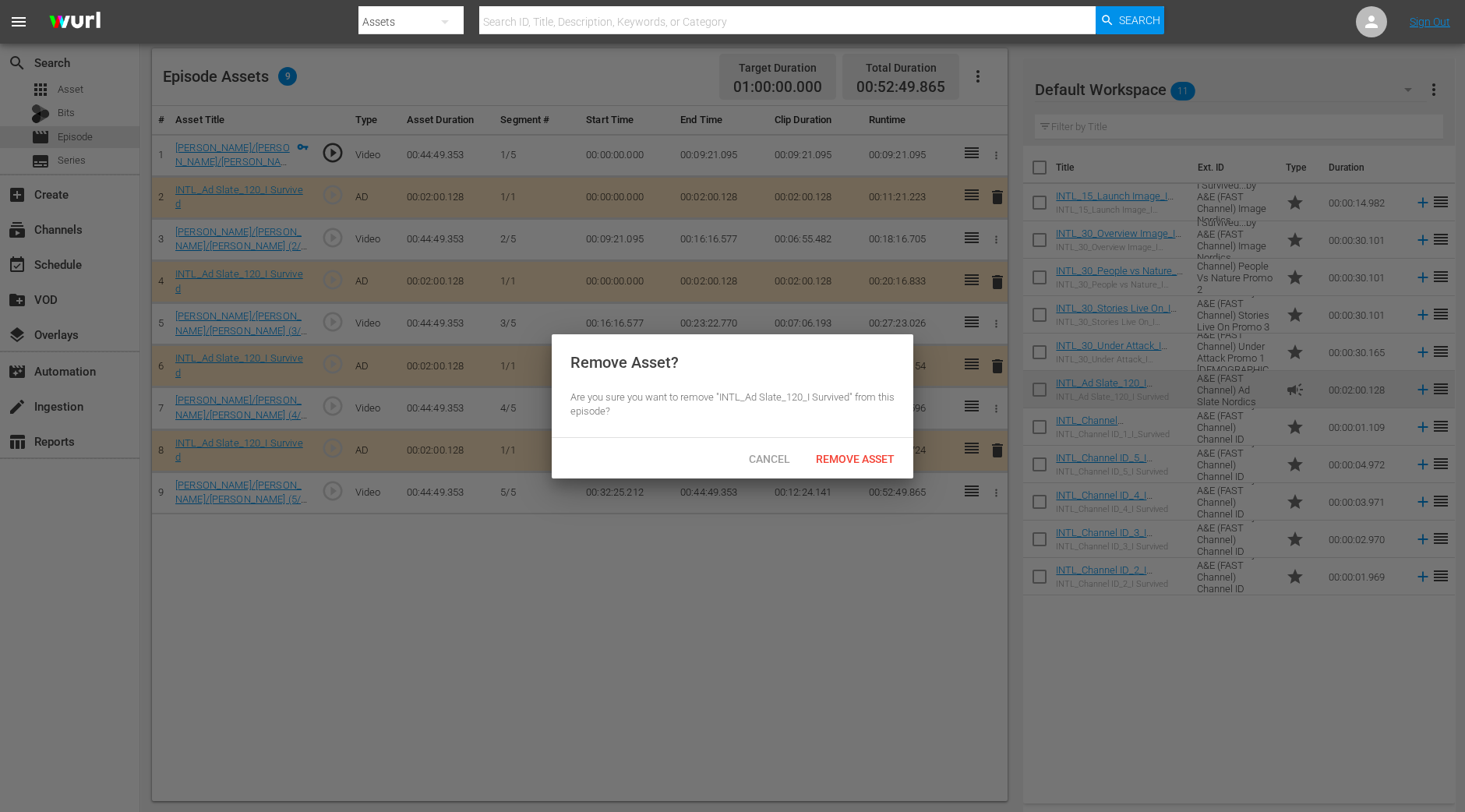
click at [857, 474] on div "Cancel Remove Asset" at bounding box center [732, 458] width 361 height 40
click at [862, 462] on span "Remove Asset" at bounding box center [855, 459] width 103 height 12
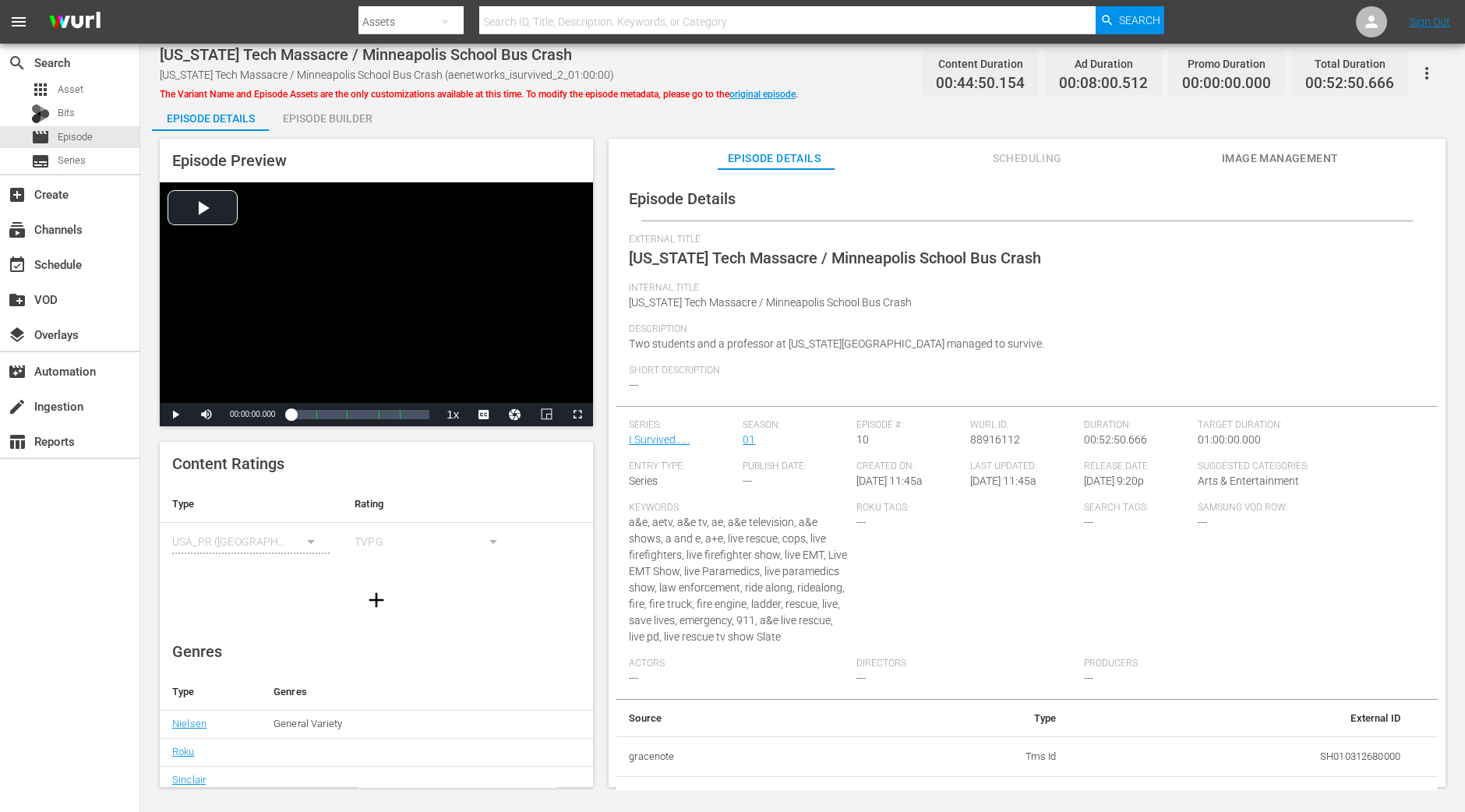
click at [362, 122] on div "Episode Builder" at bounding box center [327, 118] width 117 height 37
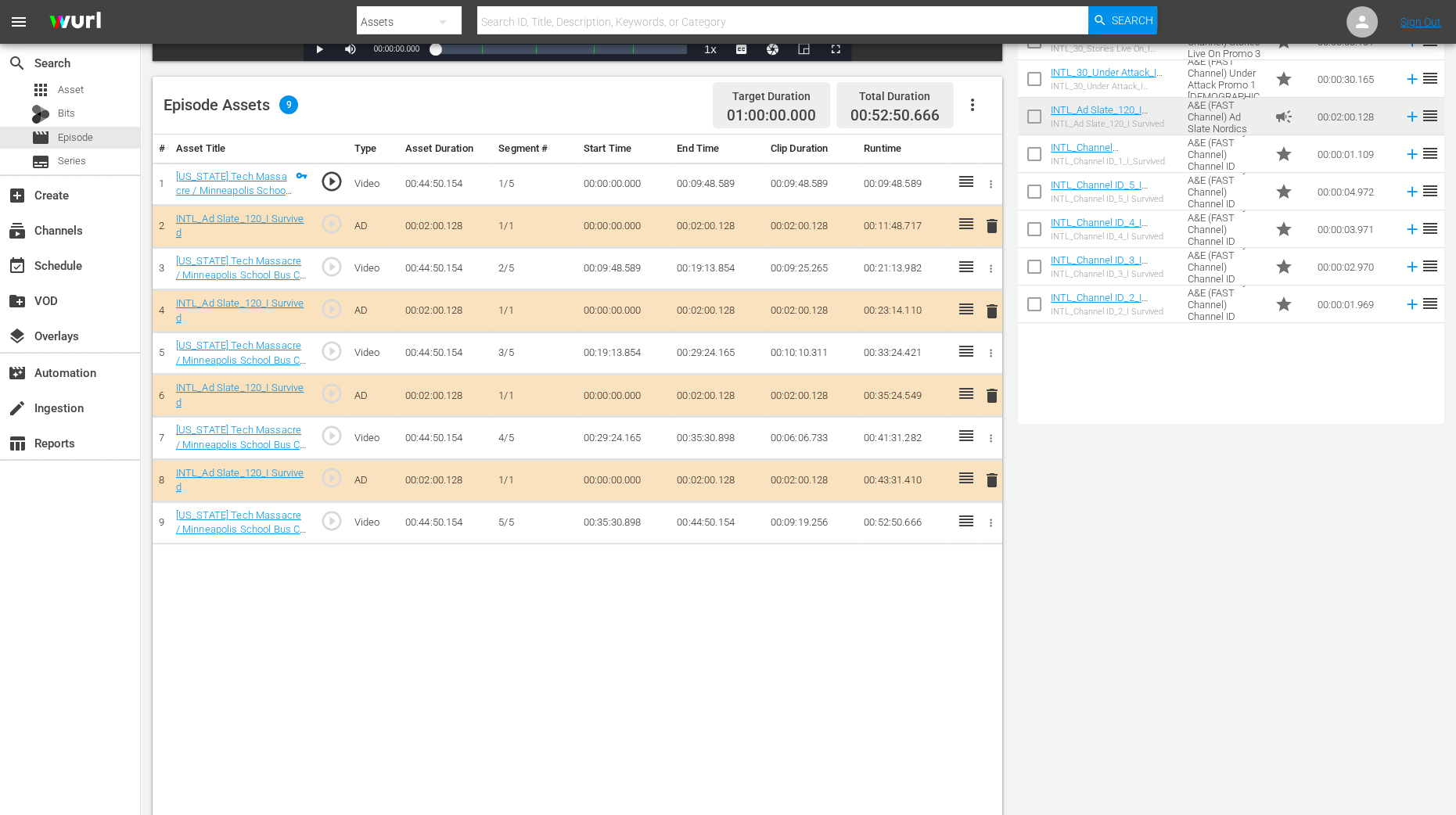
scroll to position [390, 0]
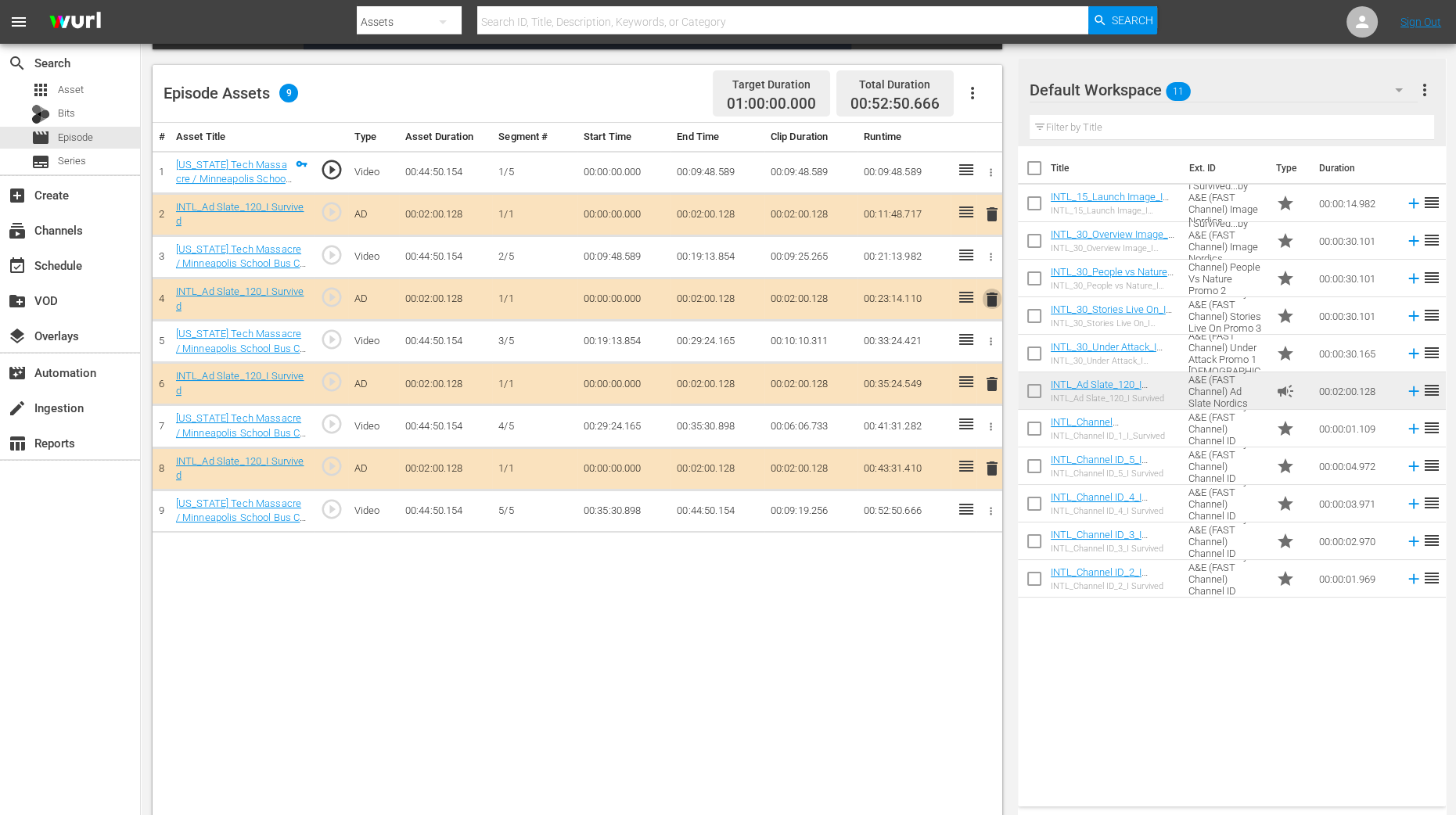
click at [995, 296] on span "delete" at bounding box center [992, 300] width 19 height 19
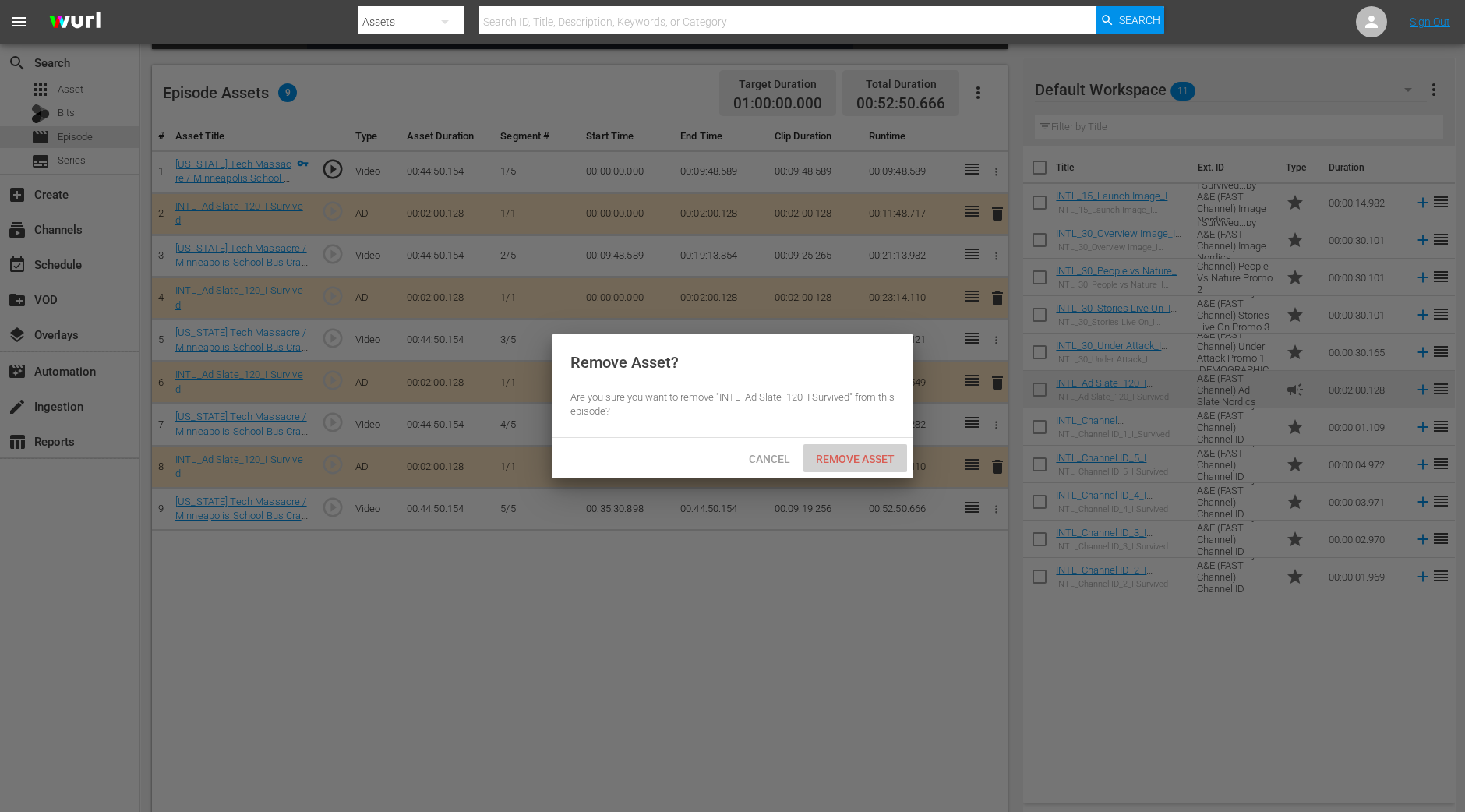
click at [830, 453] on span "Remove Asset" at bounding box center [855, 459] width 103 height 12
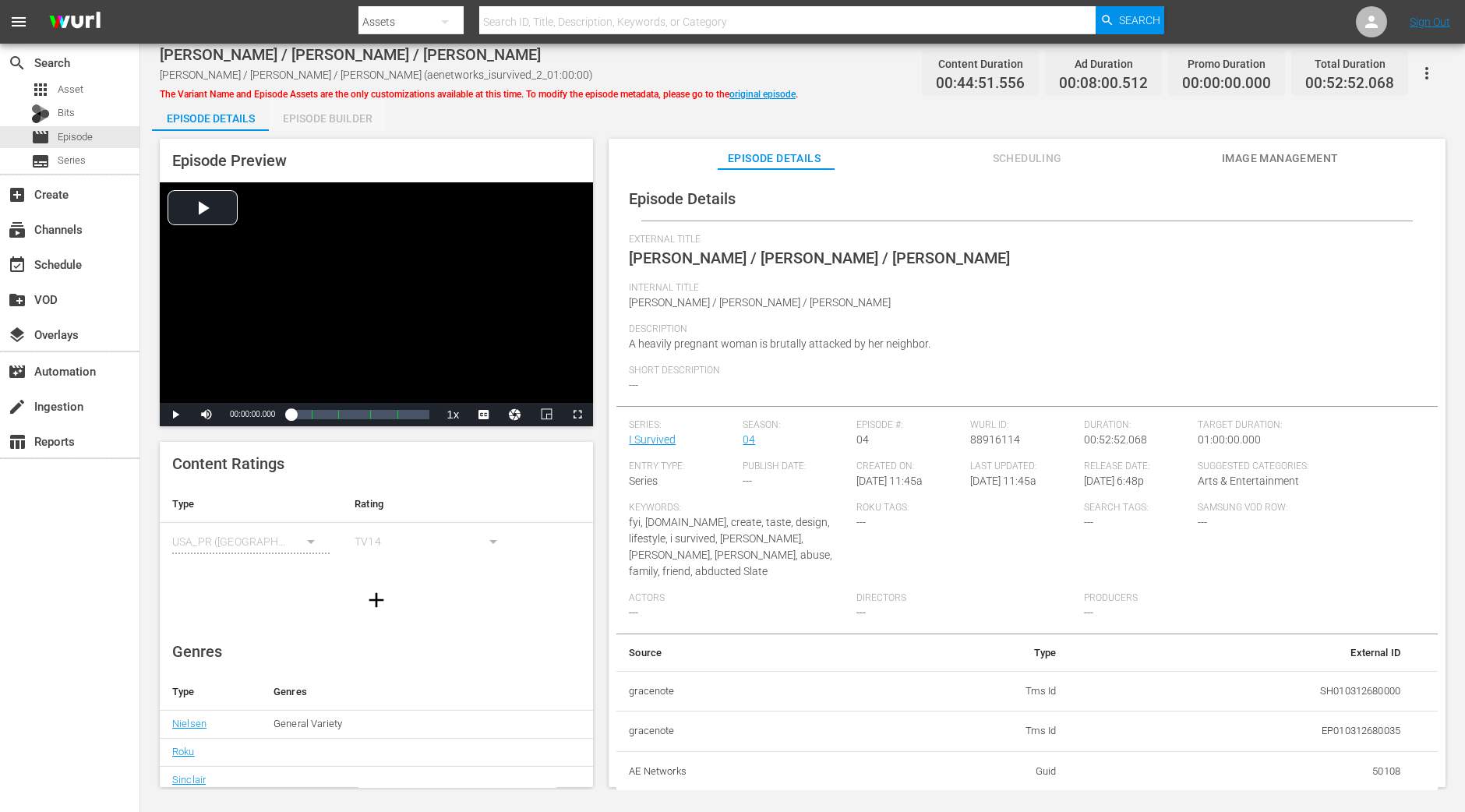
click at [341, 110] on div "Episode Builder" at bounding box center [327, 118] width 117 height 37
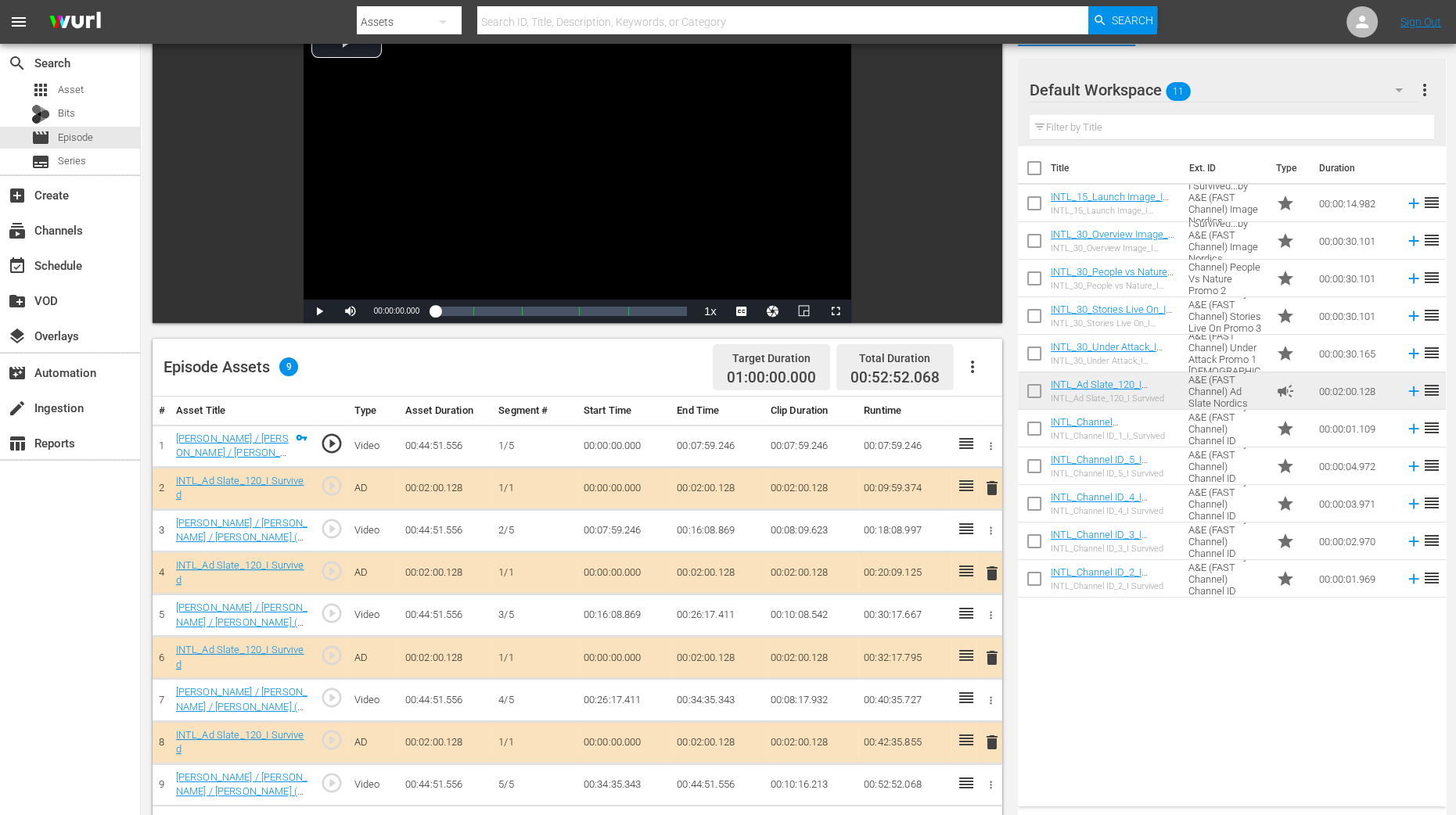
scroll to position [293, 0]
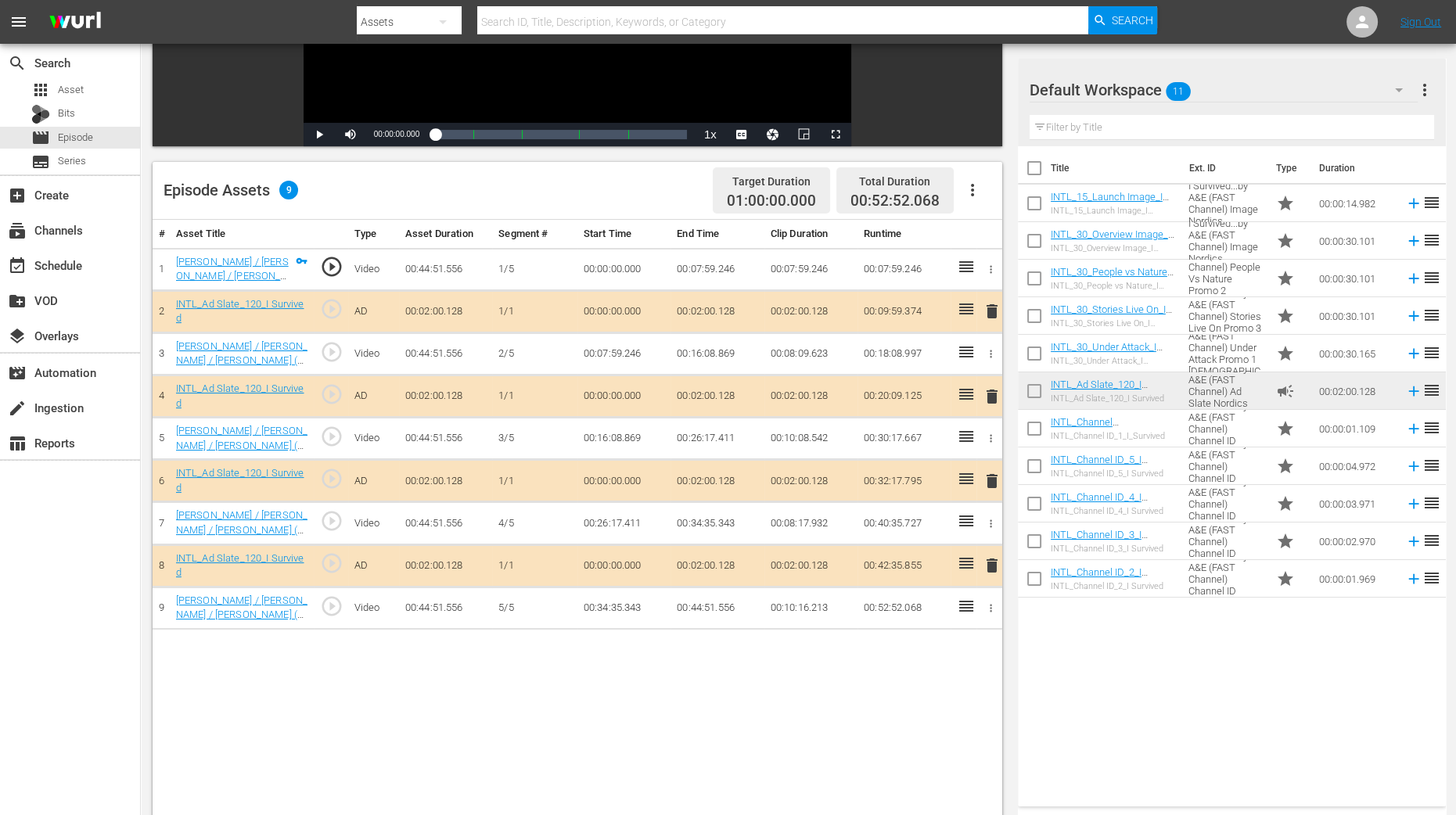
click at [992, 394] on span "delete" at bounding box center [992, 397] width 19 height 19
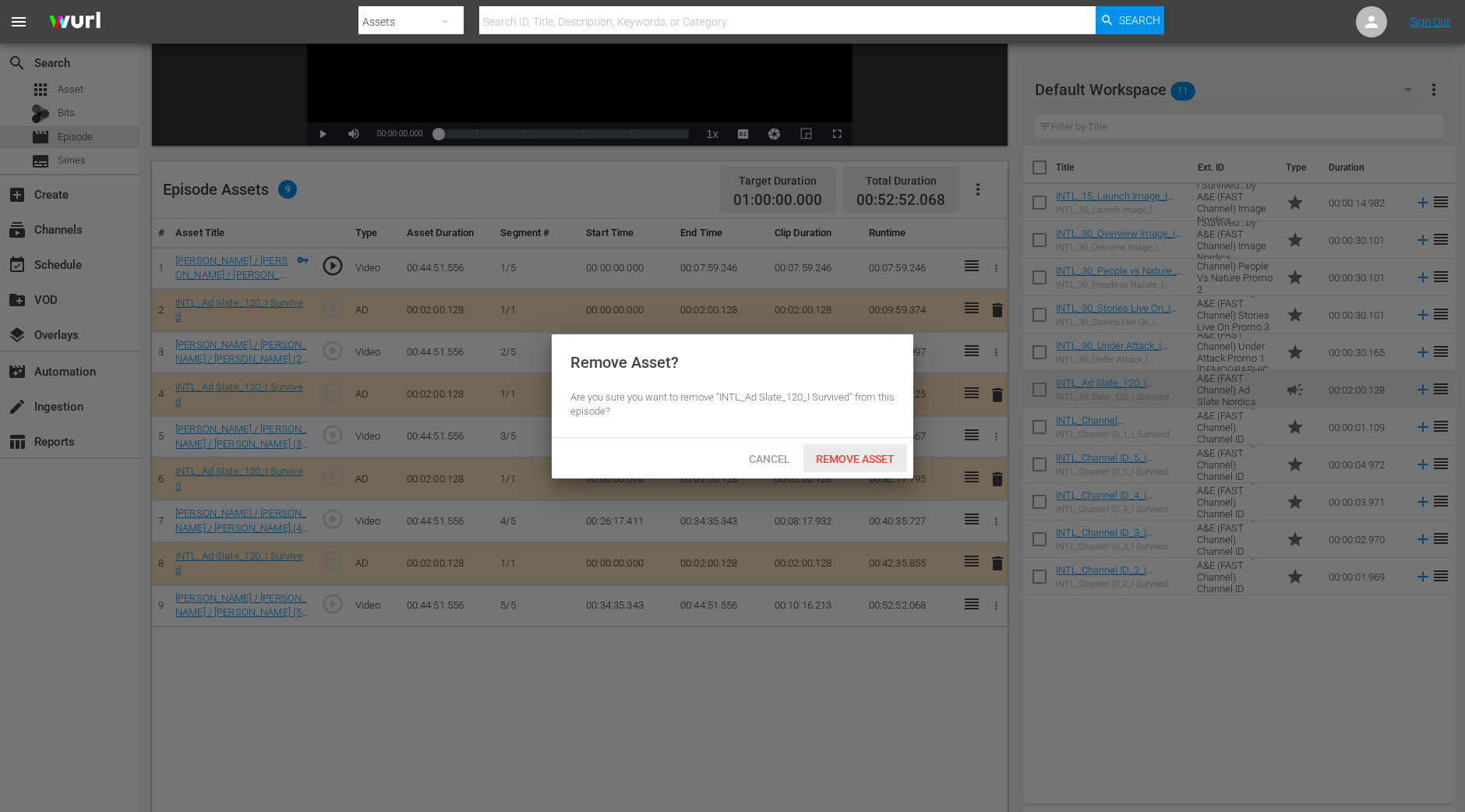
click at [854, 460] on span "Remove Asset" at bounding box center [855, 459] width 103 height 12
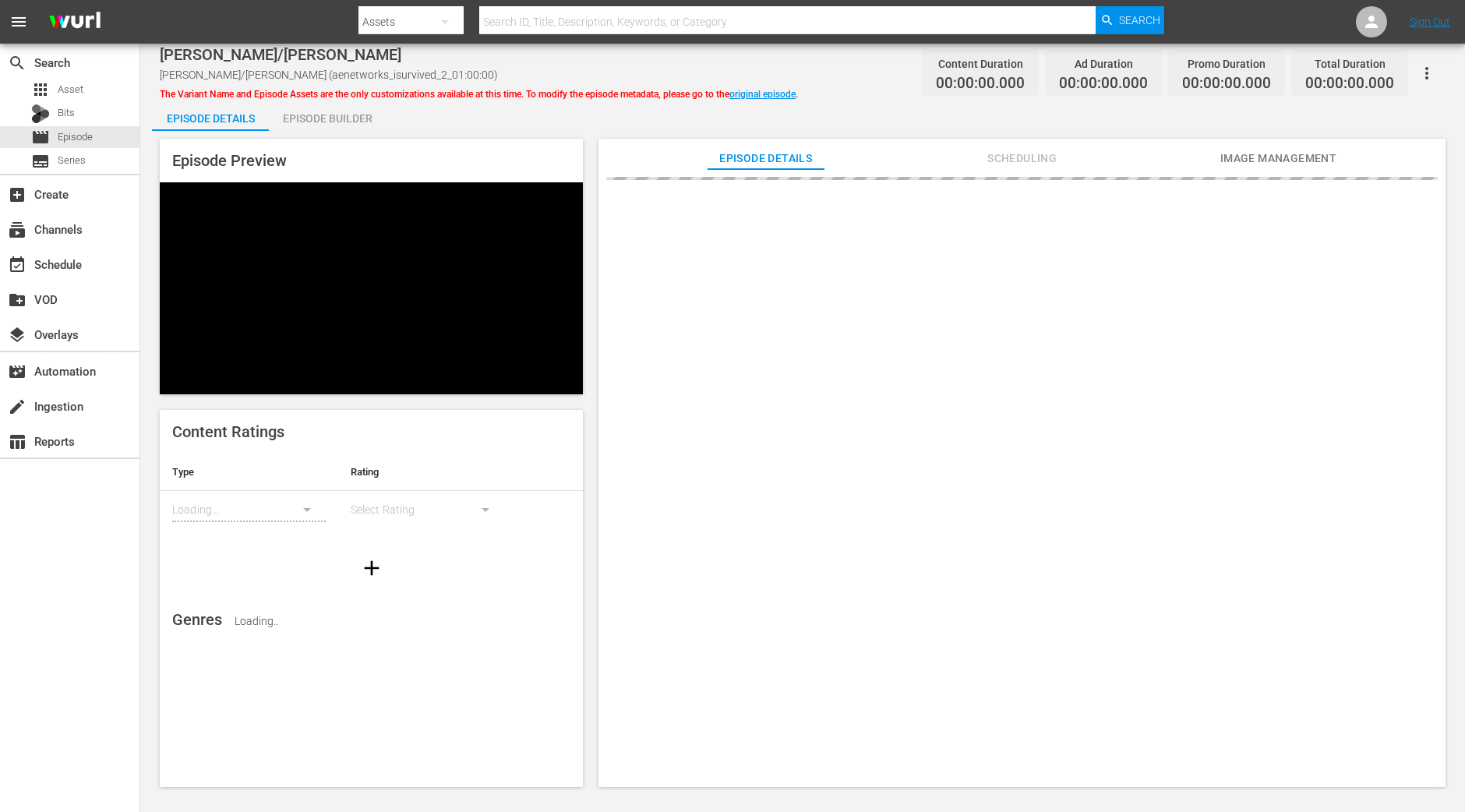
click at [361, 118] on div "Episode Builder" at bounding box center [327, 118] width 117 height 37
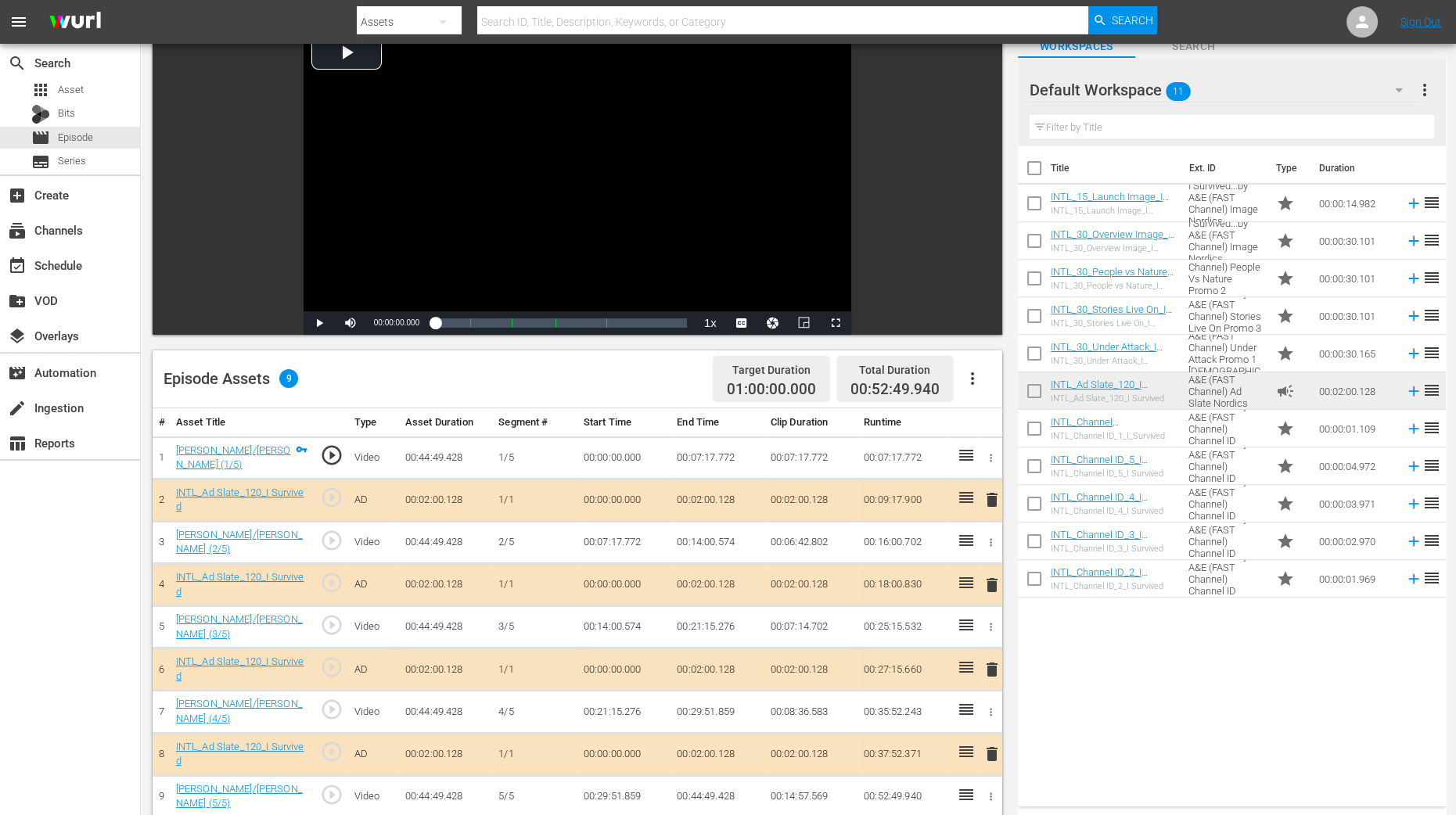
scroll to position [293, 0]
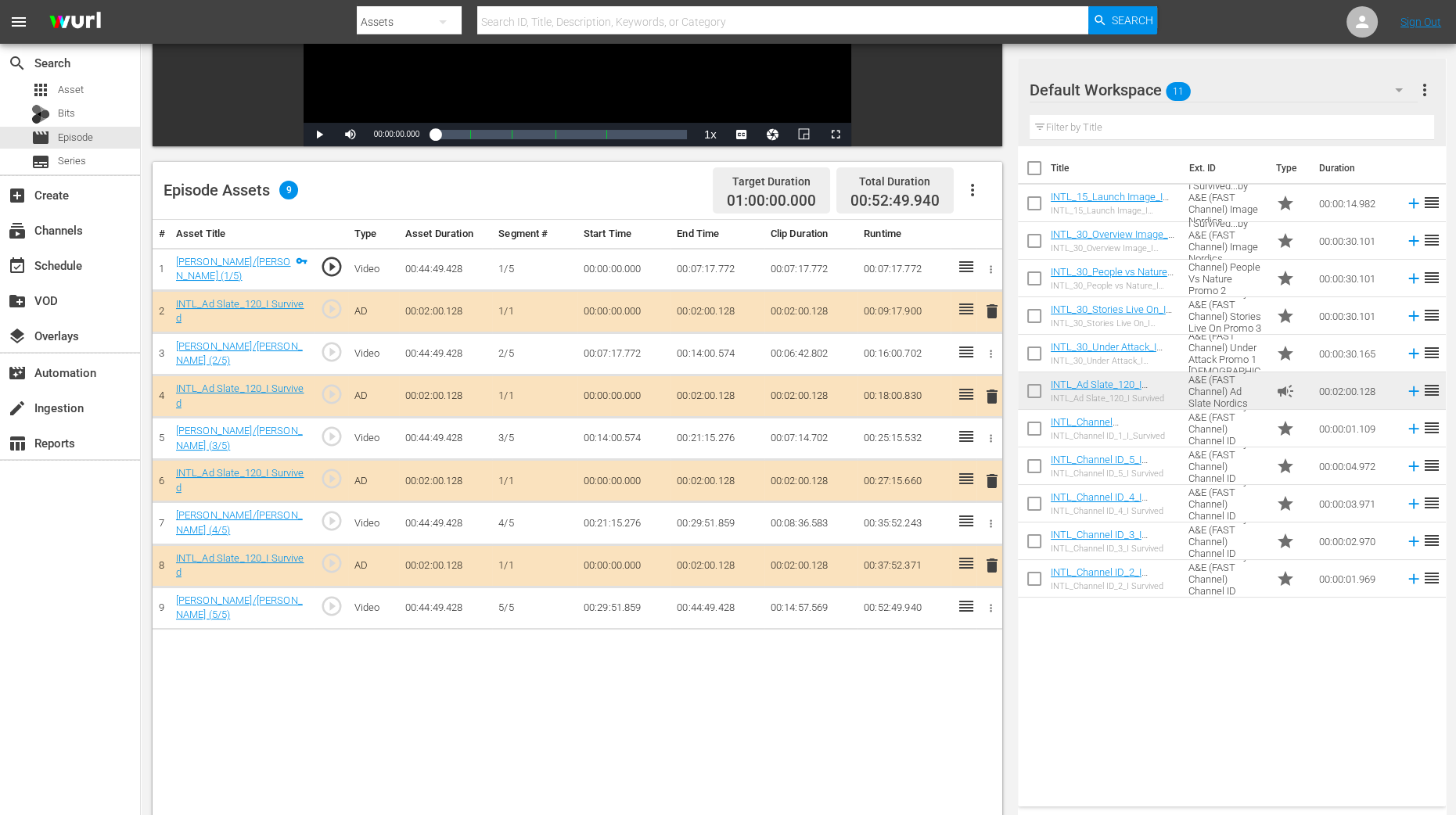
click at [996, 388] on span "delete" at bounding box center [992, 397] width 19 height 19
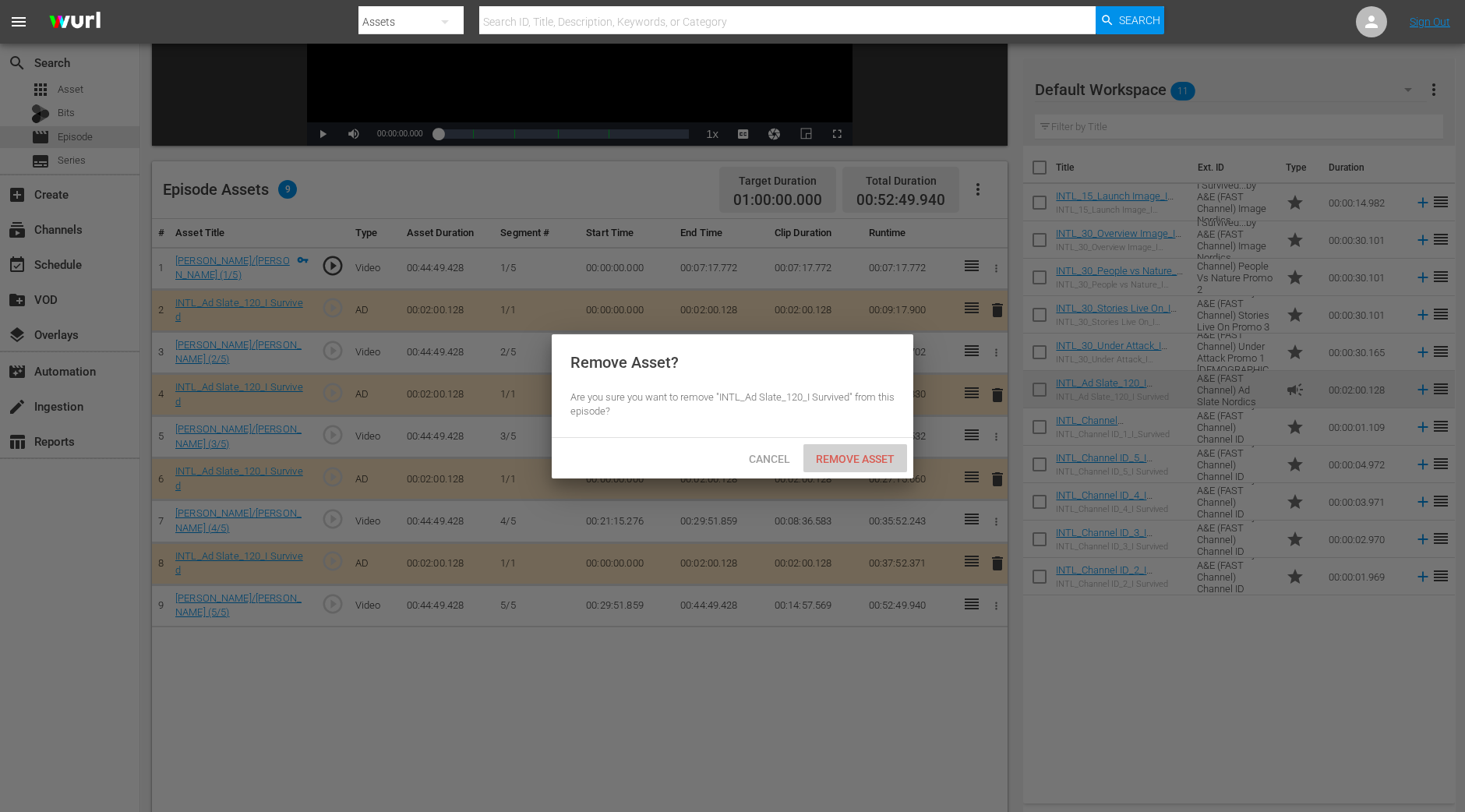
click at [847, 457] on span "Remove Asset" at bounding box center [855, 459] width 103 height 12
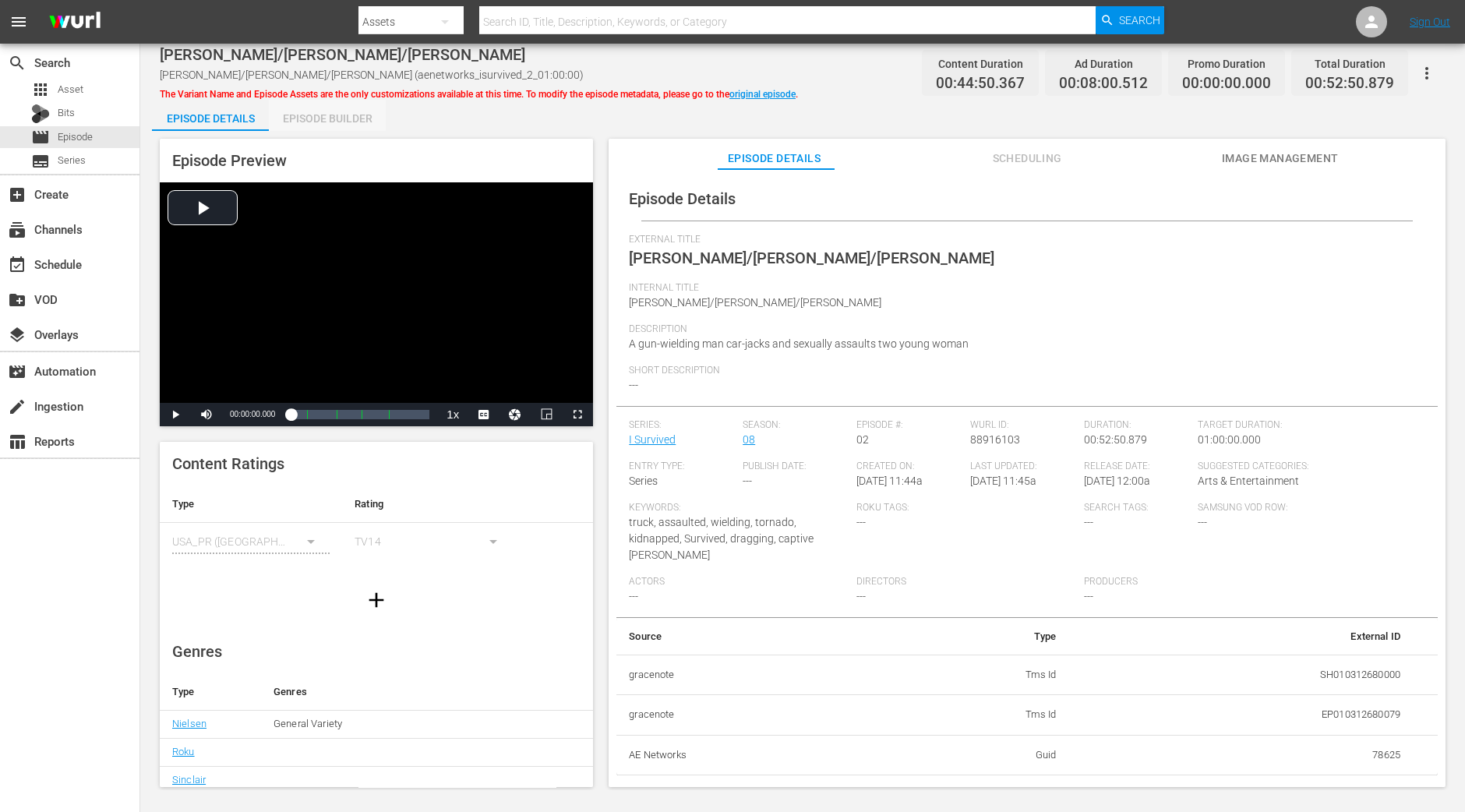
click at [344, 118] on div "Episode Builder" at bounding box center [327, 118] width 117 height 37
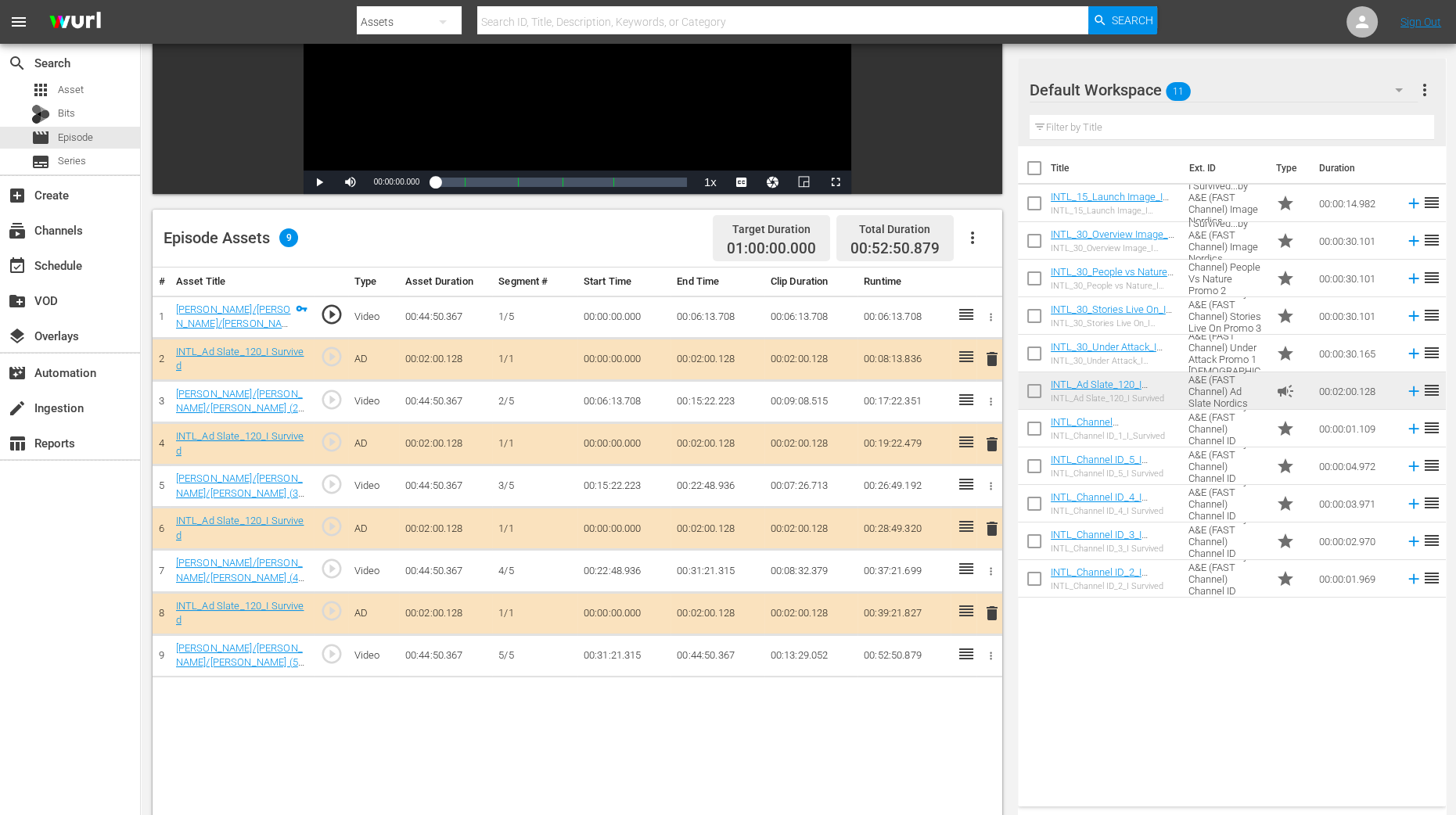
scroll to position [390, 0]
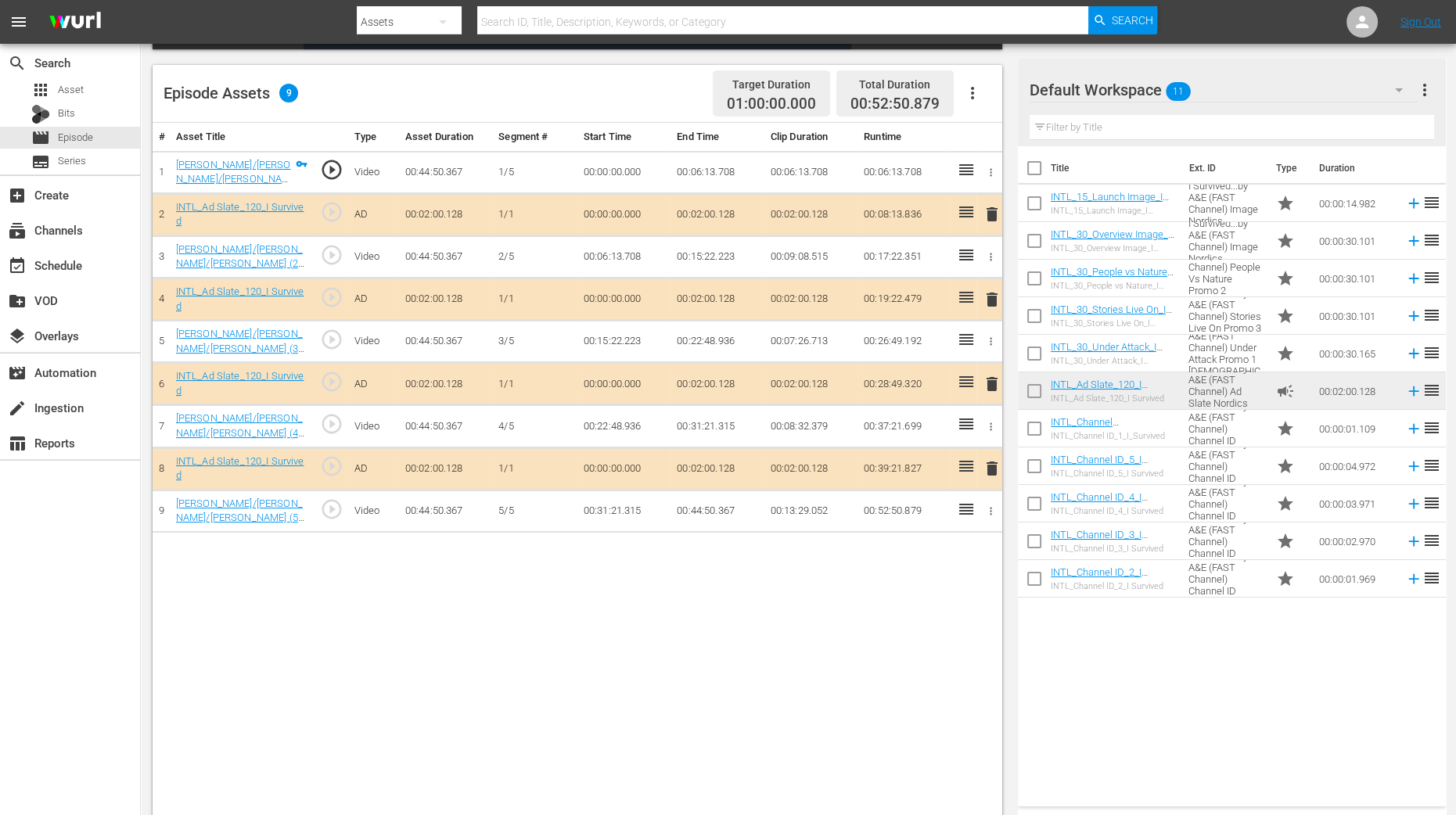
click at [991, 295] on span "delete" at bounding box center [992, 300] width 19 height 19
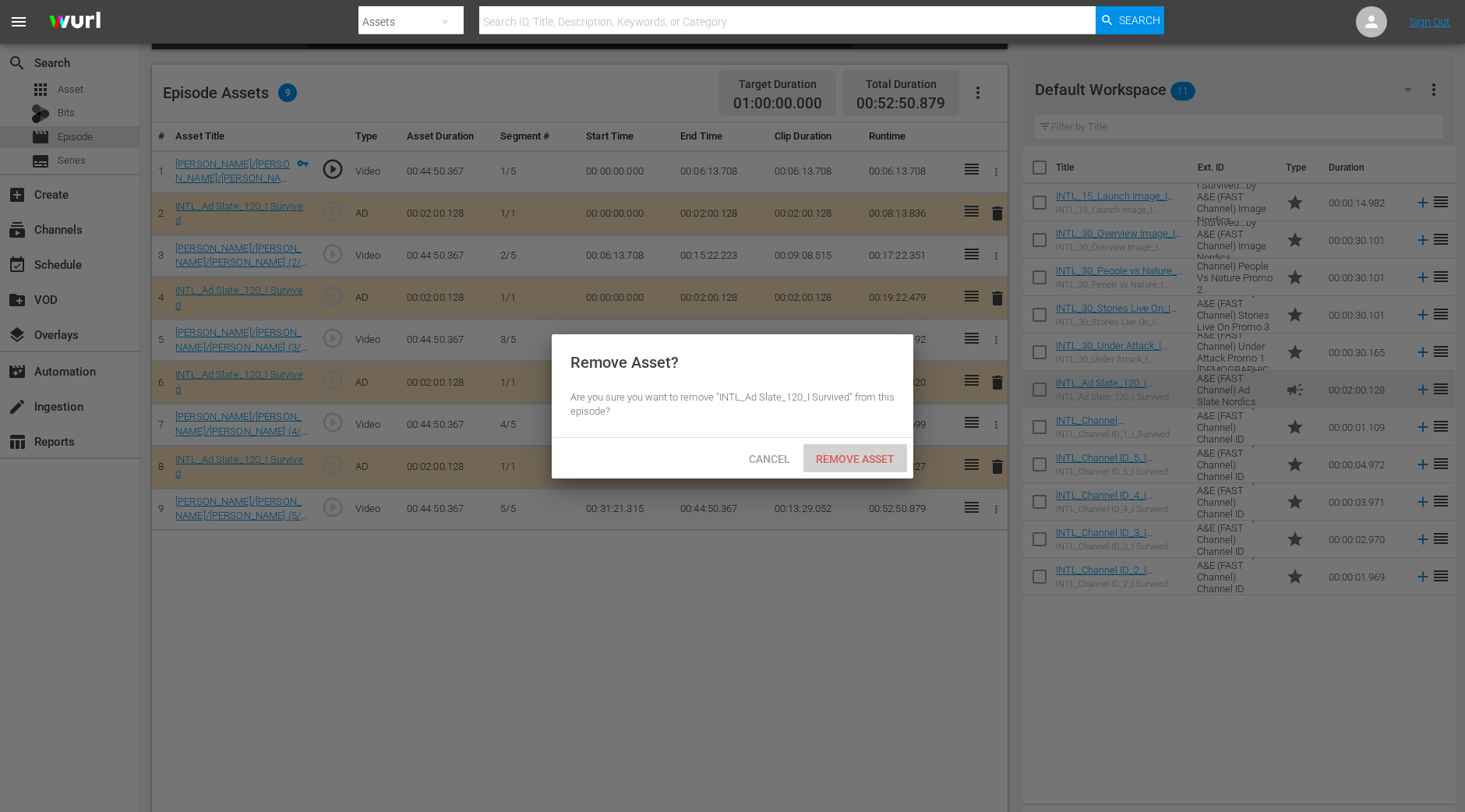
click at [861, 446] on div "Remove Asset" at bounding box center [855, 459] width 103 height 29
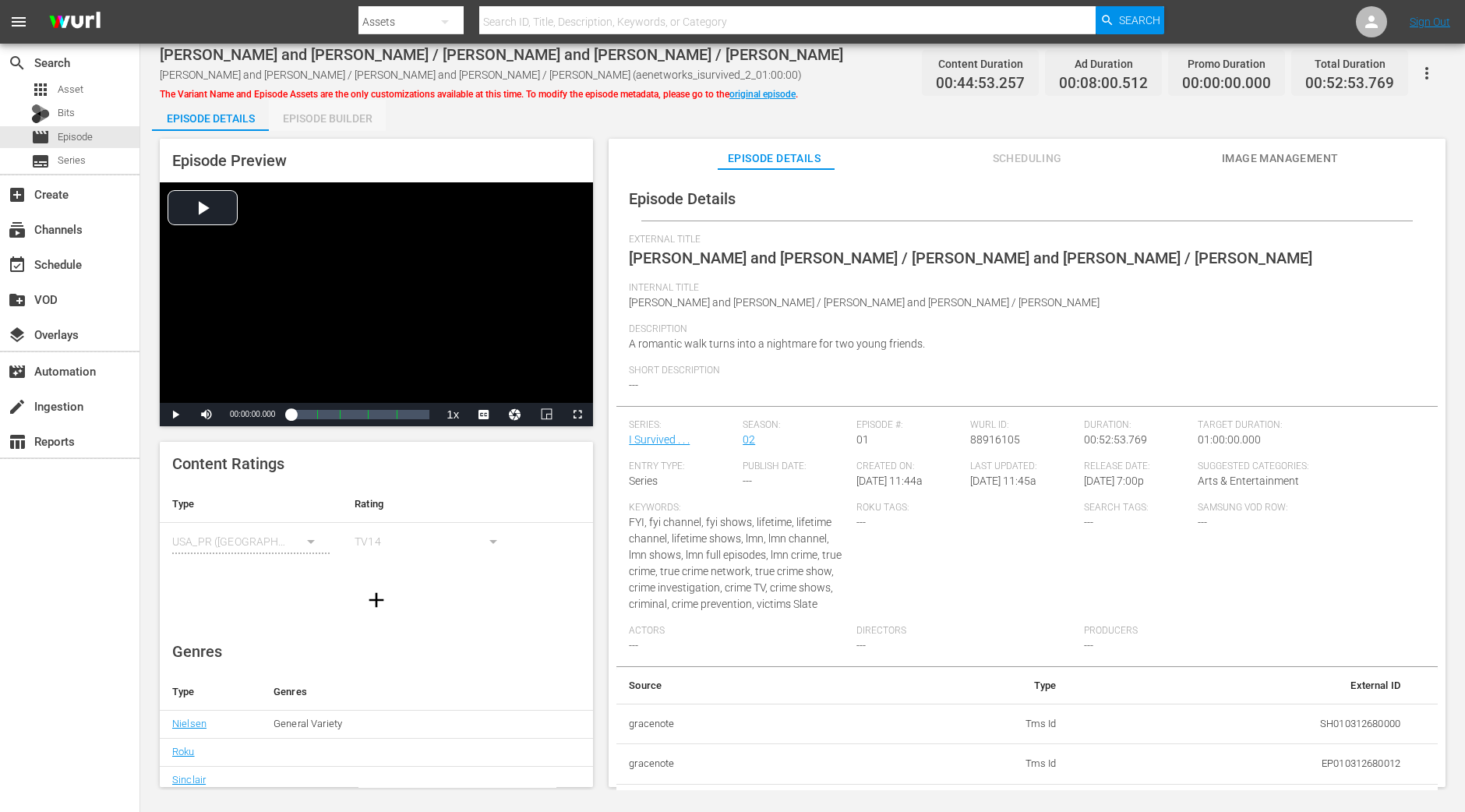
click at [357, 115] on div "Episode Builder" at bounding box center [327, 118] width 117 height 37
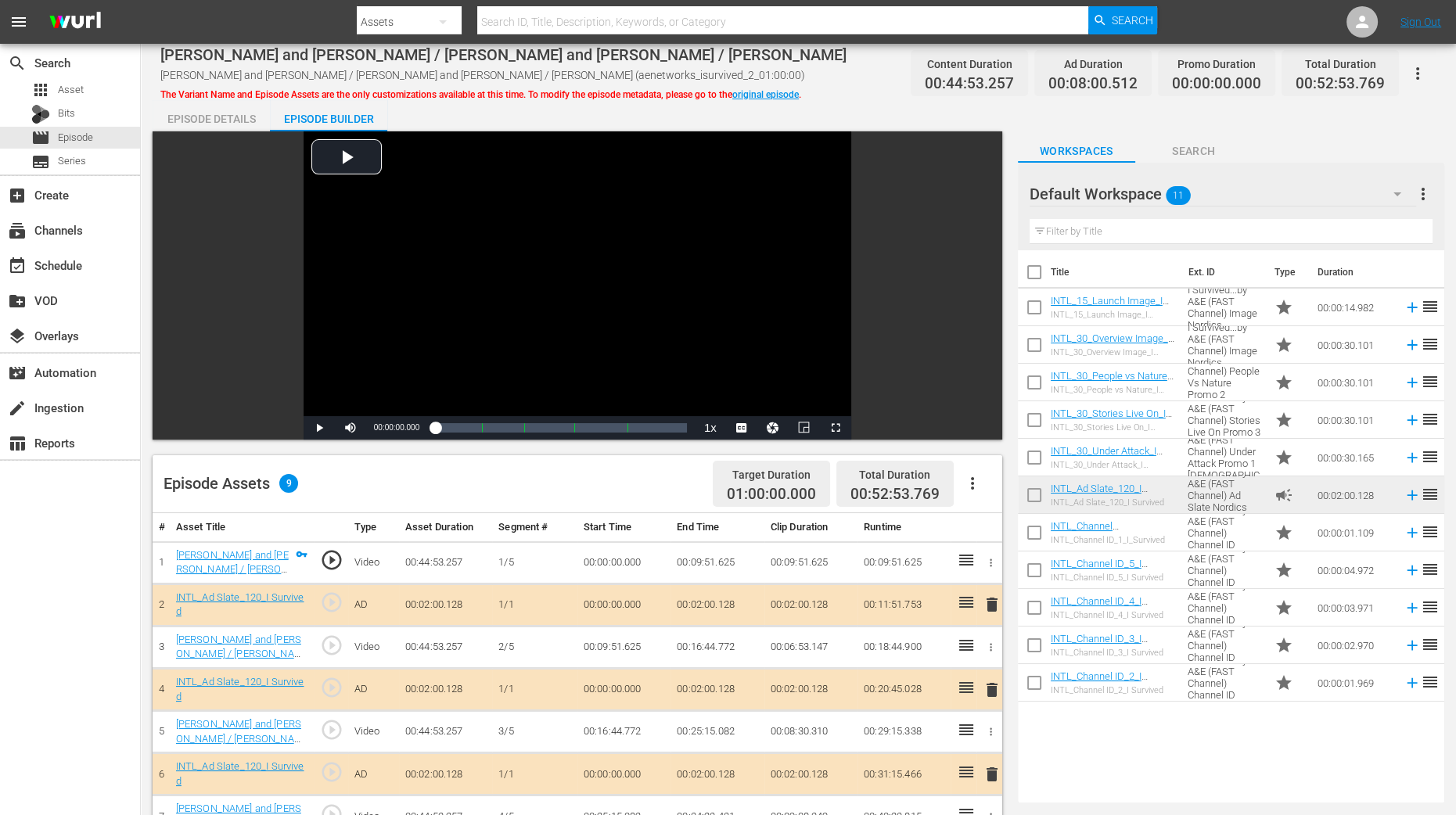
click at [992, 651] on span "delete" at bounding box center [992, 690] width 19 height 19
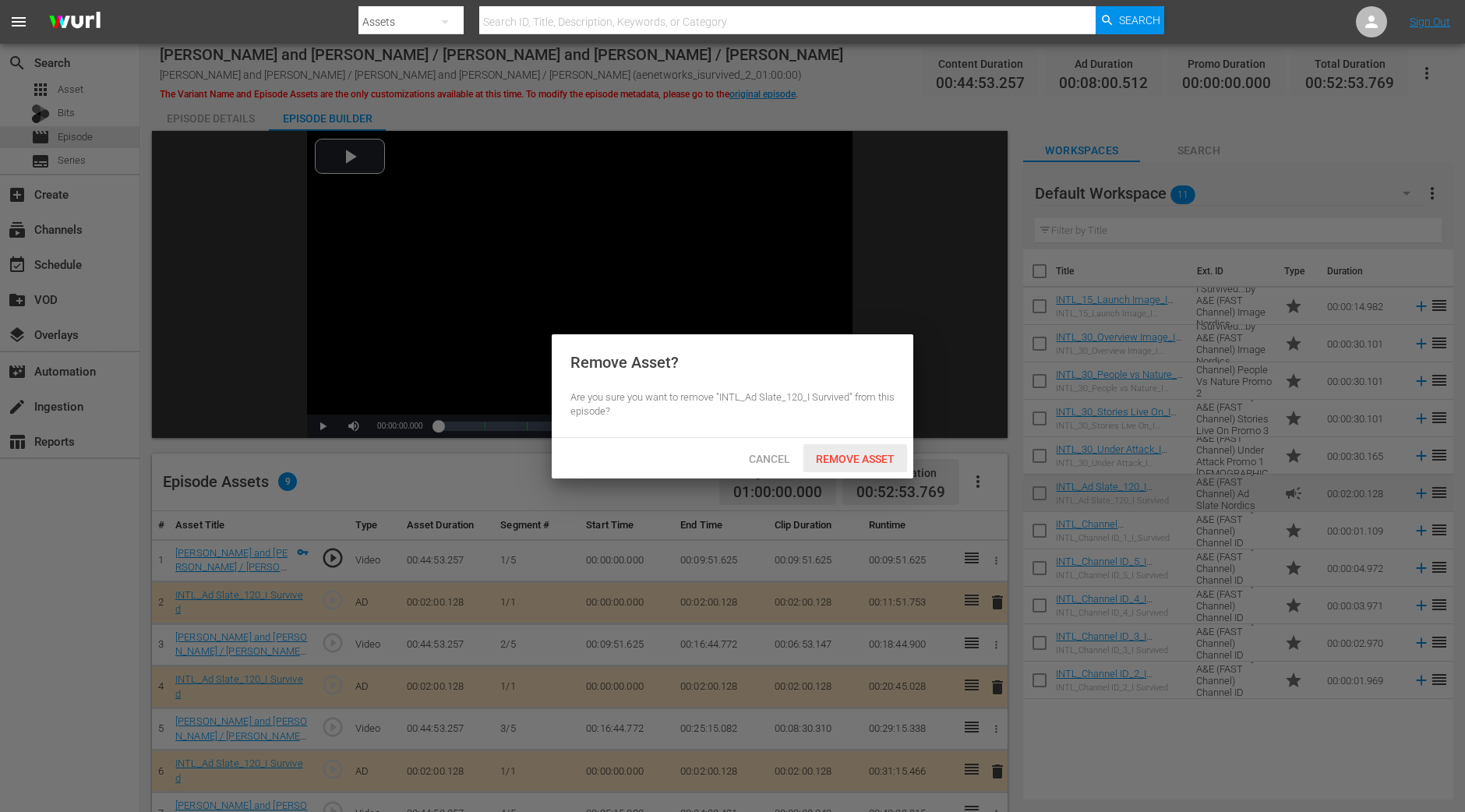
click at [872, 450] on div "Remove Asset" at bounding box center [855, 459] width 103 height 29
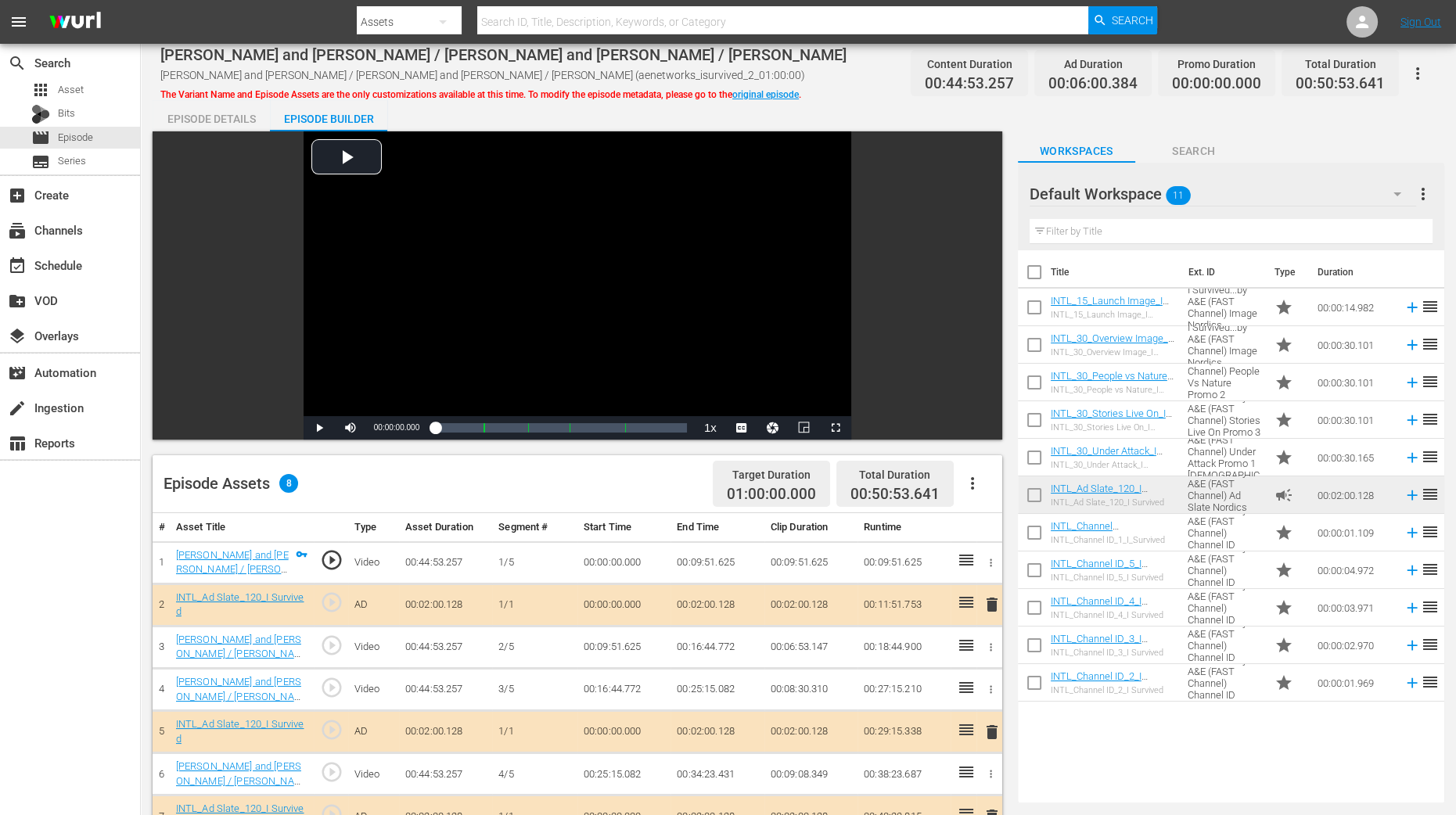
scroll to position [407, 0]
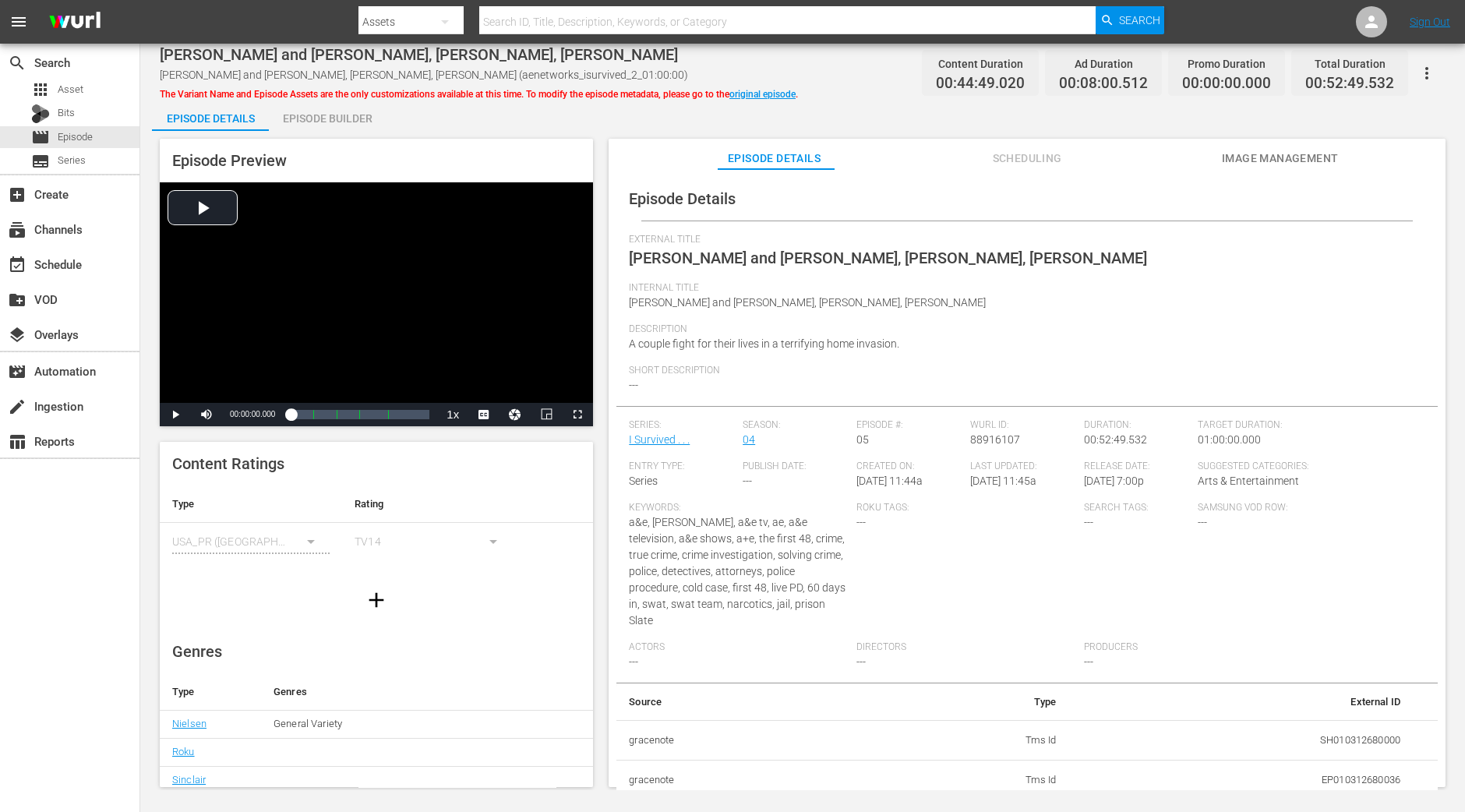
click at [317, 113] on div "Episode Builder" at bounding box center [327, 118] width 117 height 37
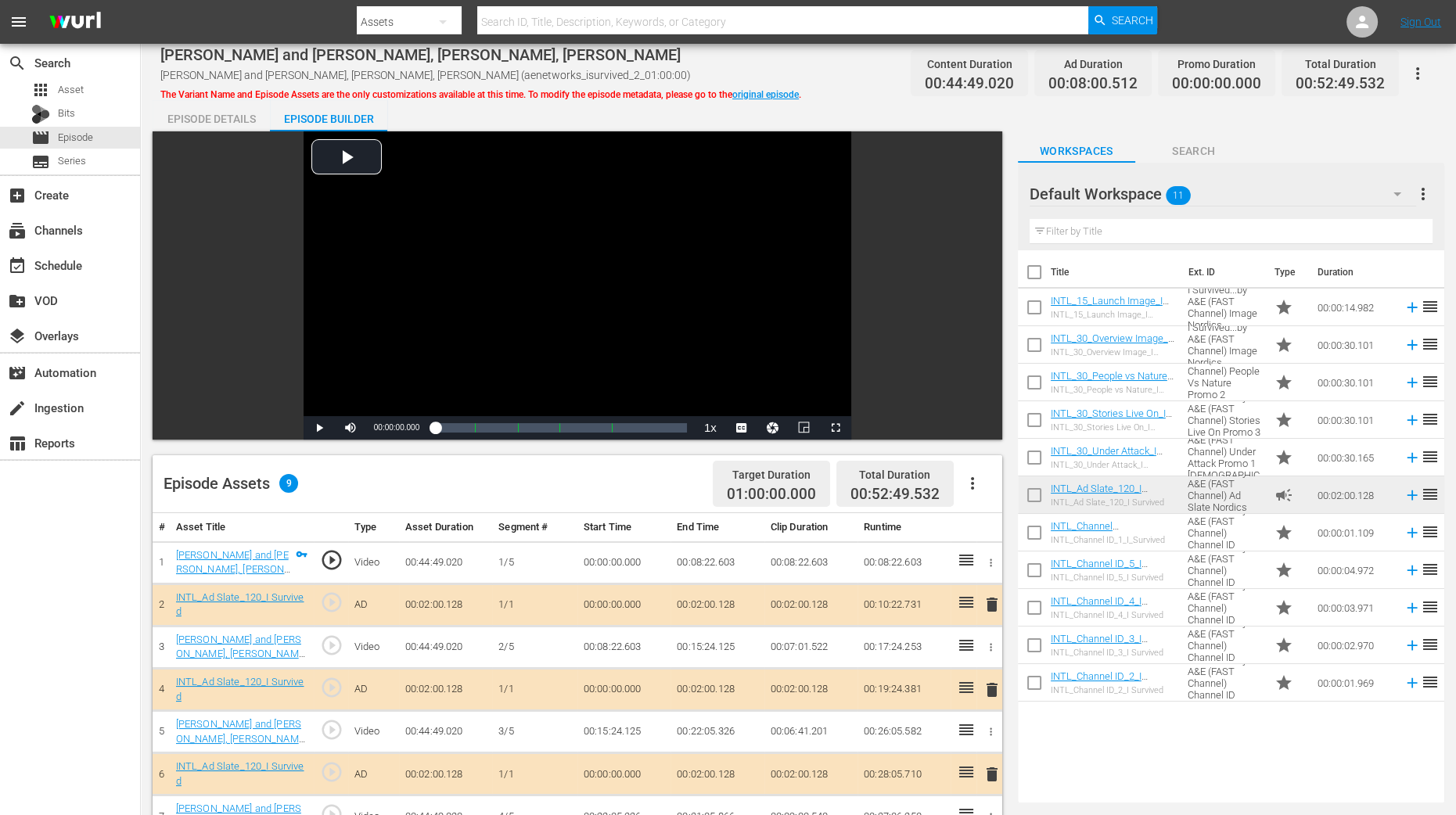
click at [994, 651] on span "delete" at bounding box center [992, 690] width 19 height 19
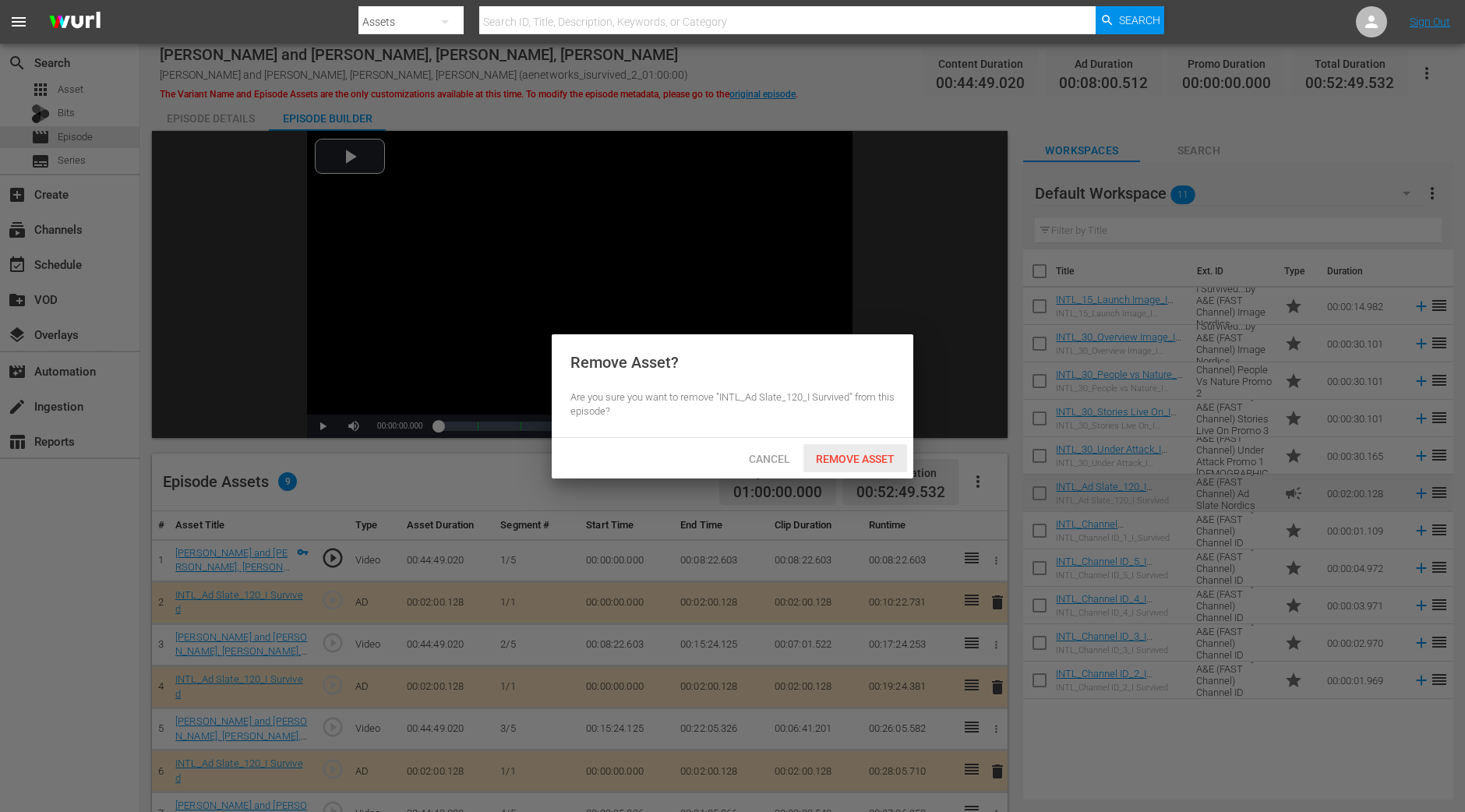
click at [886, 462] on span "Remove Asset" at bounding box center [855, 459] width 103 height 12
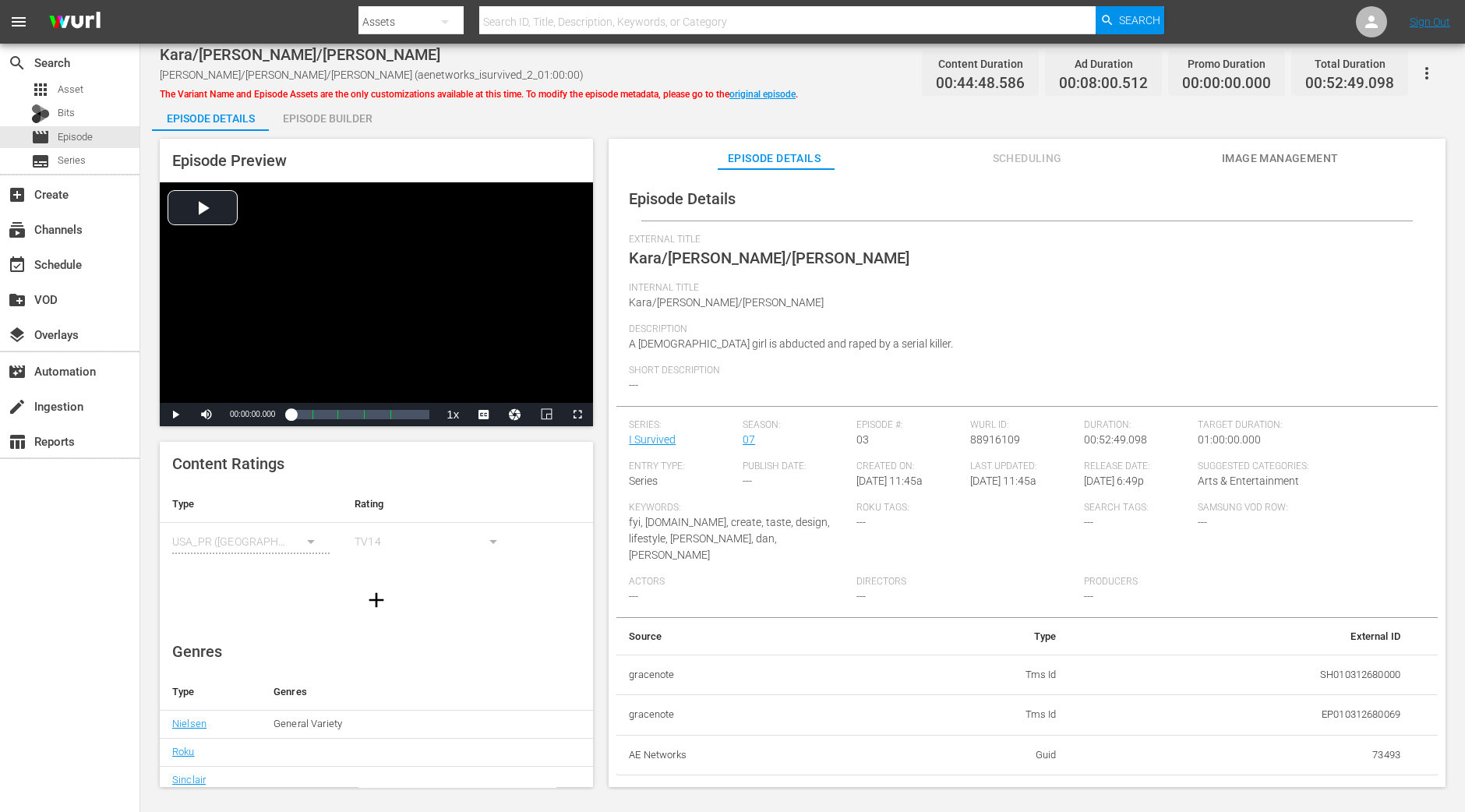
click at [297, 116] on div "Episode Builder" at bounding box center [327, 118] width 117 height 37
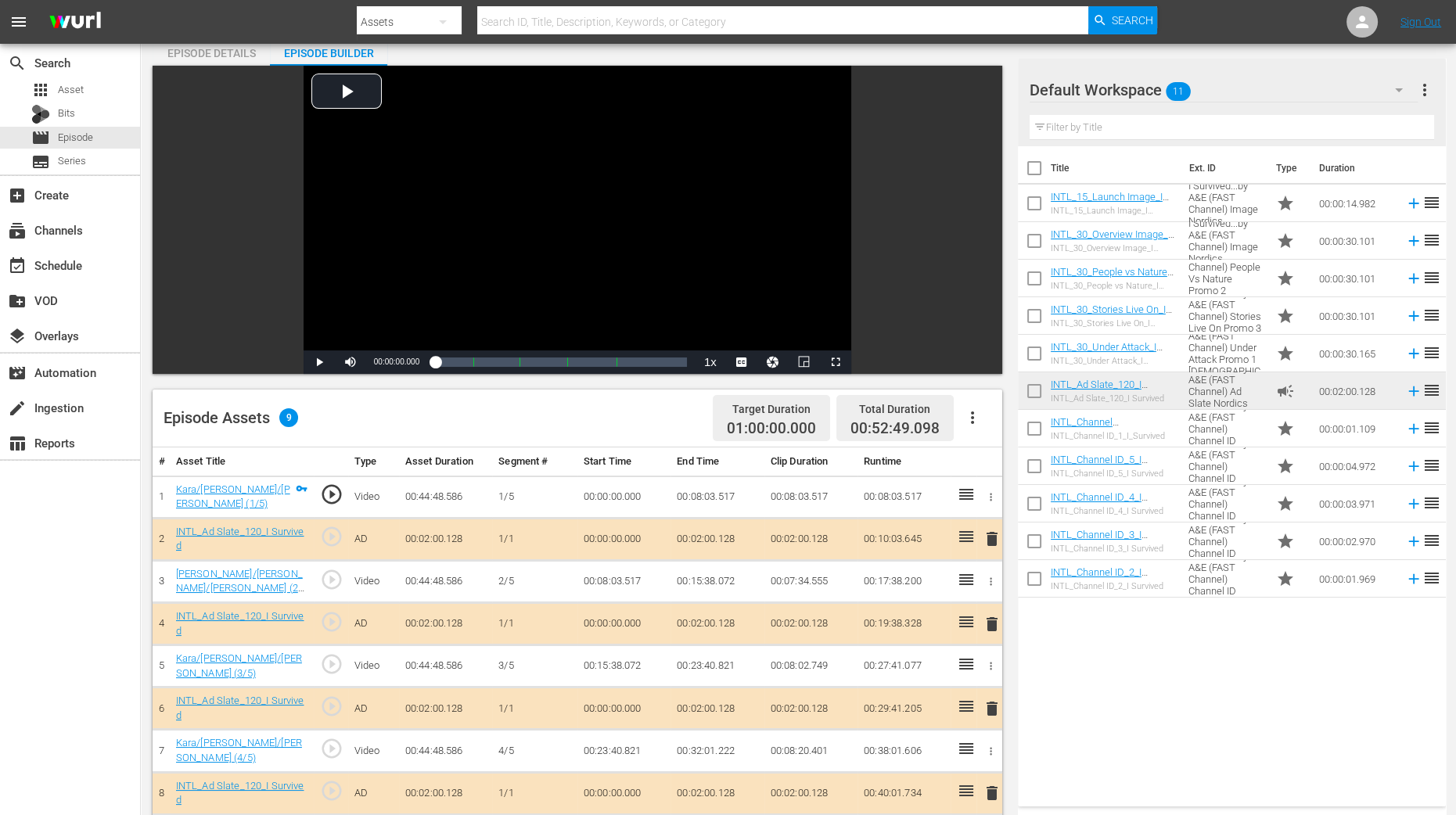
scroll to position [293, 0]
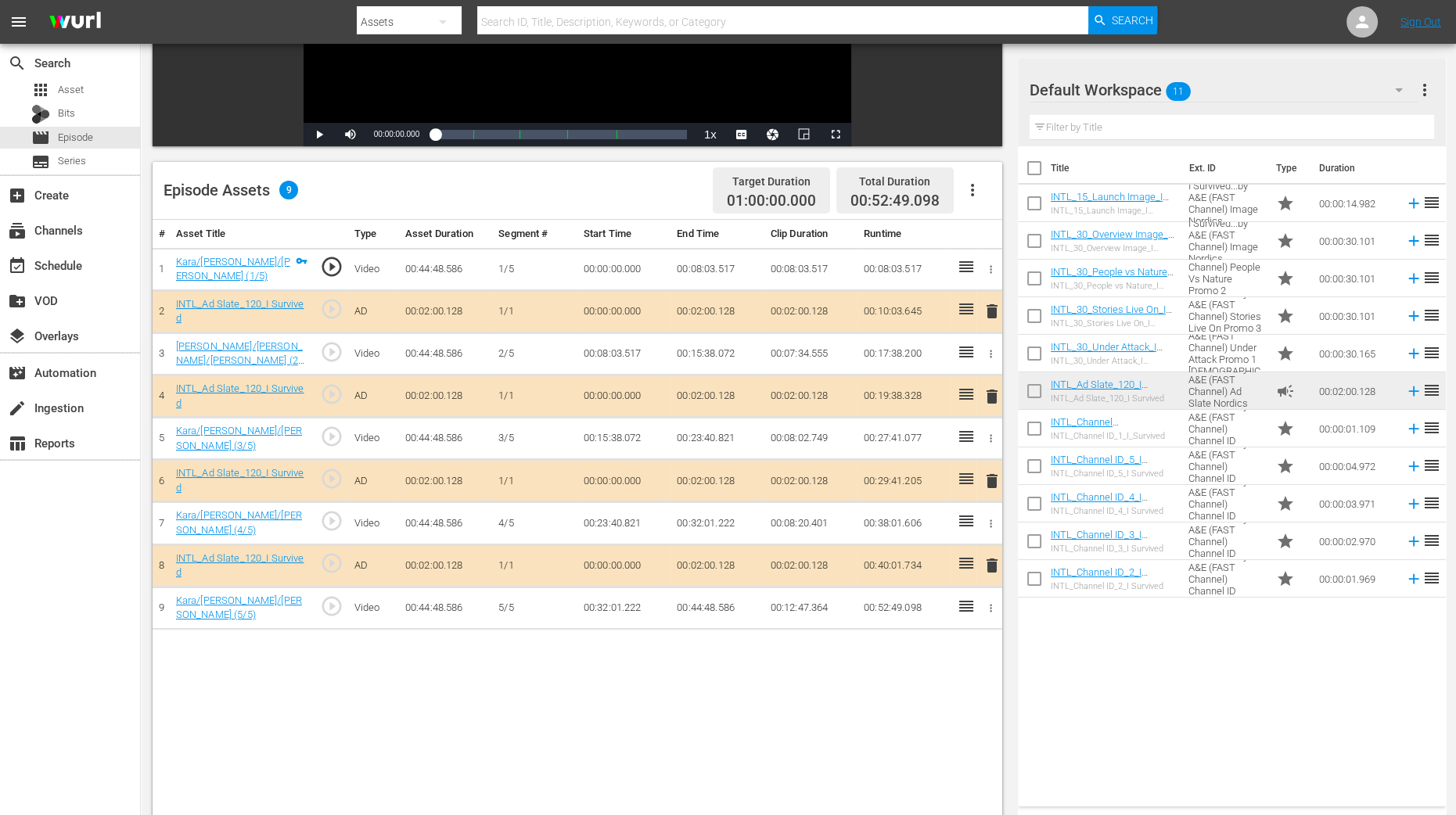
click at [991, 393] on span "delete" at bounding box center [992, 397] width 19 height 19
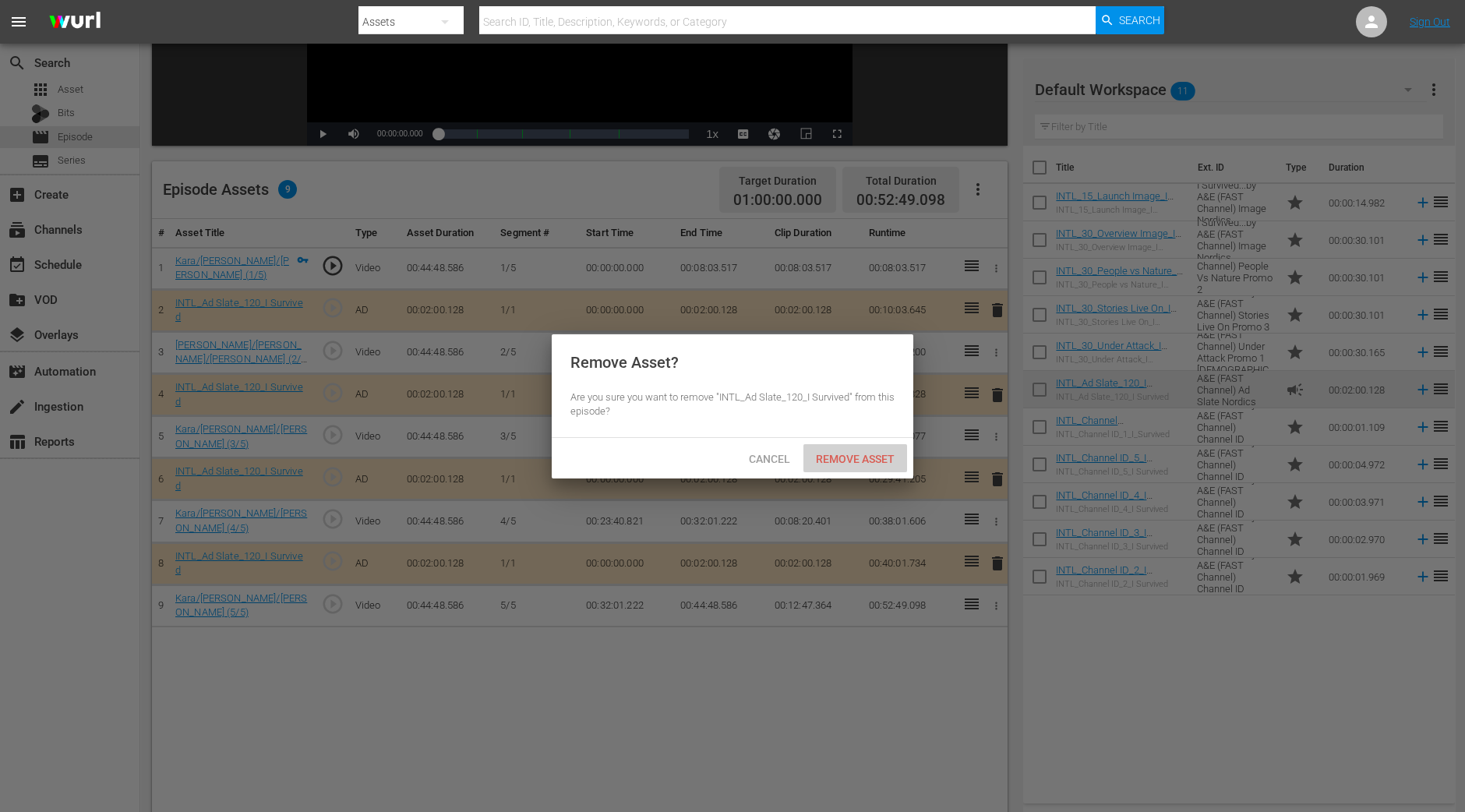
click at [873, 463] on span "Remove Asset" at bounding box center [855, 459] width 103 height 12
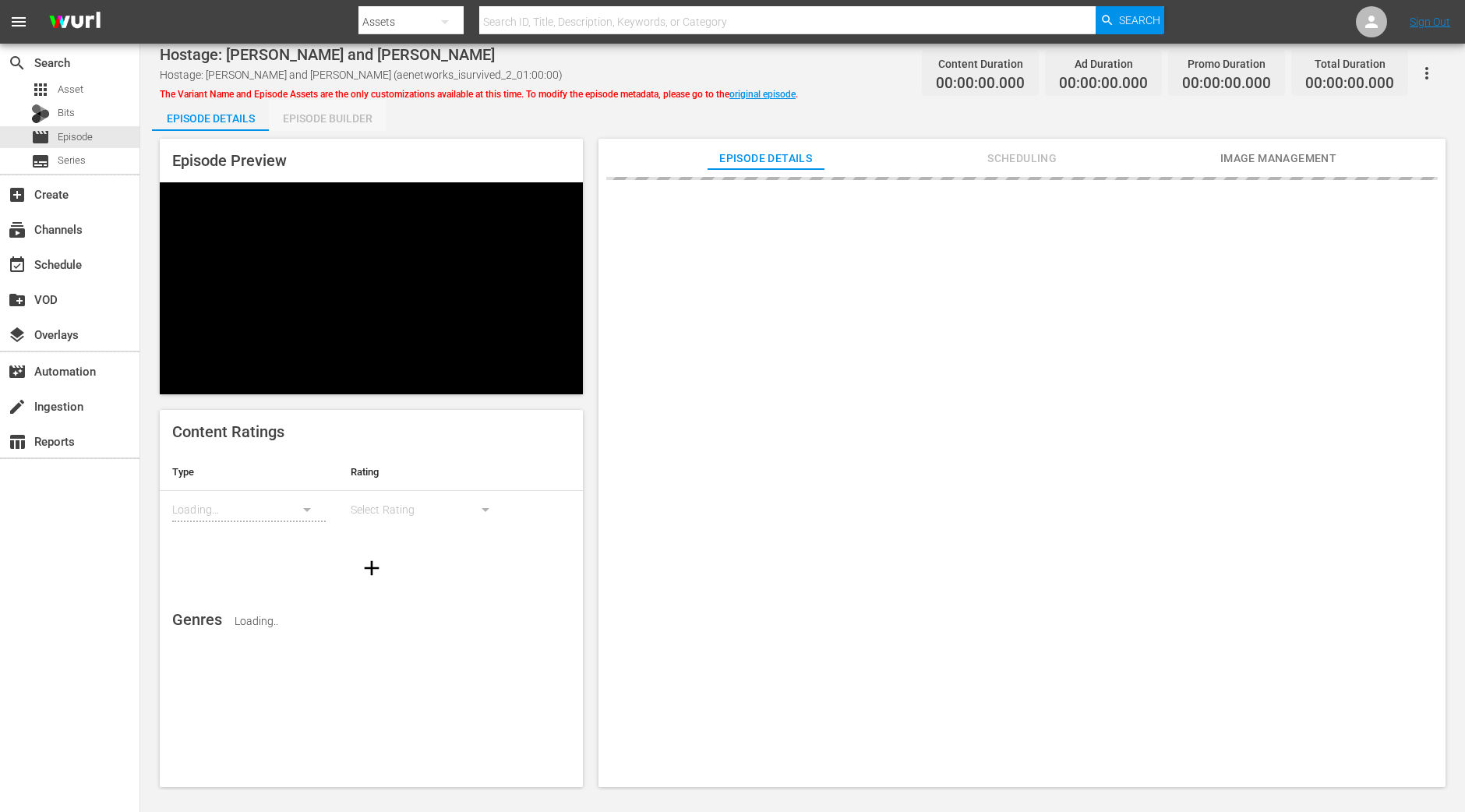
click at [343, 116] on div "Episode Builder" at bounding box center [327, 118] width 117 height 37
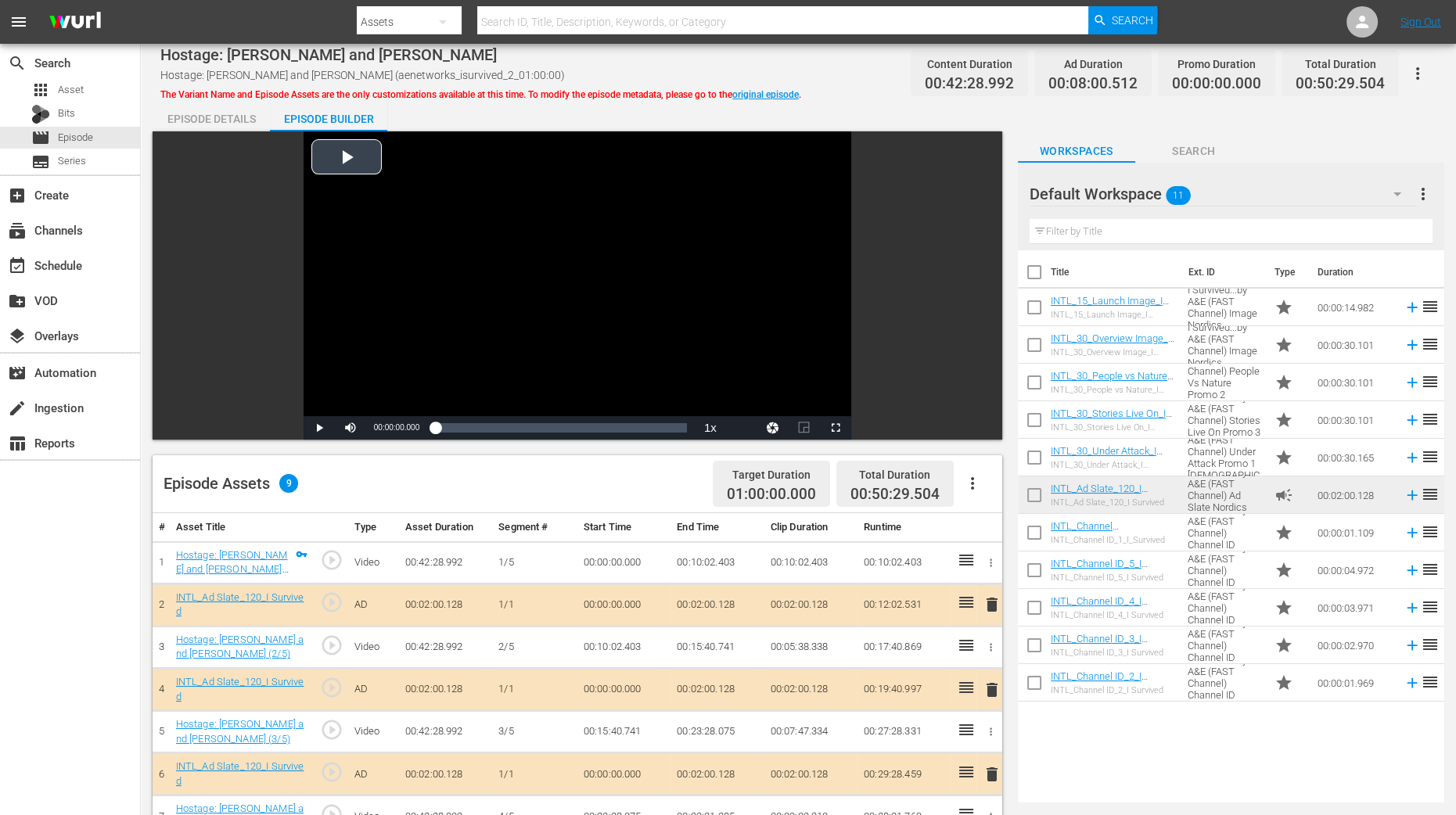
scroll to position [293, 0]
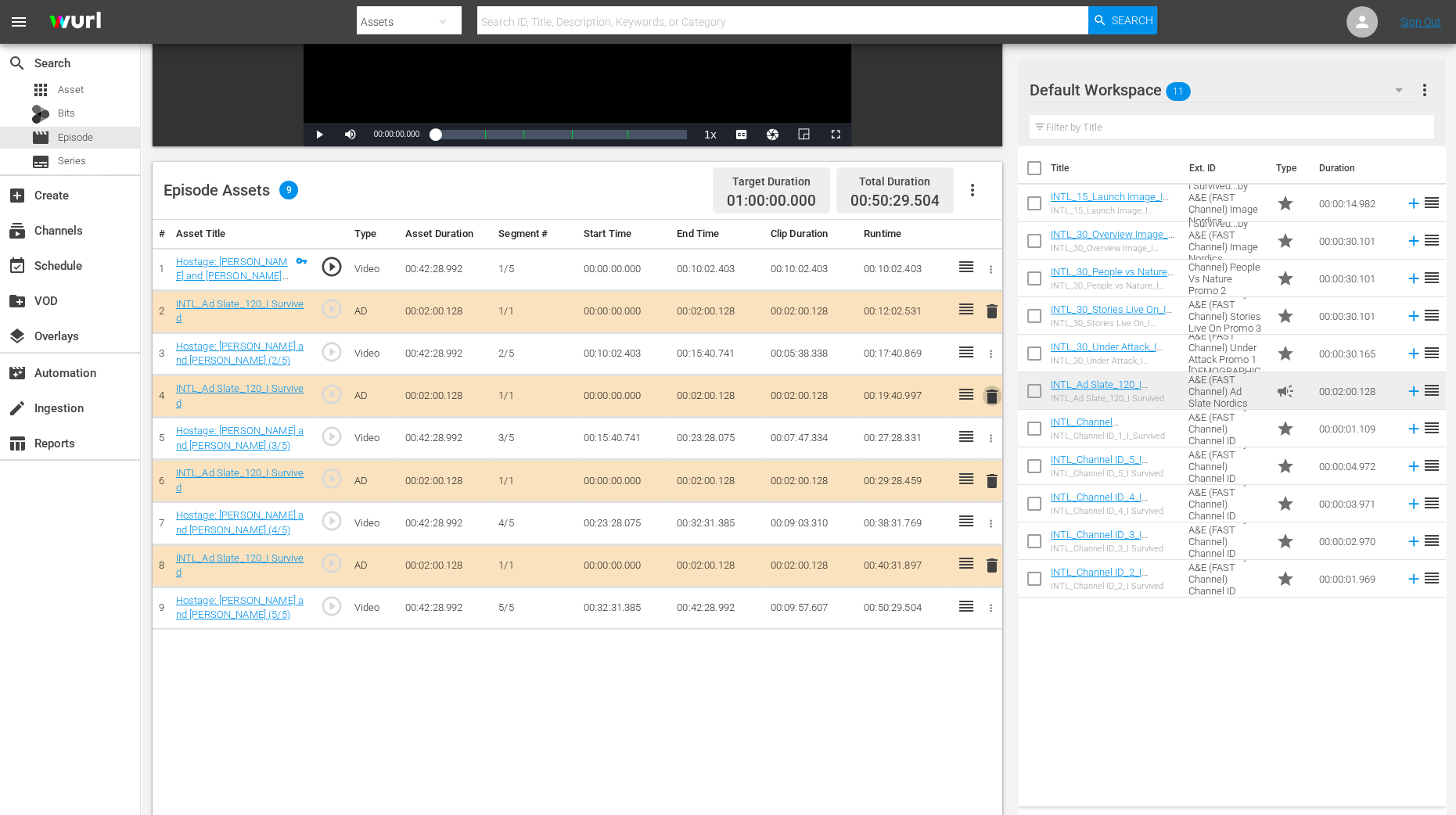
click at [993, 392] on span "delete" at bounding box center [992, 397] width 19 height 19
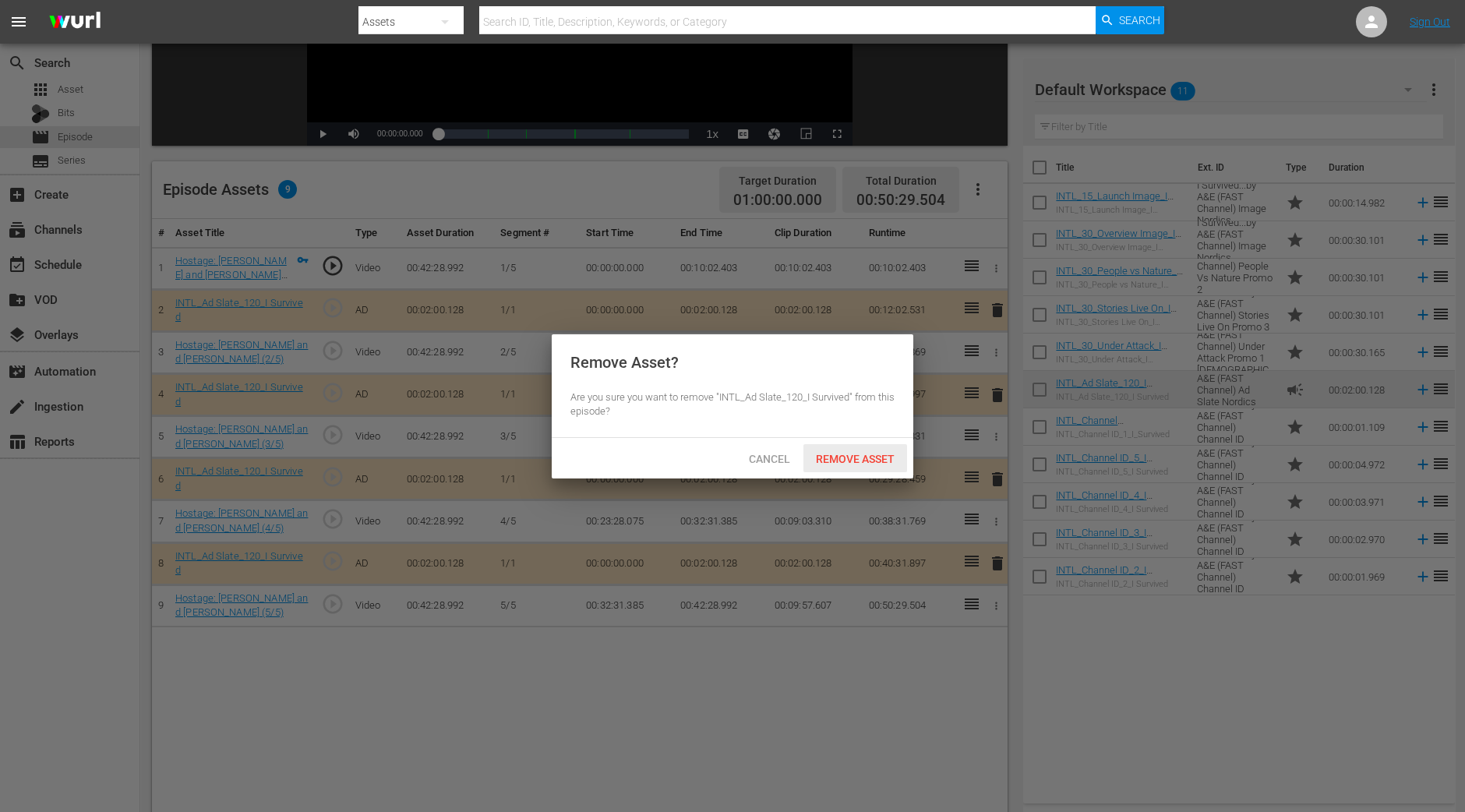
click at [861, 449] on div "Remove Asset" at bounding box center [855, 459] width 103 height 29
